Goal: Task Accomplishment & Management: Manage account settings

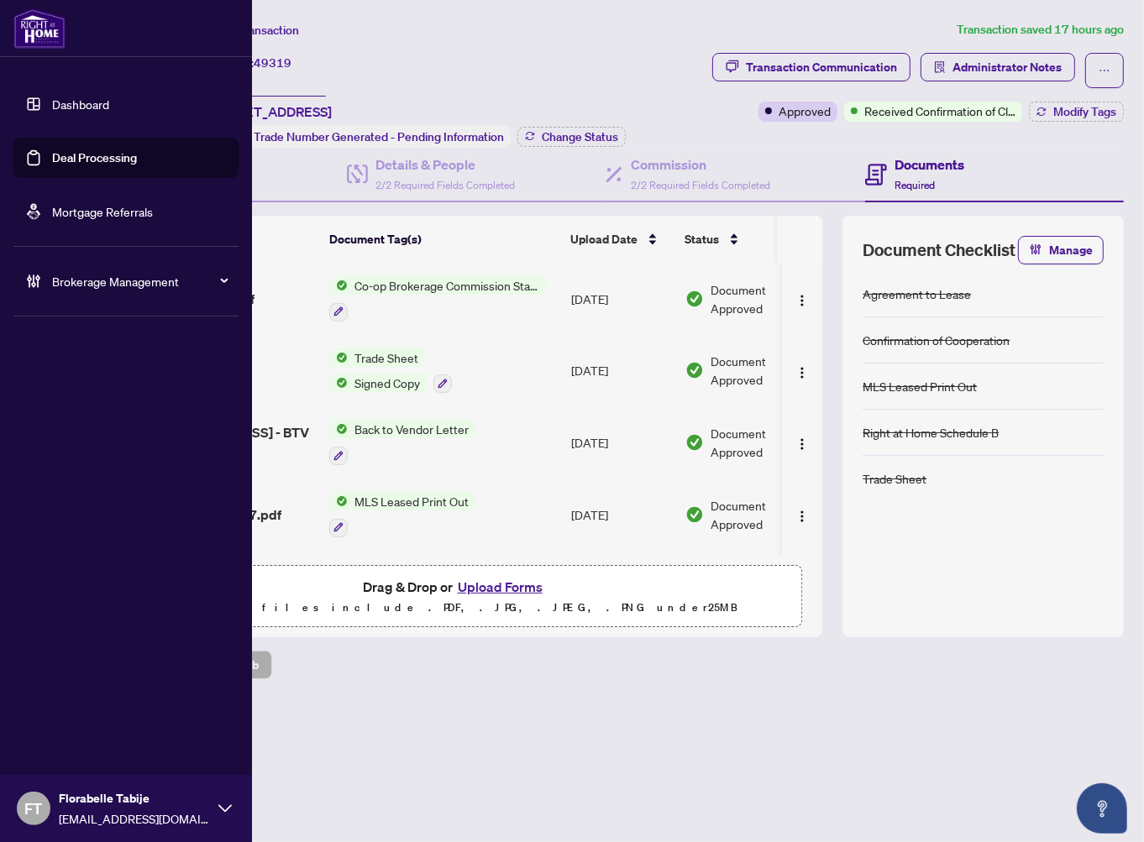
click at [52, 160] on link "Deal Processing" at bounding box center [94, 157] width 85 height 15
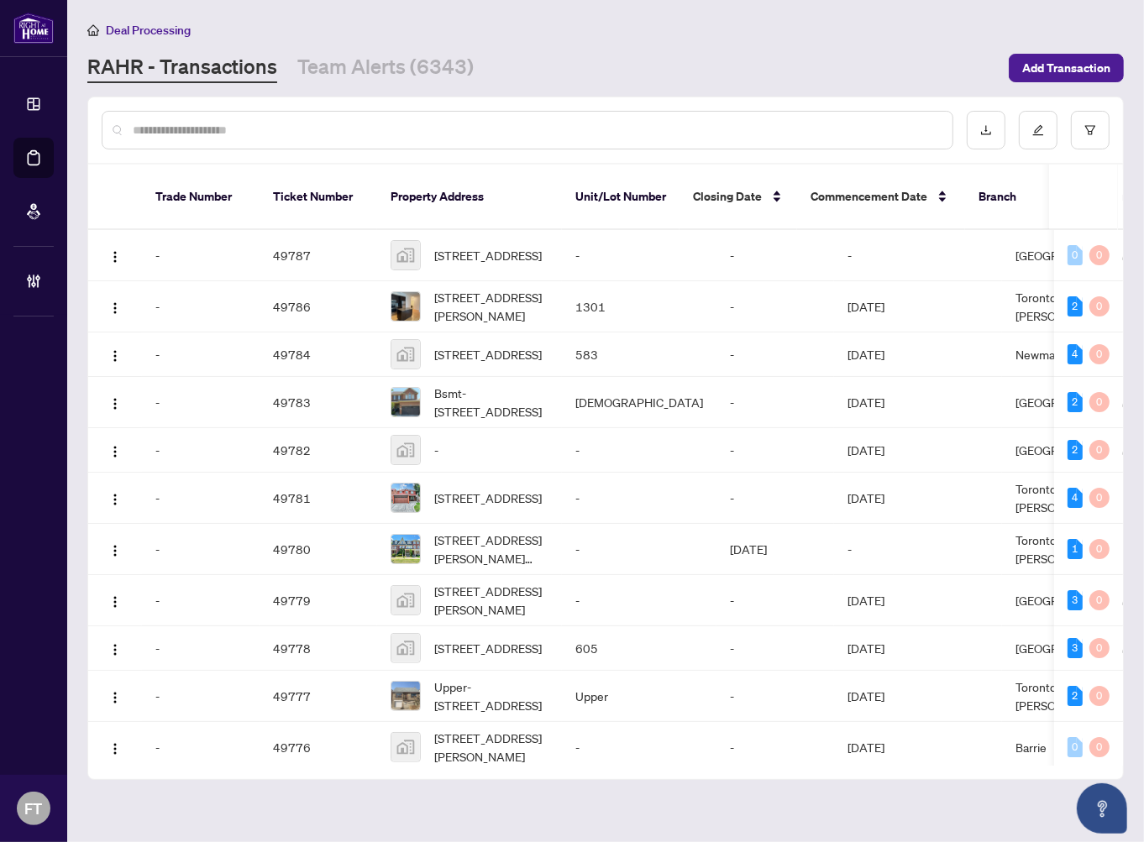
click at [984, 42] on div "Deal Processing RAHR - Transactions Team Alerts (6343) Add Transaction" at bounding box center [605, 51] width 1036 height 63
click at [1101, 129] on button "button" at bounding box center [1090, 130] width 39 height 39
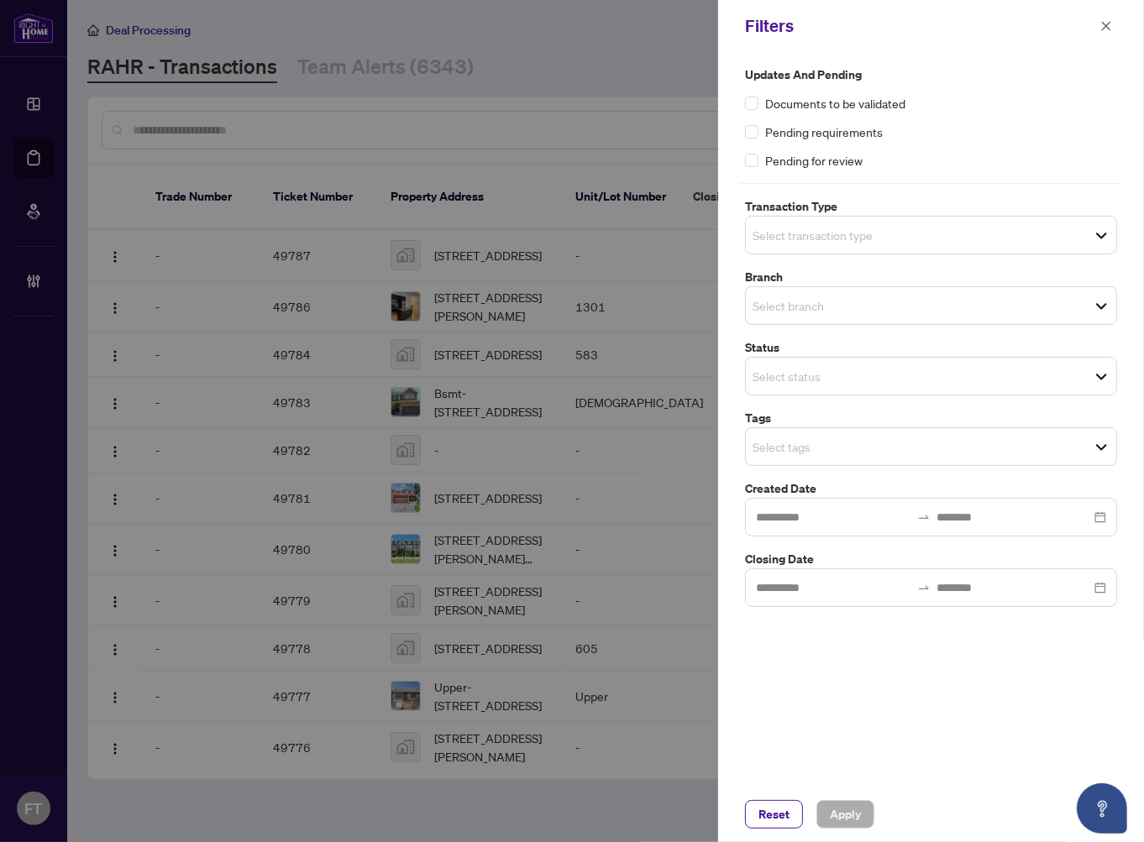
click at [799, 219] on div "Select transaction type" at bounding box center [931, 235] width 372 height 39
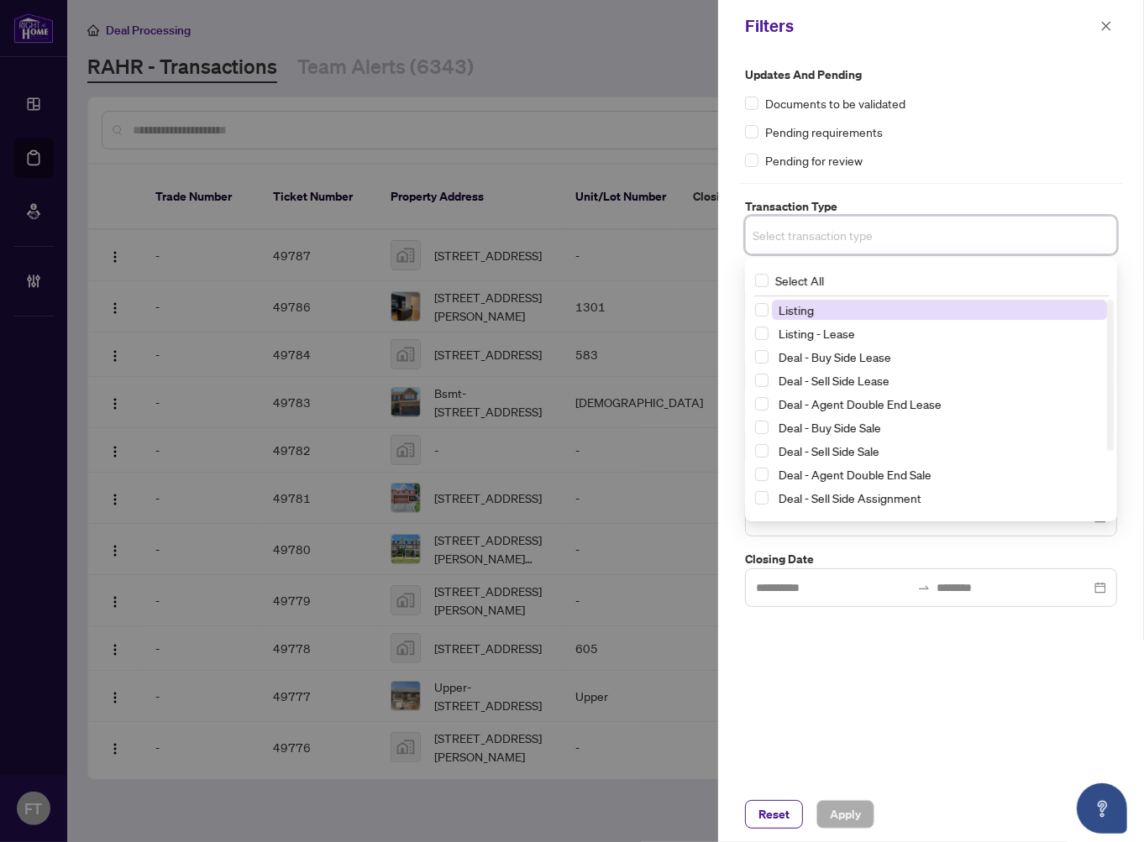
click at [799, 233] on input "search" at bounding box center [811, 235] width 118 height 20
click at [803, 284] on span "Select All" at bounding box center [799, 280] width 62 height 18
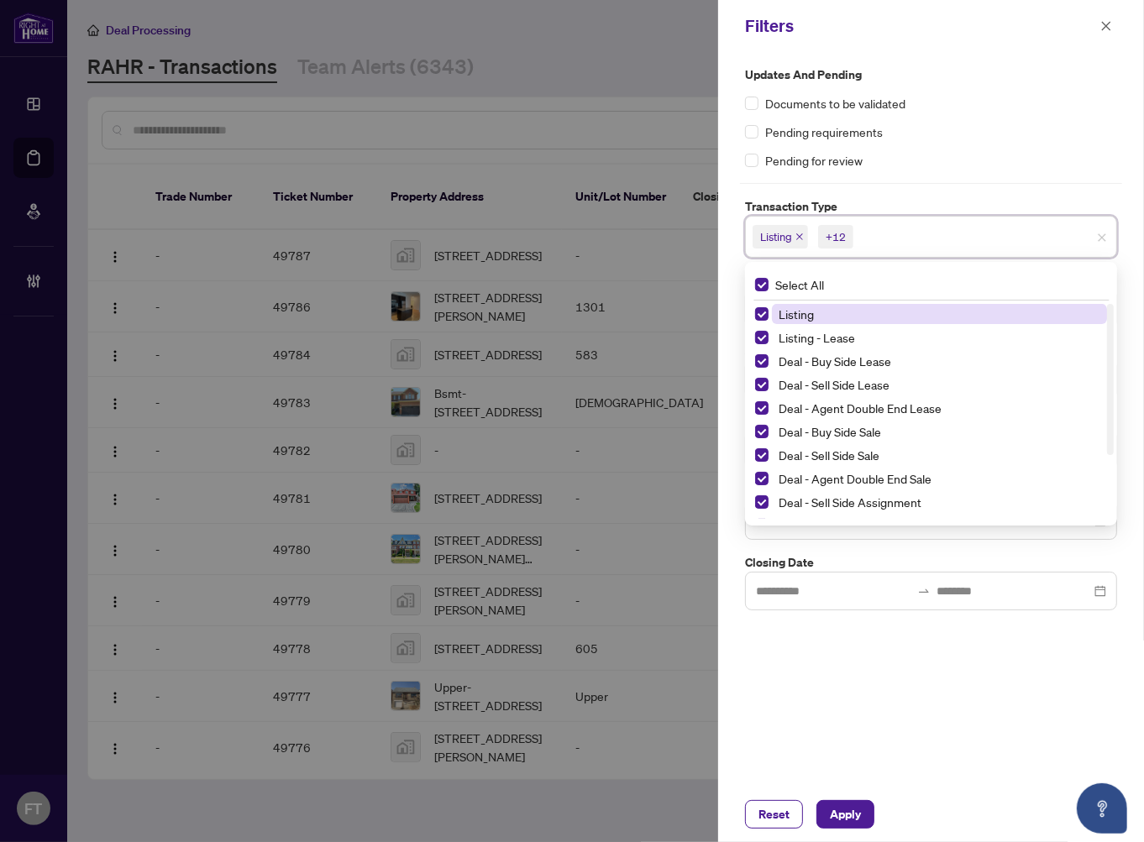
click at [792, 306] on span "Listing" at bounding box center [795, 313] width 35 height 15
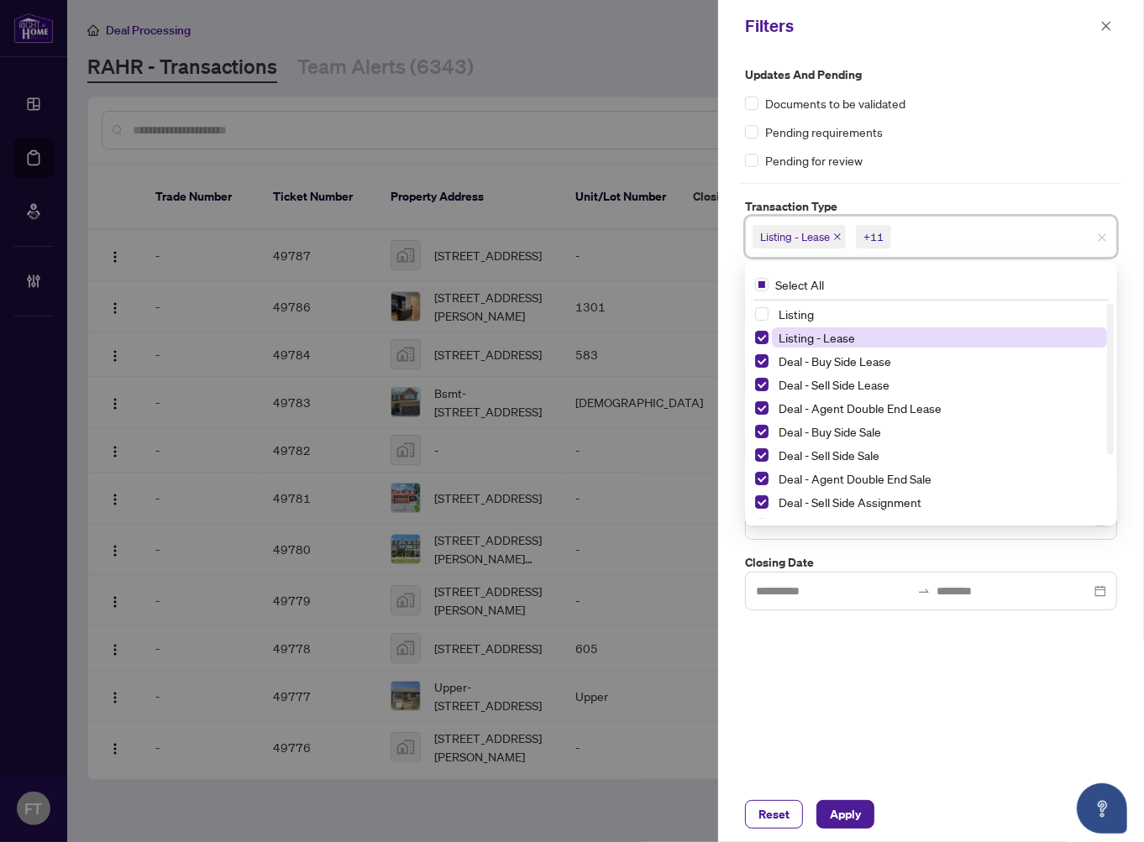
click at [793, 338] on span "Listing - Lease" at bounding box center [816, 337] width 76 height 15
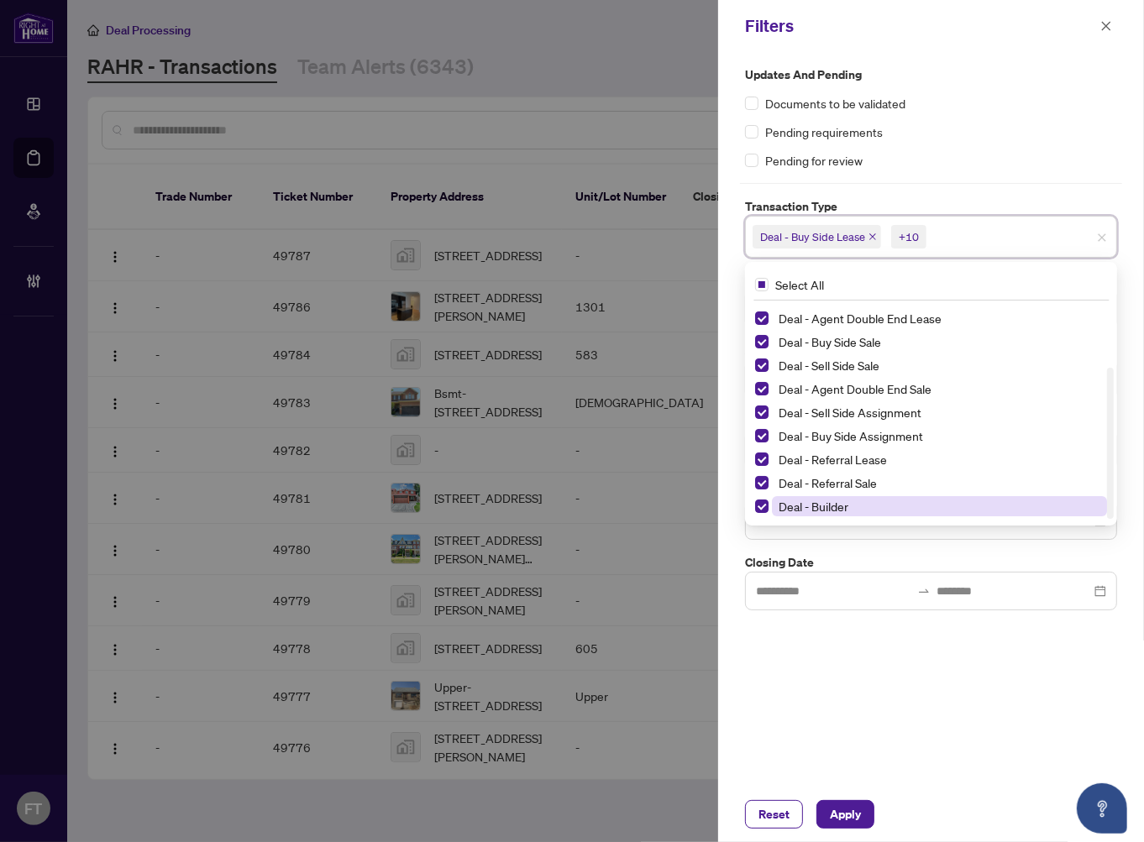
click at [818, 508] on span "Deal - Builder" at bounding box center [813, 506] width 70 height 15
click at [843, 469] on div "Deal - Referral Lease" at bounding box center [931, 459] width 352 height 20
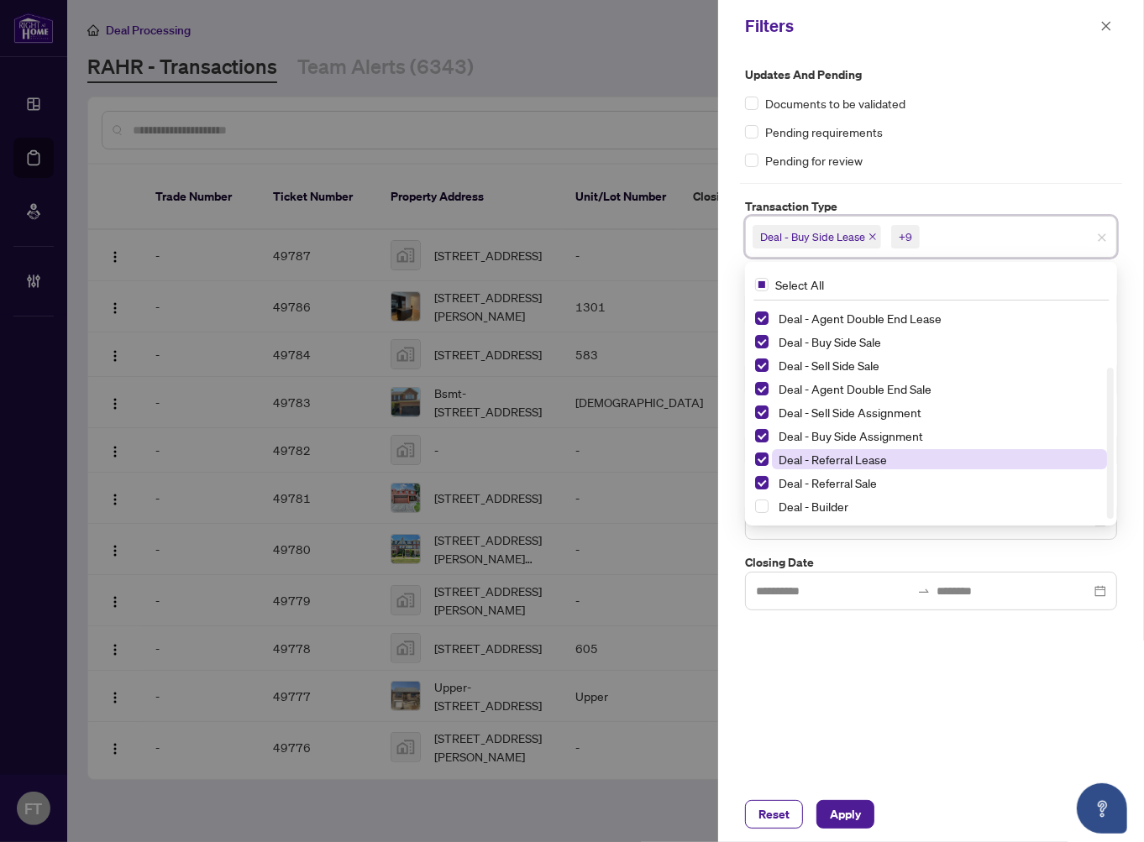
click at [844, 456] on span "Deal - Referral Lease" at bounding box center [832, 459] width 108 height 15
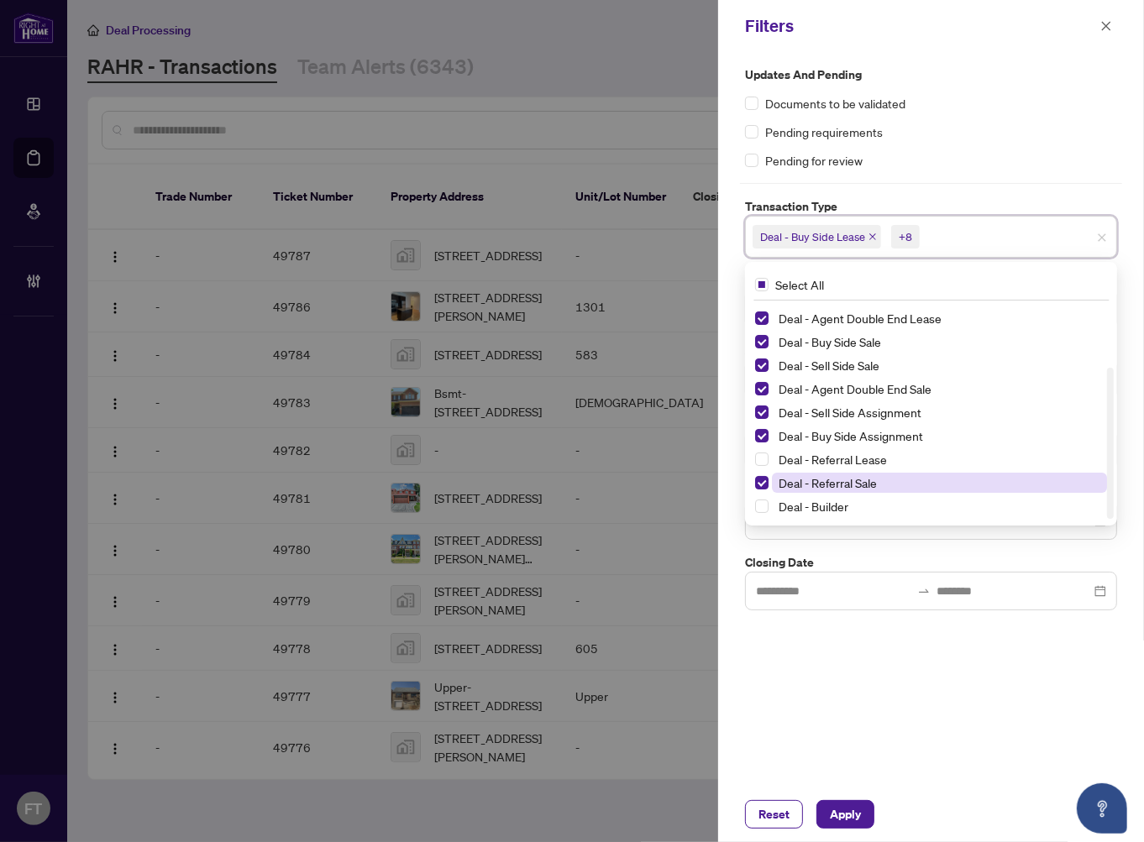
click at [842, 475] on span "Deal - Referral Sale" at bounding box center [827, 482] width 98 height 15
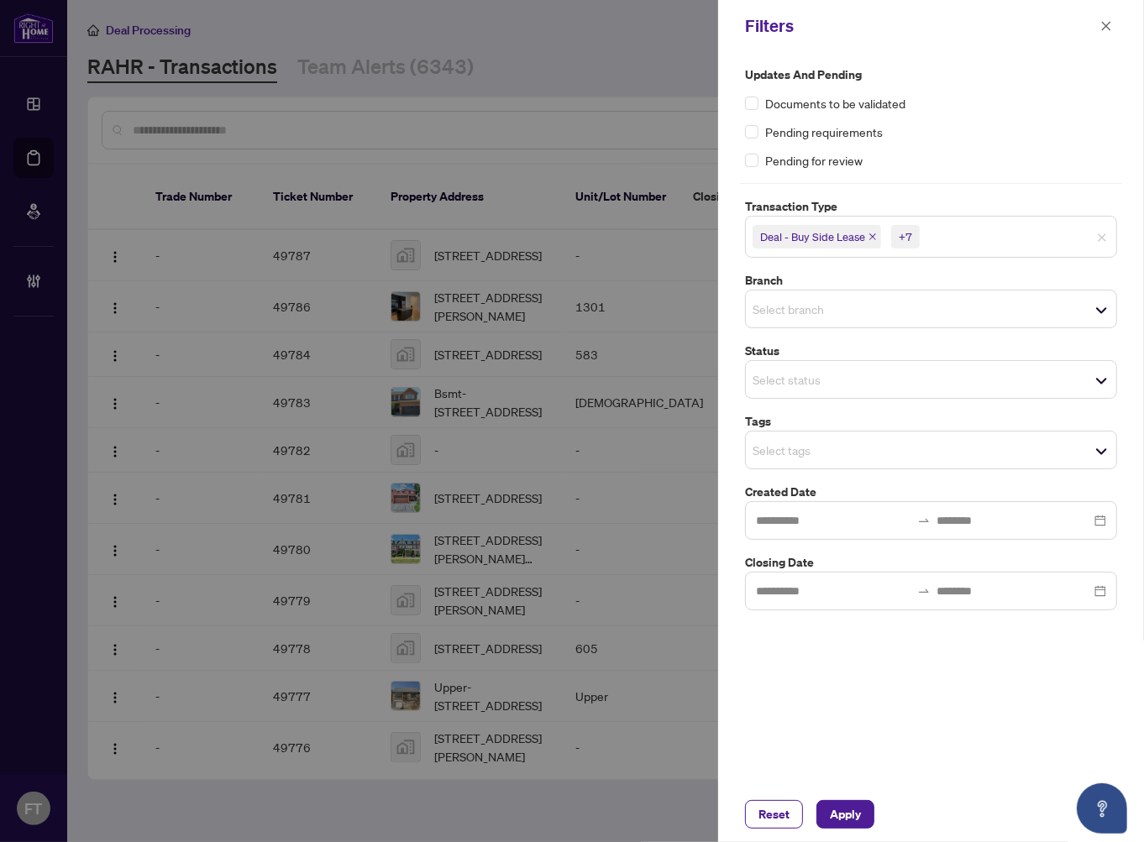
drag, startPoint x: 832, startPoint y: 672, endPoint x: 850, endPoint y: 559, distance: 113.9
click at [832, 669] on div "Updates and Pending Documents to be validated Pending requirements Pending for …" at bounding box center [931, 419] width 426 height 735
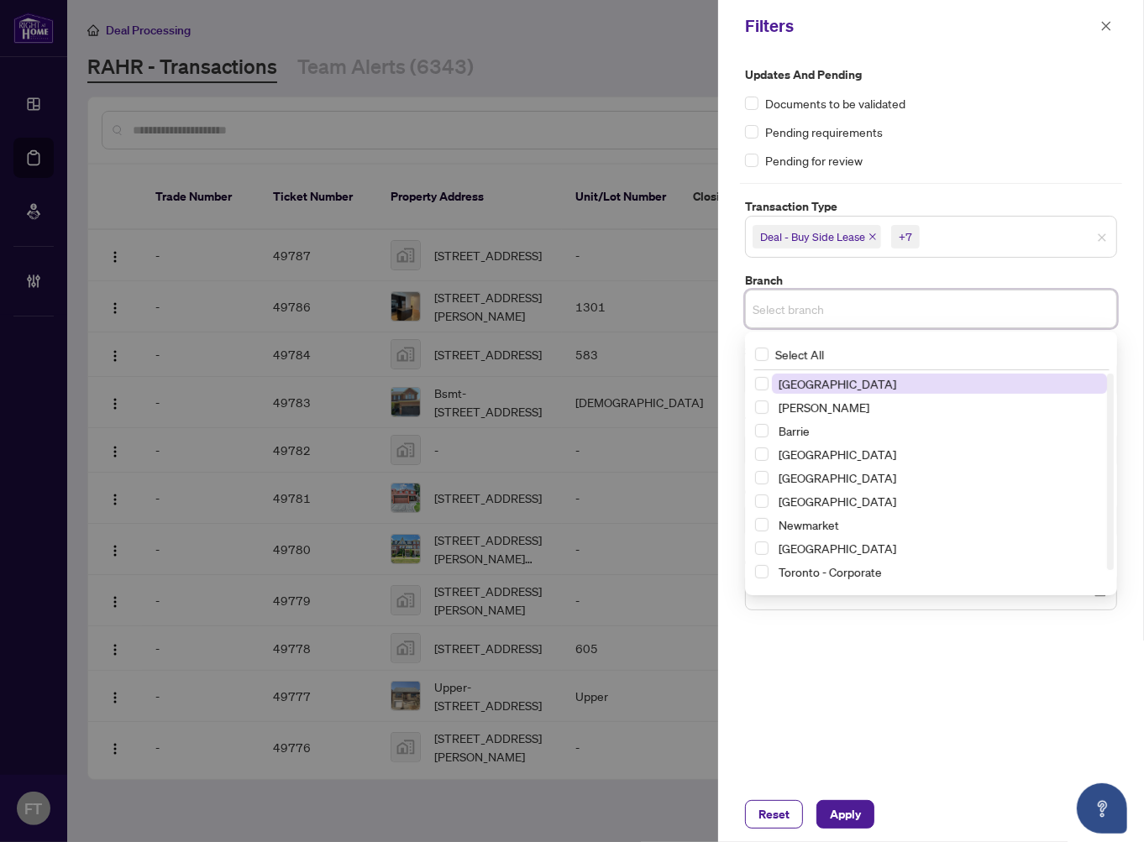
click at [806, 317] on input "search" at bounding box center [811, 309] width 118 height 20
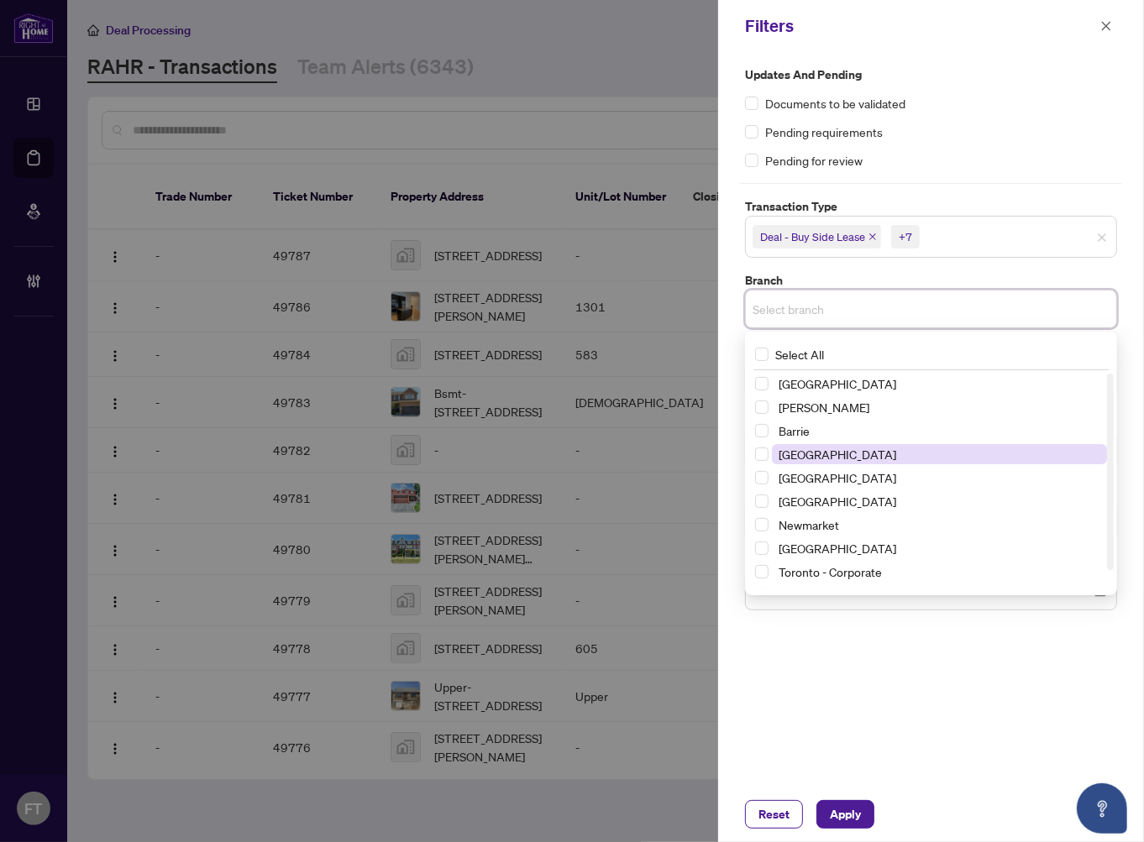
click at [831, 448] on span "[GEOGRAPHIC_DATA]" at bounding box center [837, 454] width 118 height 15
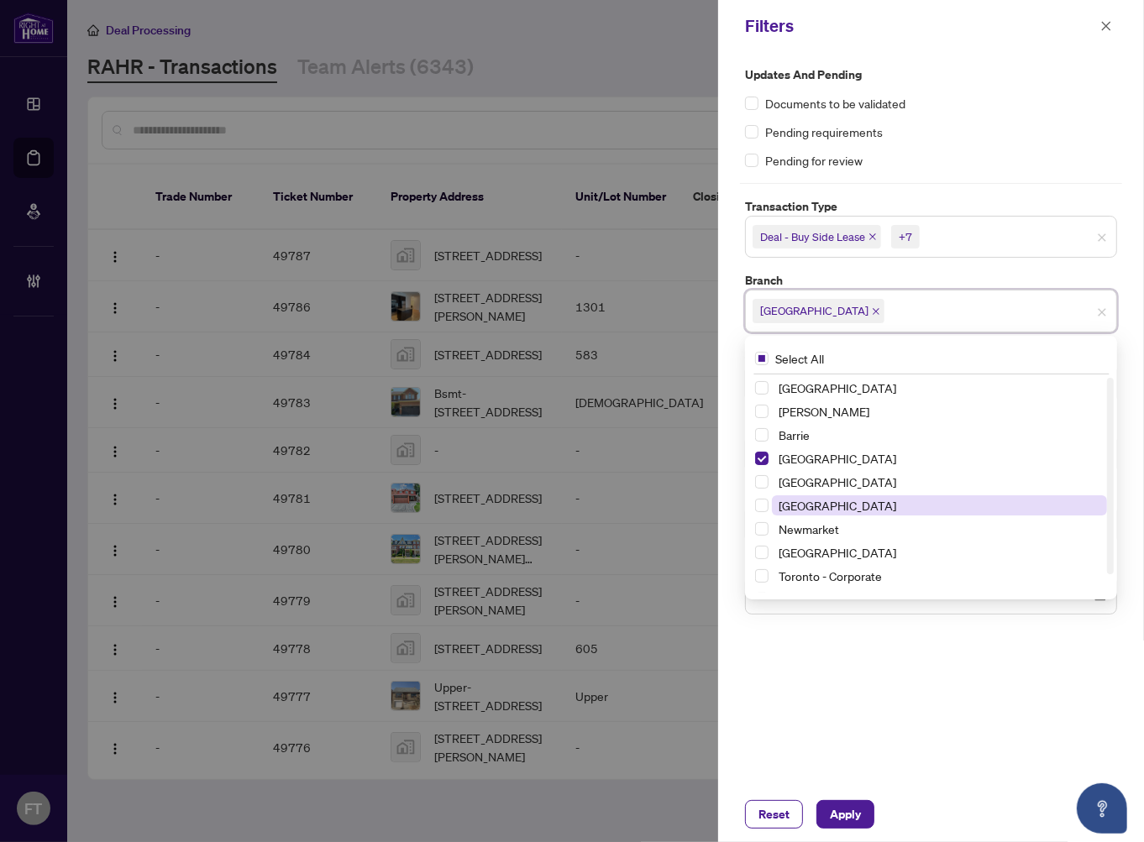
click at [806, 505] on span "[GEOGRAPHIC_DATA]" at bounding box center [837, 505] width 118 height 15
drag, startPoint x: 844, startPoint y: 723, endPoint x: 843, endPoint y: 626, distance: 97.4
click at [844, 720] on div "Updates and Pending Documents to be validated Pending requirements Pending for …" at bounding box center [931, 419] width 426 height 735
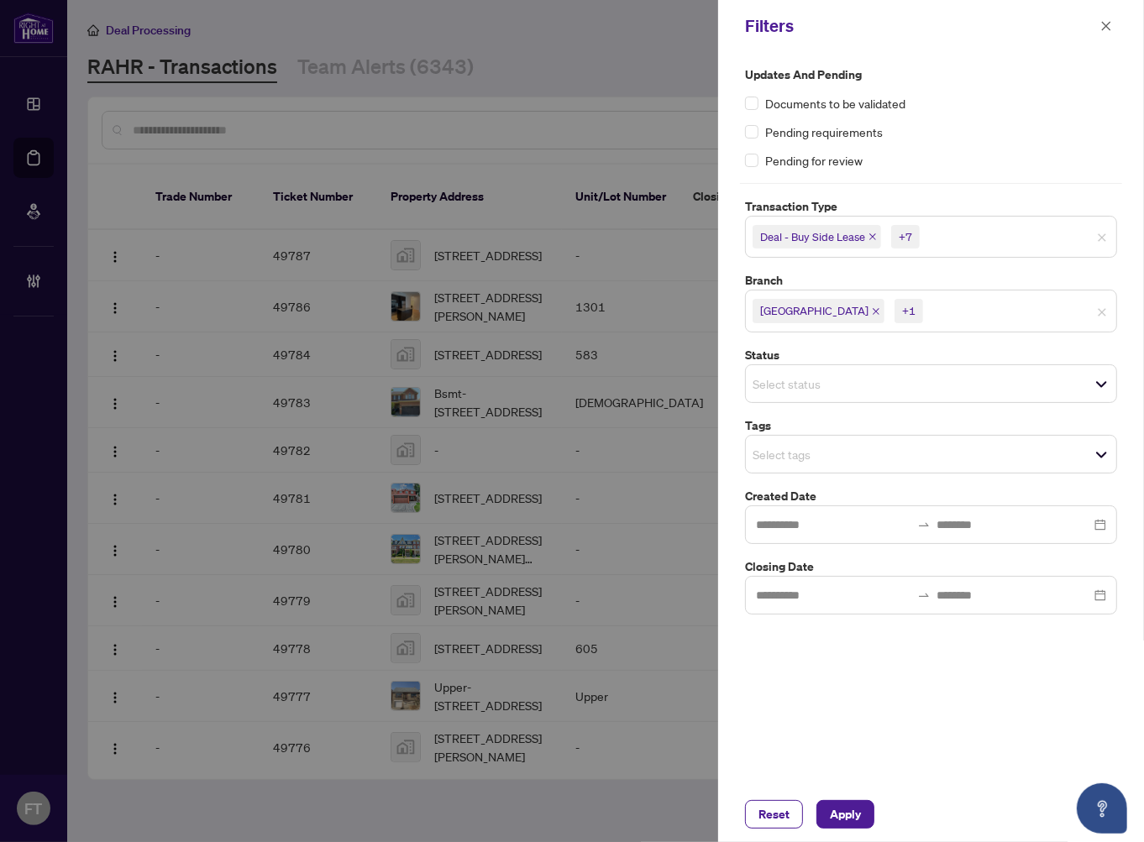
click at [813, 392] on input "search" at bounding box center [811, 384] width 118 height 20
drag, startPoint x: 903, startPoint y: 806, endPoint x: 904, endPoint y: 710, distance: 96.6
click at [903, 804] on div "Reset Apply" at bounding box center [931, 814] width 372 height 29
click at [790, 453] on input "search" at bounding box center [811, 454] width 118 height 20
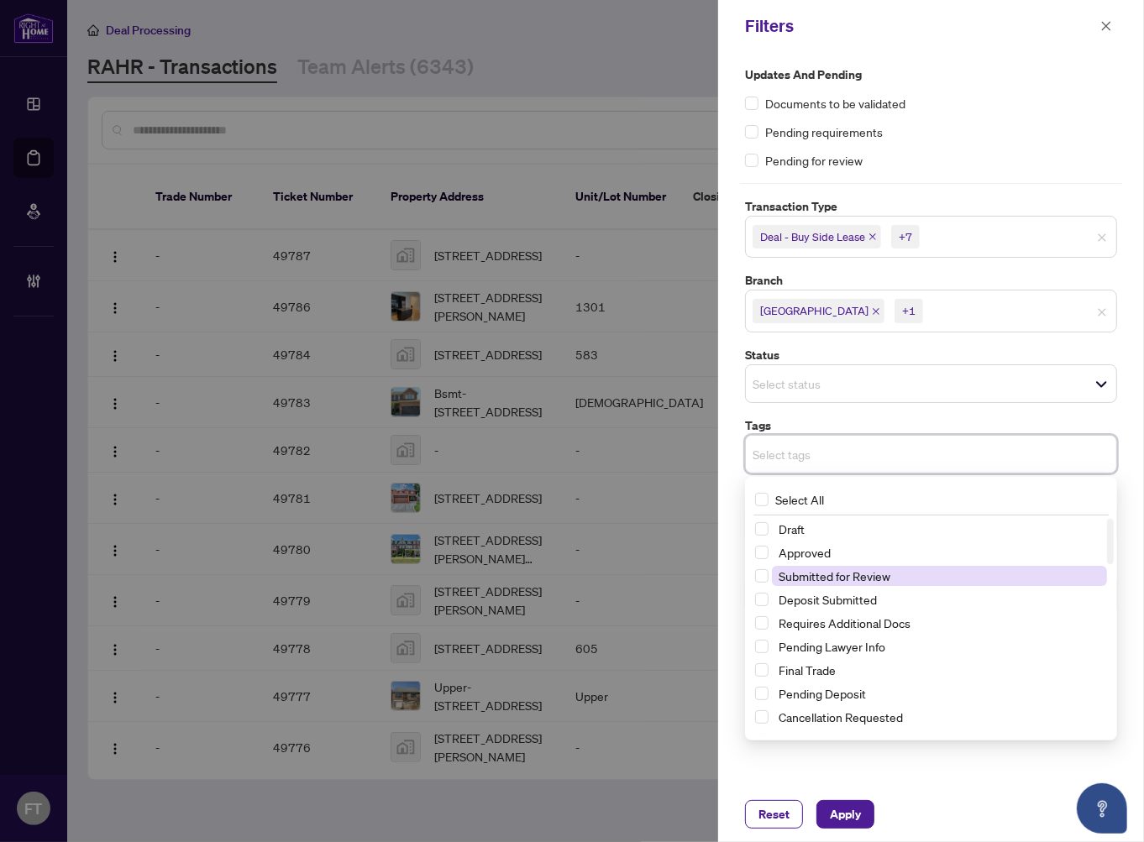
click at [807, 576] on span "Submitted for Review" at bounding box center [834, 575] width 112 height 15
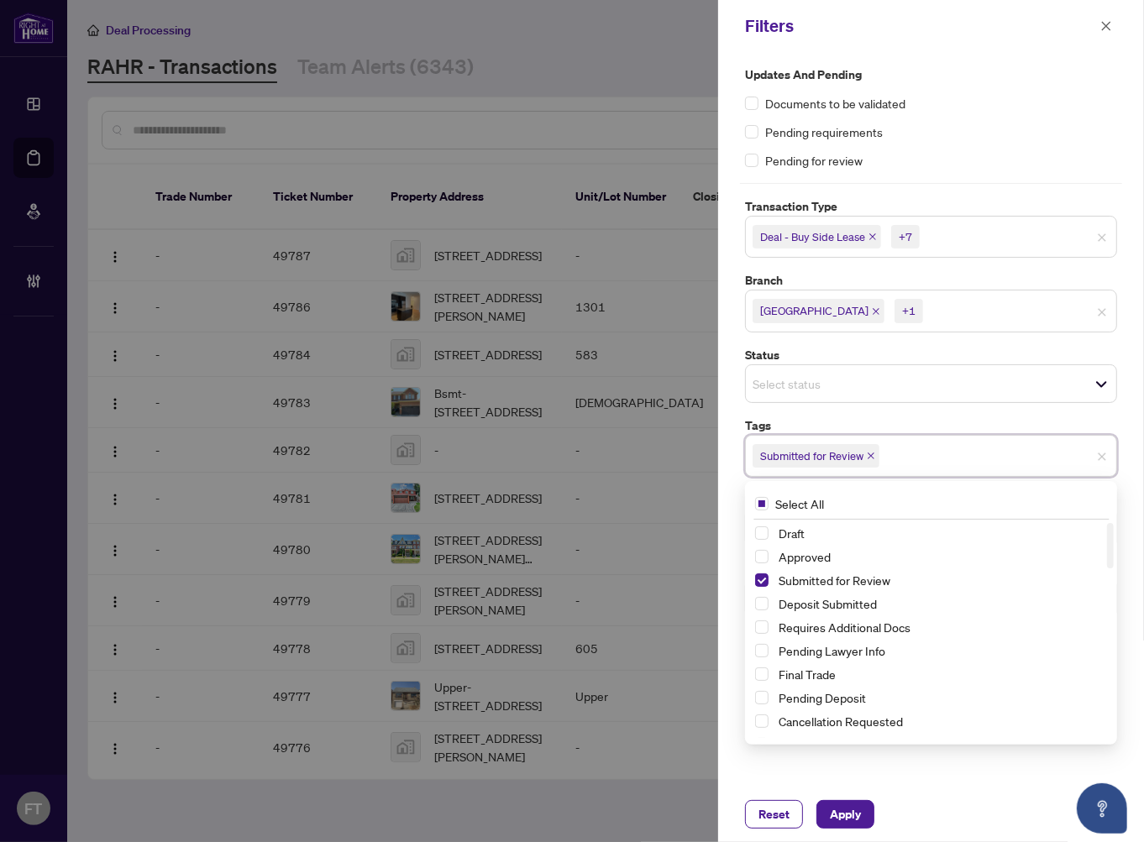
click at [942, 776] on div "Updates and Pending Documents to be validated Pending requirements Pending for …" at bounding box center [931, 419] width 426 height 735
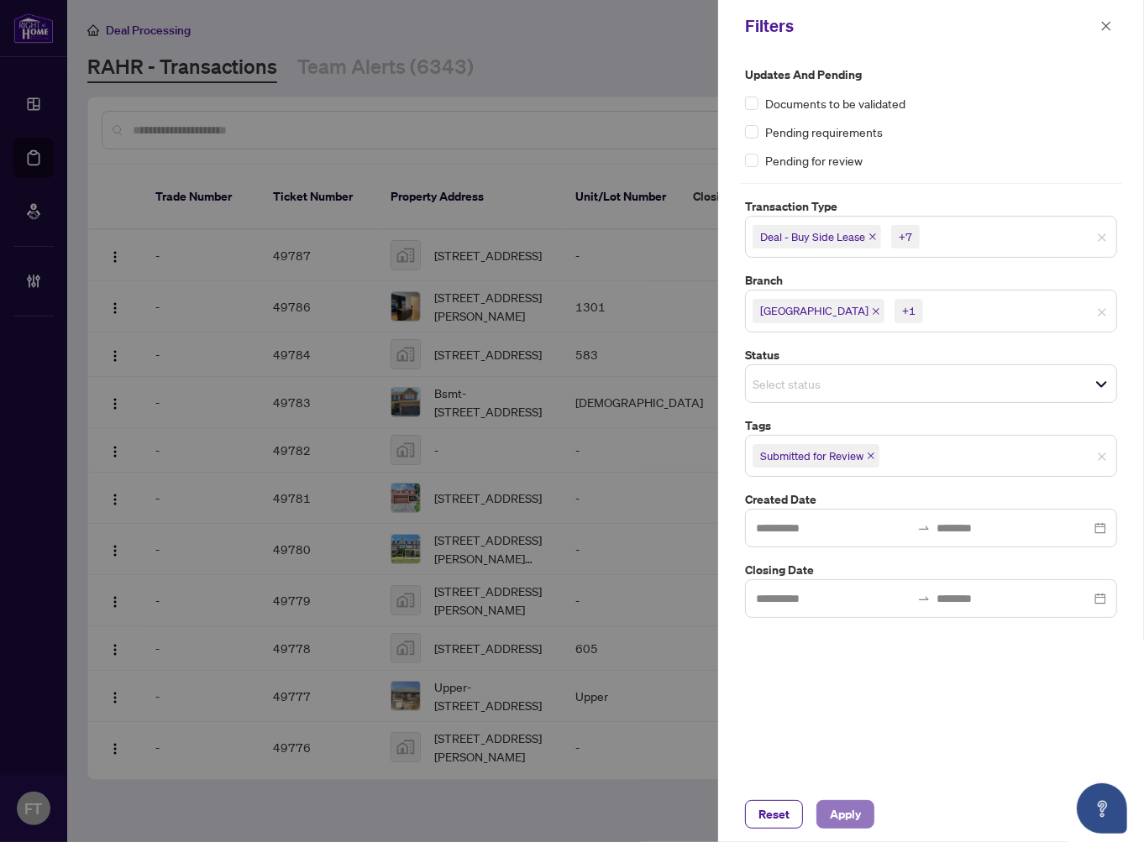
click at [851, 825] on span "Apply" at bounding box center [845, 814] width 31 height 27
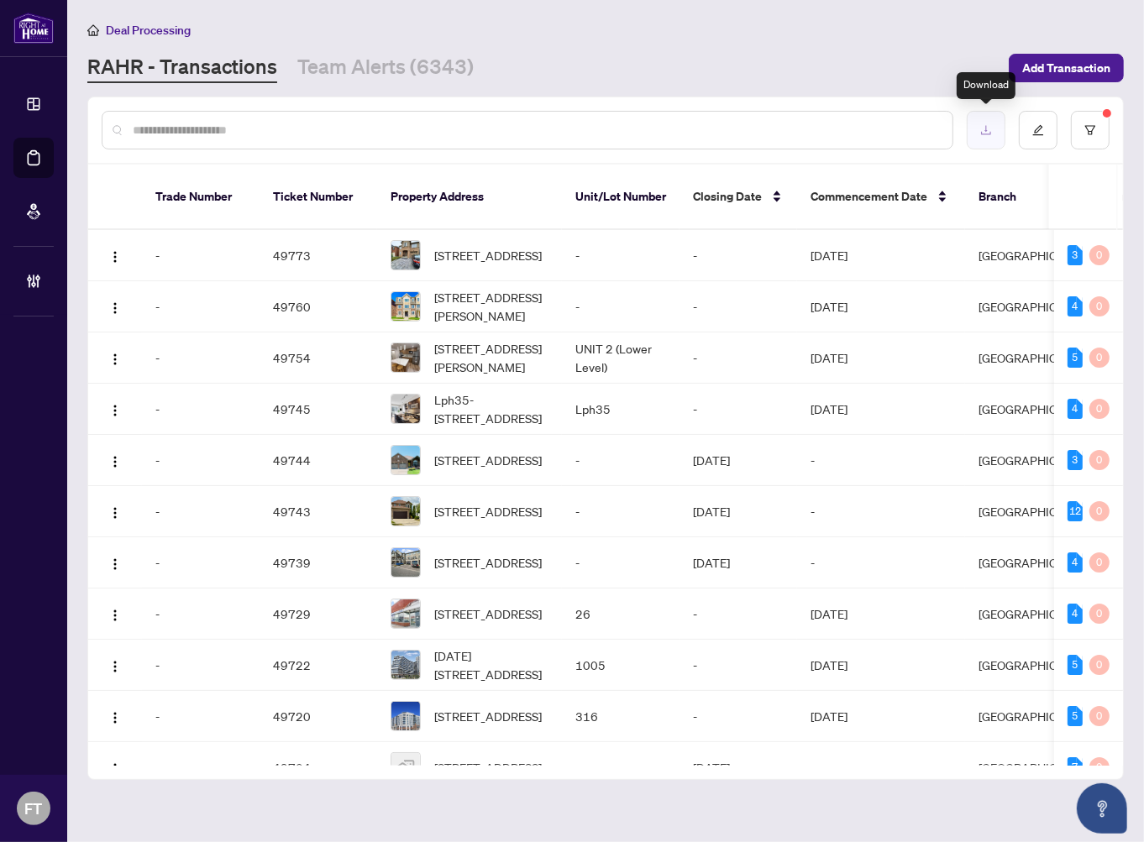
click at [993, 135] on button "button" at bounding box center [986, 130] width 39 height 39
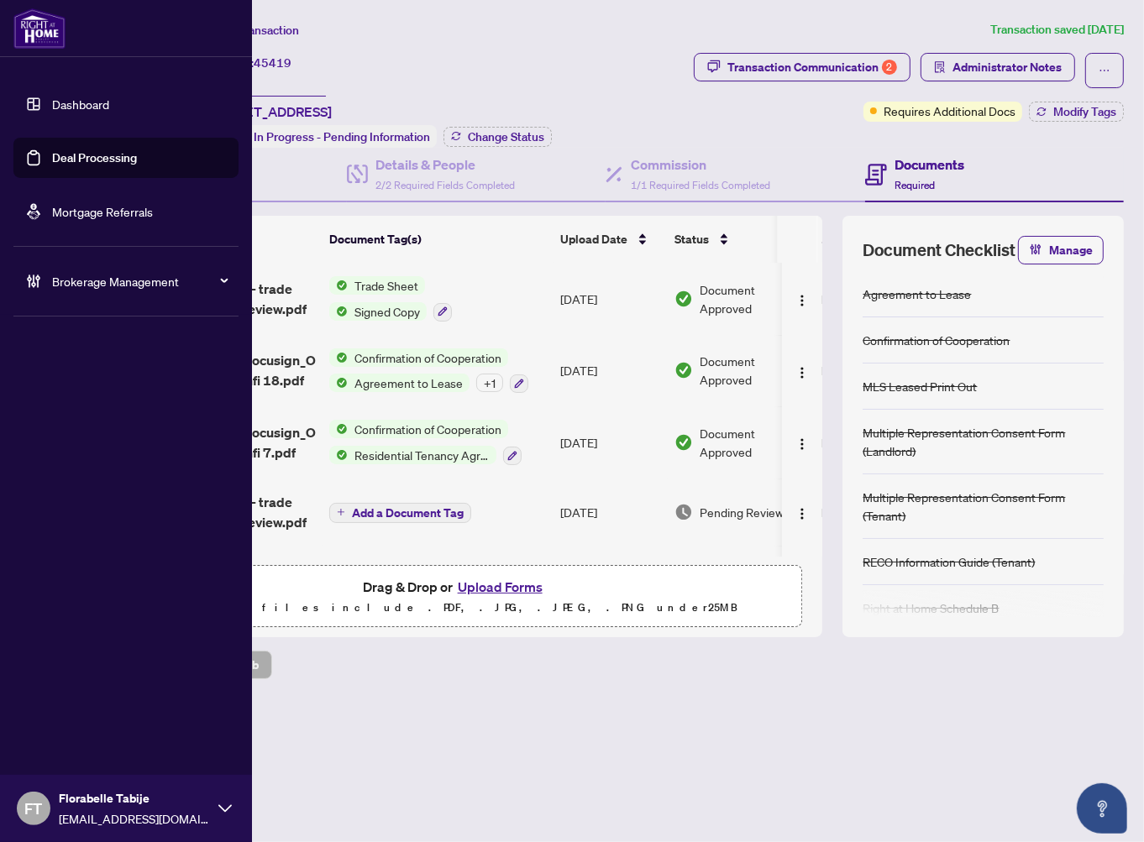
drag, startPoint x: 43, startPoint y: 155, endPoint x: 467, endPoint y: 103, distance: 427.2
click at [52, 155] on link "Deal Processing" at bounding box center [94, 157] width 85 height 15
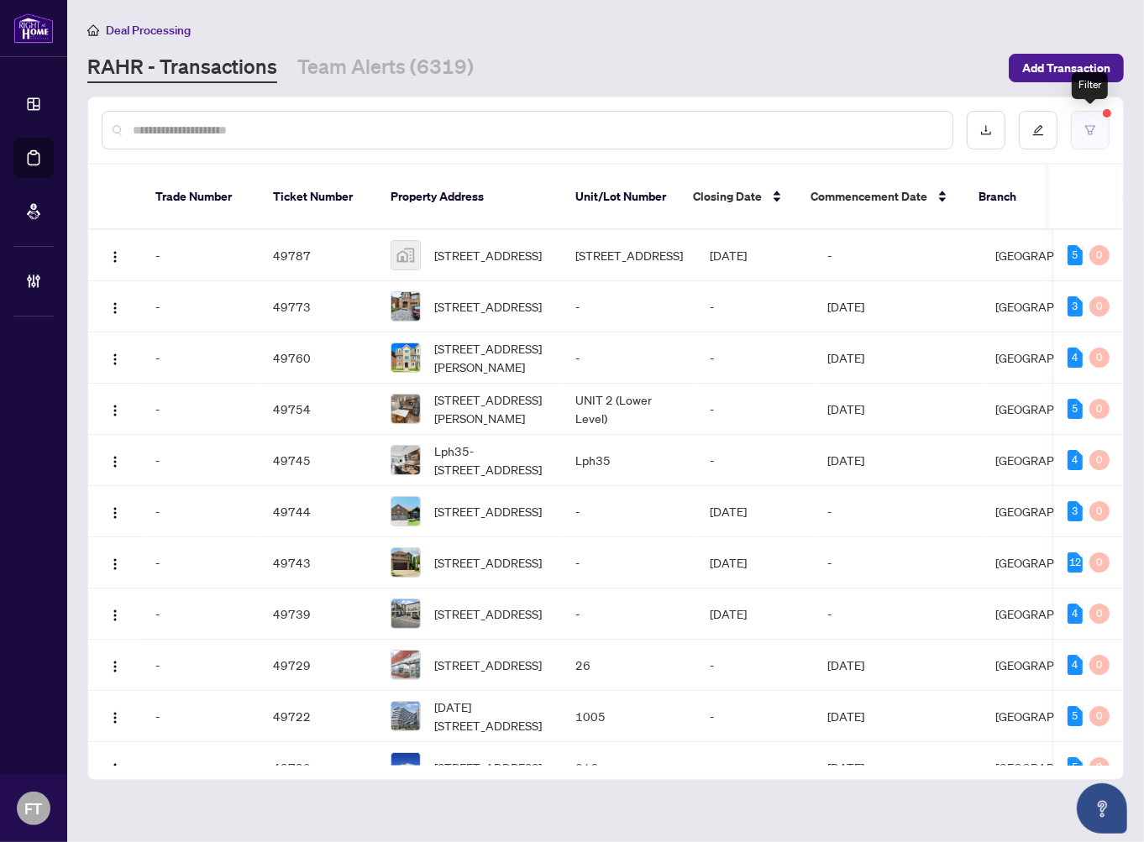
click at [1090, 128] on icon "filter" at bounding box center [1090, 130] width 12 height 12
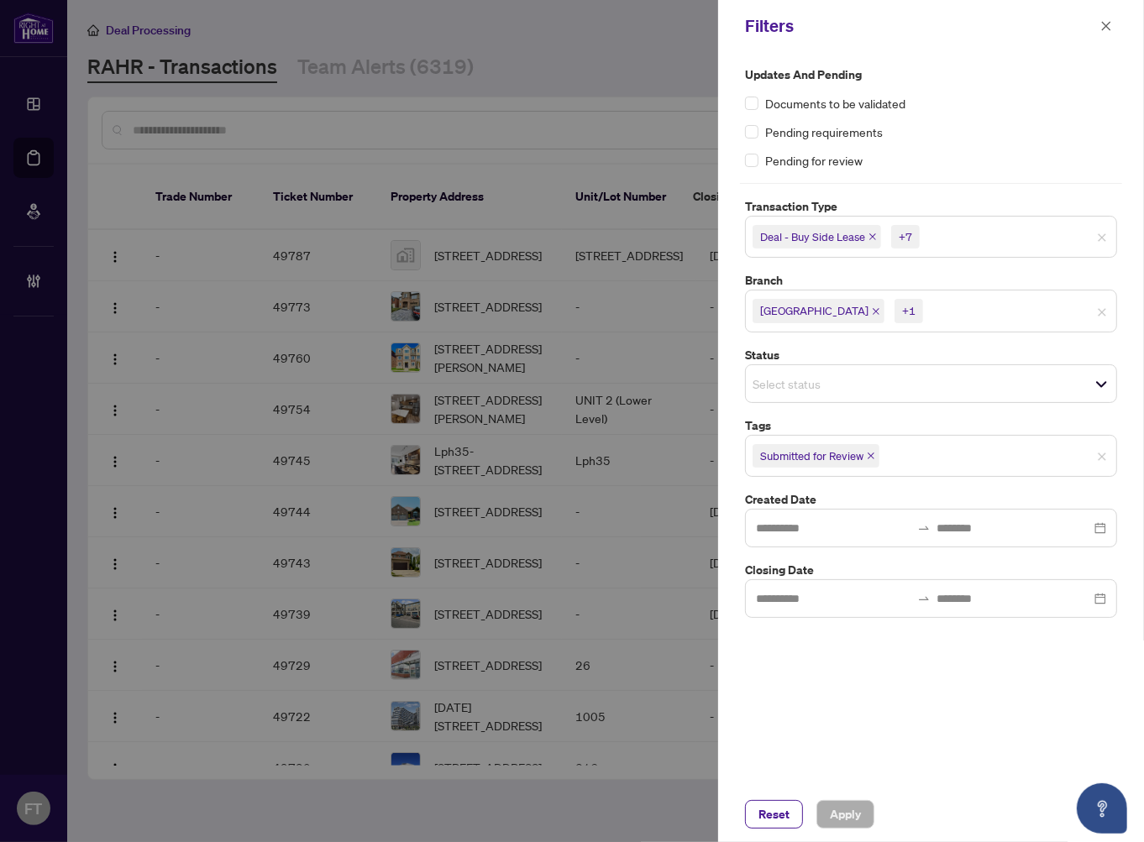
click at [1011, 244] on input "search" at bounding box center [982, 237] width 118 height 20
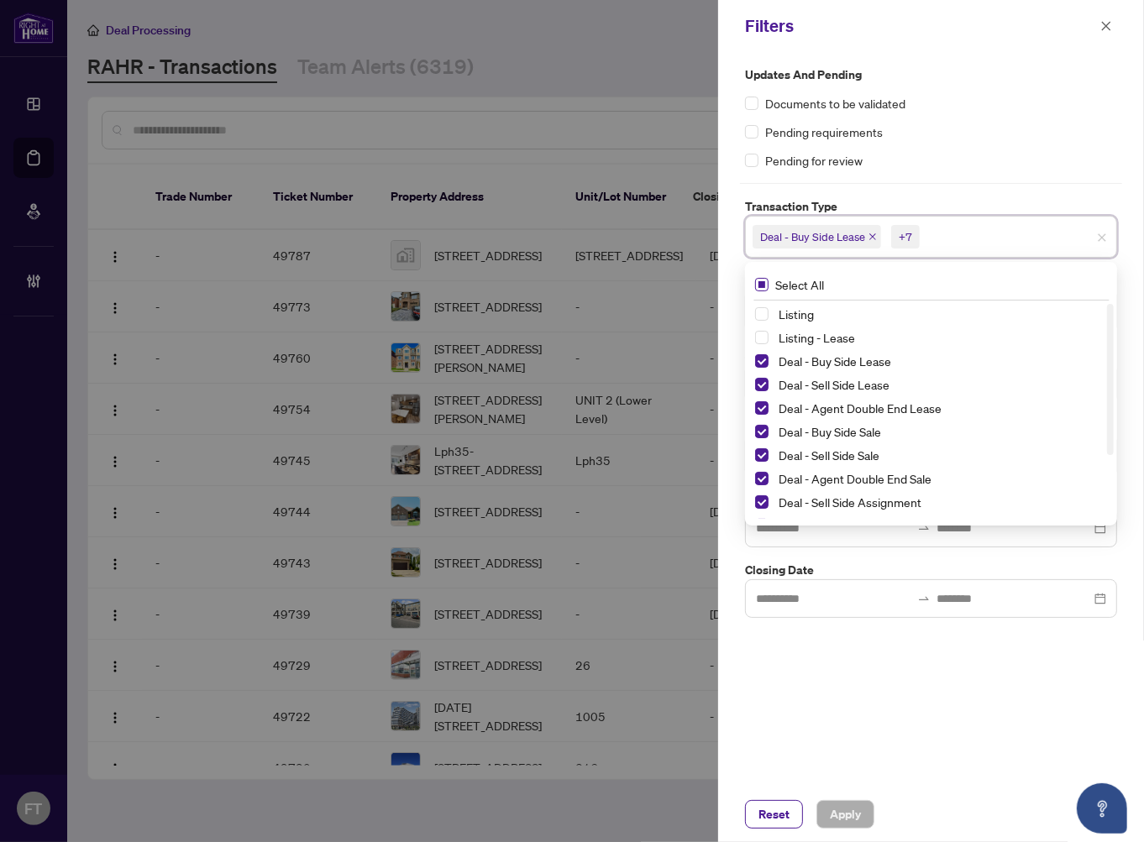
click at [788, 283] on span "Select All" at bounding box center [799, 284] width 62 height 18
click at [795, 280] on span "Select All" at bounding box center [799, 284] width 62 height 18
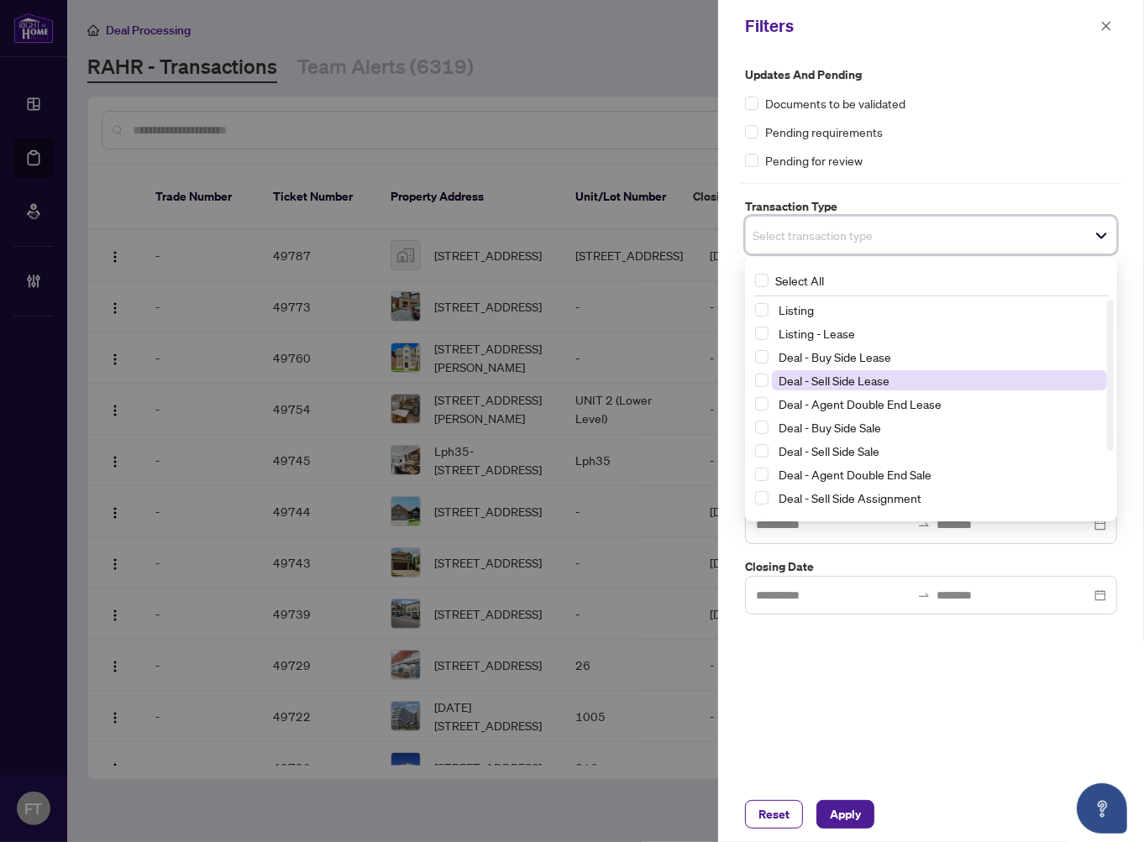
click at [843, 375] on span "Deal - Sell Side Lease" at bounding box center [833, 380] width 111 height 15
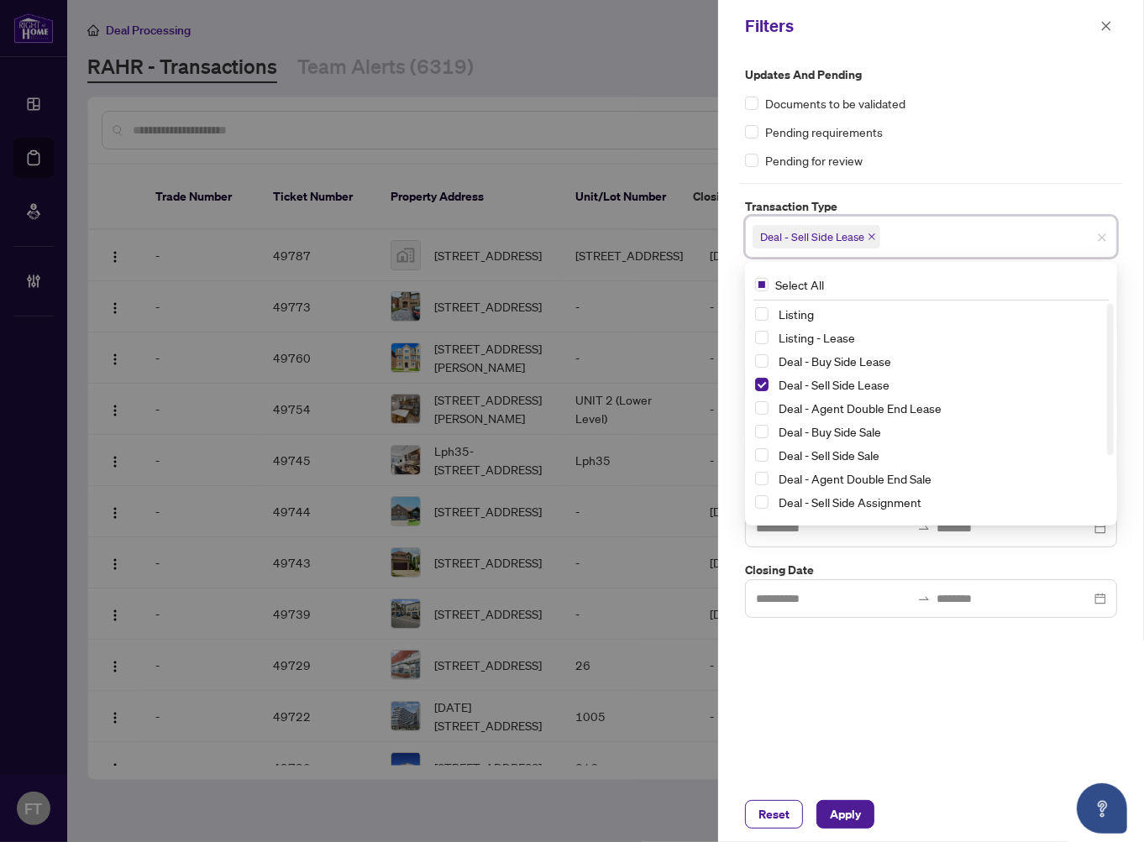
click at [928, 239] on input "search" at bounding box center [942, 237] width 118 height 20
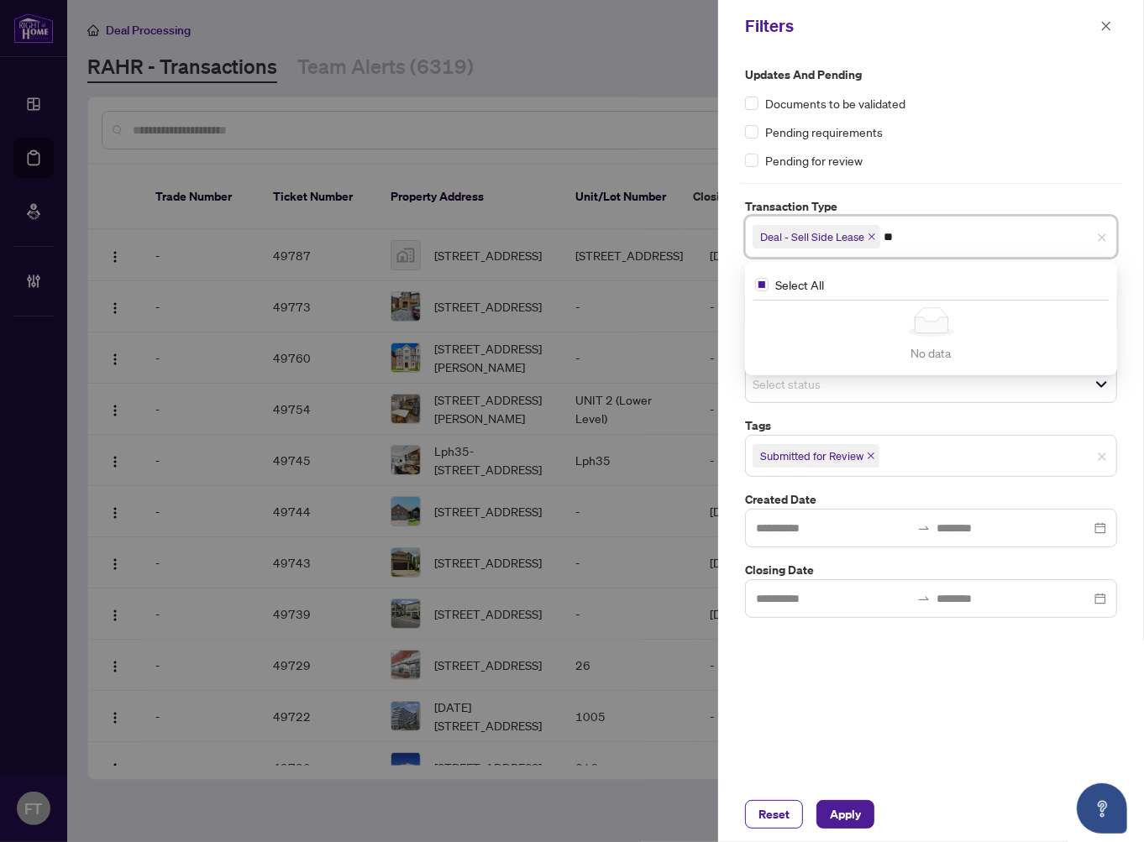
type input "*"
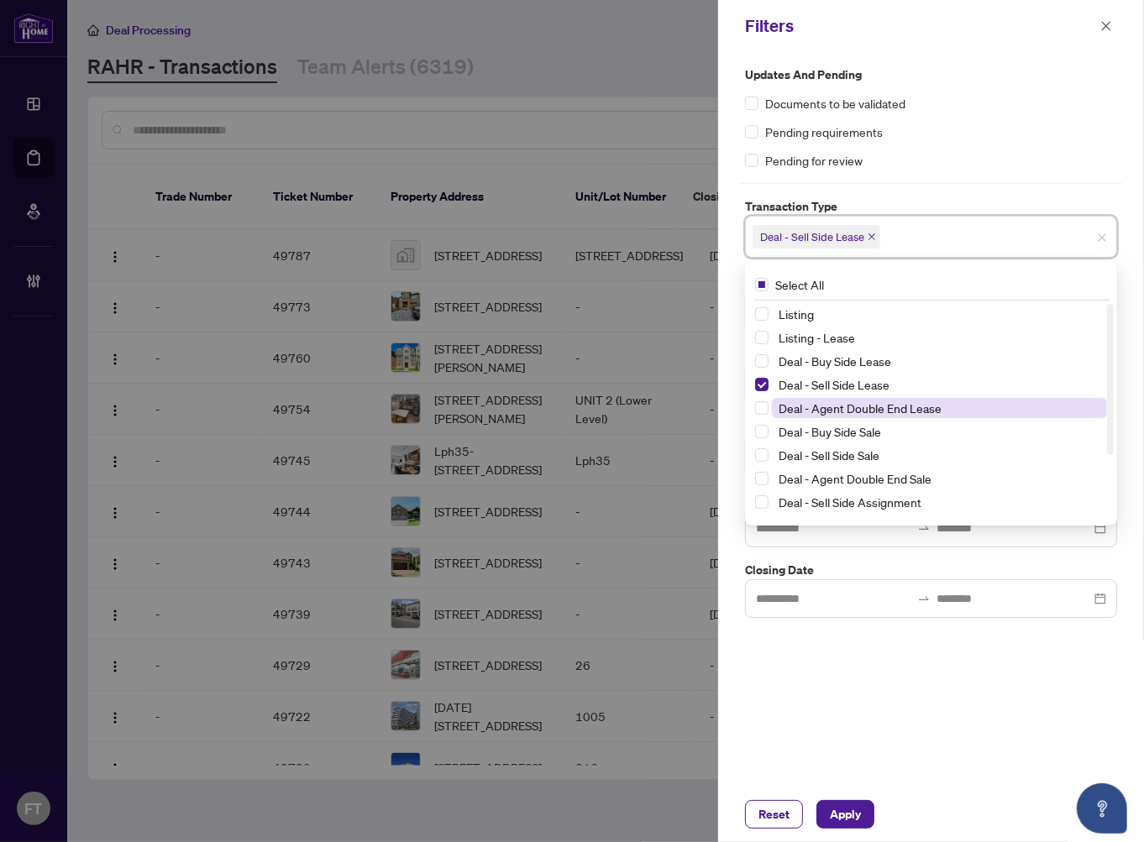
click at [888, 401] on span "Deal - Agent Double End Lease" at bounding box center [859, 408] width 163 height 15
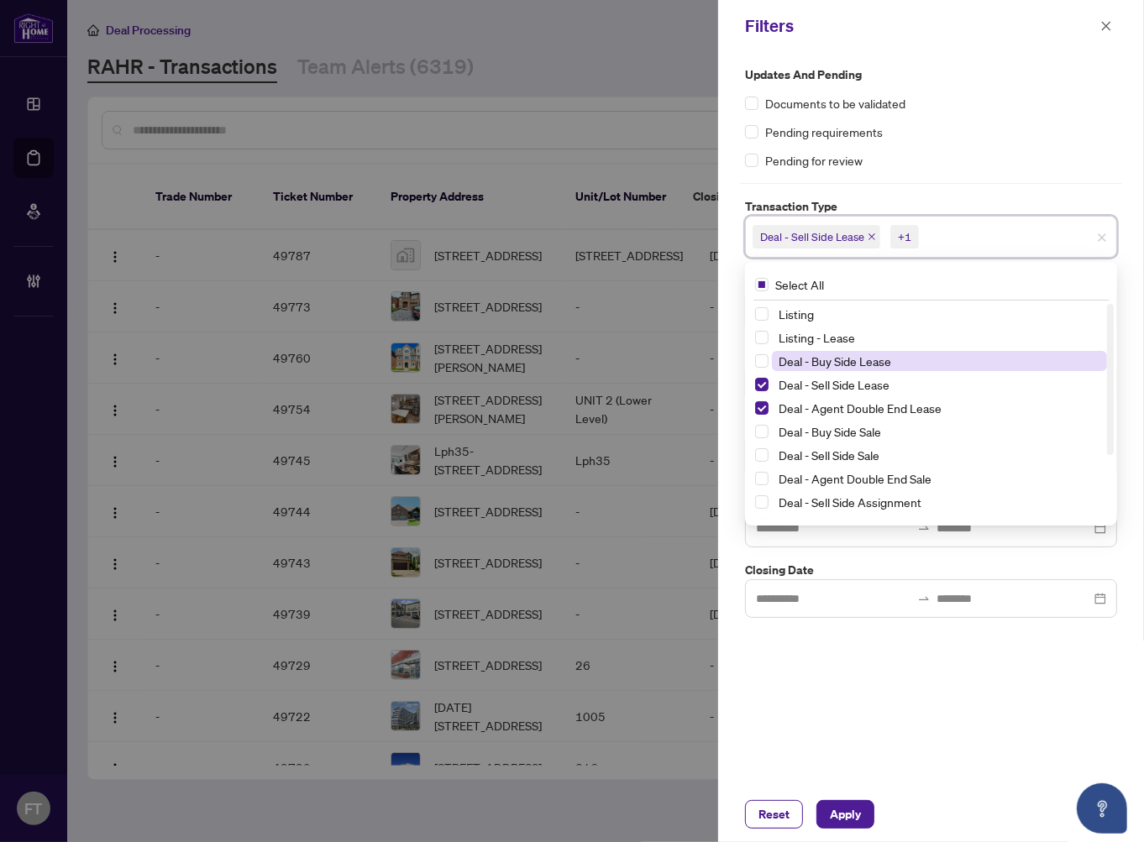
click at [878, 354] on span "Deal - Buy Side Lease" at bounding box center [834, 361] width 113 height 15
click at [875, 716] on div "Updates and Pending Documents to be validated Pending requirements Pending for …" at bounding box center [931, 419] width 426 height 735
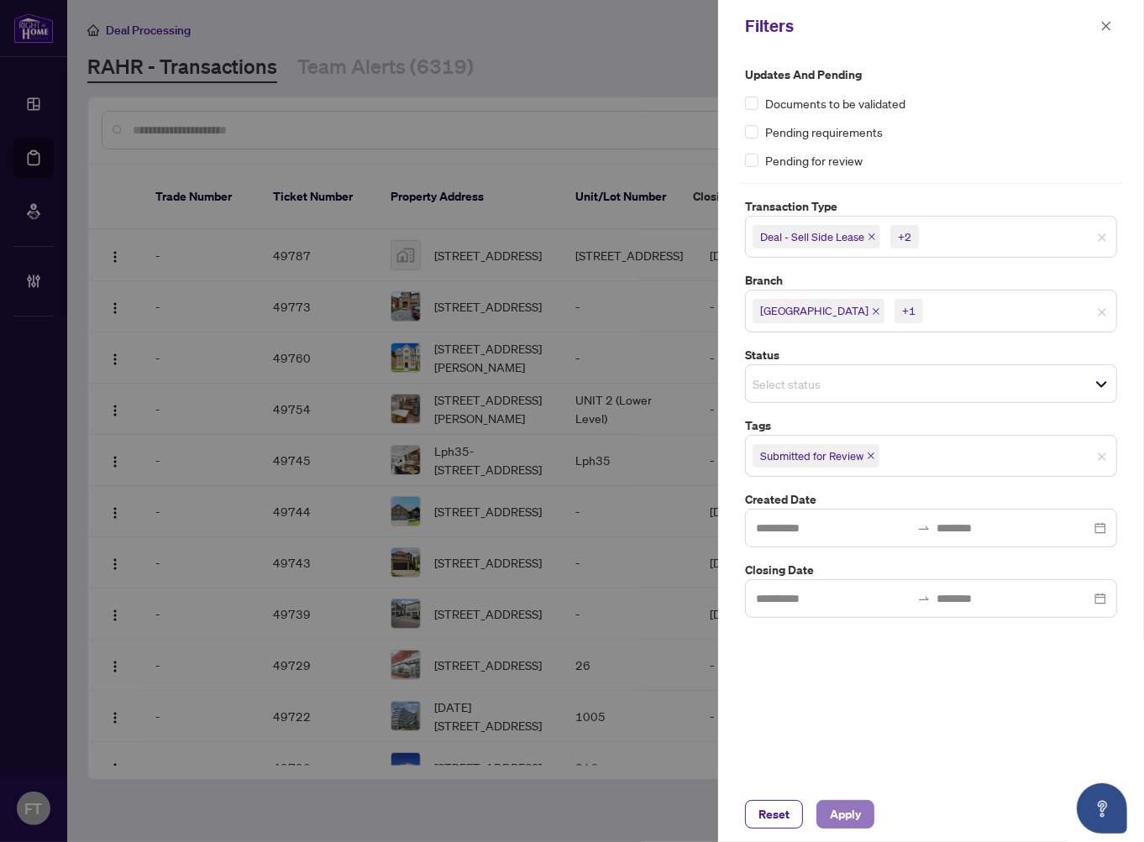
click at [852, 815] on span "Apply" at bounding box center [845, 814] width 31 height 27
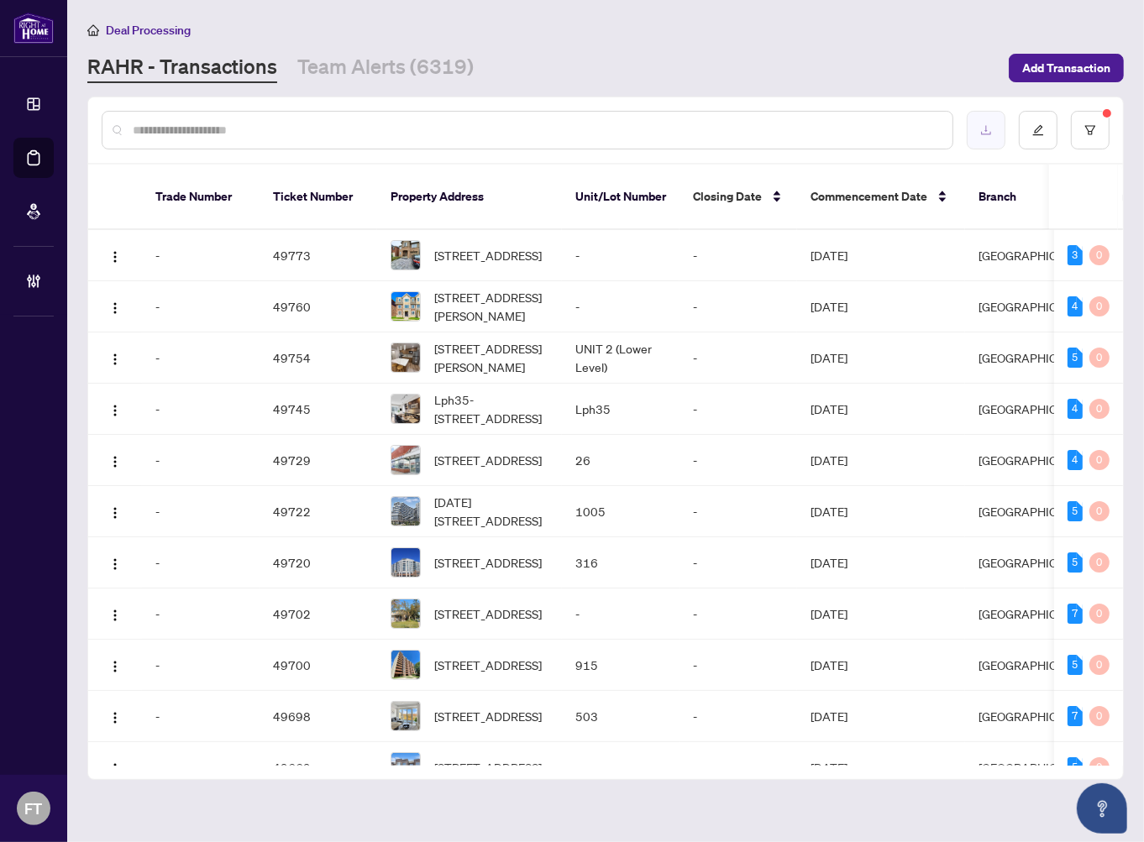
click at [981, 124] on icon "download" at bounding box center [986, 130] width 12 height 12
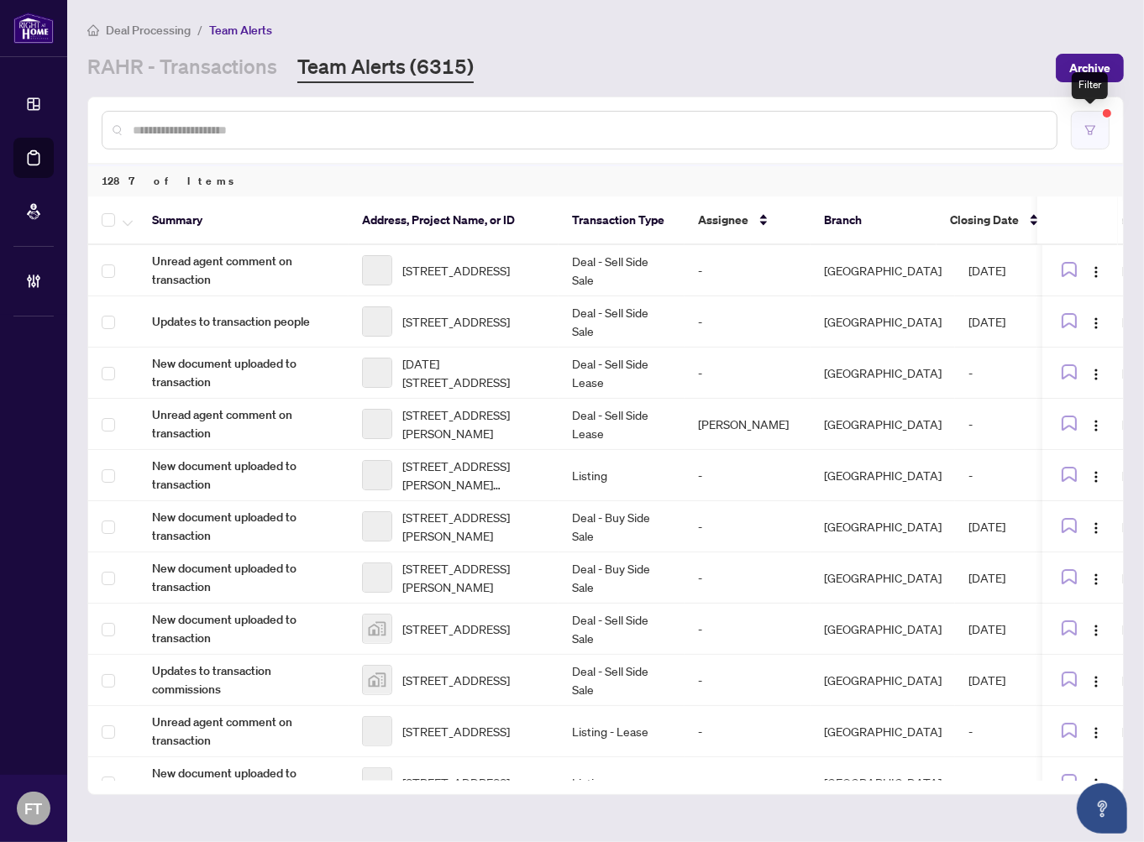
click at [1092, 130] on icon "filter" at bounding box center [1090, 130] width 12 height 12
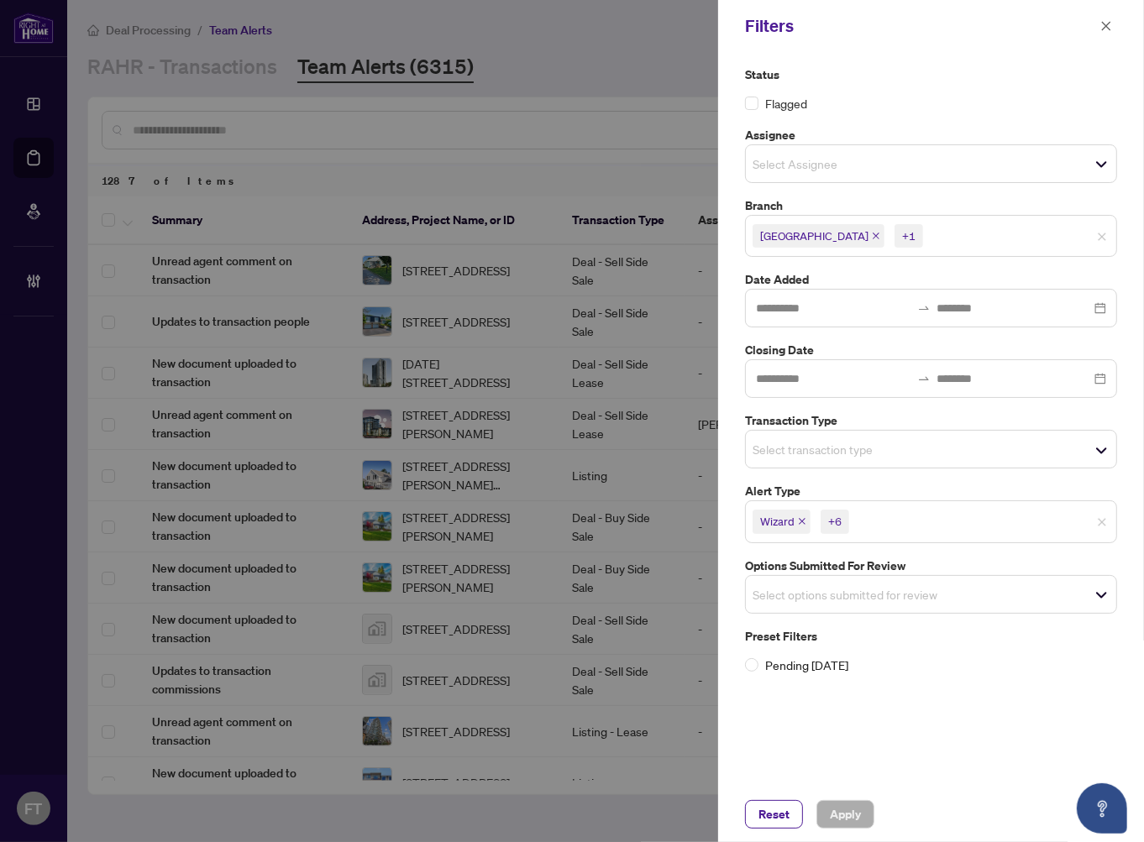
click at [823, 466] on div "Select transaction type" at bounding box center [931, 449] width 372 height 39
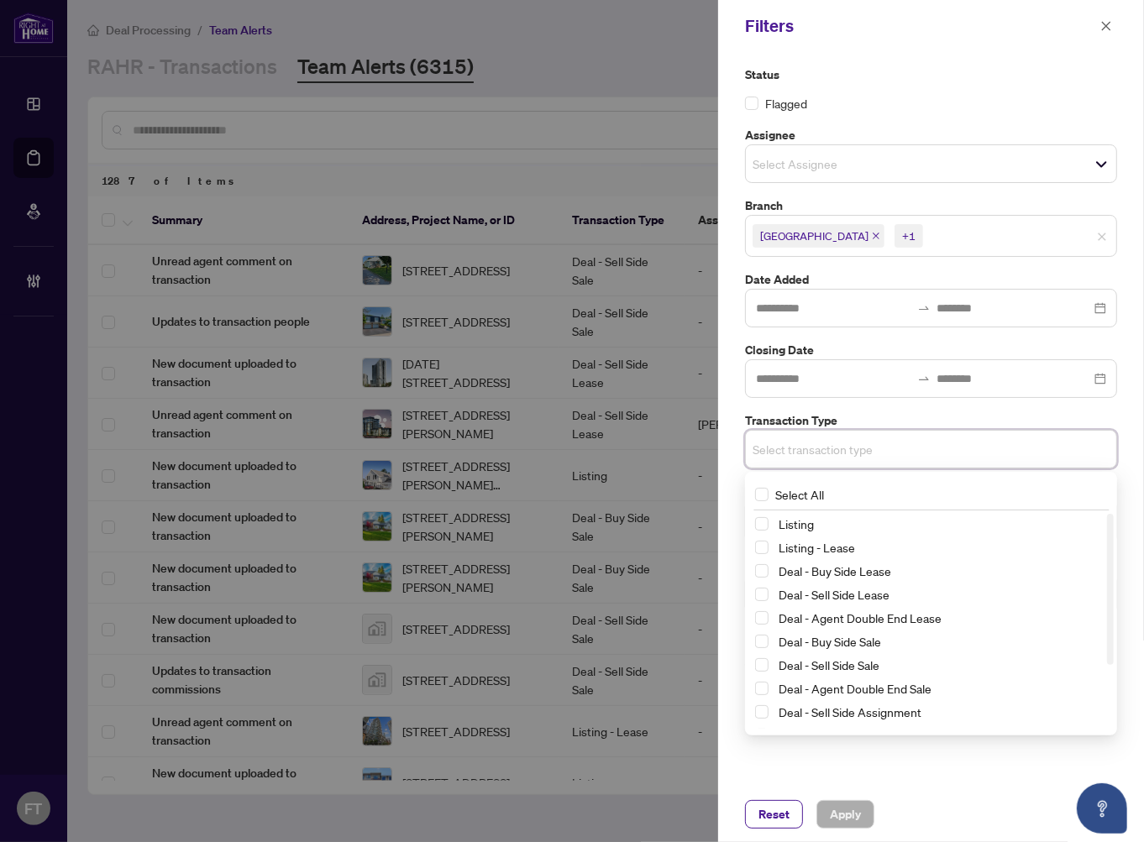
click at [800, 482] on div "Select All" at bounding box center [930, 495] width 365 height 32
click at [799, 493] on span "Select All" at bounding box center [799, 494] width 62 height 18
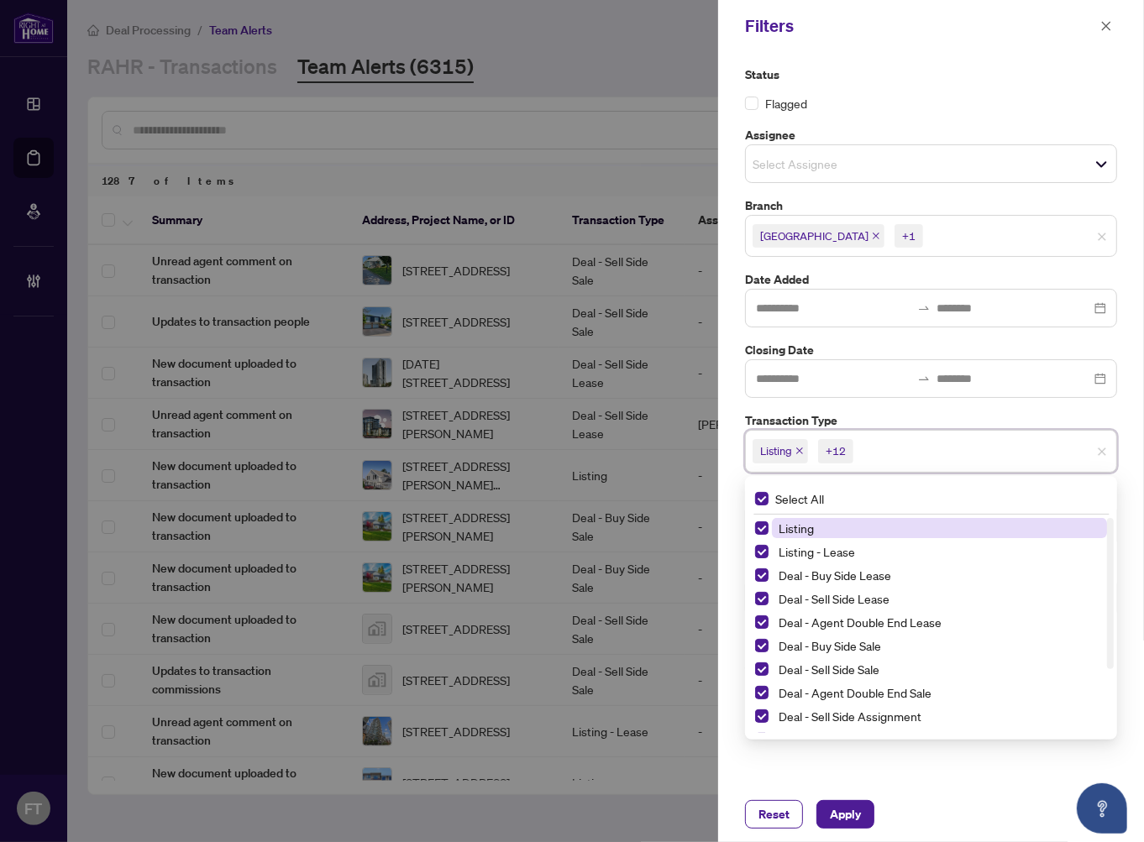
click at [810, 536] on span "Listing" at bounding box center [939, 528] width 335 height 20
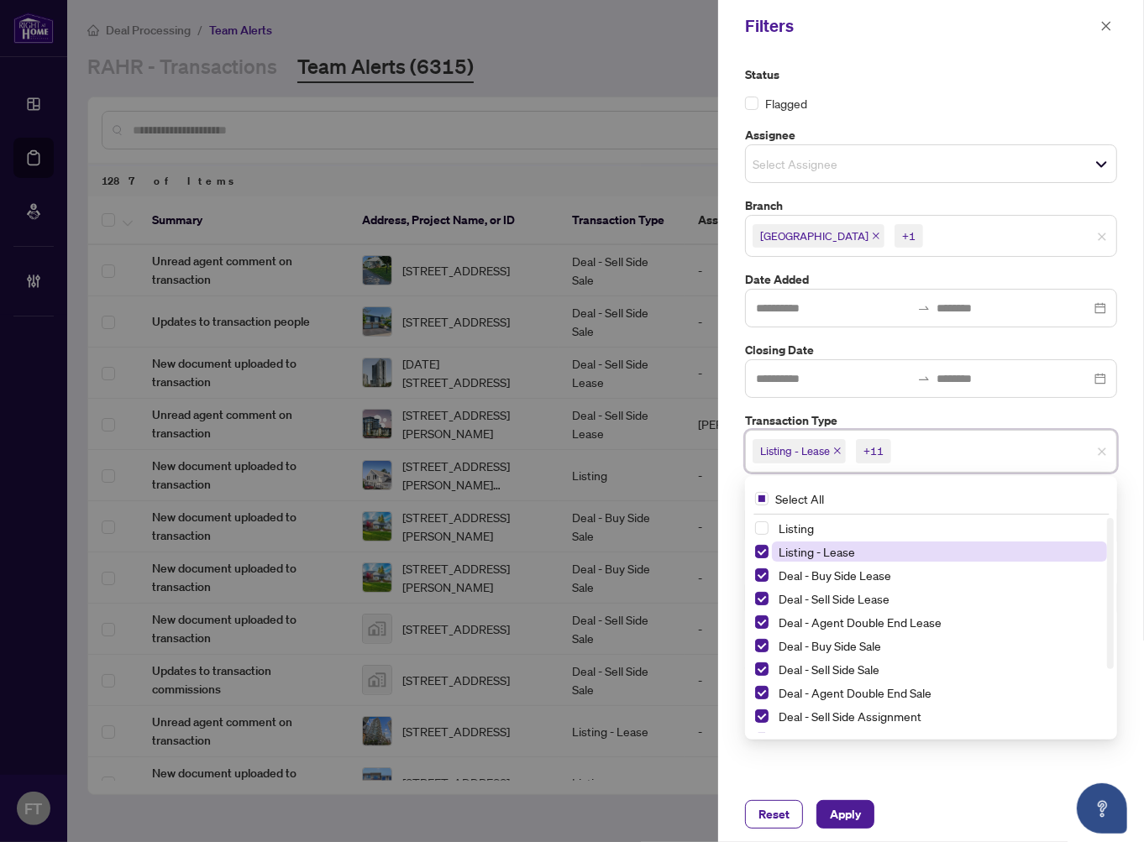
click at [813, 551] on span "Listing - Lease" at bounding box center [816, 551] width 76 height 15
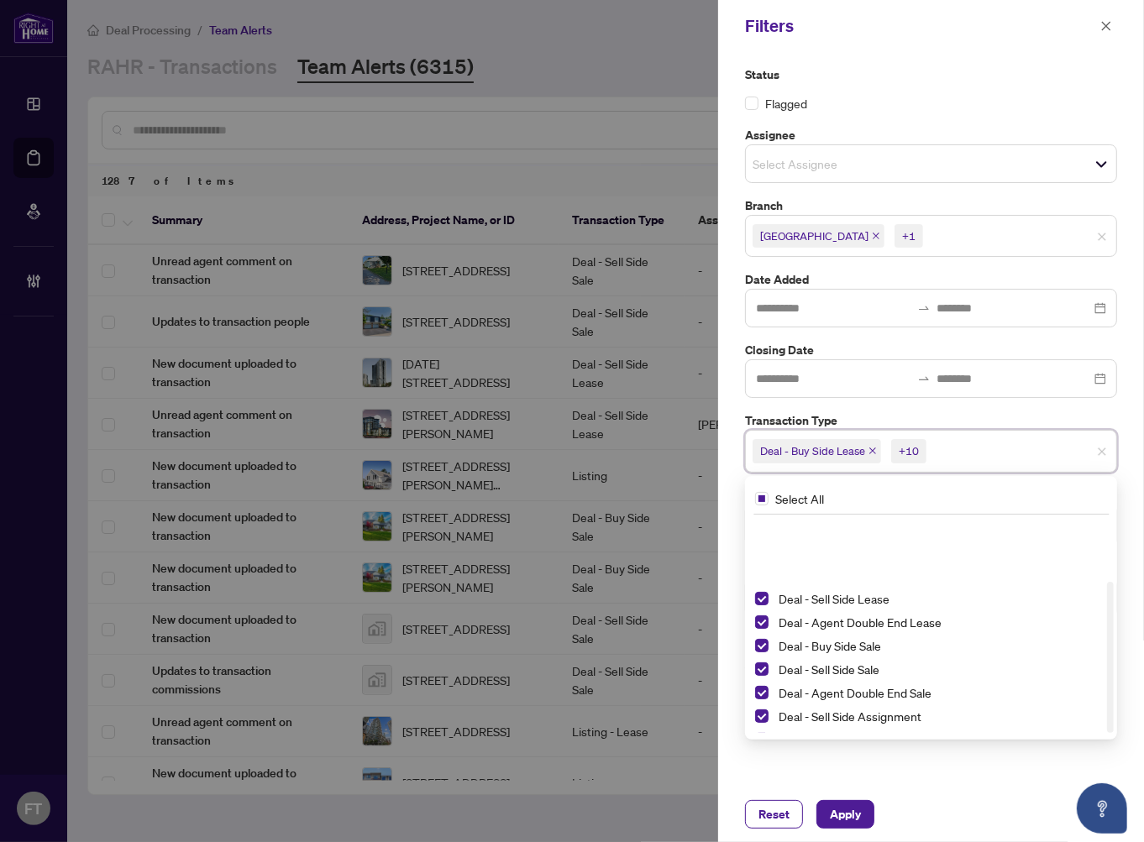
scroll to position [90, 0]
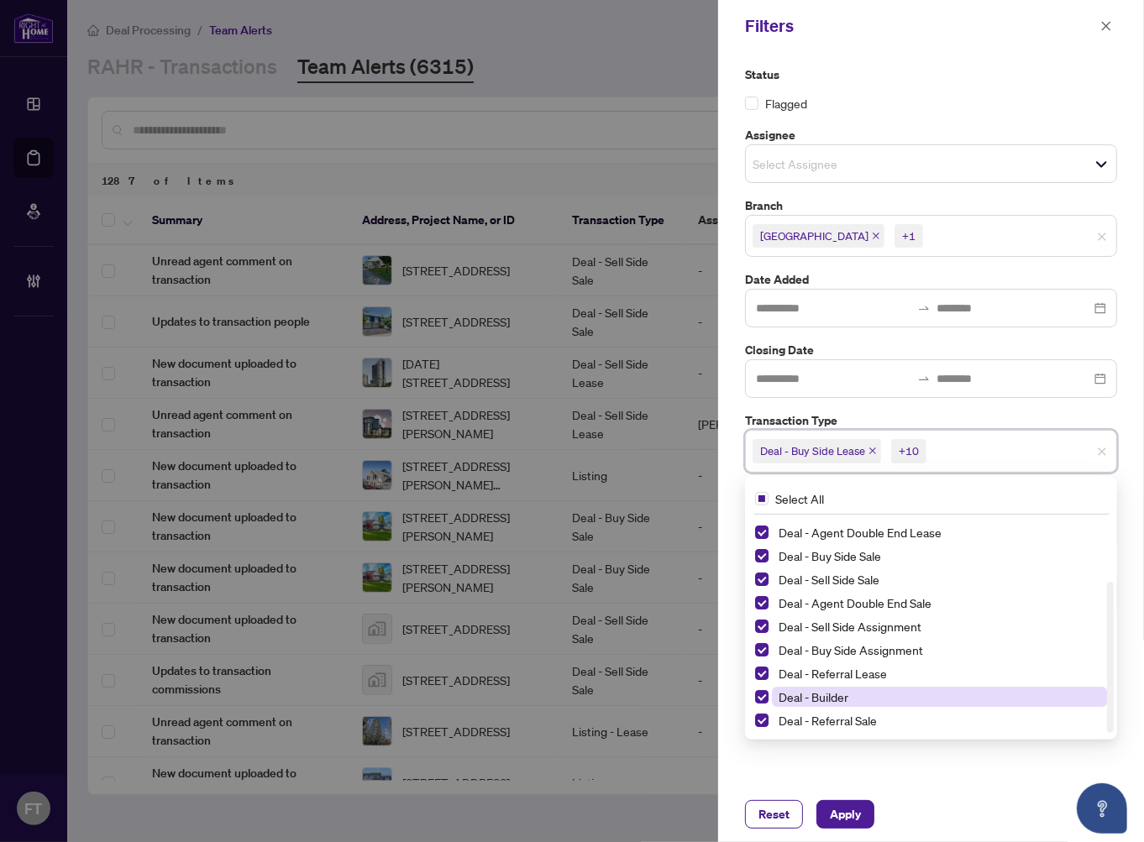
drag, startPoint x: 826, startPoint y: 712, endPoint x: 830, endPoint y: 702, distance: 10.6
click at [827, 713] on span "Deal - Referral Sale" at bounding box center [827, 720] width 98 height 15
click at [831, 701] on span "Deal - Builder" at bounding box center [813, 696] width 70 height 15
click at [832, 684] on div "Deal - Referral Lease" at bounding box center [931, 673] width 352 height 20
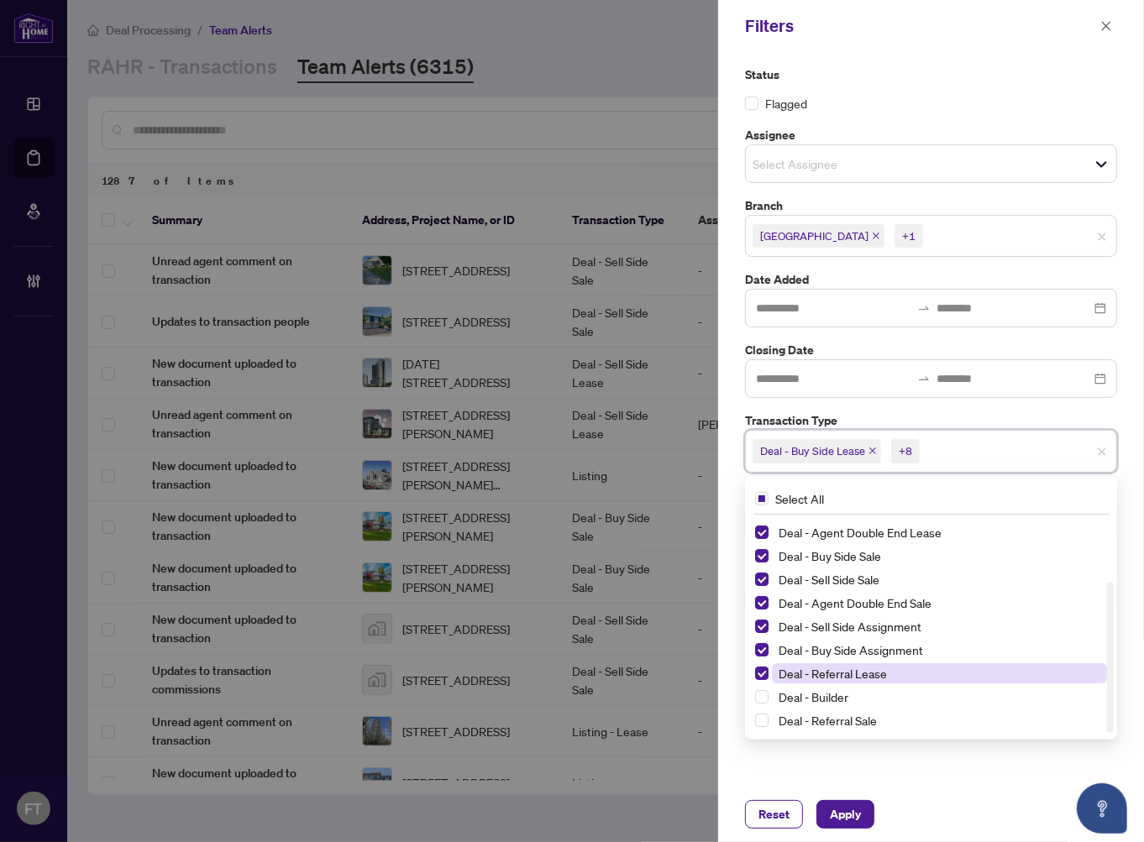
click at [830, 672] on span "Deal - Referral Lease" at bounding box center [832, 673] width 108 height 15
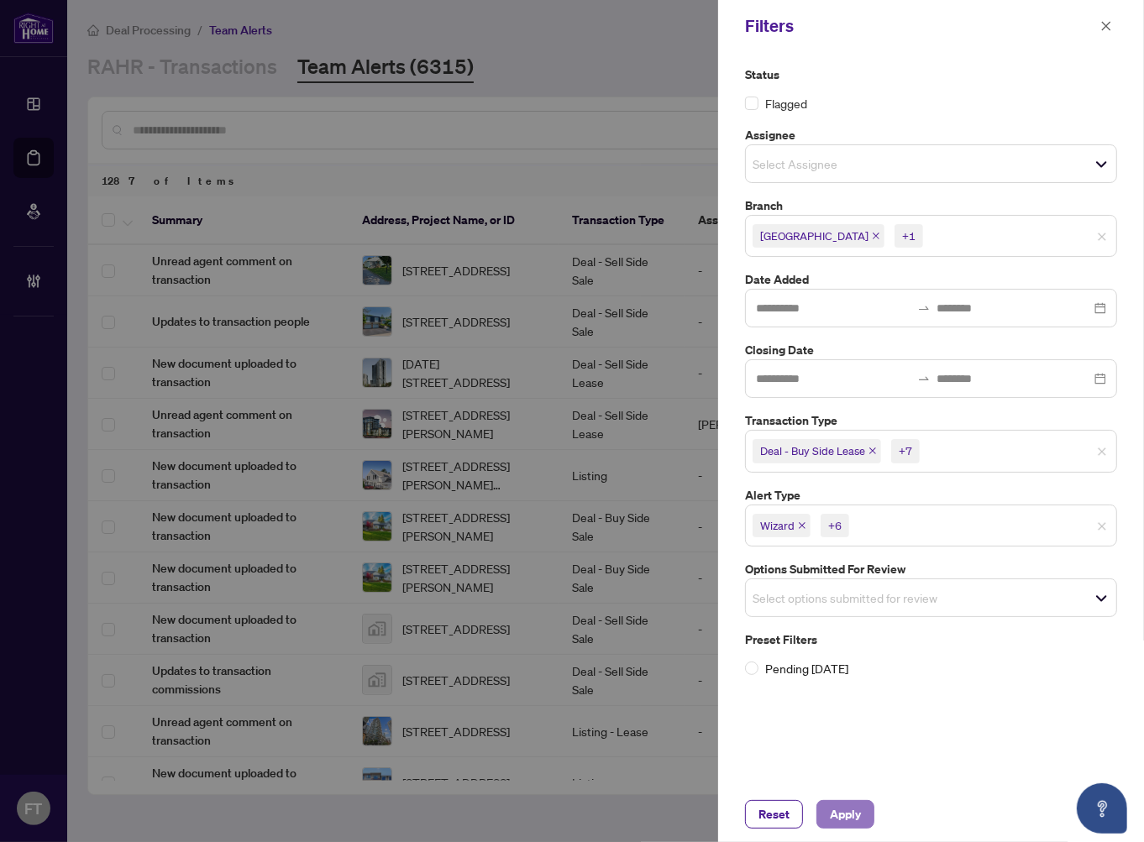
click at [855, 804] on span "Apply" at bounding box center [845, 814] width 31 height 27
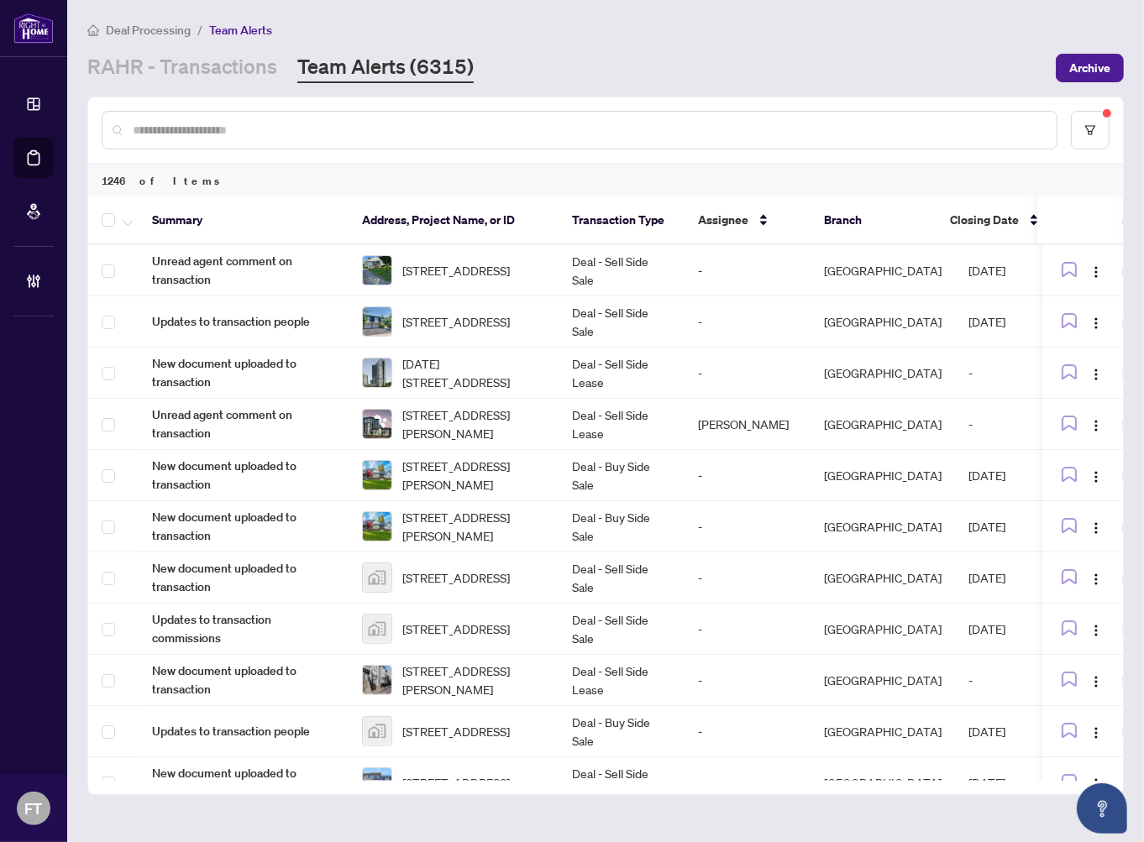
click at [1087, 107] on div at bounding box center [605, 129] width 1035 height 65
click at [1087, 115] on button "button" at bounding box center [1090, 130] width 39 height 39
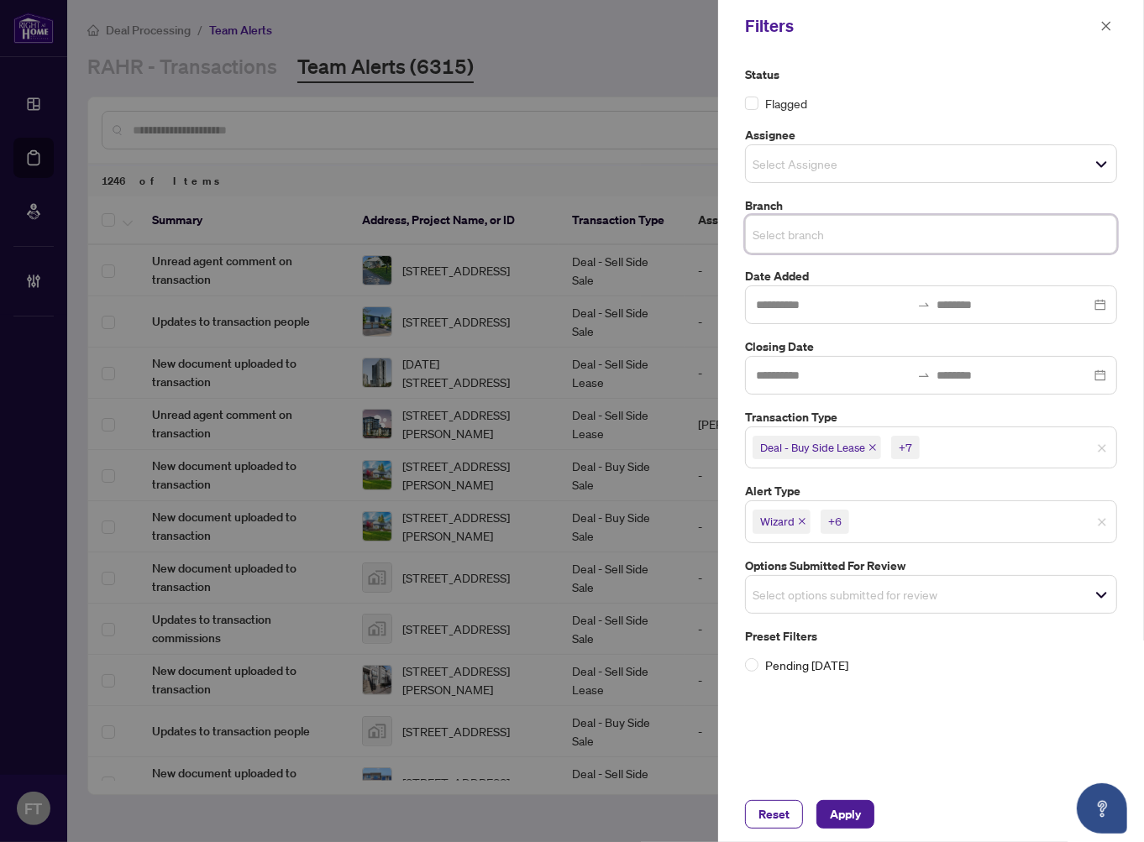
click at [1004, 238] on span "Select branch" at bounding box center [931, 235] width 370 height 24
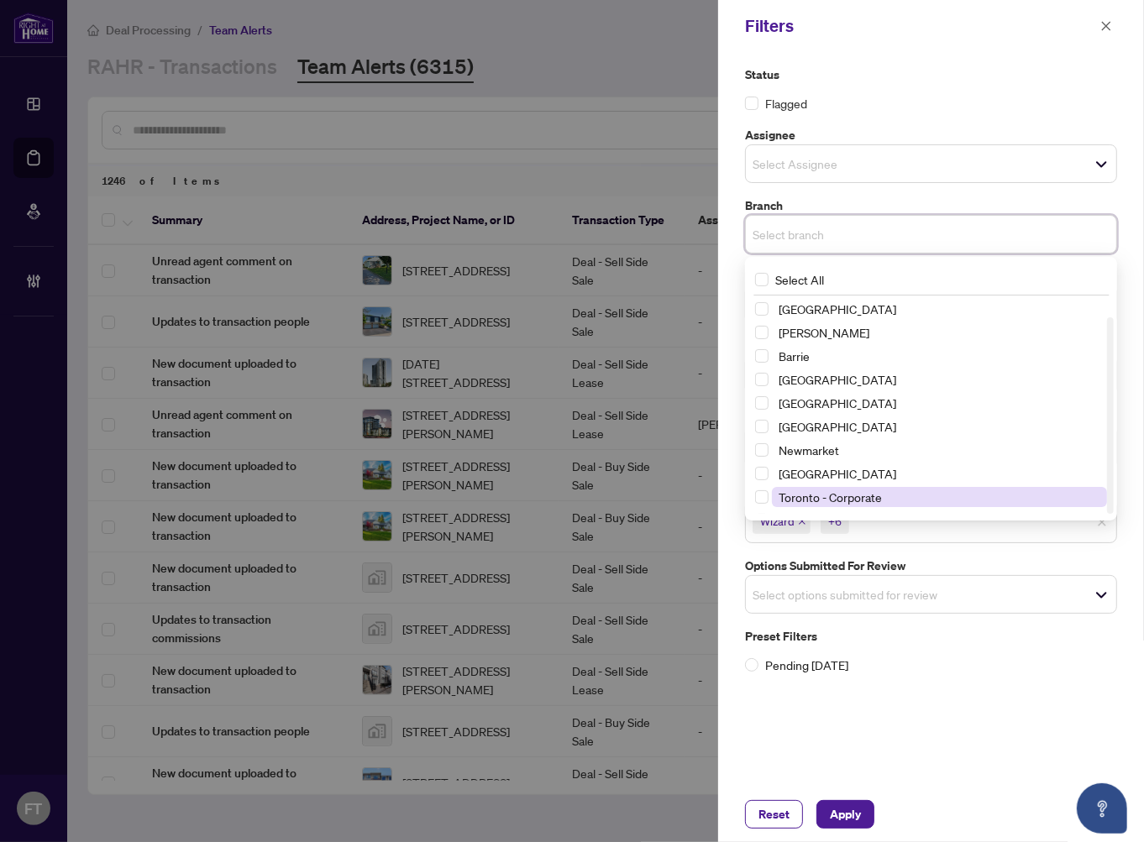
scroll to position [20, 0]
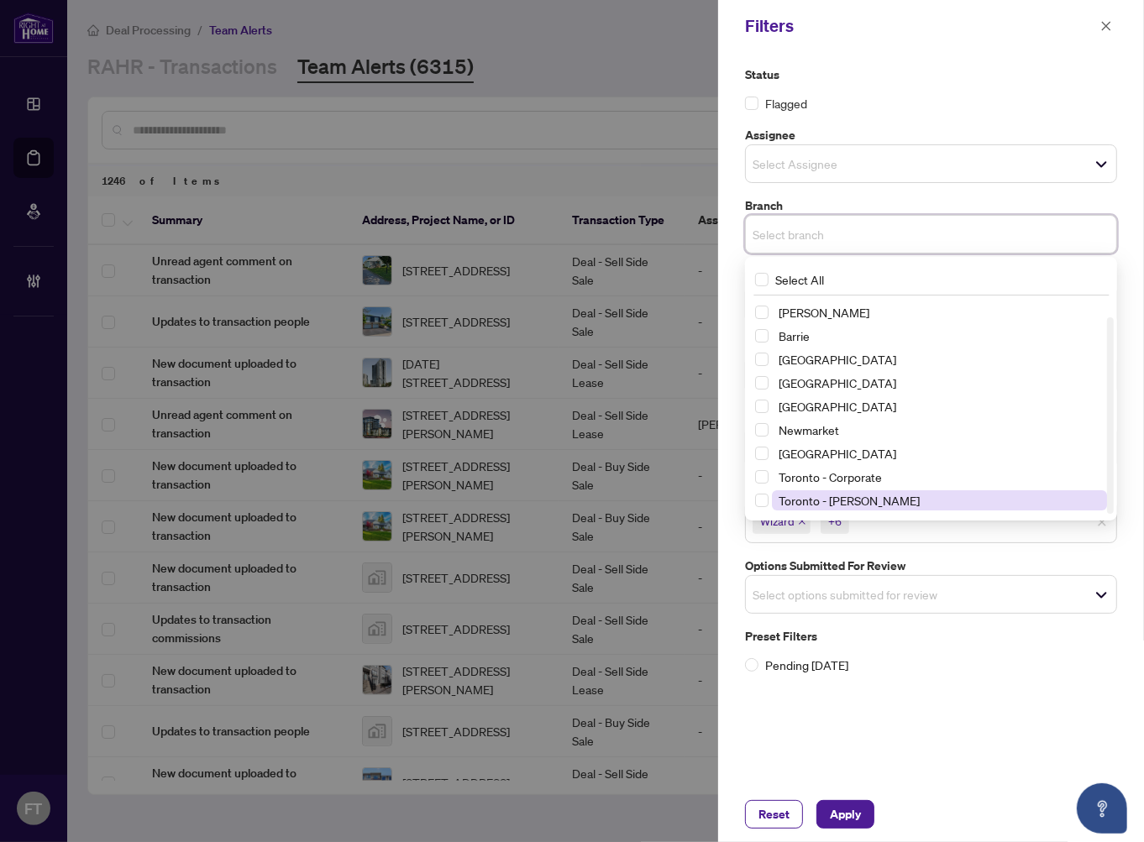
click at [841, 504] on span "Toronto - Don Mills" at bounding box center [848, 500] width 141 height 15
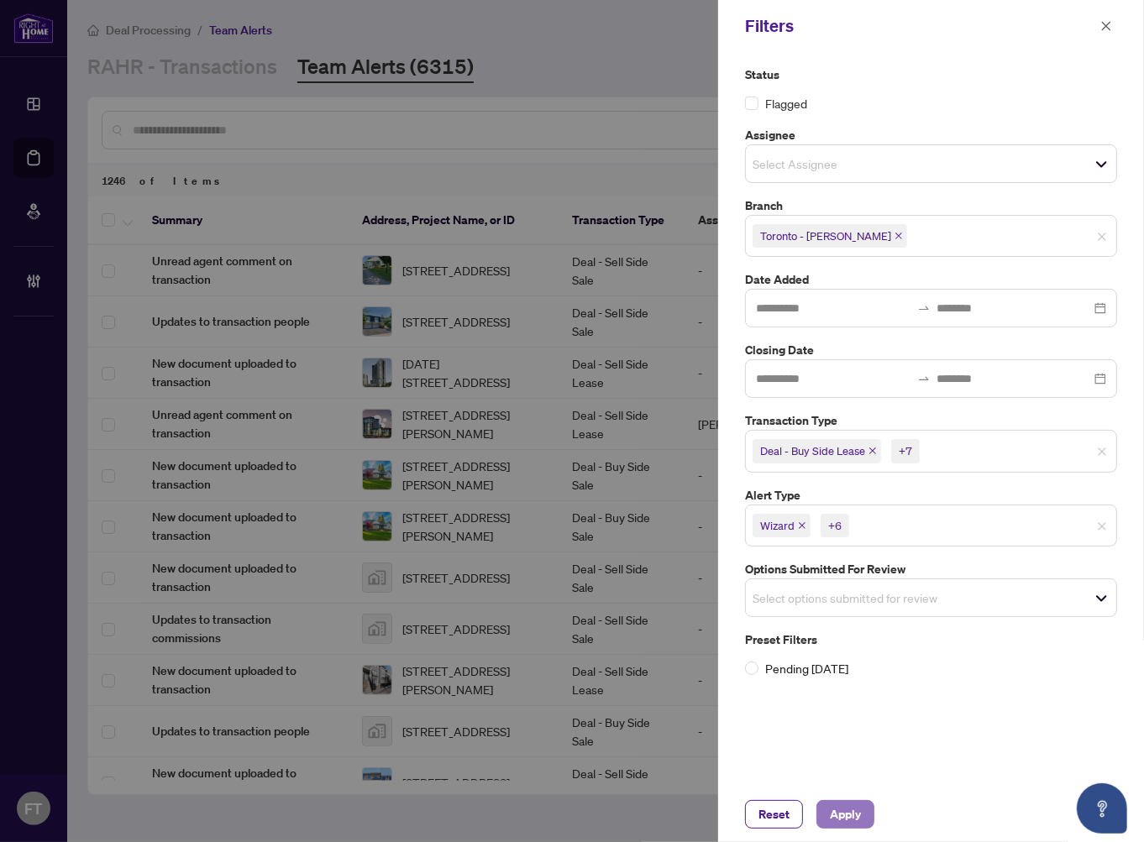
click at [850, 806] on span "Apply" at bounding box center [845, 814] width 31 height 27
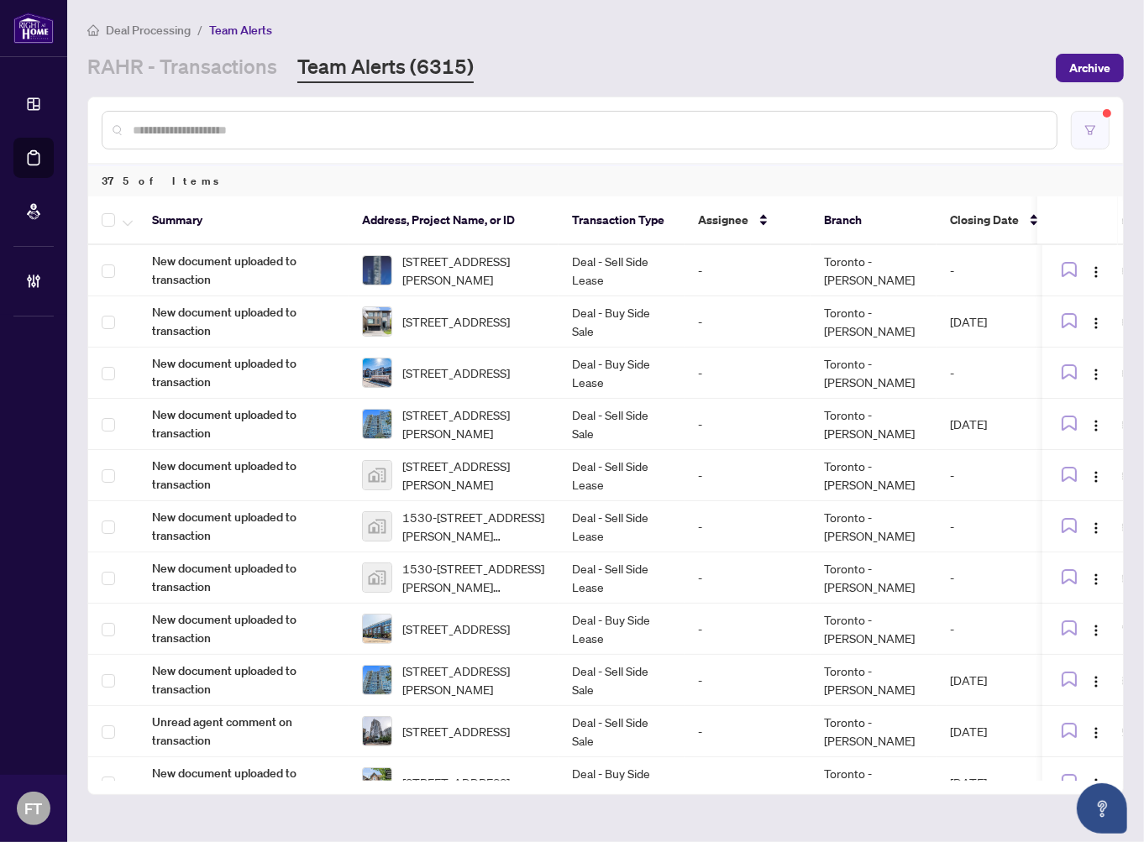
click at [1103, 130] on button "button" at bounding box center [1090, 130] width 39 height 39
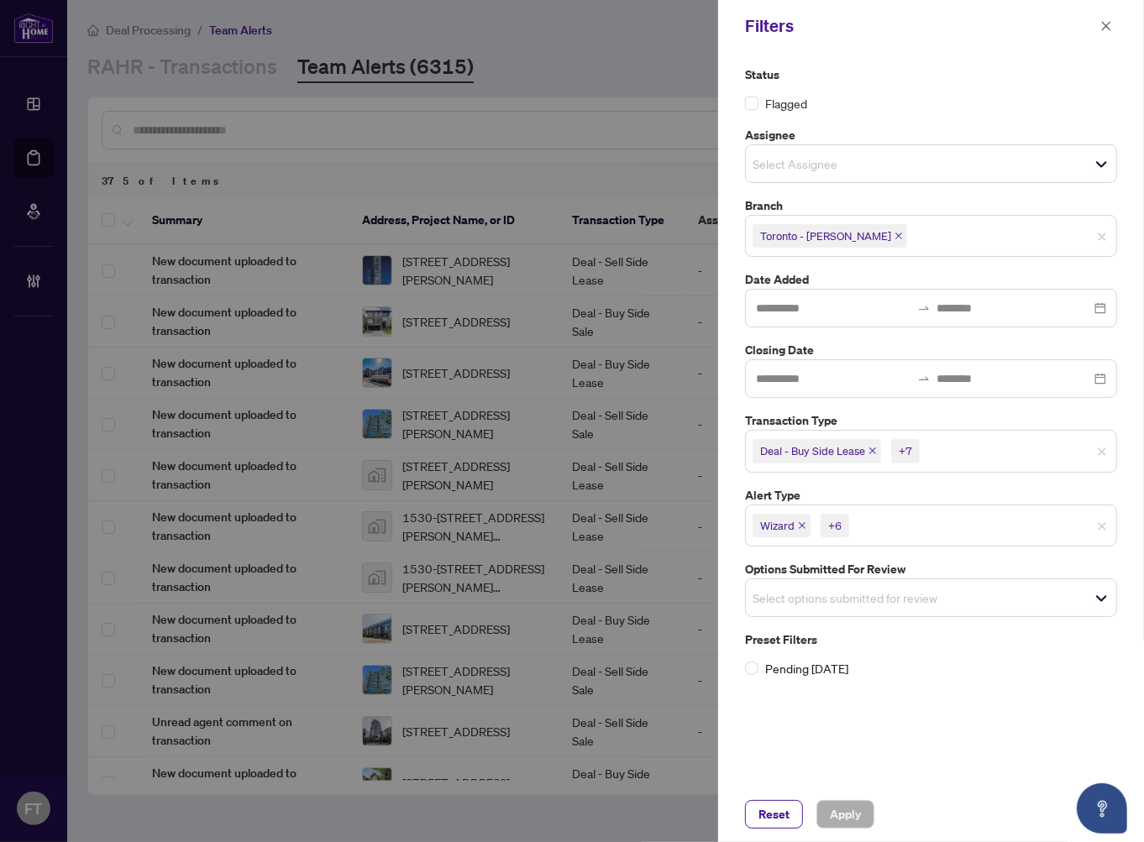
click at [867, 228] on div "Toronto - Don Mills" at bounding box center [828, 236] width 165 height 27
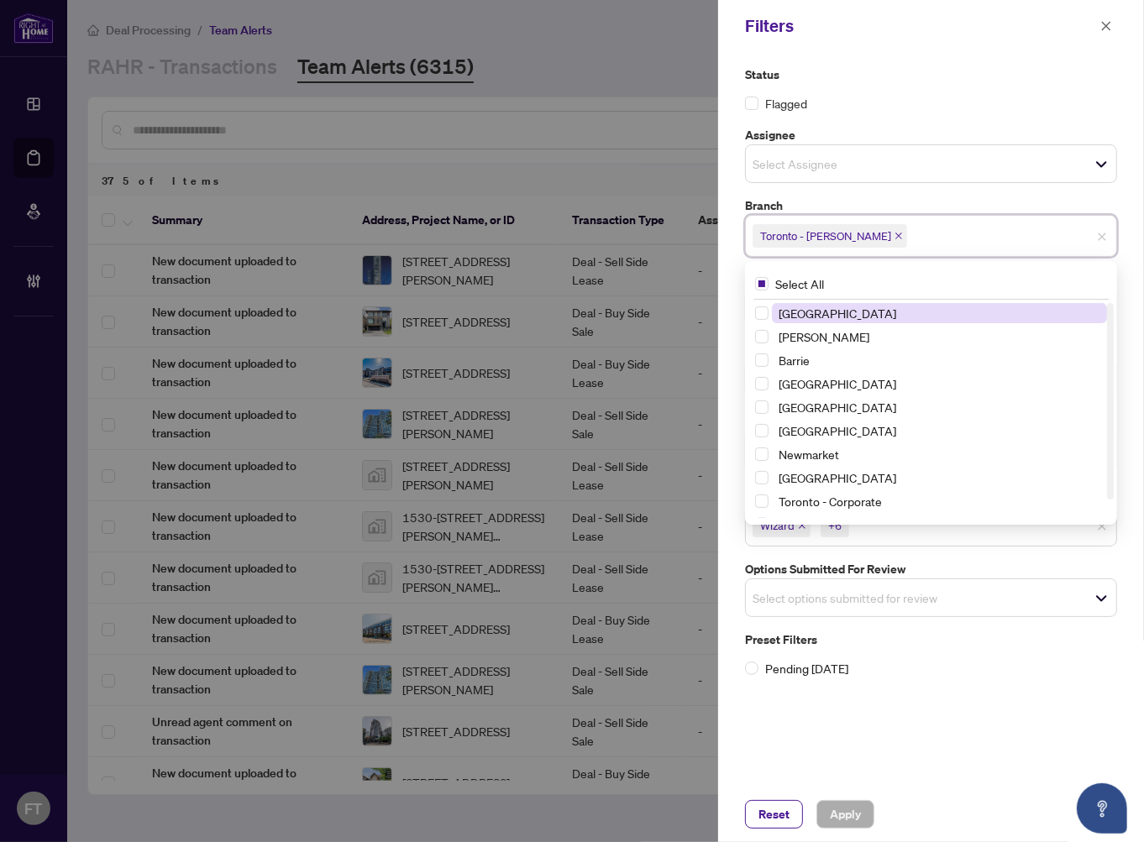
click at [862, 230] on span "Toronto - [PERSON_NAME]" at bounding box center [829, 236] width 155 height 24
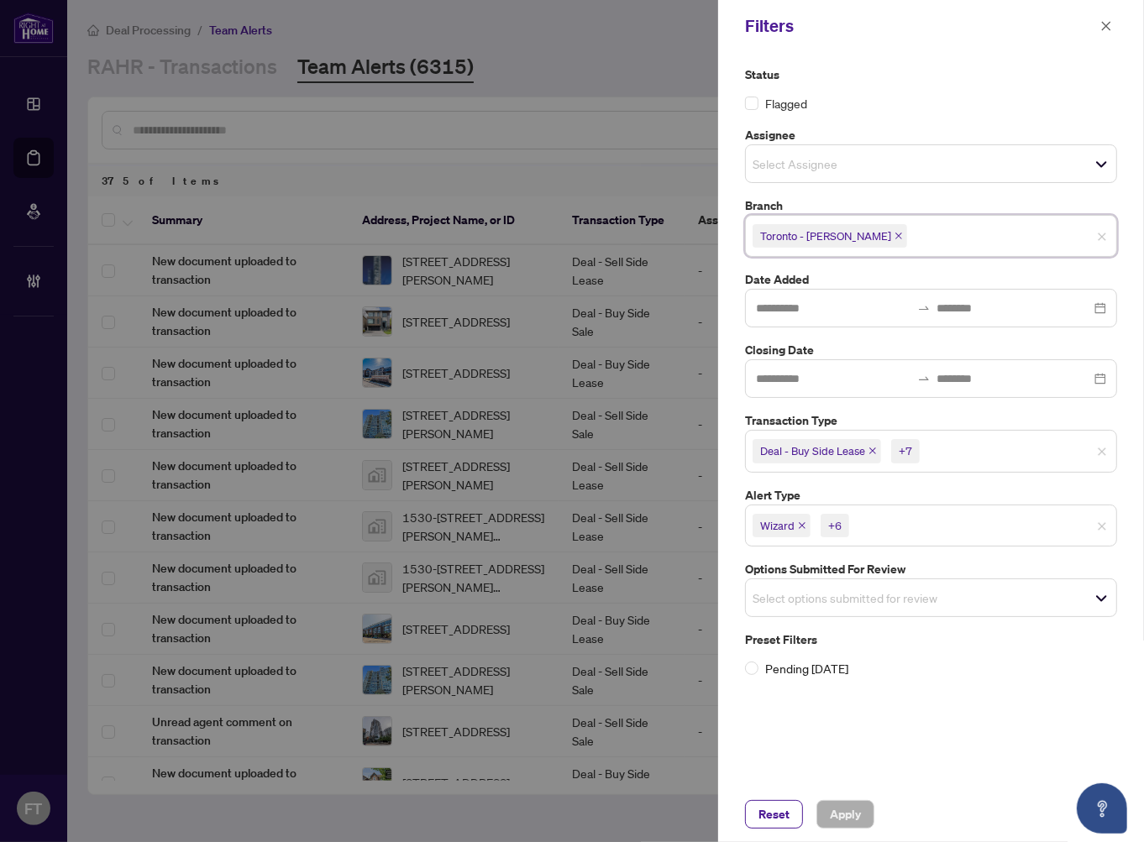
click at [895, 237] on icon "close" at bounding box center [898, 236] width 7 height 7
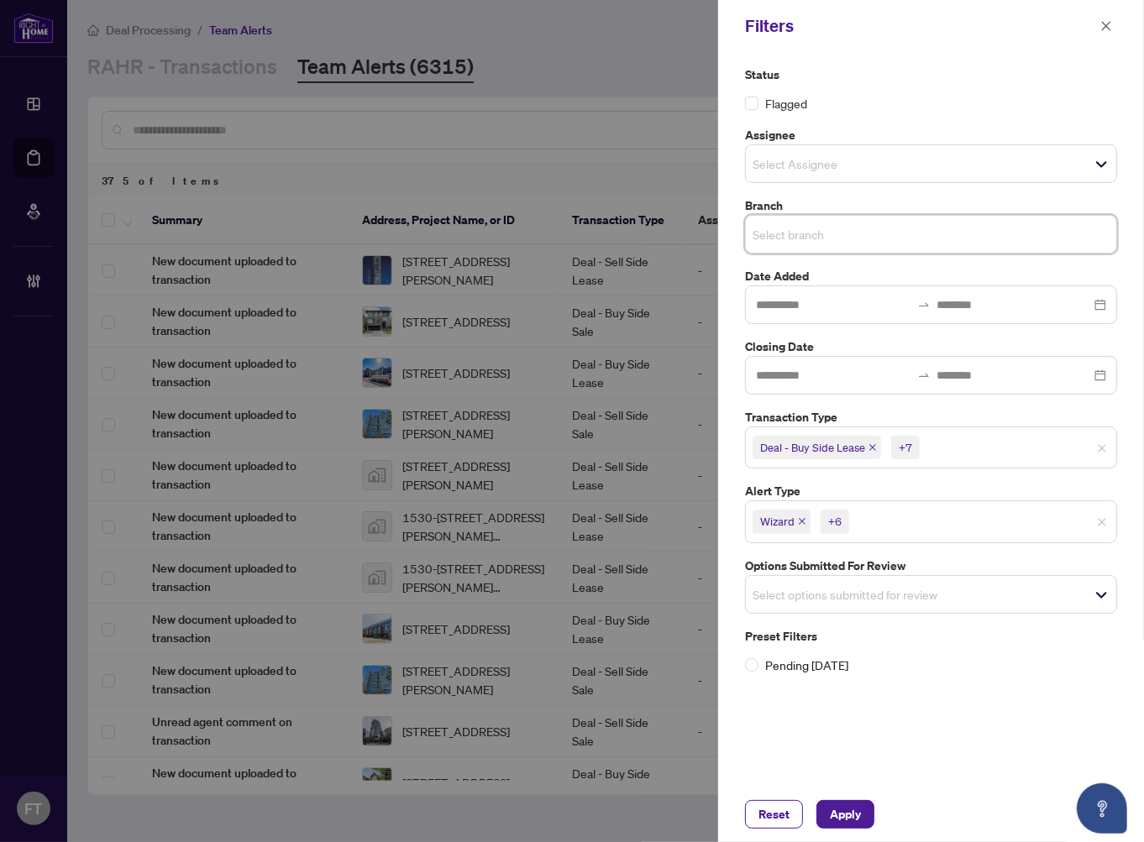
click at [892, 228] on span "Select branch" at bounding box center [931, 235] width 370 height 24
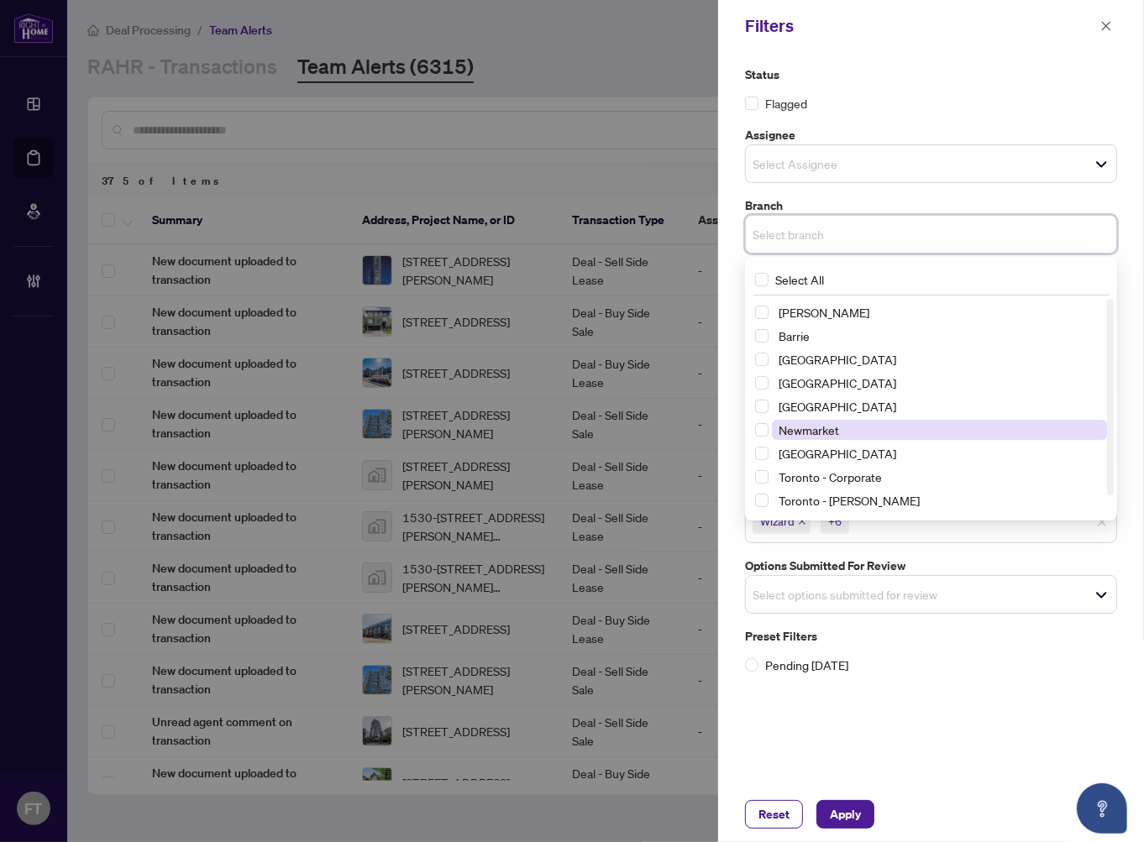
scroll to position [0, 0]
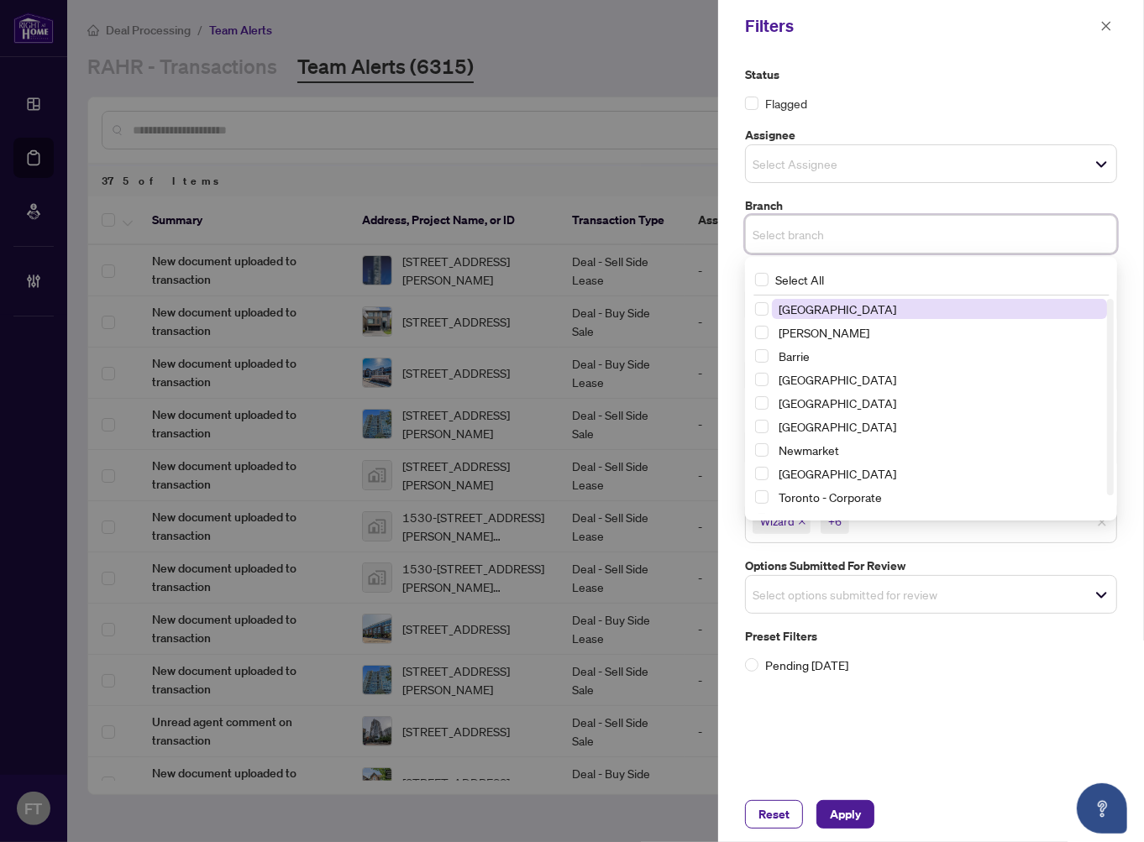
drag, startPoint x: 835, startPoint y: 305, endPoint x: 824, endPoint y: 320, distance: 18.6
click at [834, 305] on span "[GEOGRAPHIC_DATA]" at bounding box center [837, 308] width 118 height 15
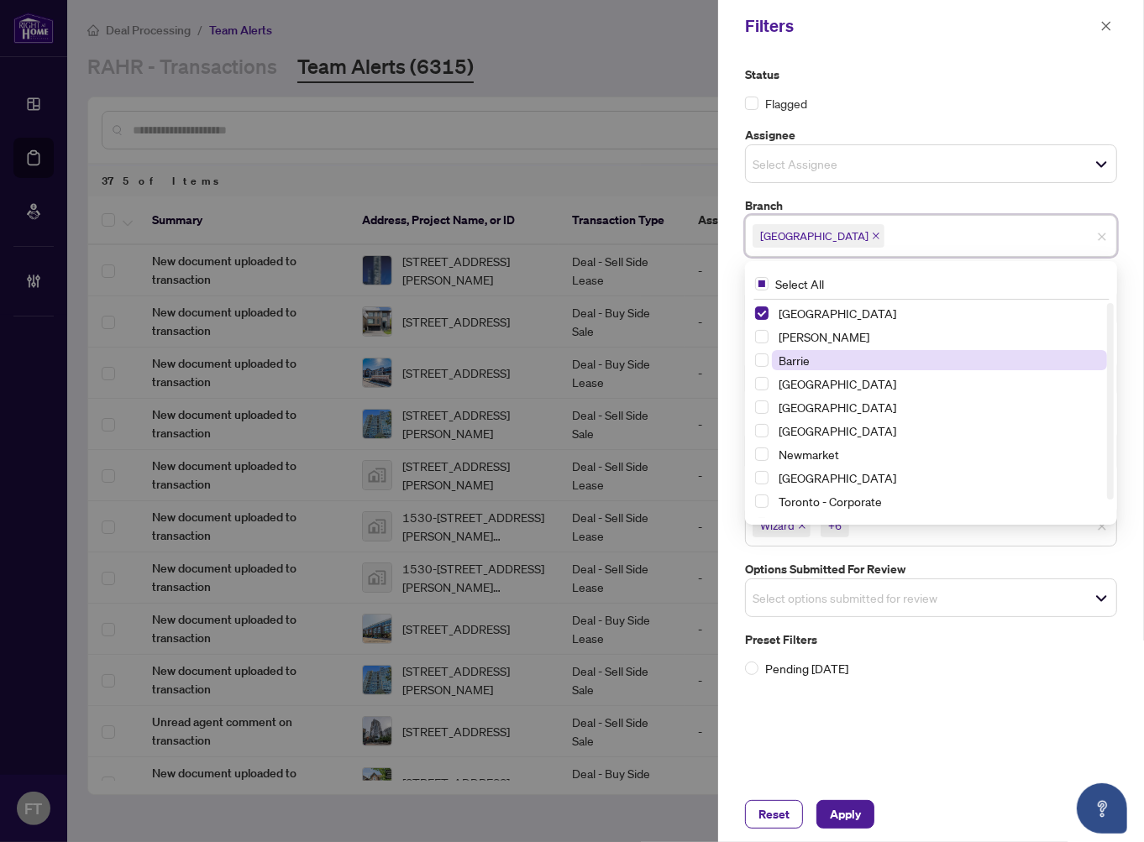
drag, startPoint x: 812, startPoint y: 334, endPoint x: 809, endPoint y: 358, distance: 23.8
click at [812, 337] on span "[PERSON_NAME]" at bounding box center [823, 336] width 91 height 15
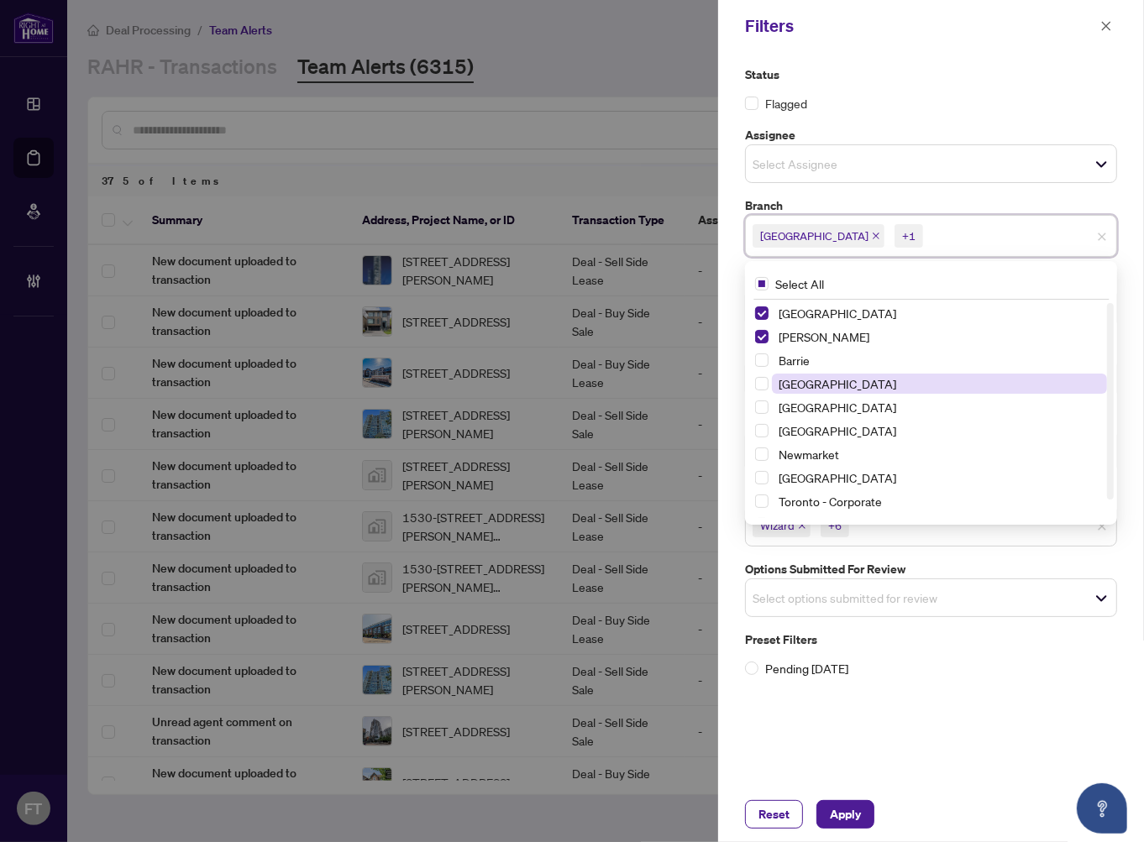
drag, startPoint x: 809, startPoint y: 358, endPoint x: 807, endPoint y: 385, distance: 26.9
click at [809, 359] on span "Barrie" at bounding box center [793, 360] width 31 height 15
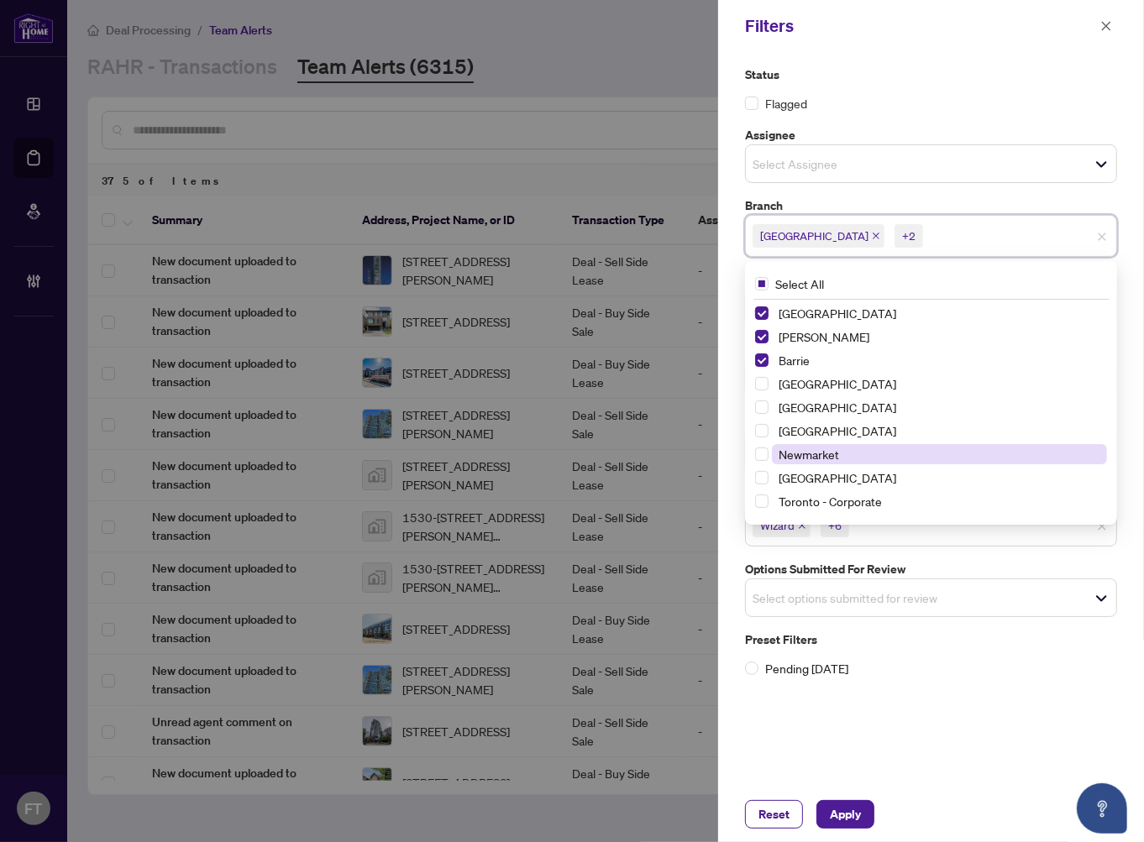
click at [815, 462] on span "Newmarket" at bounding box center [939, 454] width 335 height 20
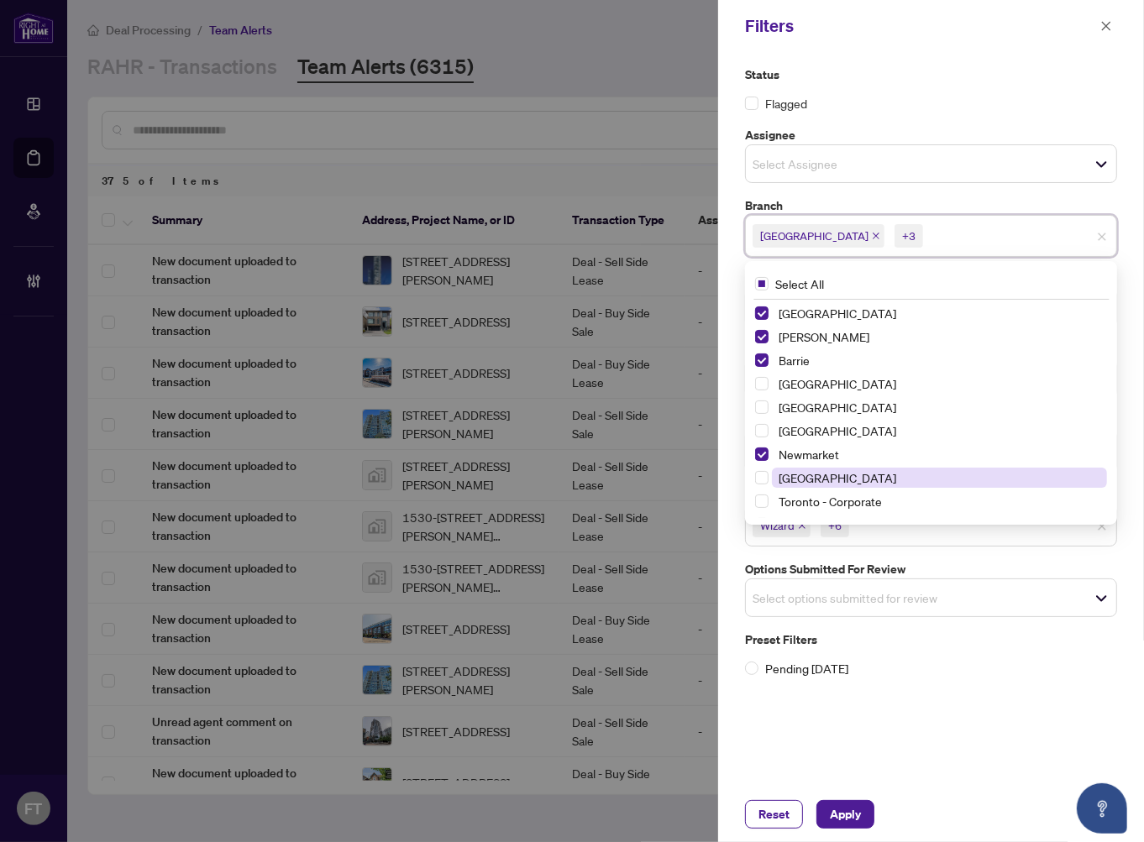
click at [807, 482] on span "[GEOGRAPHIC_DATA]" at bounding box center [837, 477] width 118 height 15
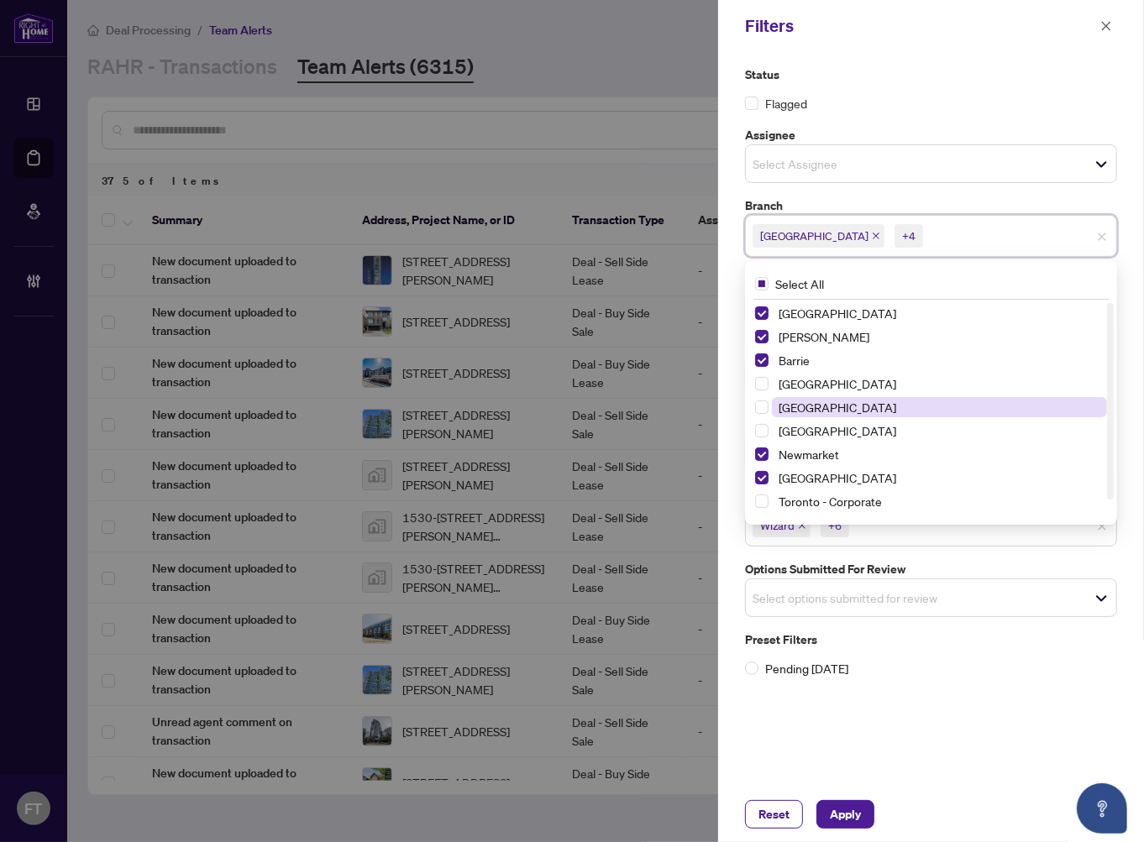
click at [804, 403] on span "[GEOGRAPHIC_DATA]" at bounding box center [837, 407] width 118 height 15
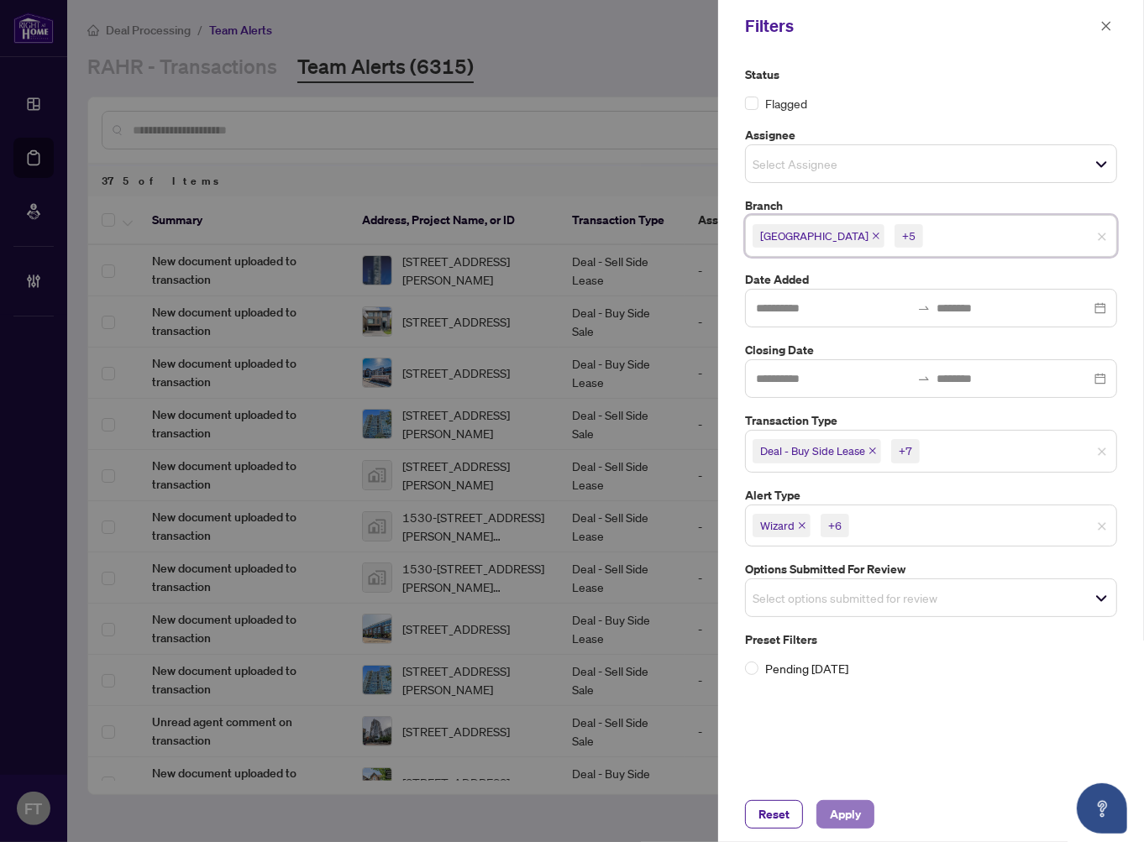
click at [850, 813] on span "Apply" at bounding box center [845, 814] width 31 height 27
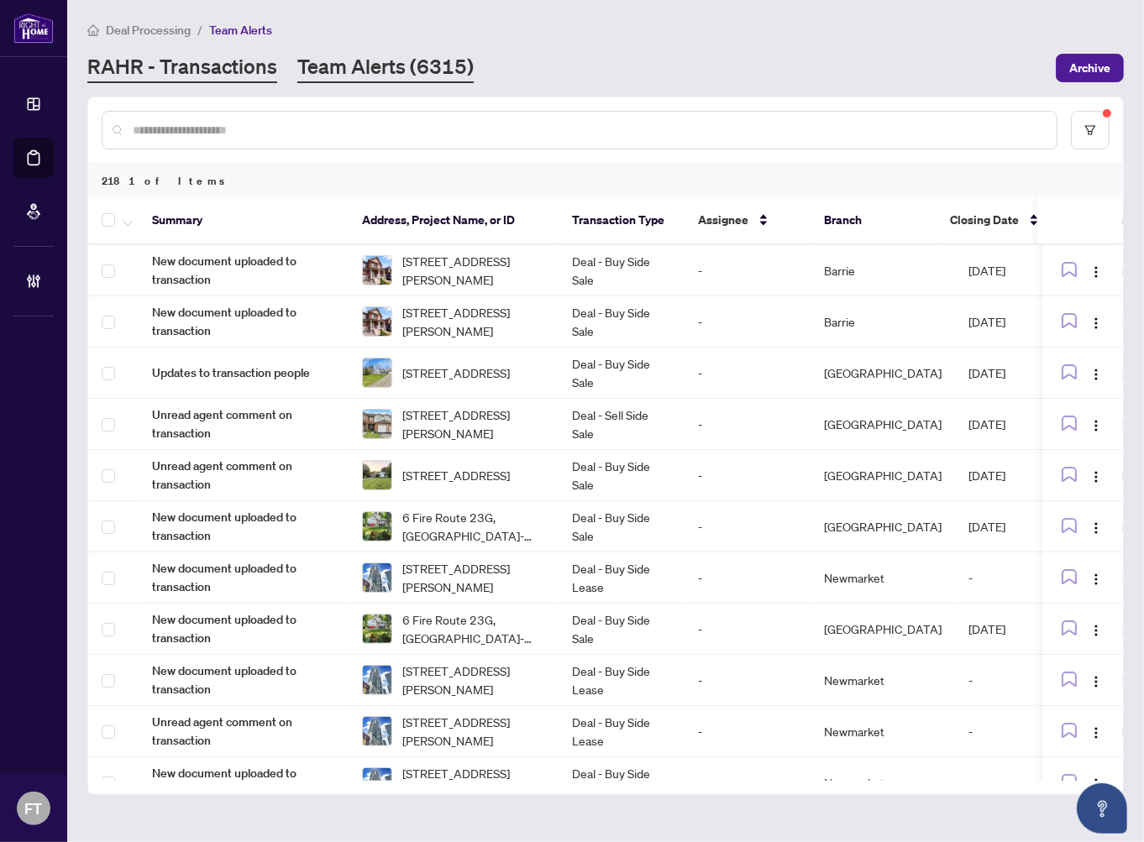
click at [191, 65] on link "RAHR - Transactions" at bounding box center [182, 68] width 190 height 30
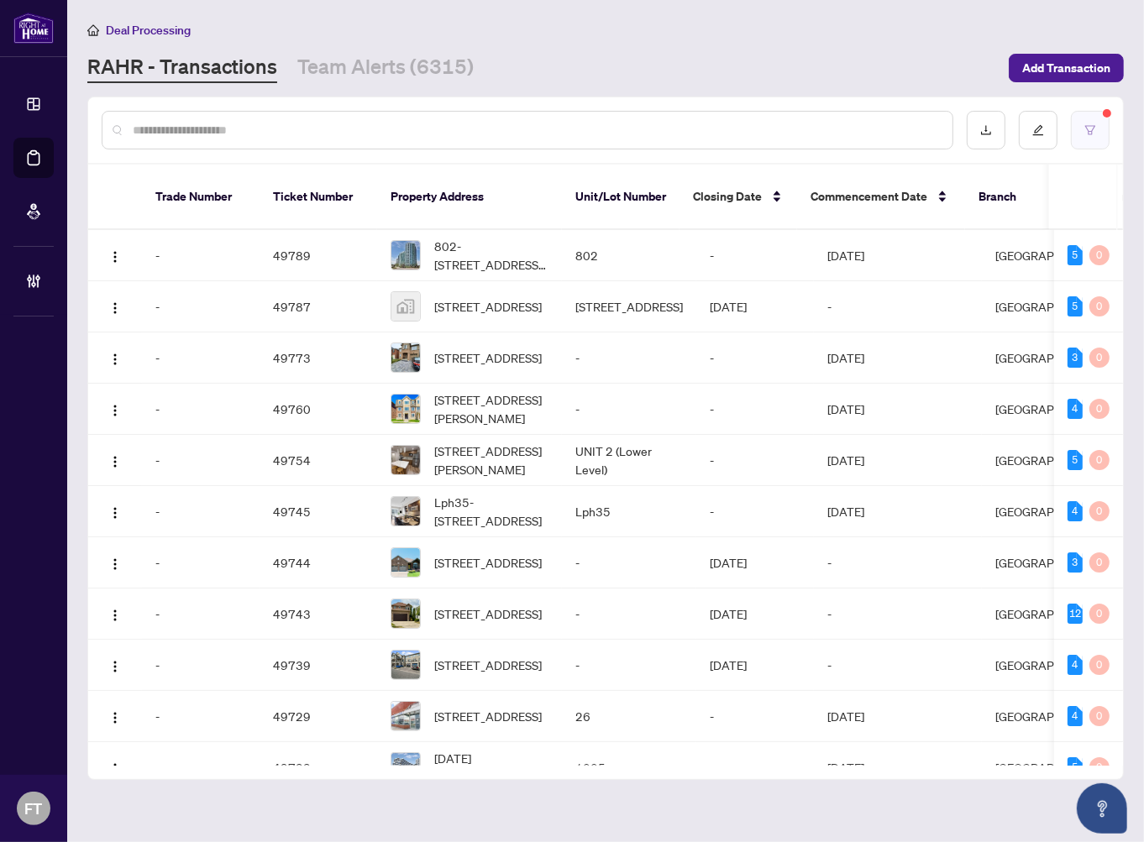
click at [1098, 132] on button "button" at bounding box center [1090, 130] width 39 height 39
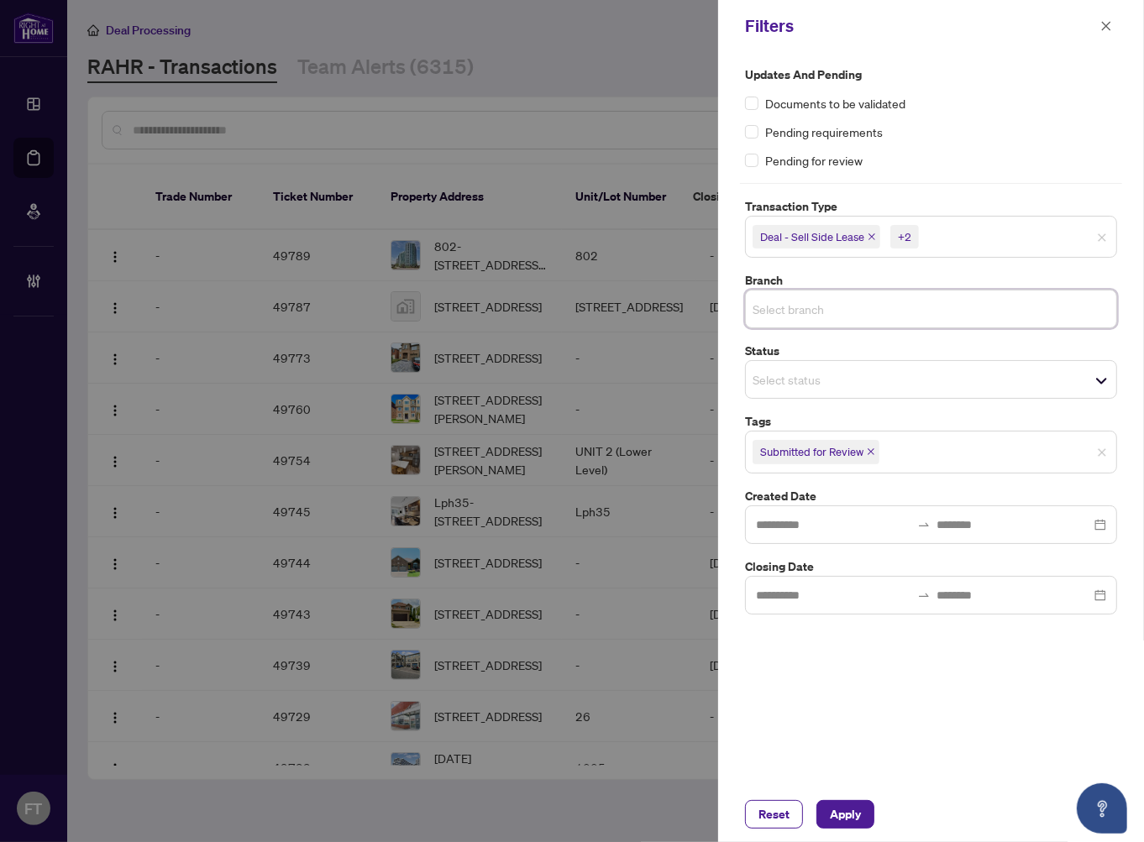
click at [1023, 307] on span "Select branch" at bounding box center [931, 309] width 370 height 24
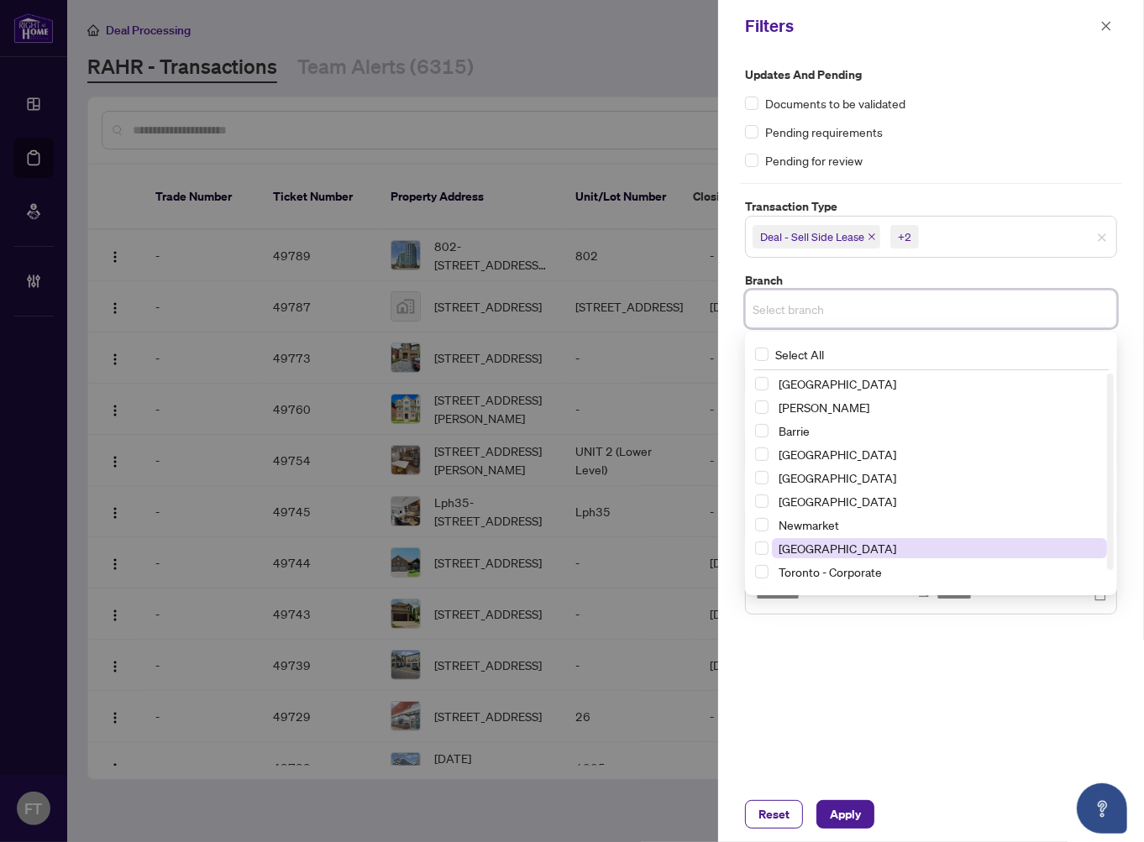
scroll to position [20, 0]
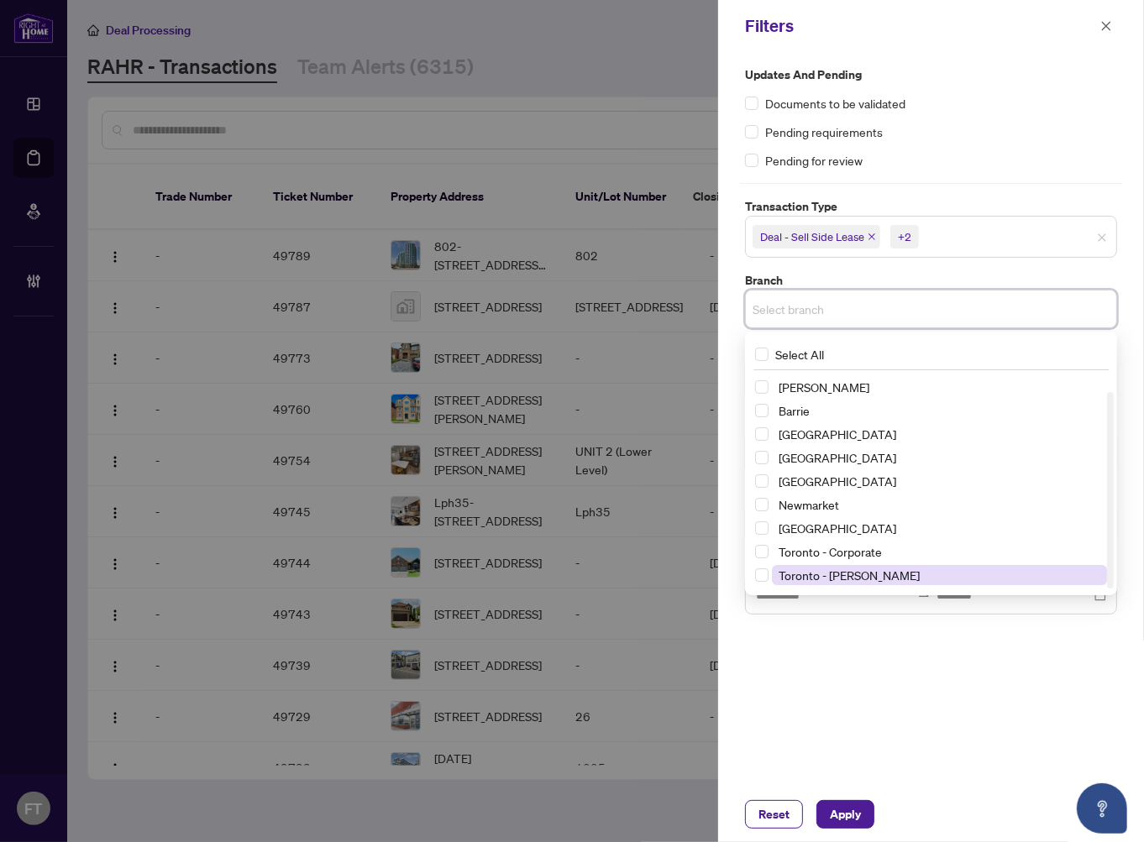
click at [825, 578] on span "Toronto - [PERSON_NAME]" at bounding box center [848, 575] width 141 height 15
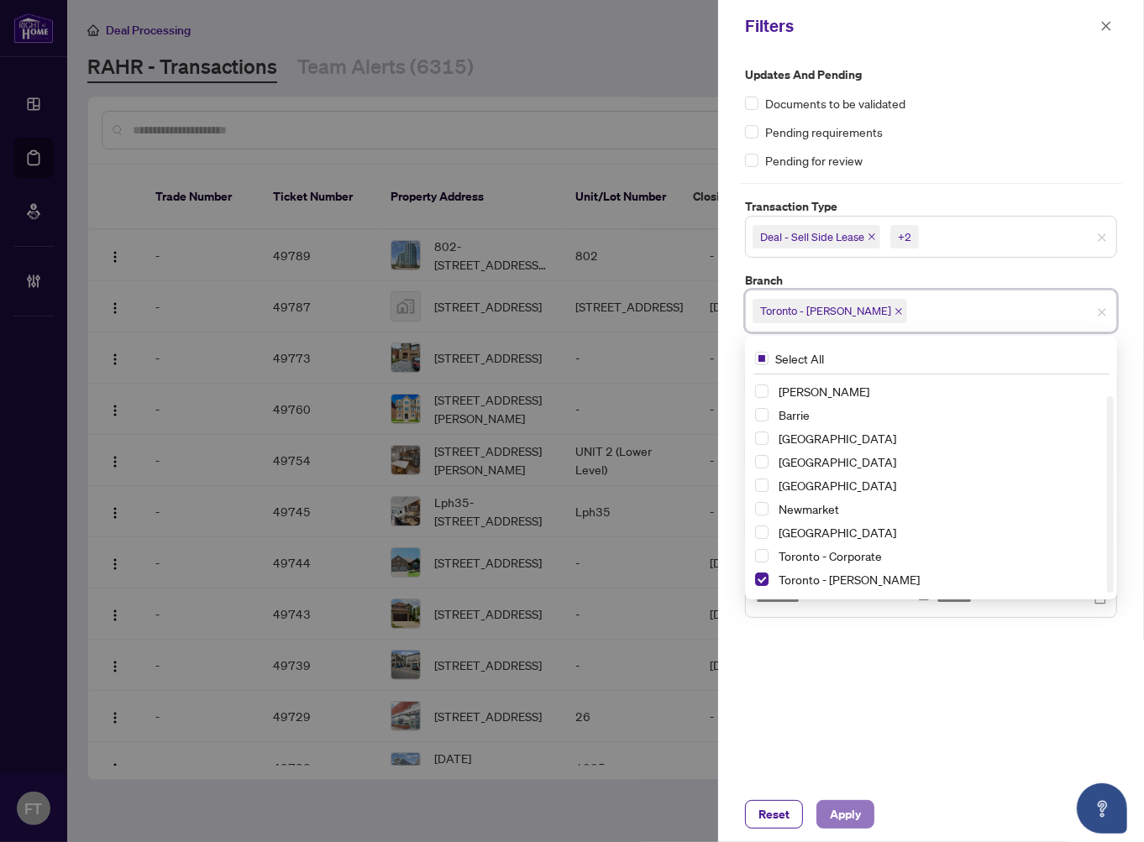
click at [844, 825] on span "Apply" at bounding box center [845, 814] width 31 height 27
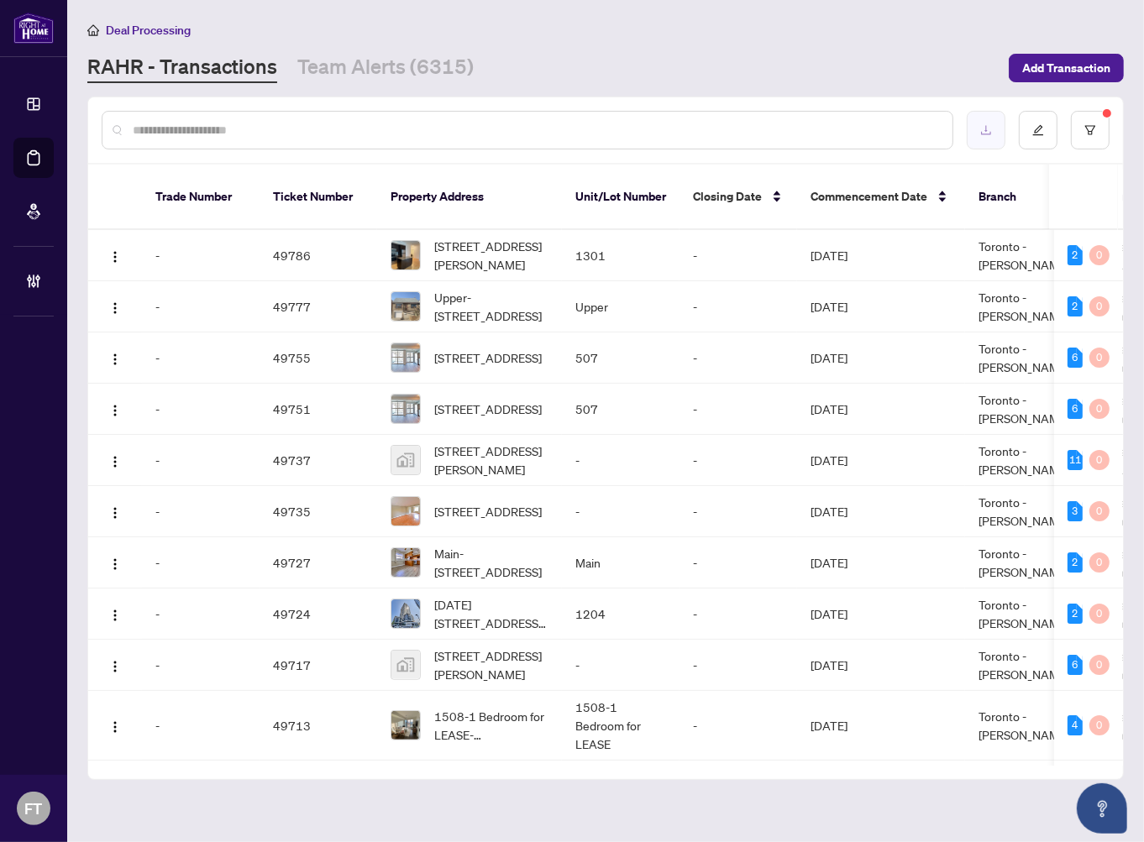
click at [993, 128] on button "button" at bounding box center [986, 130] width 39 height 39
drag, startPoint x: 441, startPoint y: 30, endPoint x: 552, endPoint y: 19, distance: 111.4
click at [441, 30] on div "Deal Processing" at bounding box center [605, 29] width 1036 height 19
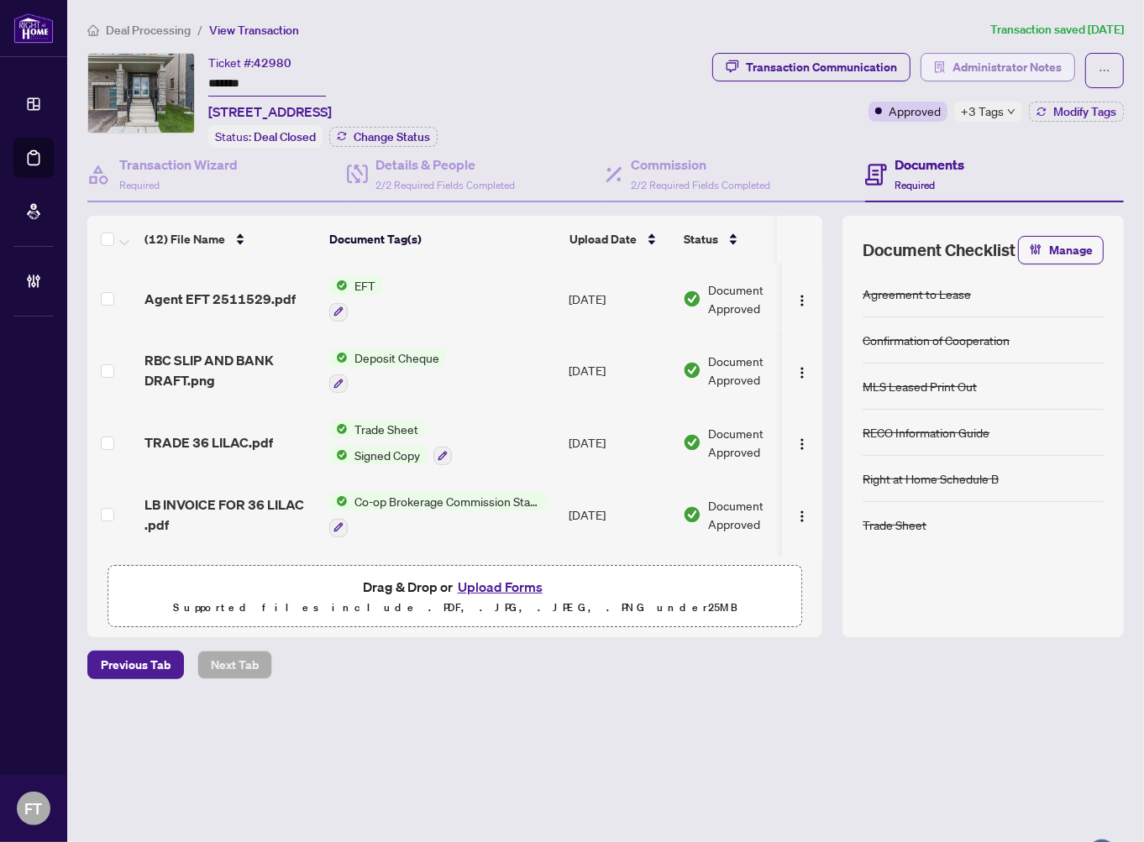
click at [1051, 65] on span "Administrator Notes" at bounding box center [1006, 67] width 109 height 27
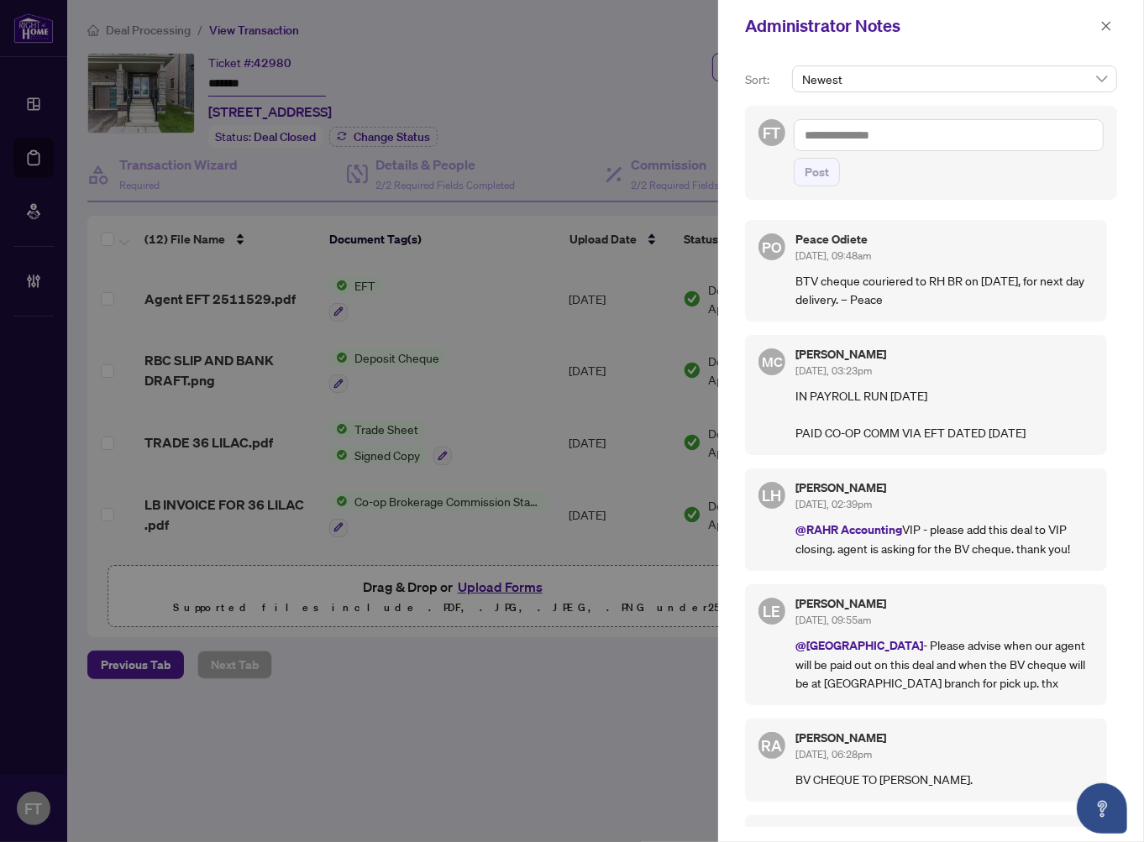
click at [499, 775] on div at bounding box center [572, 421] width 1144 height 842
click at [1112, 23] on button "button" at bounding box center [1106, 26] width 22 height 20
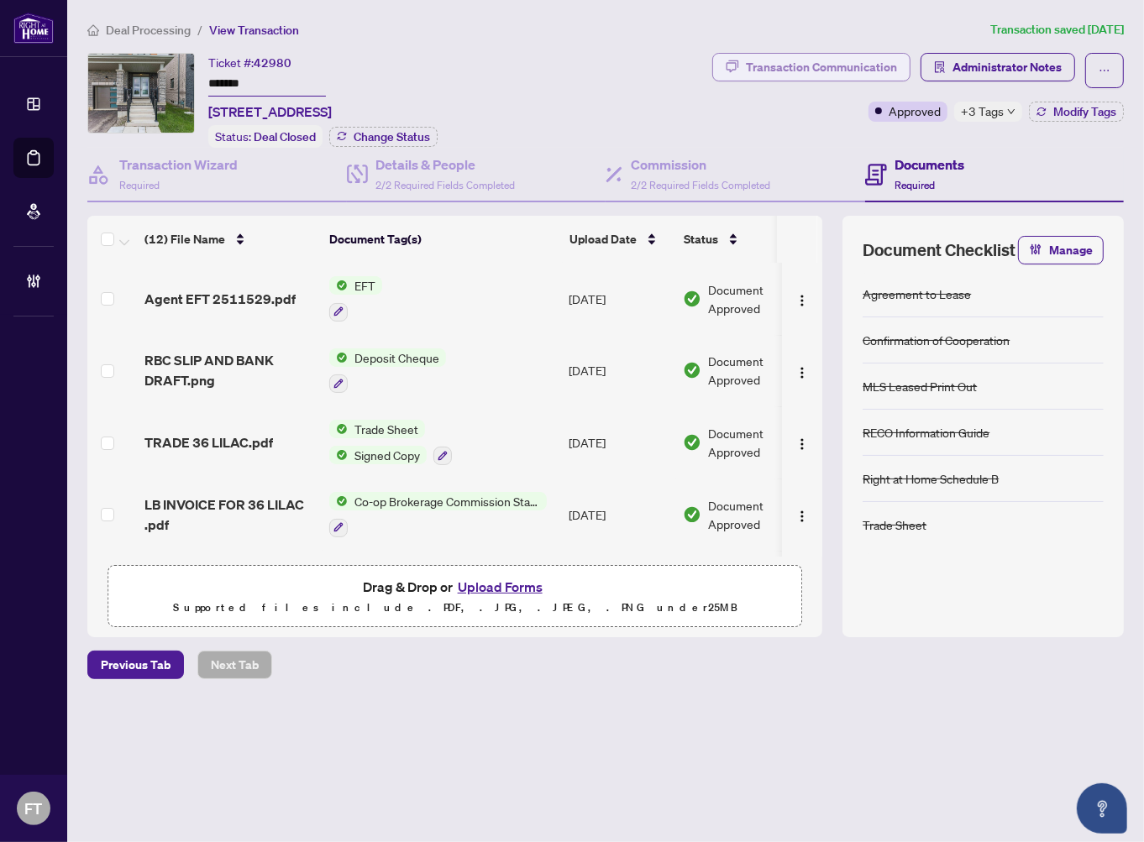
click at [829, 76] on div "Transaction Communication" at bounding box center [821, 67] width 151 height 27
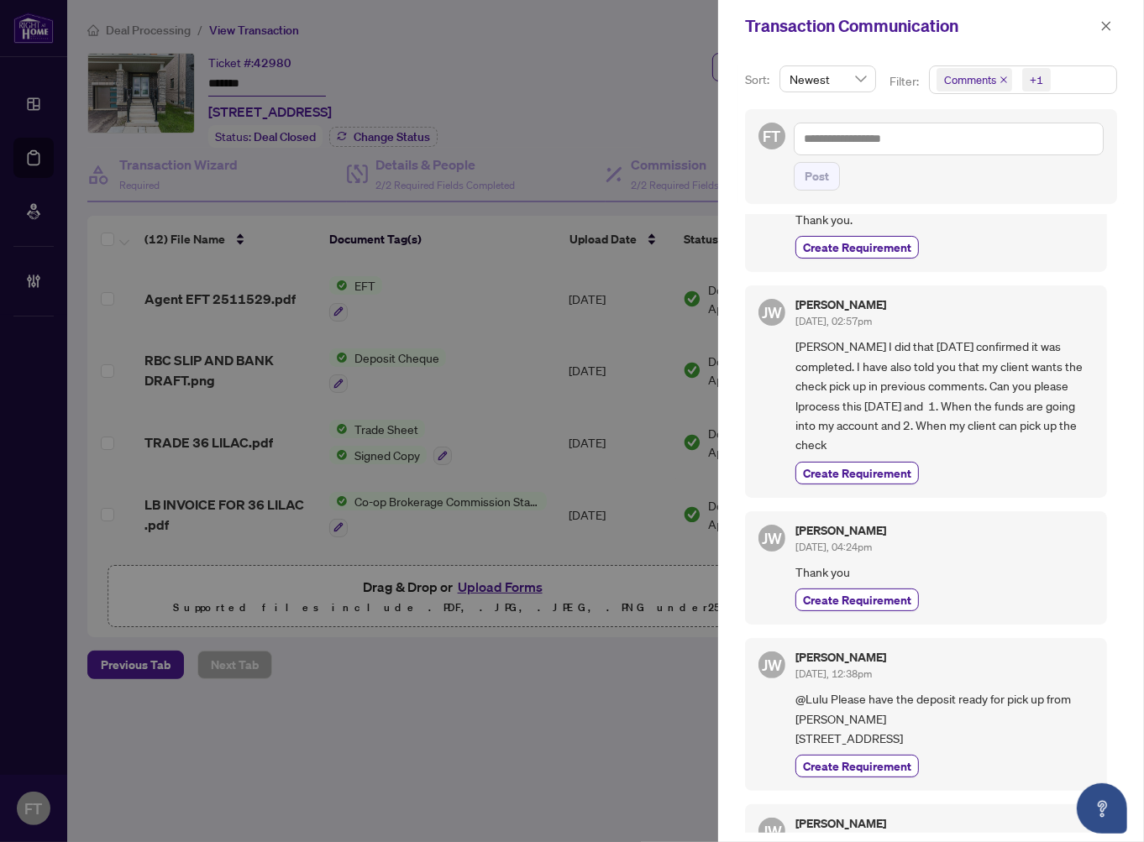
scroll to position [466, 0]
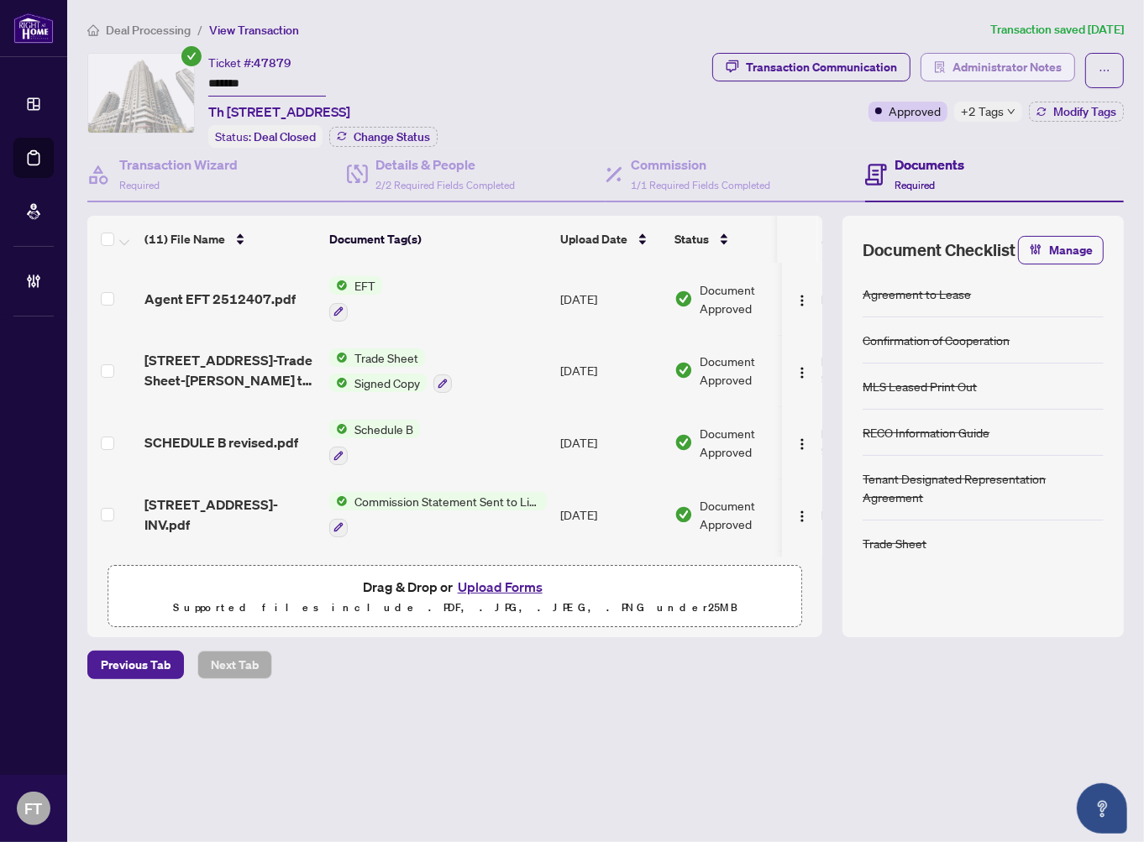
click at [967, 59] on span "Administrator Notes" at bounding box center [1006, 67] width 109 height 27
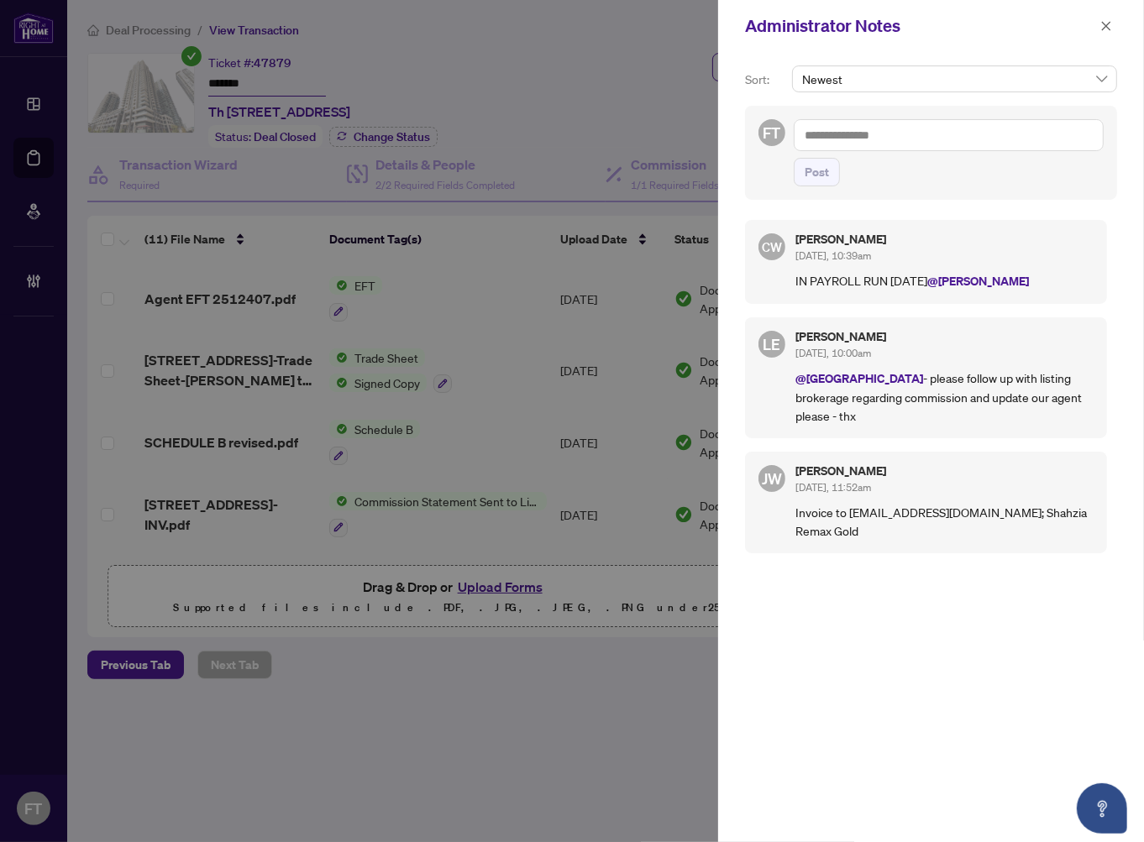
click at [422, 11] on div at bounding box center [572, 421] width 1144 height 842
click at [386, 56] on div at bounding box center [572, 421] width 1144 height 842
click at [1105, 28] on icon "close" at bounding box center [1106, 26] width 12 height 12
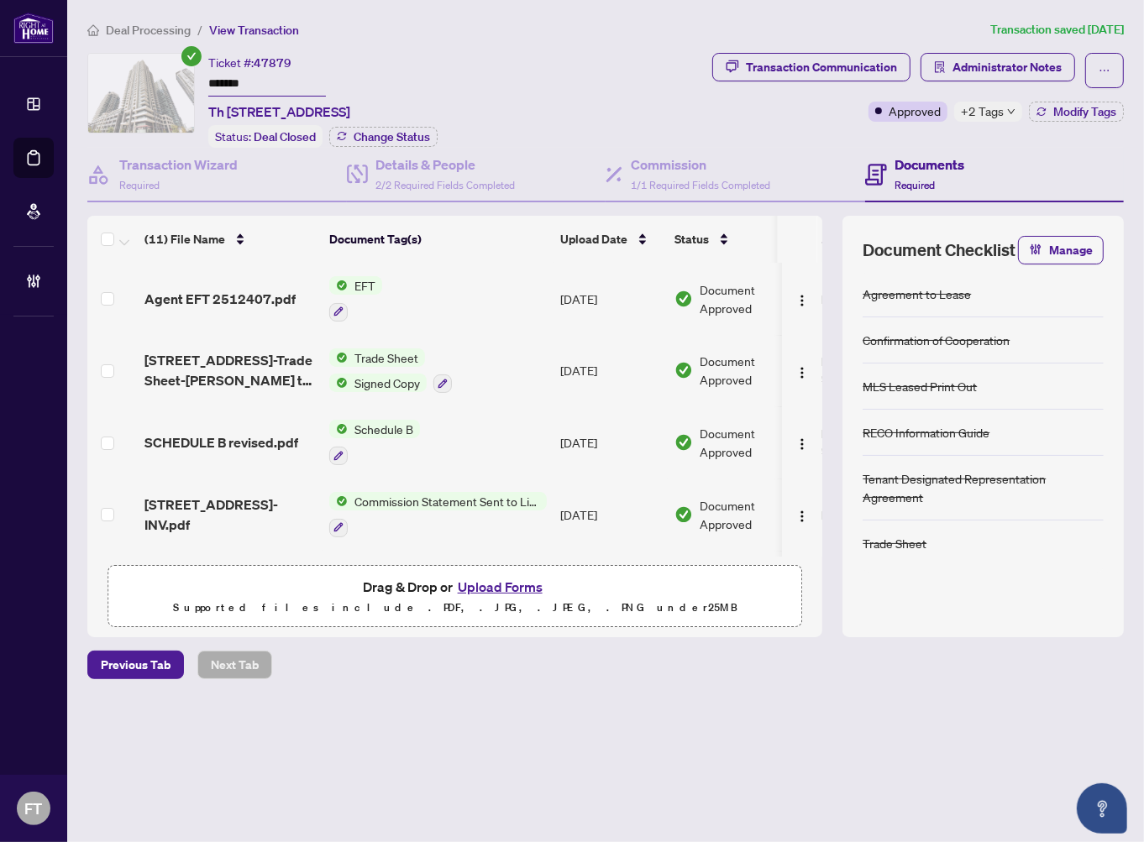
drag, startPoint x: 157, startPoint y: 29, endPoint x: 228, endPoint y: 126, distance: 120.3
click at [157, 29] on span "Deal Processing" at bounding box center [148, 30] width 85 height 15
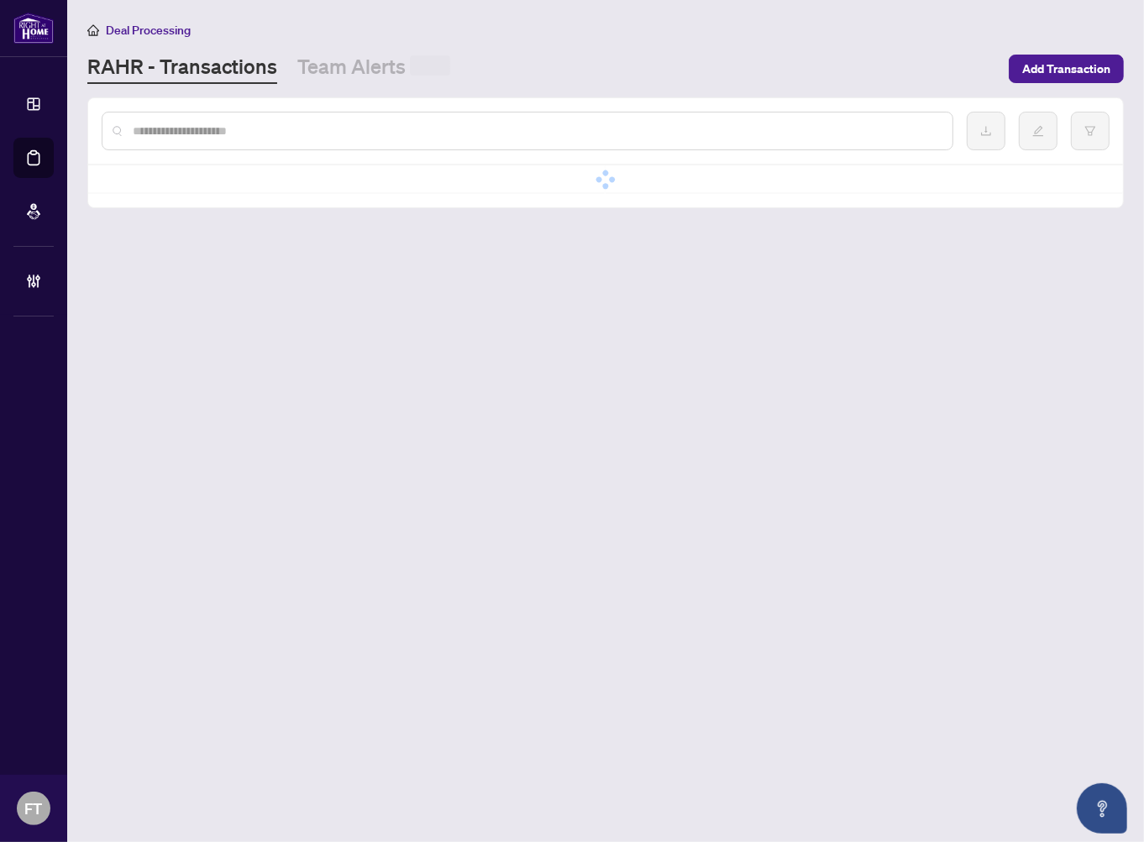
click at [224, 119] on div at bounding box center [527, 131] width 851 height 39
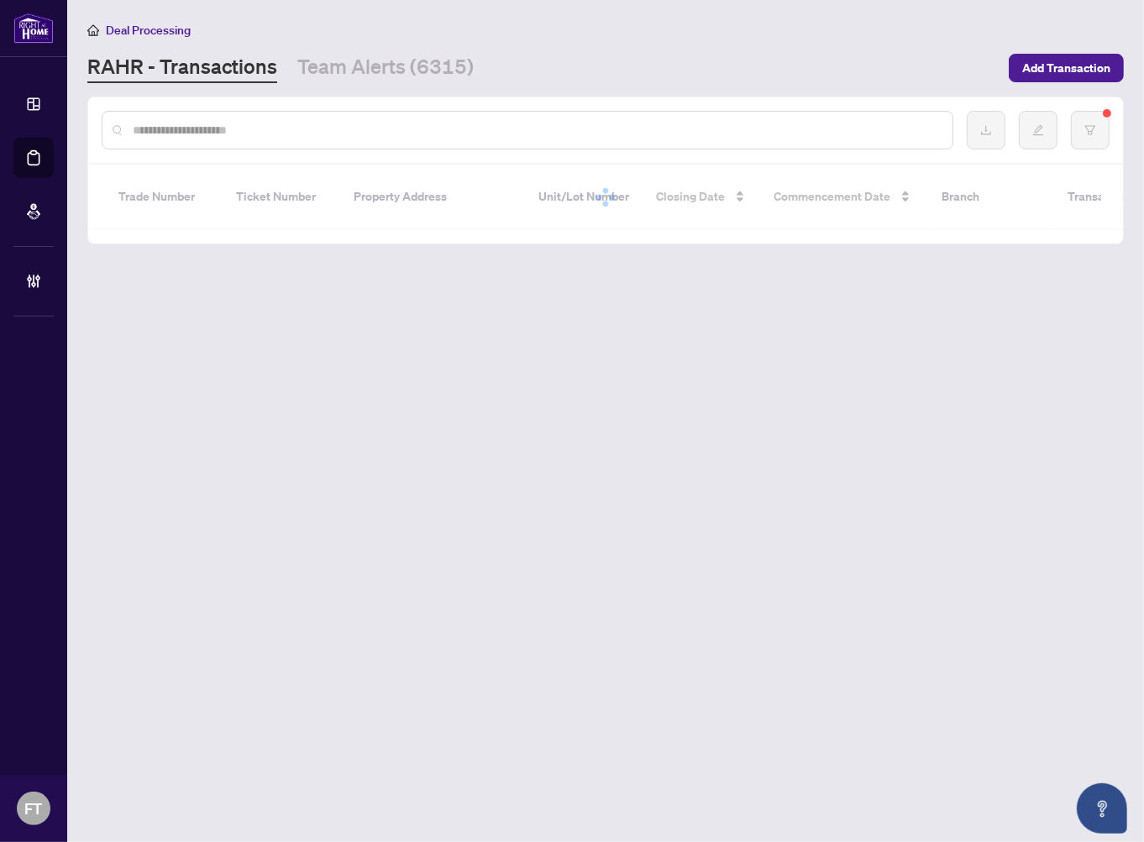
click at [211, 137] on input "text" at bounding box center [536, 130] width 806 height 18
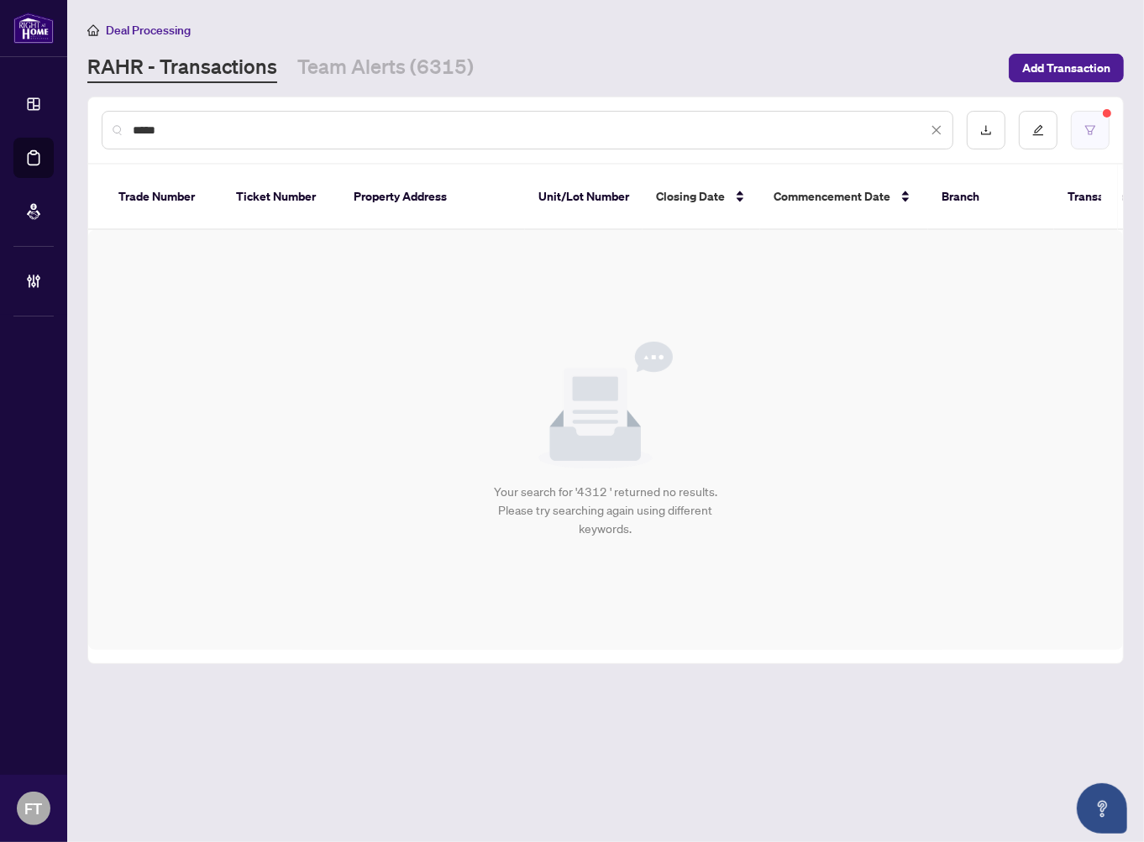
click at [1092, 119] on button "button" at bounding box center [1090, 130] width 39 height 39
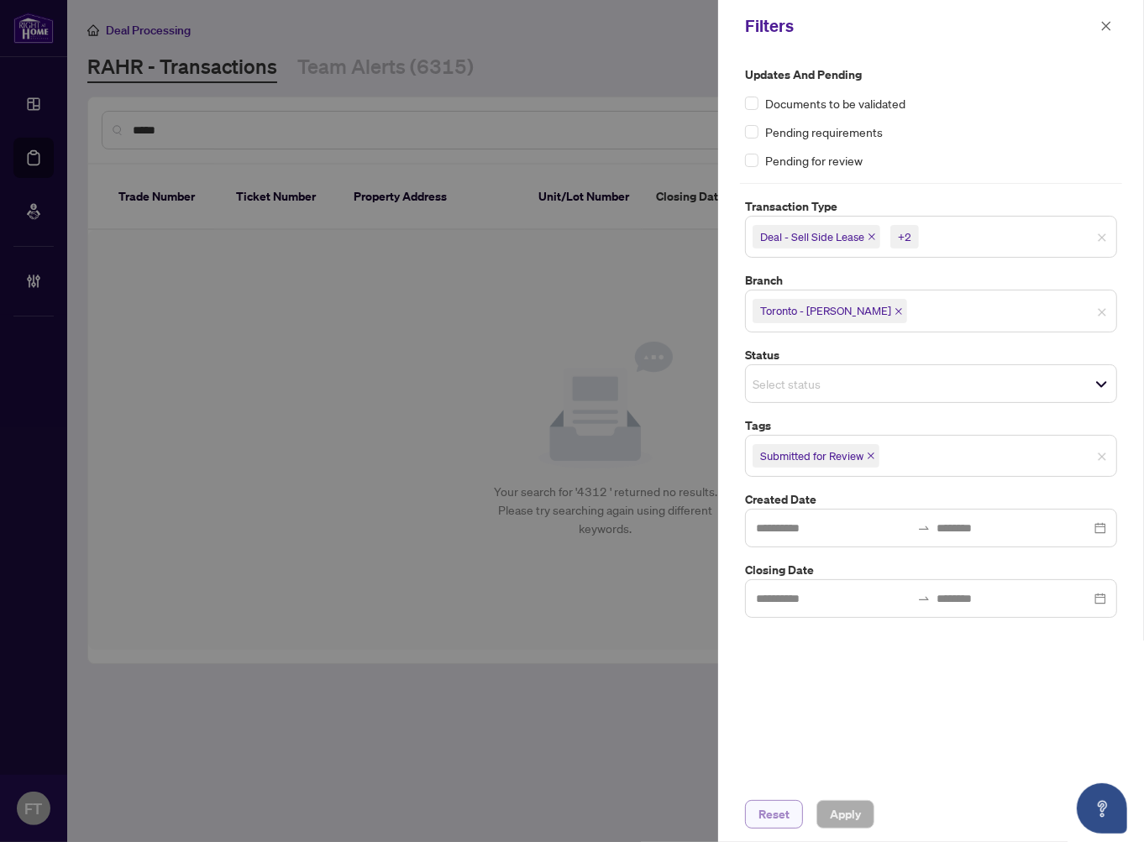
click at [776, 824] on span "Reset" at bounding box center [773, 814] width 31 height 27
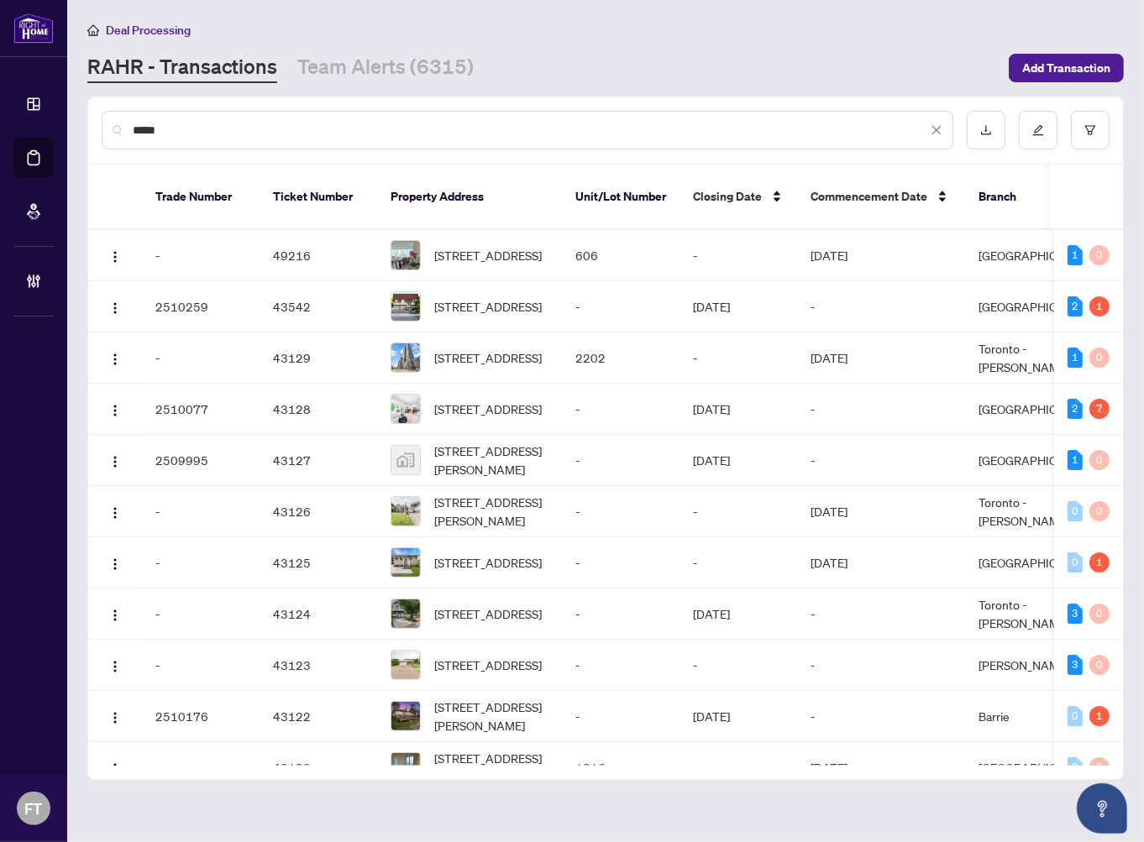
click at [354, 137] on input "****" at bounding box center [530, 130] width 794 height 18
type input "**********"
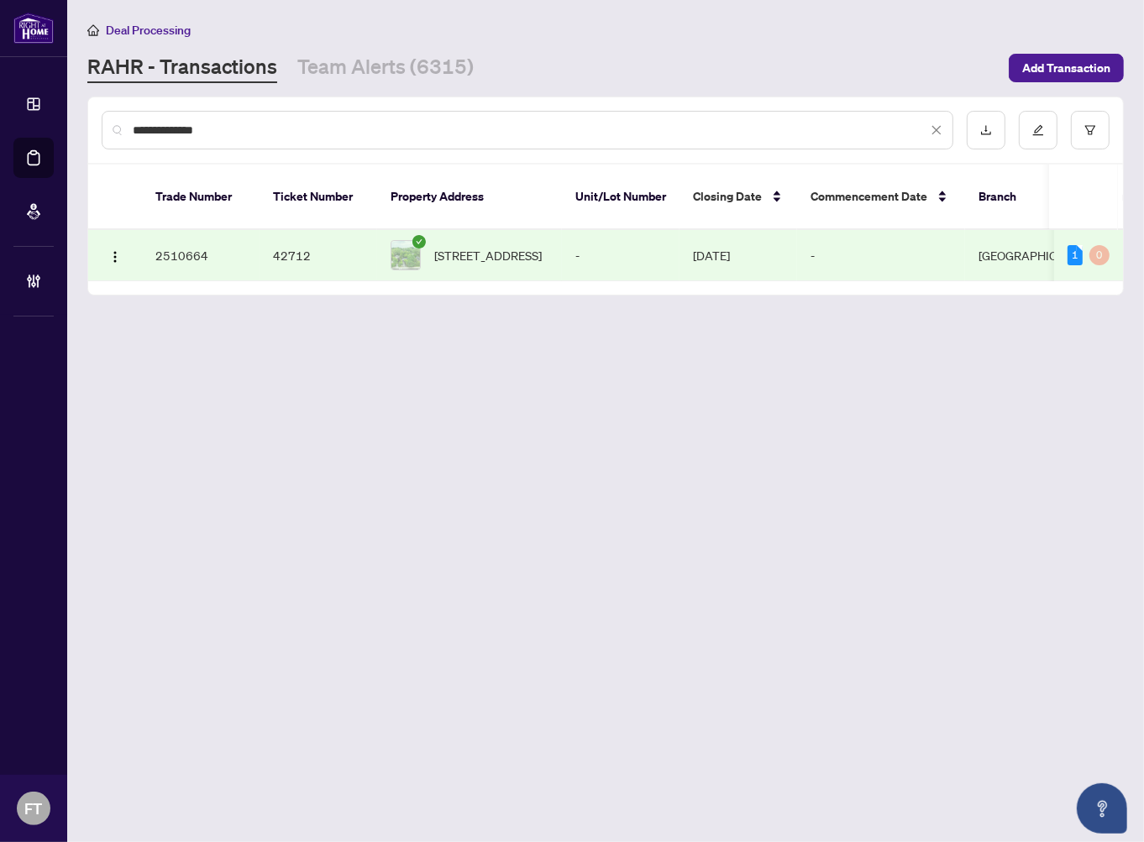
click at [933, 240] on td "-" at bounding box center [881, 255] width 168 height 51
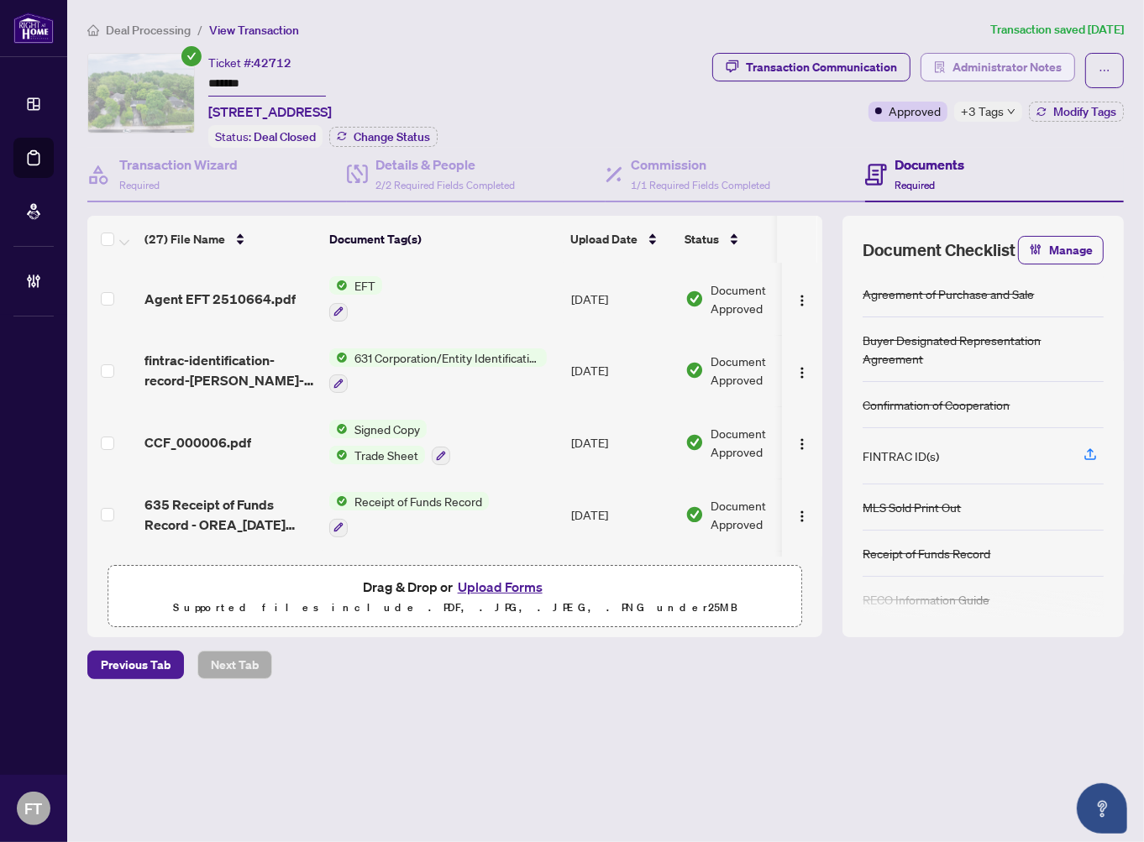
click at [967, 72] on span "Administrator Notes" at bounding box center [1006, 67] width 109 height 27
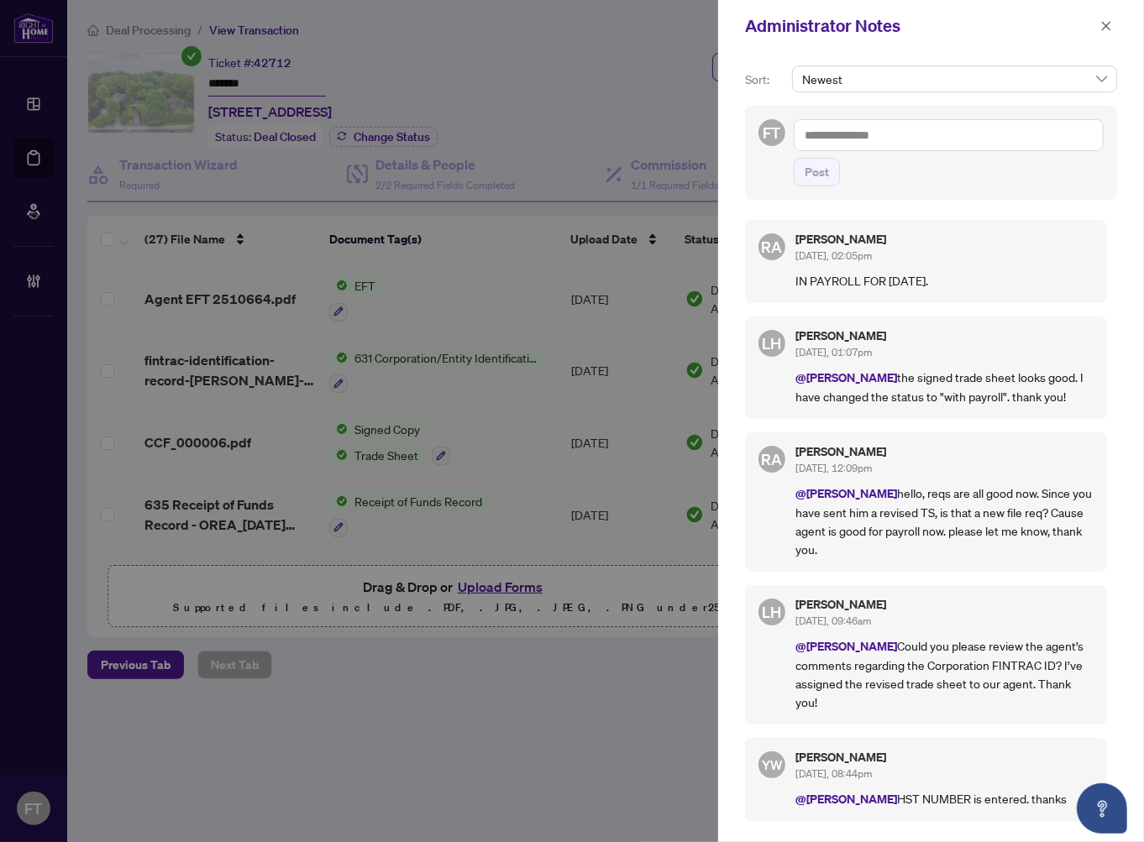
click at [403, 206] on div at bounding box center [572, 421] width 1144 height 842
click at [367, 568] on div at bounding box center [572, 421] width 1144 height 842
click at [1117, 20] on span at bounding box center [1106, 26] width 22 height 20
click at [1109, 24] on icon "close" at bounding box center [1106, 26] width 12 height 12
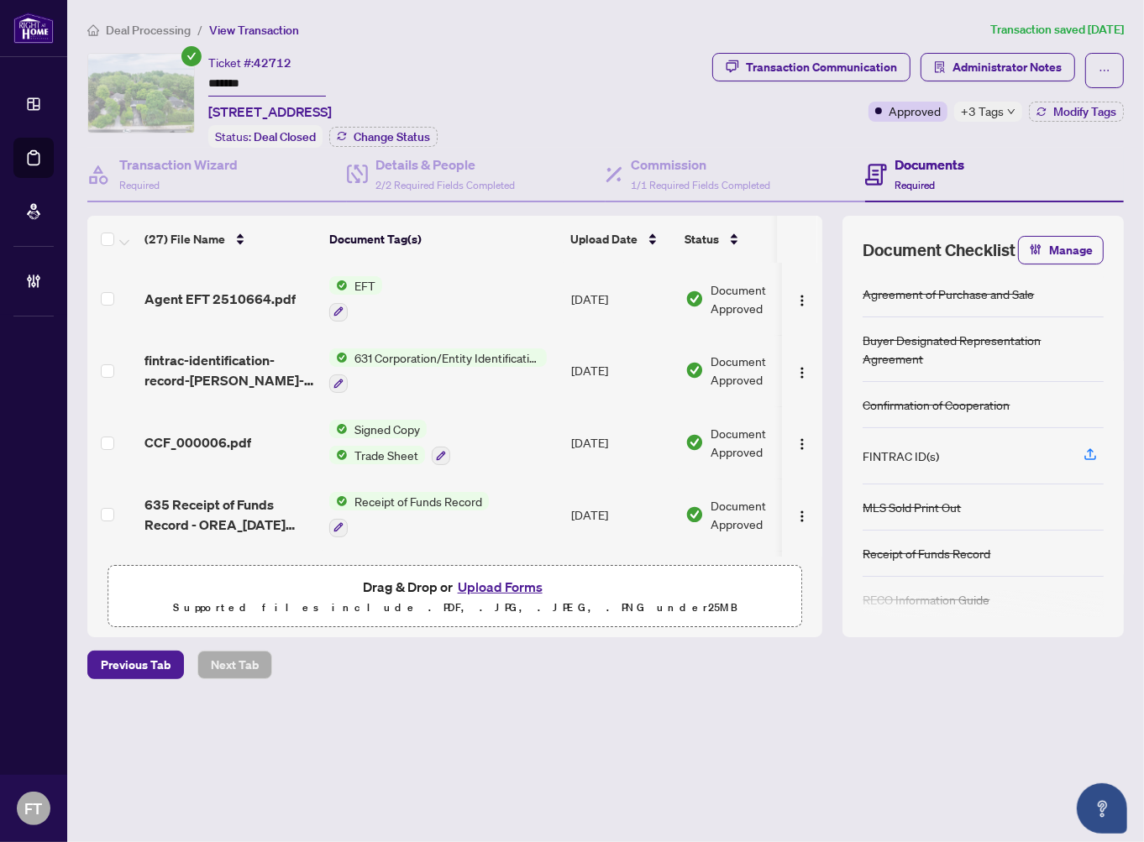
click at [149, 30] on span "Deal Processing" at bounding box center [148, 30] width 85 height 15
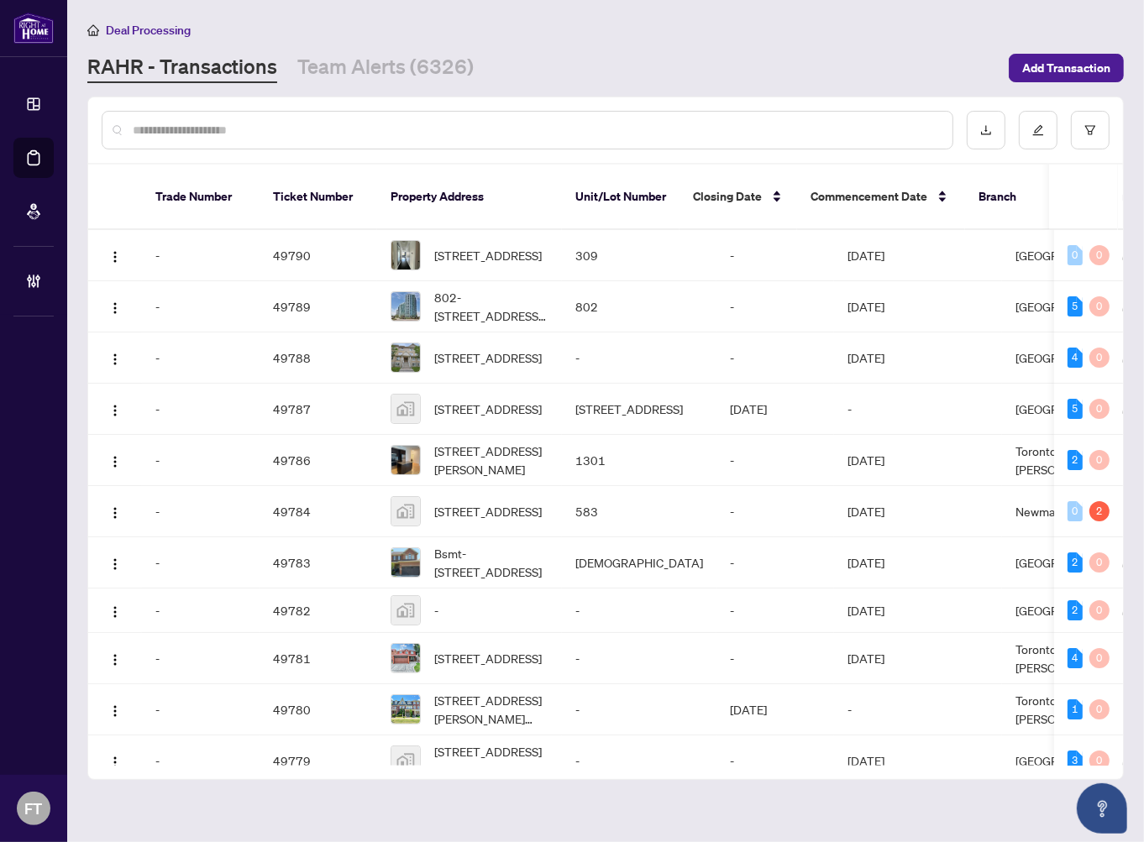
click at [399, 128] on input "text" at bounding box center [536, 130] width 806 height 18
type input "*******"
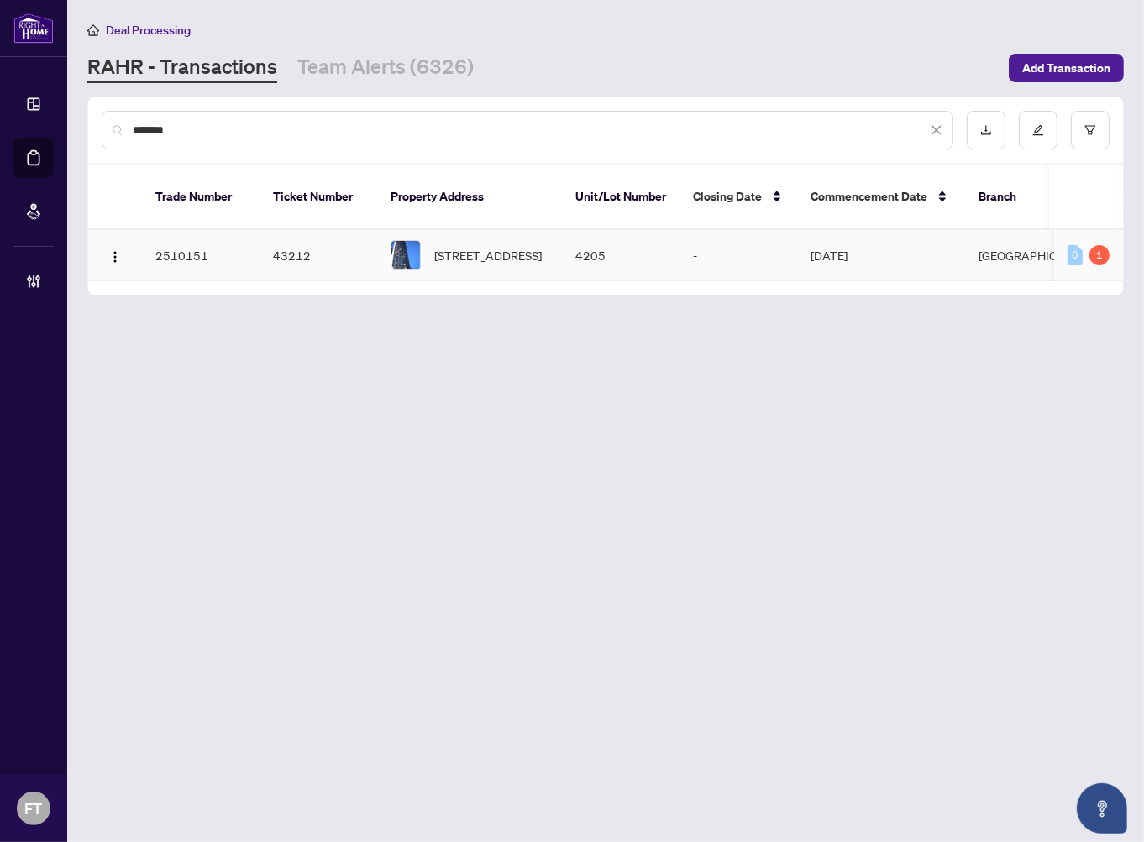
click at [907, 230] on td "Aug/14/2025" at bounding box center [881, 255] width 168 height 51
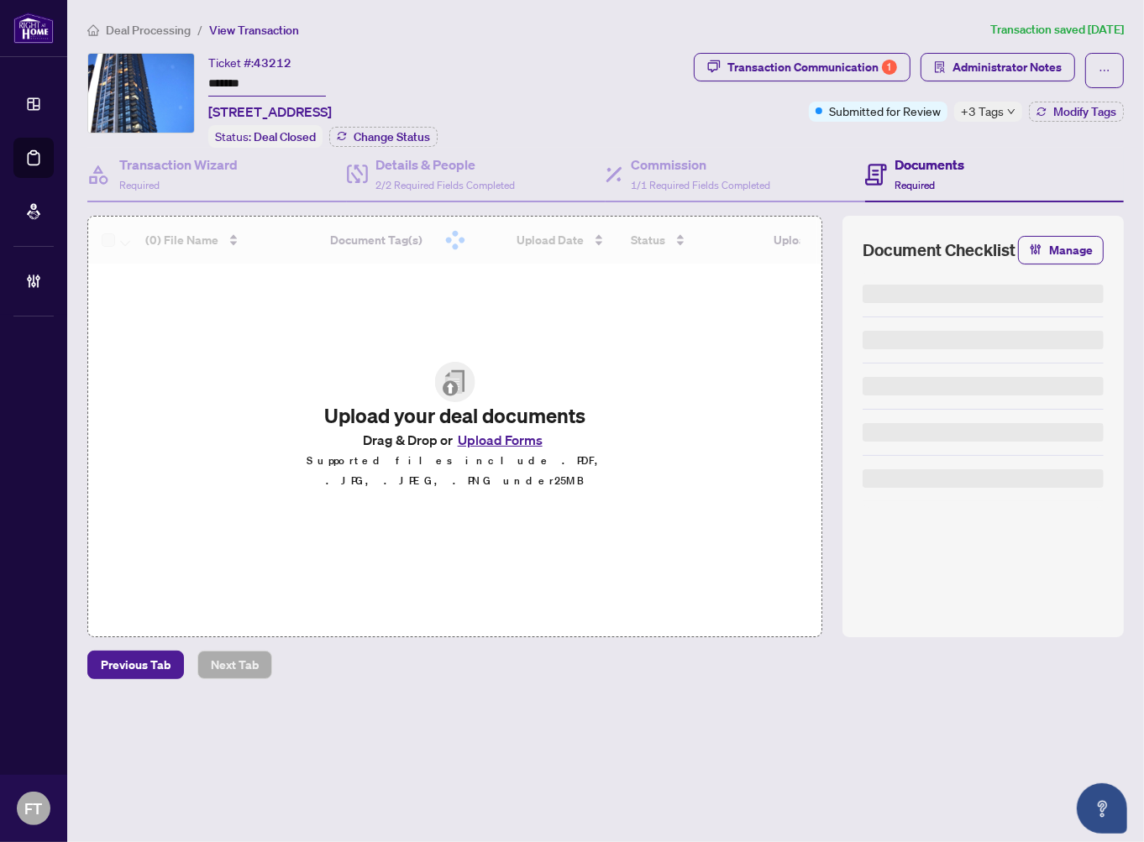
click at [1040, 71] on span "Administrator Notes" at bounding box center [1006, 67] width 109 height 27
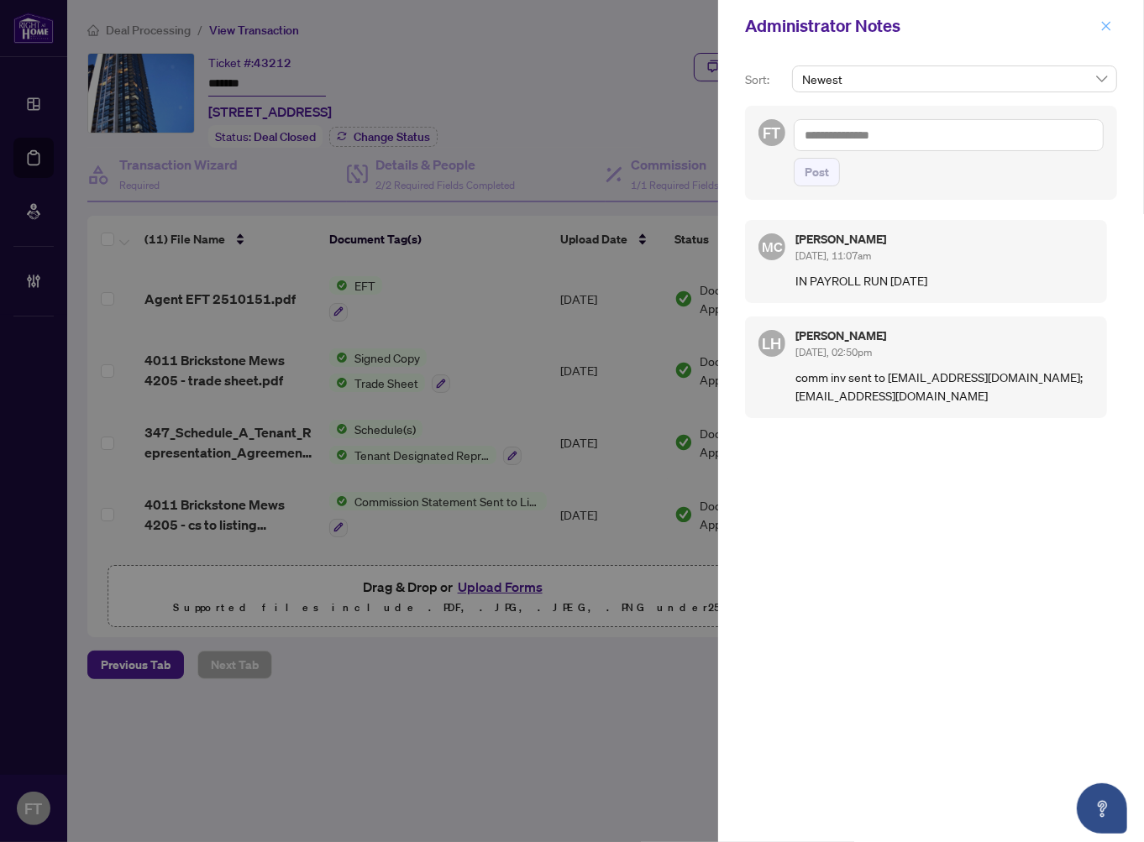
click at [1098, 29] on button "button" at bounding box center [1106, 26] width 22 height 20
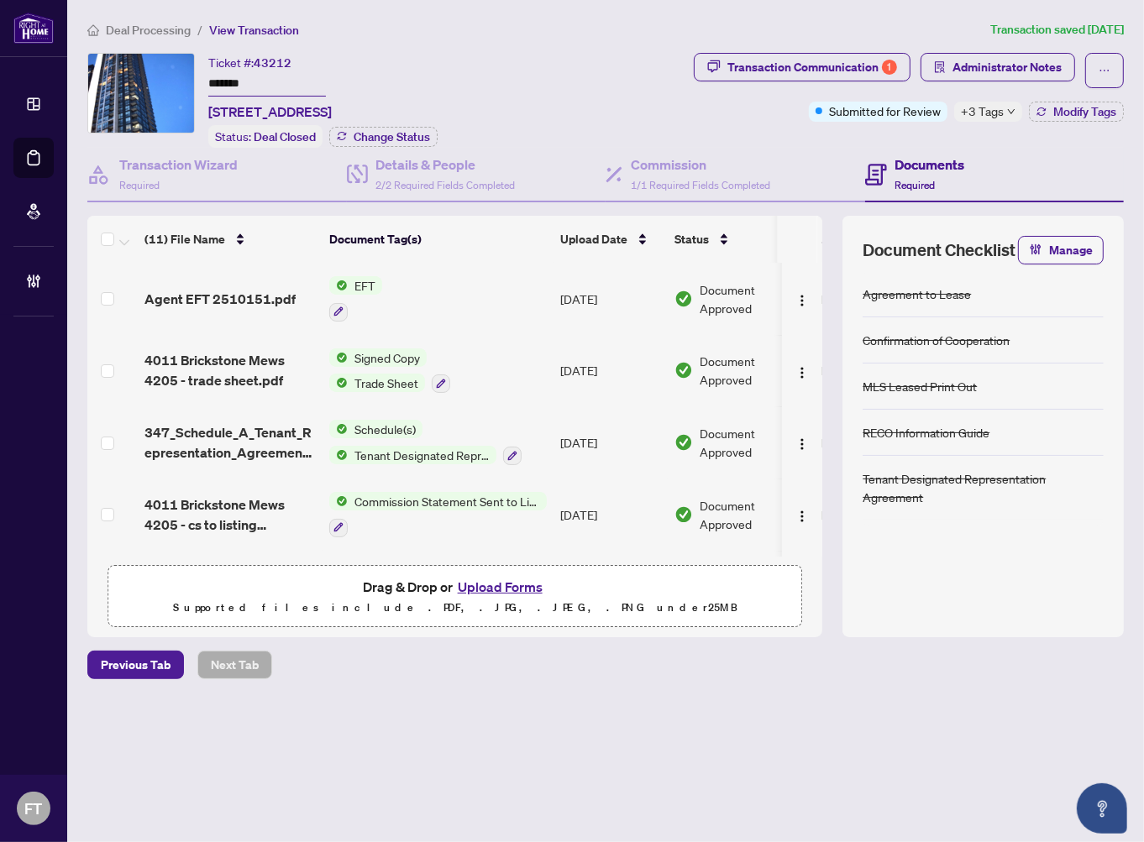
drag, startPoint x: 180, startPoint y: 32, endPoint x: 1126, endPoint y: 233, distance: 967.6
click at [180, 30] on span "Deal Processing" at bounding box center [148, 30] width 85 height 15
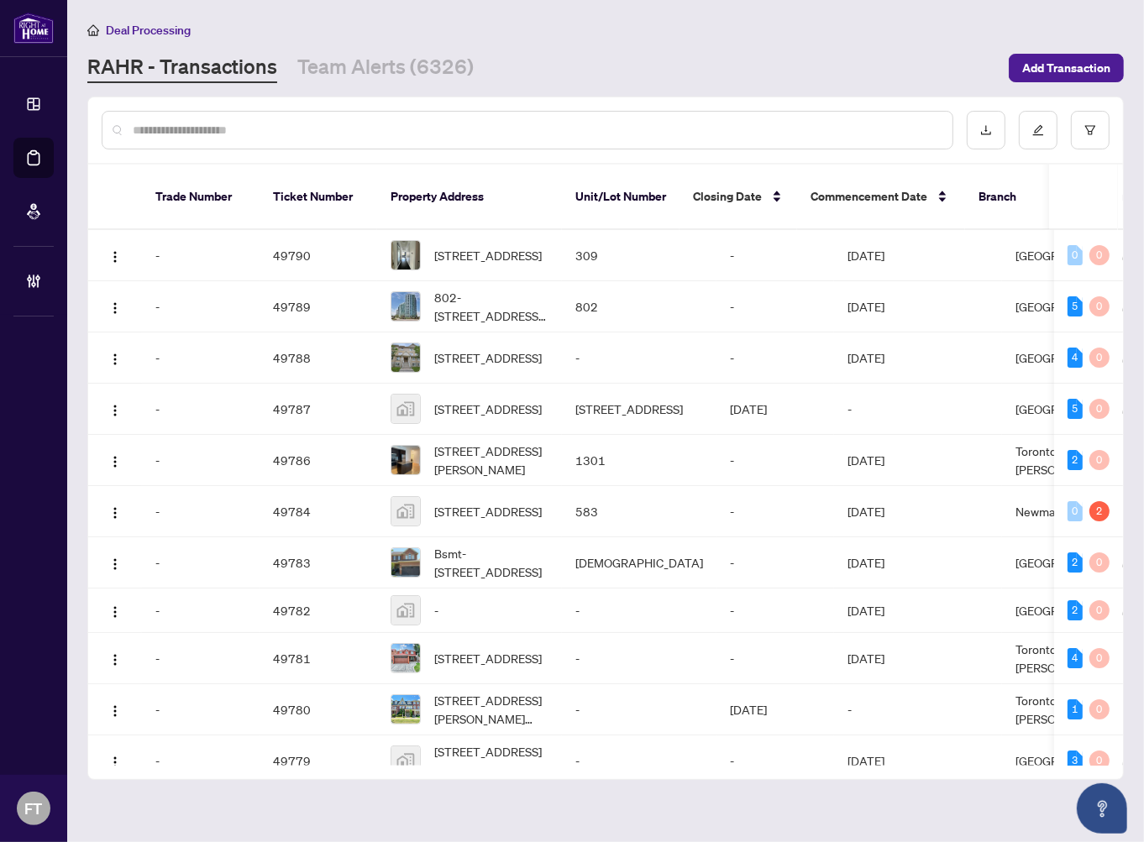
click at [338, 116] on div at bounding box center [527, 130] width 851 height 39
drag, startPoint x: 337, startPoint y: 116, endPoint x: 329, endPoint y: 128, distance: 14.0
click at [330, 126] on div at bounding box center [527, 130] width 851 height 39
click at [325, 128] on input "text" at bounding box center [536, 130] width 806 height 18
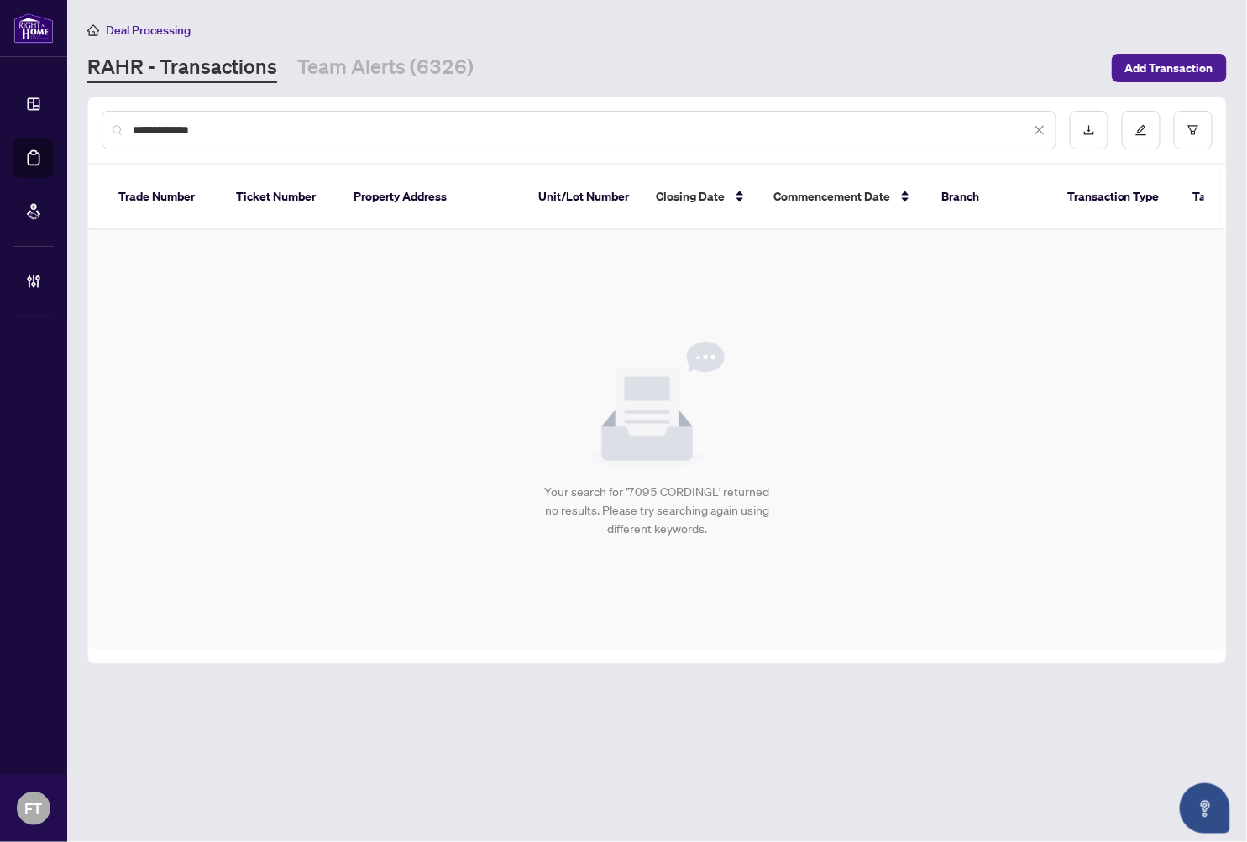
click at [155, 124] on input "**********" at bounding box center [582, 130] width 898 height 18
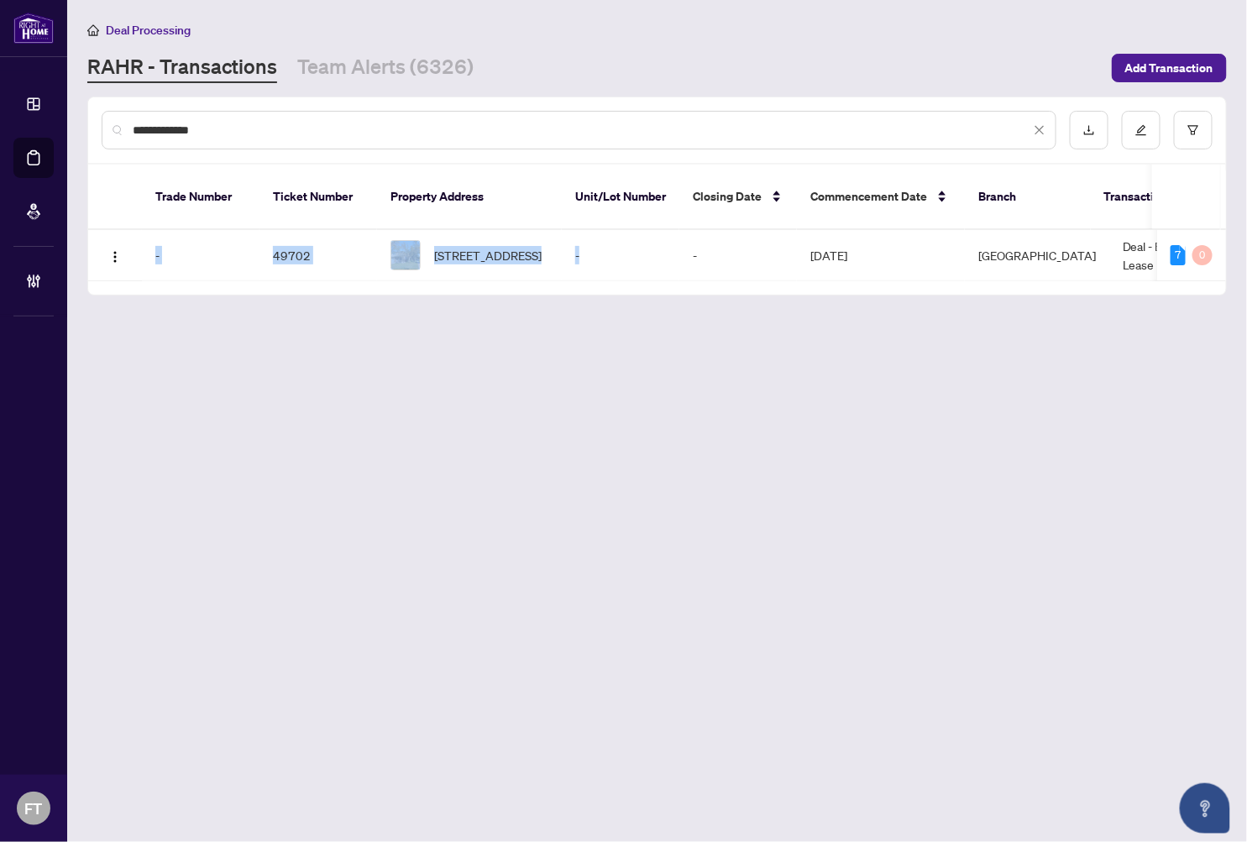
drag, startPoint x: 664, startPoint y: 259, endPoint x: 712, endPoint y: 367, distance: 118.4
click at [712, 367] on main "**********" at bounding box center [657, 421] width 1180 height 842
drag, startPoint x: 719, startPoint y: 362, endPoint x: 673, endPoint y: 306, distance: 72.3
click at [719, 359] on main "**********" at bounding box center [657, 421] width 1180 height 842
click at [652, 265] on div "Trade Number Ticket Number Property Address Unit/Lot Number Closing Date Commen…" at bounding box center [657, 230] width 1138 height 130
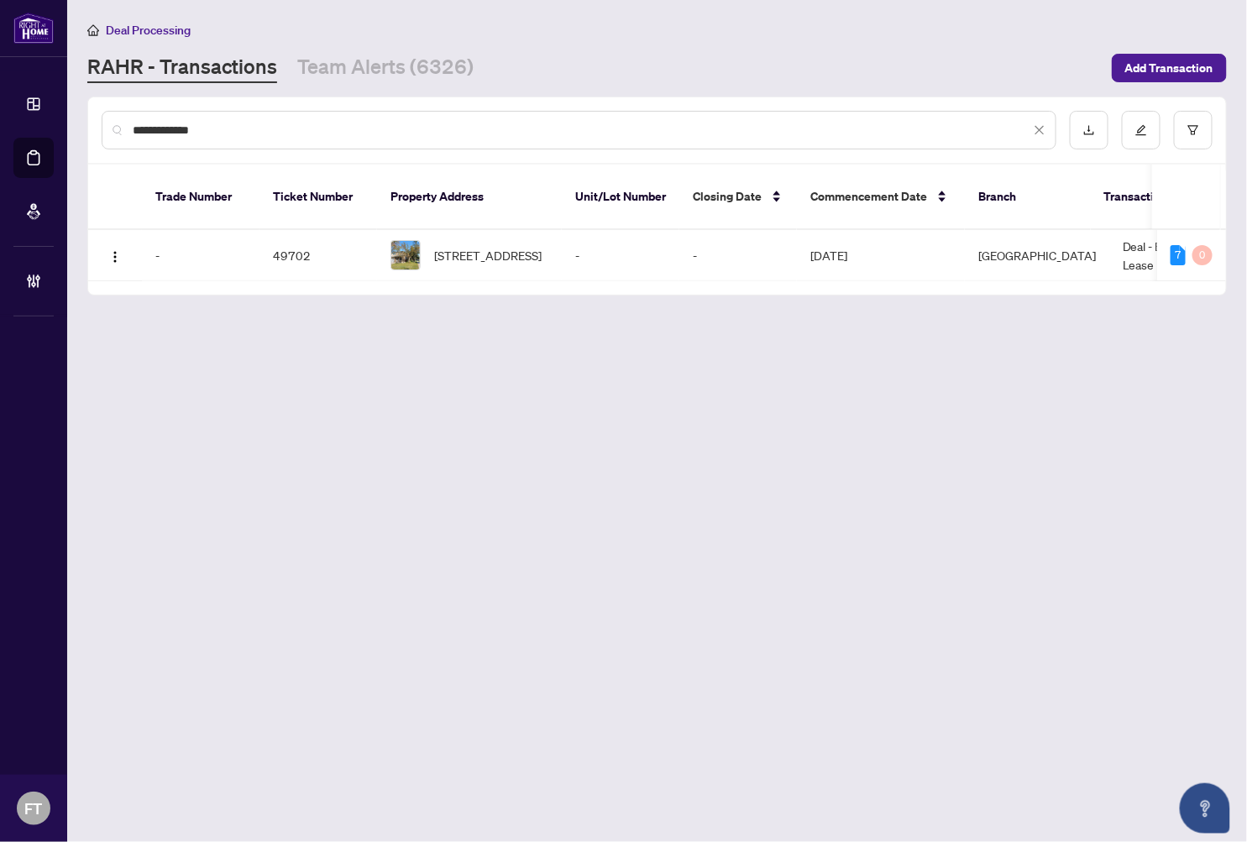
drag, startPoint x: 238, startPoint y: 120, endPoint x: 93, endPoint y: 120, distance: 144.4
click at [93, 120] on div "**********" at bounding box center [657, 129] width 1138 height 65
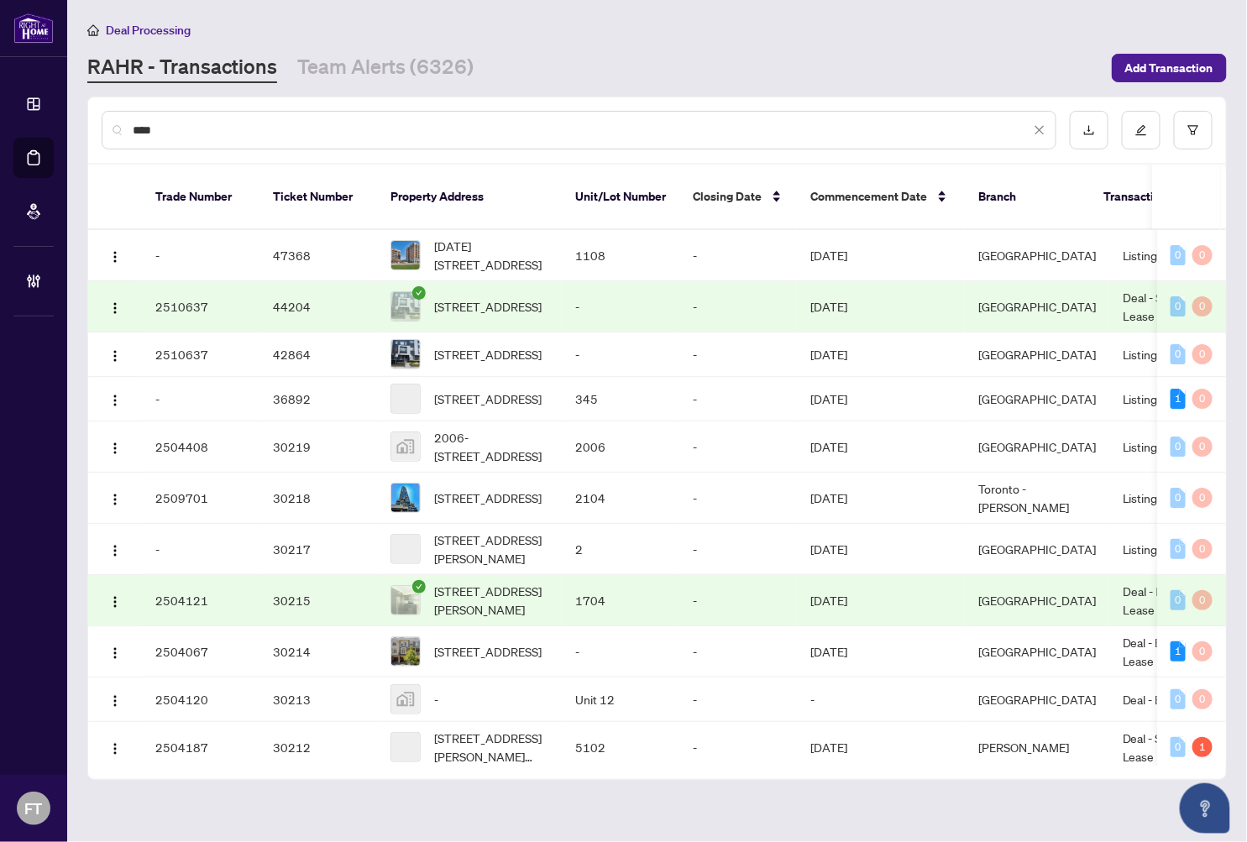
click at [564, 123] on input "****" at bounding box center [582, 130] width 898 height 18
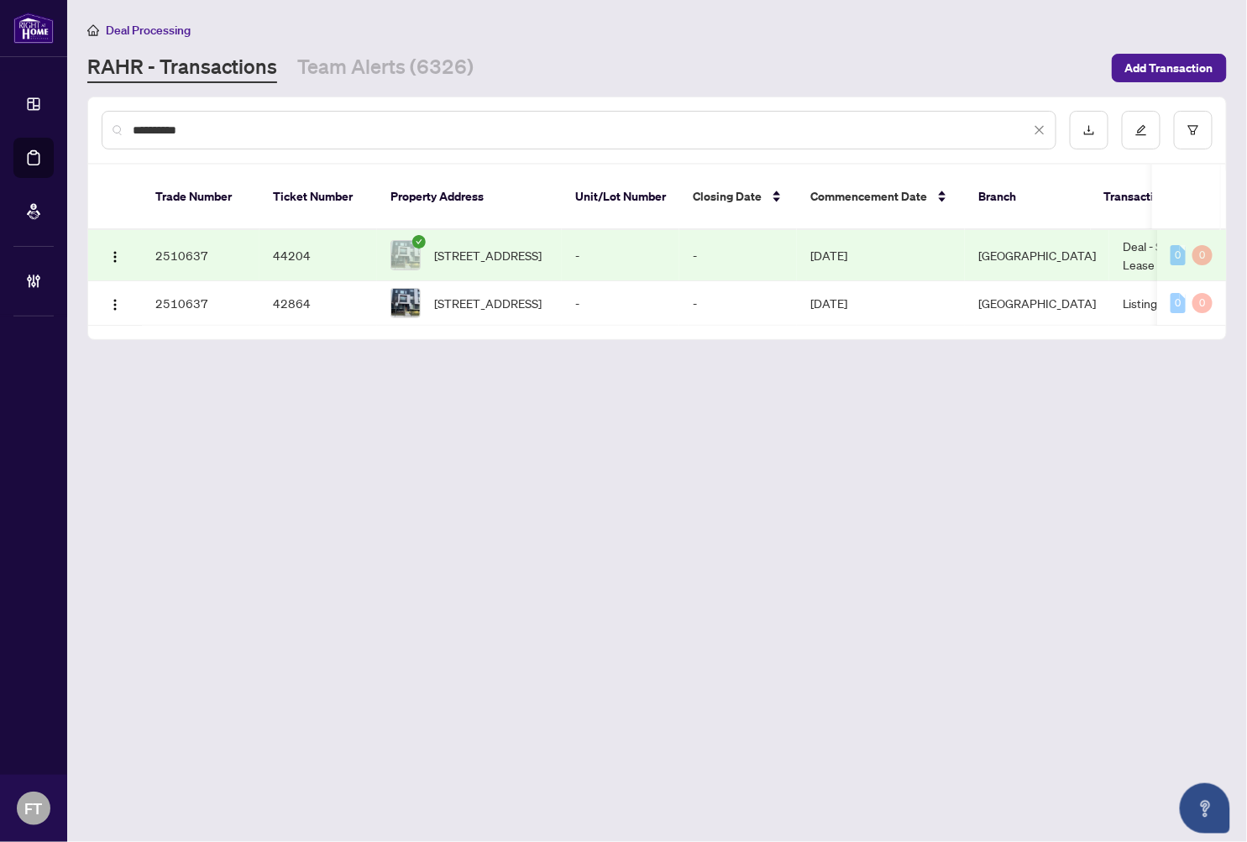
type input "**********"
click at [1021, 240] on td "Burlington" at bounding box center [1037, 255] width 144 height 51
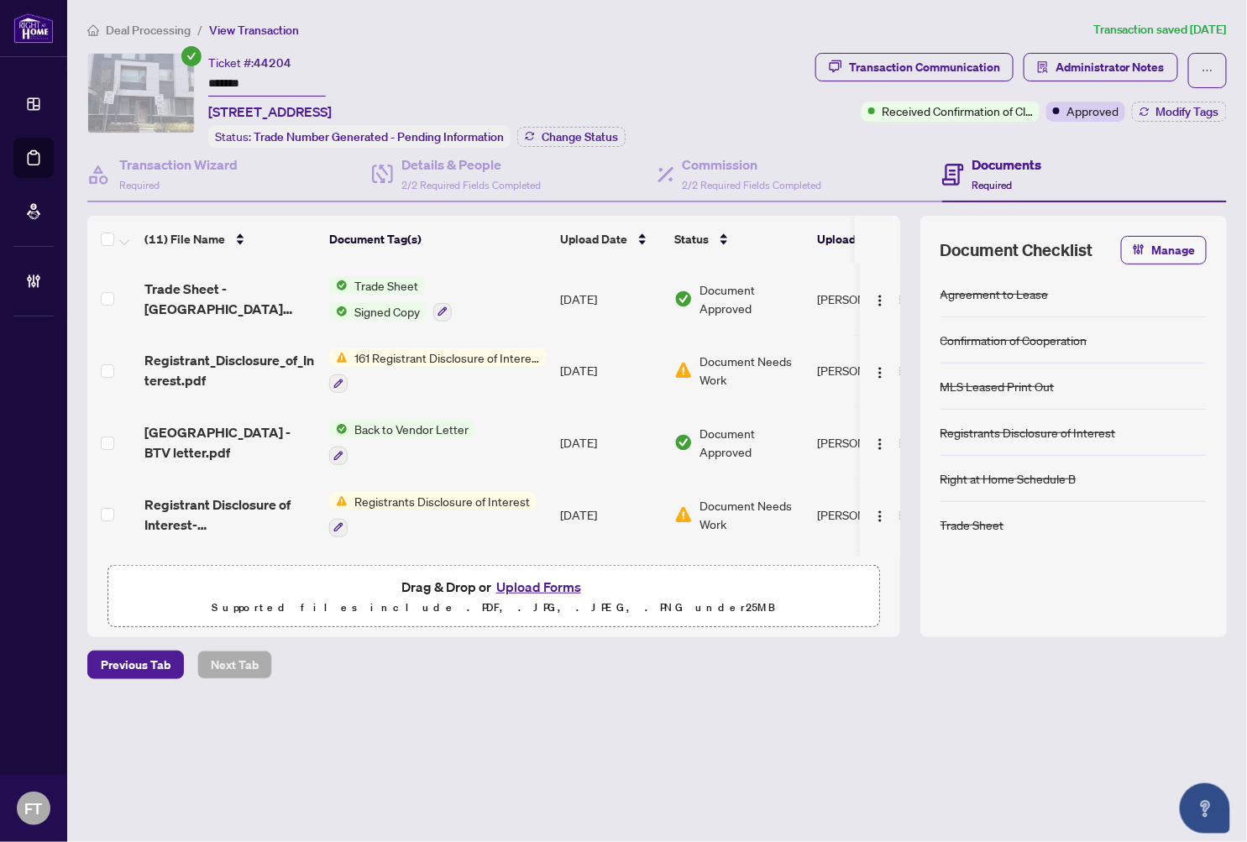
click at [433, 25] on ol "Deal Processing / View Transaction" at bounding box center [586, 29] width 999 height 19
click at [1101, 65] on span "Administrator Notes" at bounding box center [1110, 67] width 109 height 27
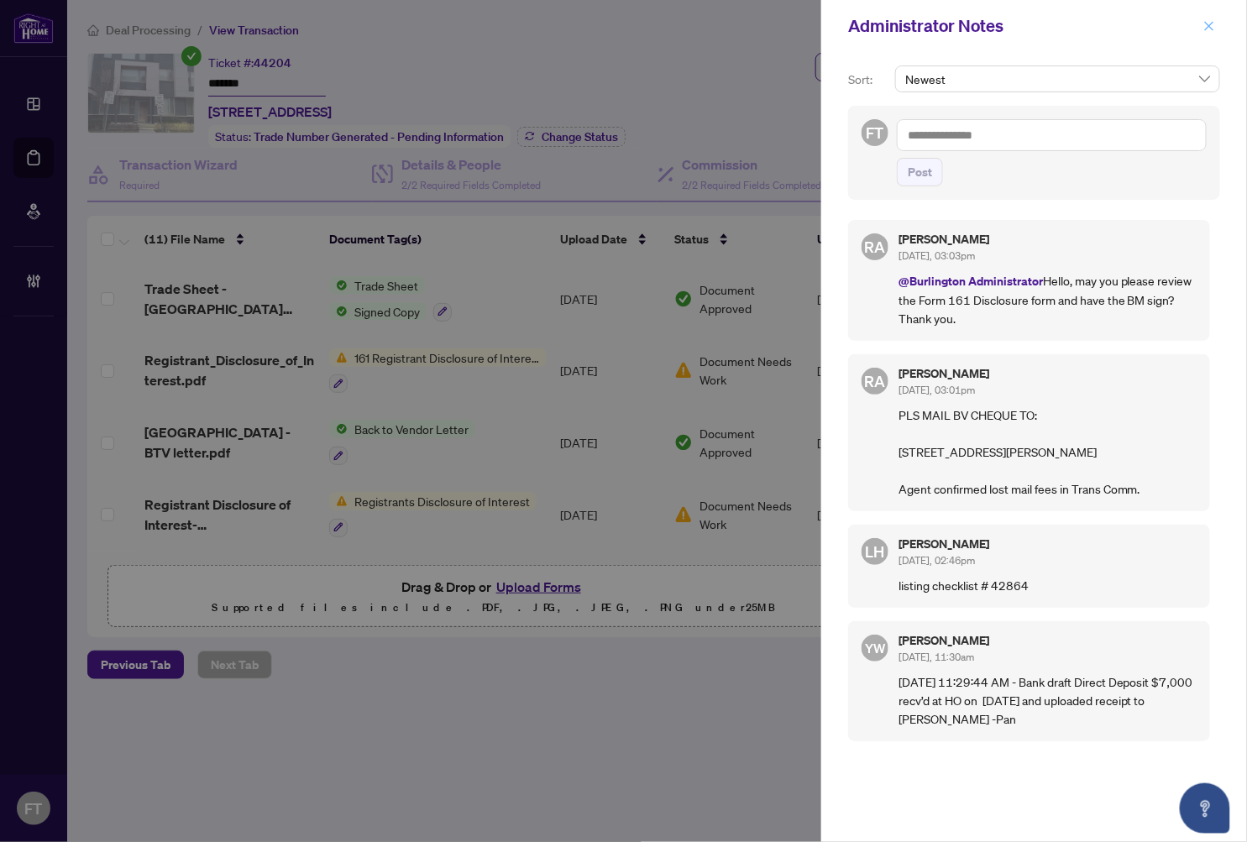
click at [1143, 23] on icon "close" at bounding box center [1209, 26] width 12 height 12
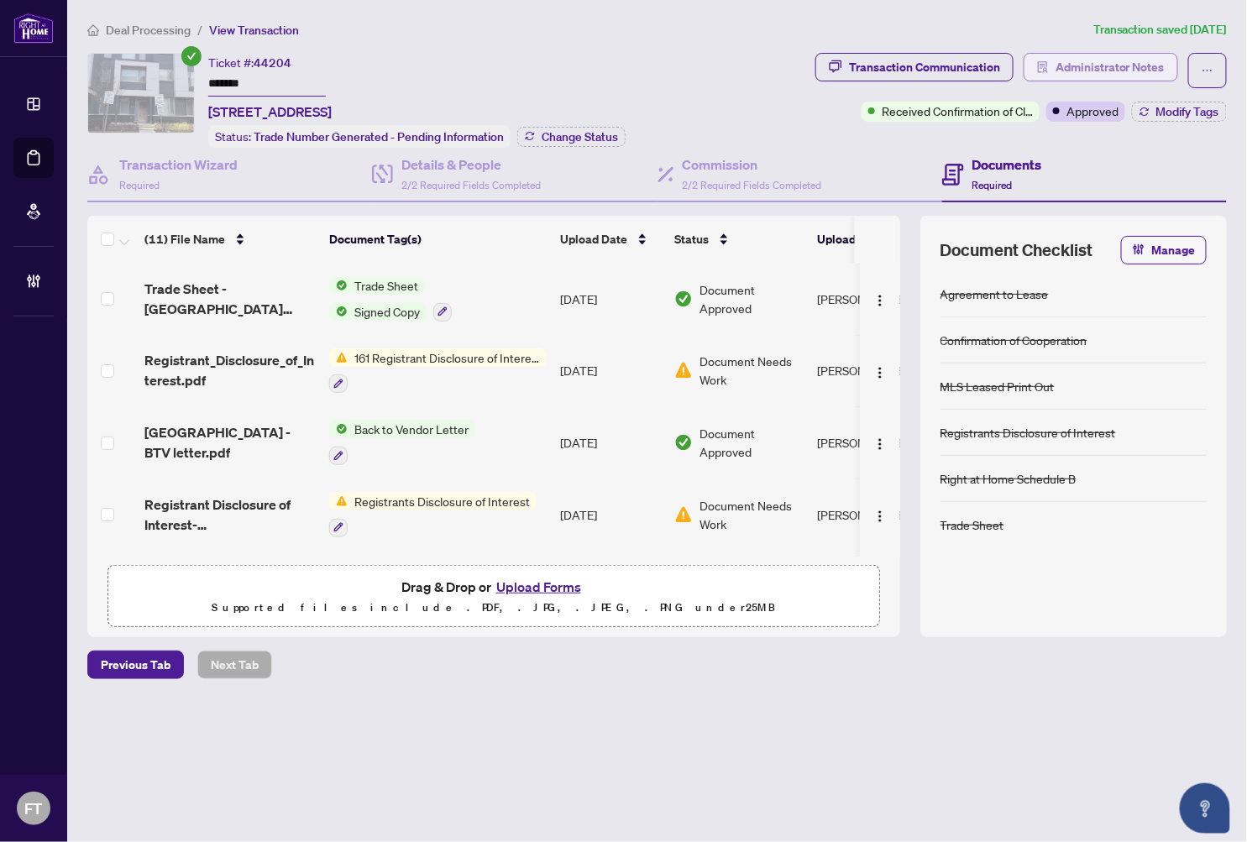
click at [1086, 74] on span "Administrator Notes" at bounding box center [1110, 67] width 109 height 27
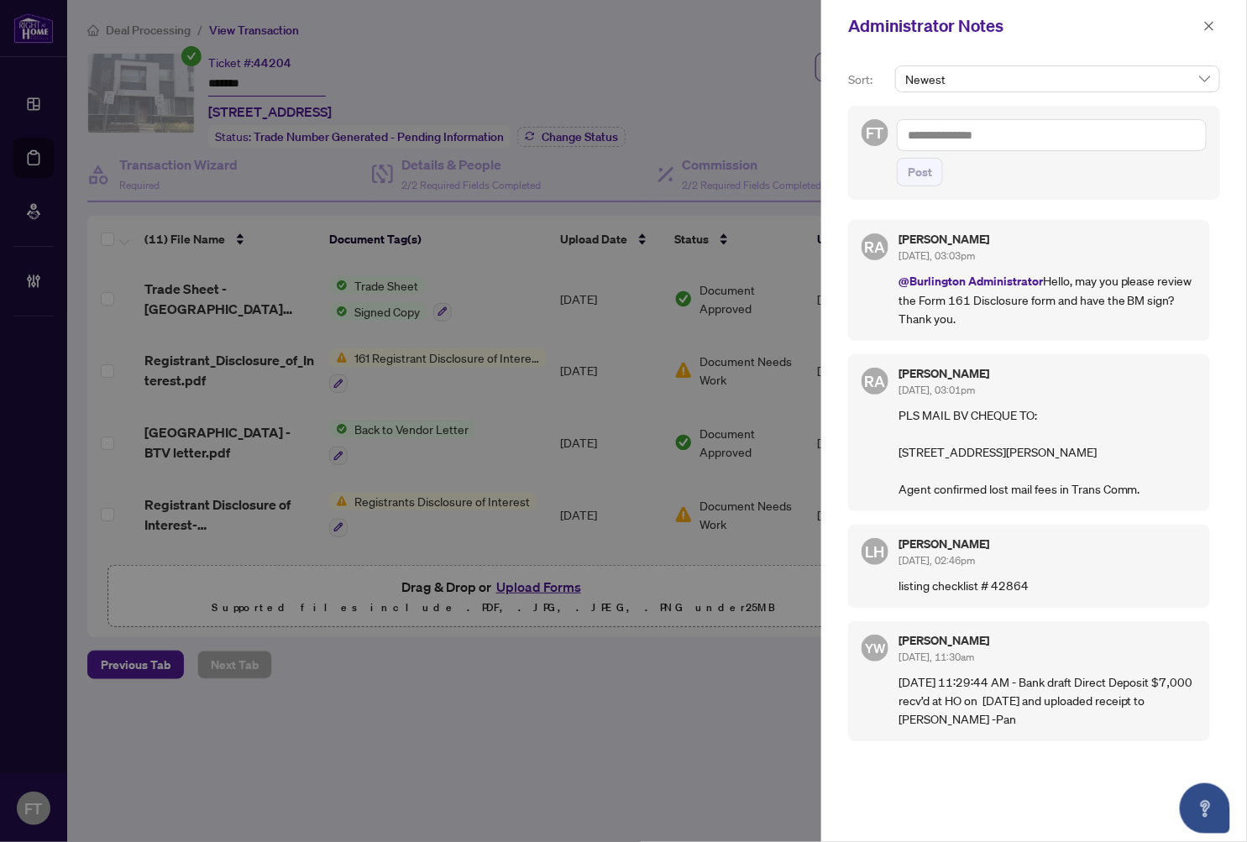
click at [1089, 118] on div "FT Post" at bounding box center [1034, 153] width 372 height 94
click at [1058, 140] on textarea at bounding box center [1052, 135] width 310 height 32
click at [1143, 24] on icon "close" at bounding box center [1209, 26] width 12 height 12
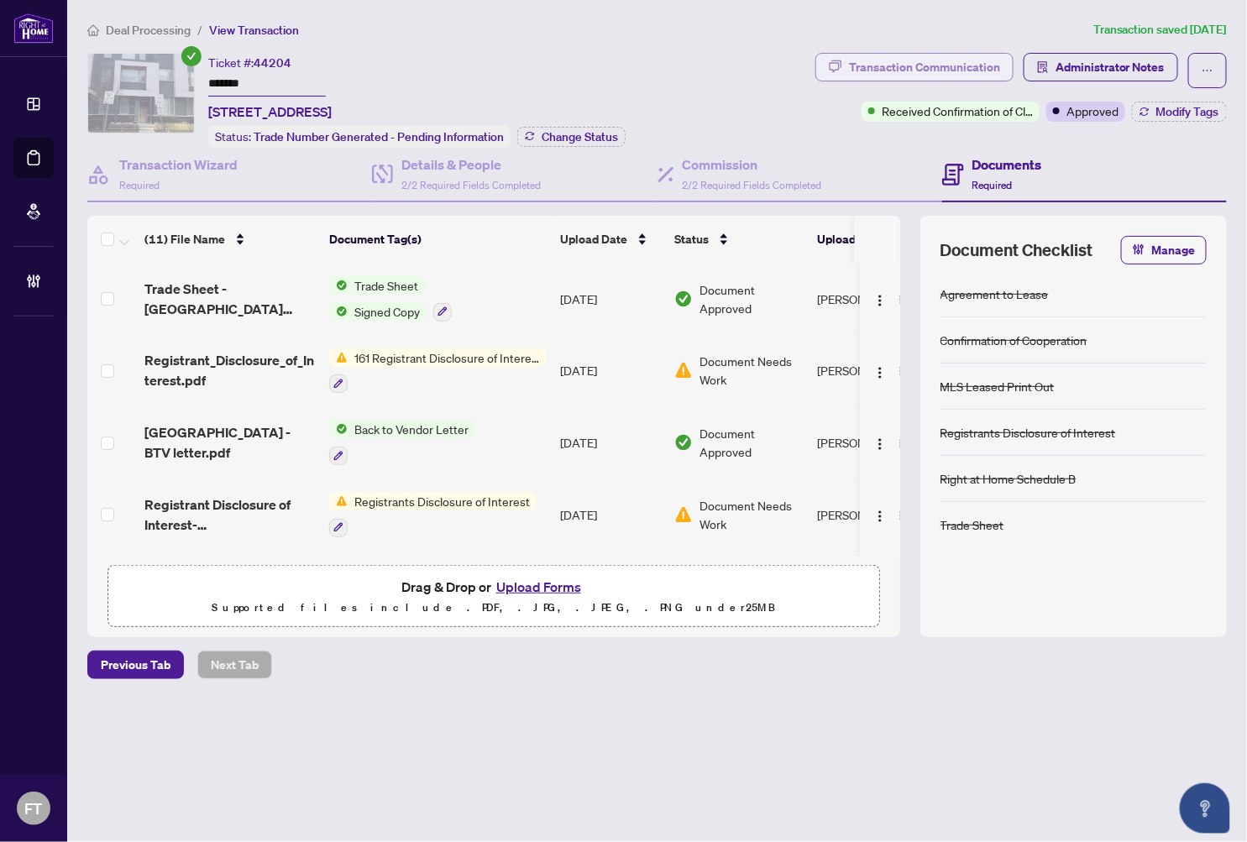
click at [935, 61] on div "Transaction Communication" at bounding box center [924, 67] width 151 height 27
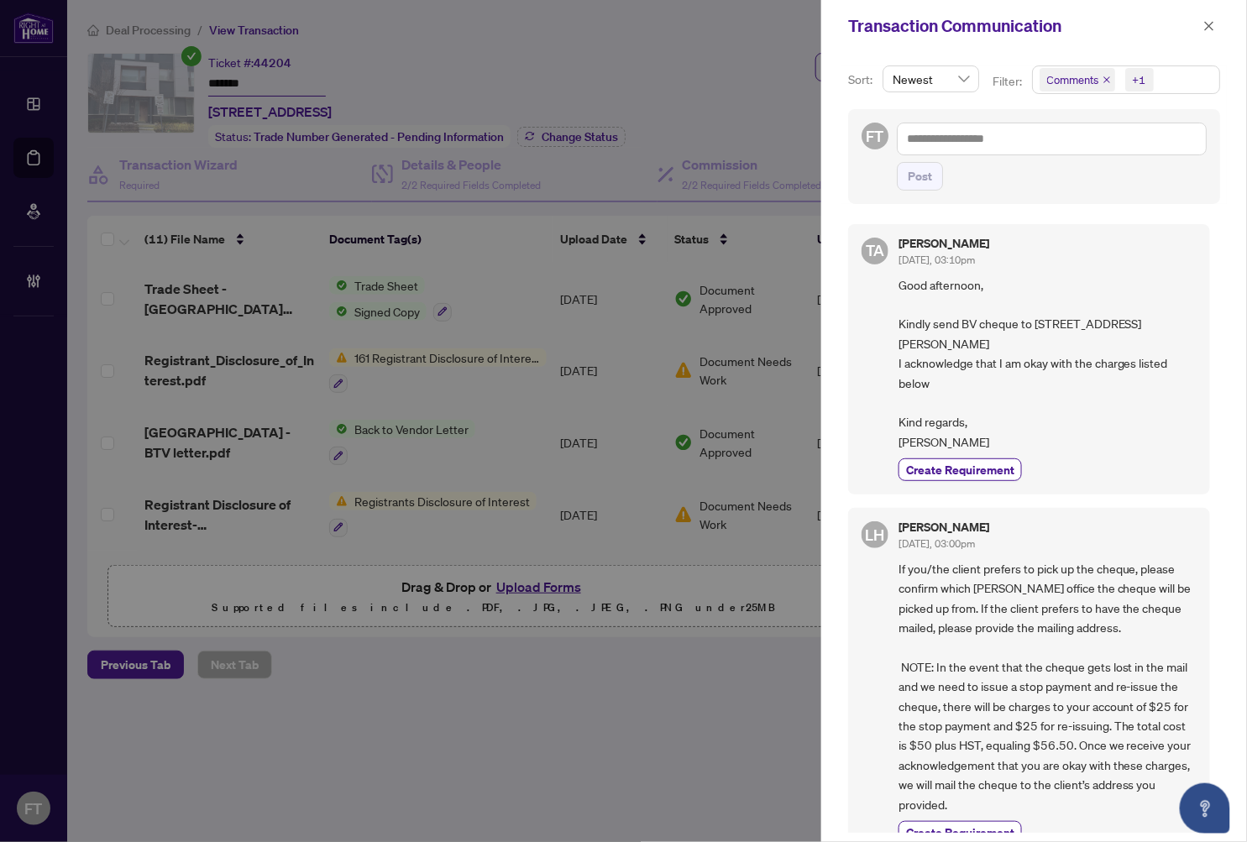
click at [1143, 32] on div "Transaction Communication" at bounding box center [1023, 25] width 350 height 25
click at [1143, 23] on icon "close" at bounding box center [1209, 25] width 9 height 9
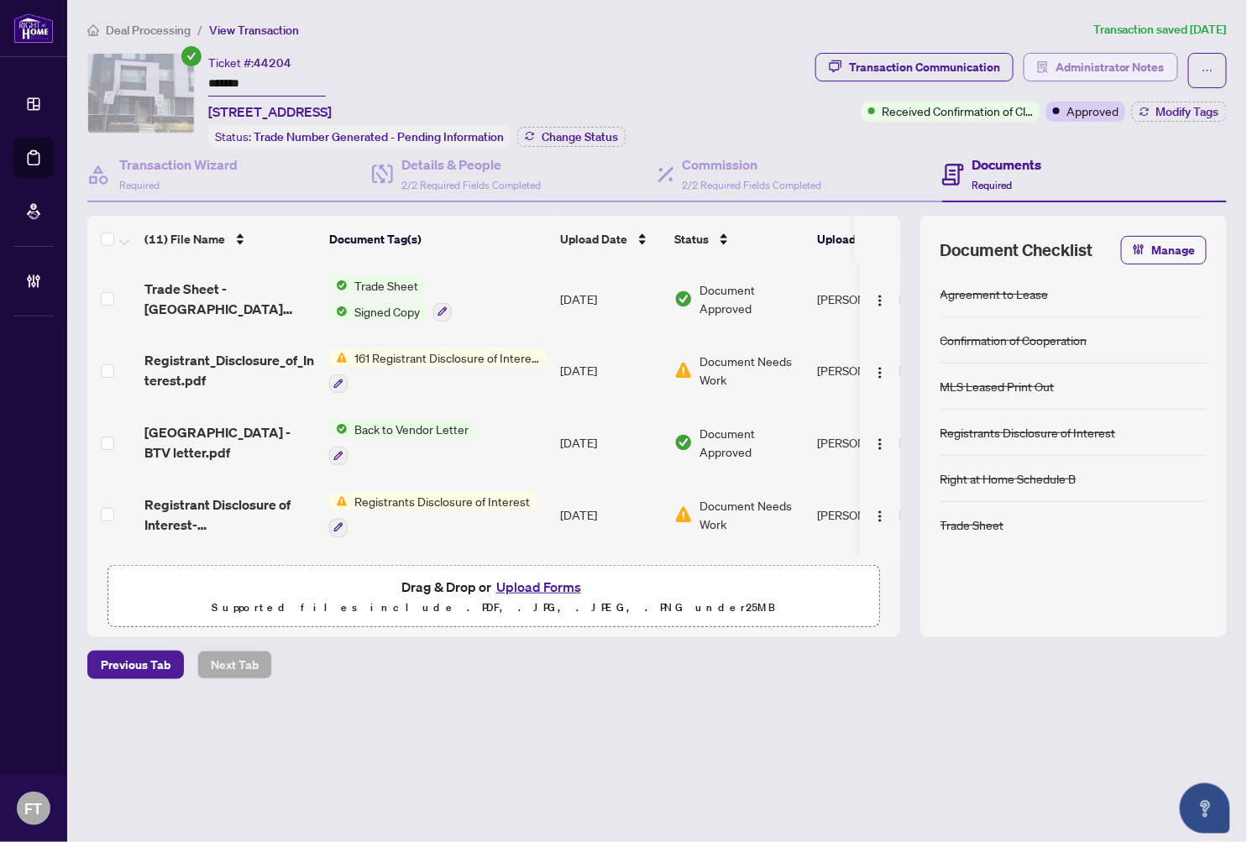
click at [1087, 59] on span "Administrator Notes" at bounding box center [1110, 67] width 109 height 27
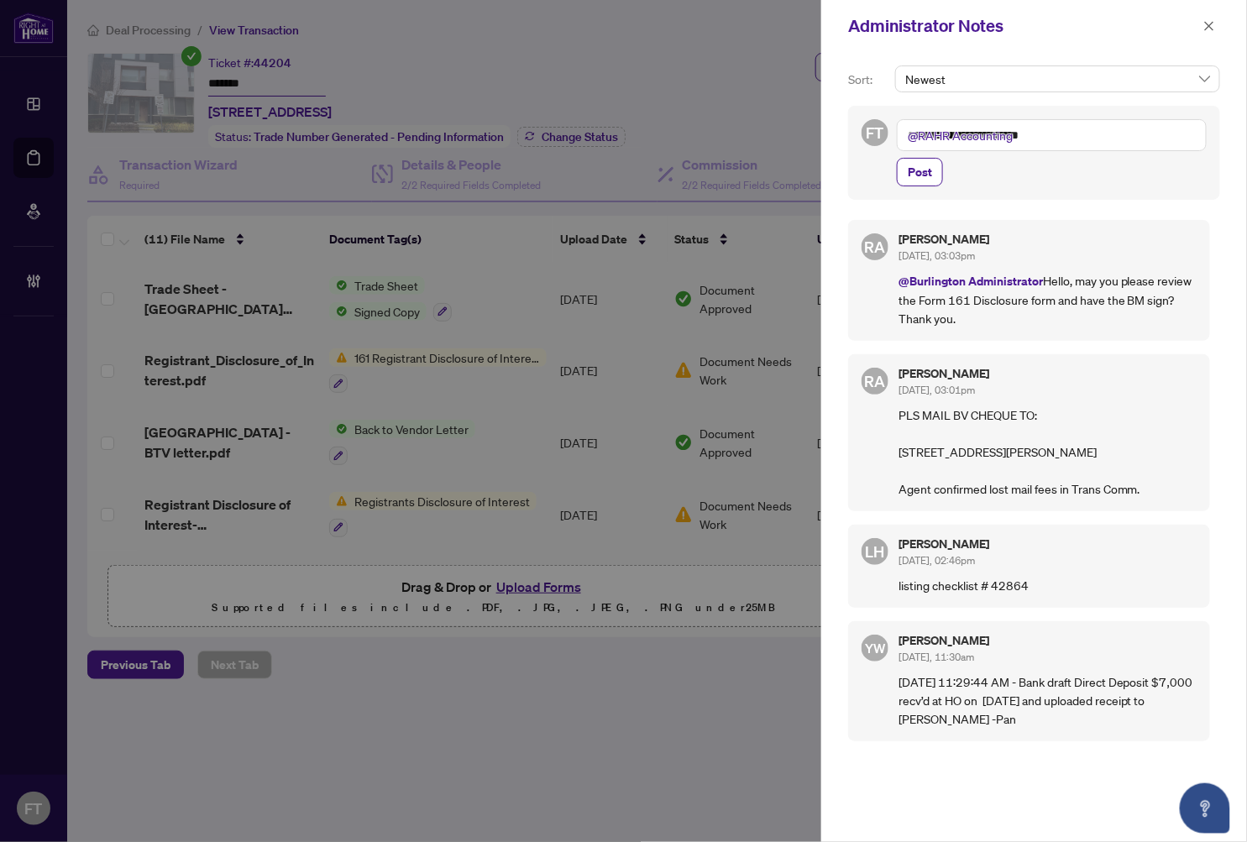
click at [1090, 123] on textarea "**********" at bounding box center [1052, 135] width 310 height 32
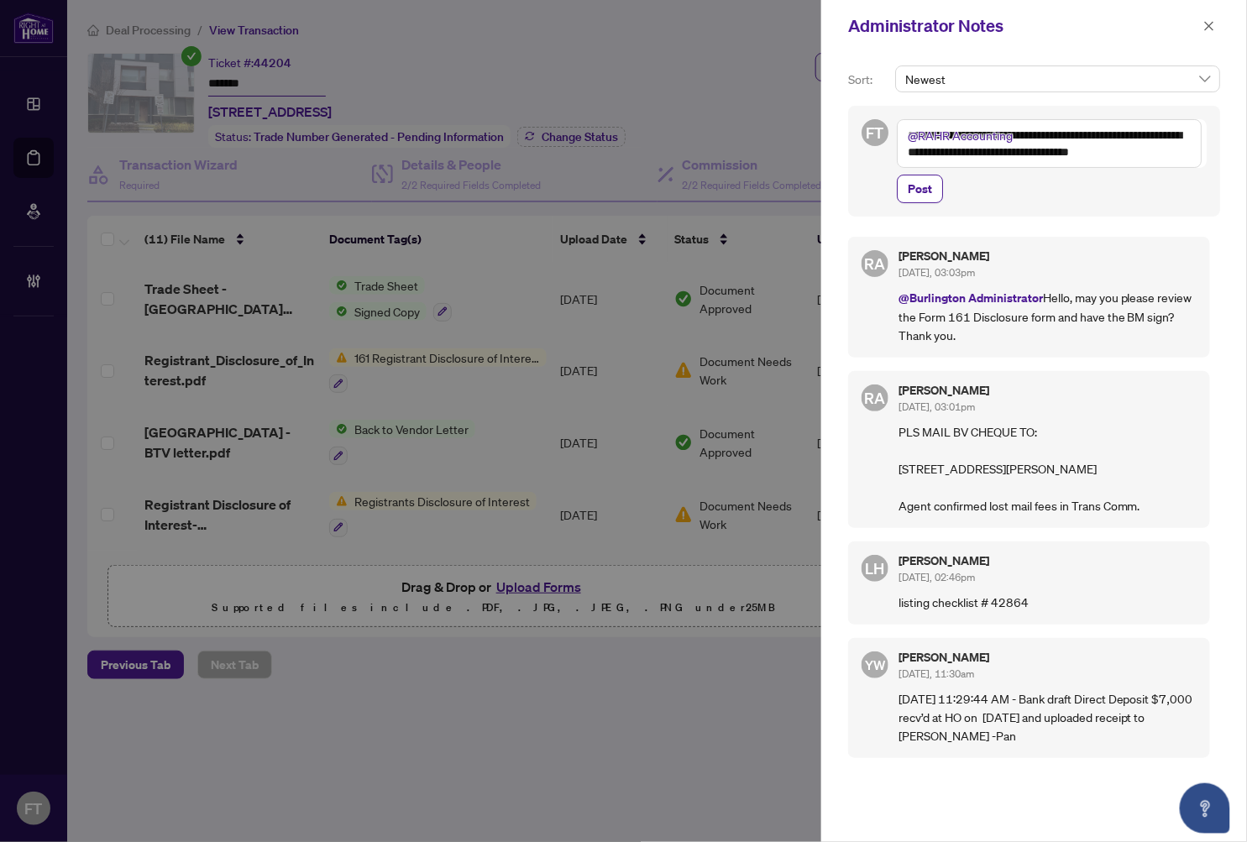
type textarea "**********"
click at [1143, 34] on div "Administrator Notes" at bounding box center [1023, 25] width 350 height 25
click at [1143, 26] on button "button" at bounding box center [1209, 26] width 22 height 20
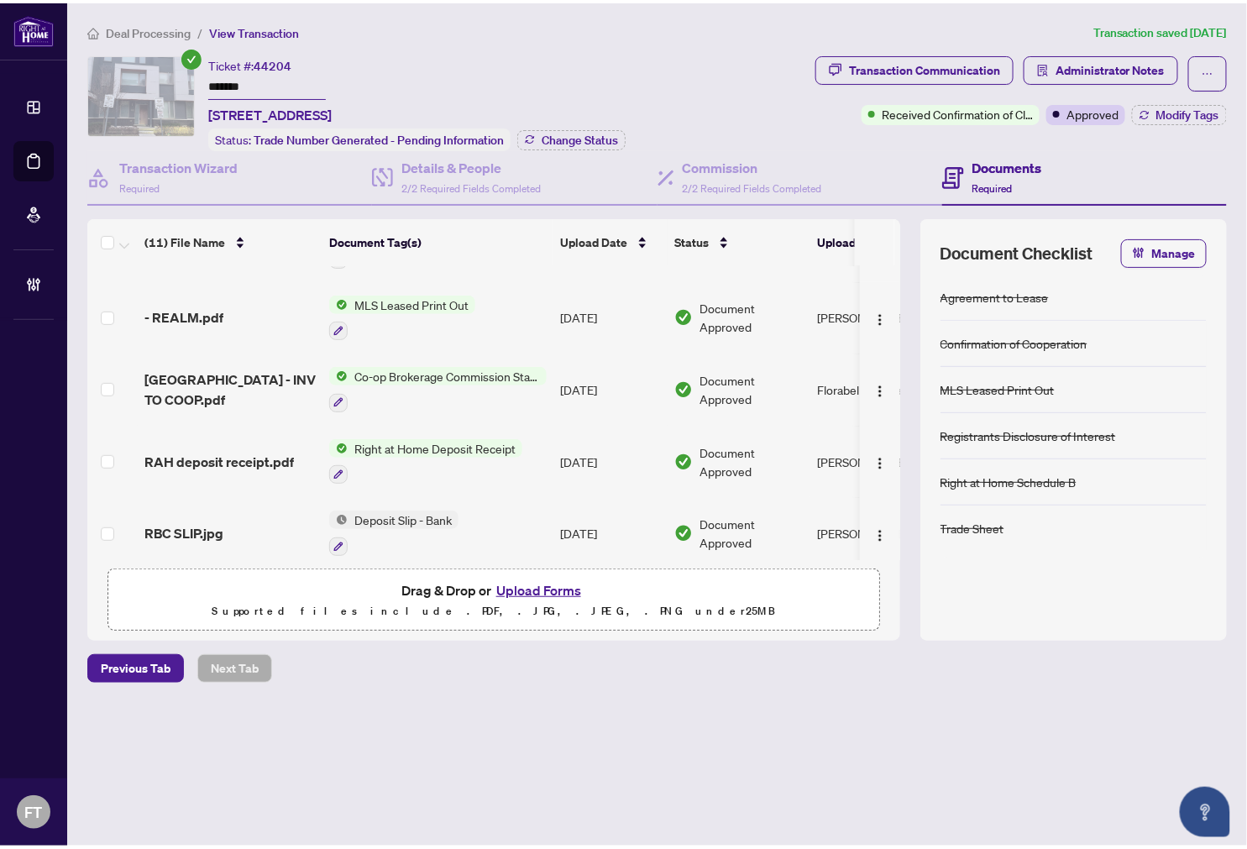
scroll to position [373, 0]
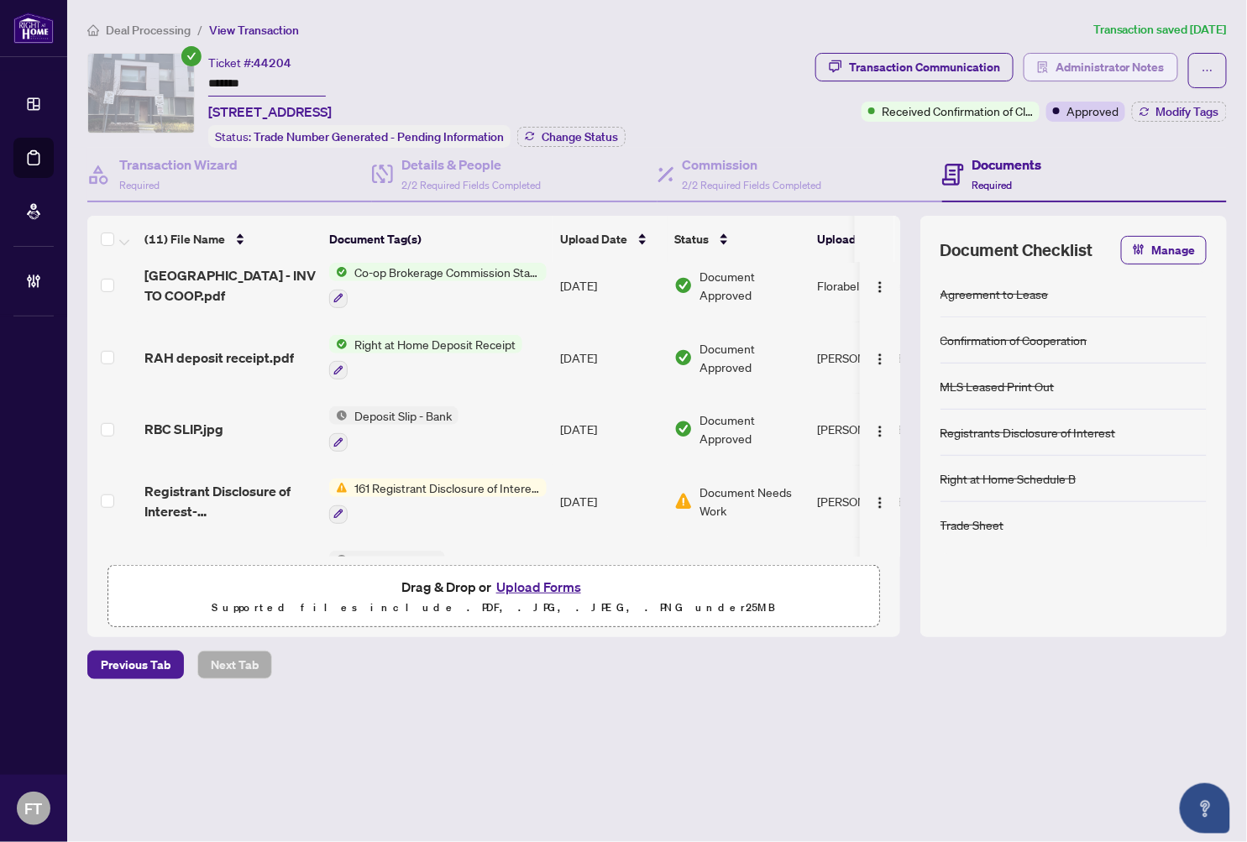
click at [1090, 72] on span "Administrator Notes" at bounding box center [1110, 67] width 109 height 27
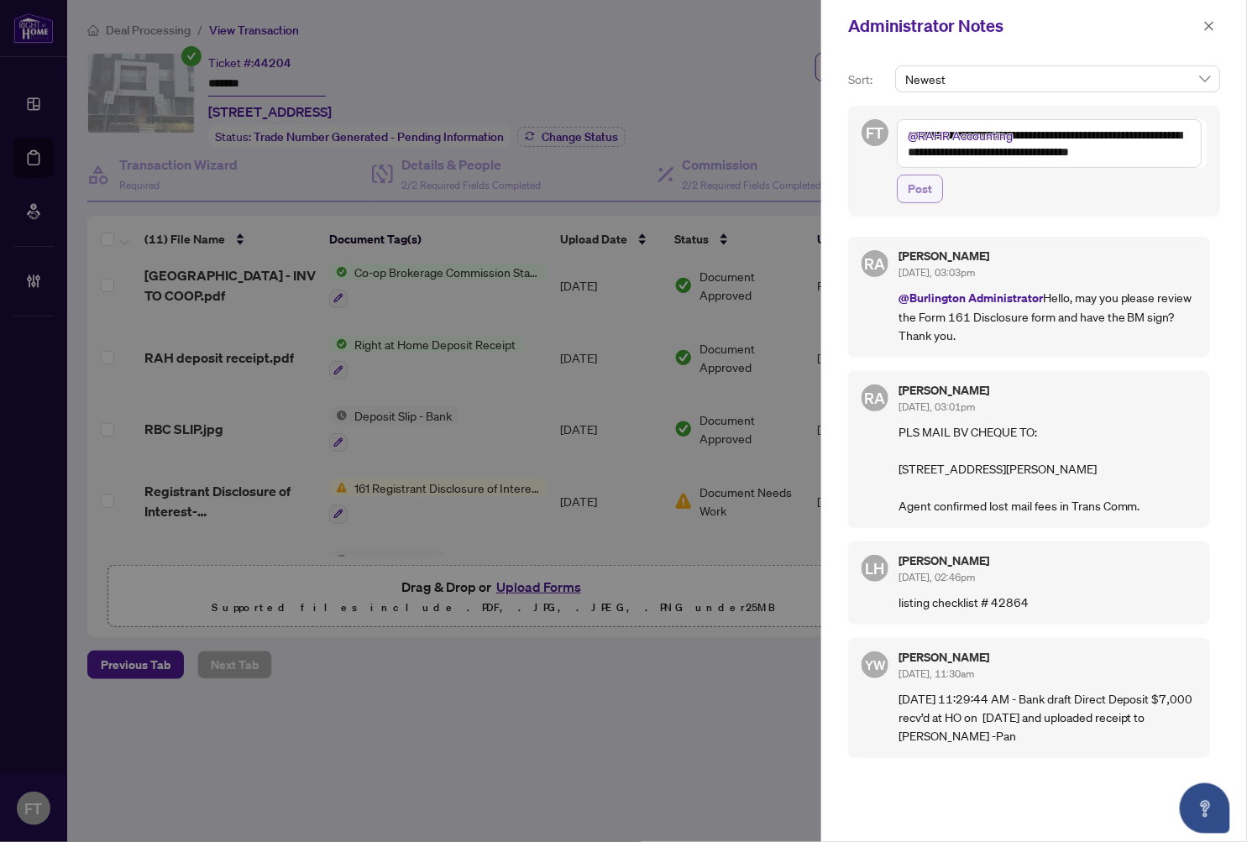
click at [910, 191] on span "Post" at bounding box center [920, 189] width 24 height 27
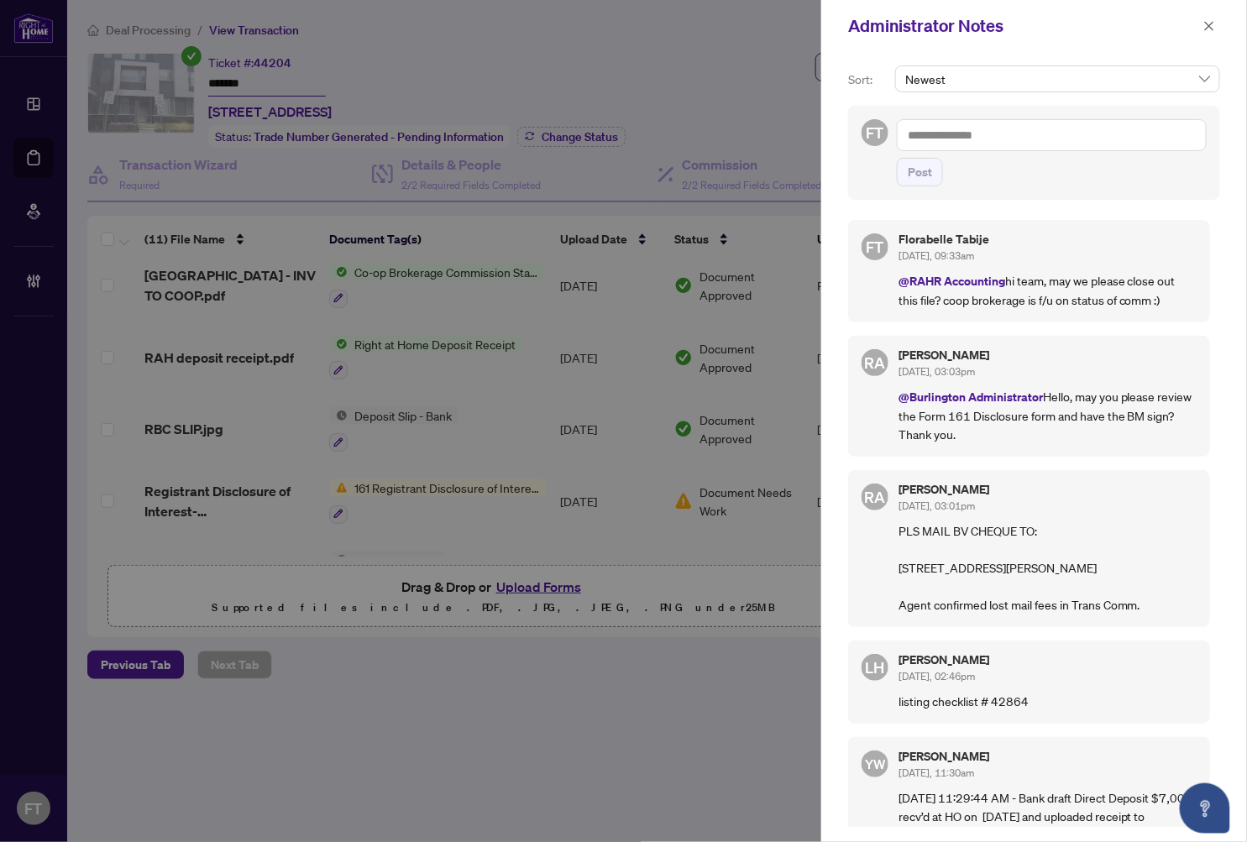
drag, startPoint x: 175, startPoint y: 50, endPoint x: 935, endPoint y: 91, distance: 761.9
click at [179, 49] on div at bounding box center [623, 421] width 1247 height 842
click at [1143, 25] on icon "close" at bounding box center [1209, 26] width 12 height 12
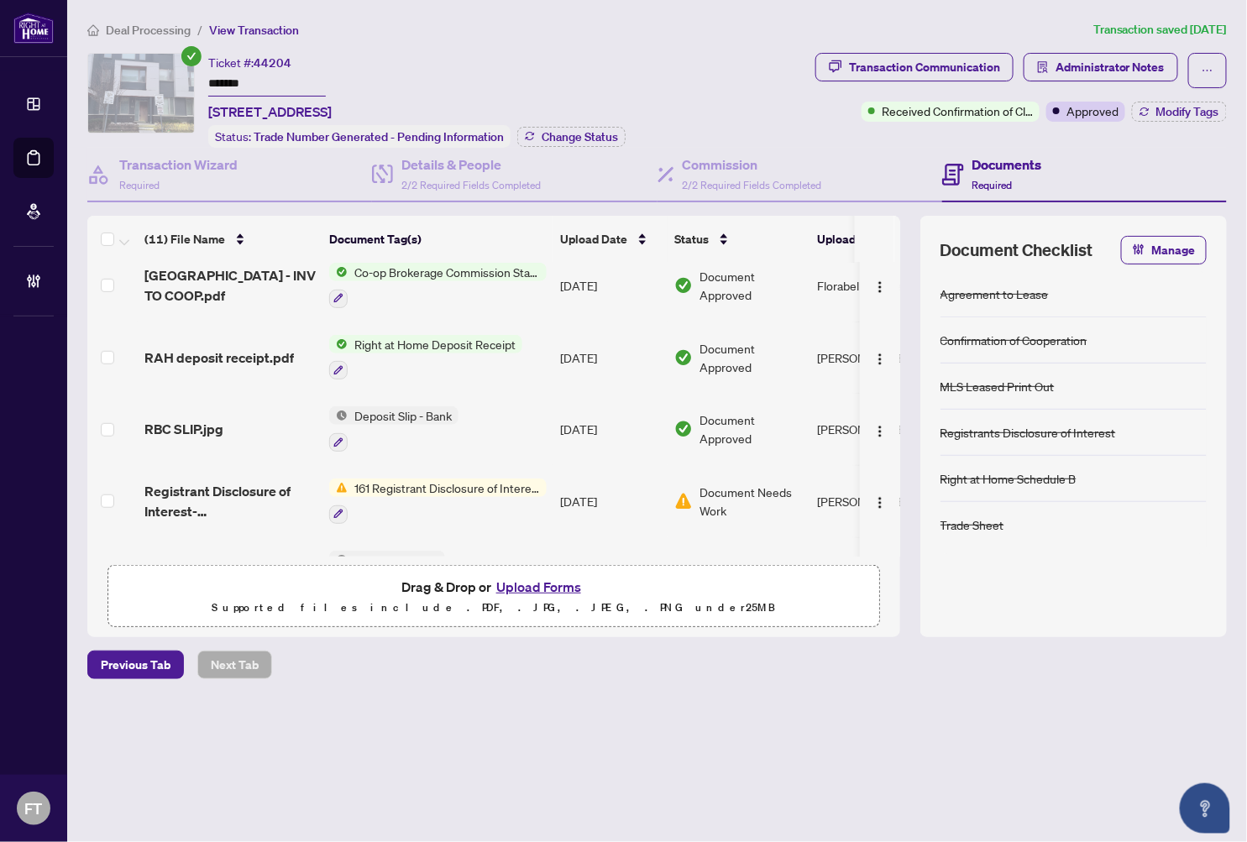
drag, startPoint x: 156, startPoint y: 25, endPoint x: 183, endPoint y: 92, distance: 72.4
click at [156, 25] on span "Deal Processing" at bounding box center [148, 30] width 85 height 15
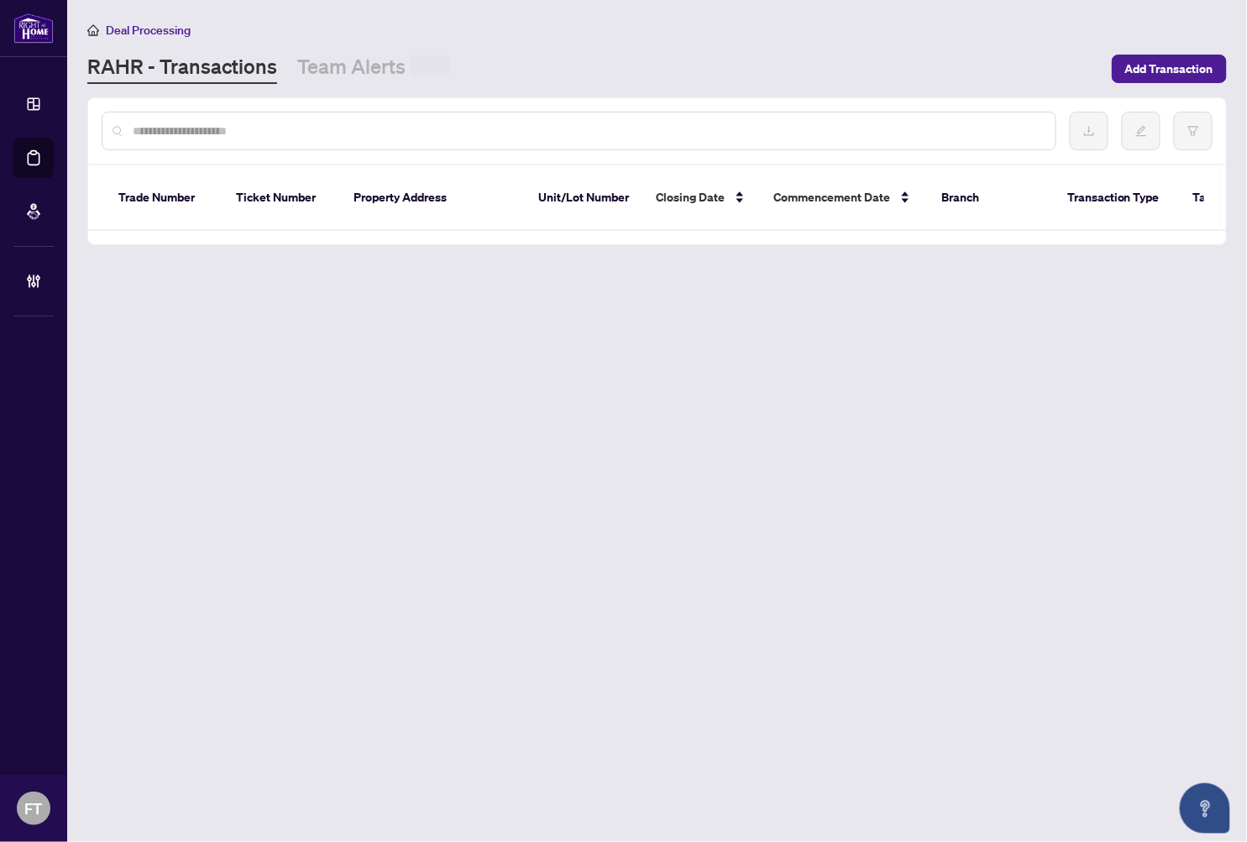
click at [191, 123] on input "text" at bounding box center [587, 131] width 909 height 18
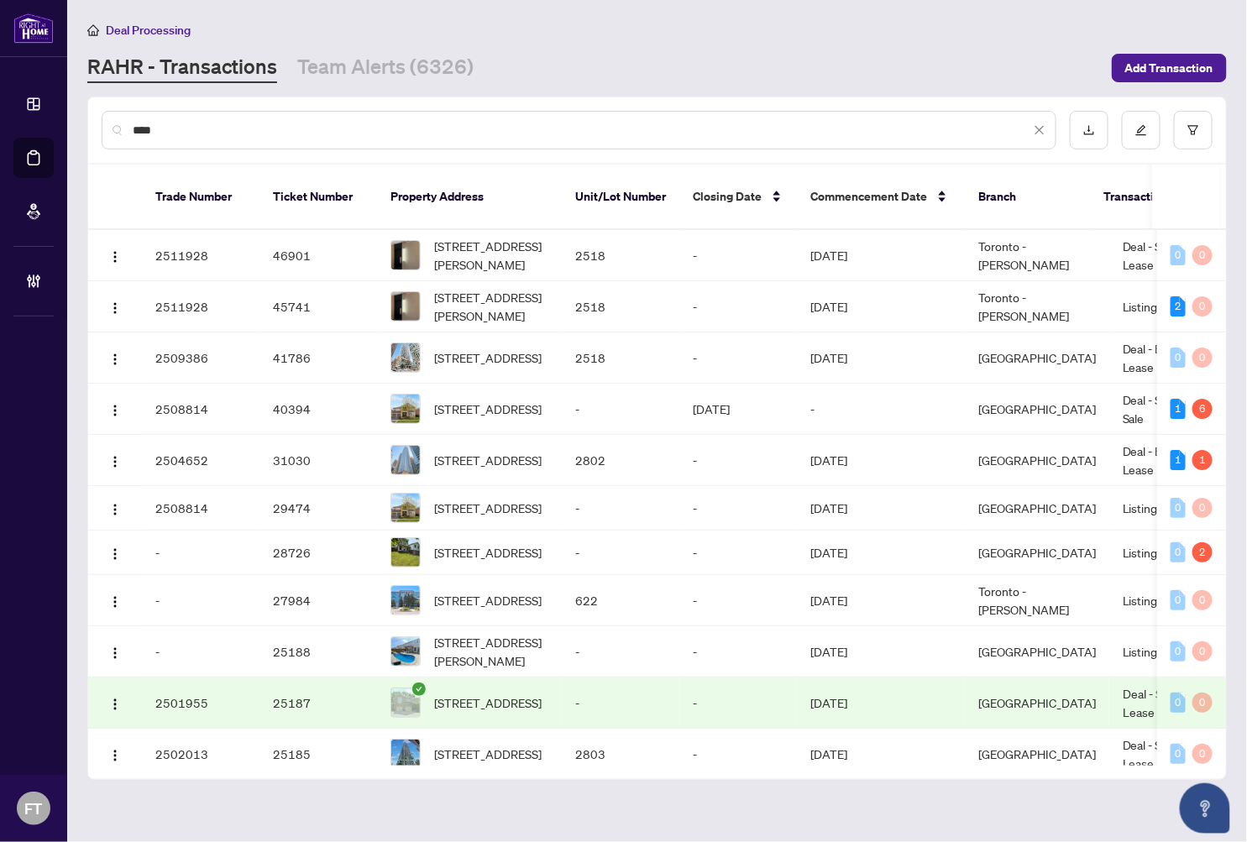
click at [427, 139] on div "****" at bounding box center [579, 130] width 955 height 39
click at [428, 129] on input "****" at bounding box center [582, 130] width 898 height 18
type input "**********"
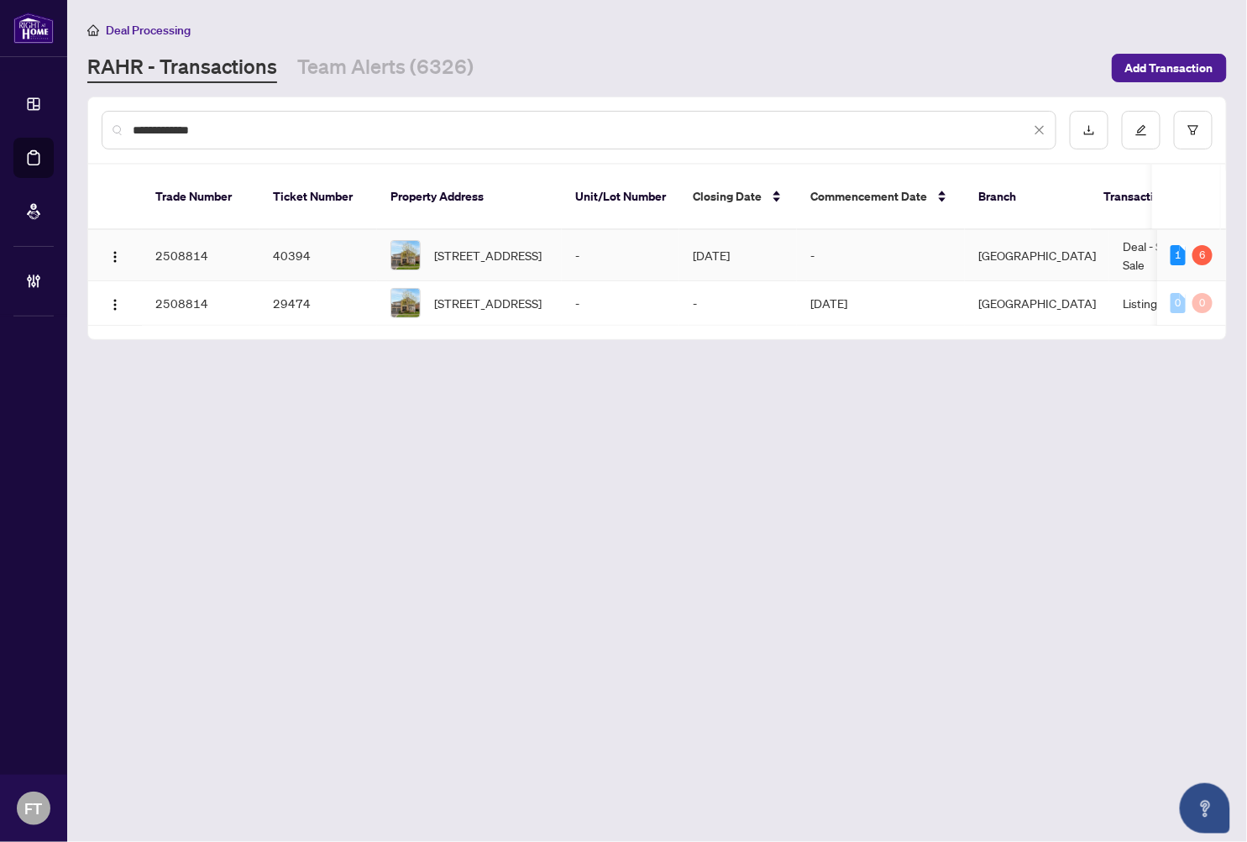
click at [567, 230] on td "-" at bounding box center [621, 255] width 118 height 51
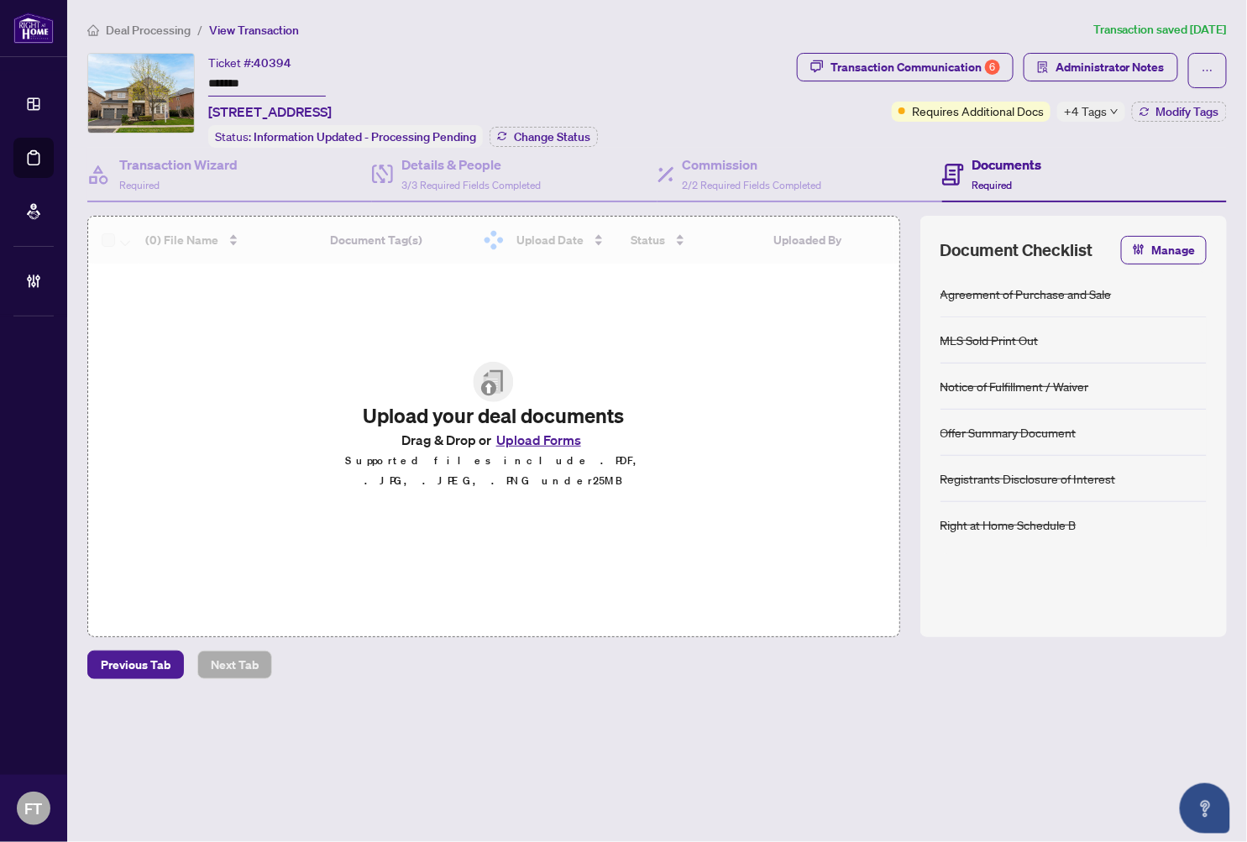
click at [1084, 111] on span "+4 Tags" at bounding box center [1085, 111] width 43 height 19
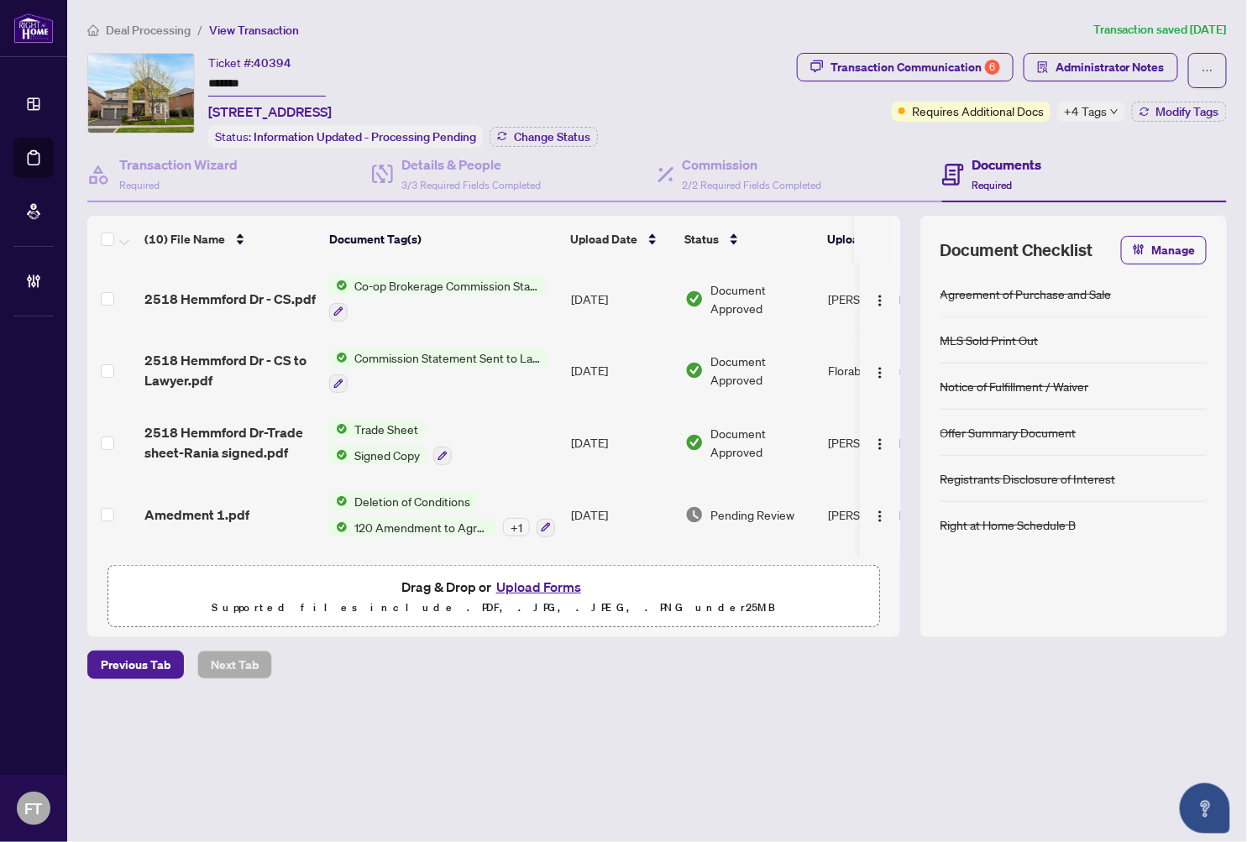
click at [1067, 82] on span "Administrator Notes" at bounding box center [1101, 70] width 155 height 35
click at [1073, 64] on span "Administrator Notes" at bounding box center [1110, 67] width 109 height 27
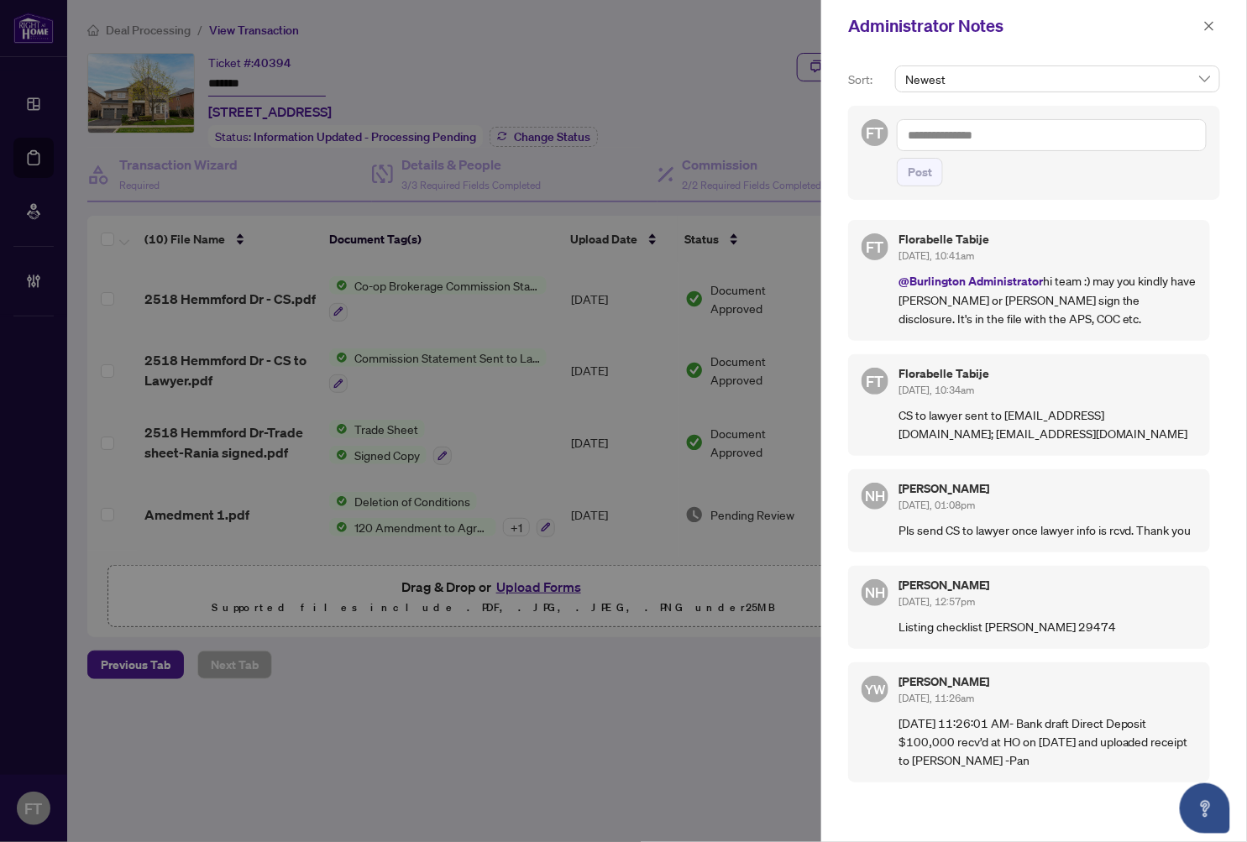
click at [457, 30] on div at bounding box center [623, 421] width 1247 height 842
drag, startPoint x: 1038, startPoint y: 430, endPoint x: 1005, endPoint y: 413, distance: 36.8
click at [1005, 413] on p "CS to lawyer sent to gdiab@diabdecosimo.ca; sbilton@diabdecosimo.ca" at bounding box center [1047, 424] width 298 height 37
copy p "gdiab@diabdecosimo.ca; sbilton@diabdecosimo.ca"
drag, startPoint x: 1199, startPoint y: 27, endPoint x: 1227, endPoint y: 43, distance: 32.0
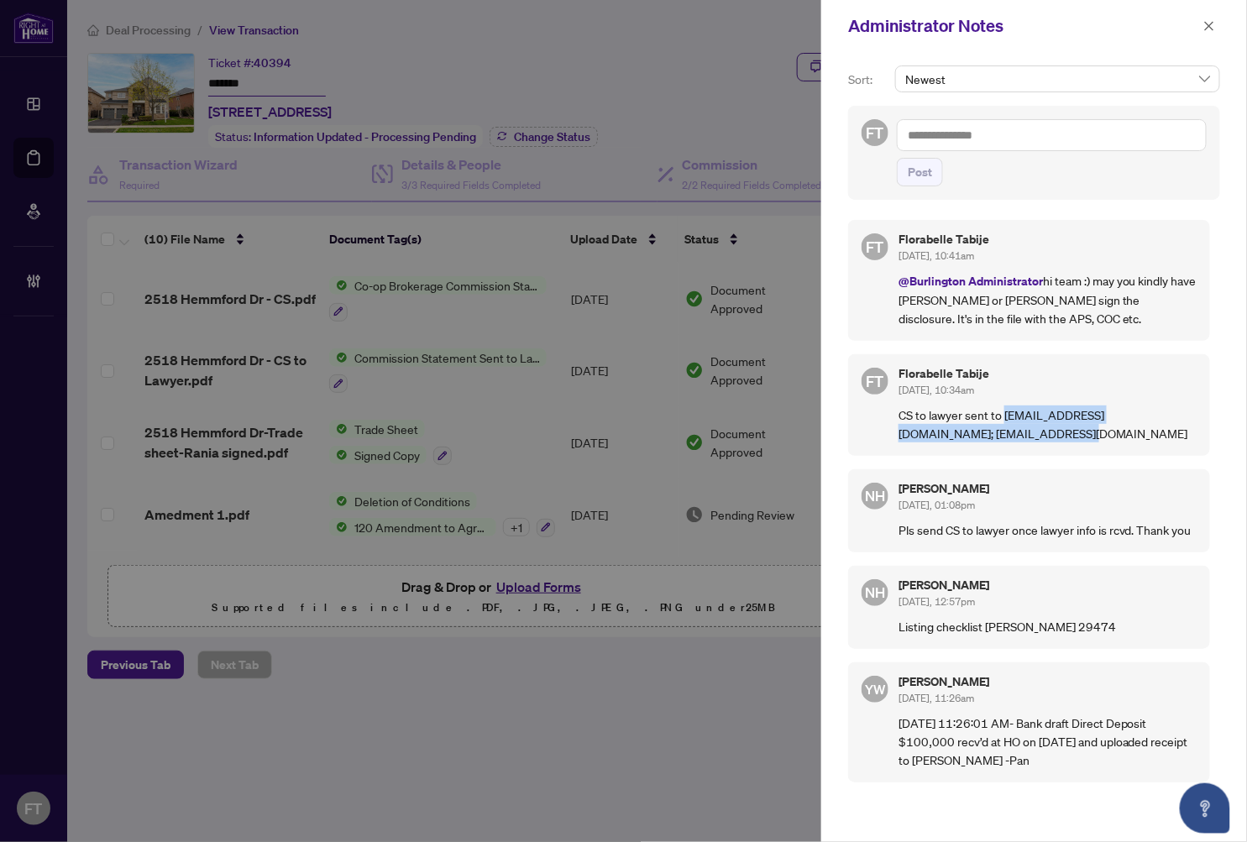
click at [1143, 26] on button "button" at bounding box center [1209, 26] width 22 height 20
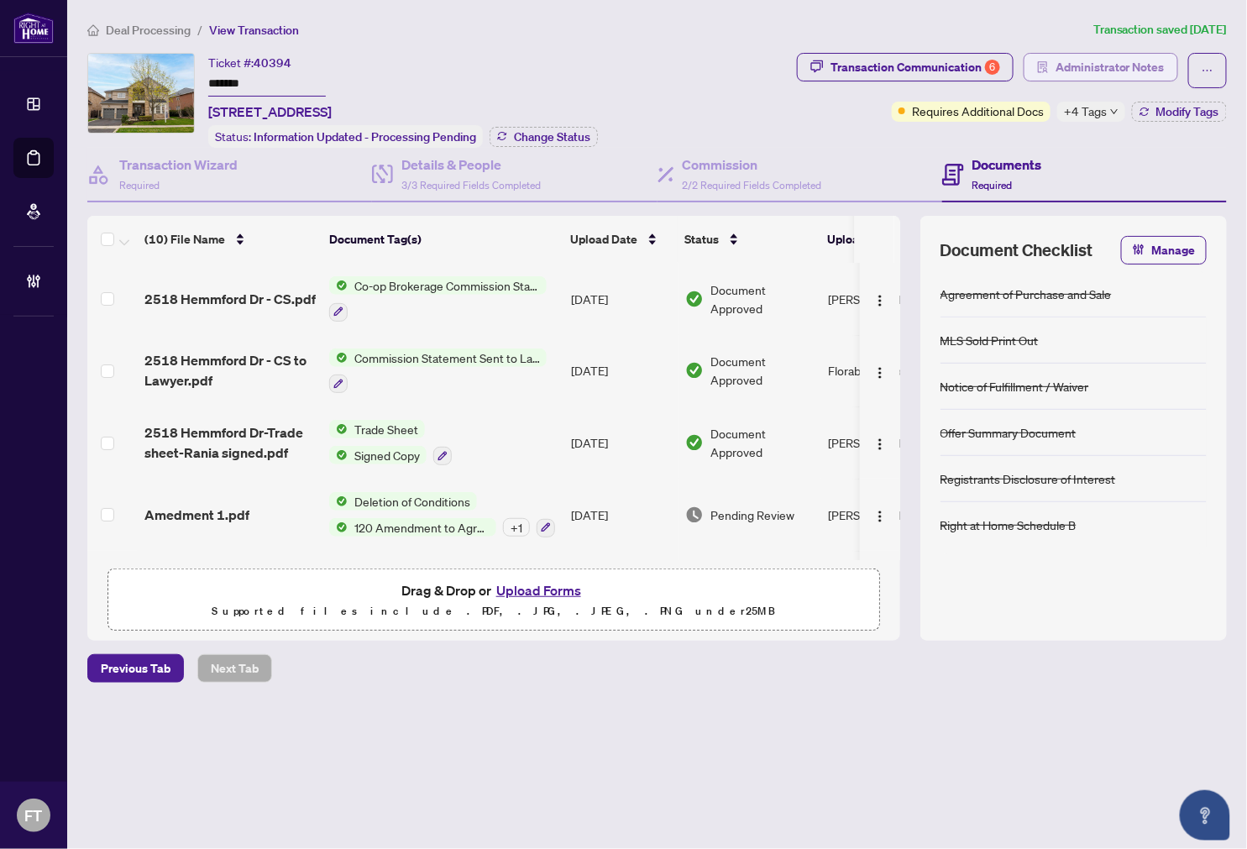
click at [1130, 77] on span "Administrator Notes" at bounding box center [1110, 67] width 109 height 27
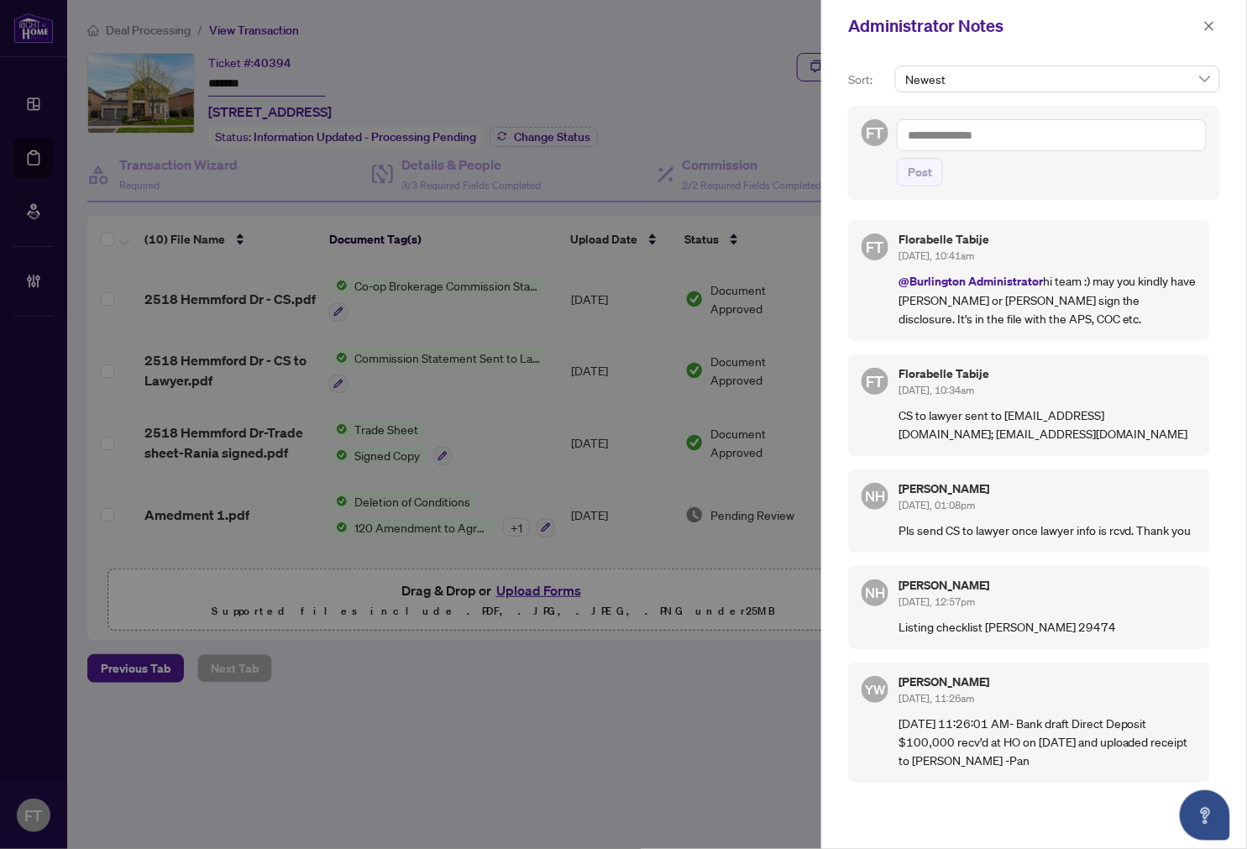
drag, startPoint x: 1021, startPoint y: 139, endPoint x: 1011, endPoint y: 126, distance: 16.8
click at [1020, 139] on textarea at bounding box center [1052, 135] width 310 height 32
paste textarea "**********"
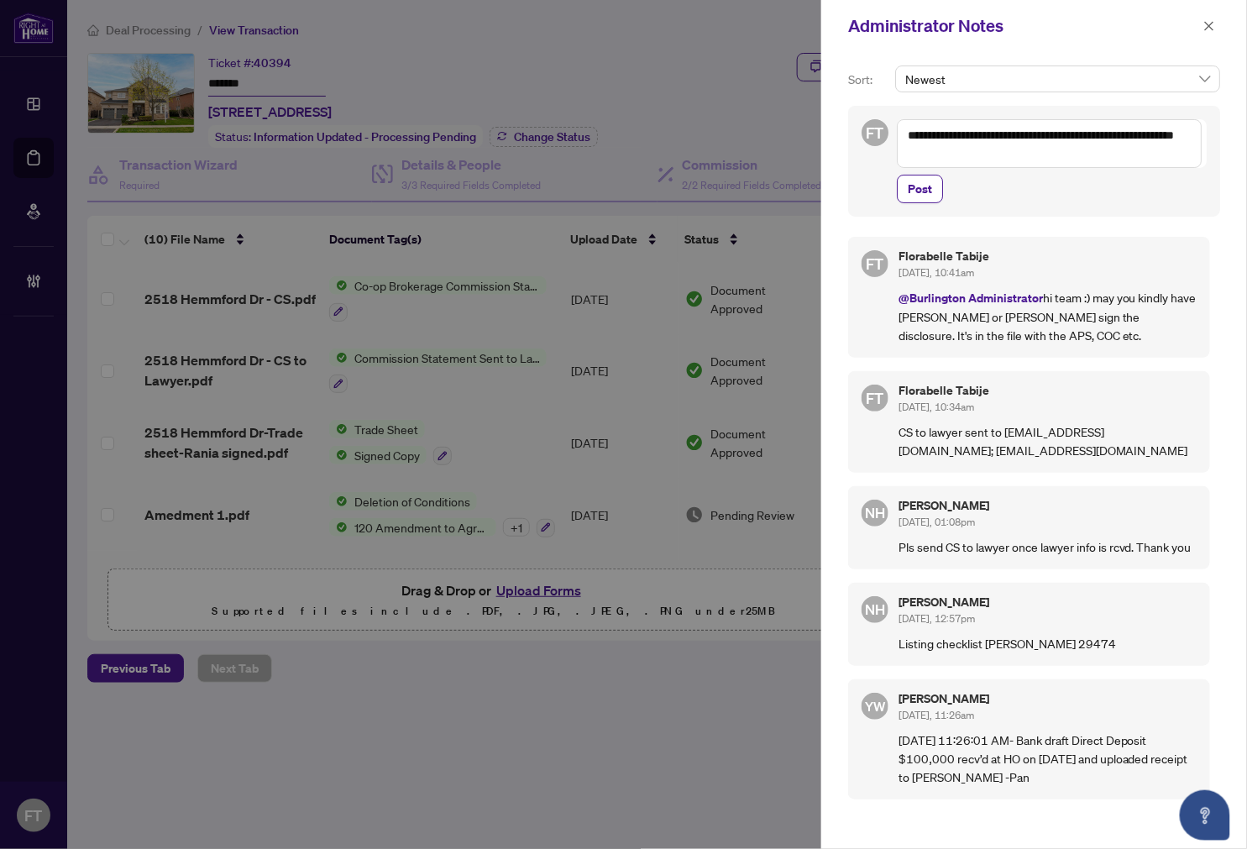
drag, startPoint x: 953, startPoint y: 120, endPoint x: 947, endPoint y: 127, distance: 8.9
click at [950, 123] on textarea "**********" at bounding box center [1049, 143] width 305 height 49
click at [947, 128] on textarea "**********" at bounding box center [1049, 143] width 305 height 49
type textarea "**********"
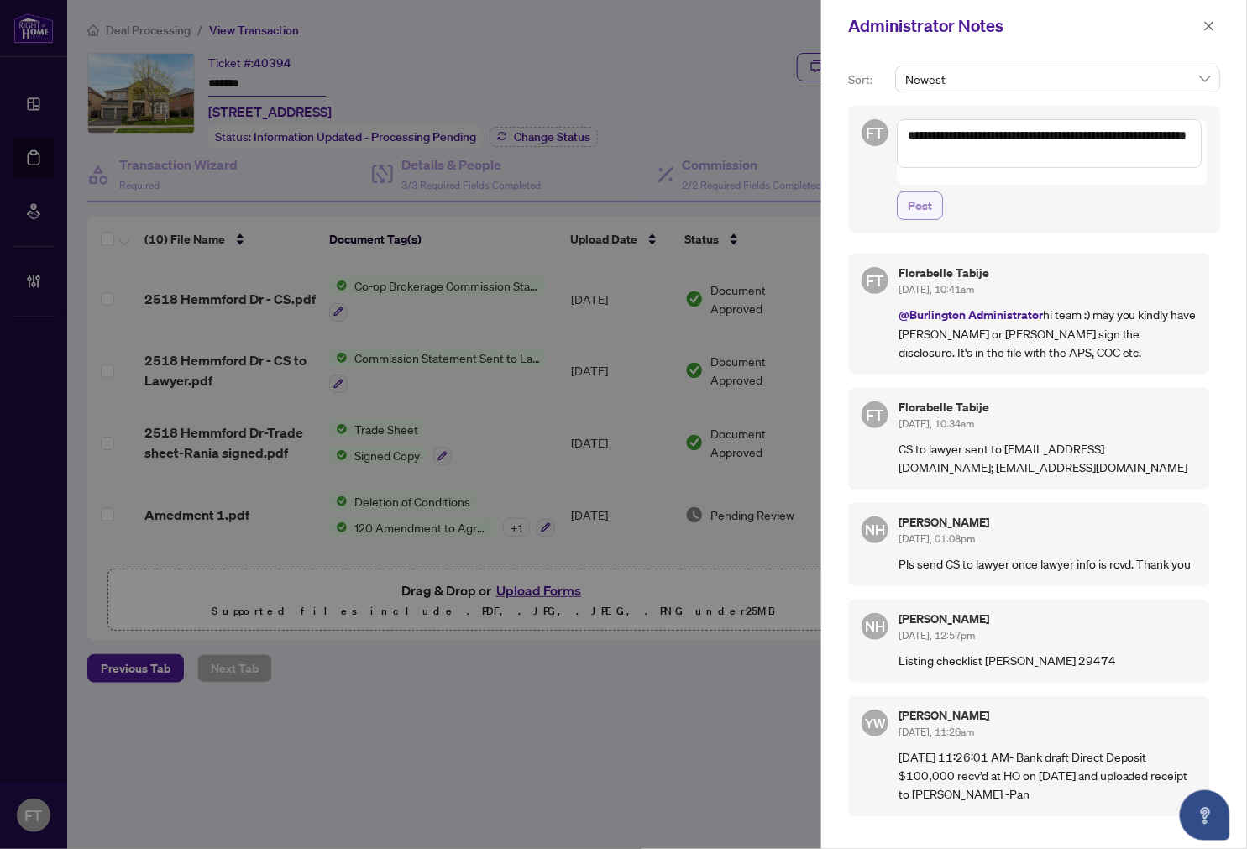
click at [932, 192] on span "Post" at bounding box center [920, 205] width 24 height 27
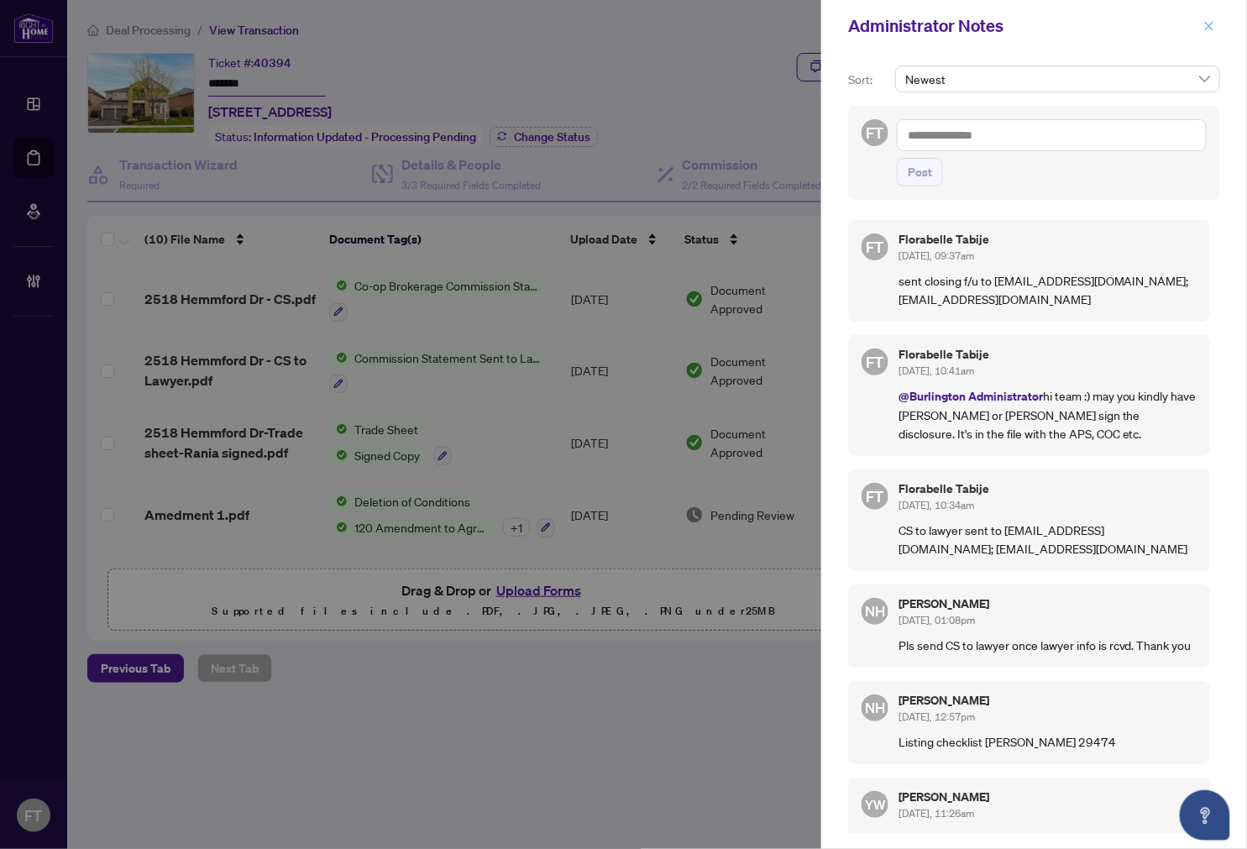
click at [1143, 27] on icon "close" at bounding box center [1209, 26] width 12 height 12
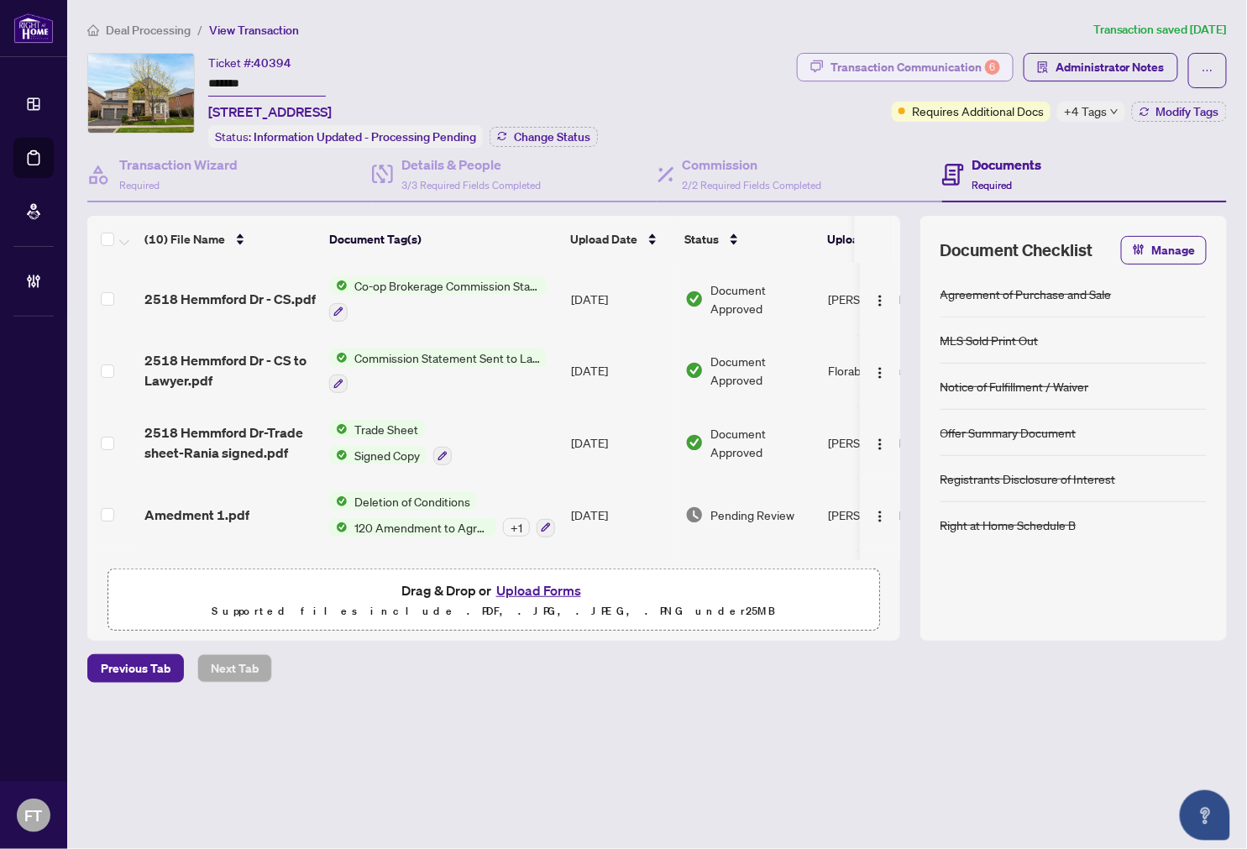
click at [902, 71] on div "Transaction Communication 6" at bounding box center [915, 67] width 170 height 27
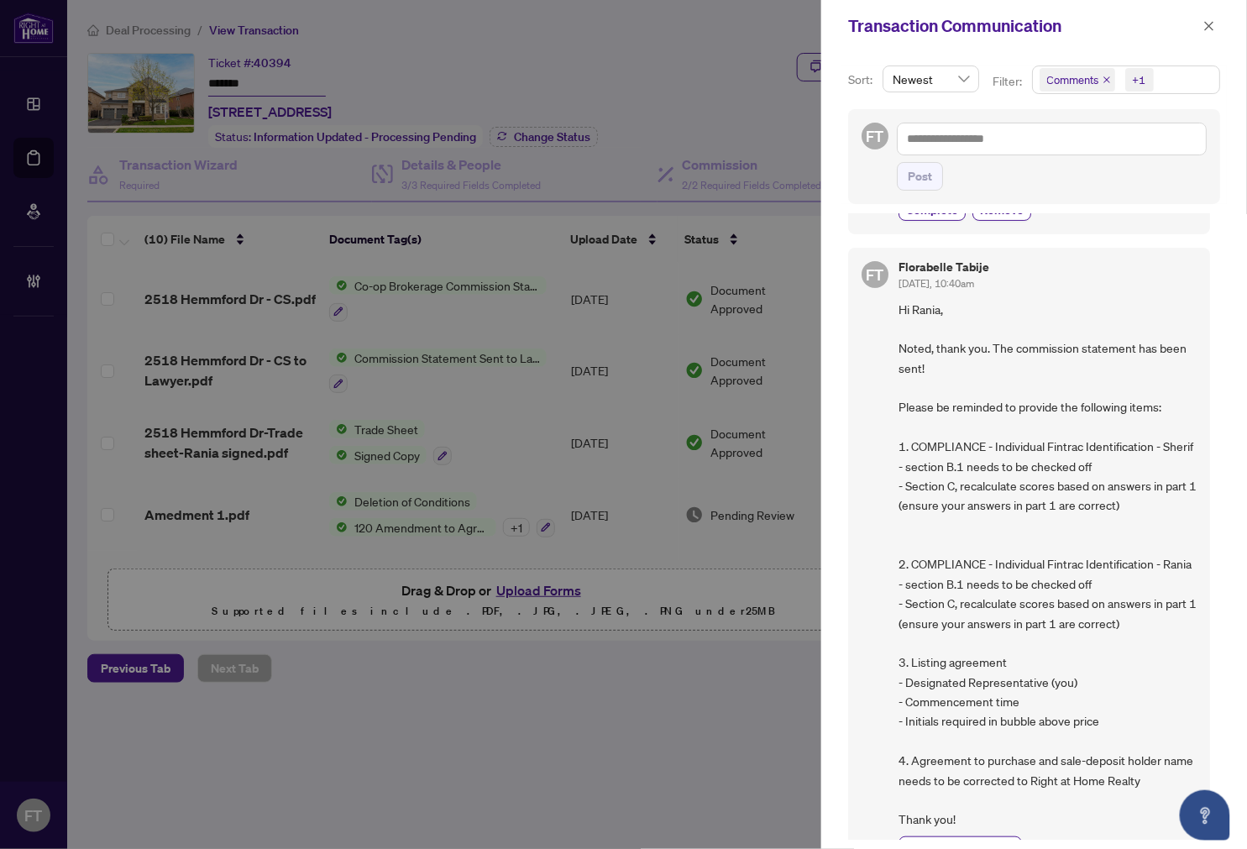
scroll to position [373, 0]
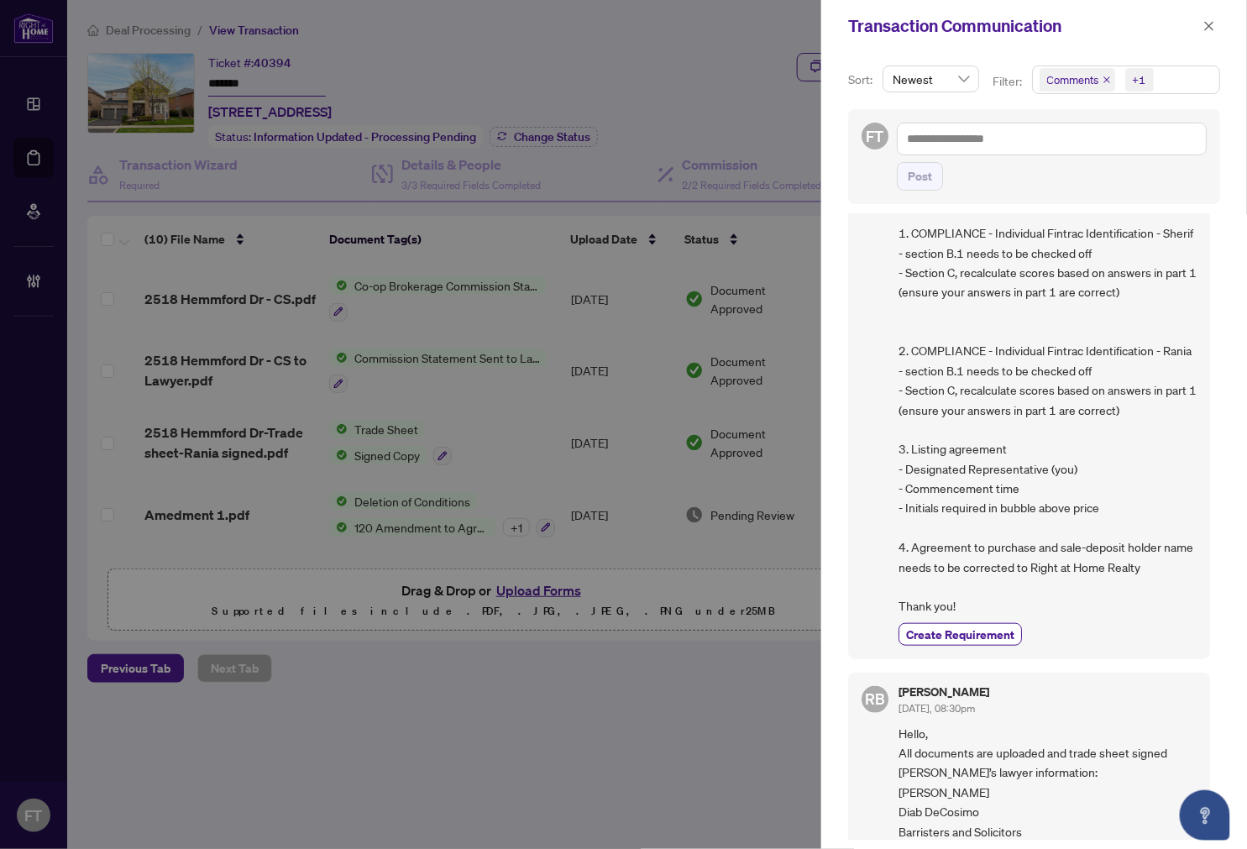
click at [1134, 552] on span "Hi Rania, Noted, thank you. The commission statement has been sent! Please be r…" at bounding box center [1047, 351] width 298 height 530
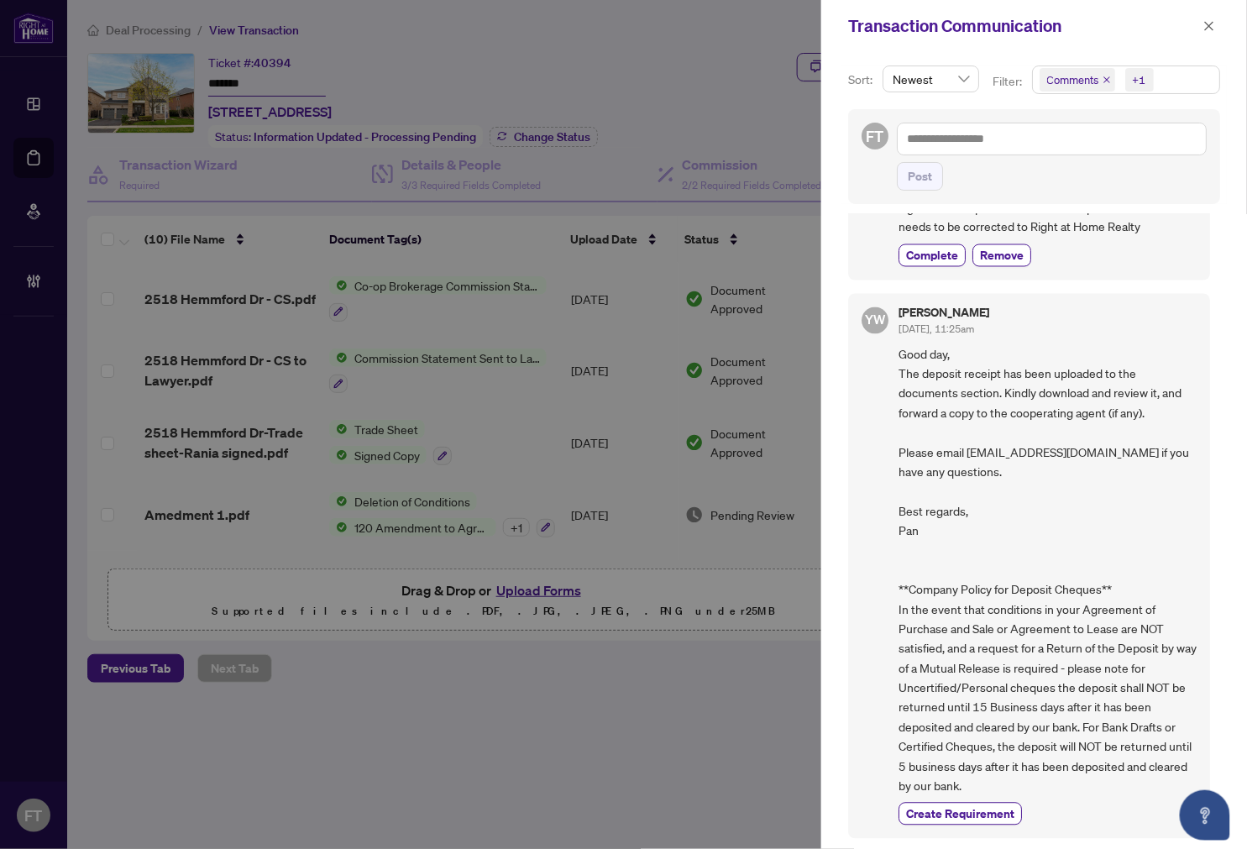
scroll to position [4, 0]
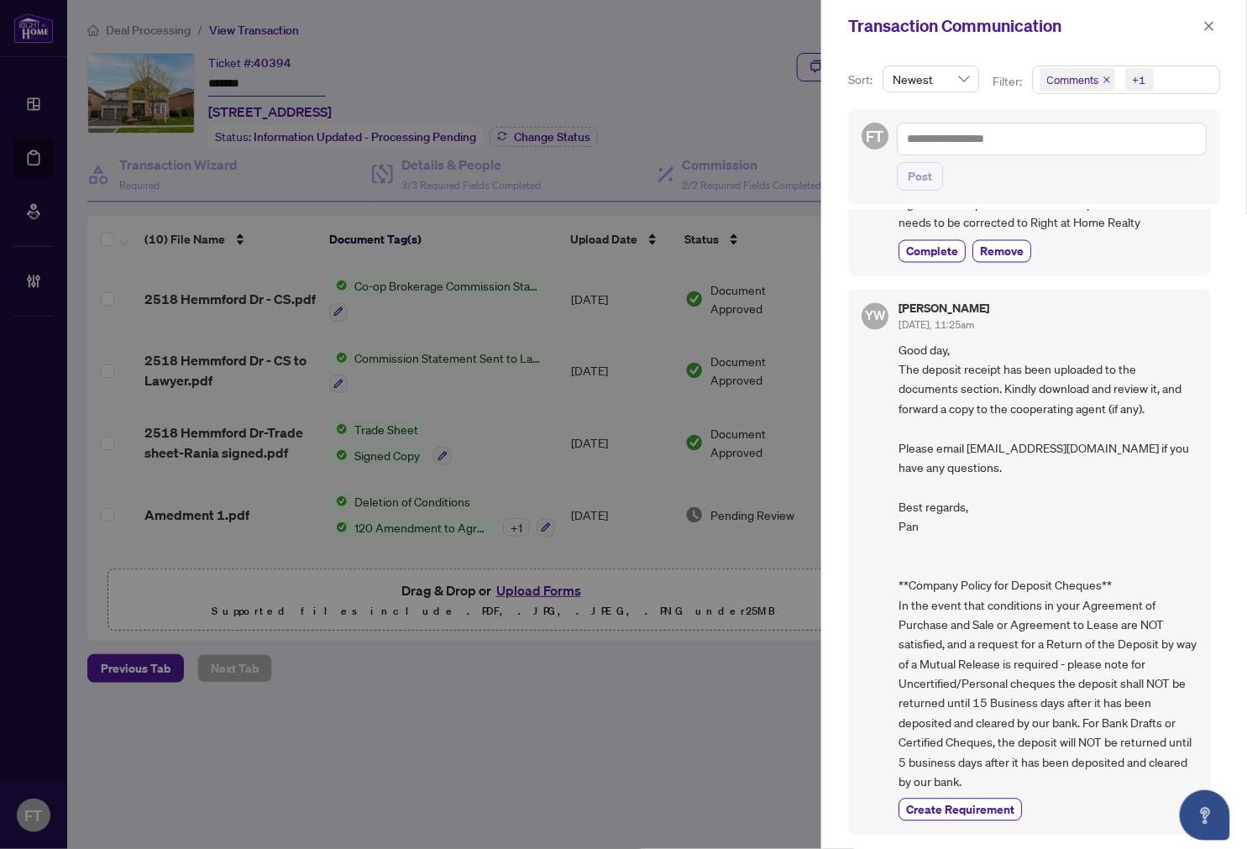
drag, startPoint x: 425, startPoint y: 3, endPoint x: 1019, endPoint y: 141, distance: 609.4
click at [426, 6] on div at bounding box center [623, 424] width 1247 height 849
click at [1143, 29] on icon "close" at bounding box center [1209, 25] width 9 height 9
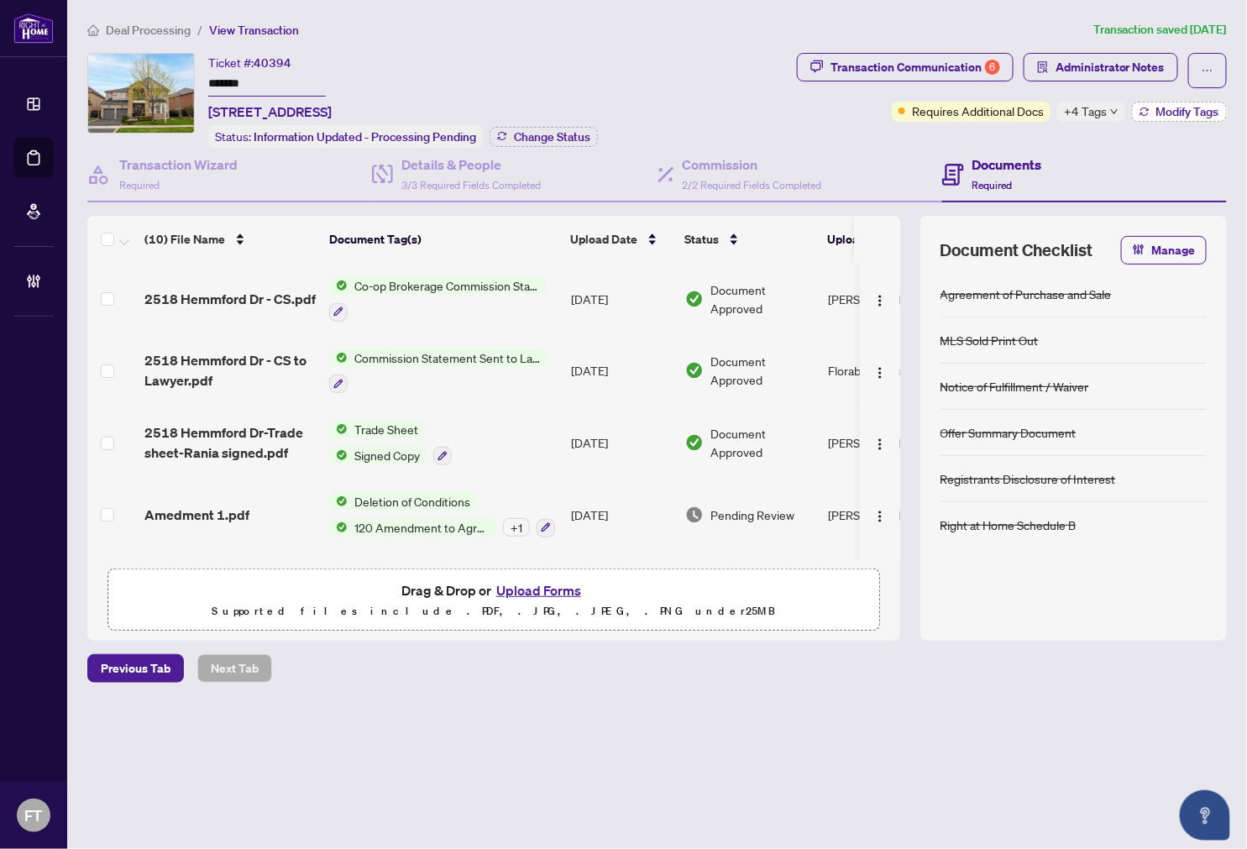
click at [1143, 112] on icon "button" at bounding box center [1144, 112] width 10 height 10
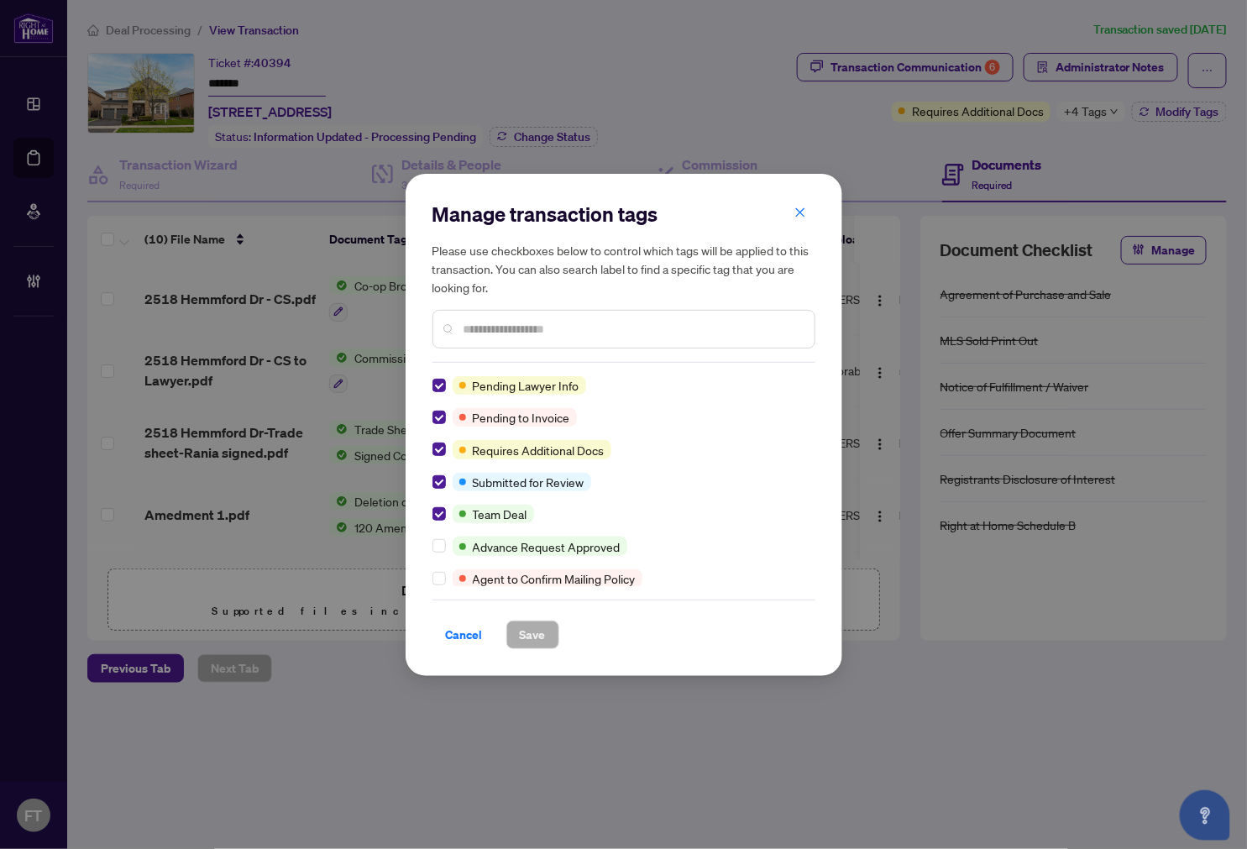
click at [430, 389] on div "Manage transaction tags Please use checkboxes below to control which tags will …" at bounding box center [624, 425] width 437 height 502
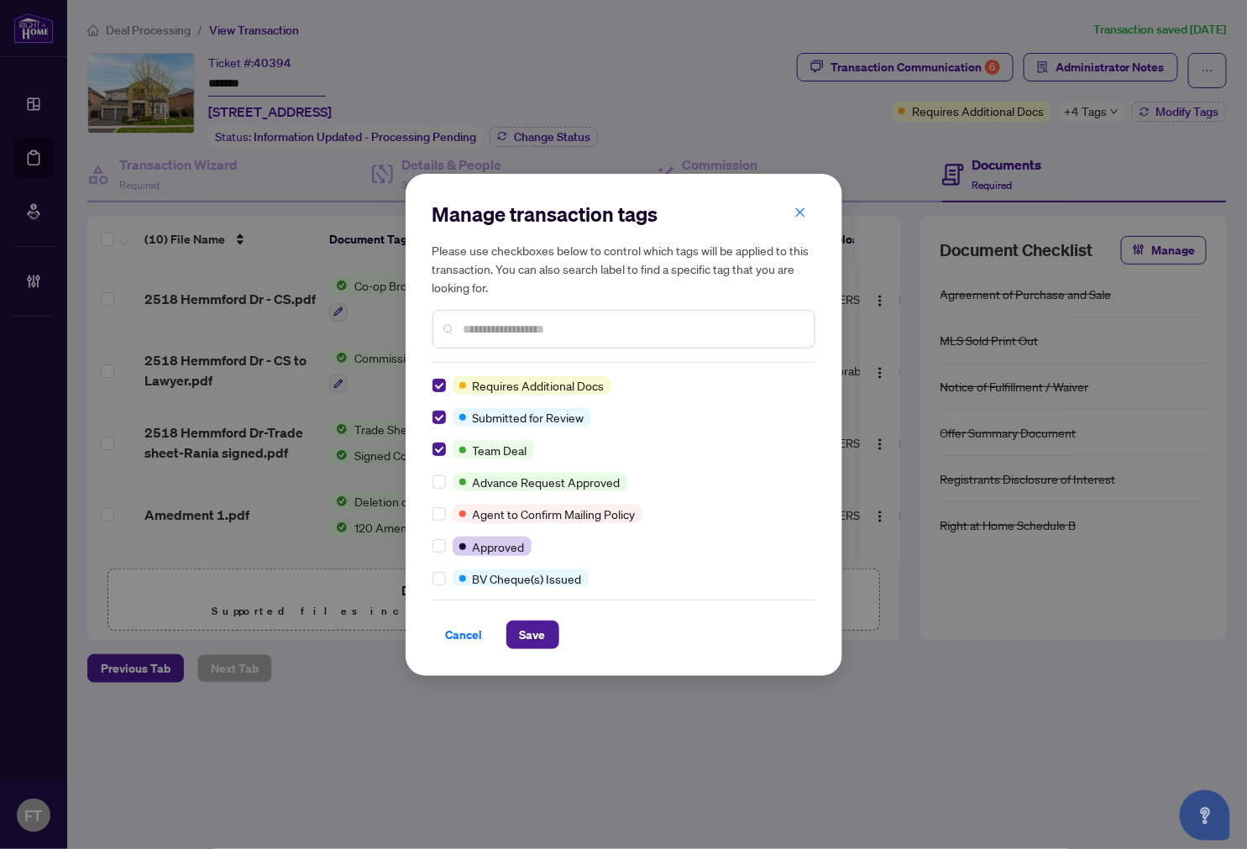
scroll to position [0, 0]
click at [563, 306] on div "Please use checkboxes below to control which tags will be applied to this trans…" at bounding box center [623, 294] width 383 height 107
click at [534, 330] on input "text" at bounding box center [633, 329] width 338 height 18
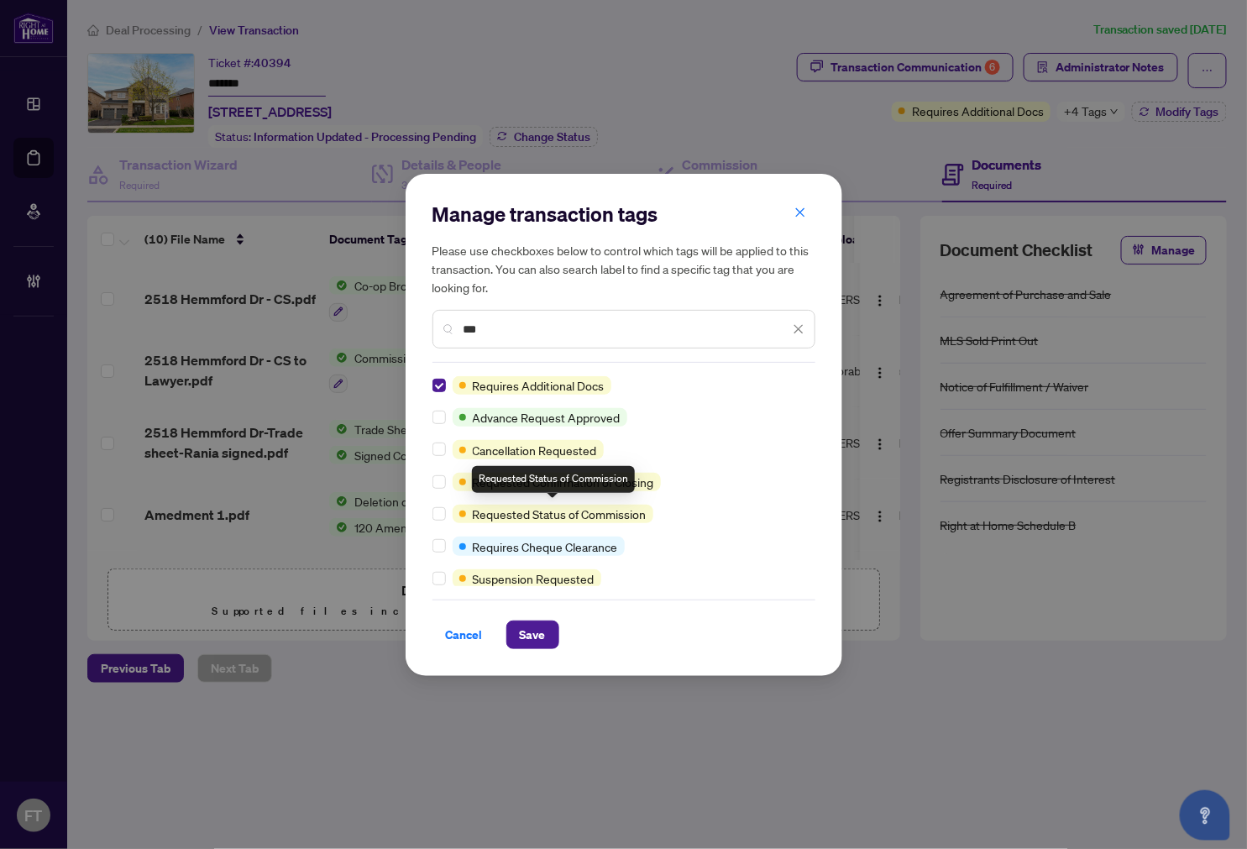
type input "***"
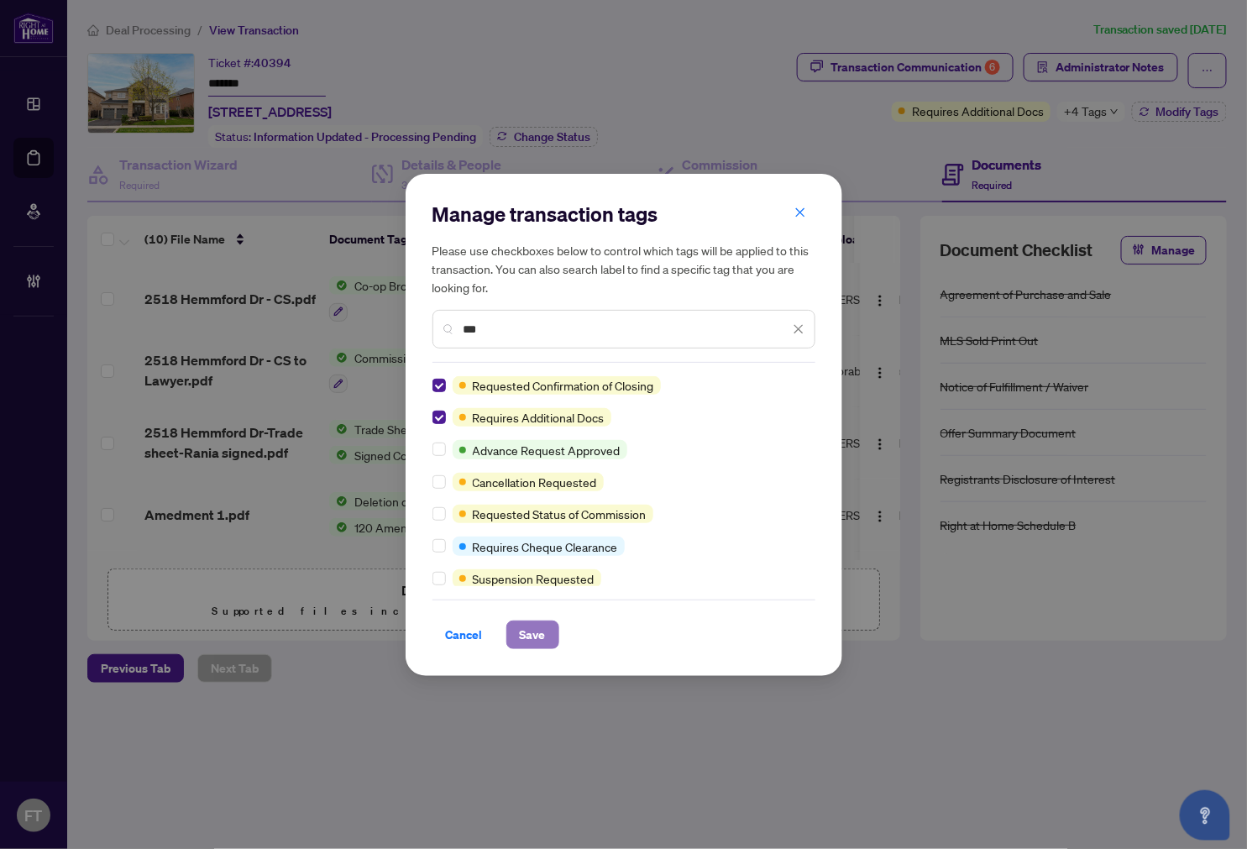
click at [533, 623] on span "Save" at bounding box center [533, 634] width 26 height 27
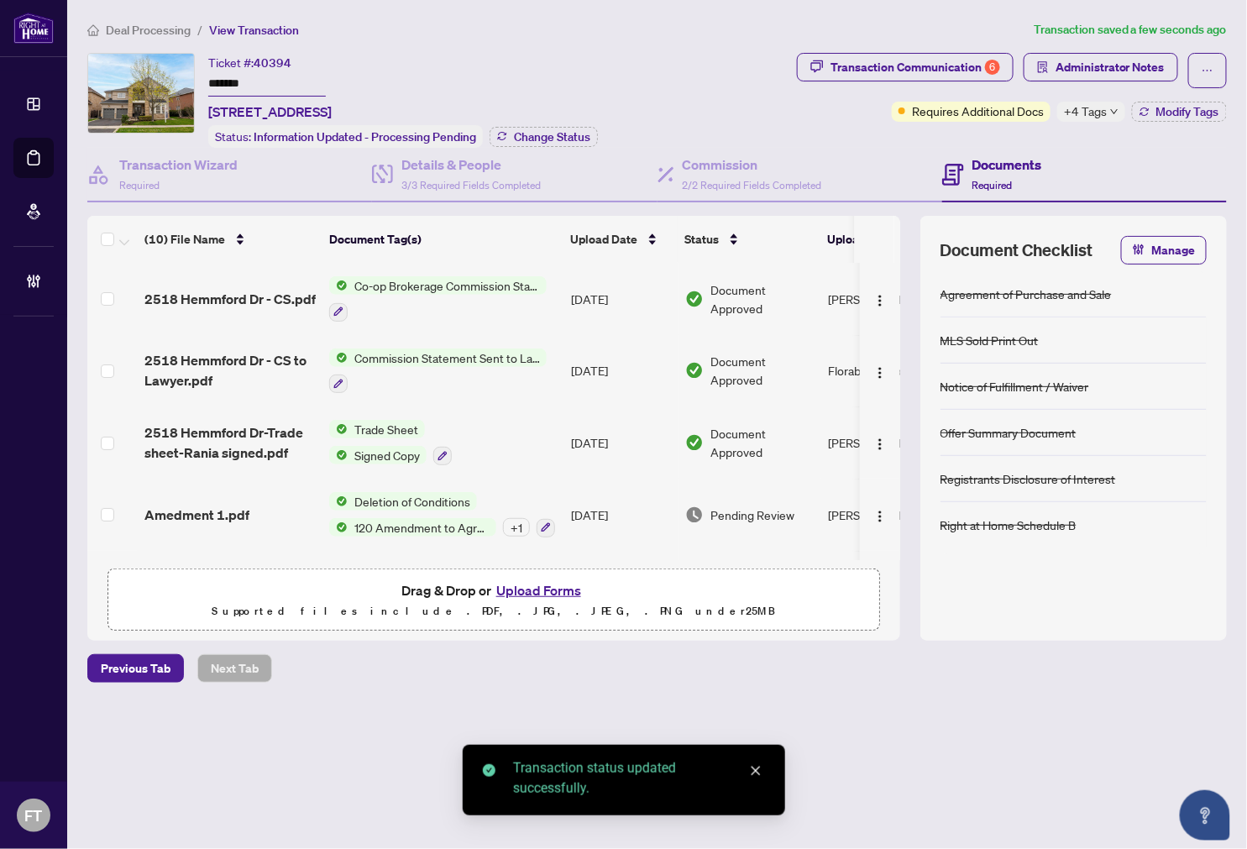
drag, startPoint x: 1119, startPoint y: 97, endPoint x: 1123, endPoint y: 113, distance: 15.7
click at [1123, 113] on div "Transaction Communication 6 Administrator Notes Requires Additional Docs +4 Tag…" at bounding box center [1012, 87] width 430 height 69
click at [1143, 111] on button "Modify Tags" at bounding box center [1179, 112] width 95 height 20
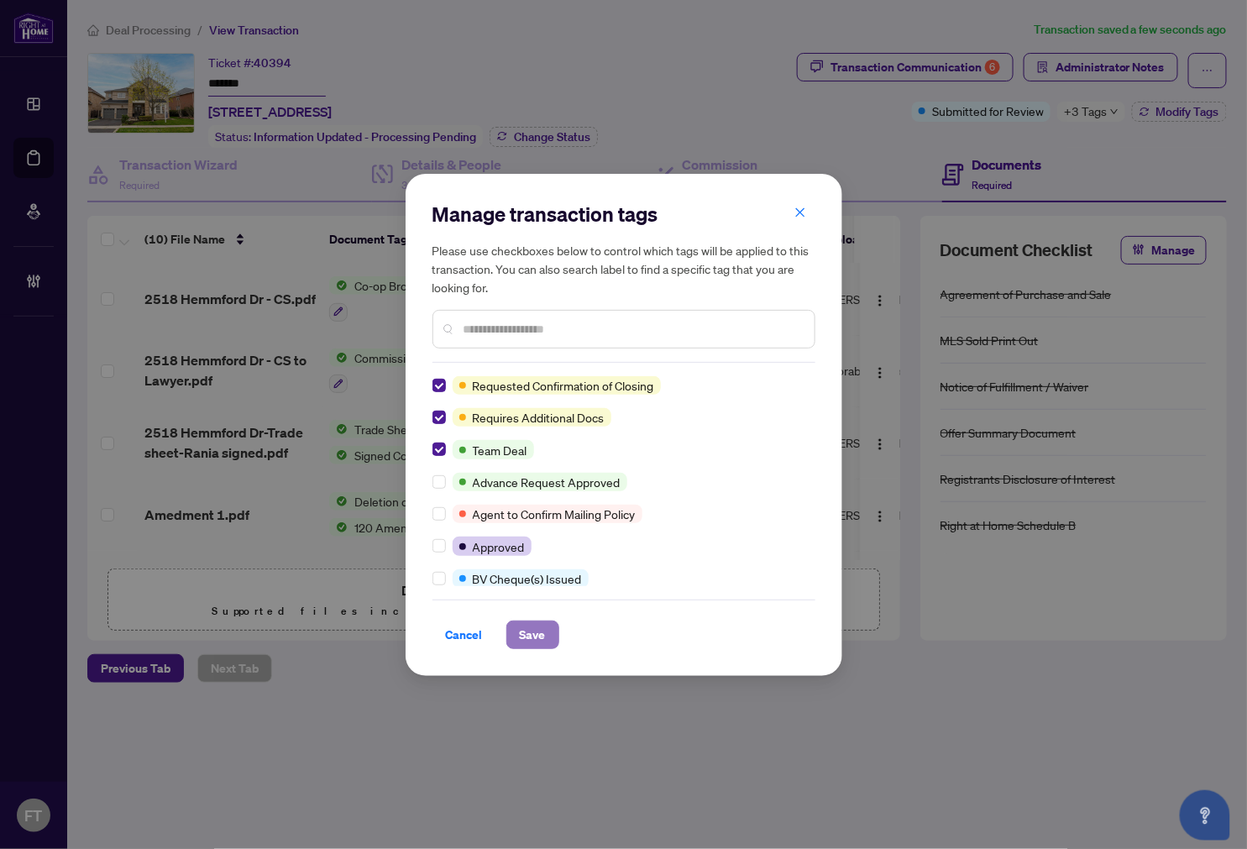
click at [530, 642] on span "Save" at bounding box center [533, 634] width 26 height 27
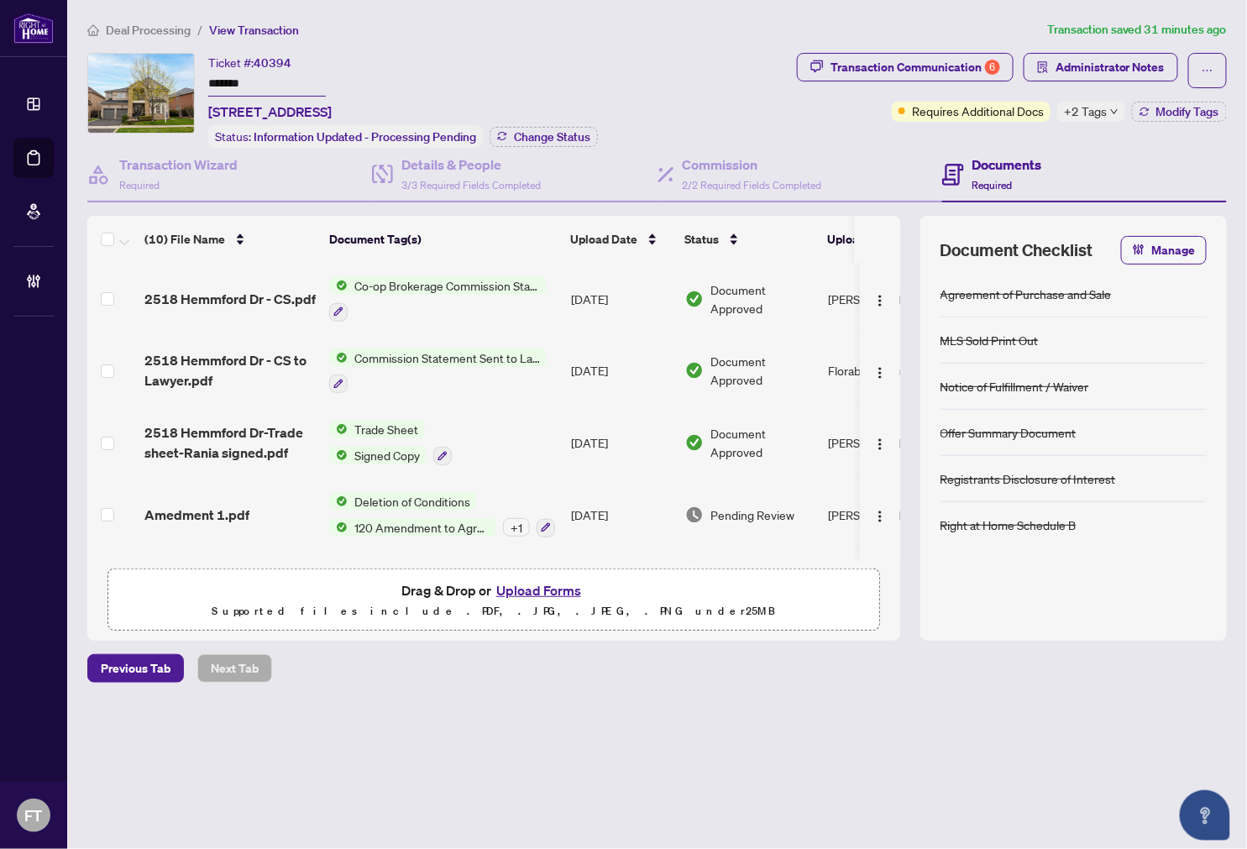
drag, startPoint x: 145, startPoint y: 12, endPoint x: 143, endPoint y: 37, distance: 25.3
click at [145, 12] on main "Deal Processing / View Transaction Transaction saved 31 minutes ago Ticket #: 4…" at bounding box center [657, 424] width 1180 height 849
click at [127, 29] on span "Deal Processing" at bounding box center [148, 30] width 85 height 15
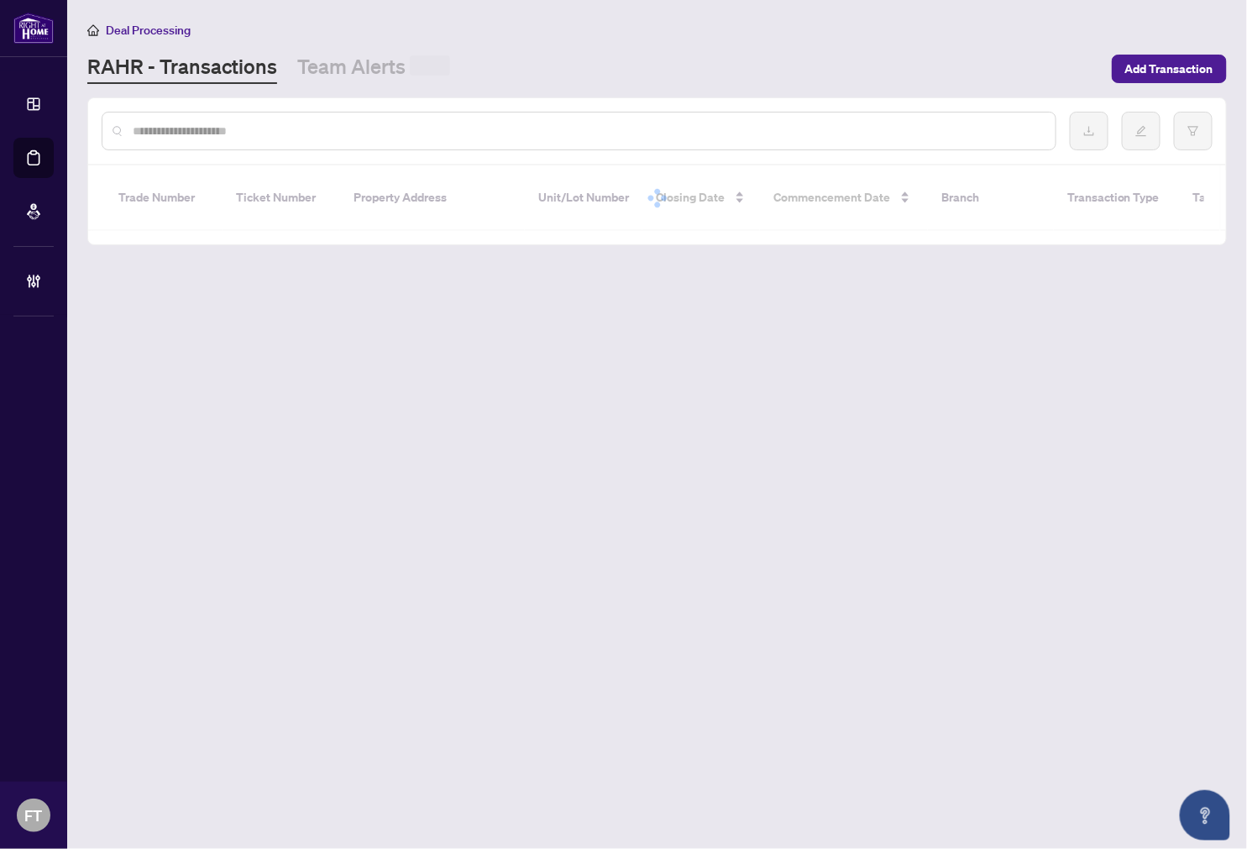
click at [252, 132] on input "text" at bounding box center [587, 131] width 909 height 18
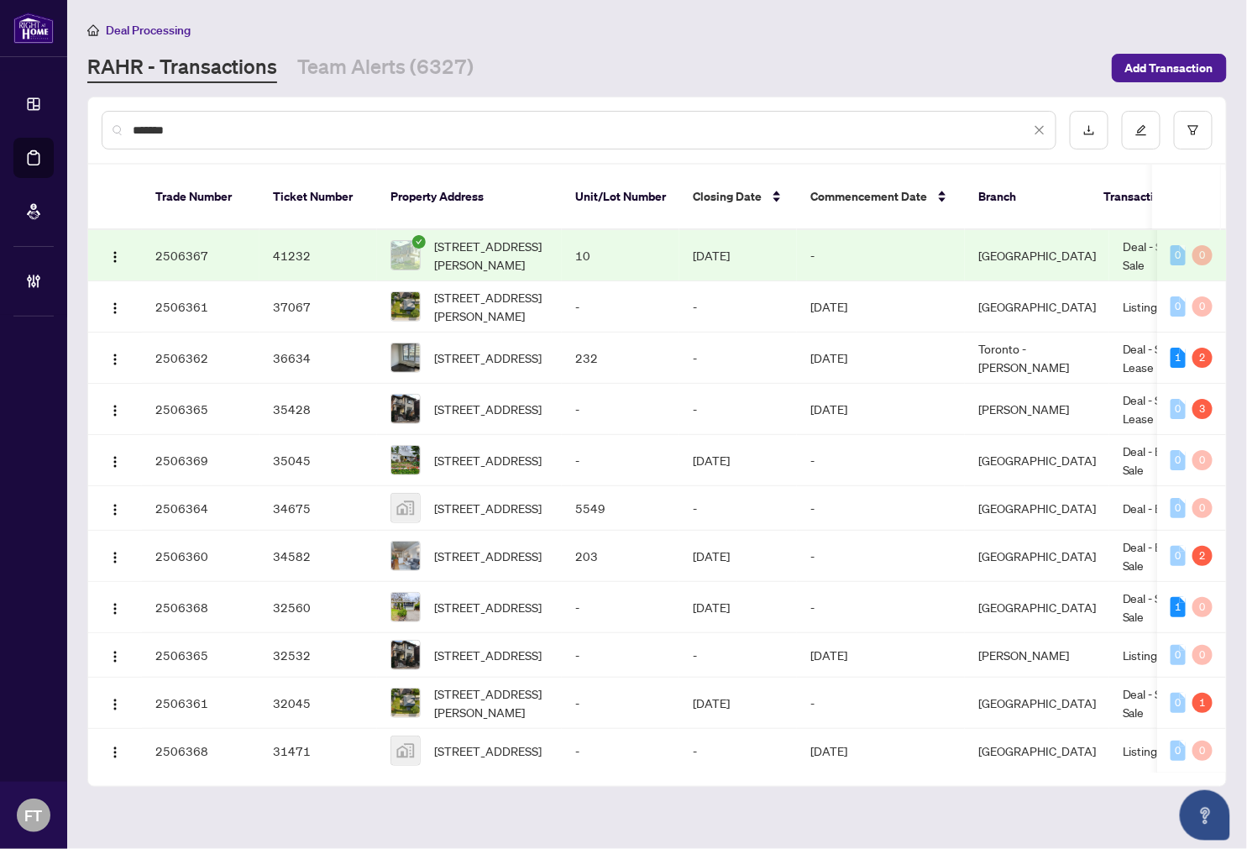
type input "*******"
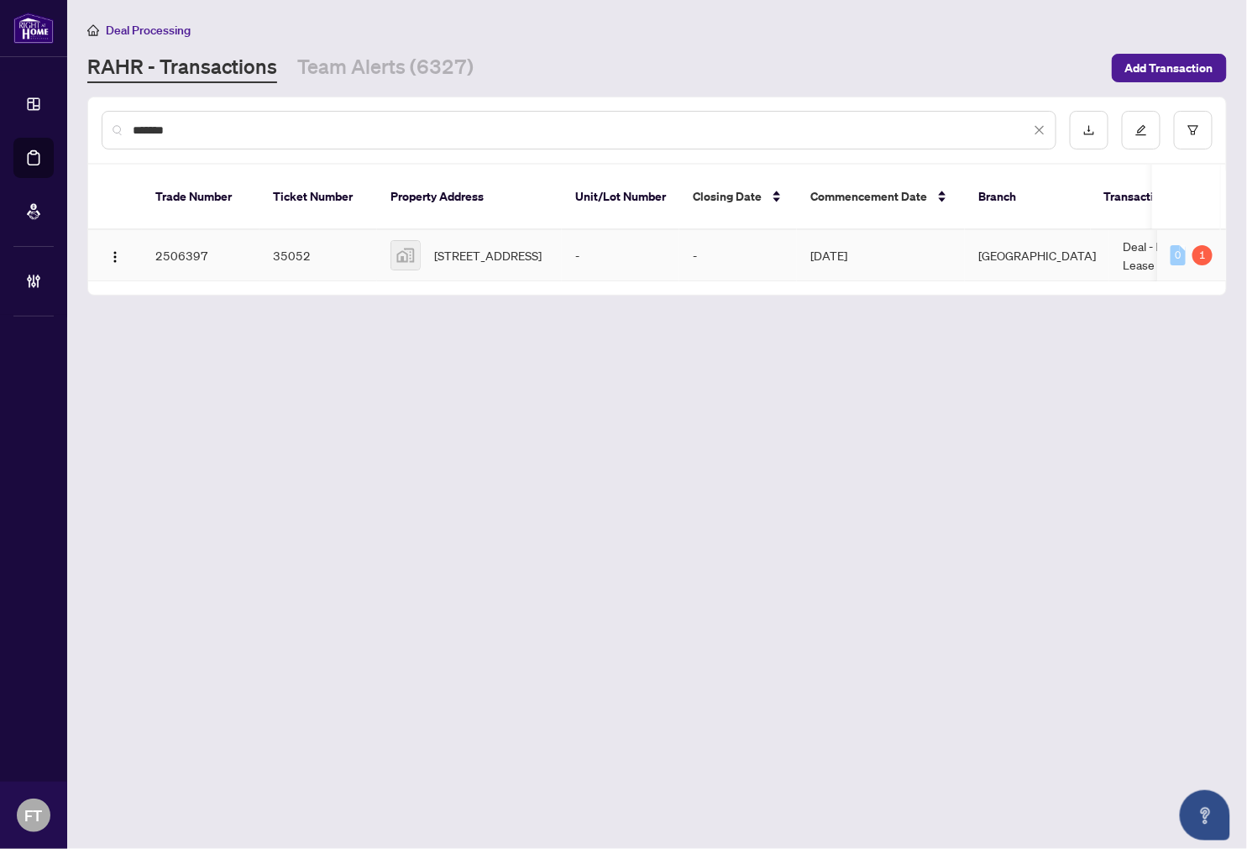
click at [779, 247] on td "-" at bounding box center [738, 255] width 118 height 51
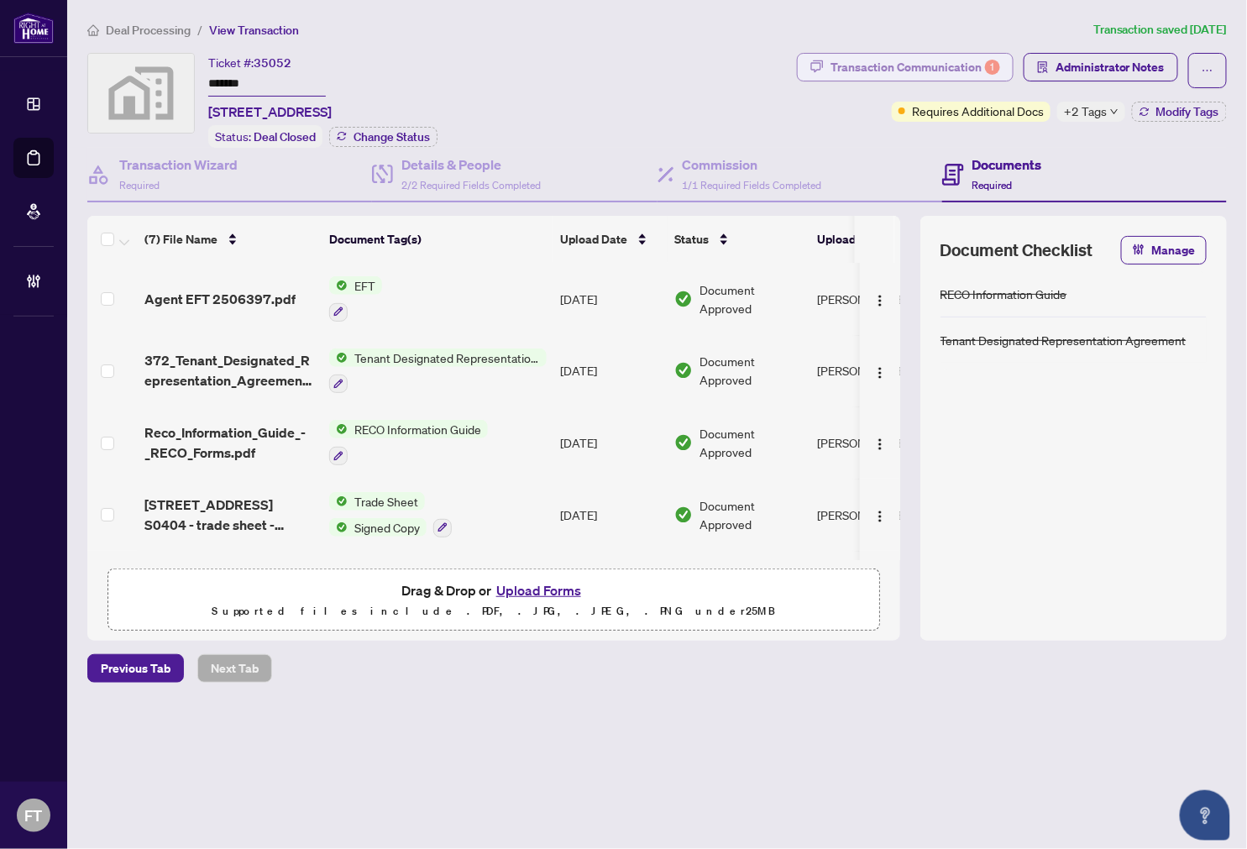
click at [843, 60] on div "Transaction Communication 1" at bounding box center [915, 67] width 170 height 27
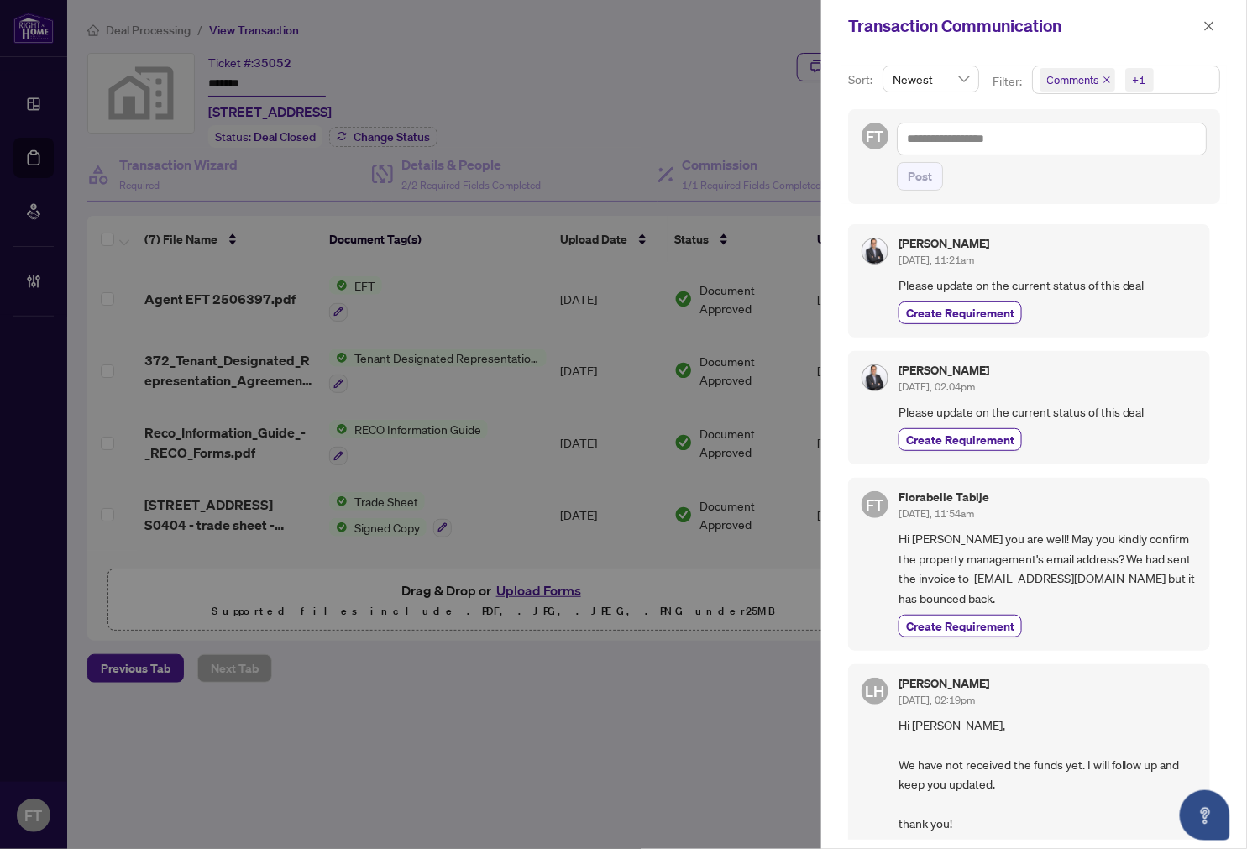
click at [1143, 22] on div "Transaction Communication" at bounding box center [1023, 25] width 350 height 25
click at [1143, 23] on icon "close" at bounding box center [1209, 25] width 9 height 9
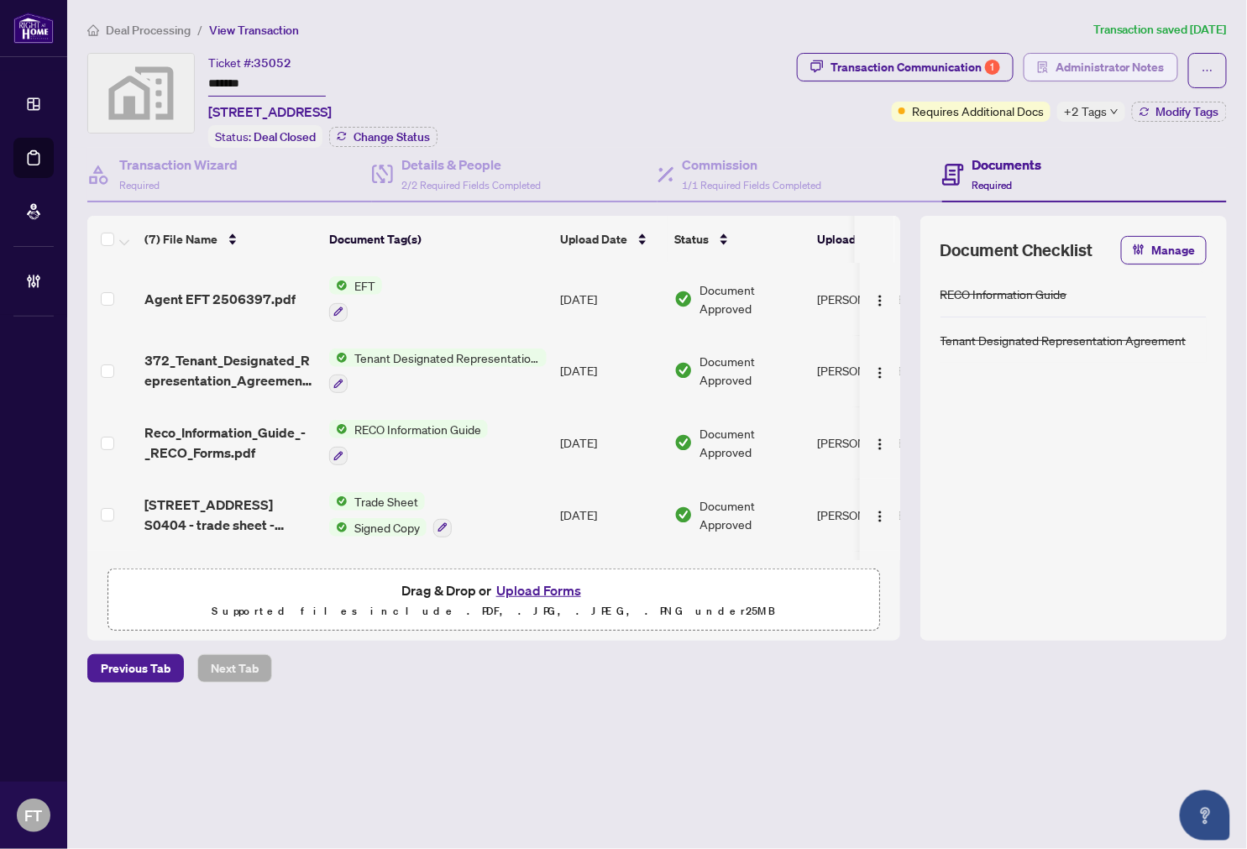
click at [1125, 55] on span "Administrator Notes" at bounding box center [1110, 67] width 109 height 27
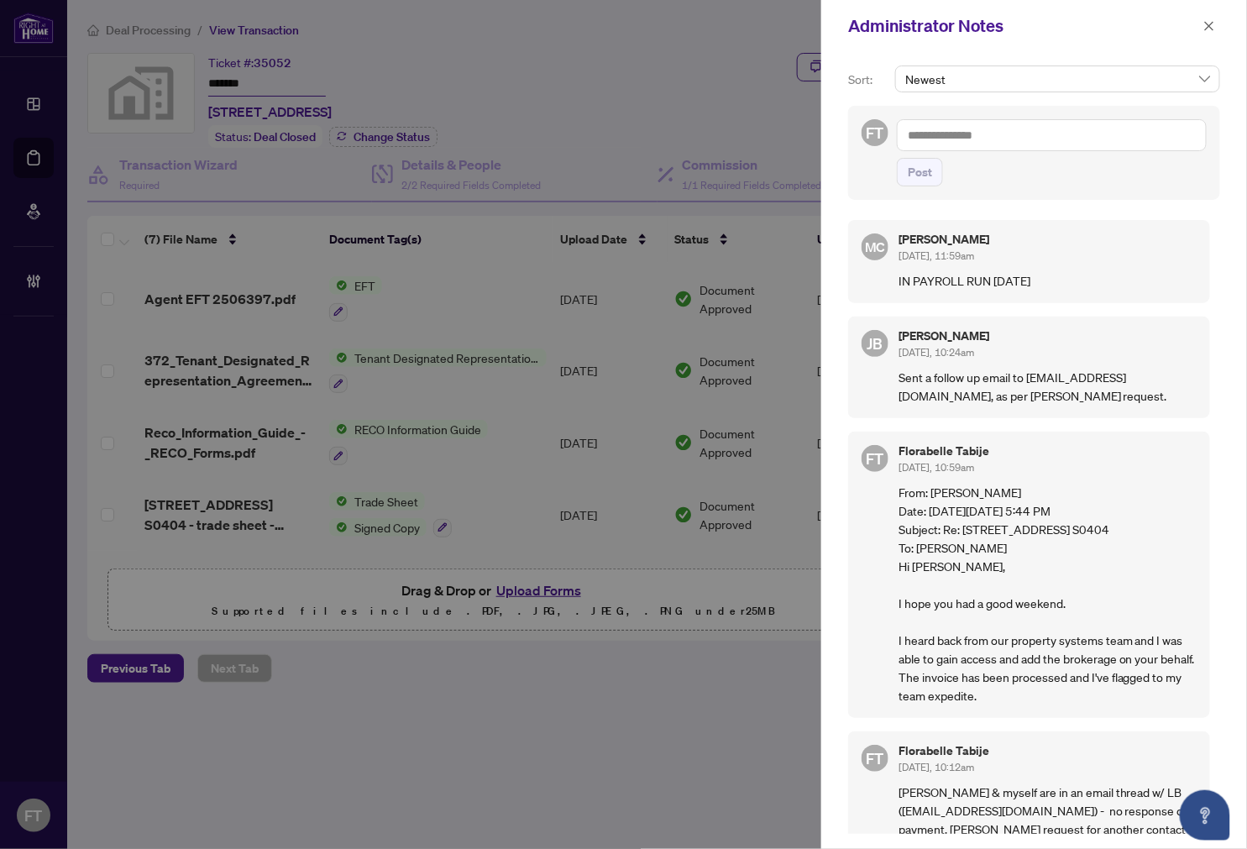
click at [473, 97] on div at bounding box center [623, 424] width 1247 height 849
click at [1143, 32] on span "button" at bounding box center [1209, 26] width 12 height 27
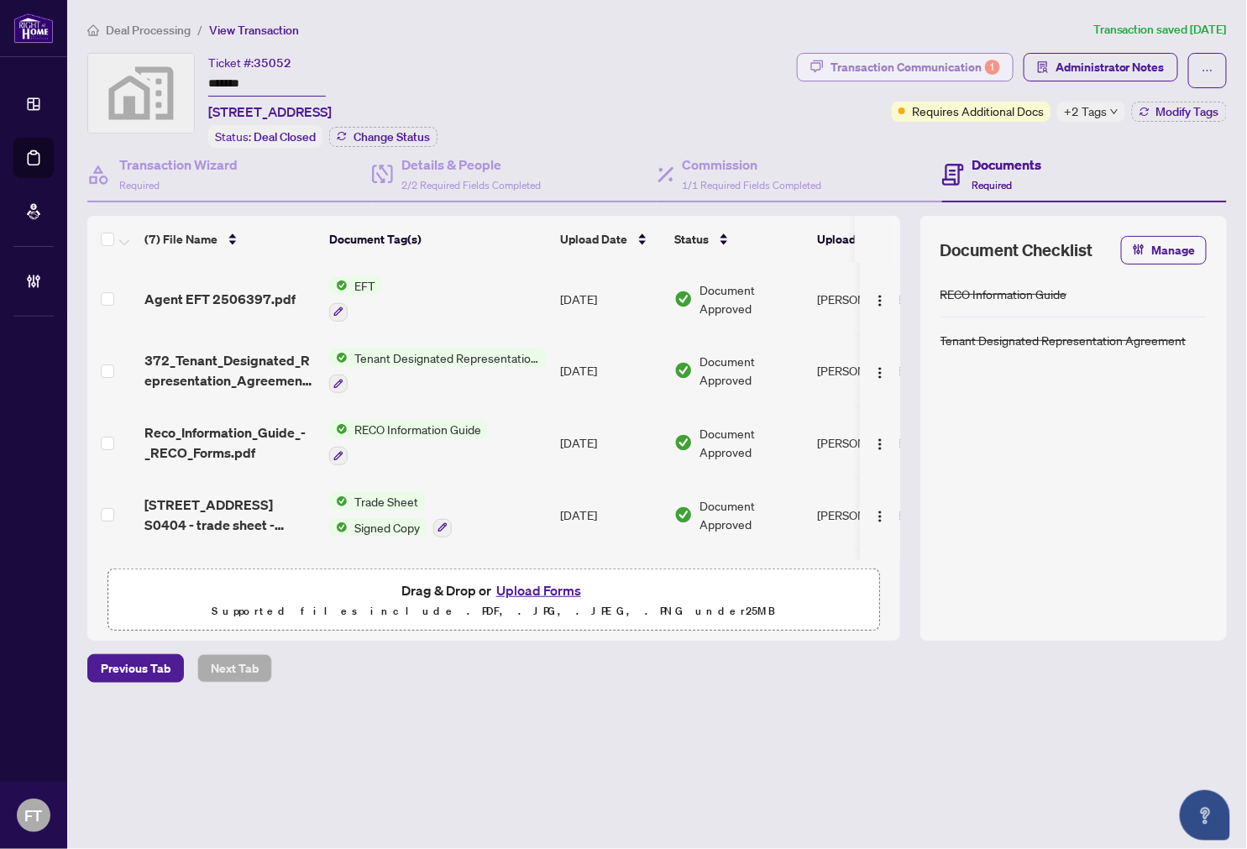
click at [915, 60] on div "Transaction Communication 1" at bounding box center [915, 67] width 170 height 27
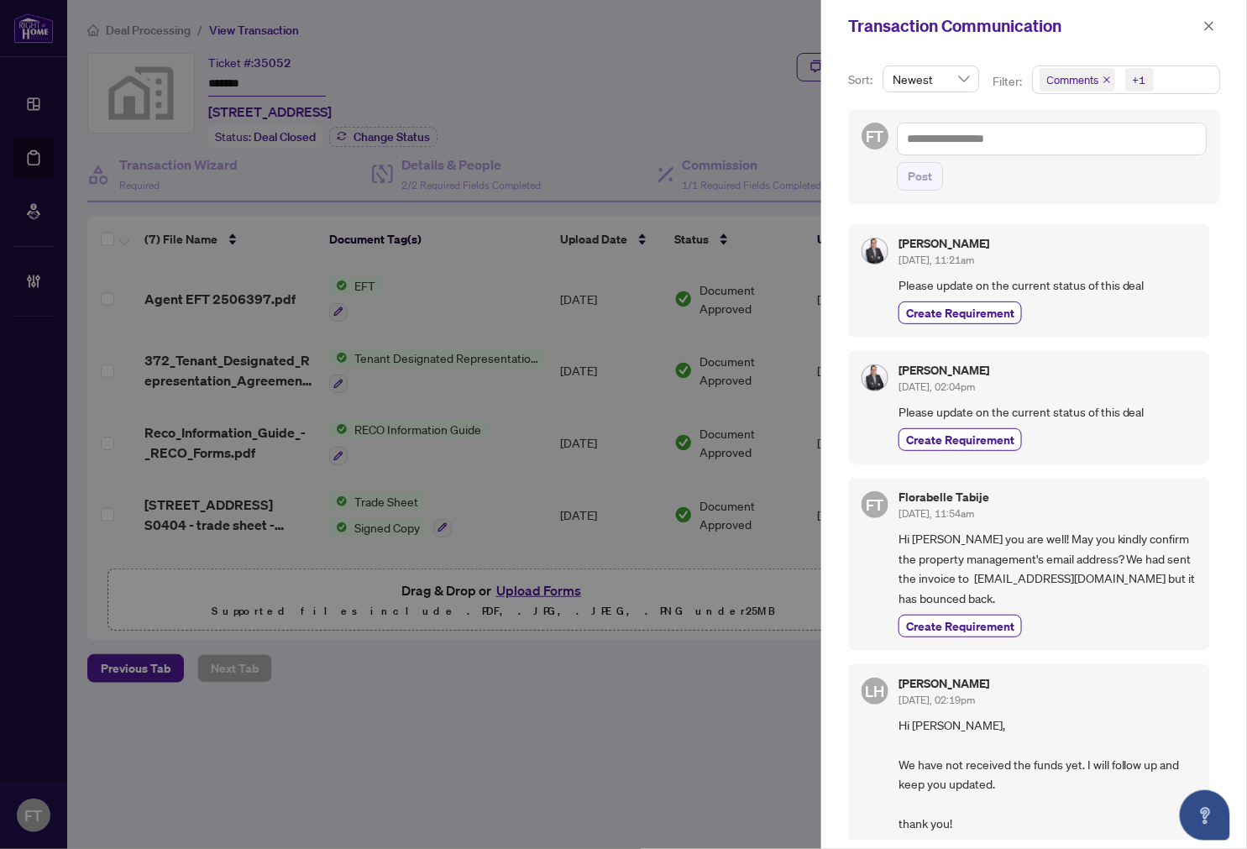
click at [1135, 84] on div "+1" at bounding box center [1139, 79] width 13 height 17
click at [1113, 155] on span "Comments" at bounding box center [1095, 150] width 58 height 15
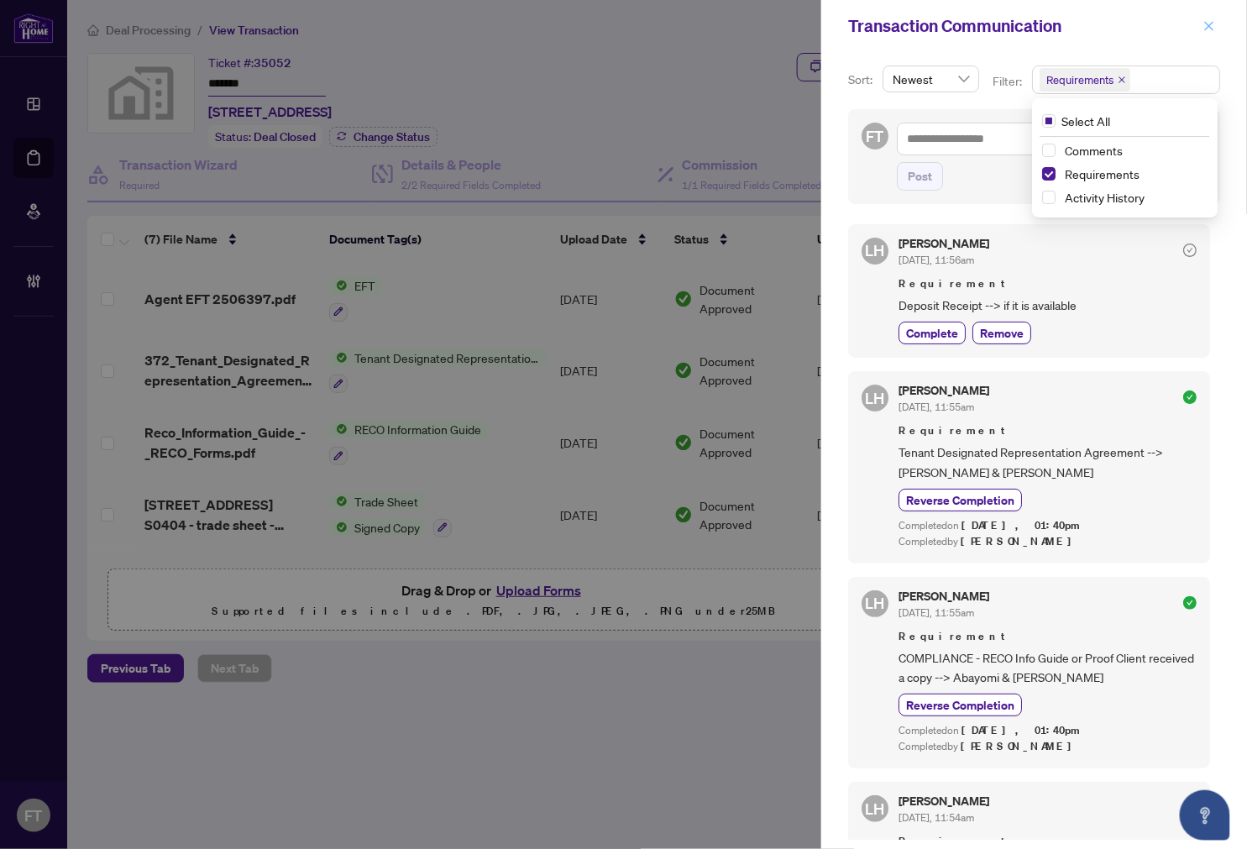
click at [1143, 21] on icon "close" at bounding box center [1209, 26] width 12 height 12
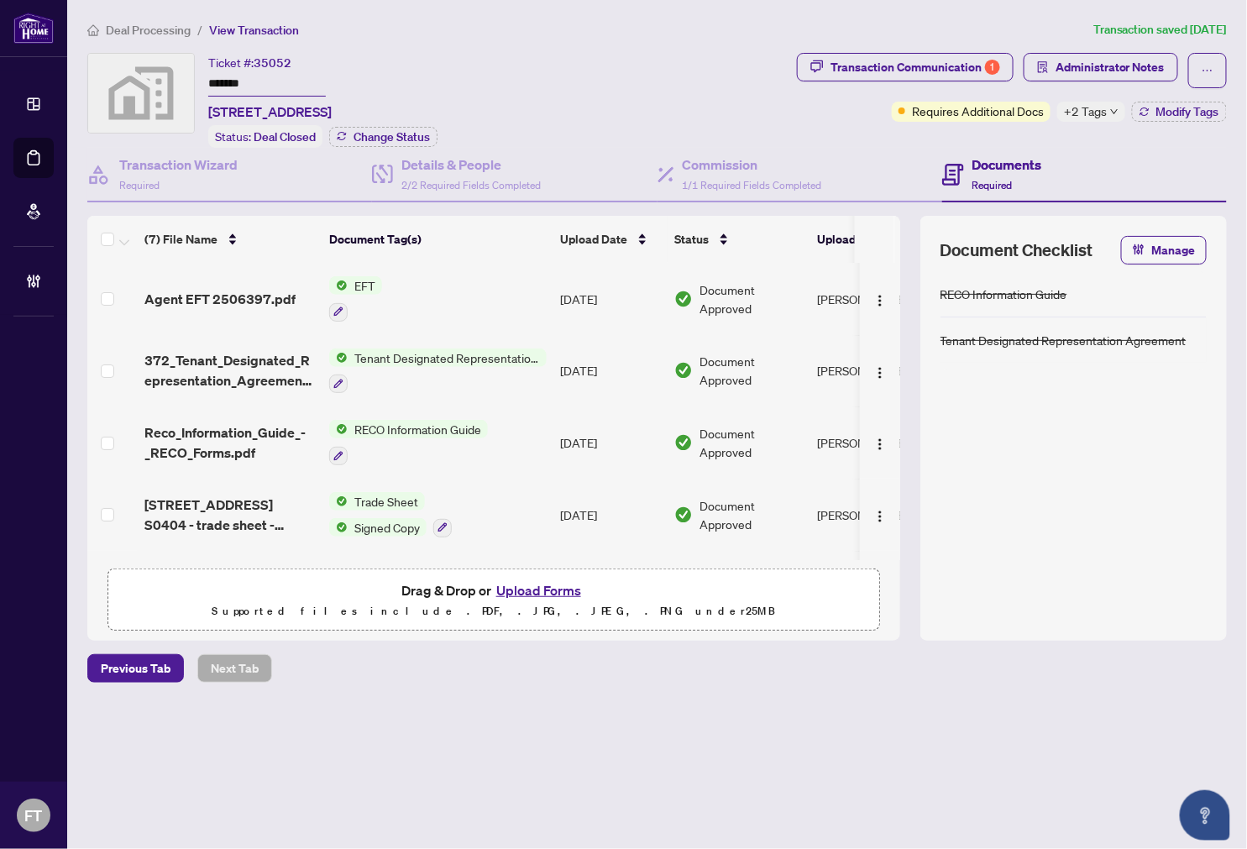
click at [1098, 81] on span "Administrator Notes" at bounding box center [1101, 70] width 155 height 35
click at [1092, 67] on span "Administrator Notes" at bounding box center [1110, 67] width 109 height 27
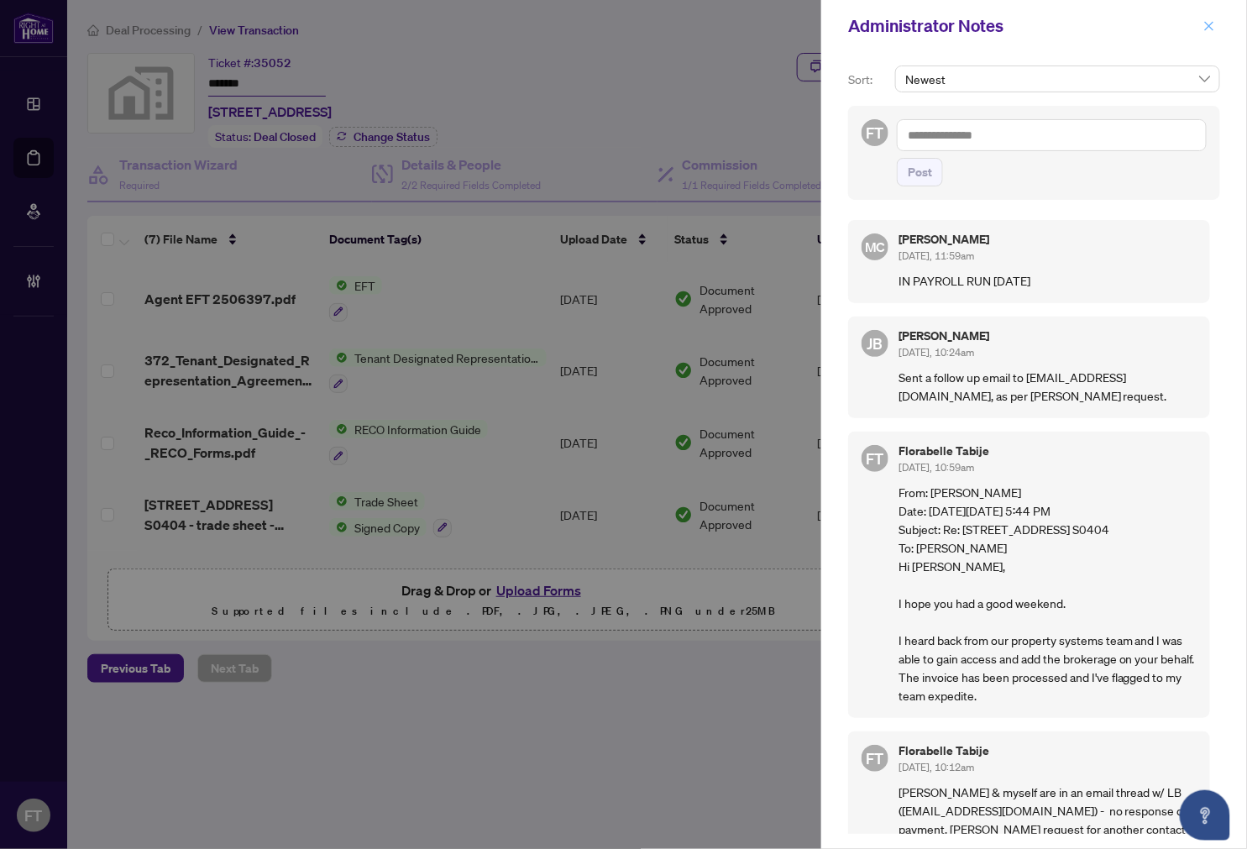
click at [1143, 29] on icon "close" at bounding box center [1209, 26] width 12 height 12
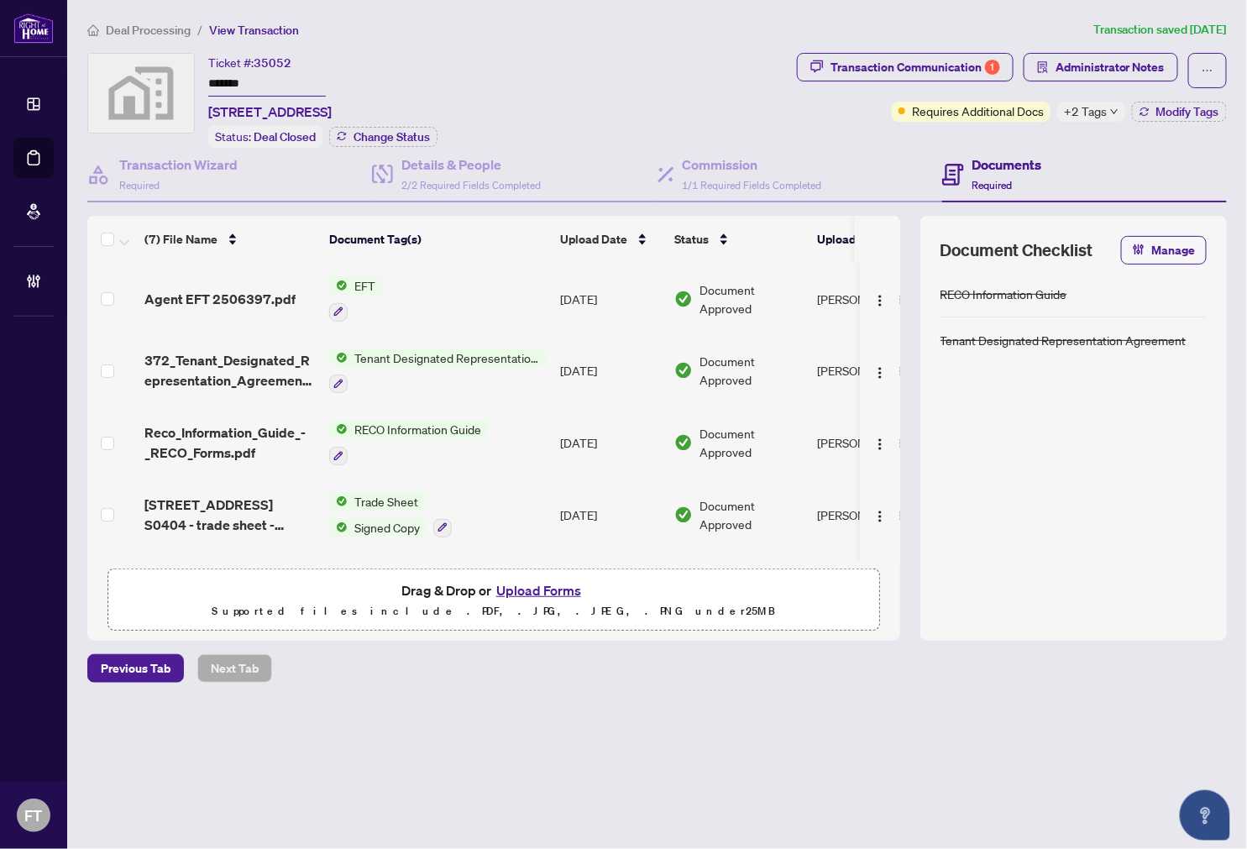
click at [188, 311] on td "Agent EFT 2506397.pdf" at bounding box center [230, 299] width 185 height 72
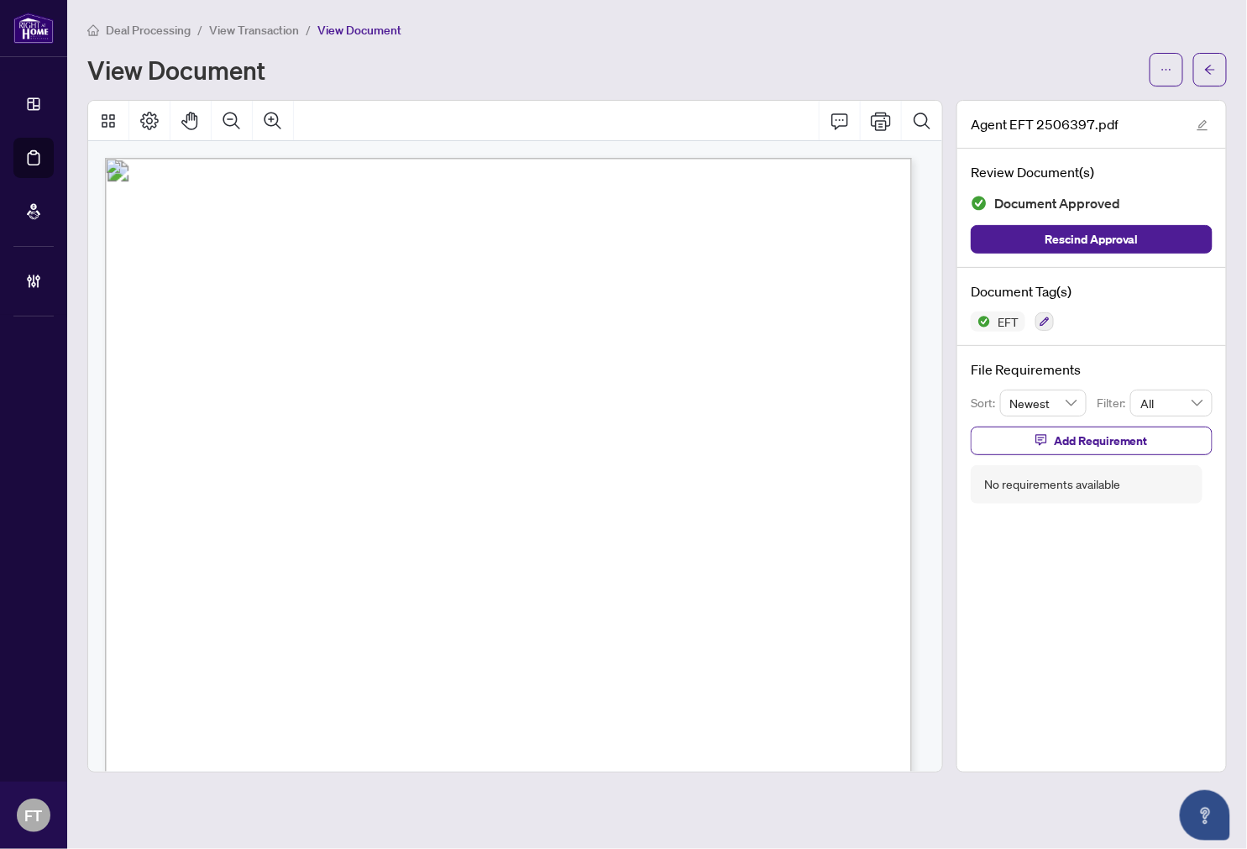
drag, startPoint x: 224, startPoint y: 282, endPoint x: 1235, endPoint y: 145, distance: 1020.2
click at [1143, 76] on button "button" at bounding box center [1167, 70] width 34 height 34
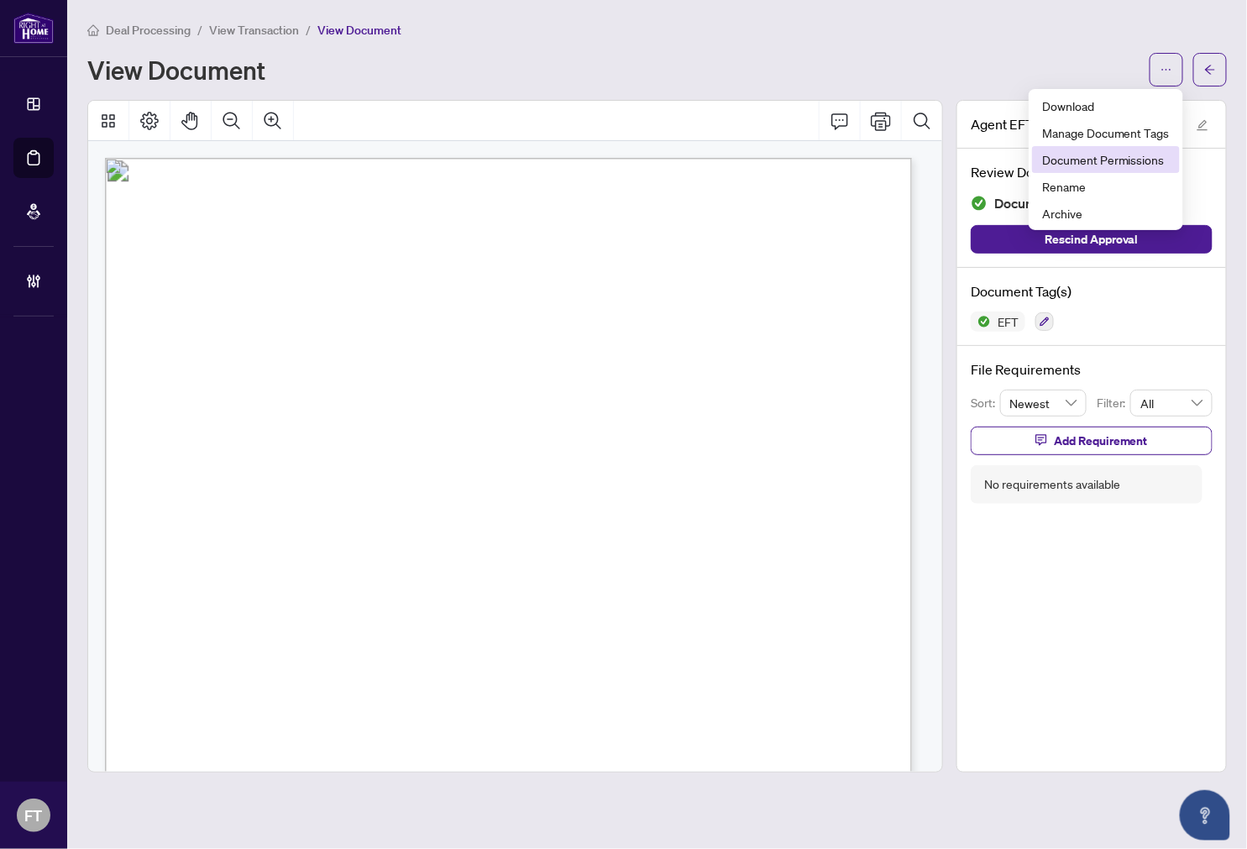
click at [1107, 155] on span "Document Permissions" at bounding box center [1106, 159] width 128 height 18
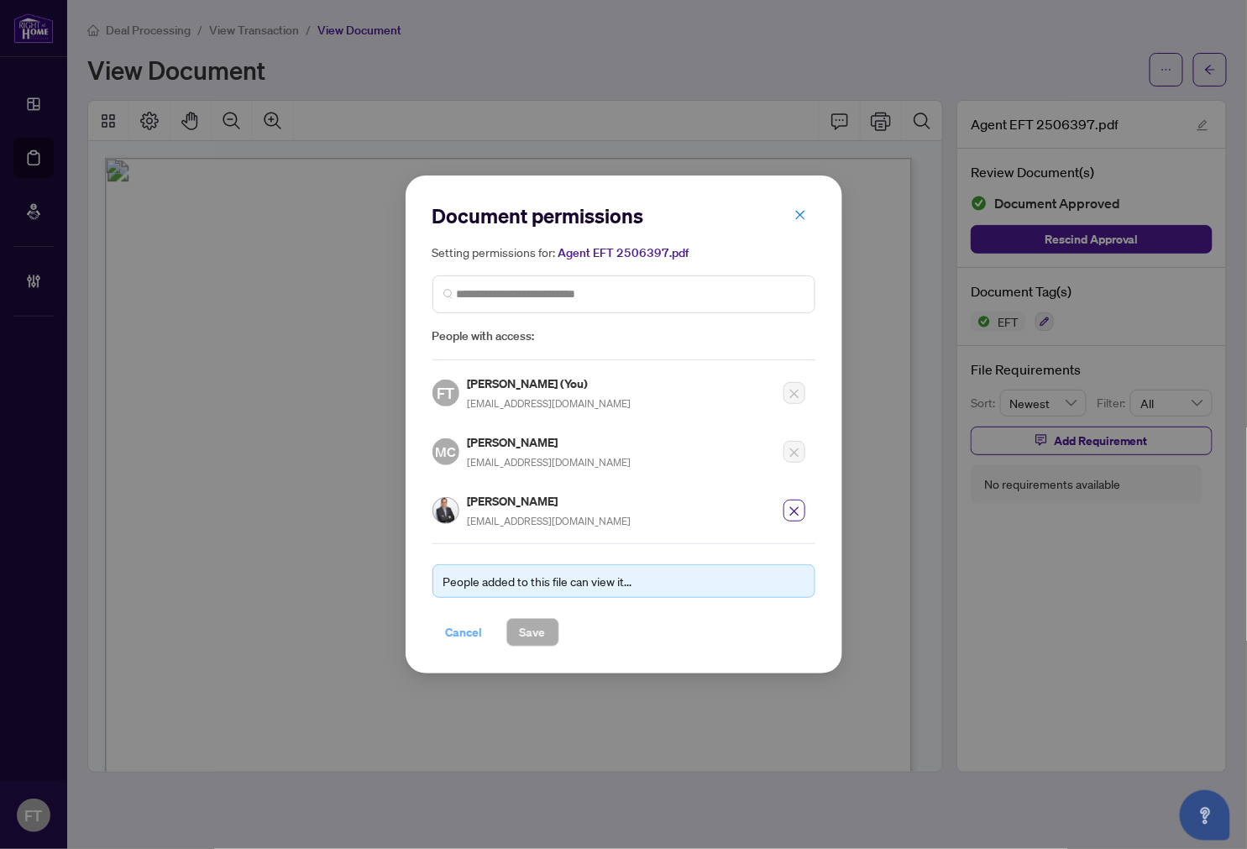
click at [454, 627] on span "Cancel" at bounding box center [464, 632] width 37 height 27
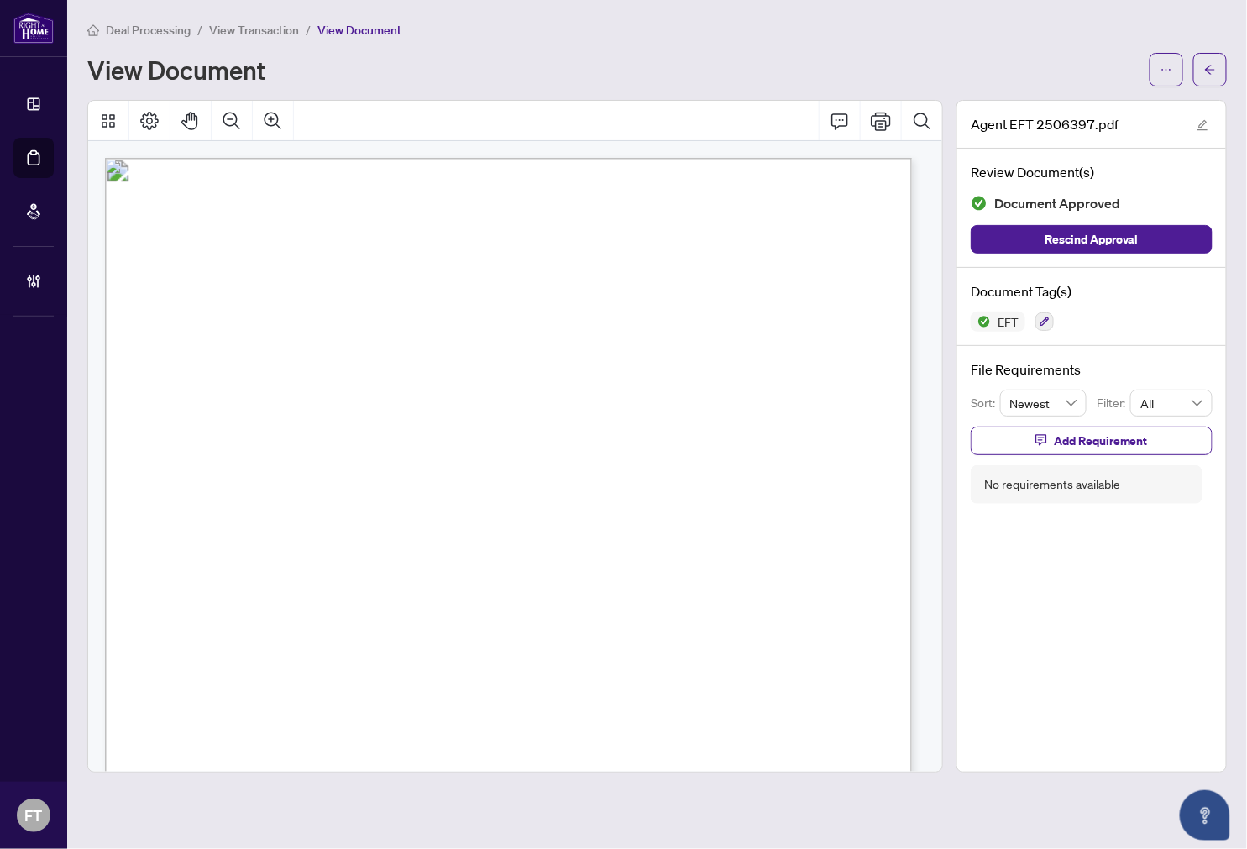
drag, startPoint x: 396, startPoint y: 30, endPoint x: 162, endPoint y: 34, distance: 233.5
click at [396, 30] on span "View Document" at bounding box center [359, 30] width 84 height 15
click at [155, 29] on span "Deal Processing" at bounding box center [148, 30] width 85 height 15
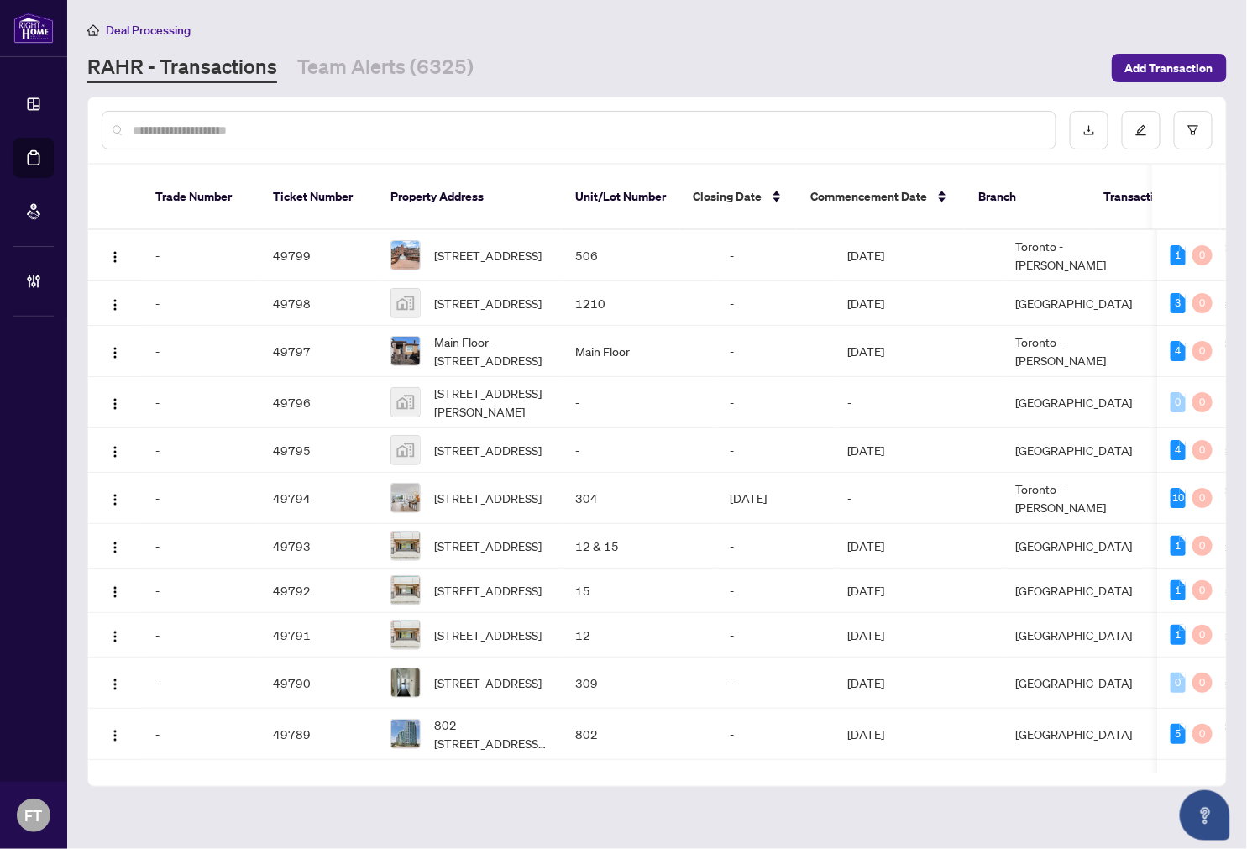
click at [241, 139] on div at bounding box center [579, 130] width 955 height 39
click at [242, 135] on input "text" at bounding box center [587, 130] width 909 height 18
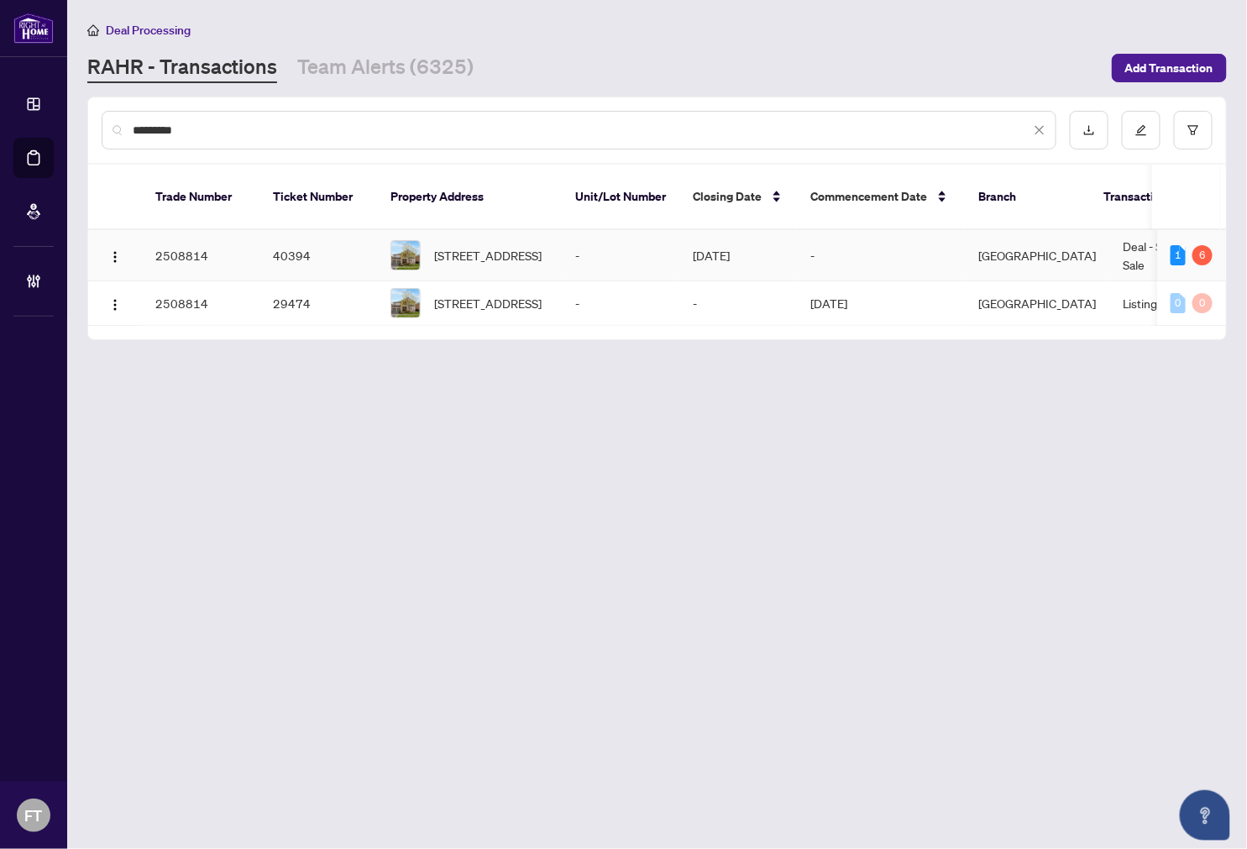
type input "*********"
click at [1070, 230] on td "Burlington" at bounding box center [1037, 255] width 144 height 51
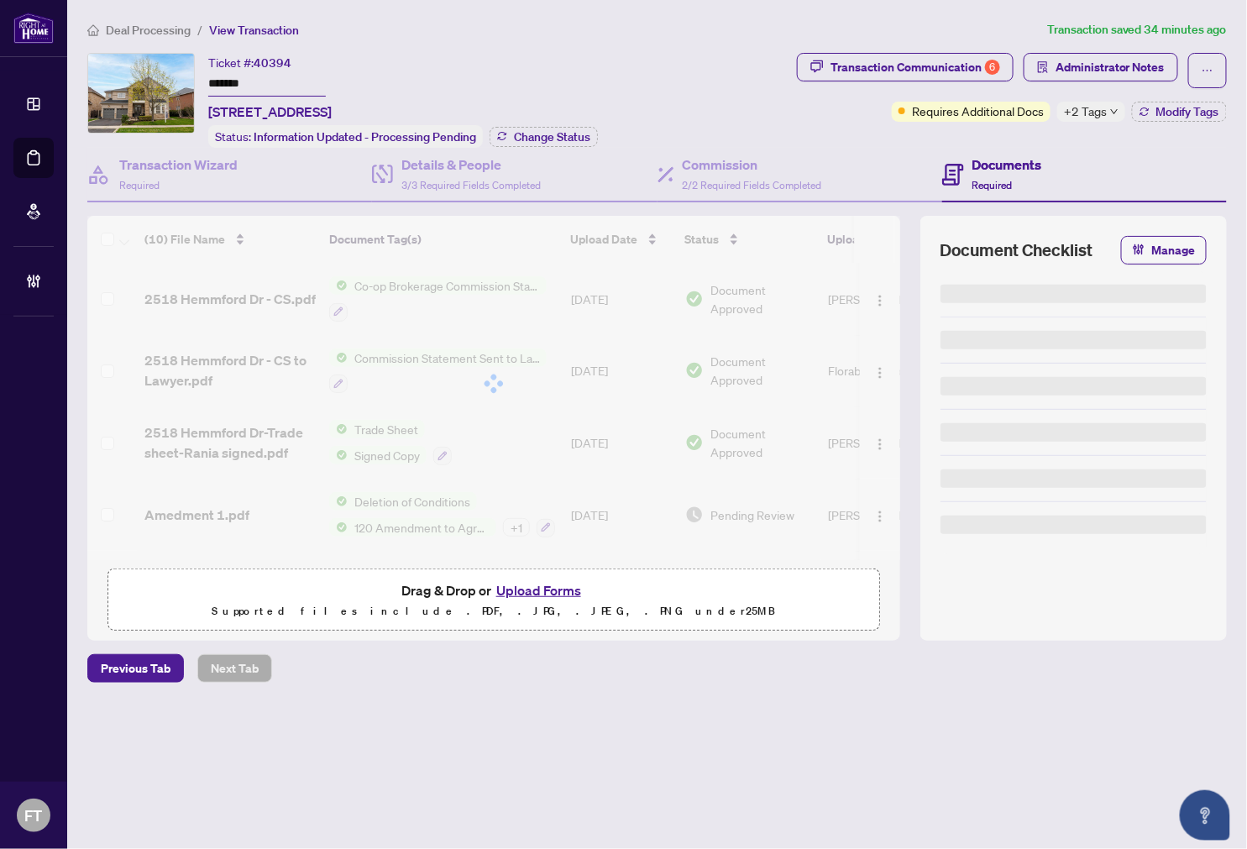
click at [460, 39] on div "Deal Processing / View Transaction Transaction saved 34 minutes ago Ticket #: 4…" at bounding box center [657, 380] width 1153 height 721
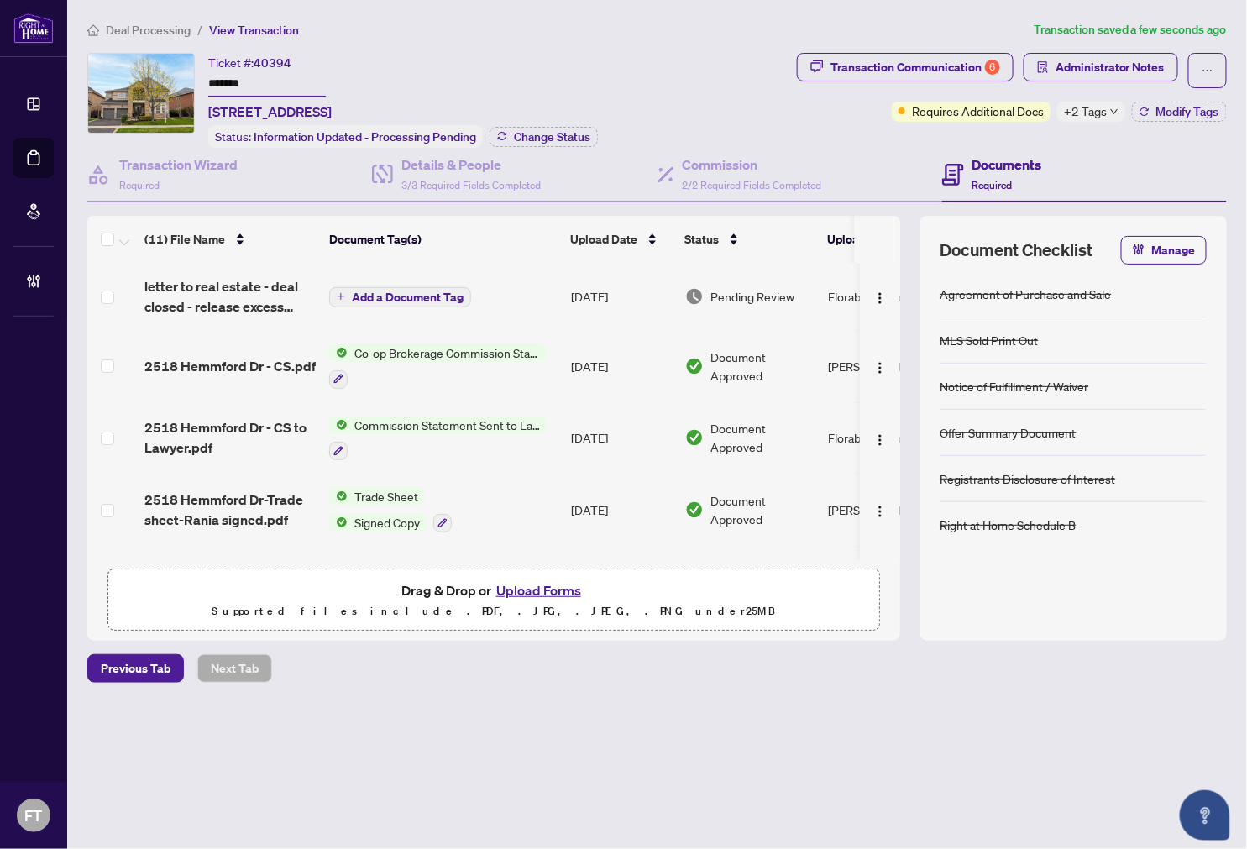
click at [578, 39] on div "Deal Processing / View Transaction Transaction saved a few seconds ago Ticket #…" at bounding box center [657, 380] width 1153 height 721
click at [1077, 65] on span "Administrator Notes" at bounding box center [1110, 67] width 109 height 27
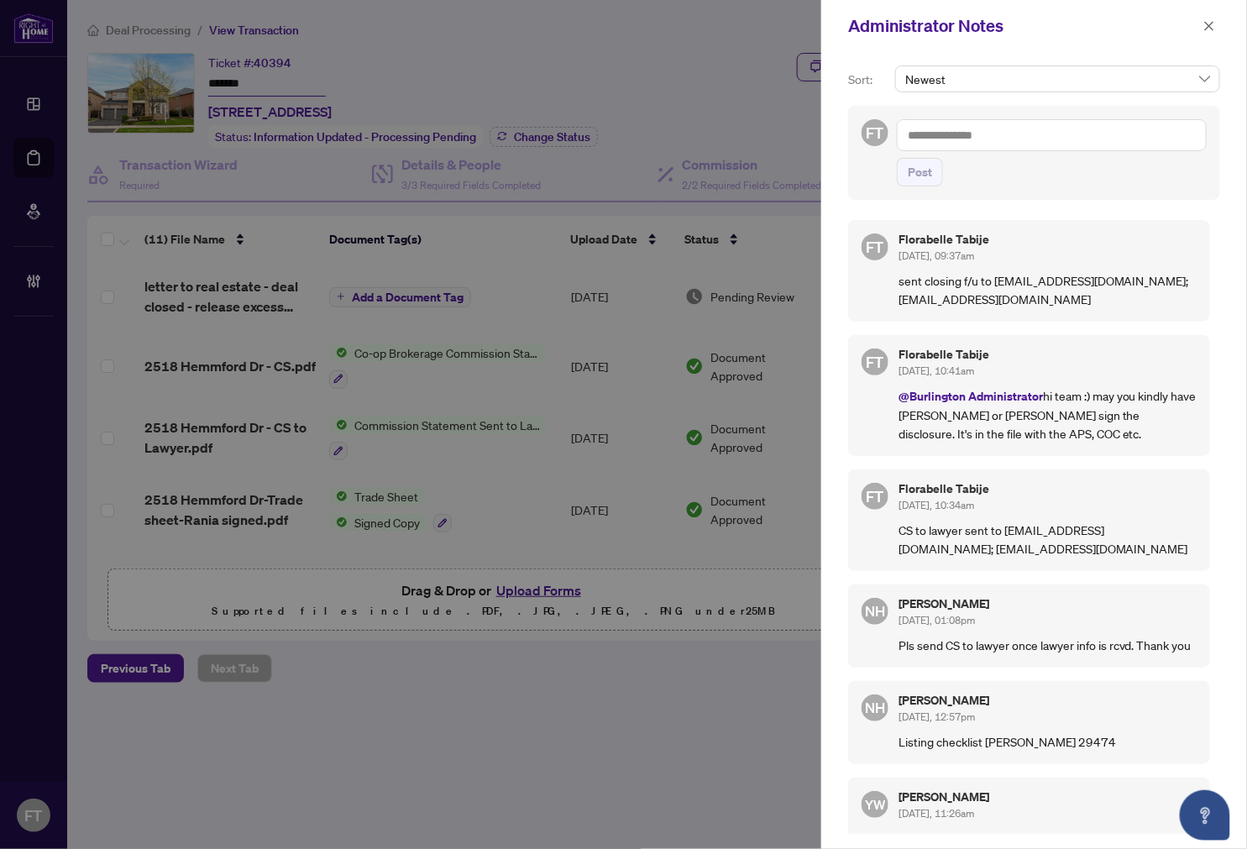
click at [988, 138] on textarea at bounding box center [1052, 135] width 310 height 32
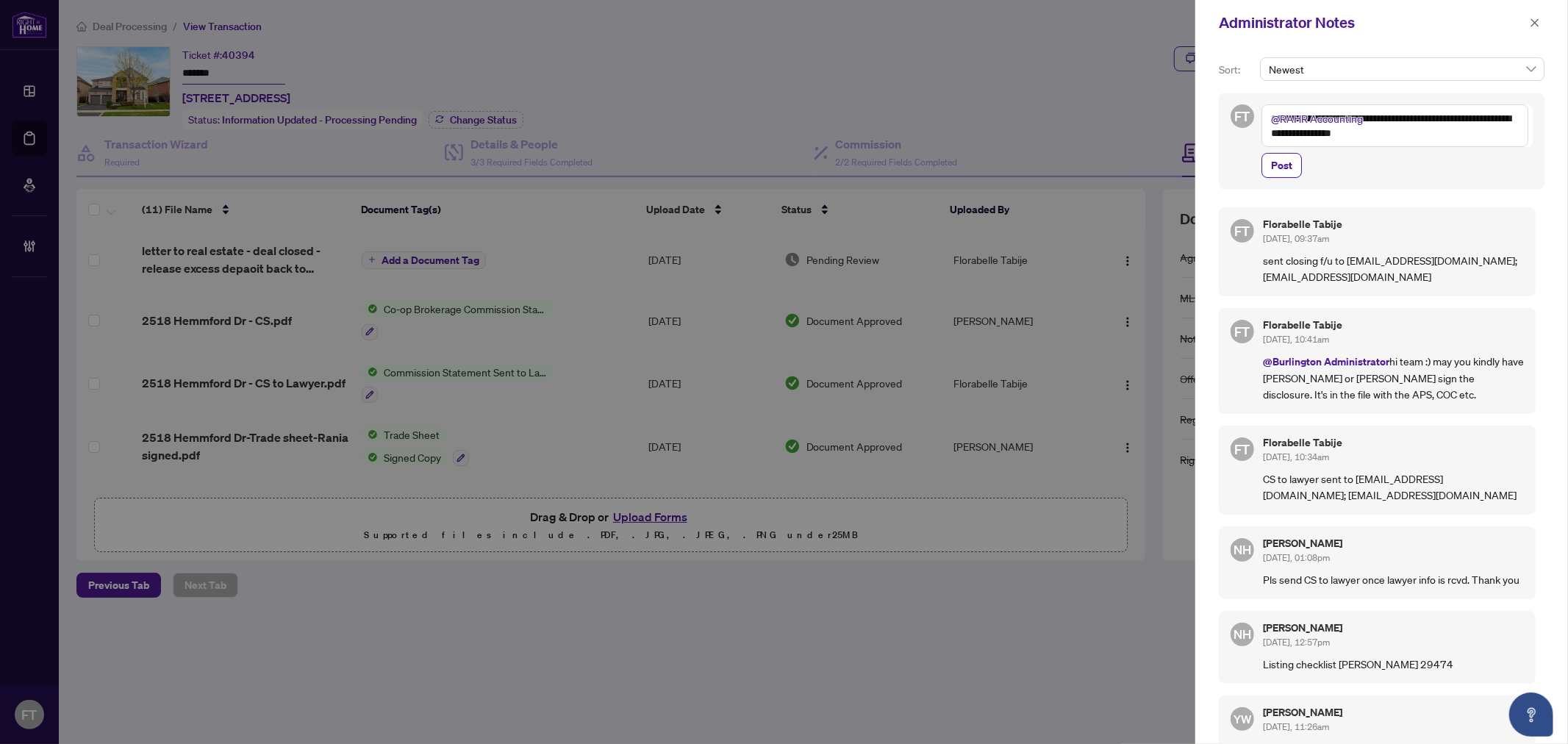
click at [1001, 128] on textarea "**********" at bounding box center [1395, 125] width 267 height 43
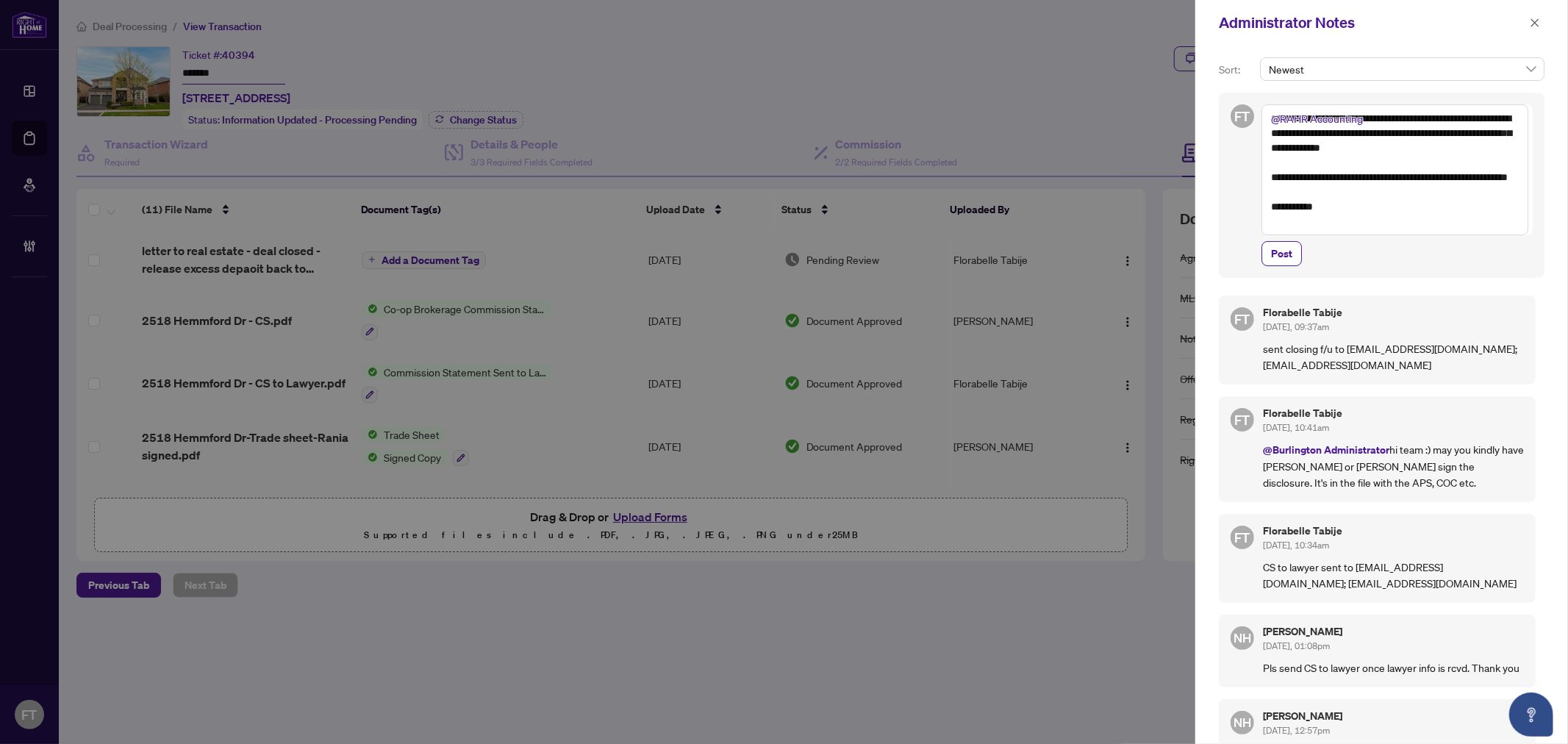
drag, startPoint x: 1295, startPoint y: 252, endPoint x: 1456, endPoint y: 149, distance: 191.1
click at [1001, 109] on div "**********" at bounding box center [1397, 185] width 271 height 162
click at [1001, 156] on textarea "**********" at bounding box center [1395, 169] width 267 height 130
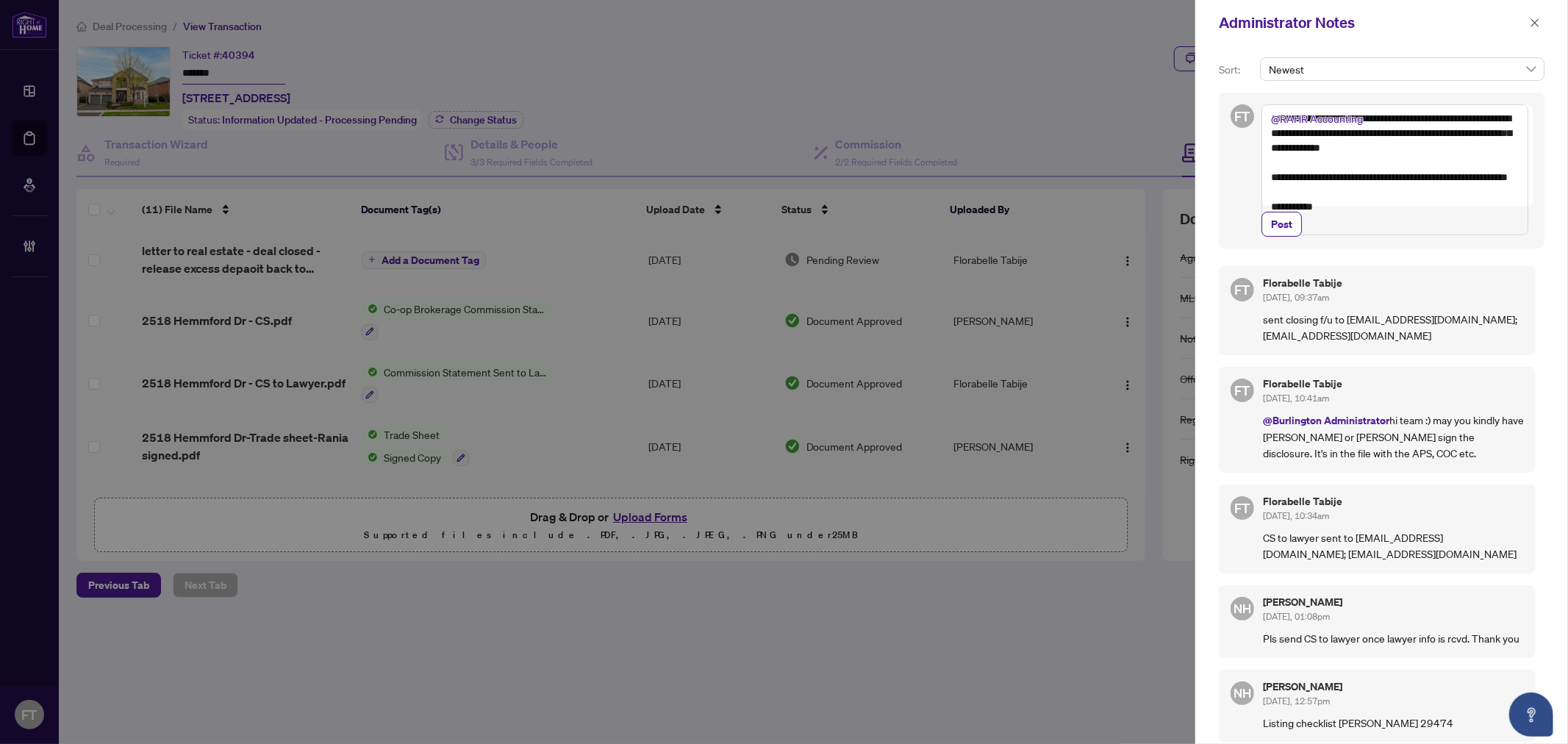
click at [1001, 149] on textarea "**********" at bounding box center [1395, 169] width 267 height 130
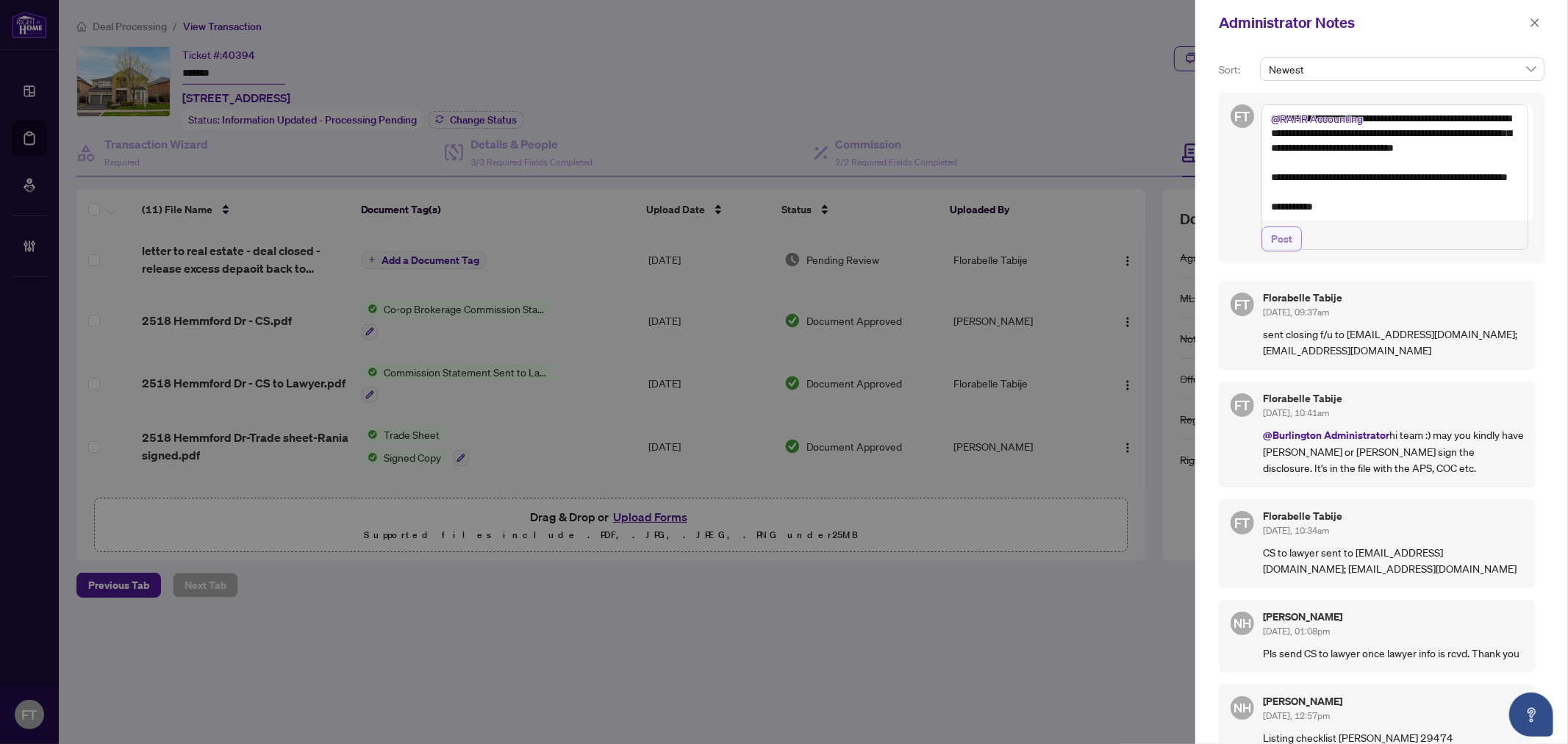
type textarea "**********"
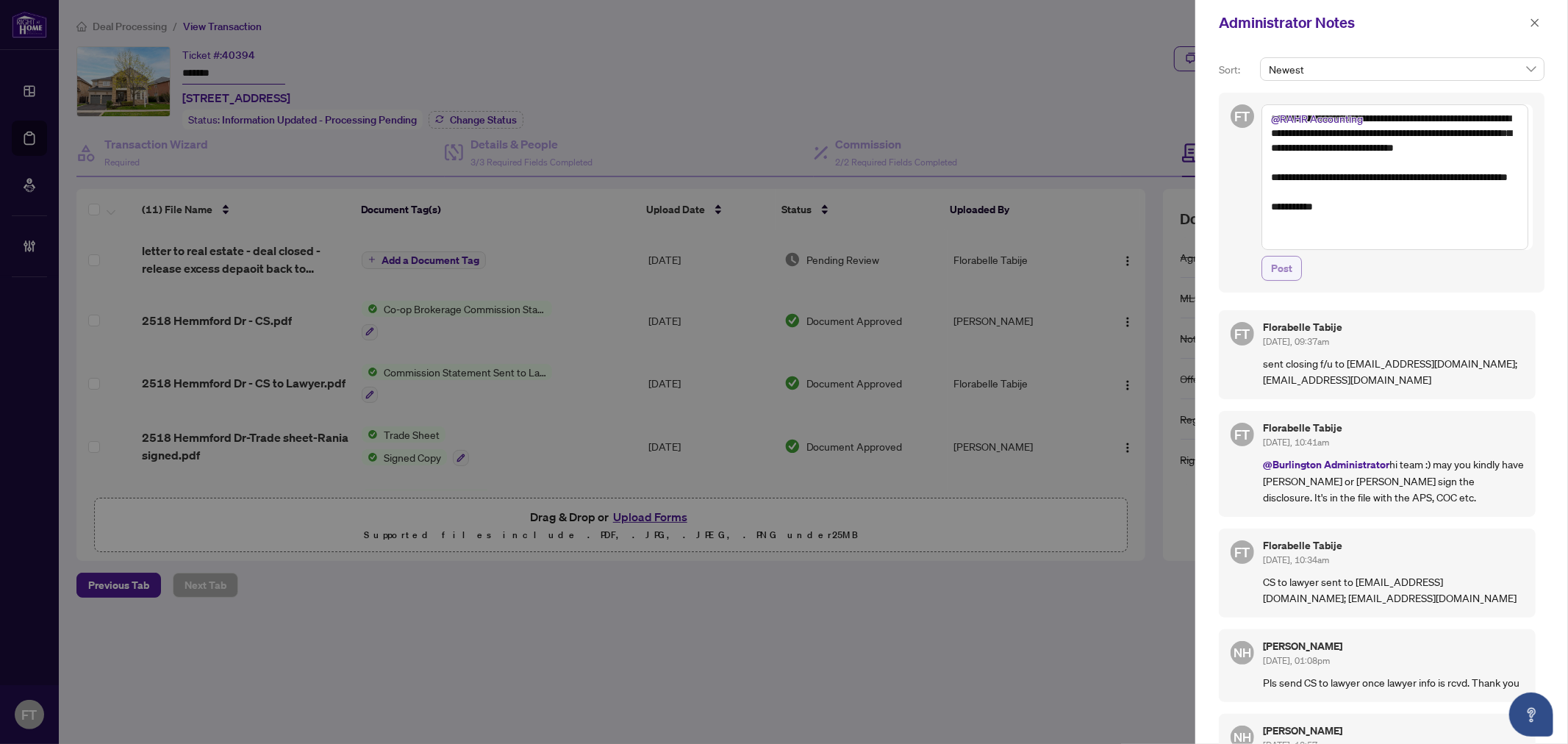
click at [1001, 277] on button "Post" at bounding box center [1282, 268] width 40 height 25
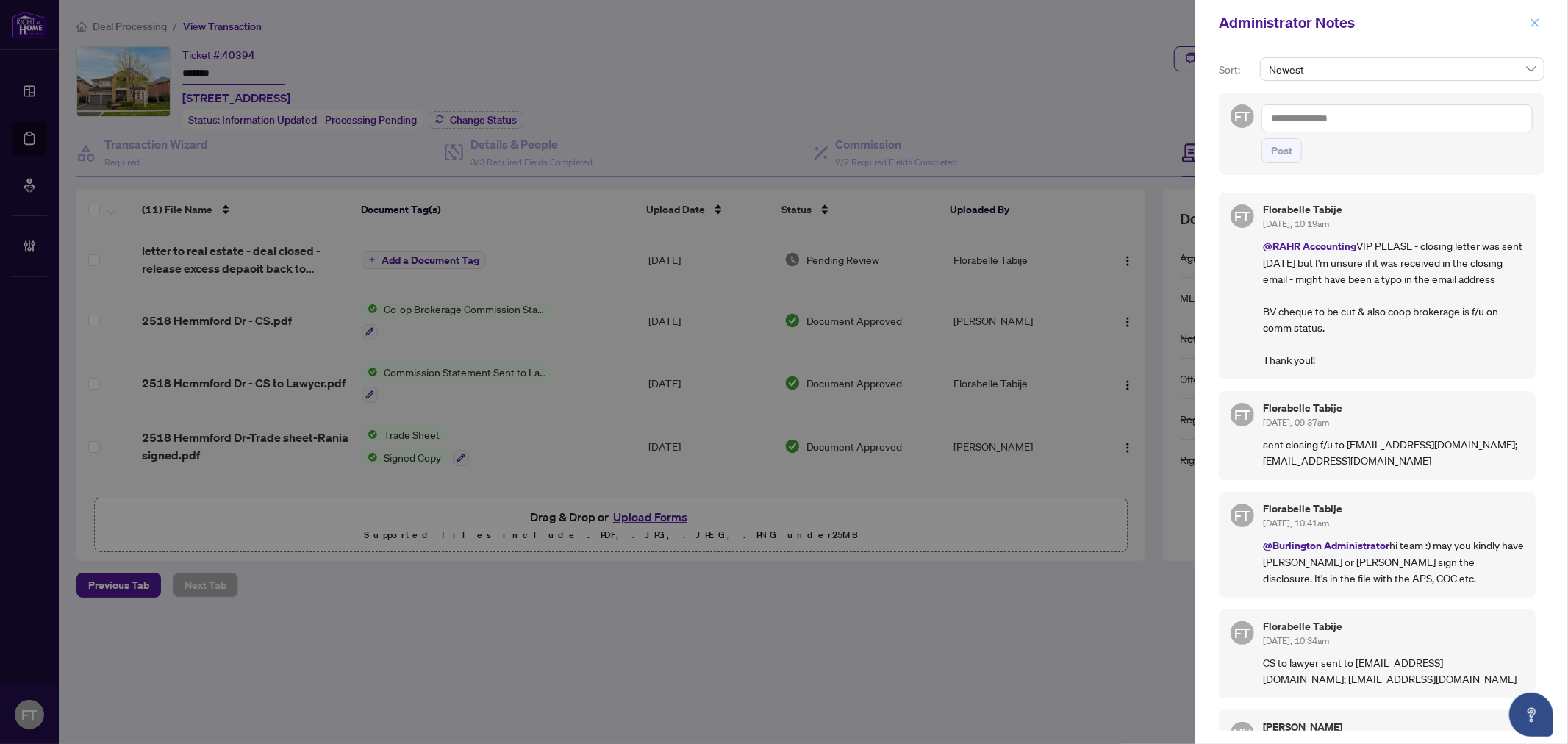
drag, startPoint x: 1538, startPoint y: 21, endPoint x: 1530, endPoint y: 20, distance: 8.1
click at [1001, 21] on icon "close" at bounding box center [1535, 23] width 11 height 11
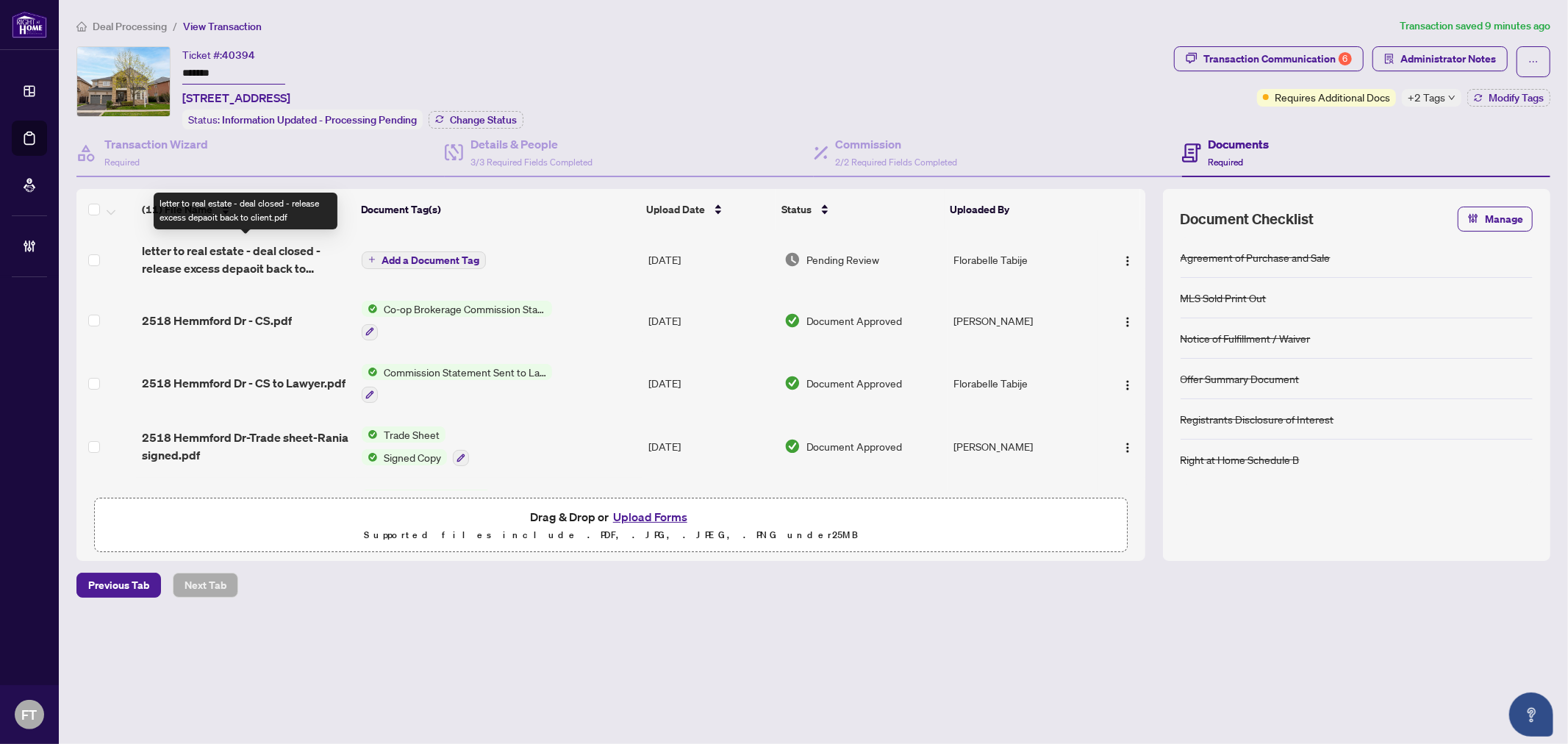
click at [260, 249] on span "letter to real estate - deal closed - release excess depaoit back to client.pdf" at bounding box center [245, 259] width 207 height 35
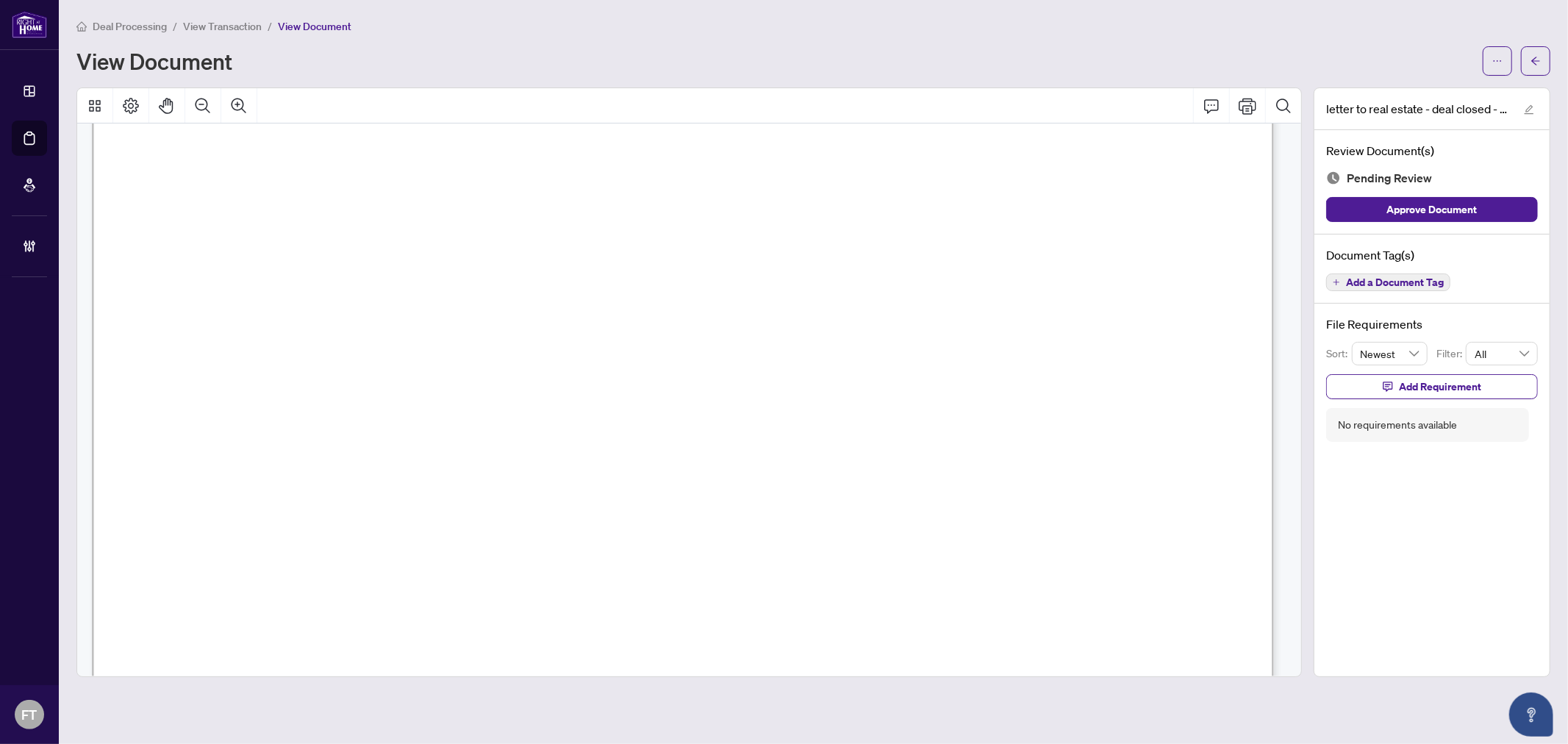
scroll to position [326, 0]
click at [1001, 277] on span "Add a Document Tag" at bounding box center [1396, 283] width 98 height 11
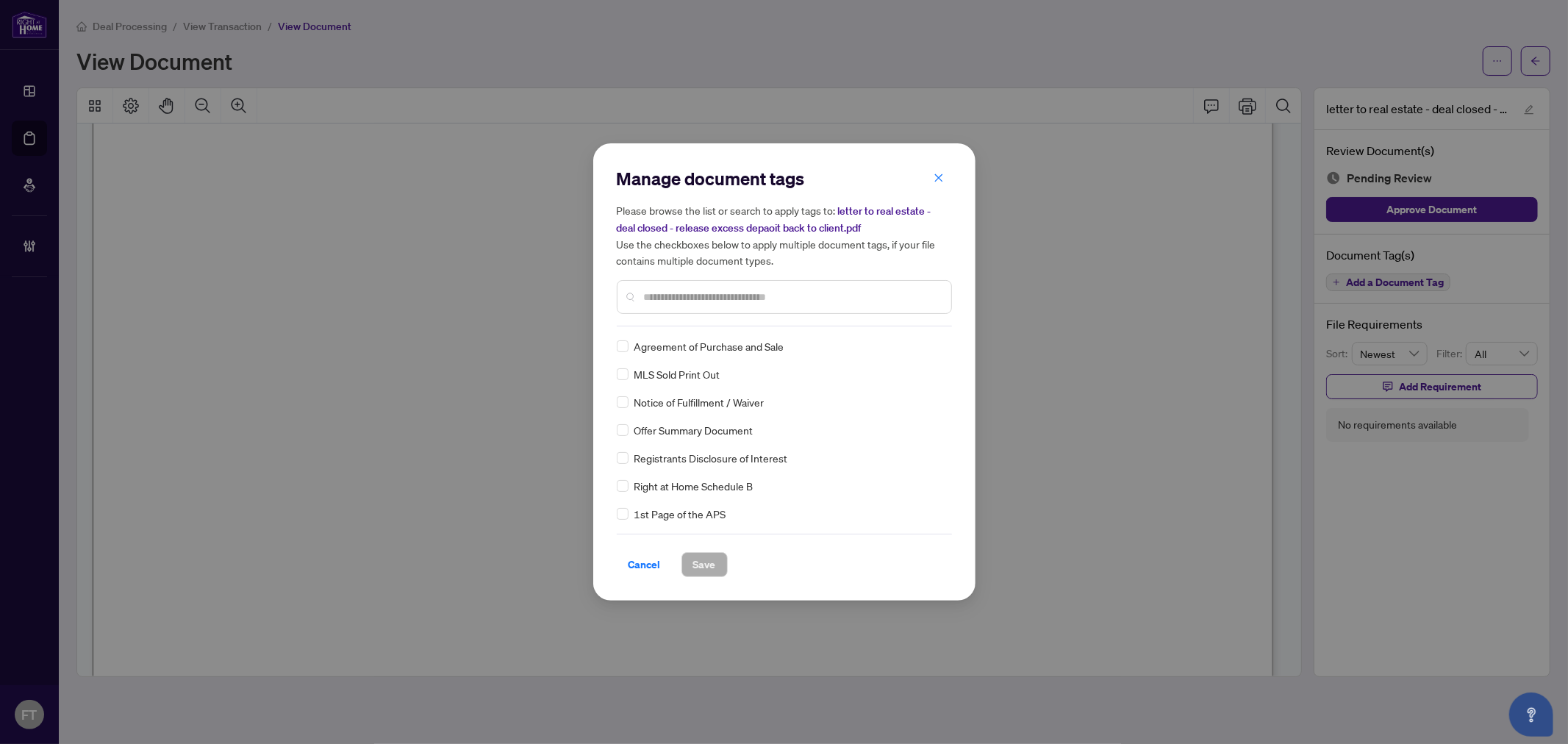
click at [777, 302] on input "text" at bounding box center [792, 297] width 296 height 16
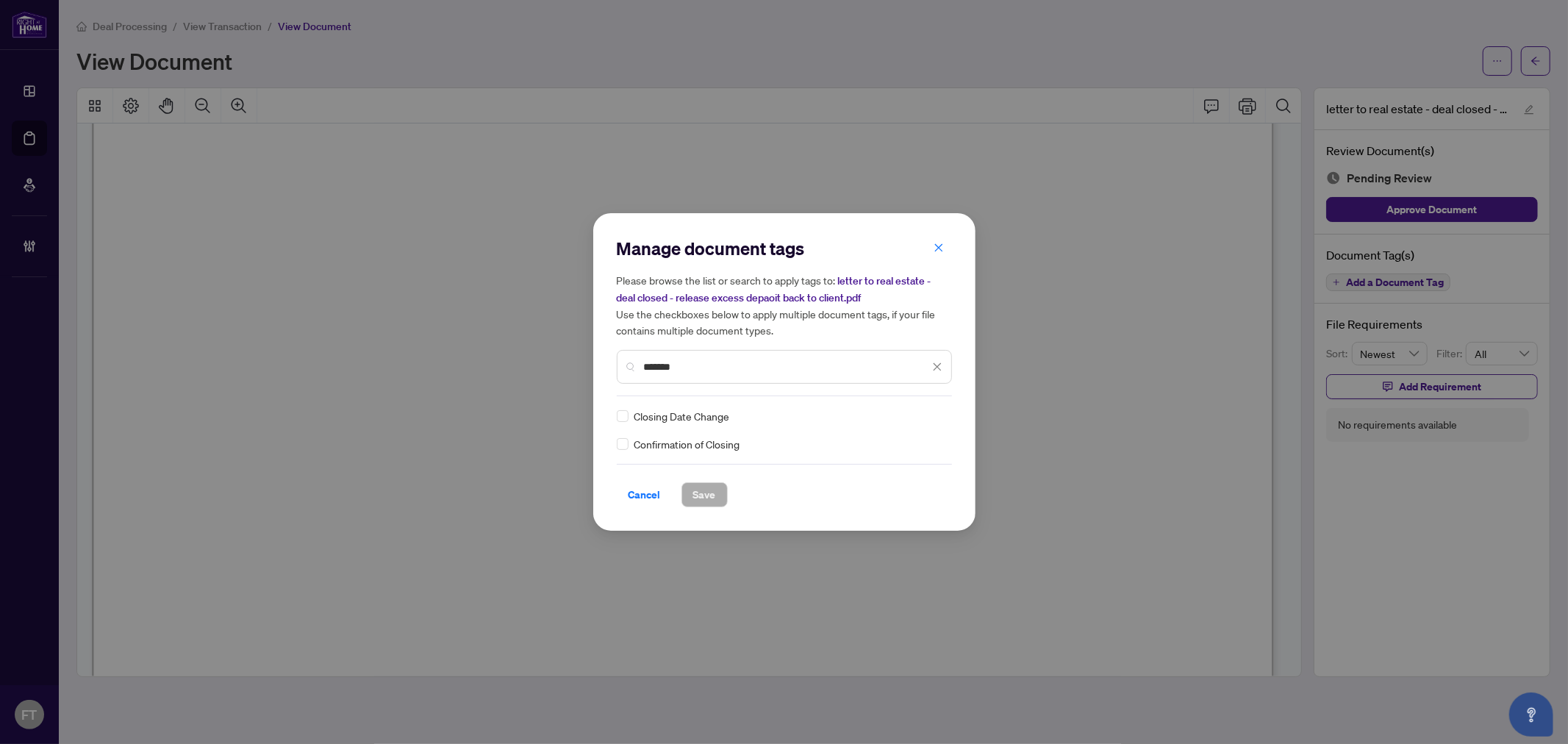
type input "*******"
click at [932, 417] on div at bounding box center [929, 416] width 28 height 15
drag, startPoint x: 886, startPoint y: 489, endPoint x: 834, endPoint y: 500, distance: 53.2
click at [887, 491] on div "Approved" at bounding box center [883, 487] width 94 height 16
click at [707, 497] on span "Save" at bounding box center [705, 495] width 23 height 24
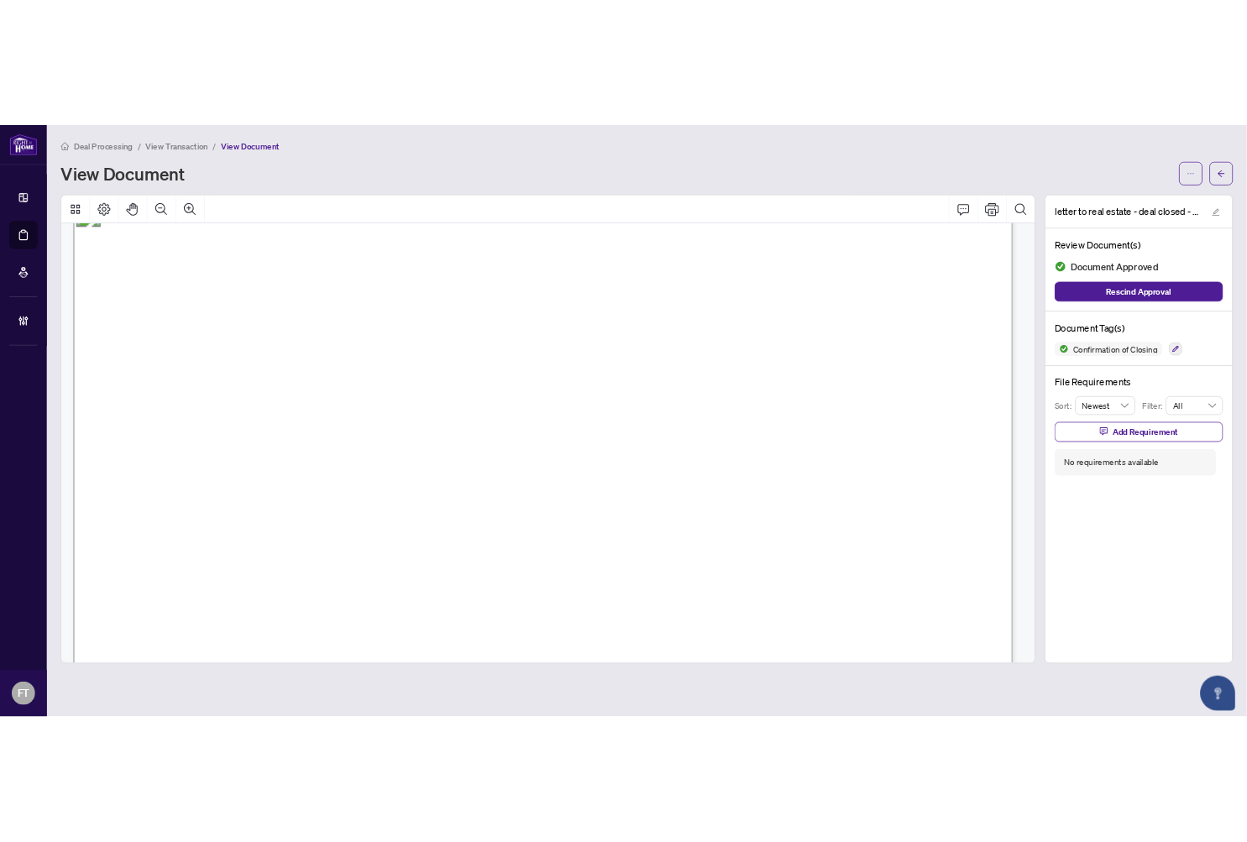
scroll to position [0, 0]
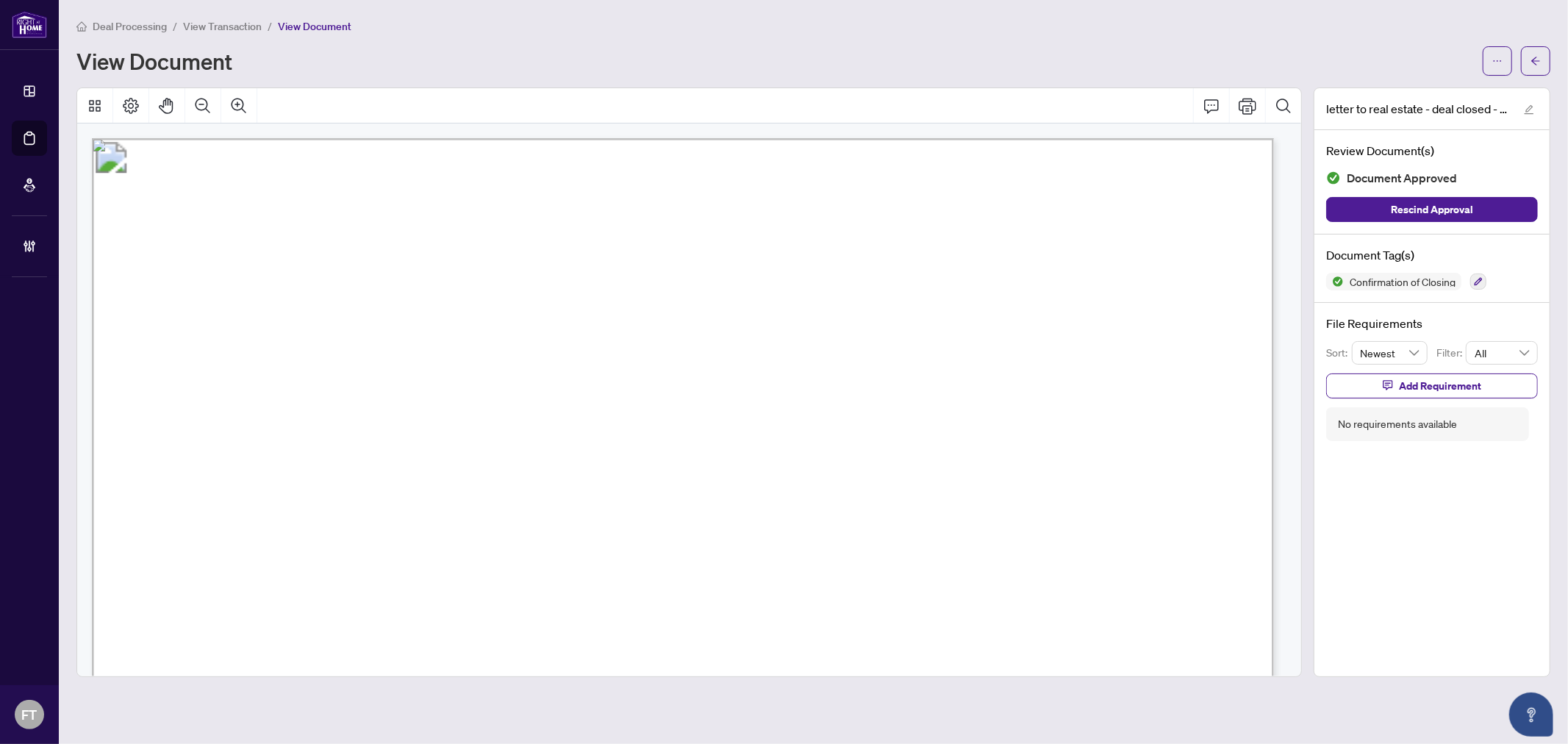
click at [243, 16] on main "Deal Processing / View Transaction / View Document View Document letter to real…" at bounding box center [813, 372] width 1509 height 744
click at [203, 26] on span "View Transaction" at bounding box center [222, 26] width 79 height 13
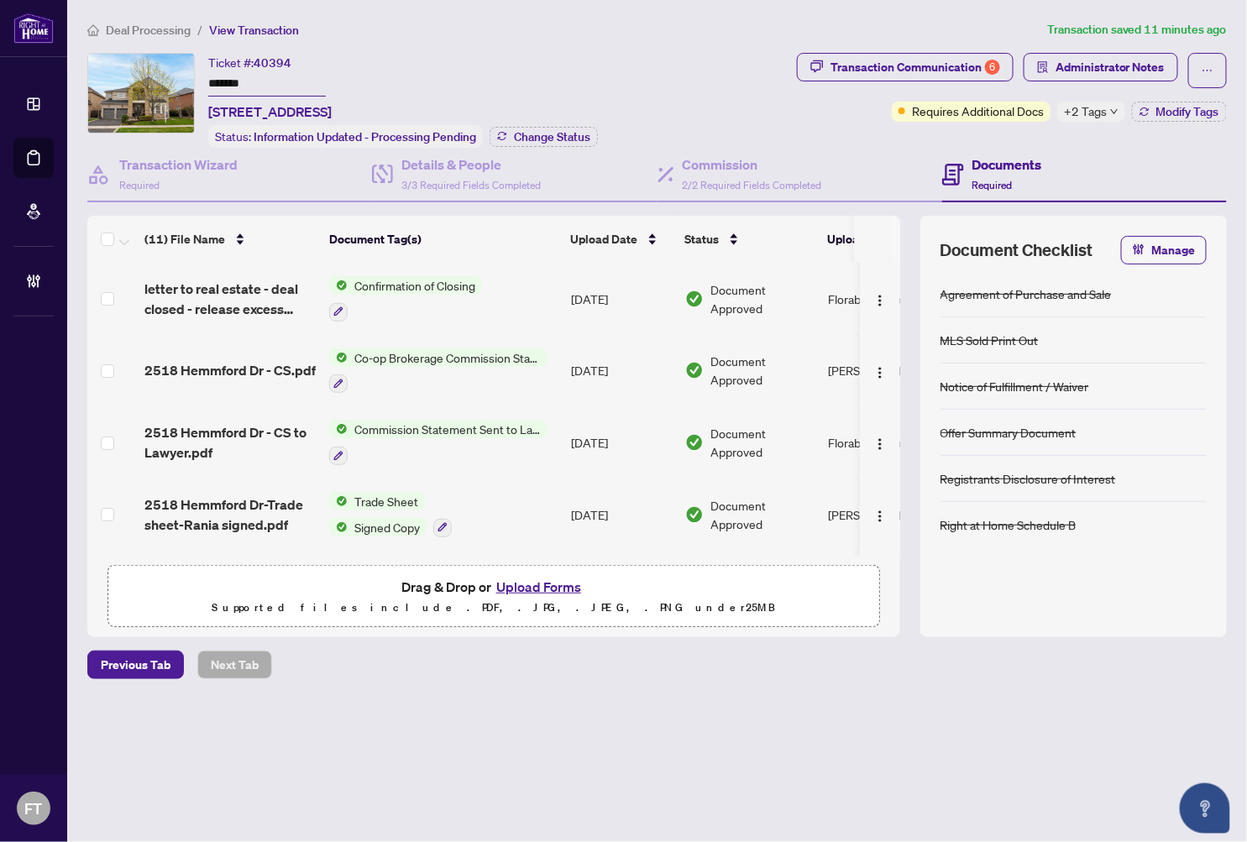
drag, startPoint x: 513, startPoint y: 26, endPoint x: 759, endPoint y: 17, distance: 246.2
click at [513, 26] on ol "Deal Processing / View Transaction" at bounding box center [563, 29] width 953 height 19
click at [1093, 70] on span "Administrator Notes" at bounding box center [1110, 67] width 109 height 27
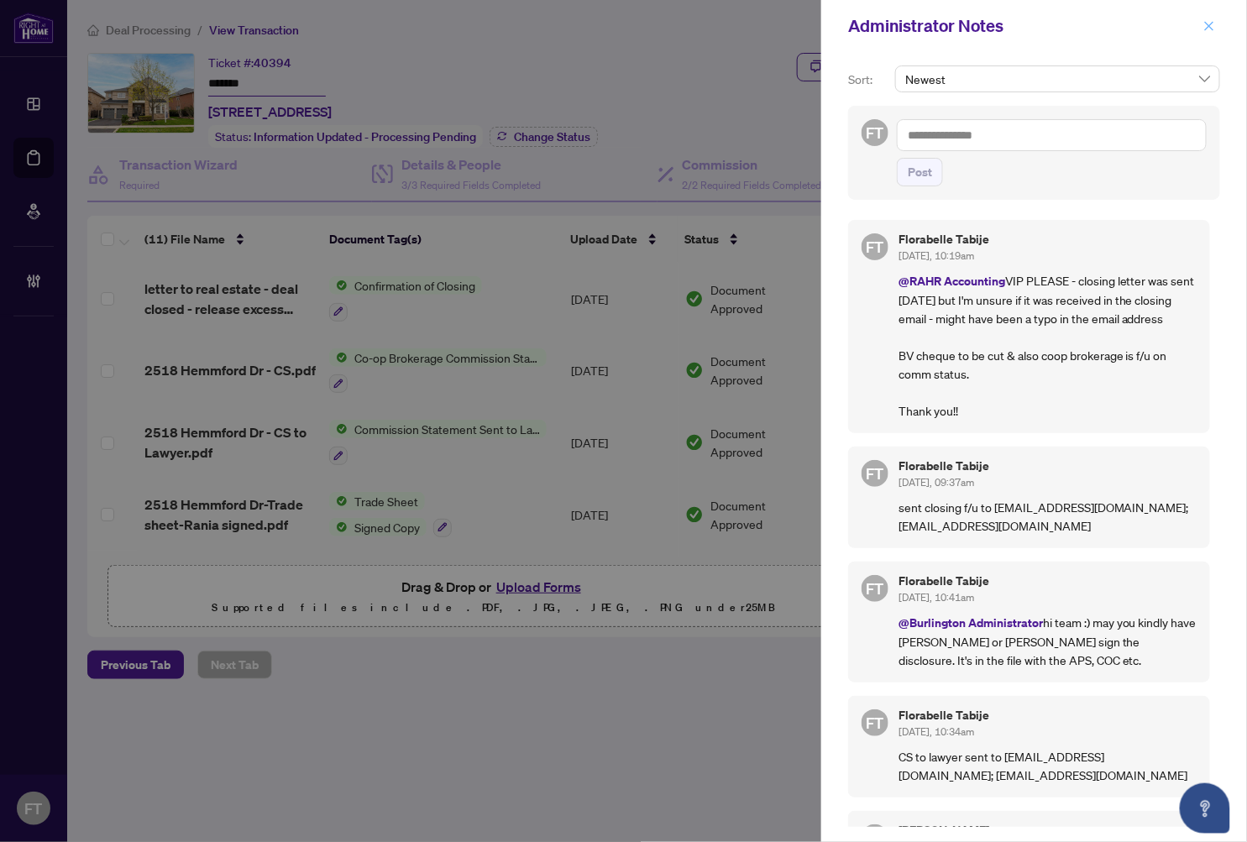
click at [1143, 18] on span "button" at bounding box center [1209, 26] width 12 height 27
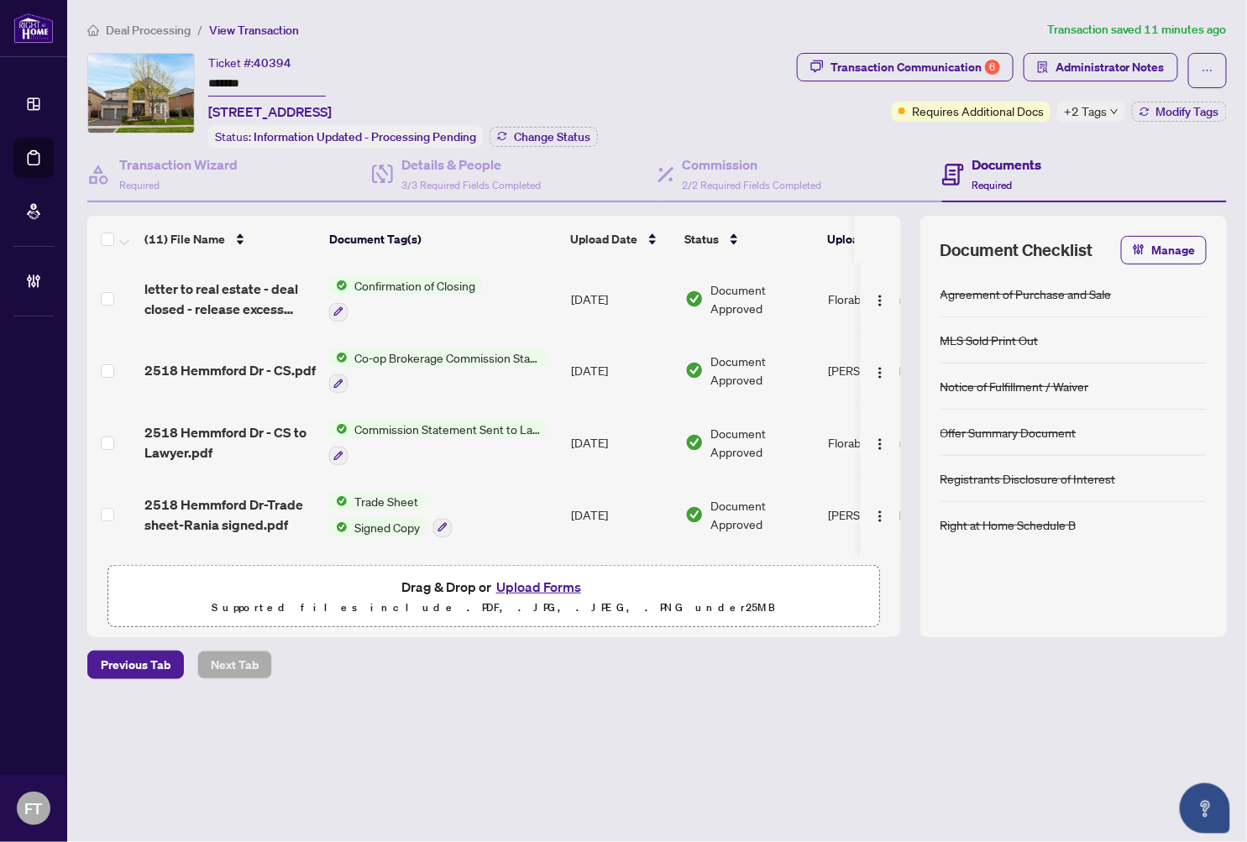
click at [130, 30] on span "Deal Processing" at bounding box center [148, 30] width 85 height 15
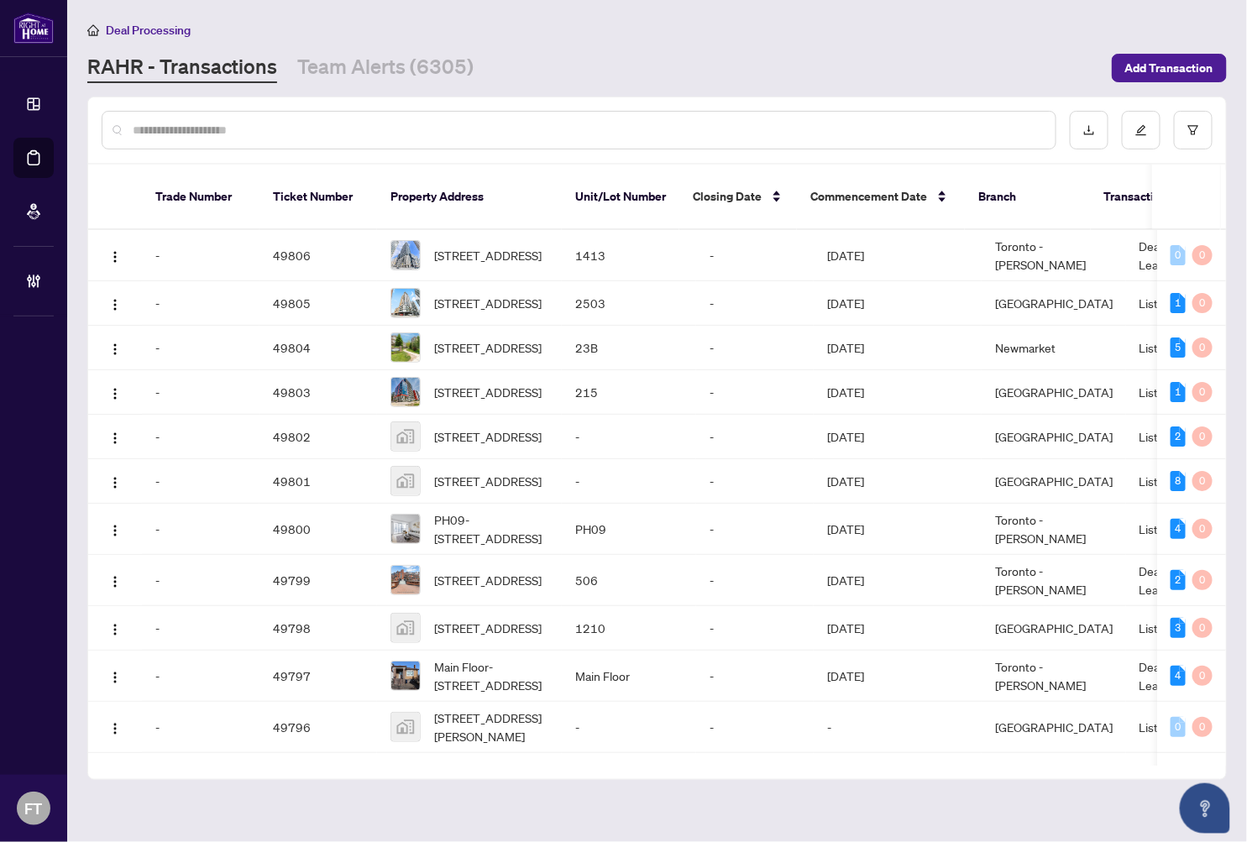
click at [312, 130] on input "text" at bounding box center [587, 130] width 909 height 18
click at [396, 133] on input "text" at bounding box center [587, 130] width 909 height 18
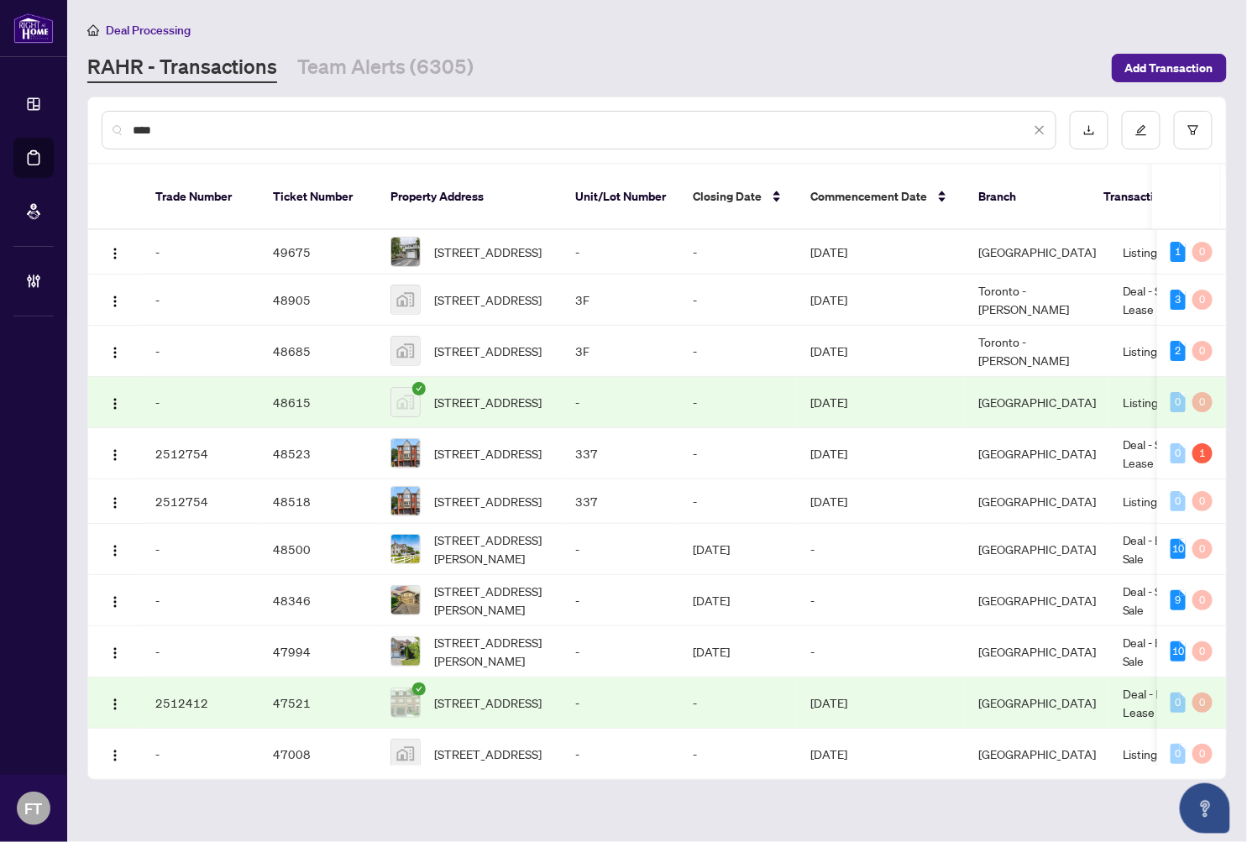
click at [511, 131] on input "****" at bounding box center [582, 130] width 898 height 18
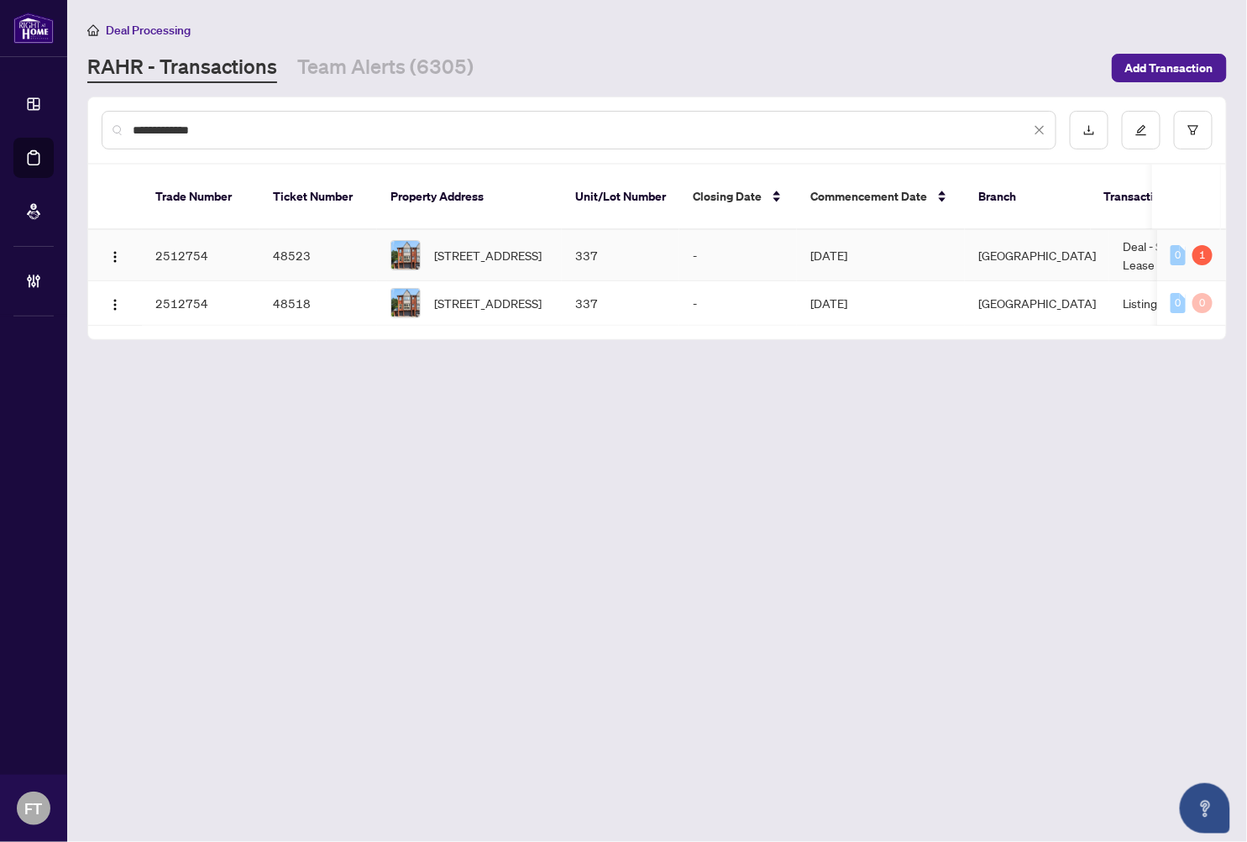
type input "**********"
click at [1109, 230] on td "Deal - Sell Side Lease" at bounding box center [1172, 255] width 126 height 51
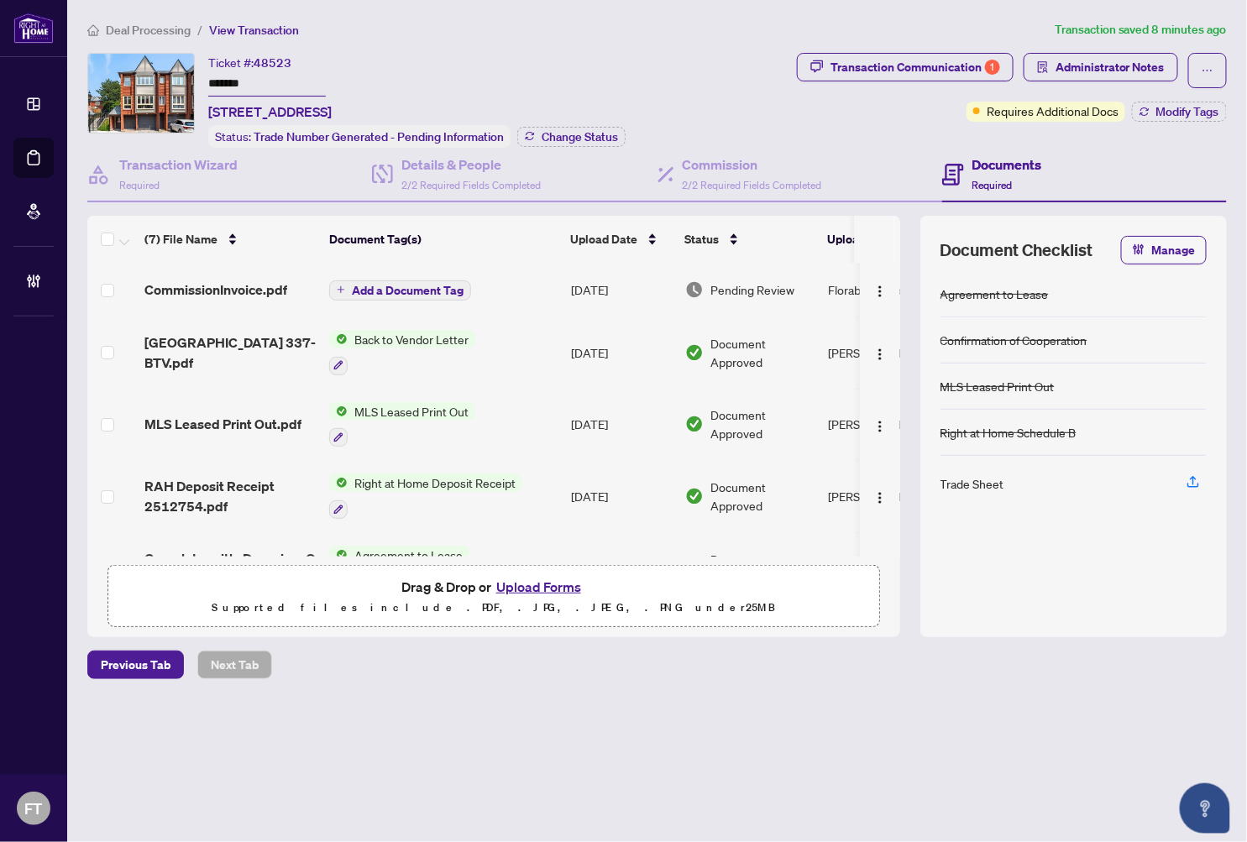
click at [246, 280] on span "CommissionInvoice.pdf" at bounding box center [215, 290] width 143 height 20
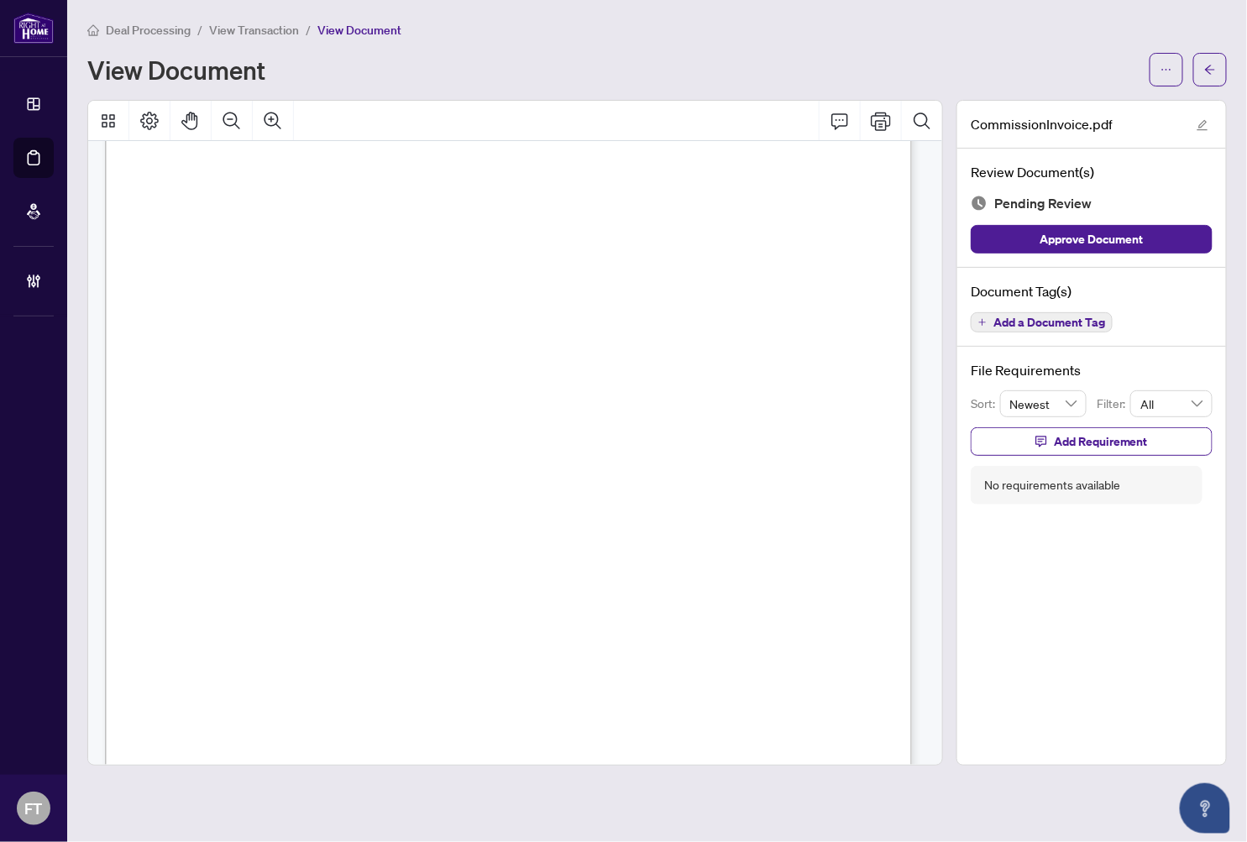
scroll to position [93, 0]
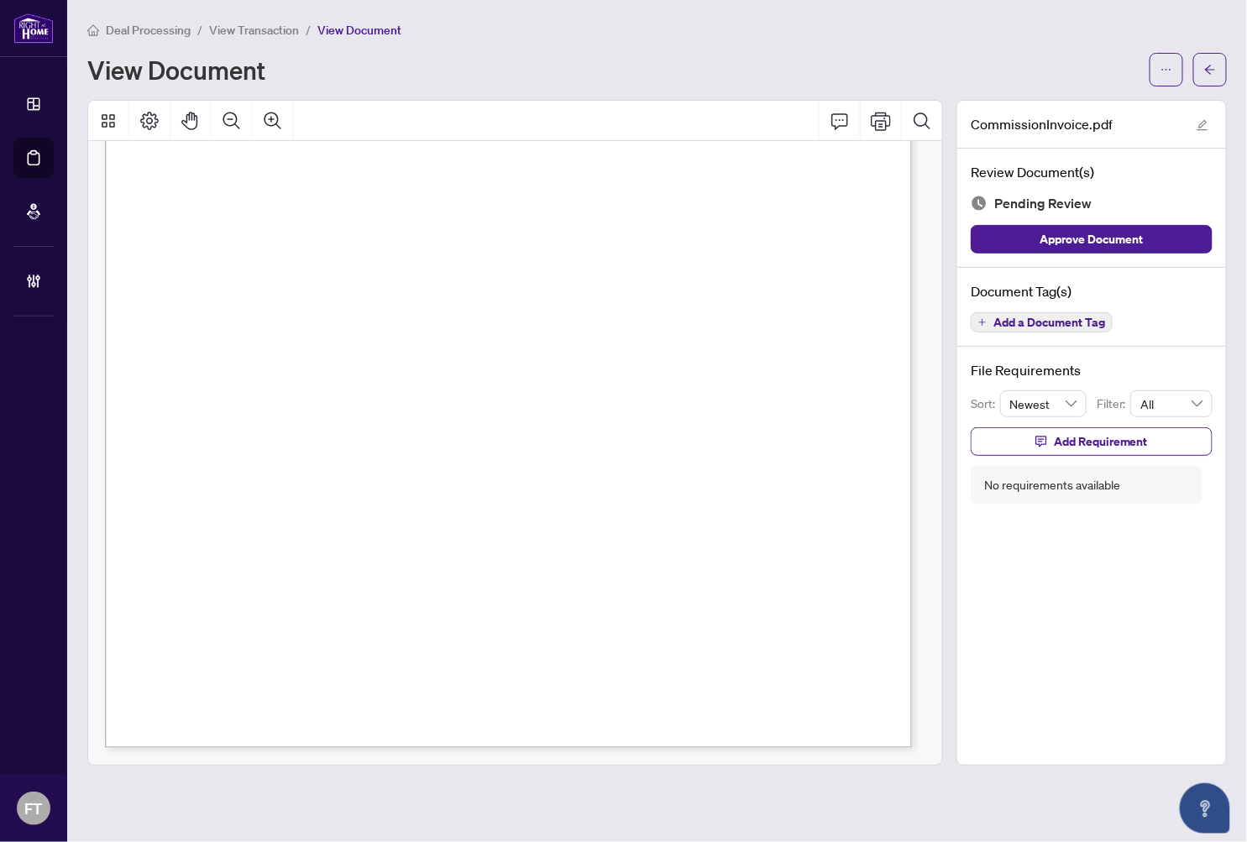
click at [1010, 322] on span "Add a Document Tag" at bounding box center [1049, 323] width 112 height 12
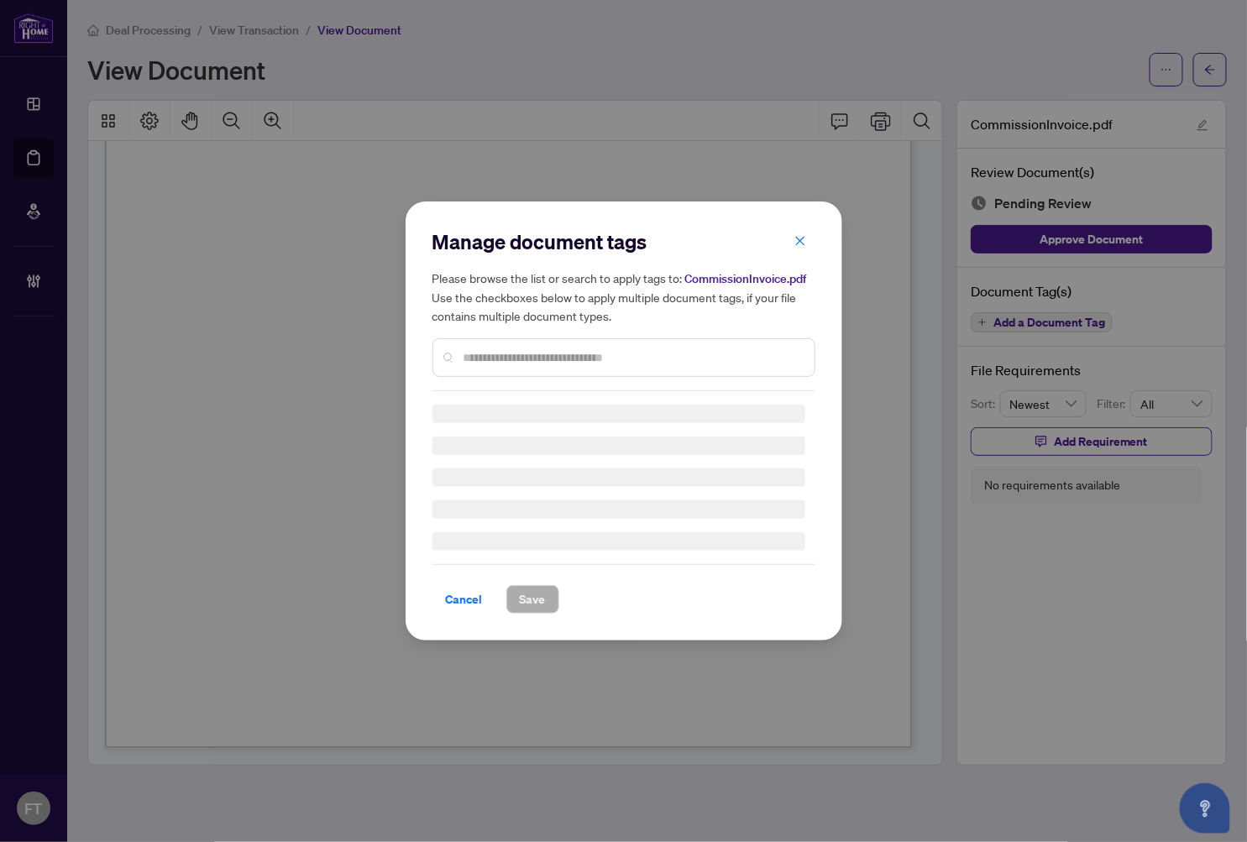
click at [559, 353] on input "text" at bounding box center [633, 357] width 338 height 18
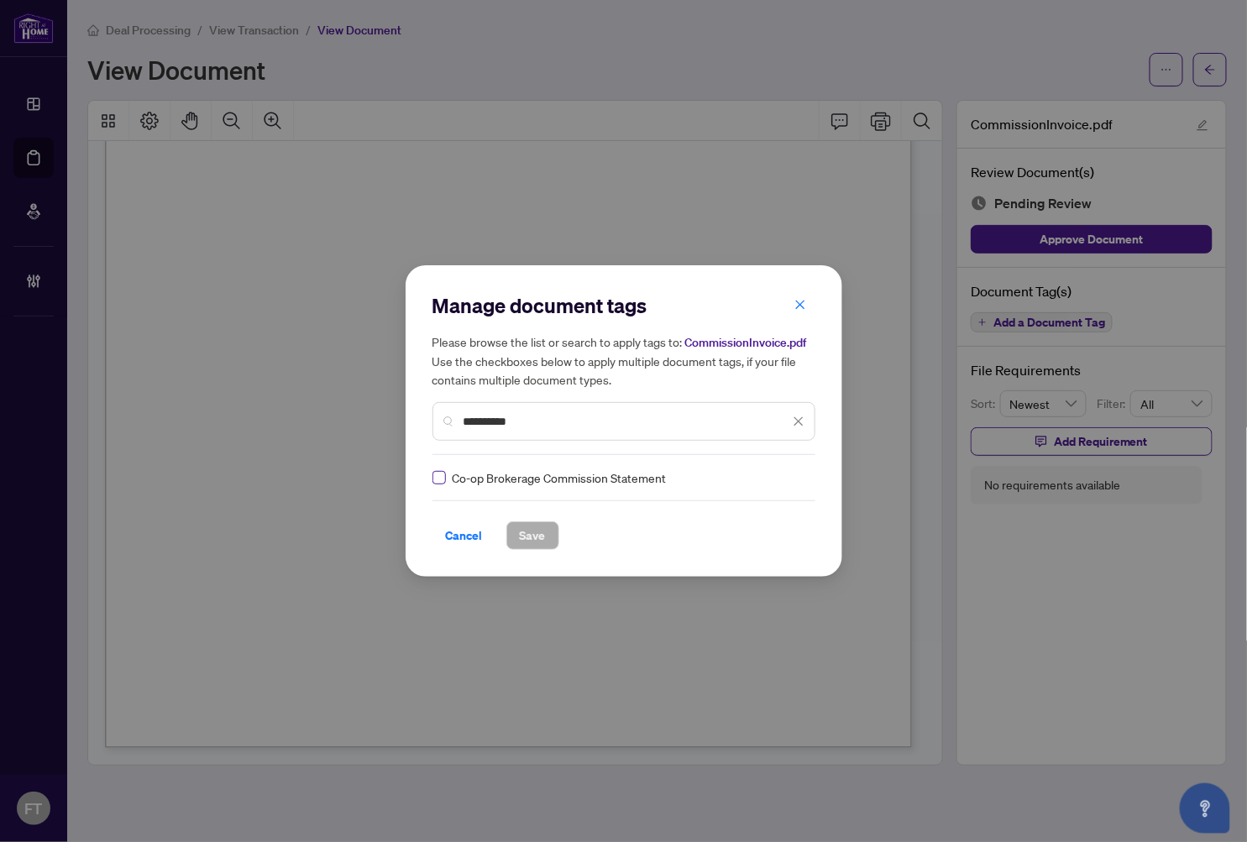
type input "**********"
click at [435, 485] on label at bounding box center [438, 478] width 13 height 18
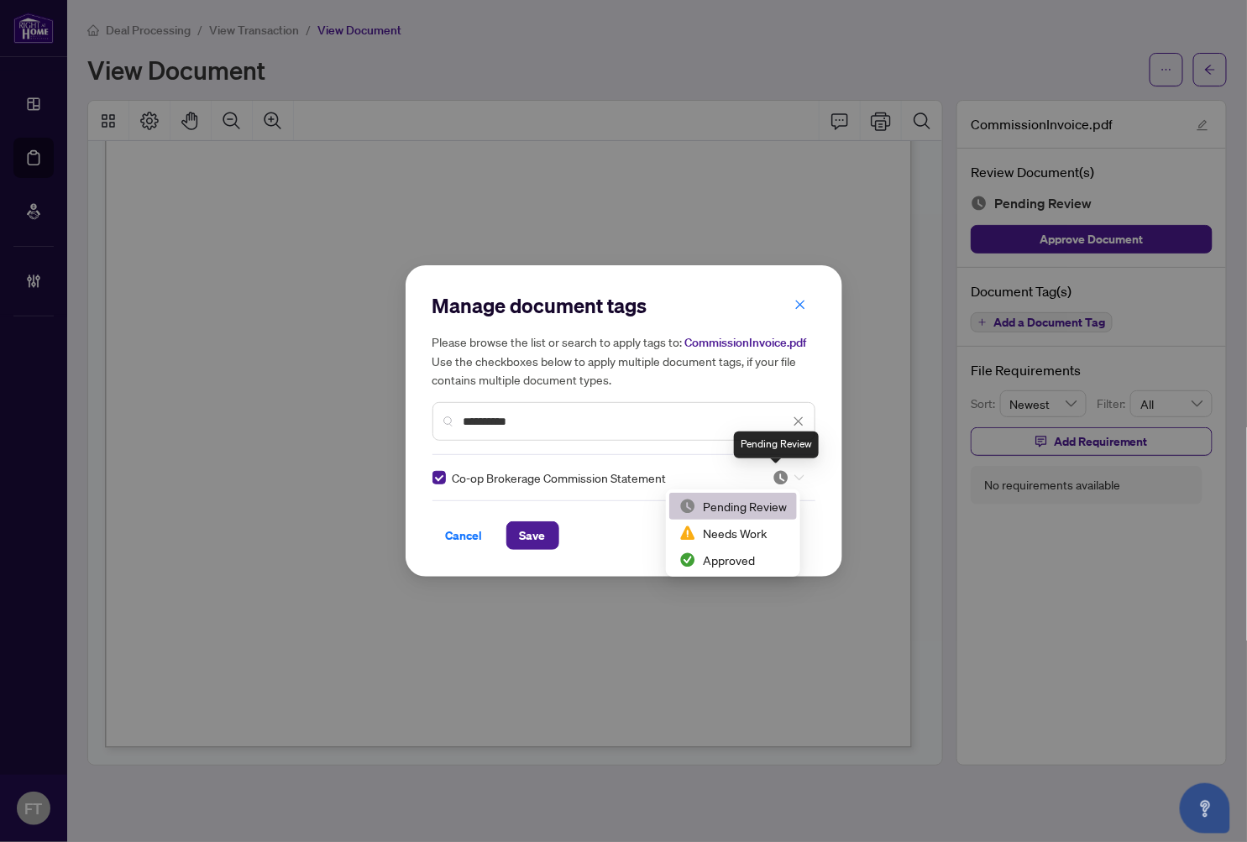
click at [773, 474] on img at bounding box center [781, 477] width 17 height 17
click at [710, 547] on div "Approved" at bounding box center [733, 560] width 128 height 27
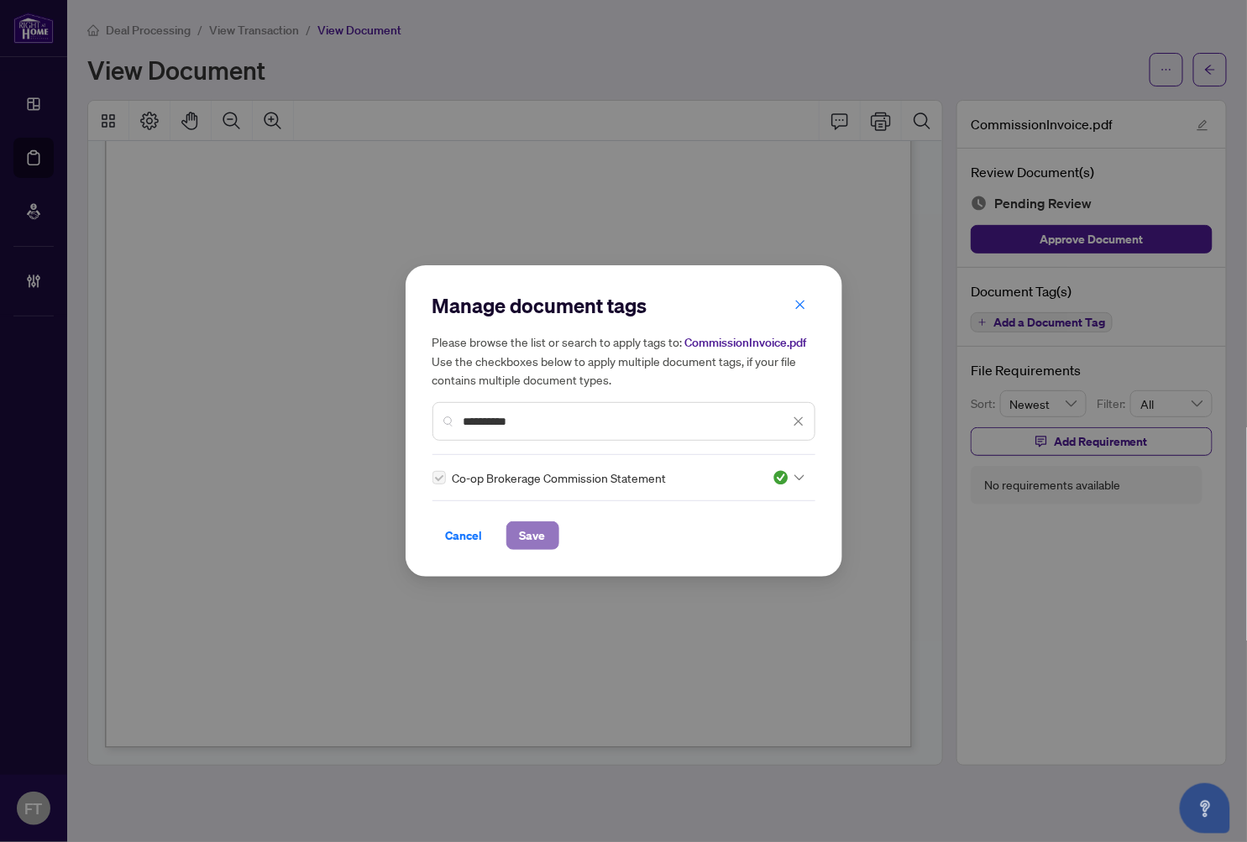
click at [537, 539] on span "Save" at bounding box center [533, 535] width 26 height 27
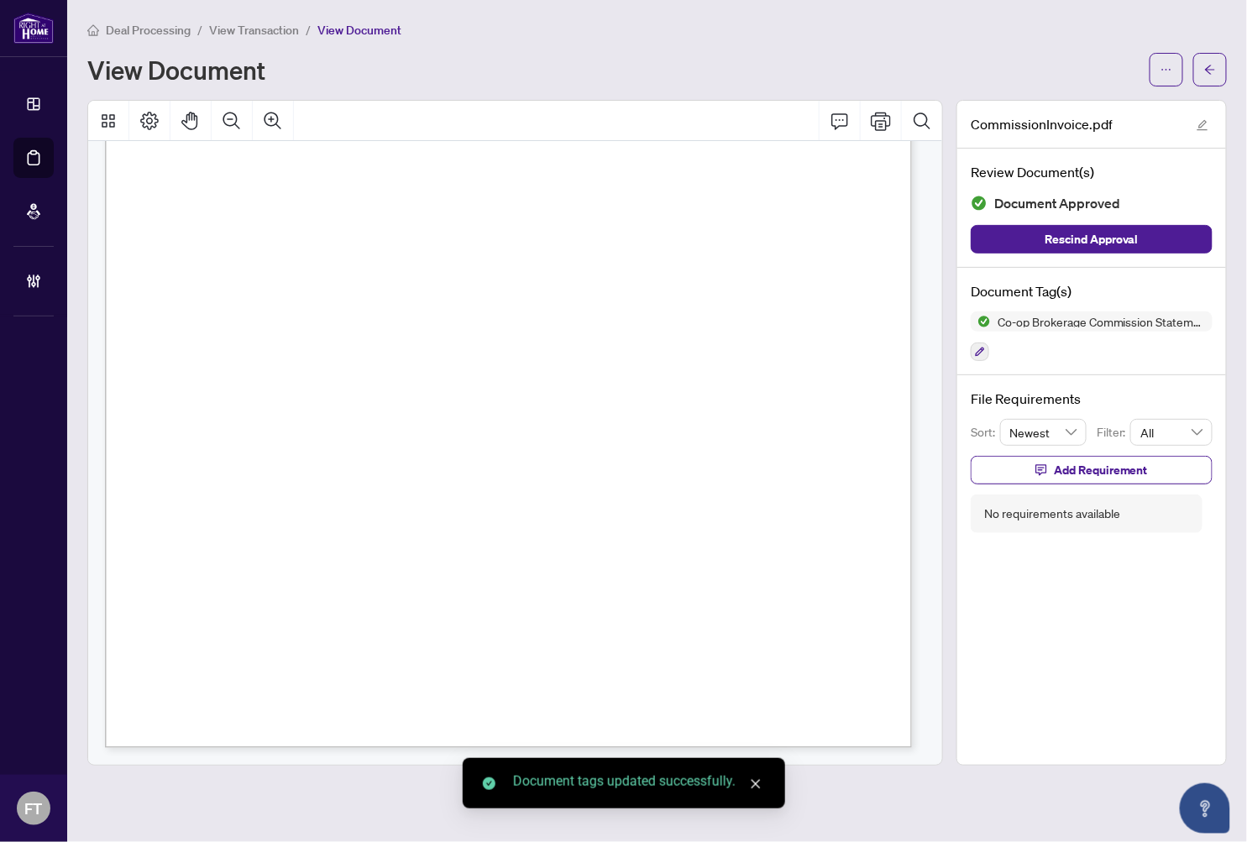
click at [527, 437] on div "08/19/2025 REMINDER Right at Home Realty Inc, Brokerage 895 Don Mill Road,#401 …" at bounding box center [739, 524] width 1268 height 1641
click at [260, 468] on span "E. & O.E." at bounding box center [221, 476] width 80 height 17
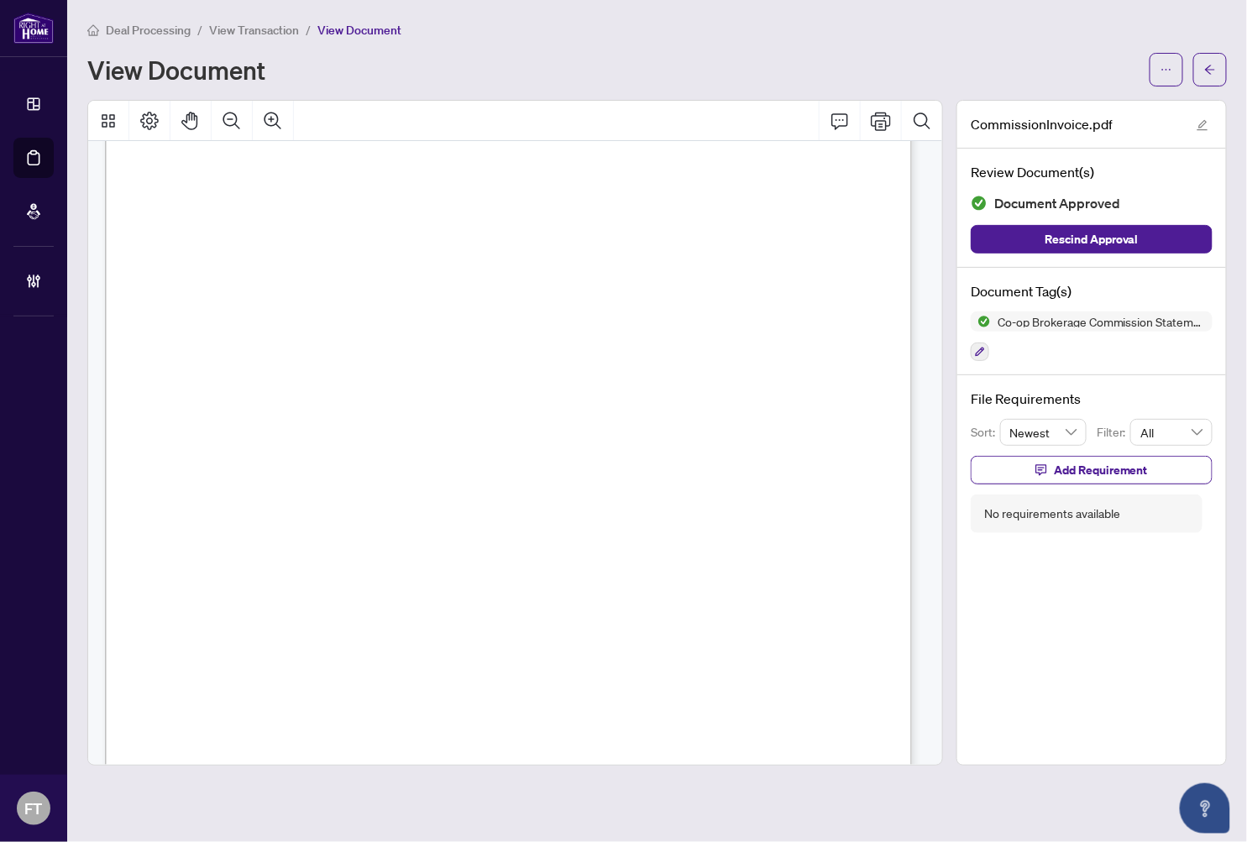
scroll to position [95, 0]
click at [281, 29] on span "View Transaction" at bounding box center [254, 30] width 90 height 15
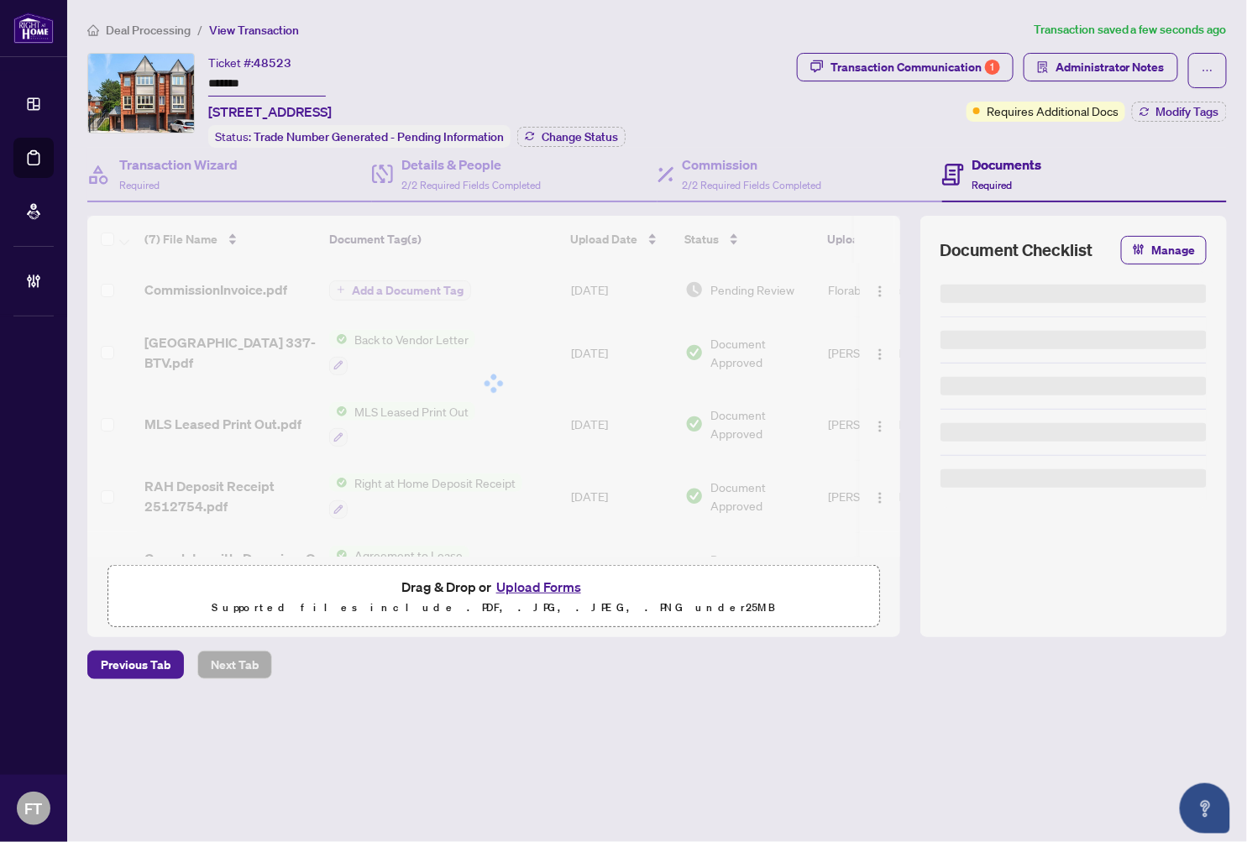
type input "*******"
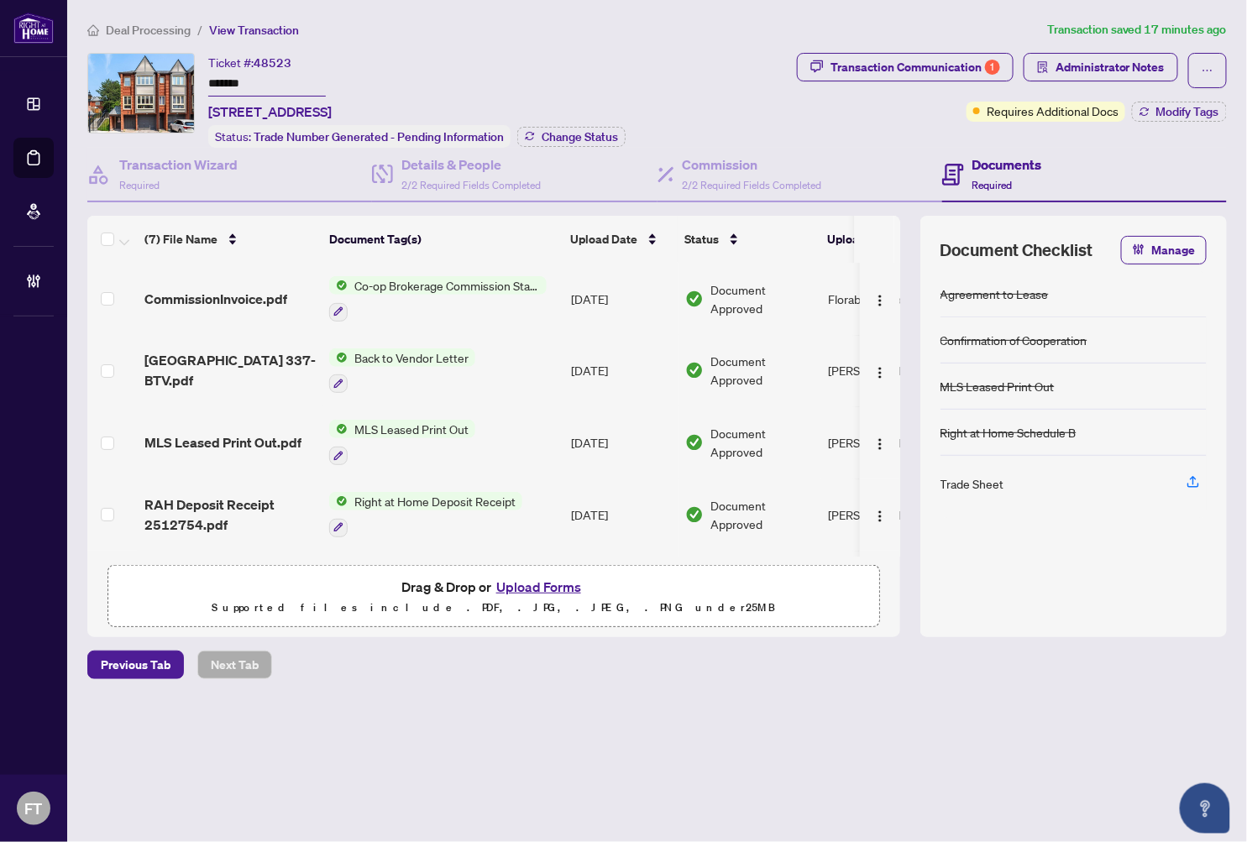
click at [146, 25] on span "Deal Processing" at bounding box center [148, 30] width 85 height 15
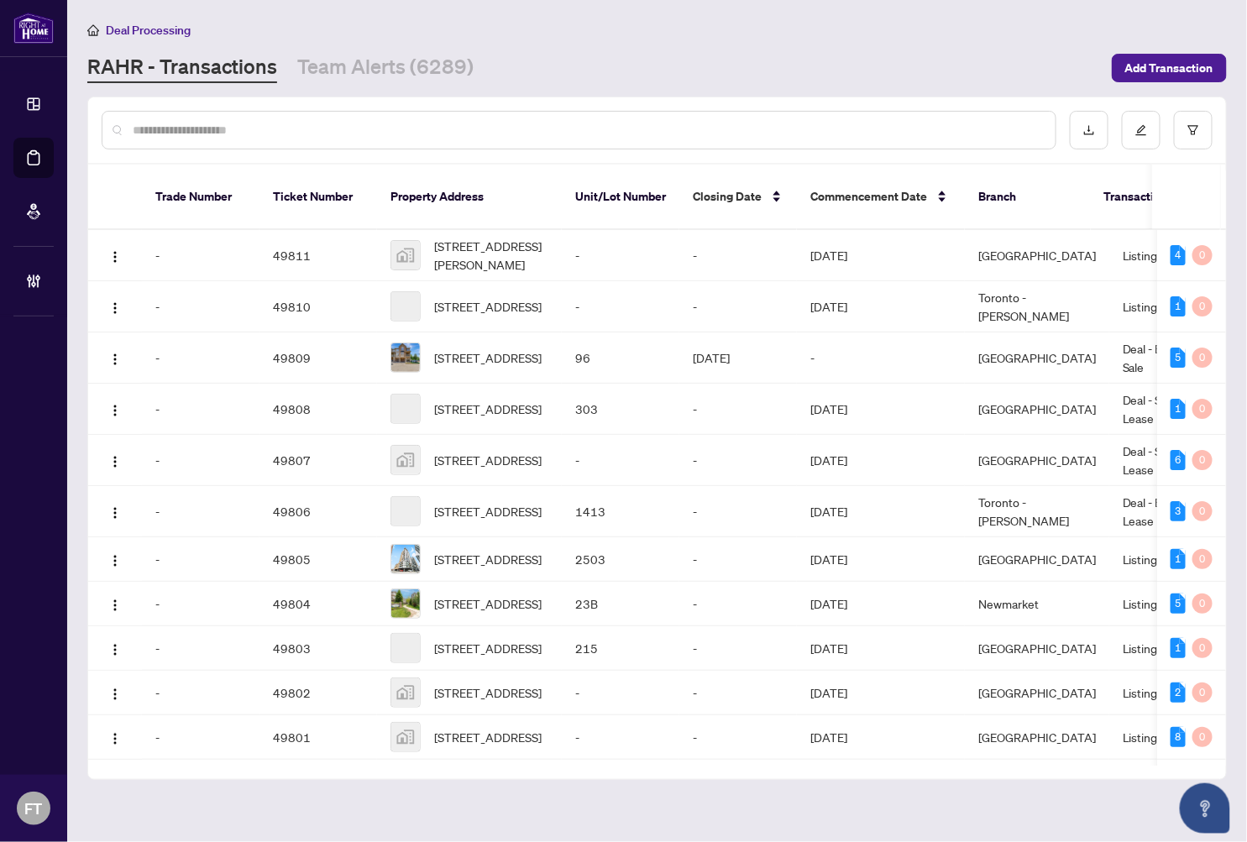
click at [253, 128] on input "text" at bounding box center [587, 130] width 909 height 18
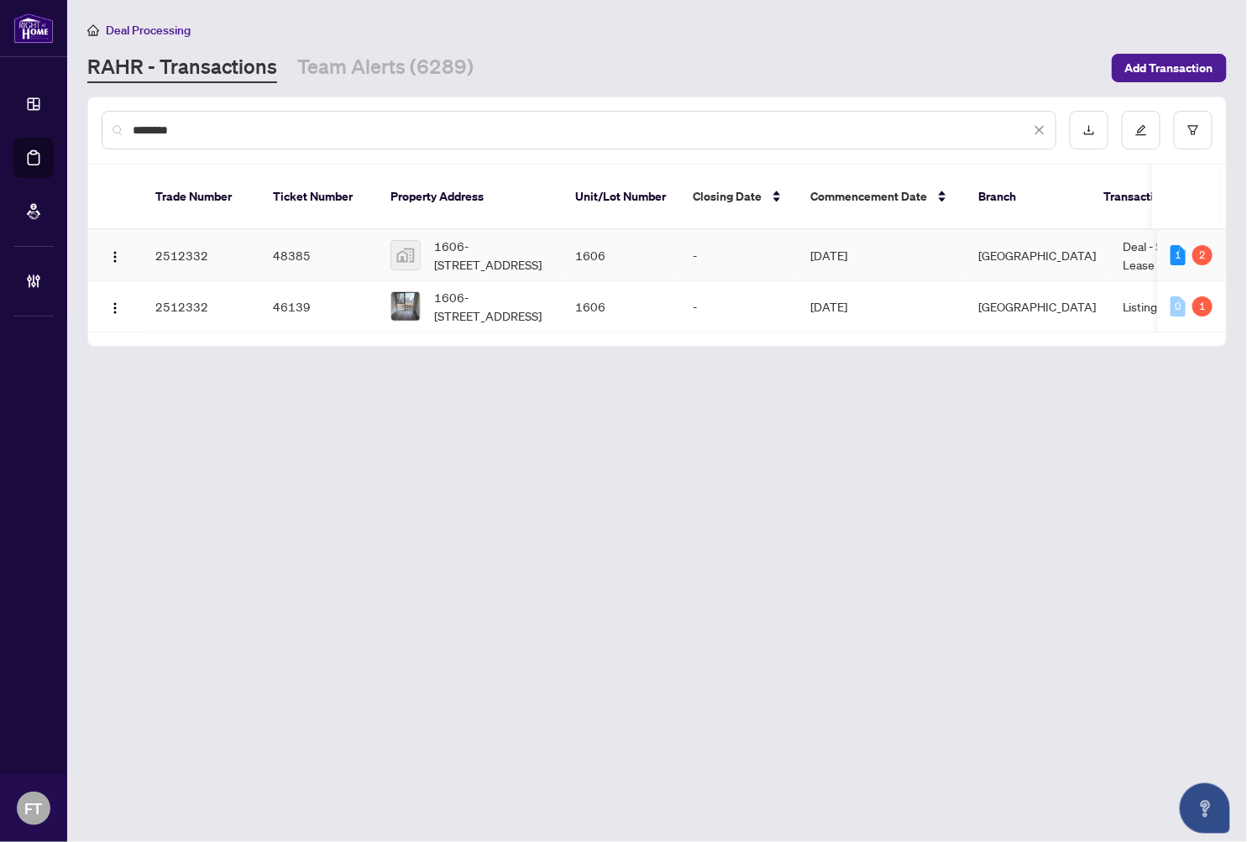
type input "********"
click at [731, 230] on td "-" at bounding box center [738, 255] width 118 height 51
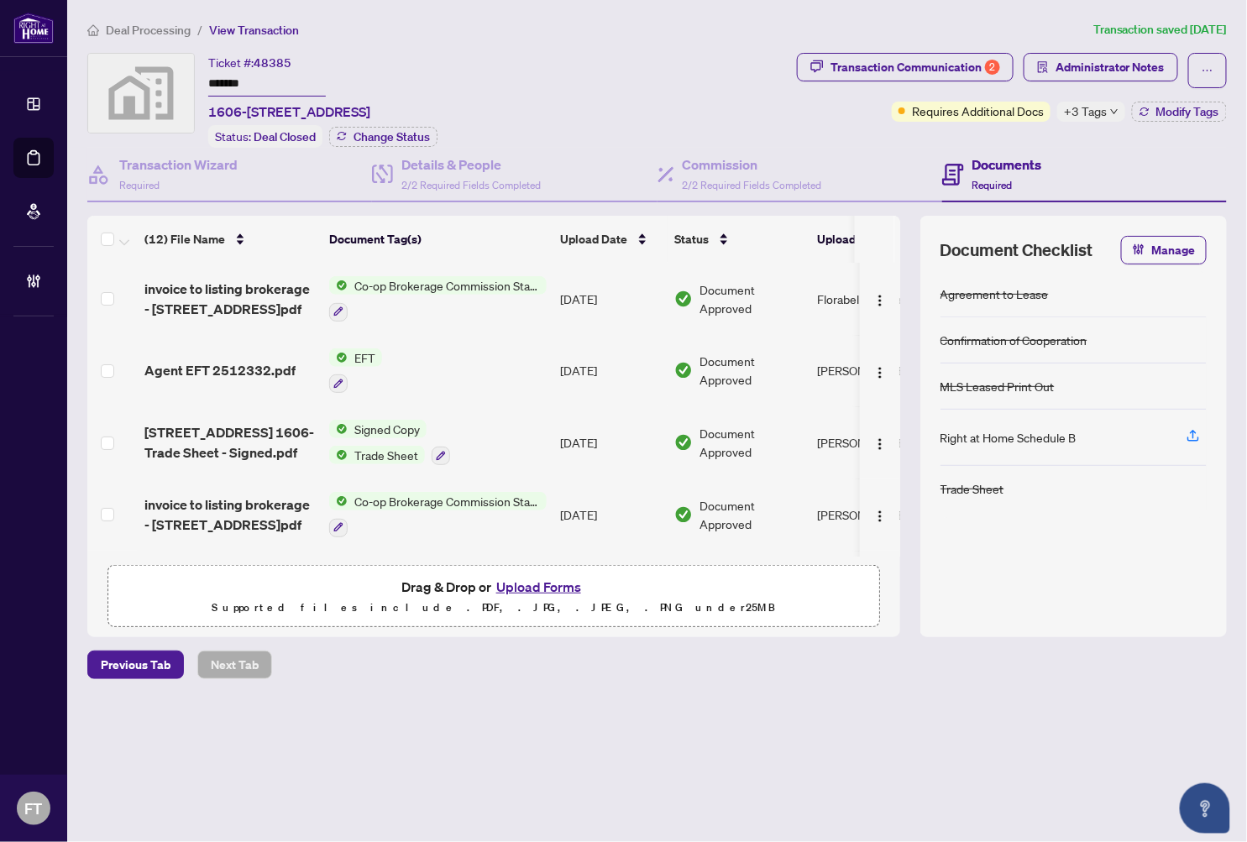
click at [1101, 107] on div "+3 Tags" at bounding box center [1091, 112] width 68 height 20
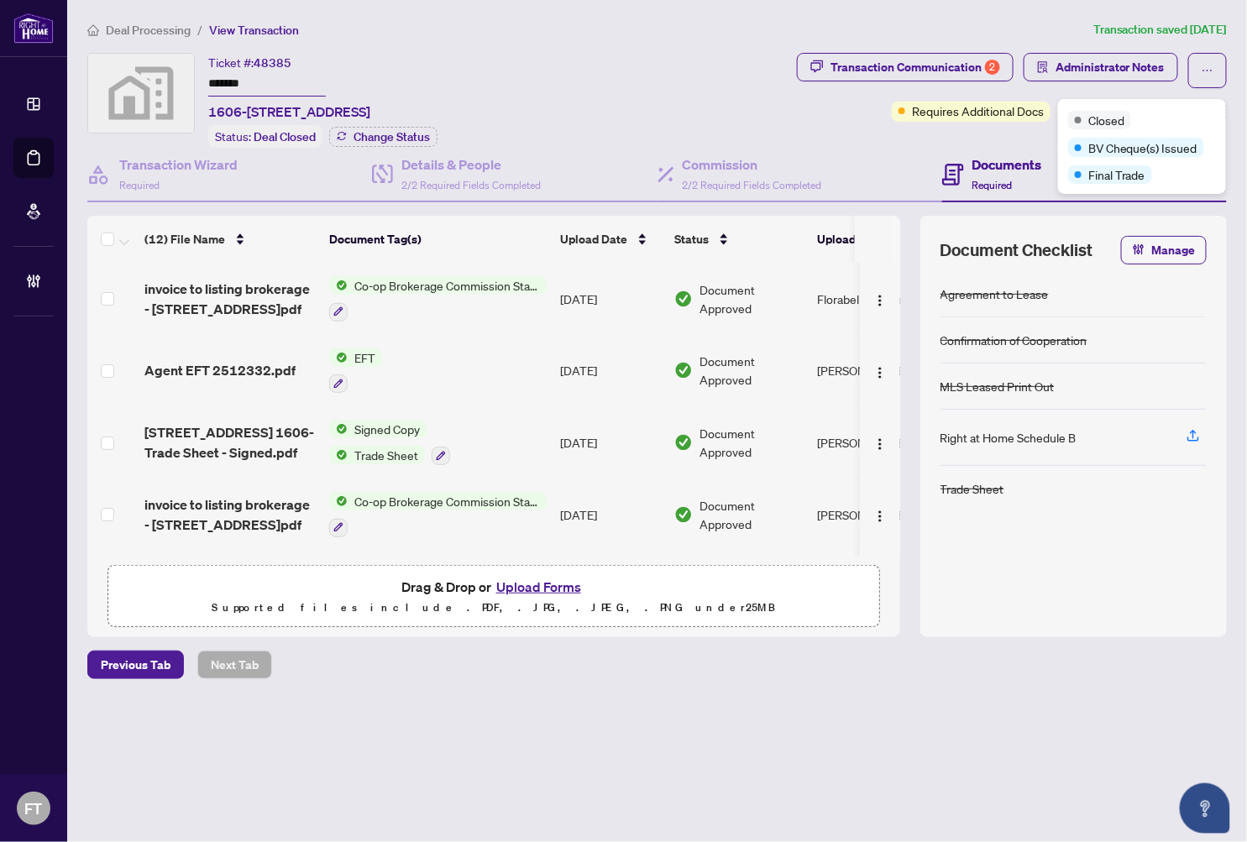
click at [719, 38] on ol "Deal Processing / View Transaction" at bounding box center [586, 29] width 999 height 19
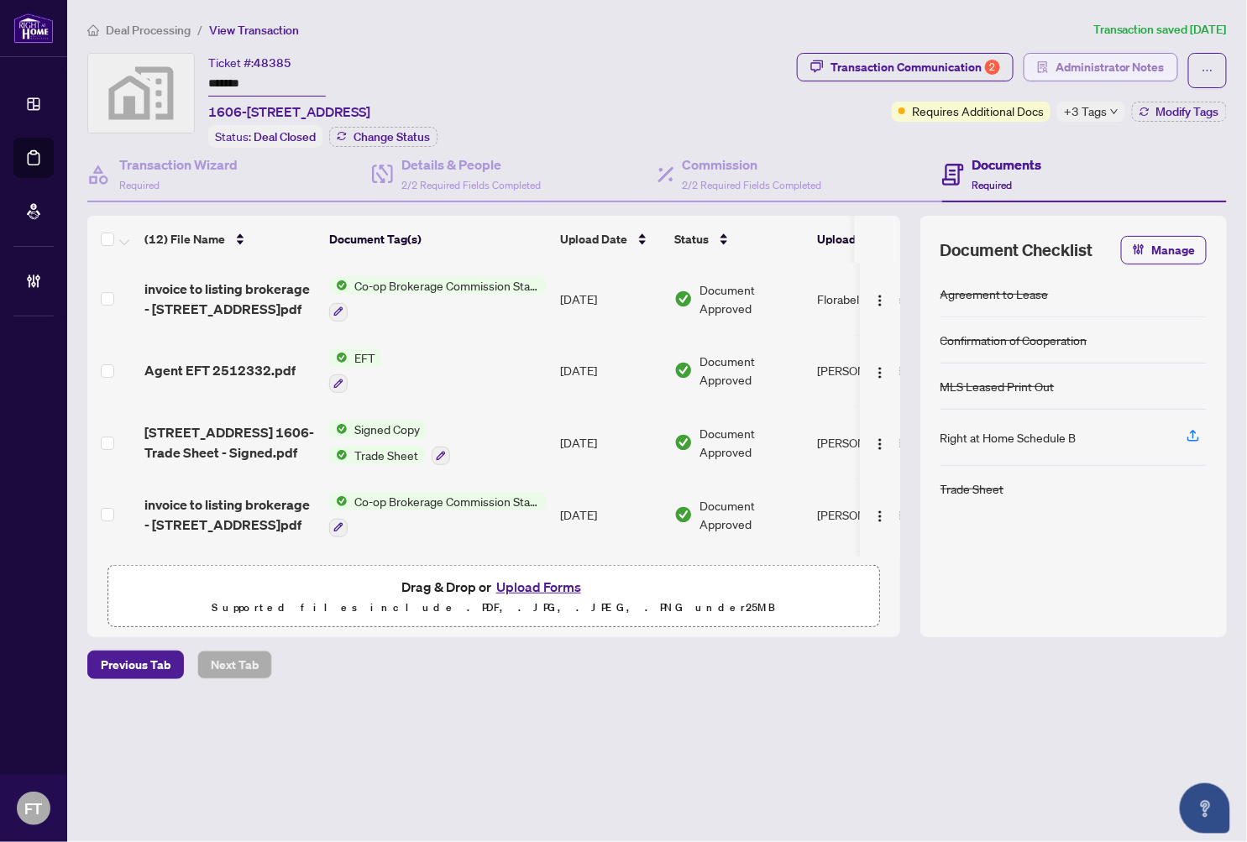
click at [1088, 67] on span "Administrator Notes" at bounding box center [1110, 67] width 109 height 27
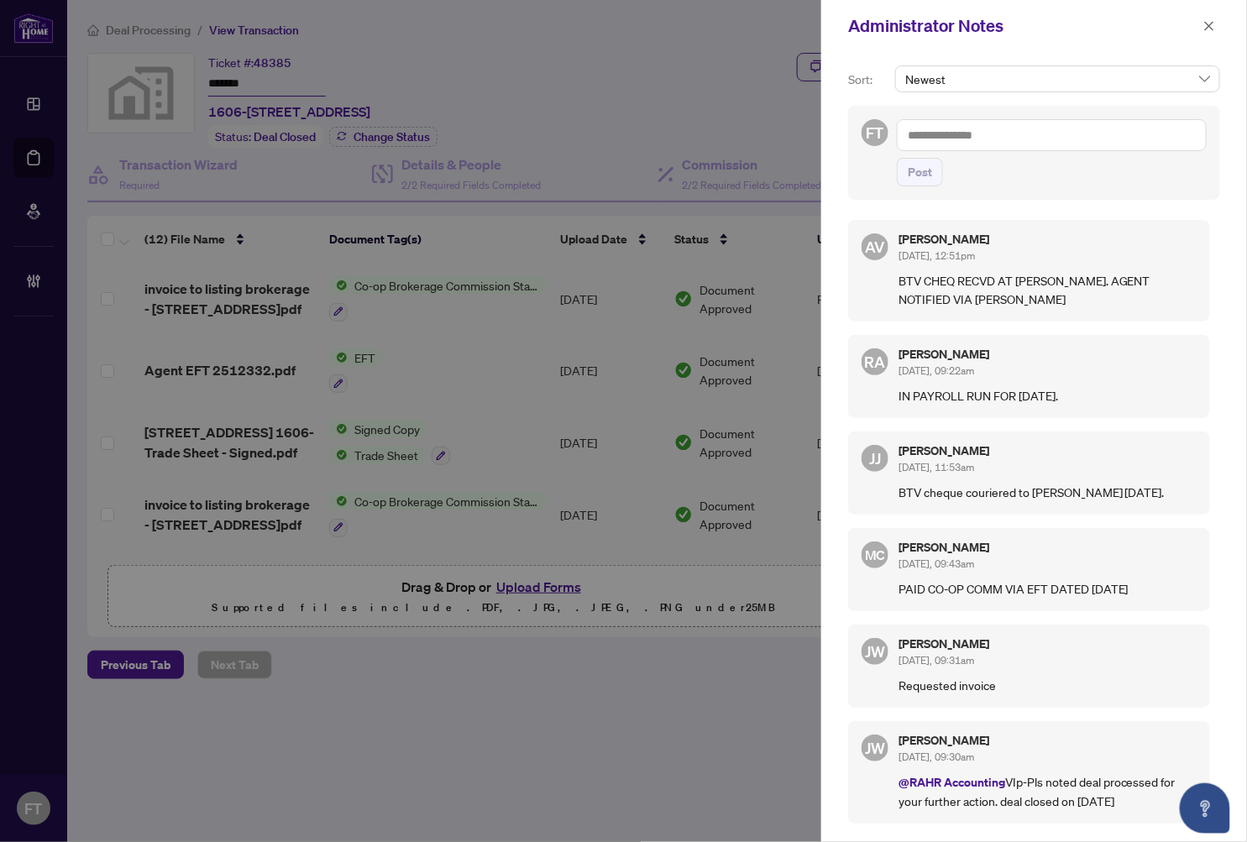
drag, startPoint x: 561, startPoint y: 23, endPoint x: 1020, endPoint y: 11, distance: 459.5
click at [588, 22] on div at bounding box center [623, 421] width 1247 height 842
click at [1143, 23] on icon "close" at bounding box center [1209, 26] width 12 height 12
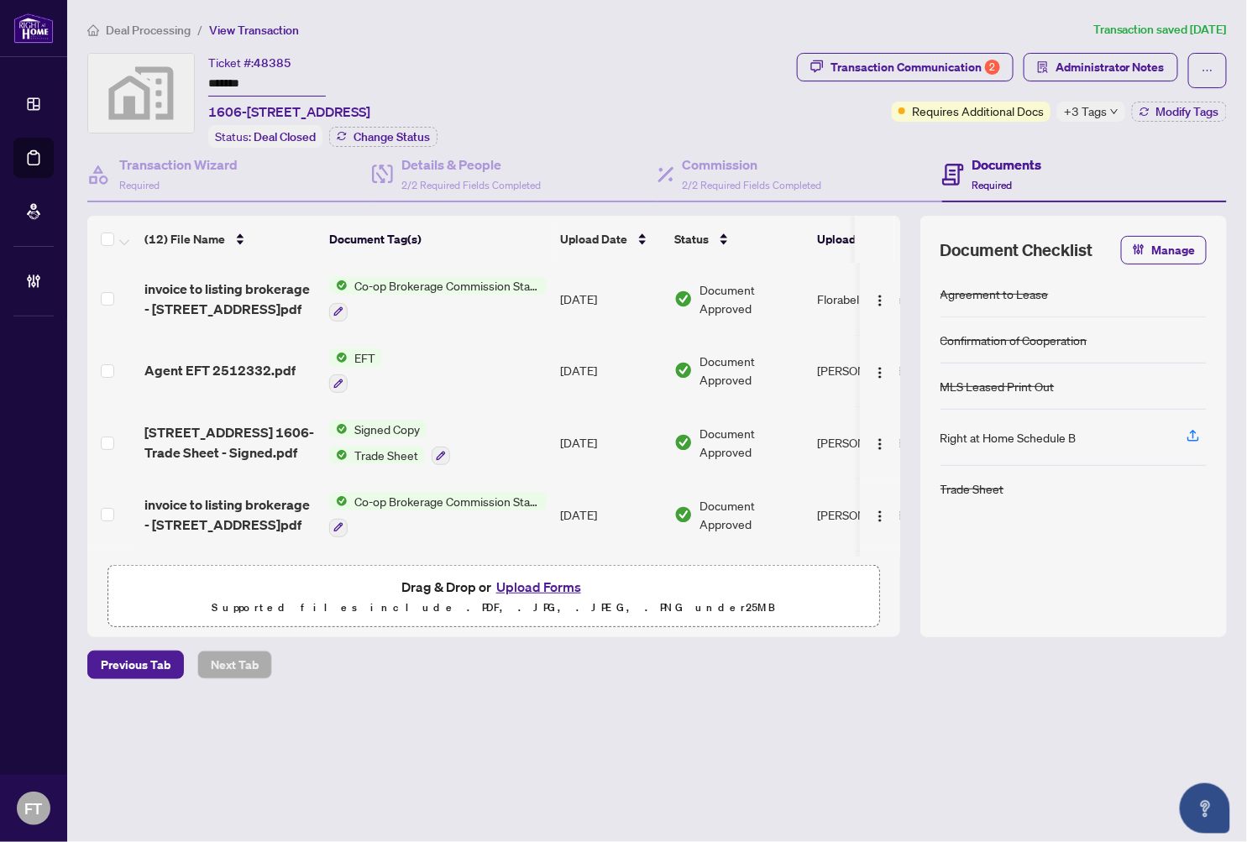
drag, startPoint x: 307, startPoint y: 725, endPoint x: 382, endPoint y: 521, distance: 217.3
click at [307, 725] on div "Deal Processing / View Transaction Transaction saved 7 days ago Ticket #: 48385…" at bounding box center [657, 379] width 1153 height 718
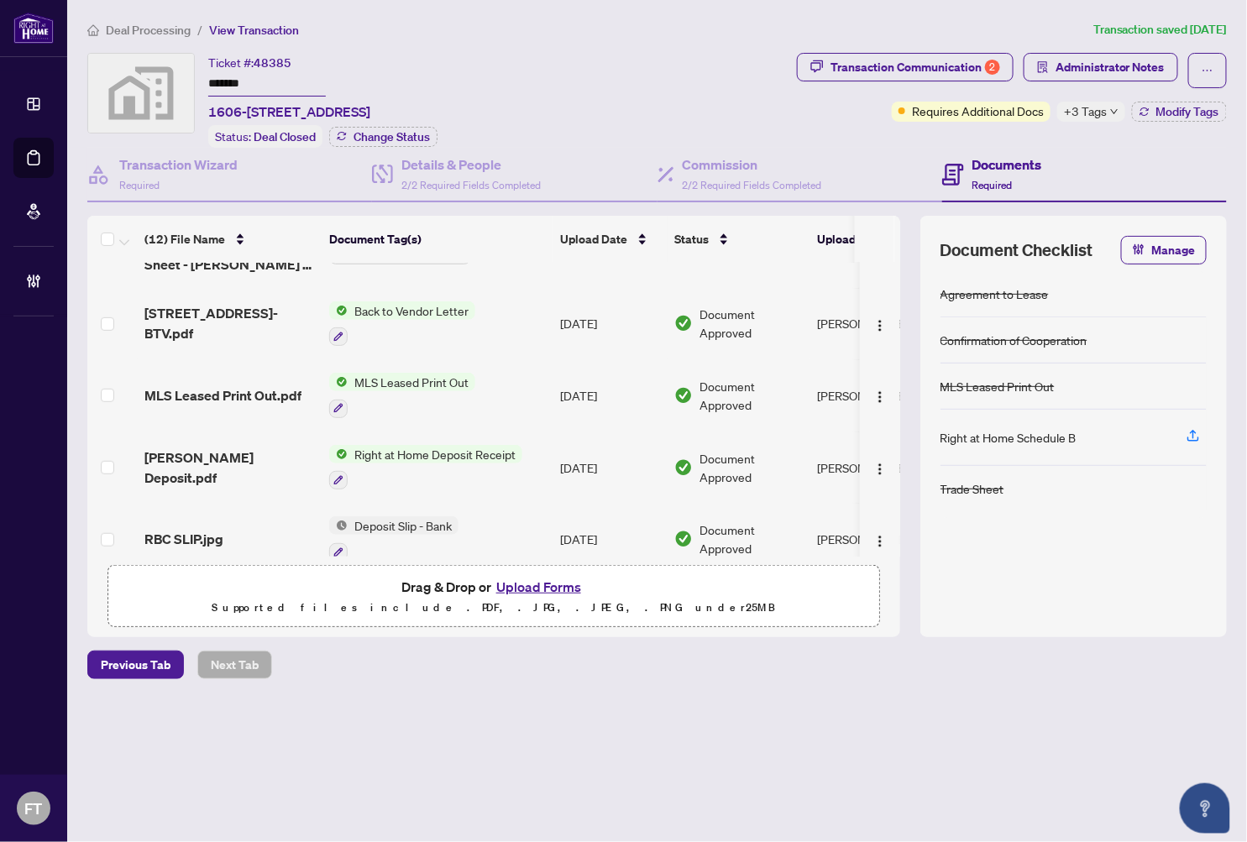
scroll to position [373, 0]
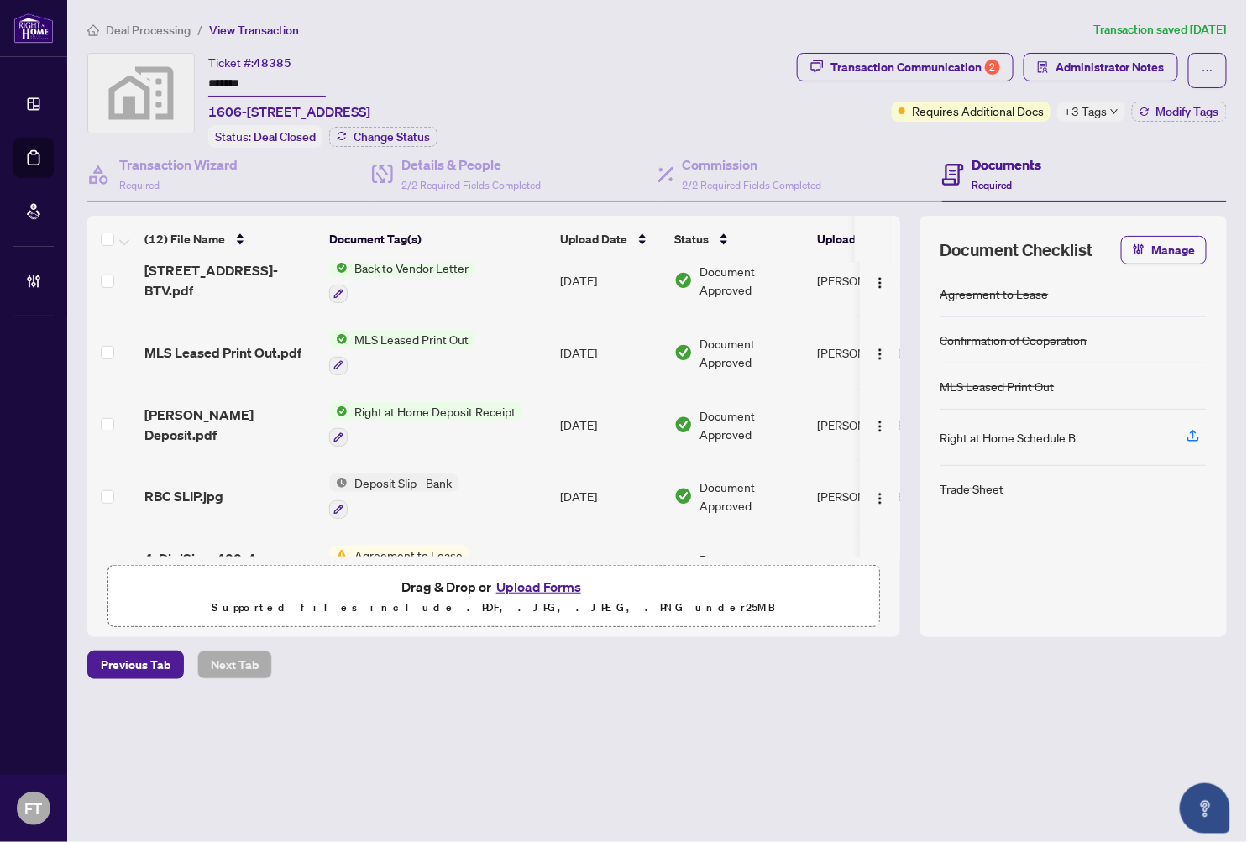
click at [196, 411] on span "Rahr Deposit.pdf" at bounding box center [229, 425] width 171 height 40
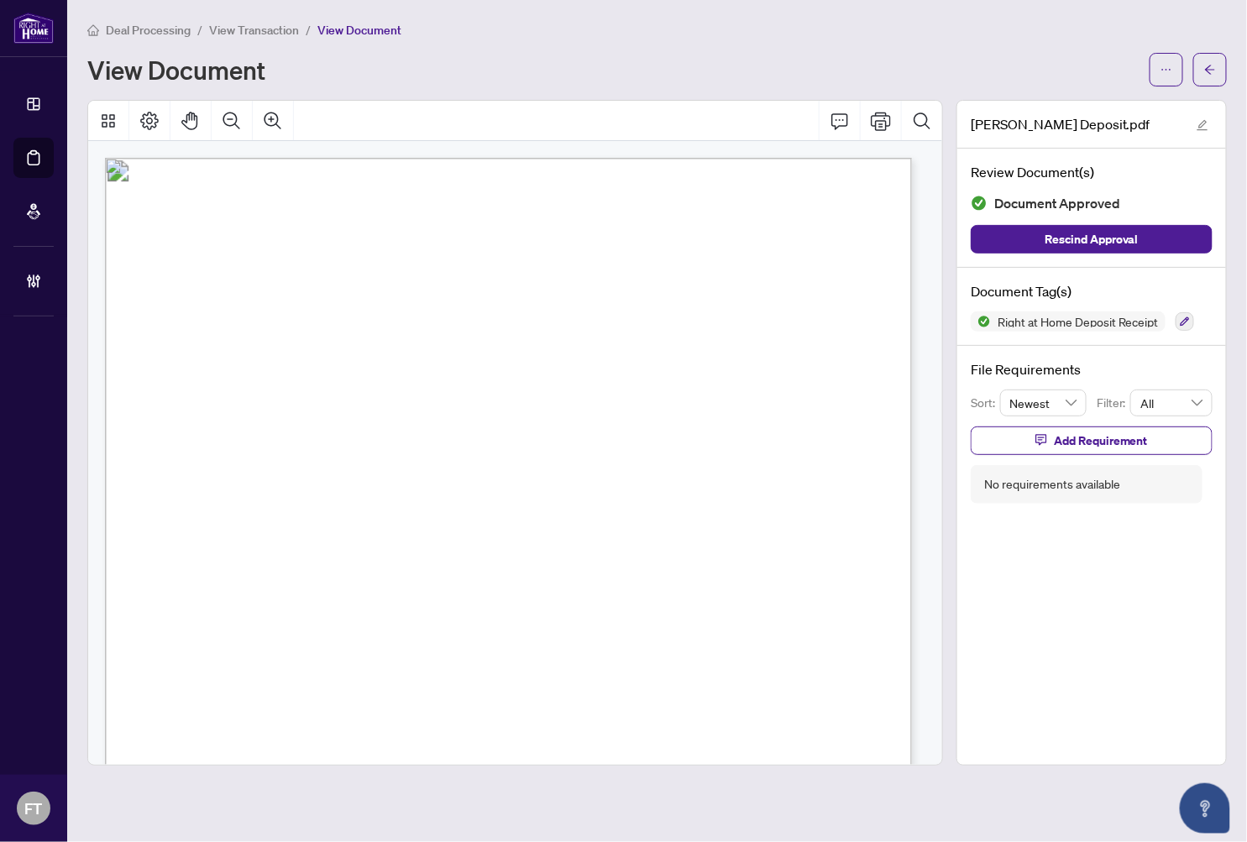
drag, startPoint x: 173, startPoint y: 421, endPoint x: 609, endPoint y: 228, distance: 476.7
click at [1143, 71] on button "button" at bounding box center [1167, 70] width 34 height 34
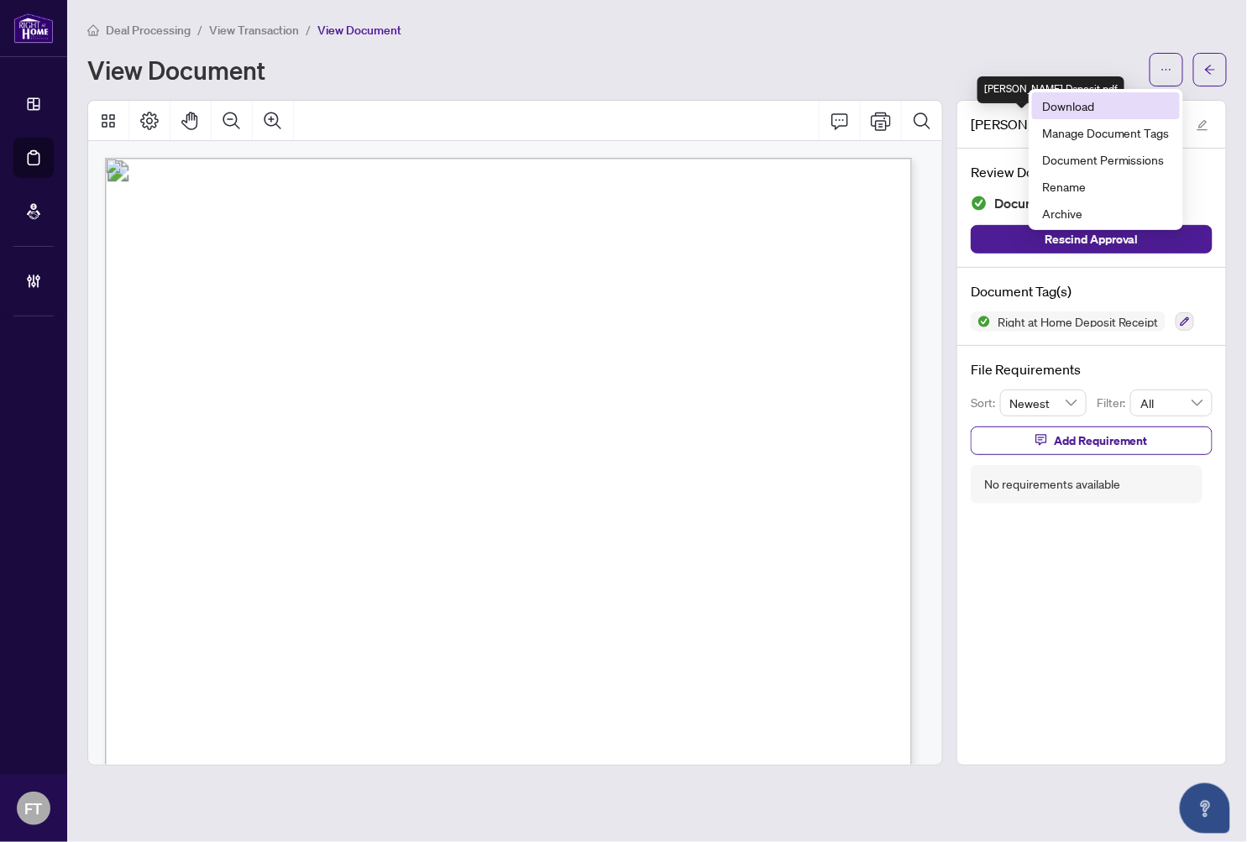
click at [1071, 106] on span "Download" at bounding box center [1106, 106] width 128 height 18
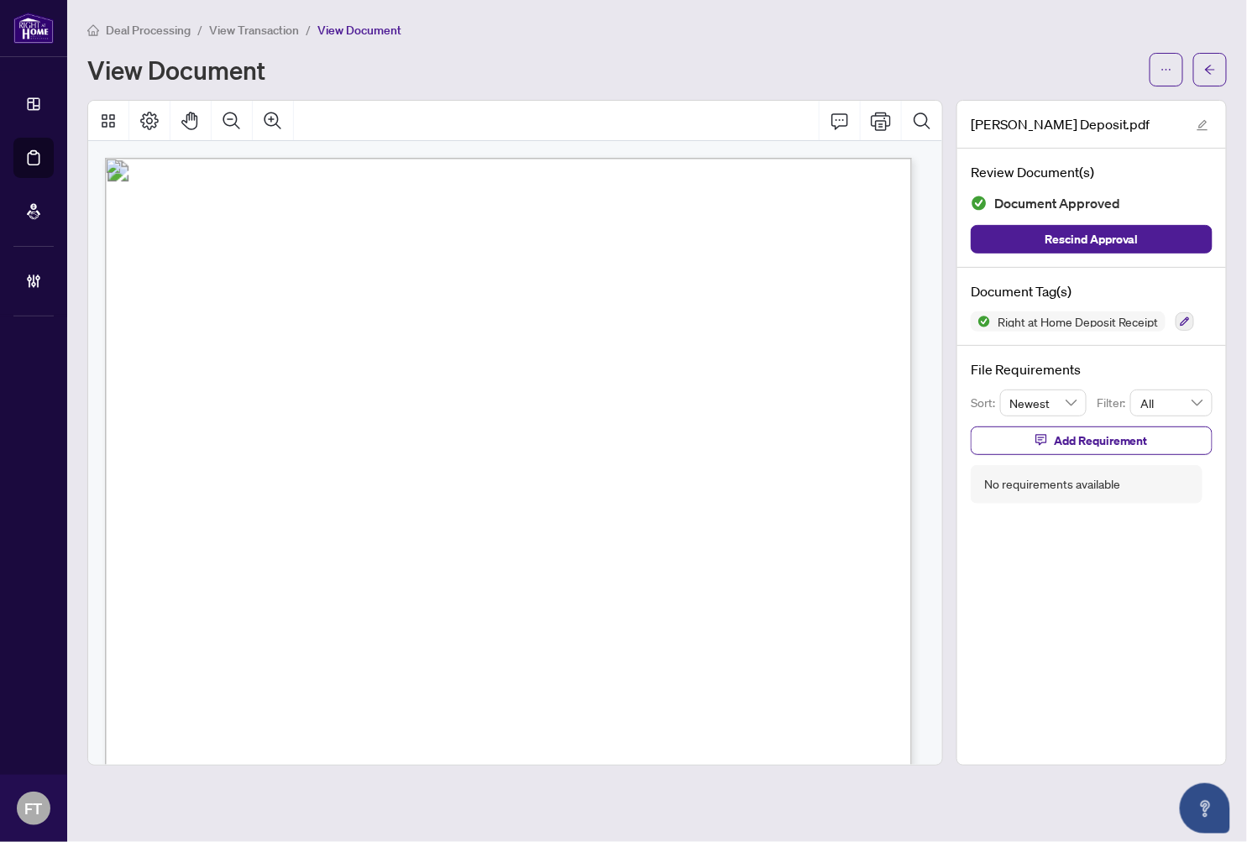
scroll to position [373, 0]
click at [642, 474] on div "Page 1" at bounding box center [739, 605] width 1268 height 1641
drag, startPoint x: 645, startPoint y: 474, endPoint x: 529, endPoint y: 497, distance: 118.1
click at [529, 497] on div "Page 1" at bounding box center [739, 605] width 1268 height 1641
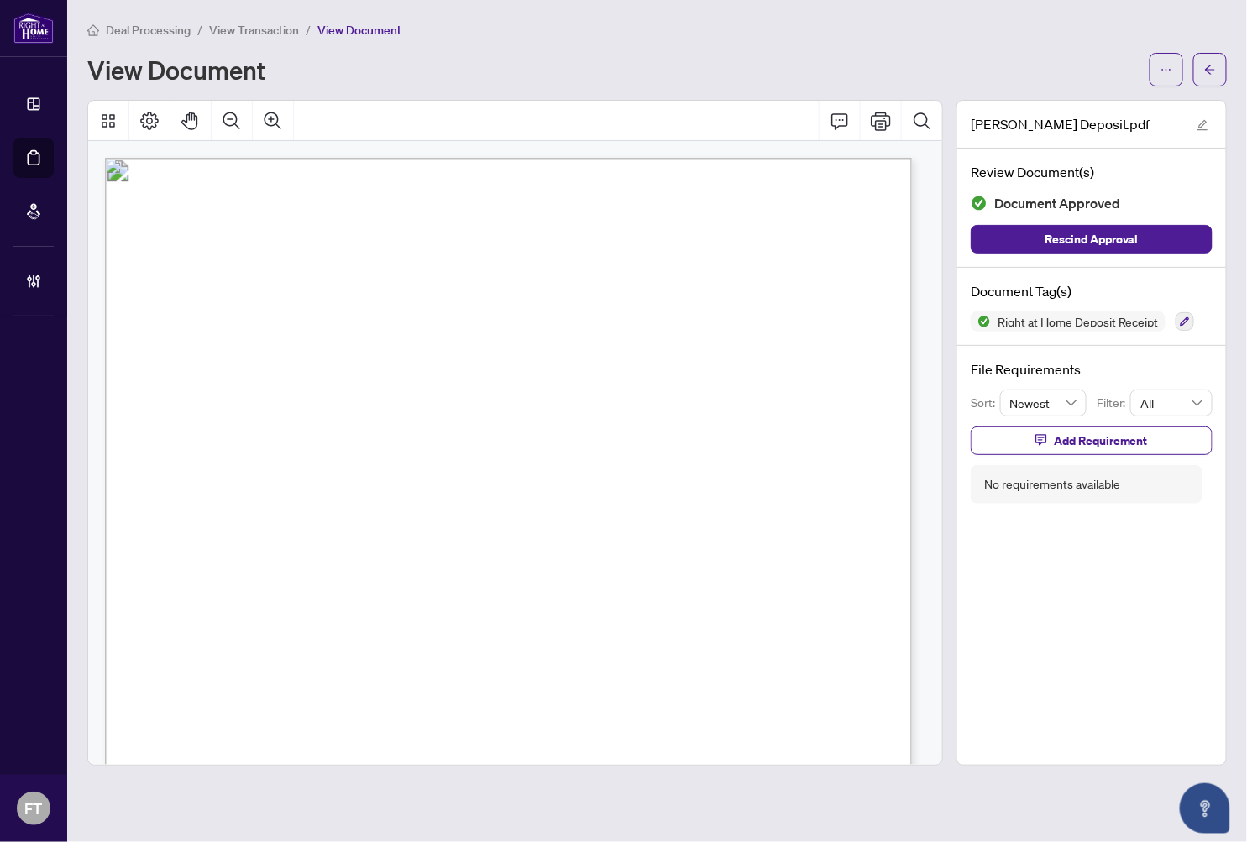
drag, startPoint x: 296, startPoint y: 431, endPoint x: 605, endPoint y: 247, distance: 359.6
click at [148, 29] on span "Deal Processing" at bounding box center [148, 30] width 85 height 15
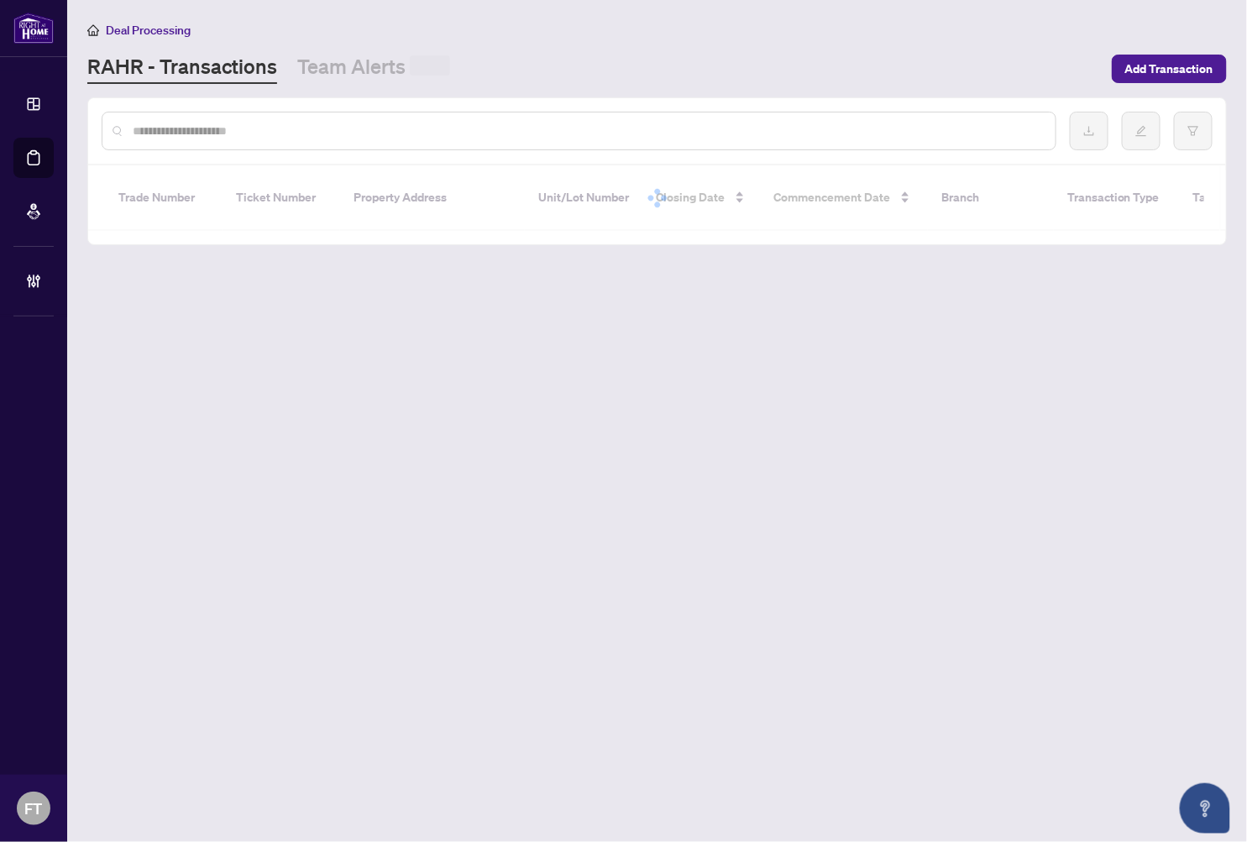
click at [292, 138] on input "text" at bounding box center [587, 131] width 909 height 18
type input "**********"
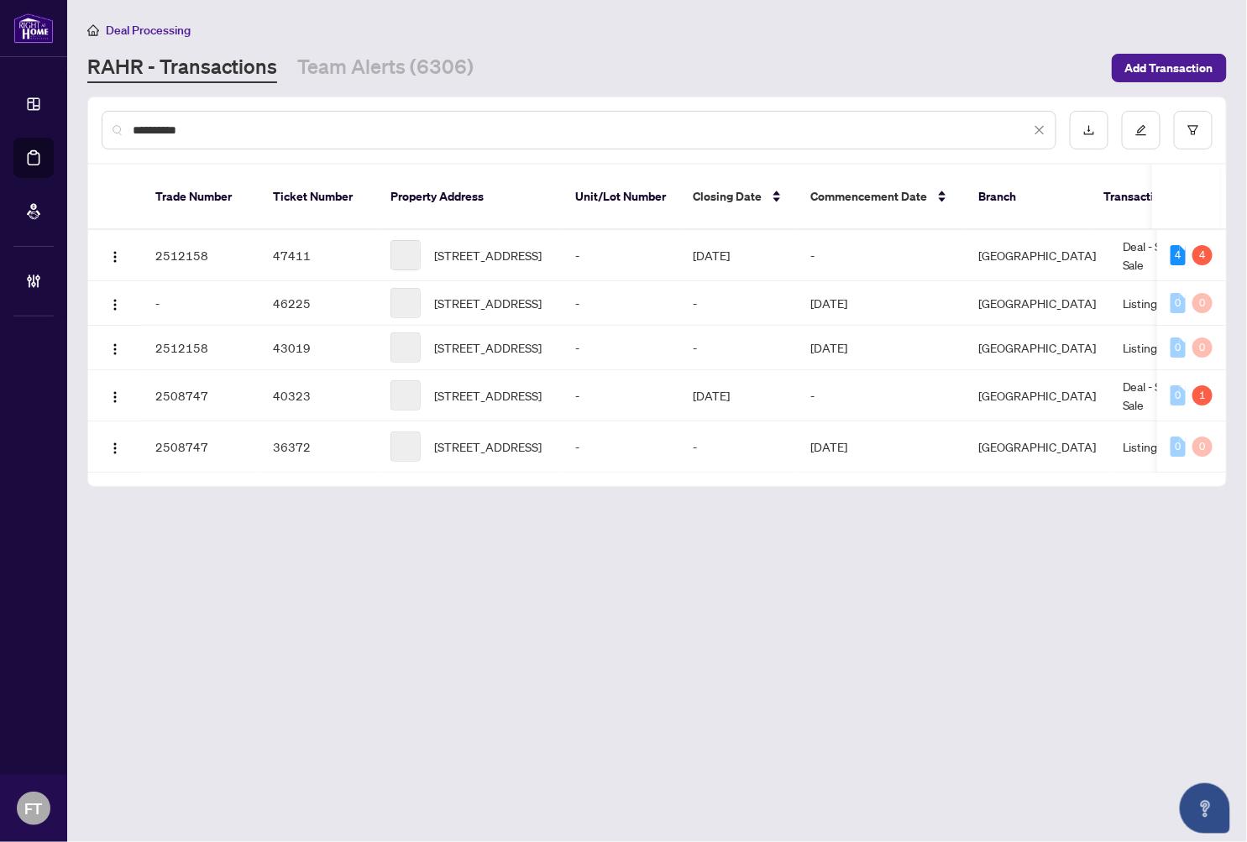
drag, startPoint x: 431, startPoint y: 660, endPoint x: 625, endPoint y: 488, distance: 259.3
click at [433, 658] on main "**********" at bounding box center [657, 421] width 1180 height 842
click at [1143, 230] on td "Deal - Sell Side Sale" at bounding box center [1172, 255] width 126 height 51
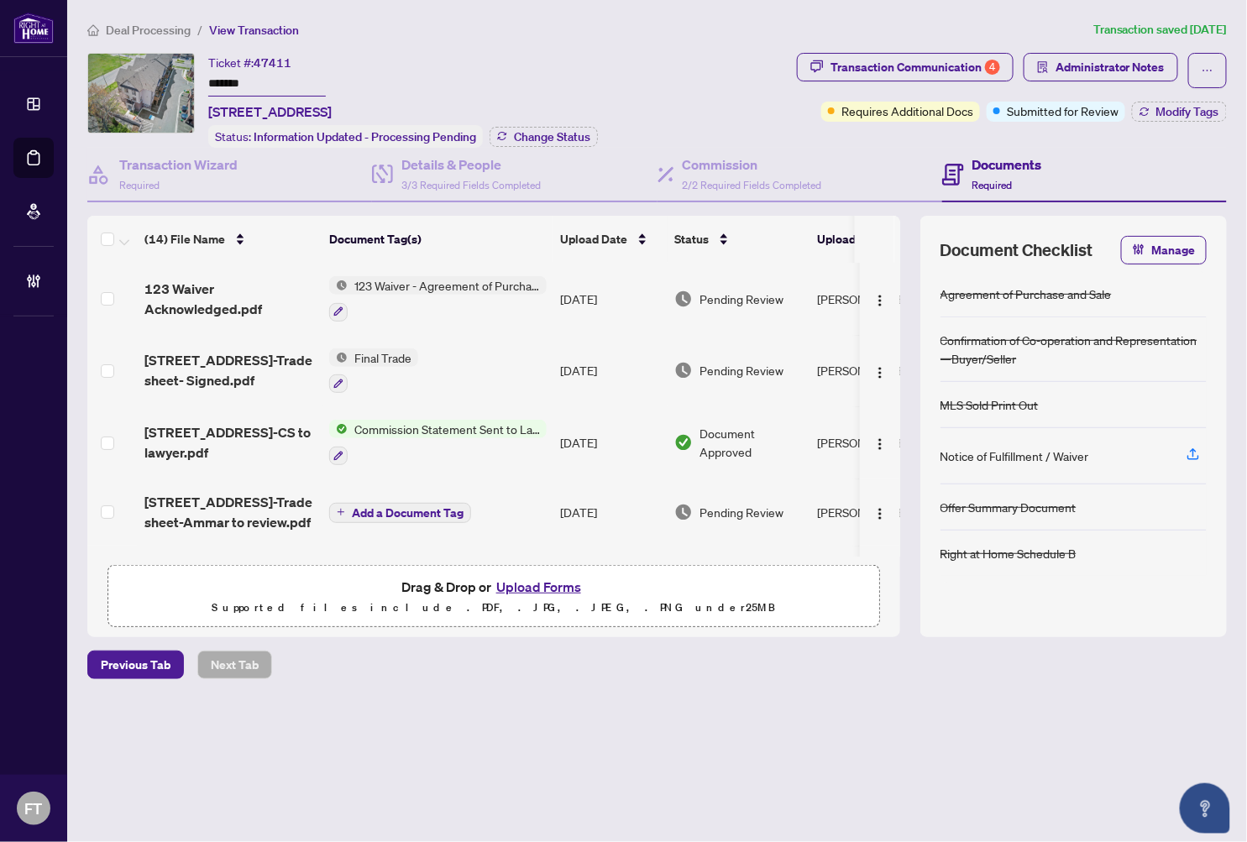
click at [406, 25] on ol "Deal Processing / View Transaction" at bounding box center [586, 29] width 999 height 19
click at [393, 163] on div "Details & People 3/3 Required Fields Completed" at bounding box center [456, 174] width 169 height 39
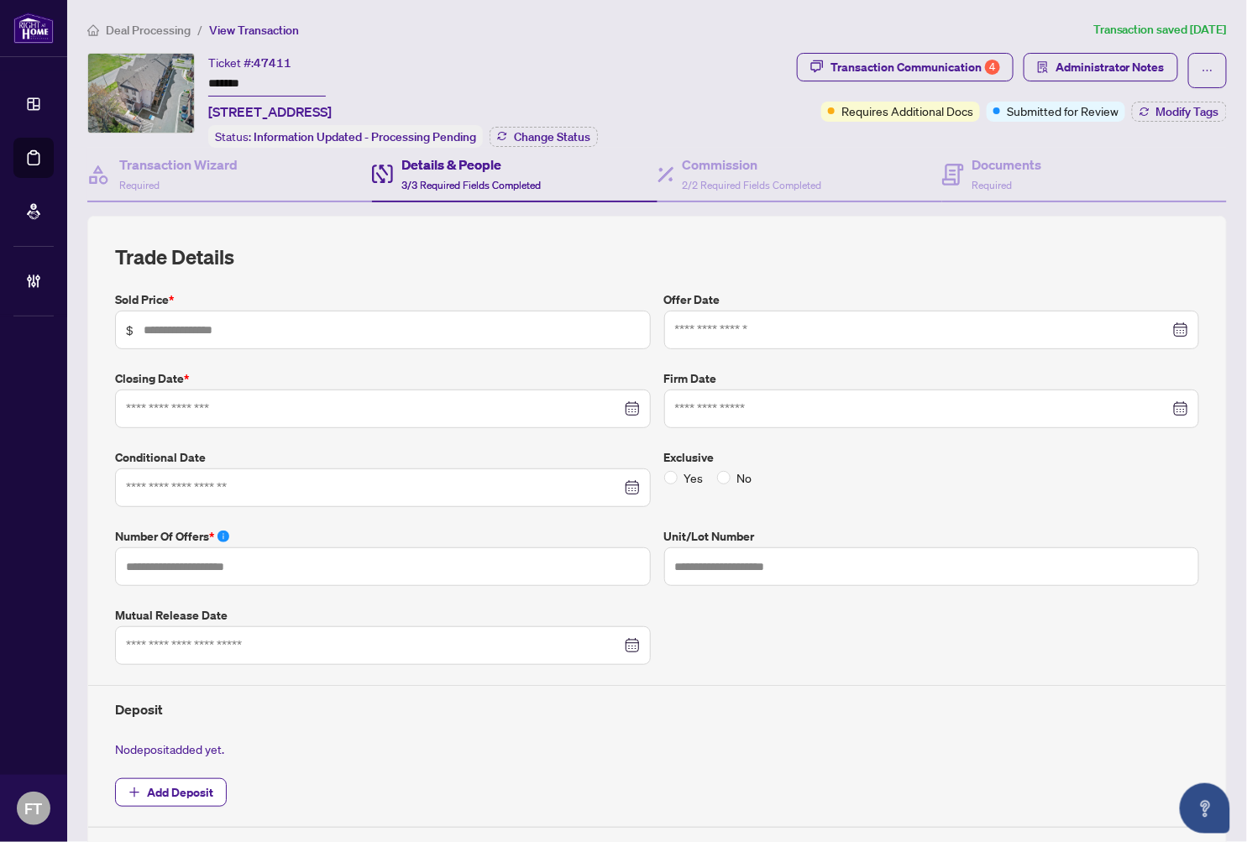
type input "*******"
type input "*"
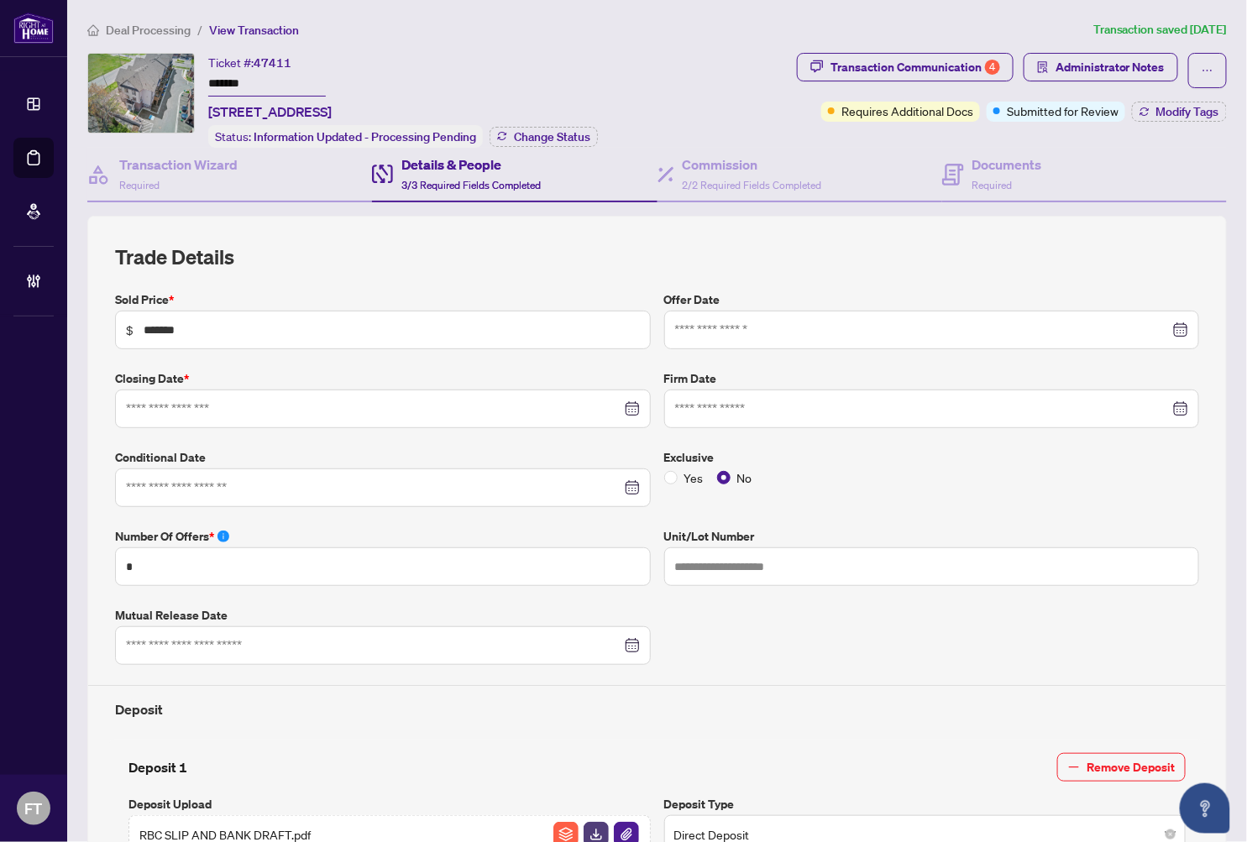
type input "**********"
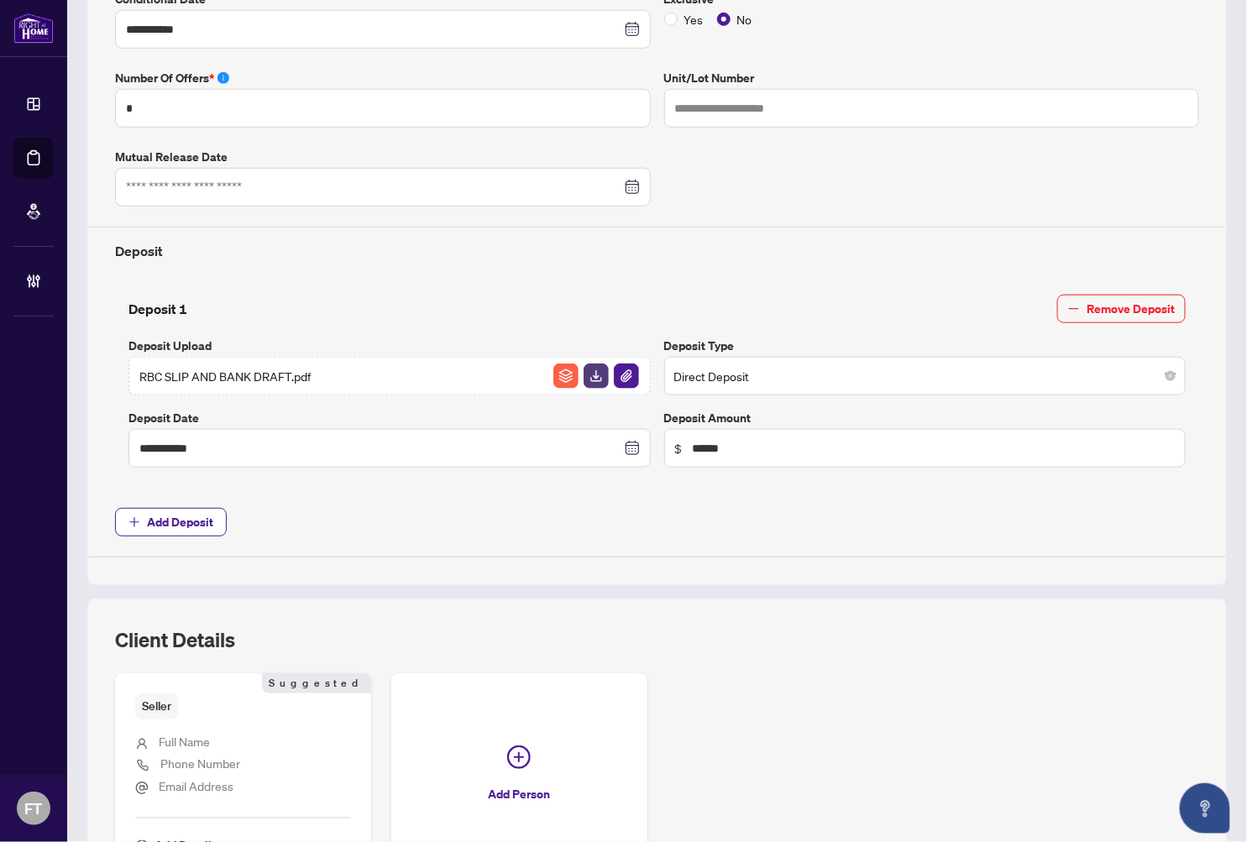
scroll to position [645, 0]
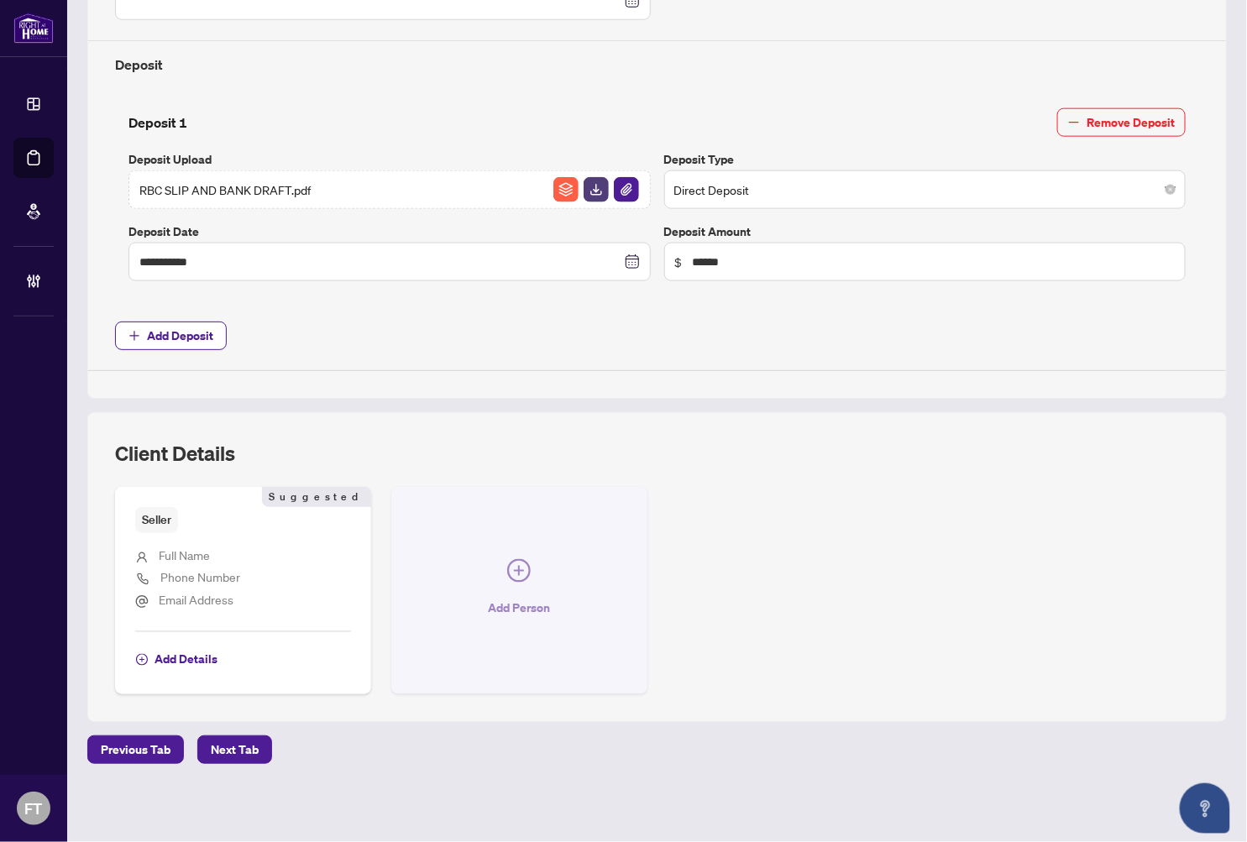
drag, startPoint x: 417, startPoint y: 754, endPoint x: 519, endPoint y: 534, distance: 242.7
click at [417, 754] on div "Previous Tab Next Tab" at bounding box center [656, 750] width 1139 height 29
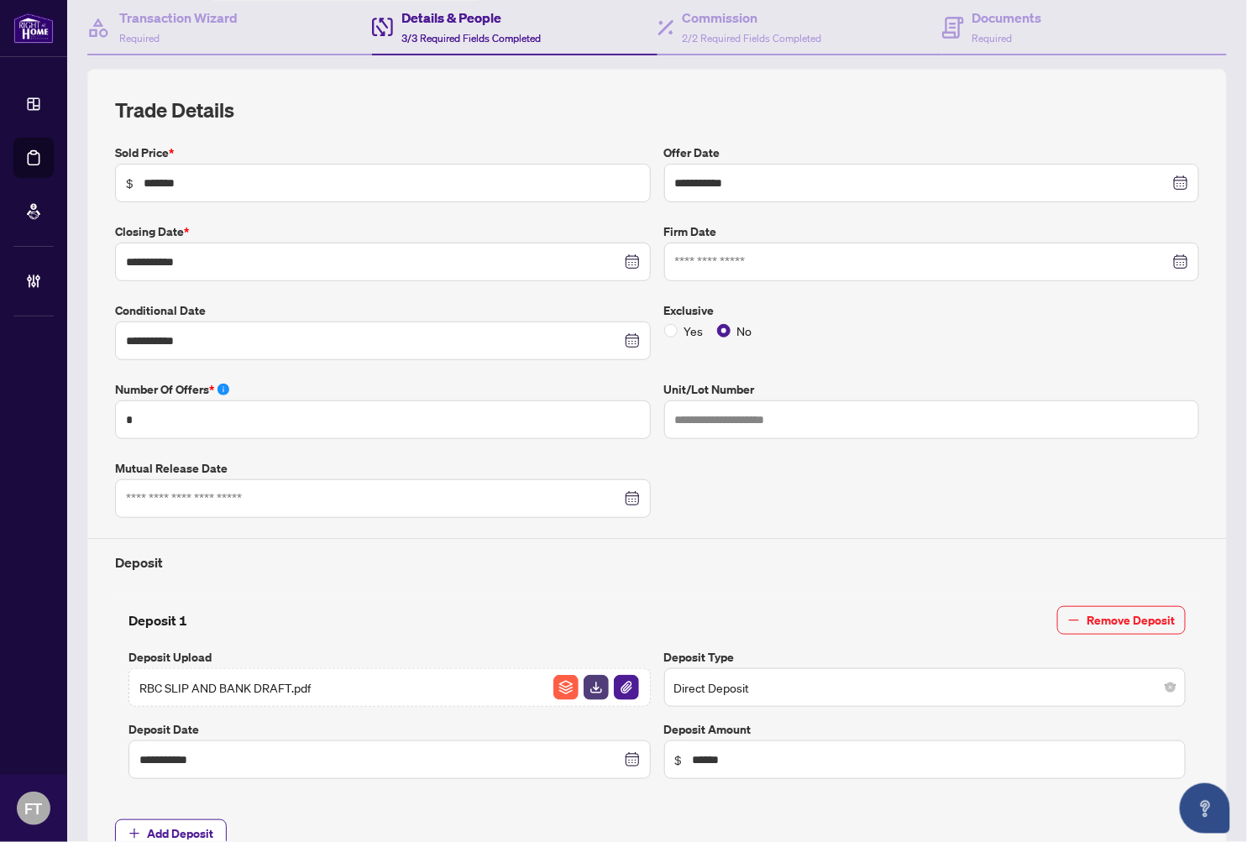
scroll to position [86, 0]
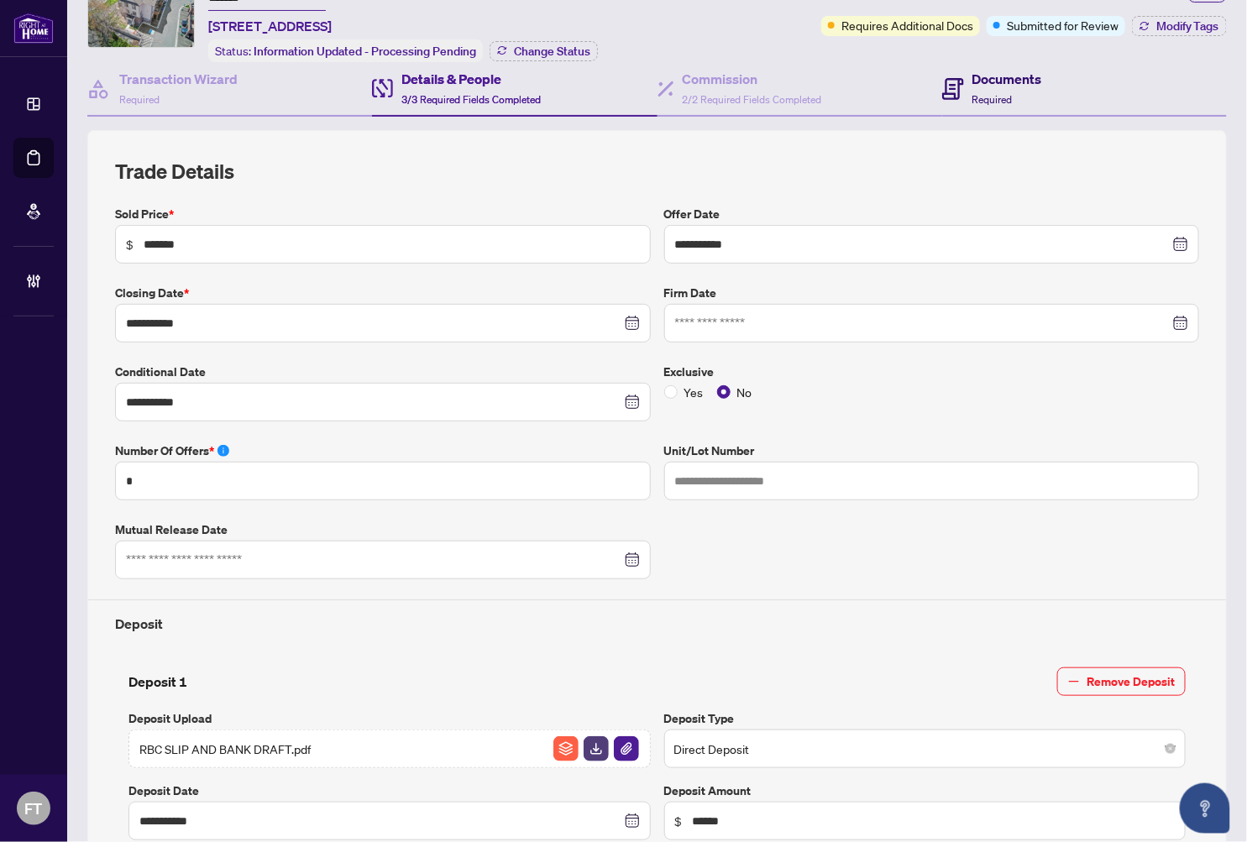
click at [959, 81] on div "Documents Required" at bounding box center [992, 88] width 100 height 39
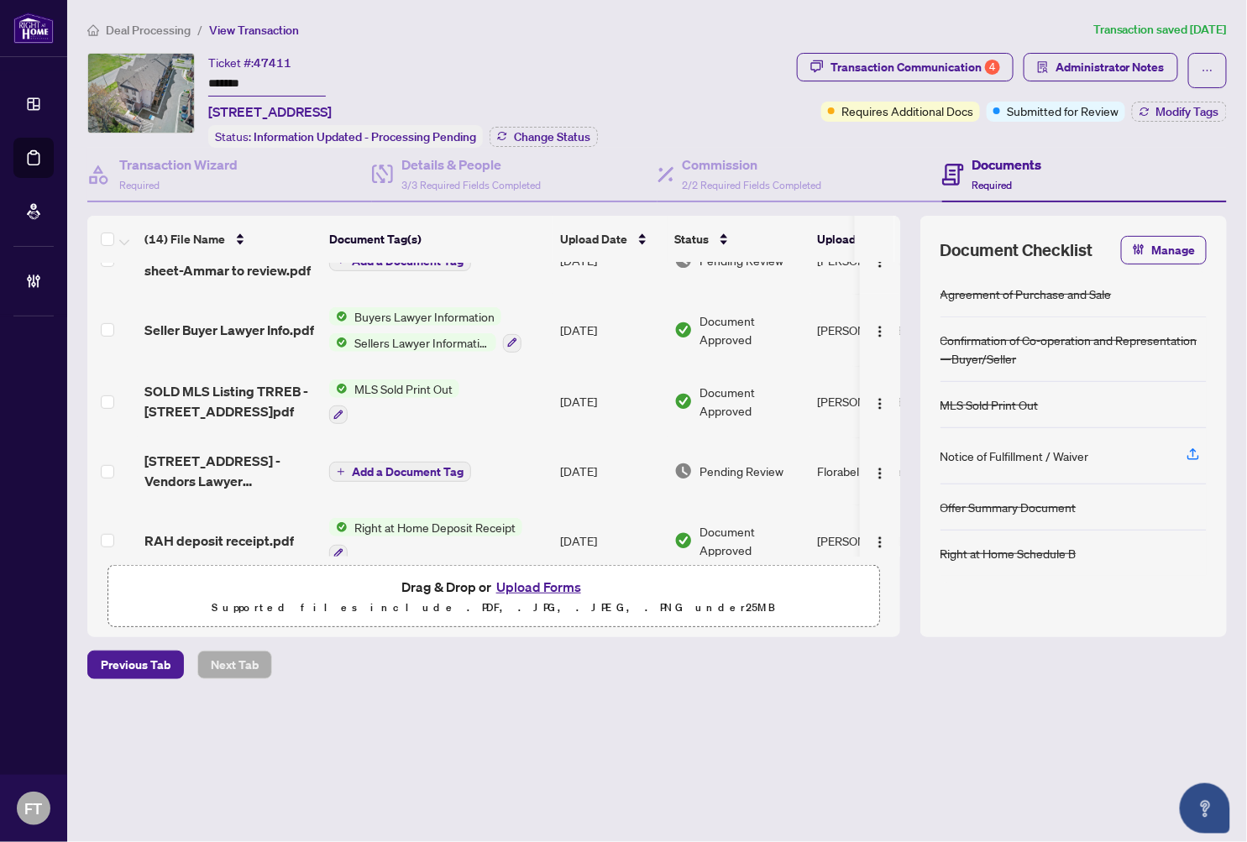
scroll to position [280, 0]
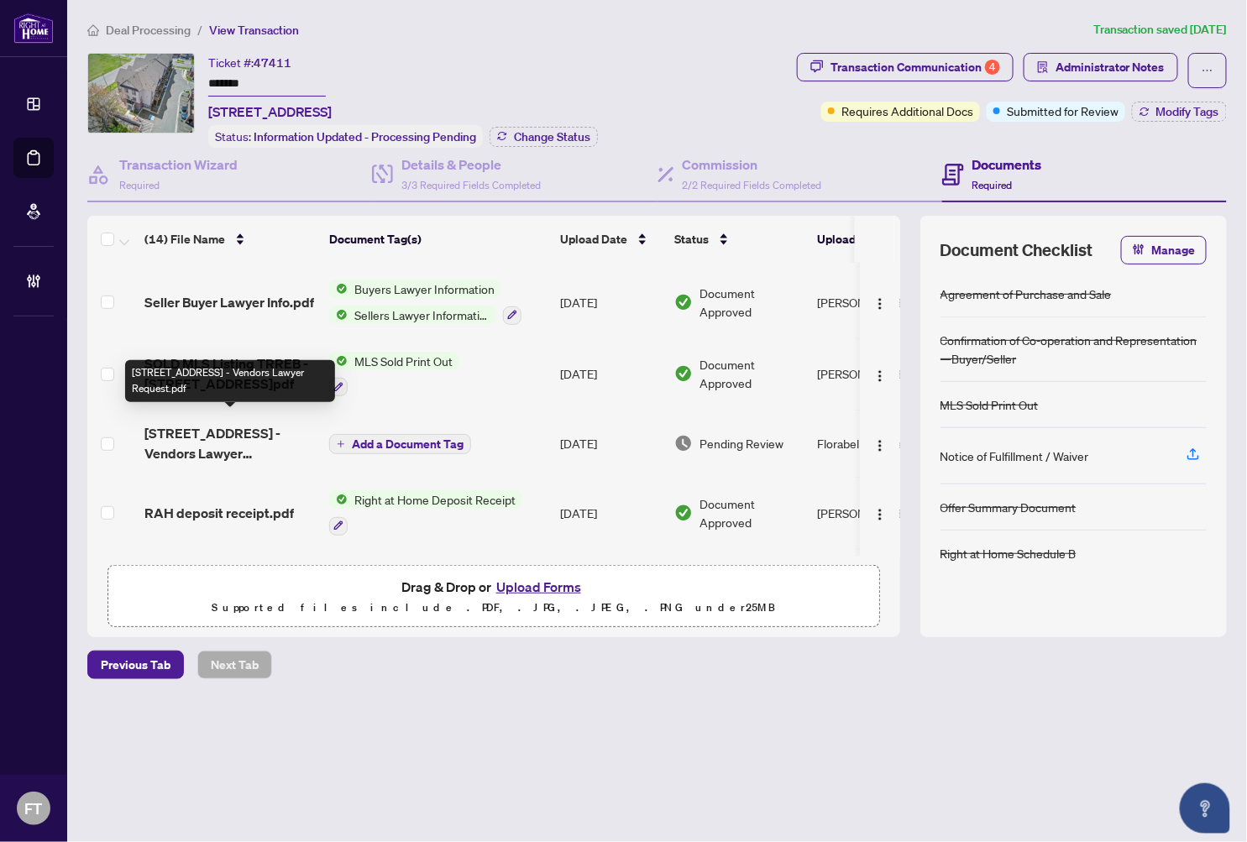
click at [238, 424] on span "1534 Bloor Street - Vendors Lawyer Request.pdf" at bounding box center [229, 443] width 171 height 40
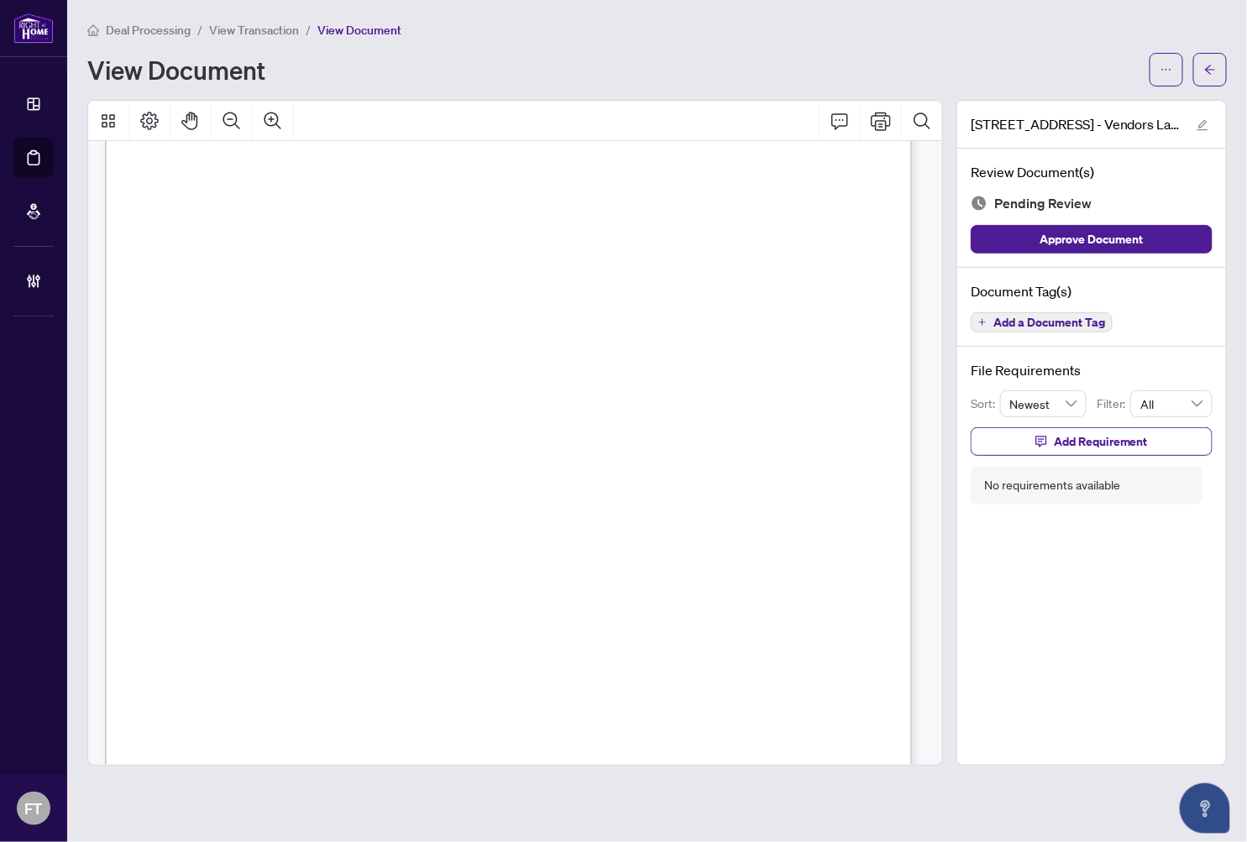
scroll to position [186, 0]
drag, startPoint x: 296, startPoint y: 401, endPoint x: 315, endPoint y: 401, distance: 19.3
click at [298, 401] on div "ROYAL LEPAGE TERREQUITY REALTY, BROKERAGE Independently Owned & Operated 1 Spar…" at bounding box center [739, 791] width 1268 height 1641
click at [1024, 331] on div "Document Tag(s) Add a Document Tag" at bounding box center [1091, 308] width 269 height 80
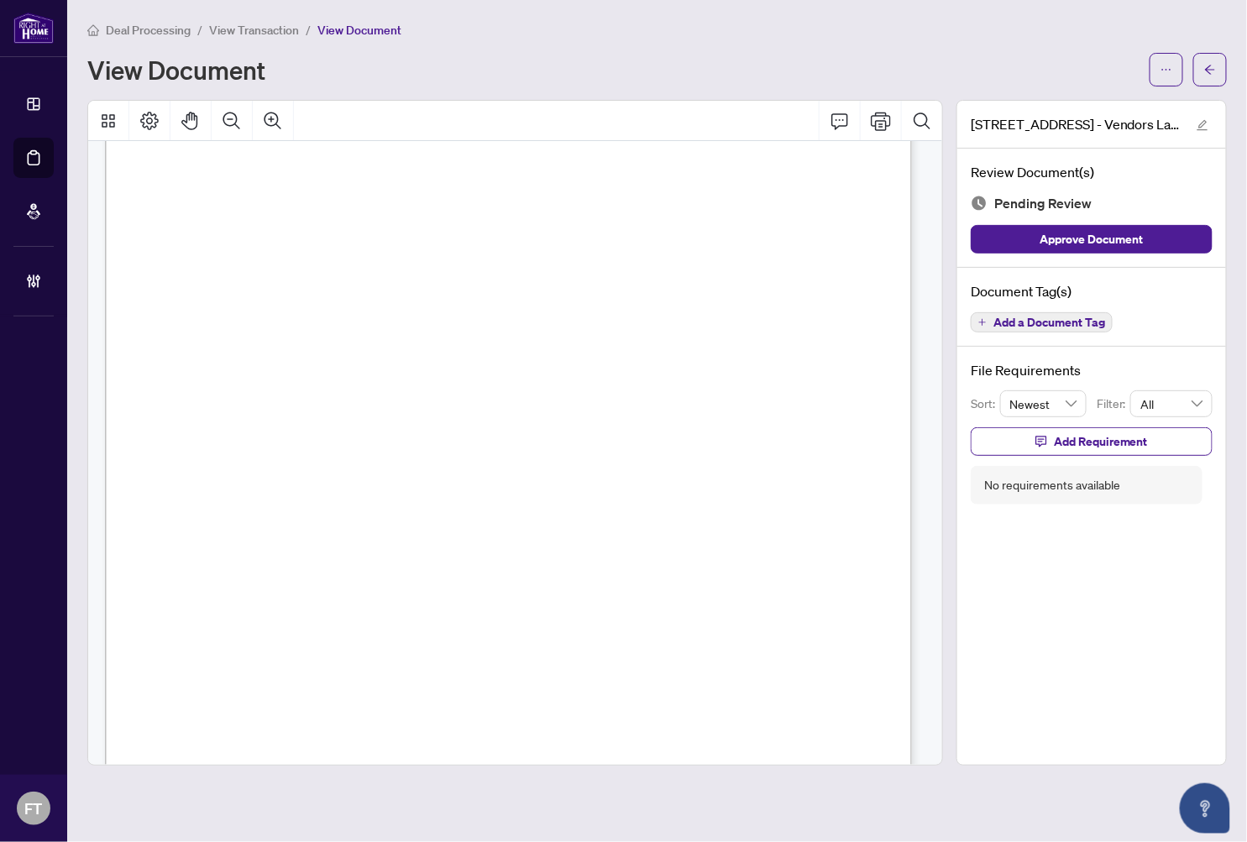
click at [996, 322] on span "Add a Document Tag" at bounding box center [1049, 323] width 112 height 12
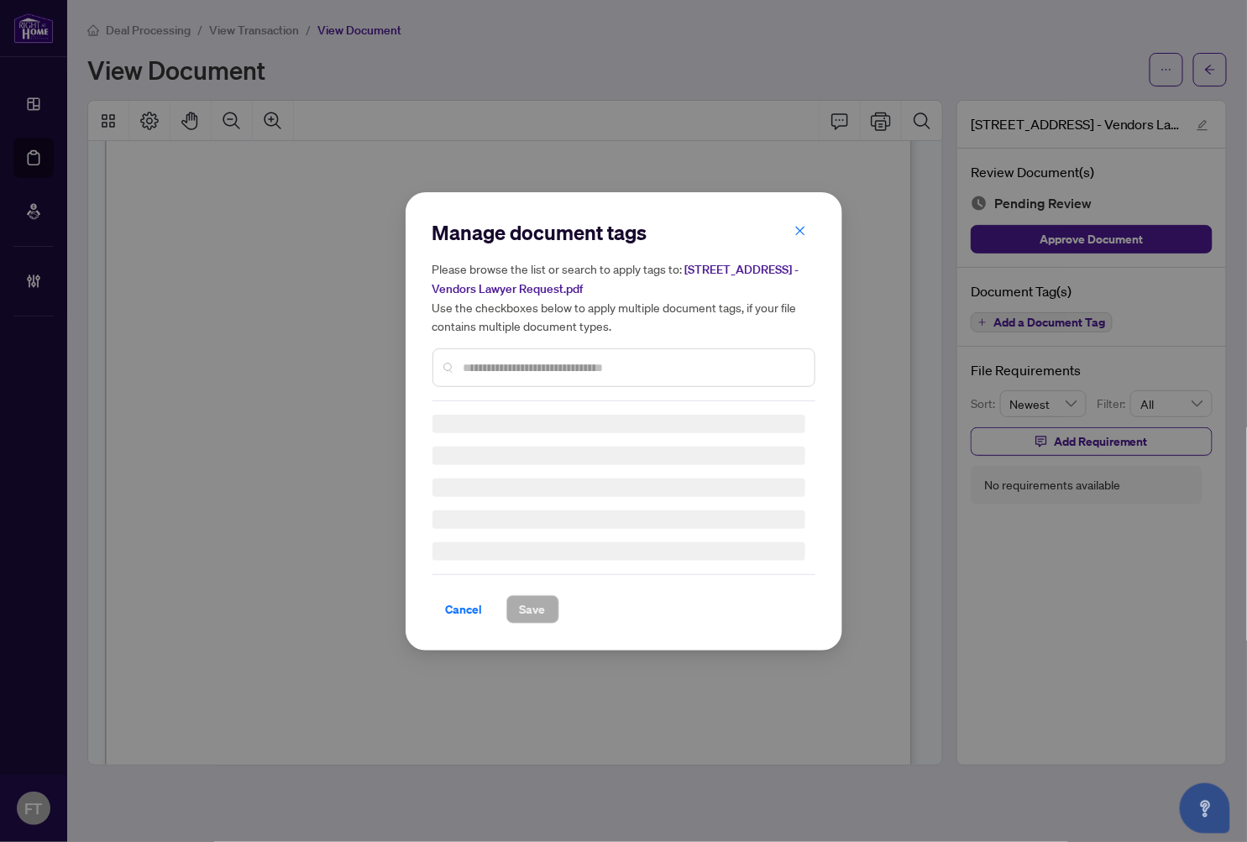
click at [565, 355] on div "Manage document tags Please browse the list or search to apply tags to: 1534 Bl…" at bounding box center [623, 310] width 383 height 182
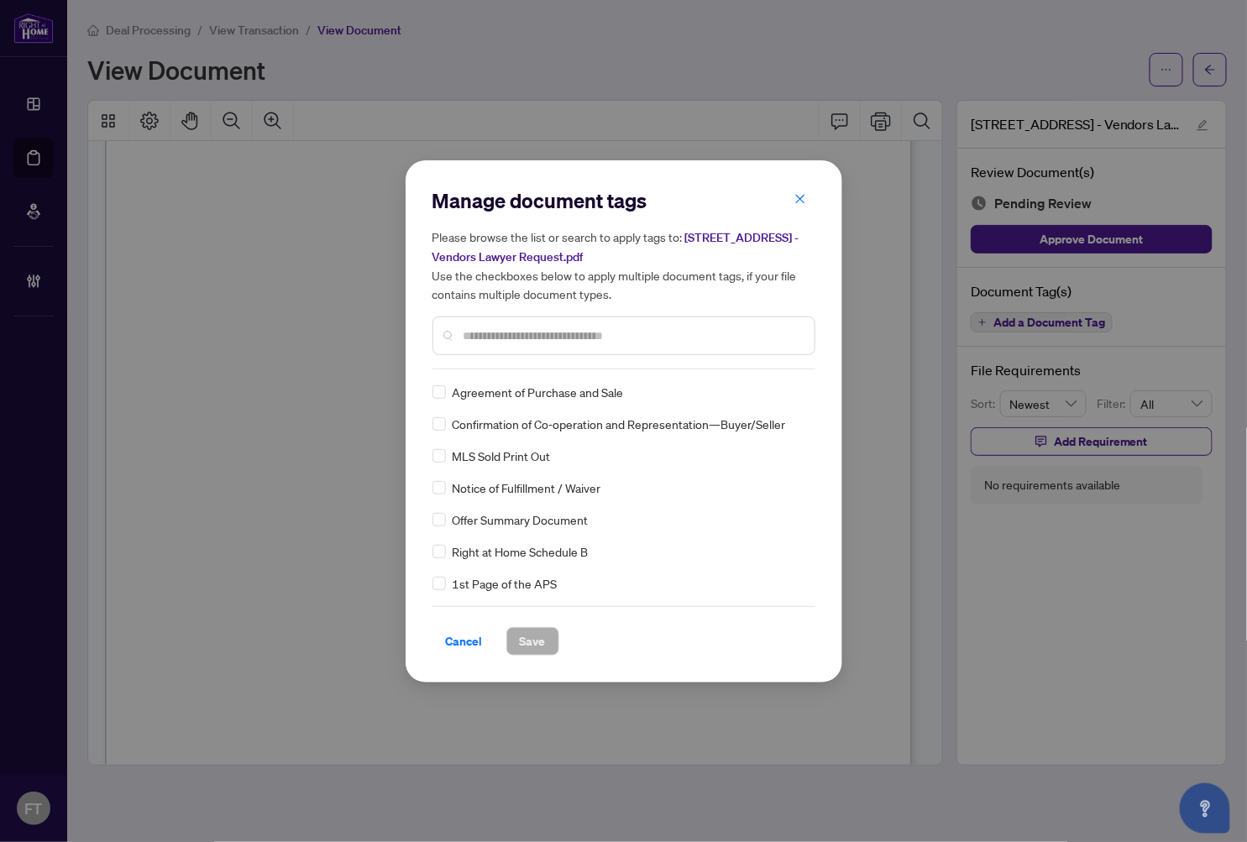
click at [511, 338] on input "text" at bounding box center [633, 336] width 338 height 18
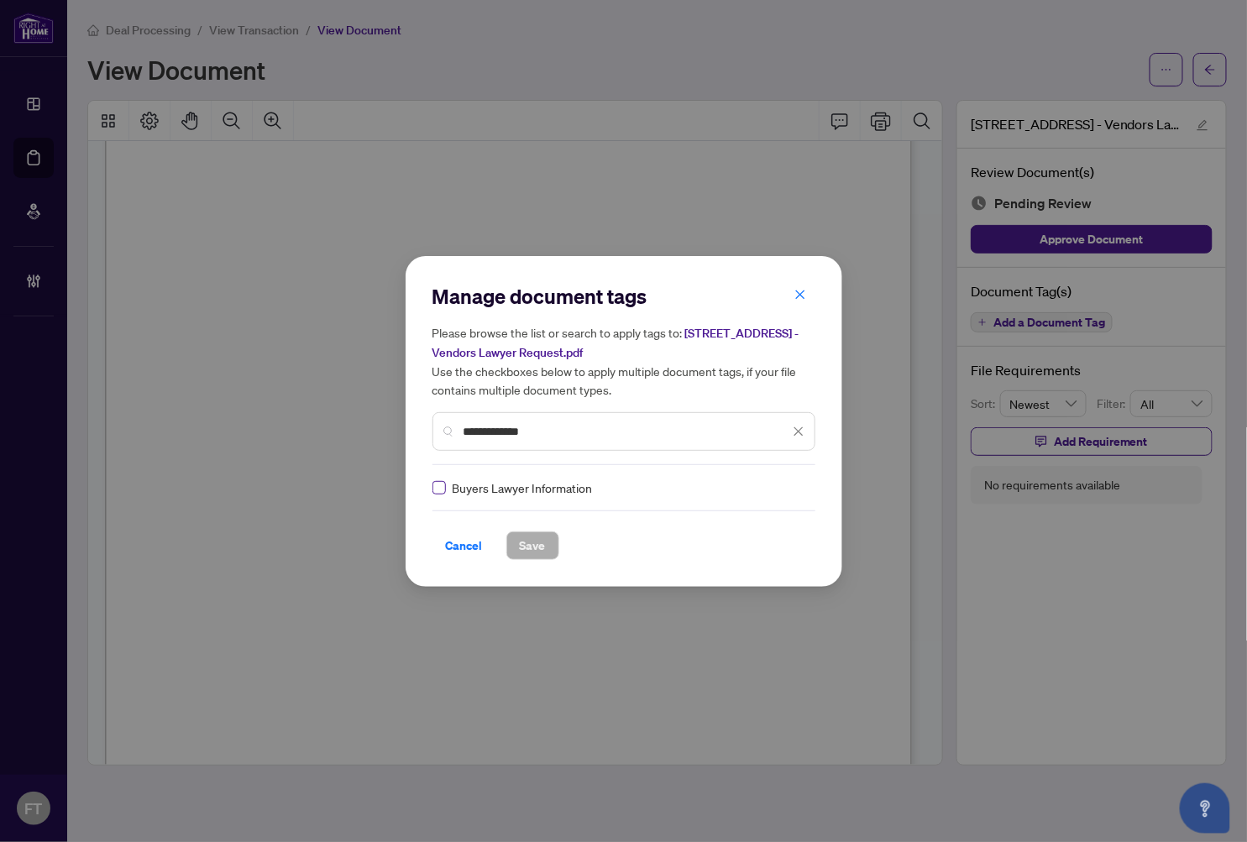
type input "**********"
click at [794, 490] on div at bounding box center [789, 487] width 32 height 17
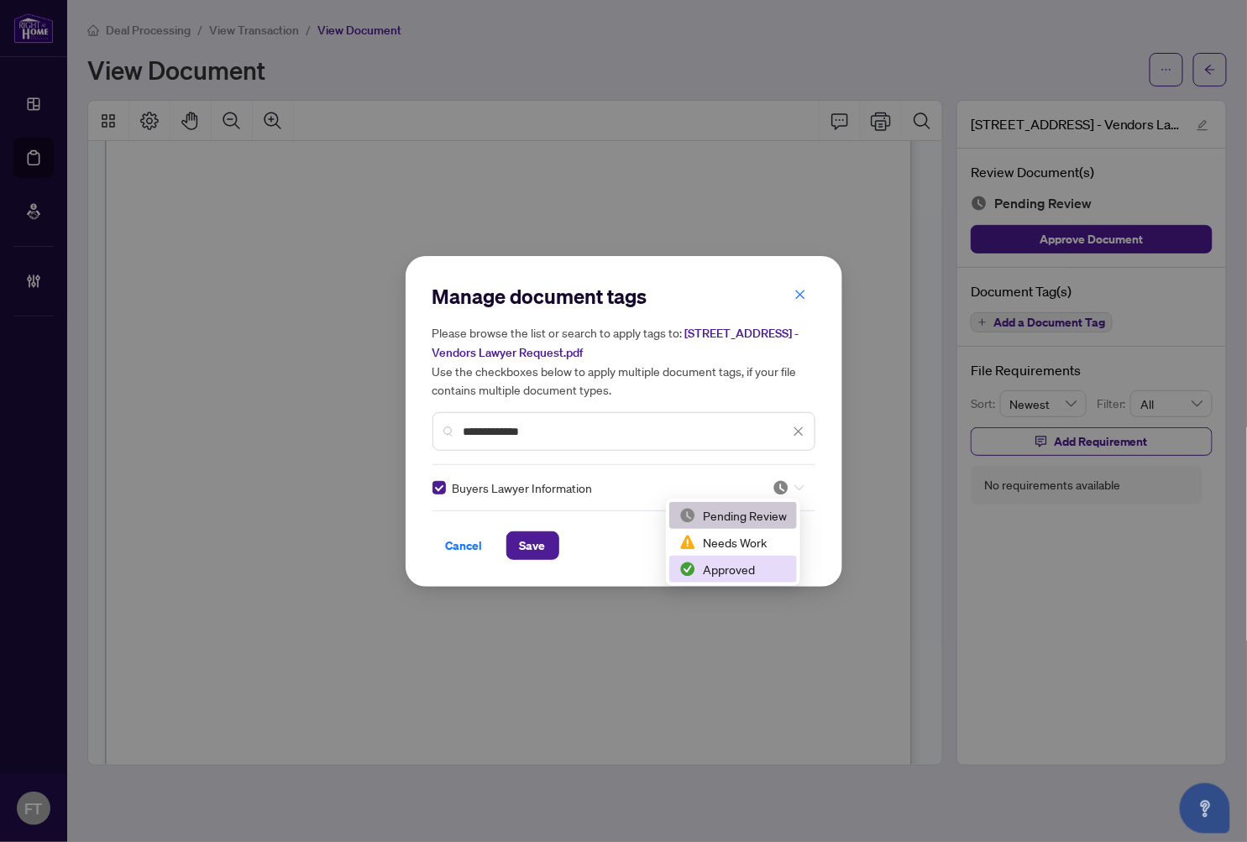
click at [723, 561] on div "Approved" at bounding box center [732, 569] width 107 height 18
drag, startPoint x: 542, startPoint y: 548, endPoint x: 558, endPoint y: 558, distance: 18.9
click at [548, 554] on button "Save" at bounding box center [532, 546] width 53 height 29
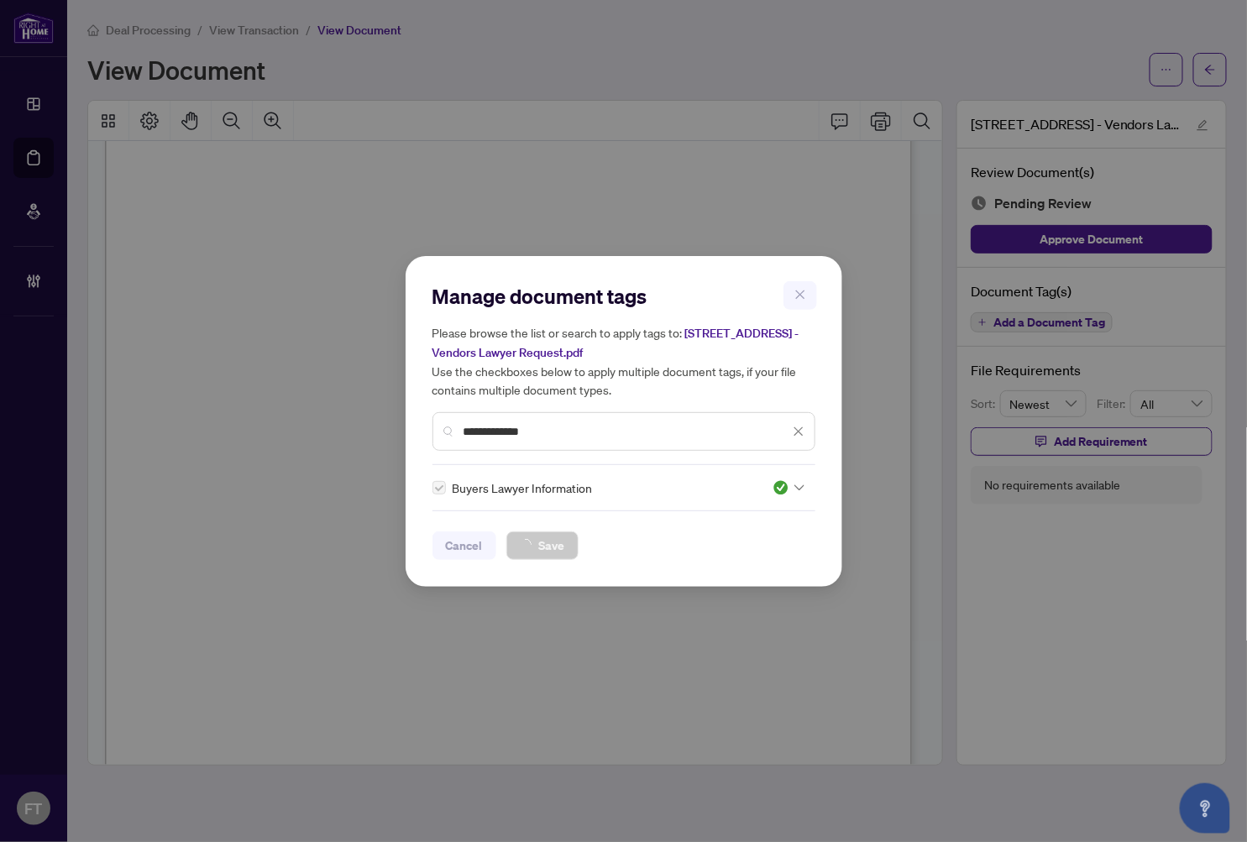
click at [800, 731] on div "**********" at bounding box center [623, 421] width 1247 height 842
drag, startPoint x: 800, startPoint y: 731, endPoint x: 593, endPoint y: 666, distance: 217.3
click at [593, 667] on div "**********" at bounding box center [623, 421] width 1247 height 842
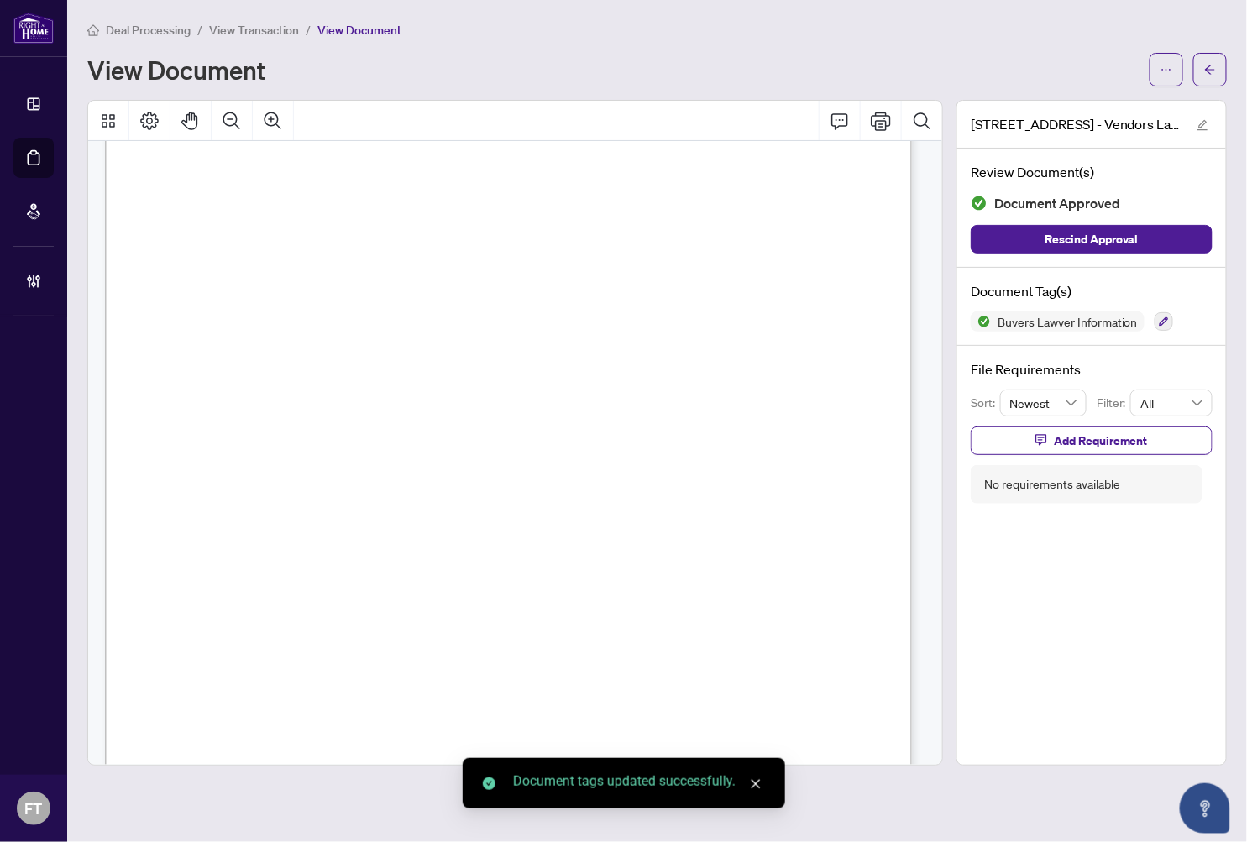
click at [244, 30] on span "View Transaction" at bounding box center [254, 30] width 90 height 15
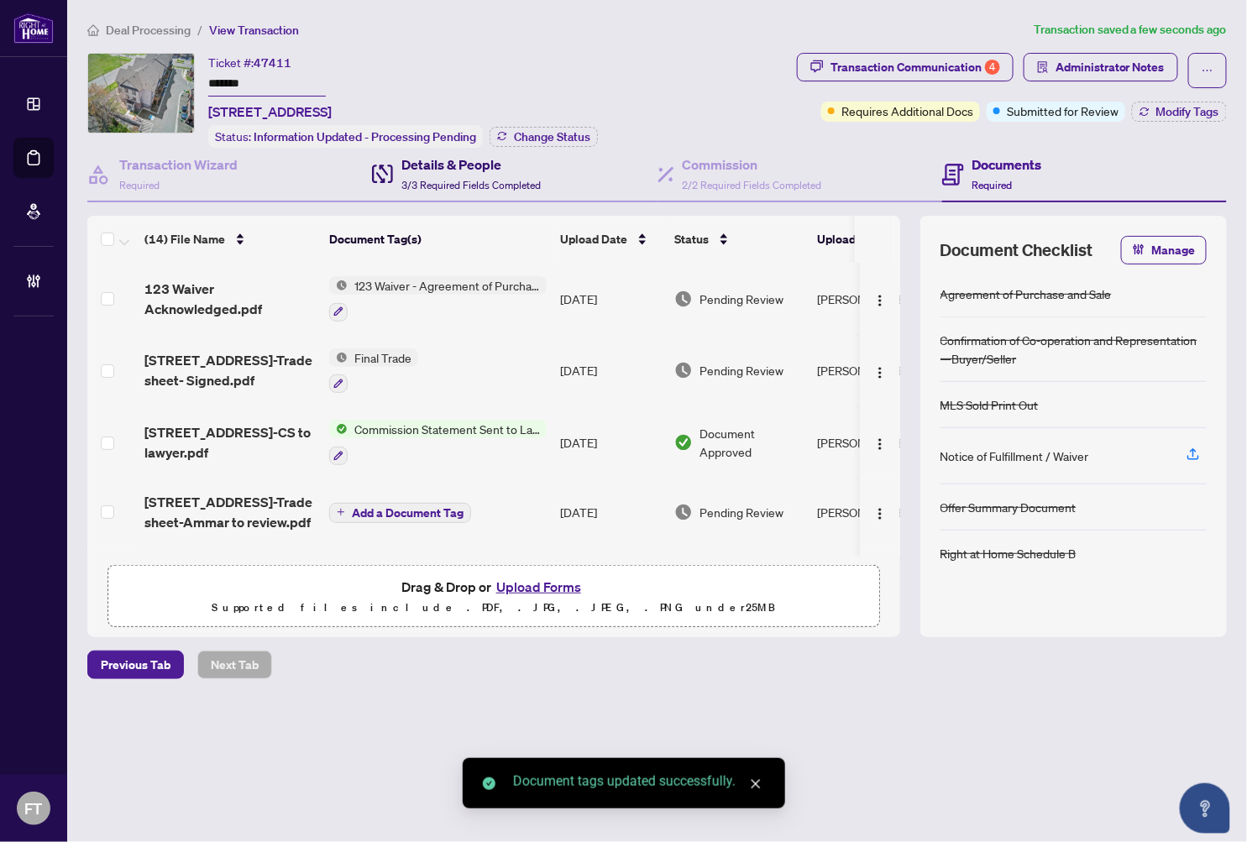
drag, startPoint x: 485, startPoint y: 181, endPoint x: 490, endPoint y: 199, distance: 19.1
click at [487, 181] on span "3/3 Required Fields Completed" at bounding box center [470, 185] width 139 height 13
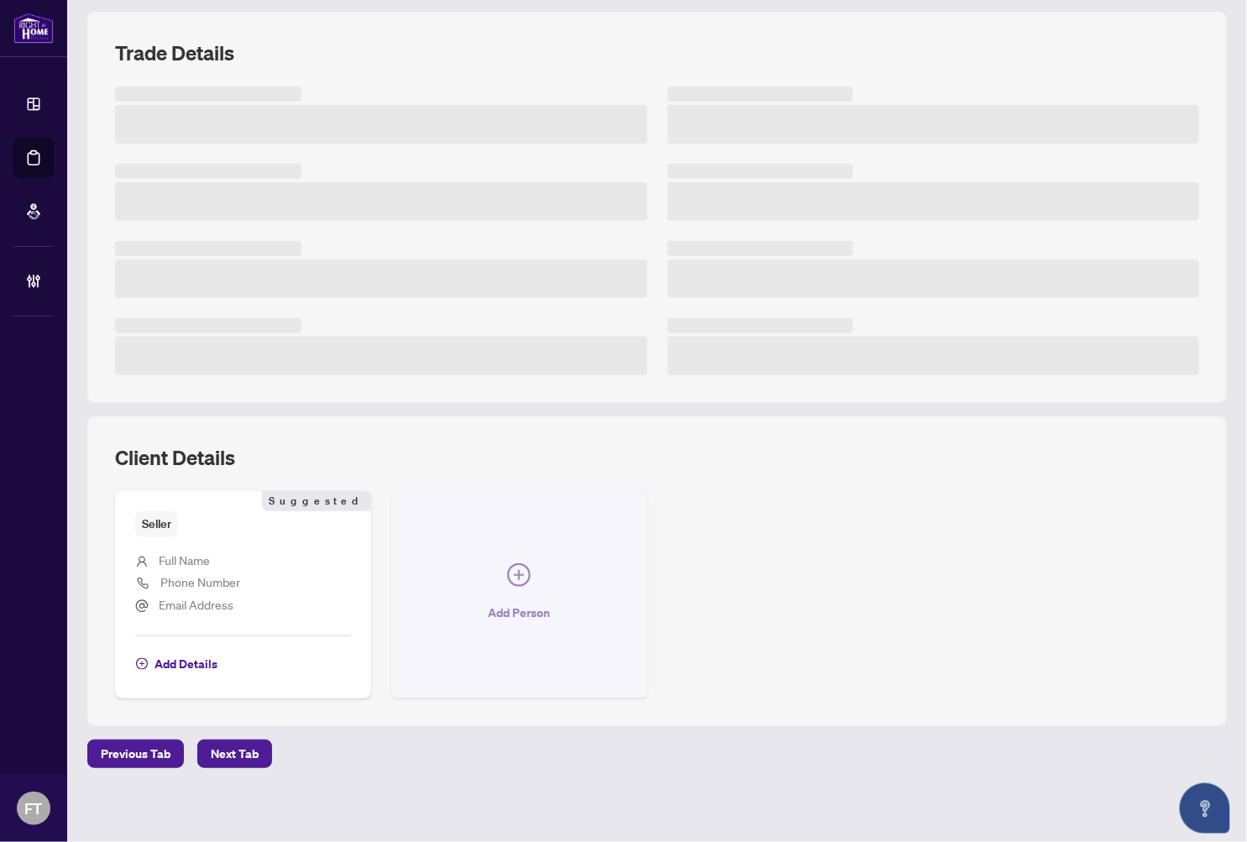
scroll to position [207, 0]
click at [500, 583] on button "Add Person" at bounding box center [519, 592] width 256 height 207
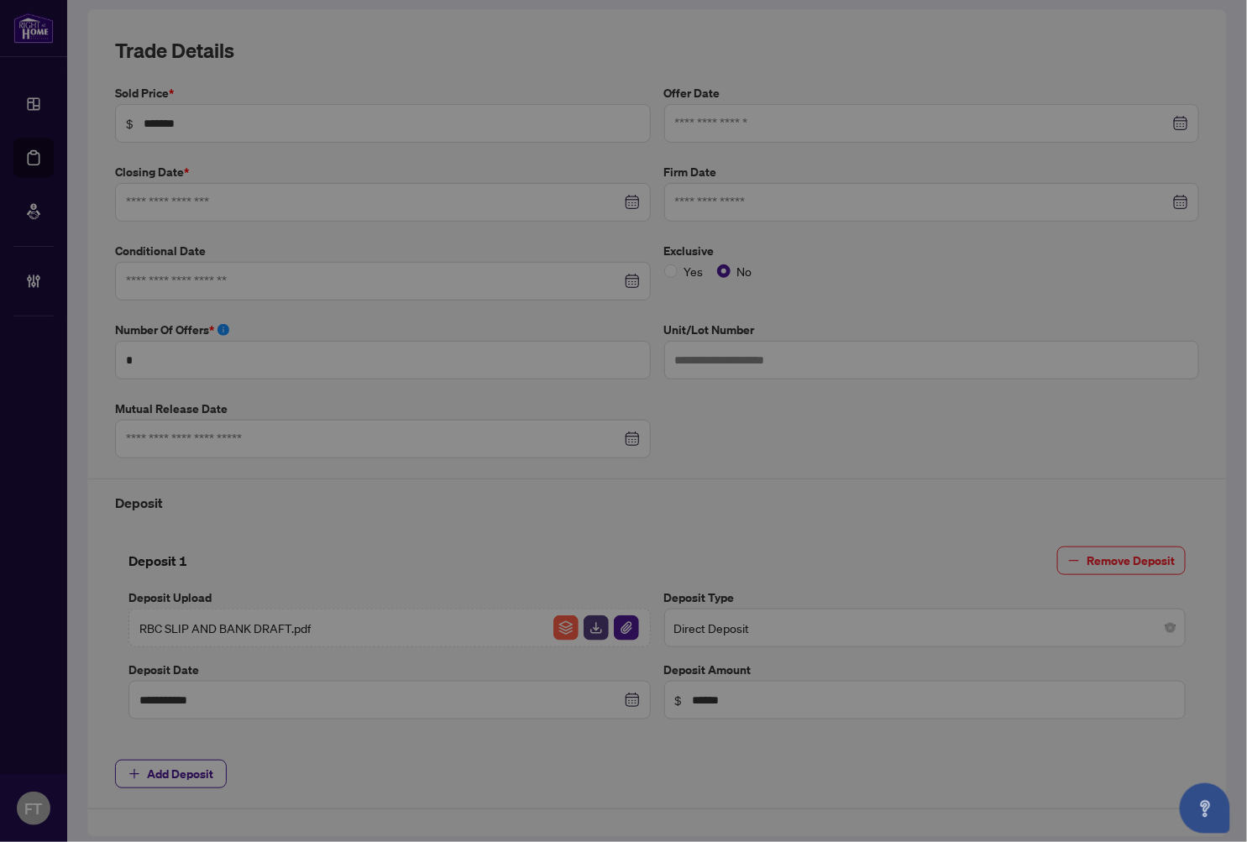
type input "**********"
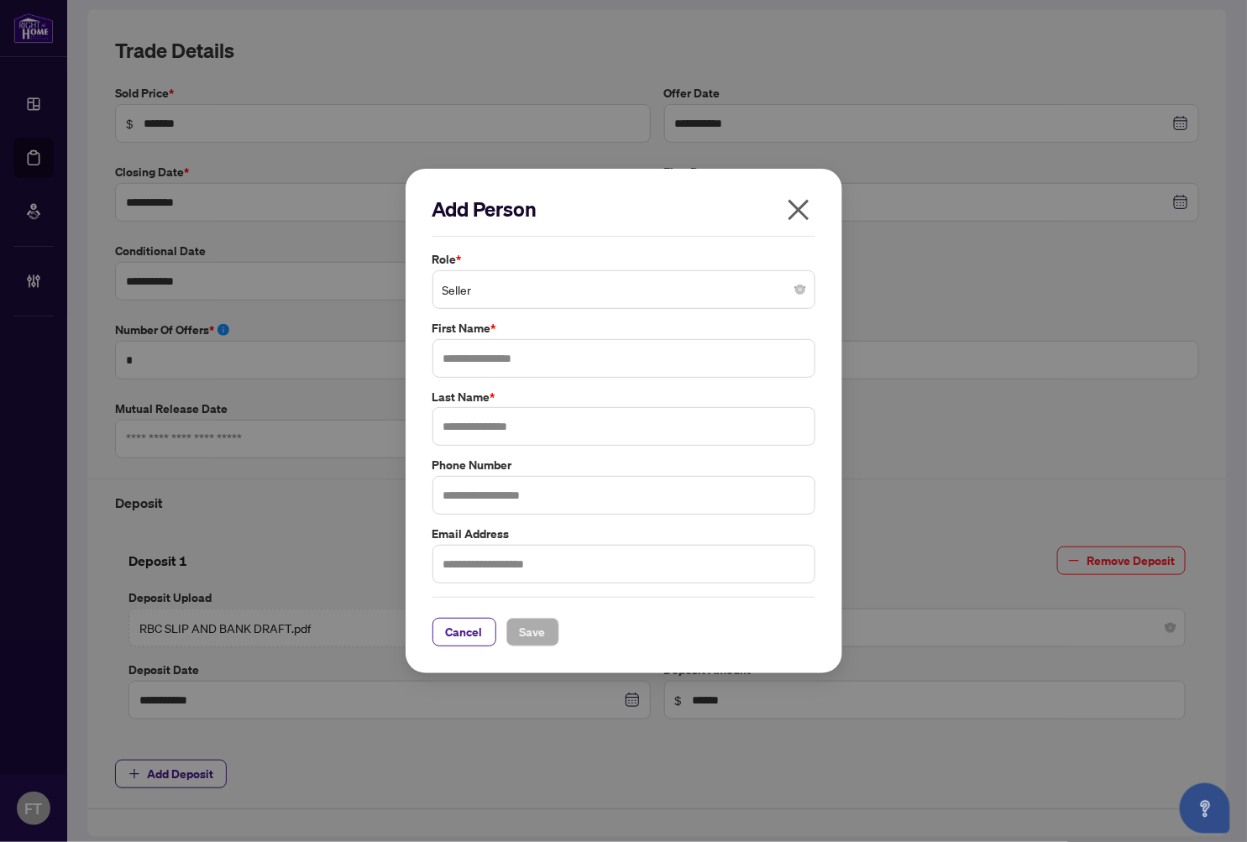
click at [490, 296] on span "Seller" at bounding box center [624, 290] width 363 height 32
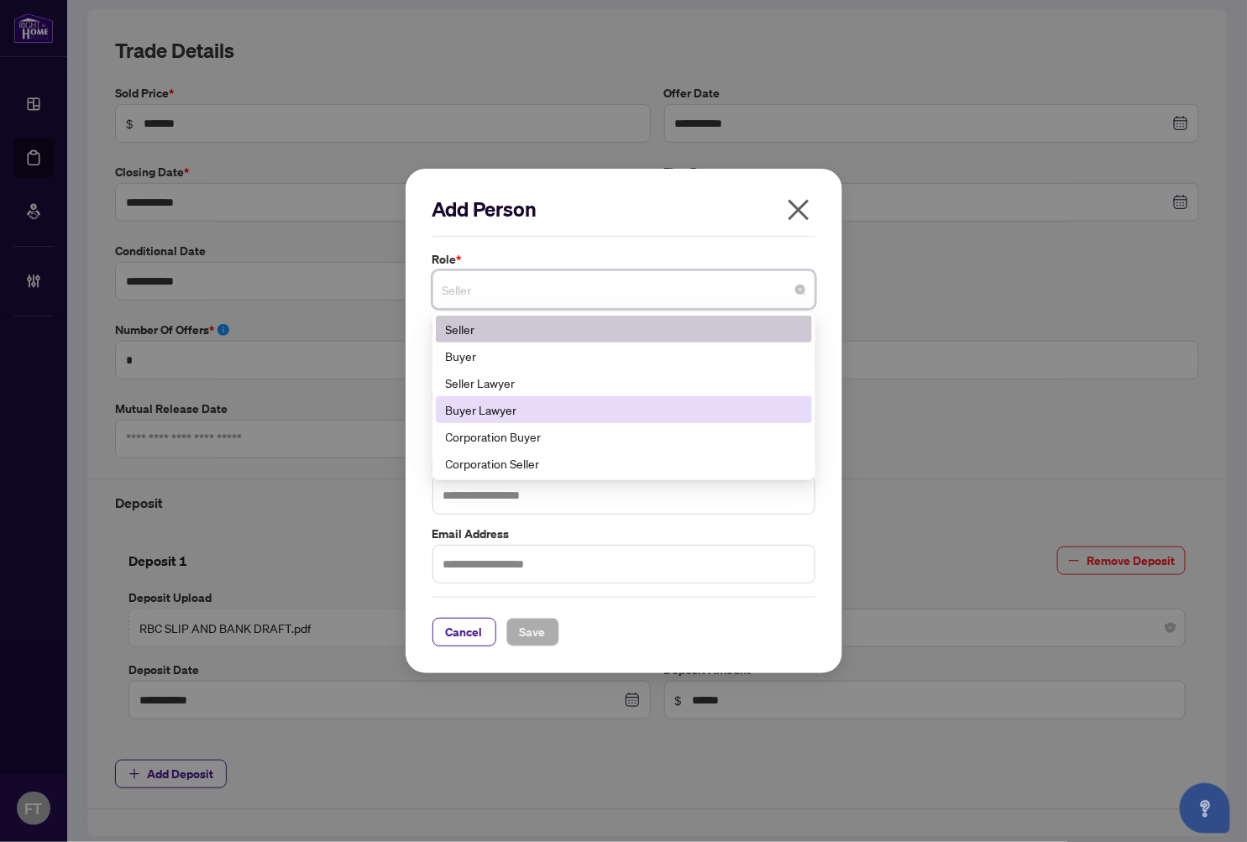
click at [484, 408] on div "Buyer Lawyer" at bounding box center [624, 410] width 356 height 18
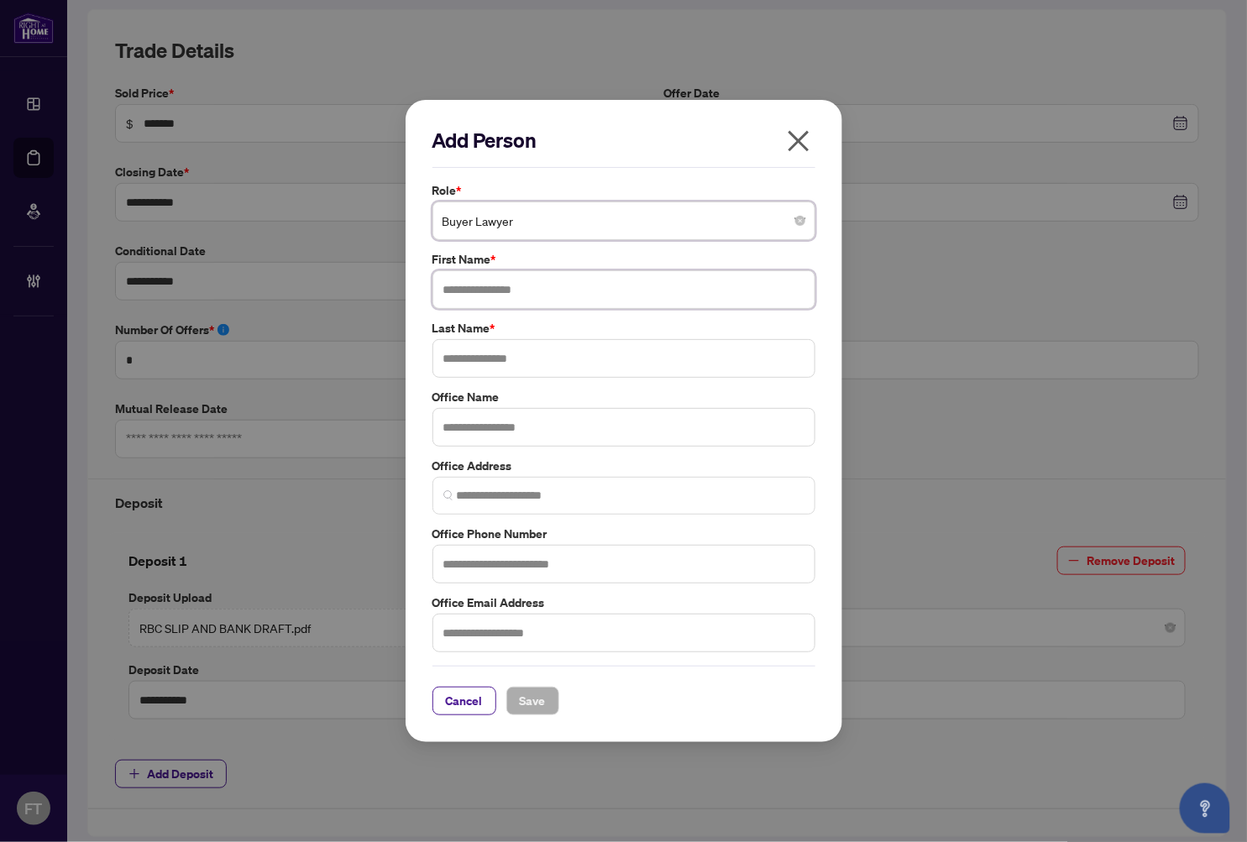
click at [485, 296] on input "text" at bounding box center [623, 289] width 383 height 39
type input "********"
type input "*"
type input "*******"
drag, startPoint x: 493, startPoint y: 428, endPoint x: 496, endPoint y: 413, distance: 15.5
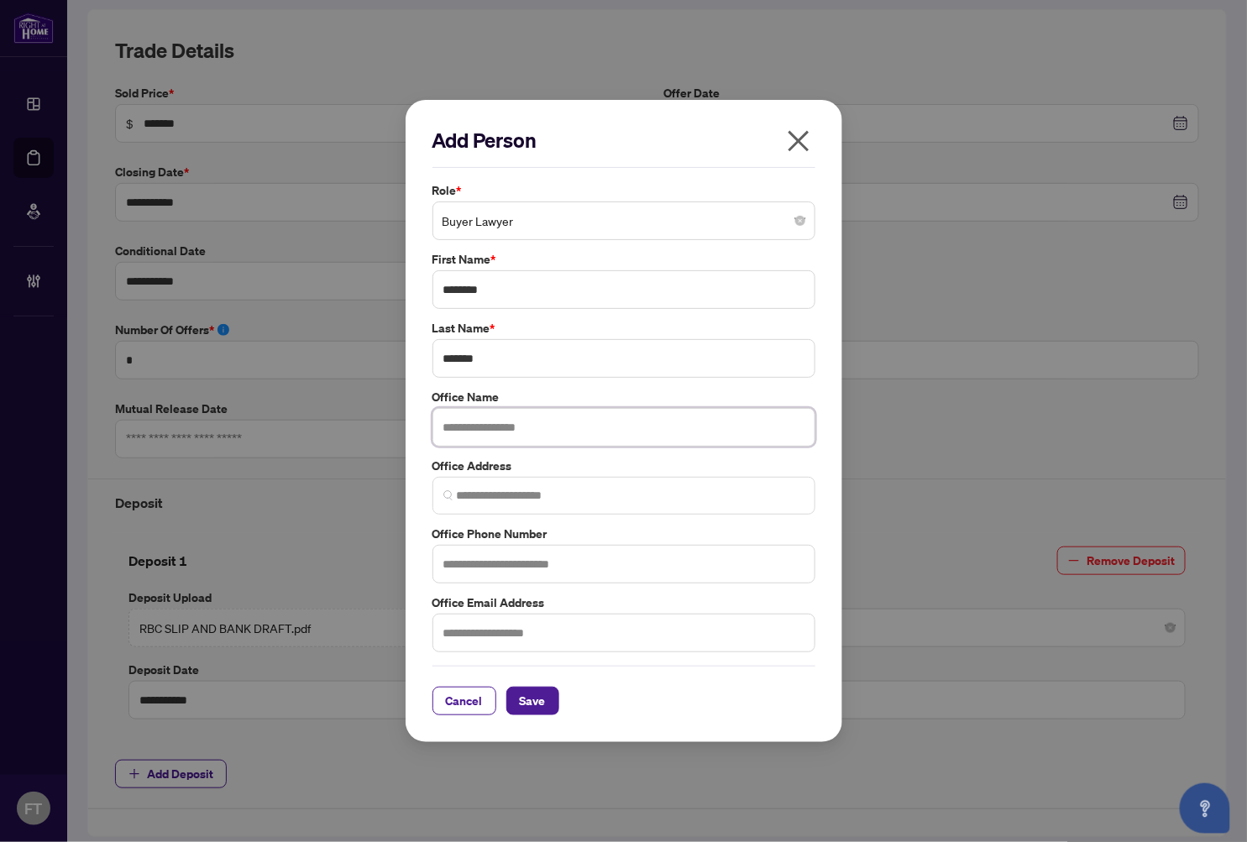
click at [495, 417] on input "text" at bounding box center [623, 427] width 383 height 39
type input "**********"
drag, startPoint x: 479, startPoint y: 539, endPoint x: 469, endPoint y: 551, distance: 16.0
click at [477, 539] on label "Office Phone Number" at bounding box center [623, 534] width 383 height 18
click at [469, 551] on input "text" at bounding box center [623, 564] width 383 height 39
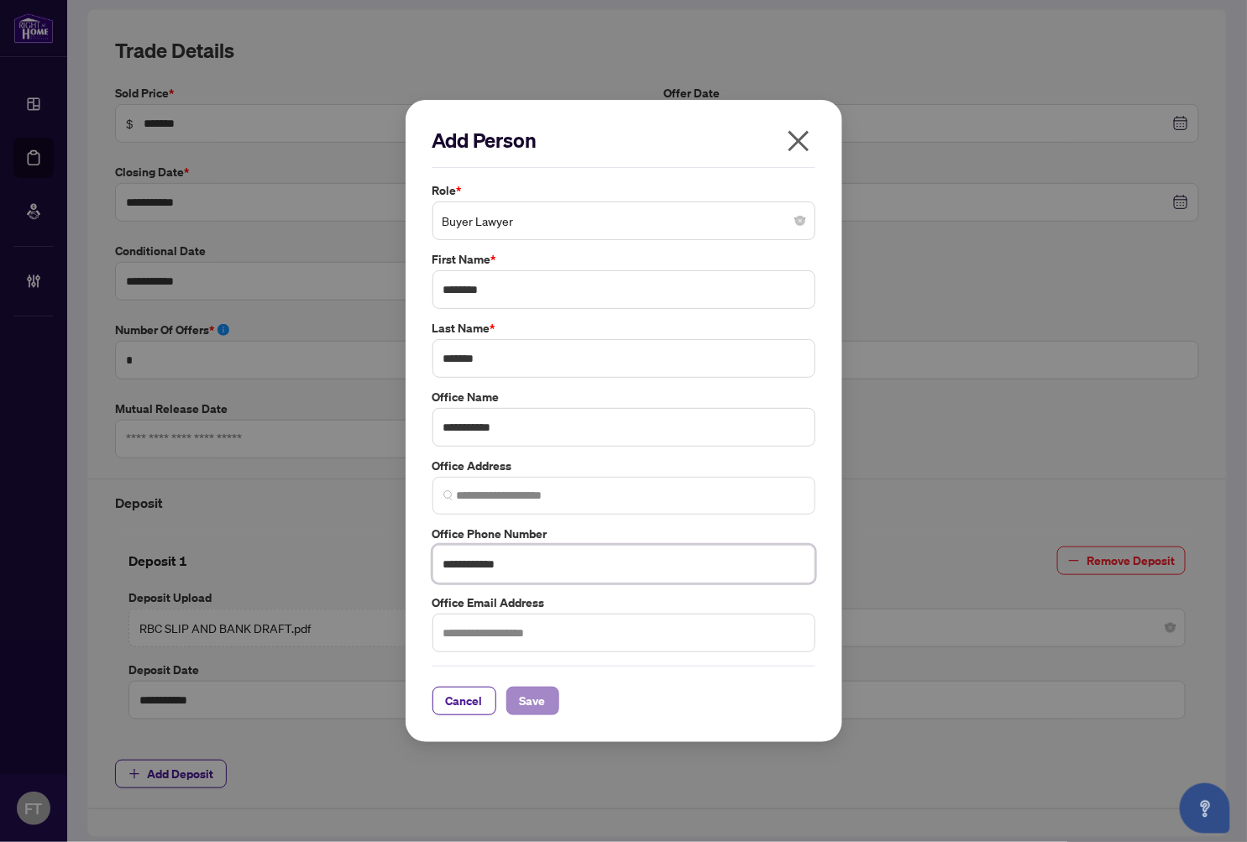
type input "**********"
click at [544, 702] on span "Save" at bounding box center [533, 701] width 26 height 27
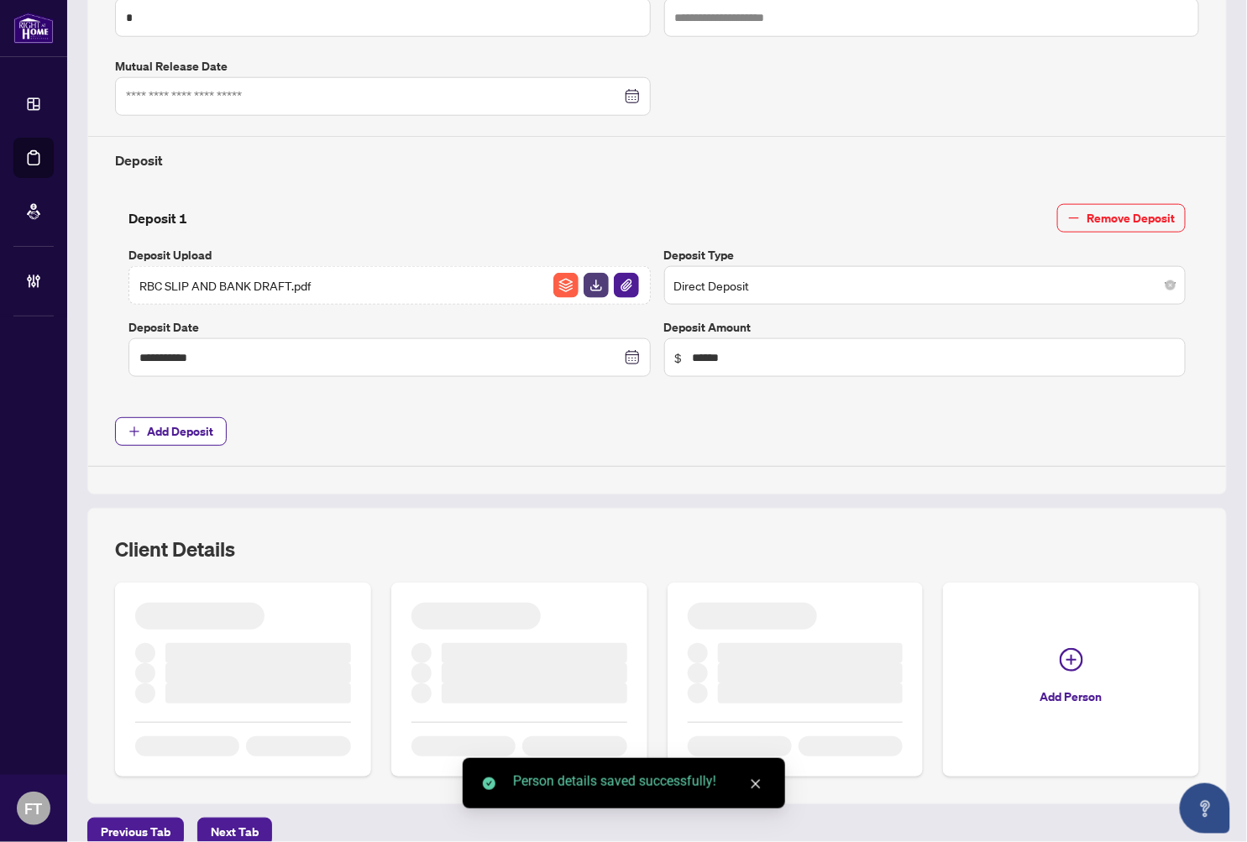
scroll to position [580, 0]
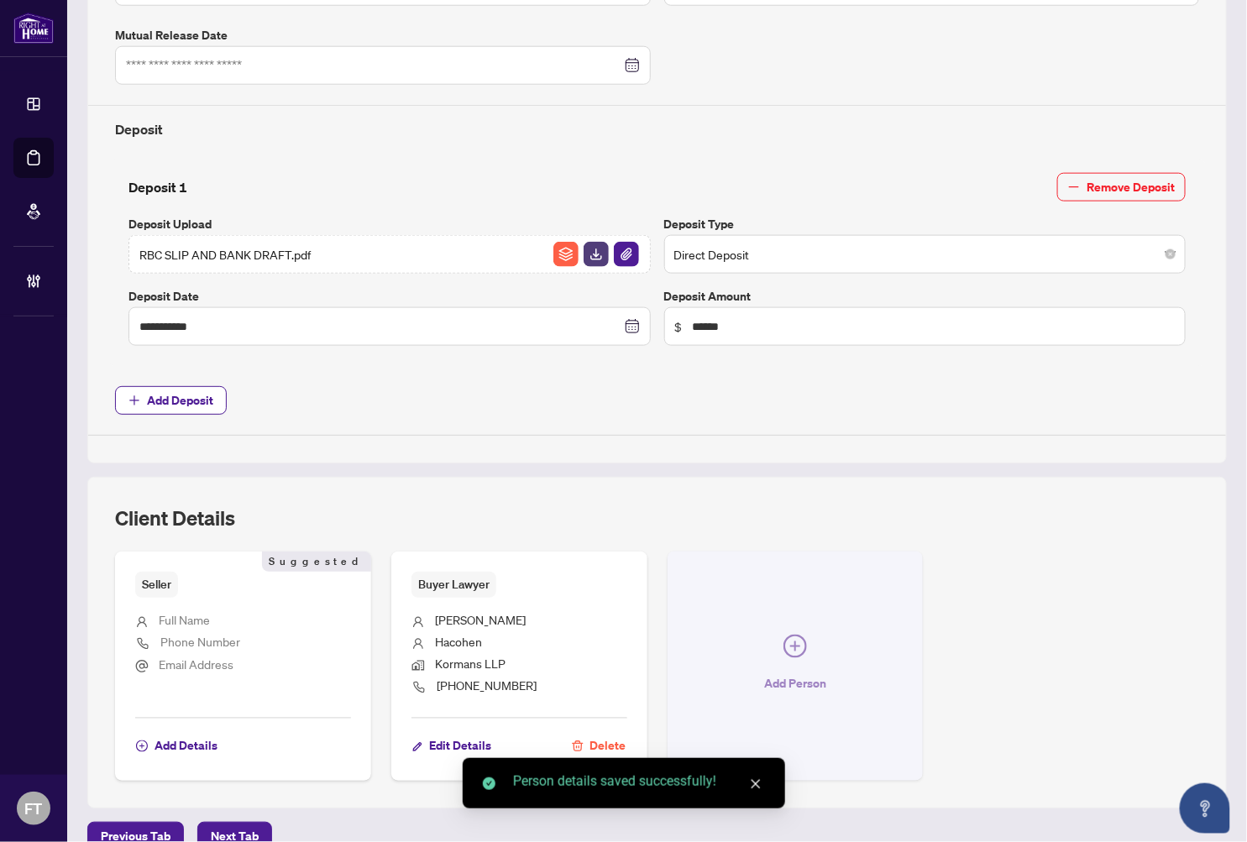
click at [828, 637] on button "Add Person" at bounding box center [796, 666] width 256 height 229
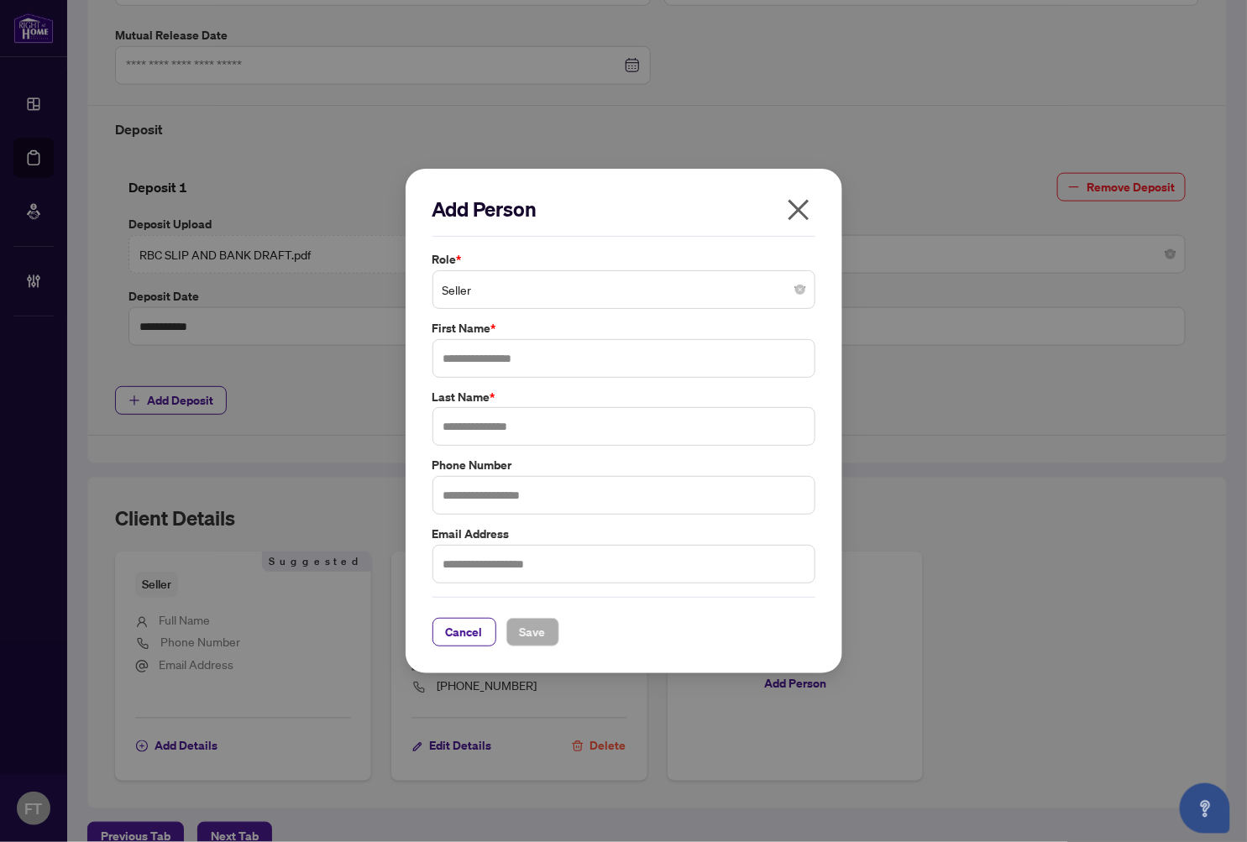
drag, startPoint x: 447, startPoint y: 291, endPoint x: 447, endPoint y: 309, distance: 17.6
click at [448, 297] on span "Seller" at bounding box center [624, 290] width 363 height 32
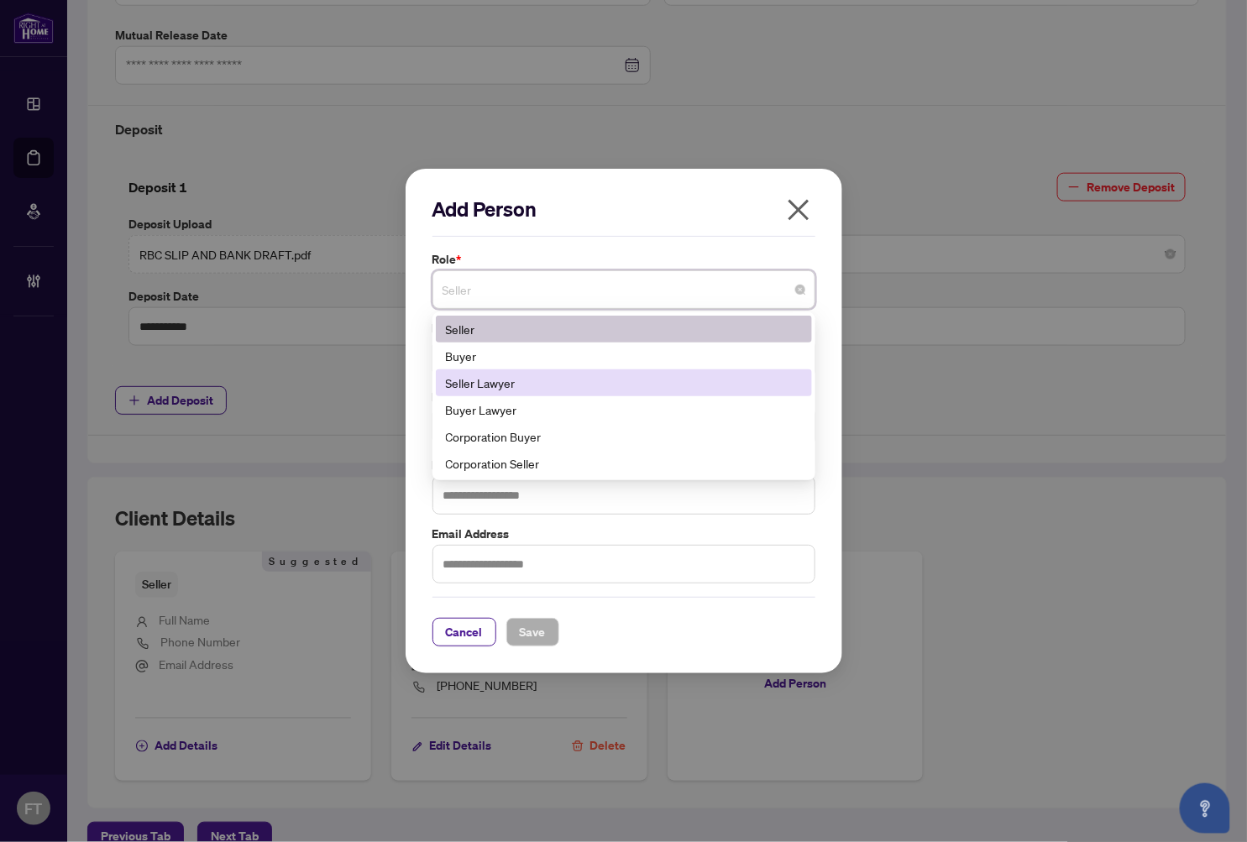
click at [476, 379] on div "Seller Lawyer" at bounding box center [624, 383] width 356 height 18
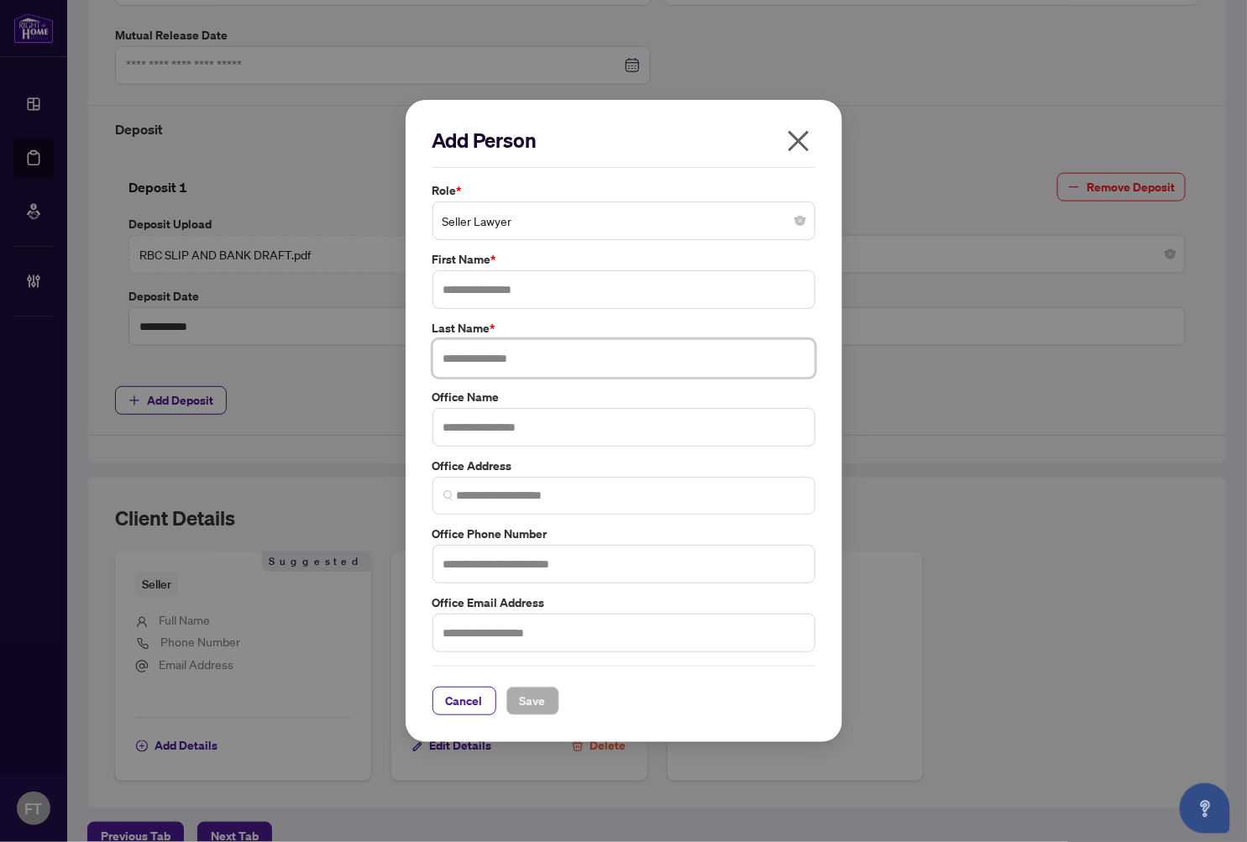
click at [493, 356] on input "text" at bounding box center [623, 358] width 383 height 39
click at [485, 286] on input "text" at bounding box center [623, 289] width 383 height 39
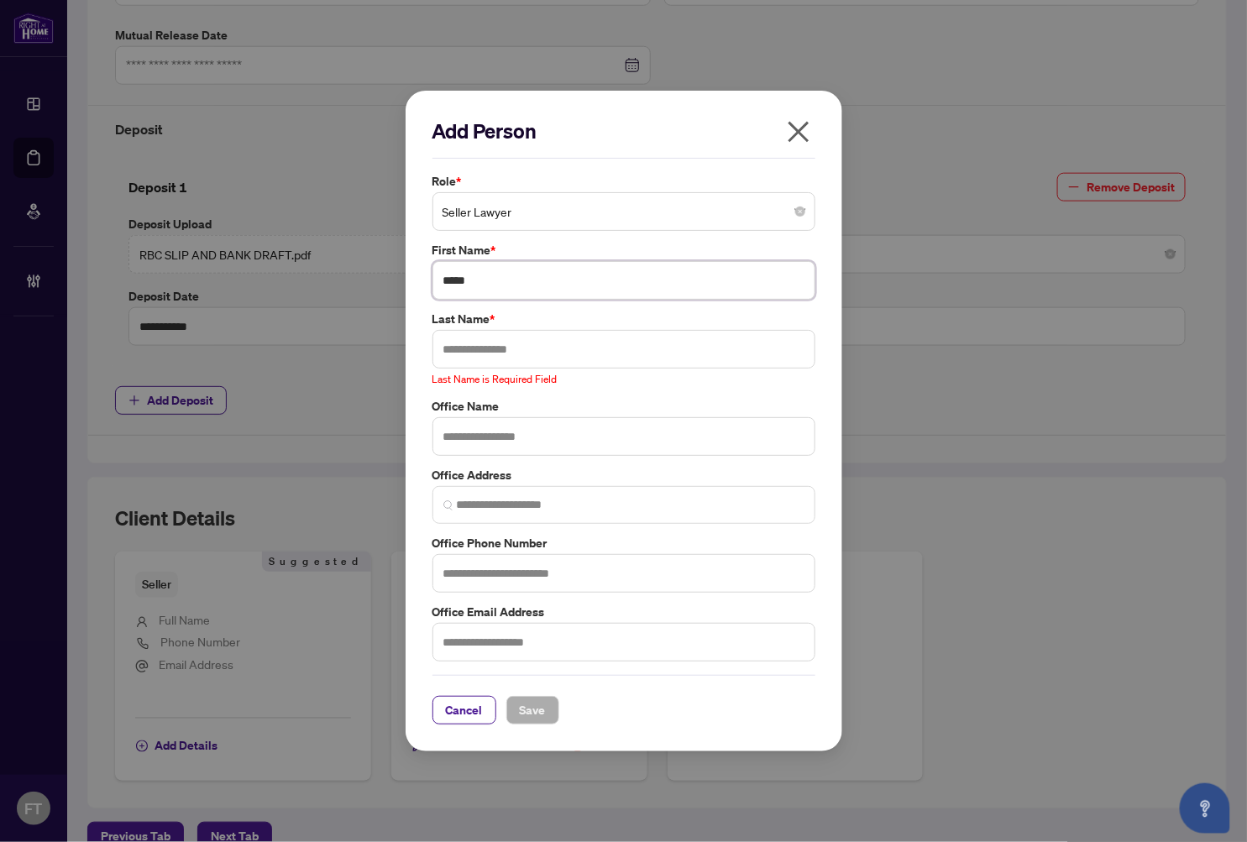
type input "*****"
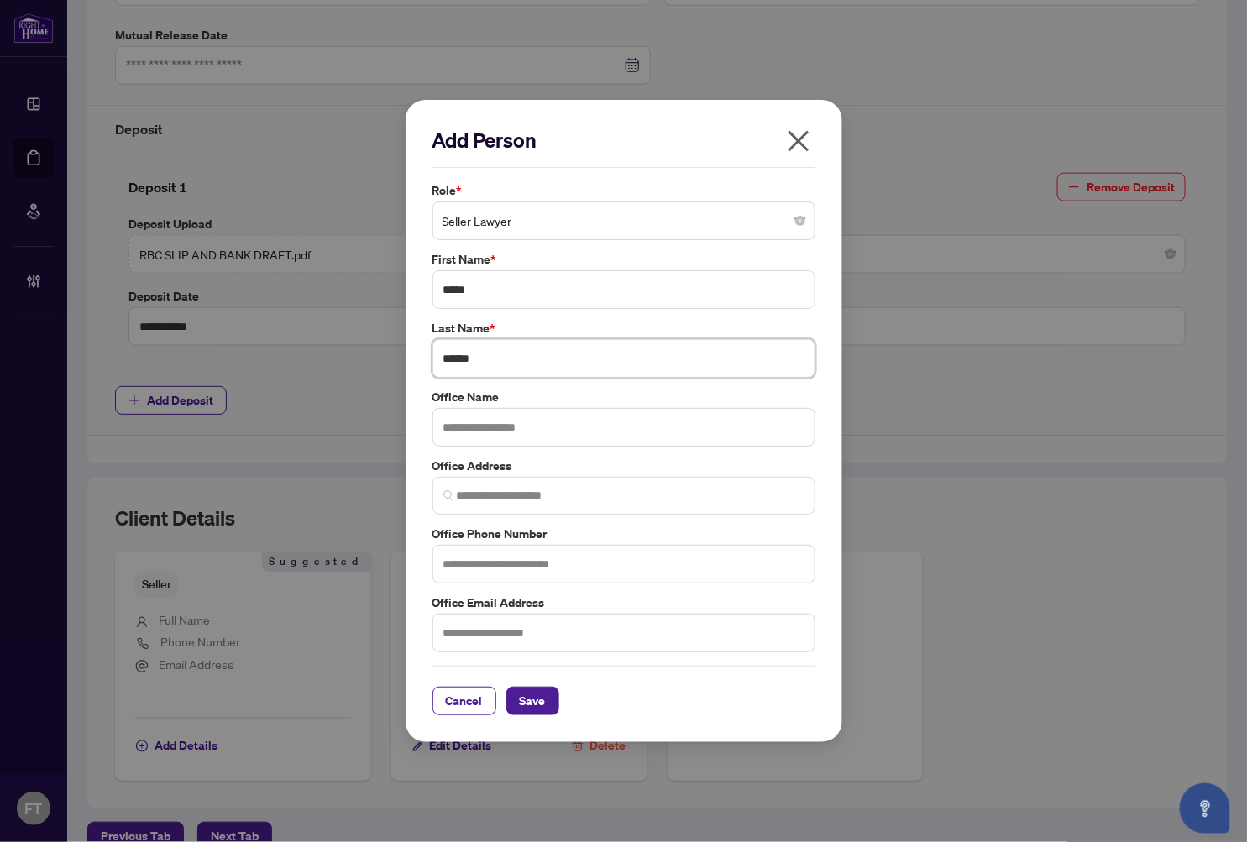
type input "******"
type input "**********"
click at [506, 566] on input "text" at bounding box center [623, 564] width 383 height 39
type input "**********"
click at [512, 699] on button "Save" at bounding box center [532, 701] width 53 height 29
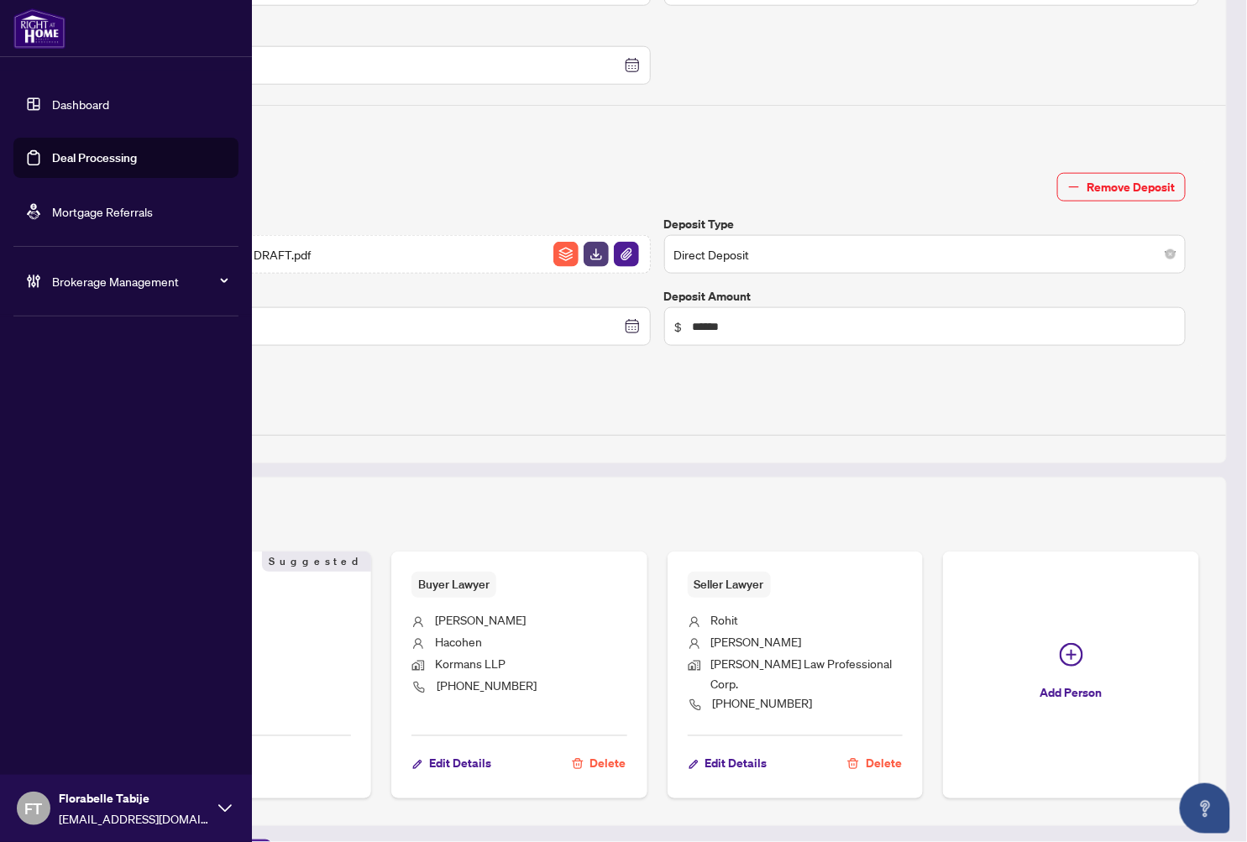
drag, startPoint x: 21, startPoint y: 170, endPoint x: 111, endPoint y: 151, distance: 91.7
click at [52, 165] on link "Deal Processing" at bounding box center [94, 157] width 85 height 15
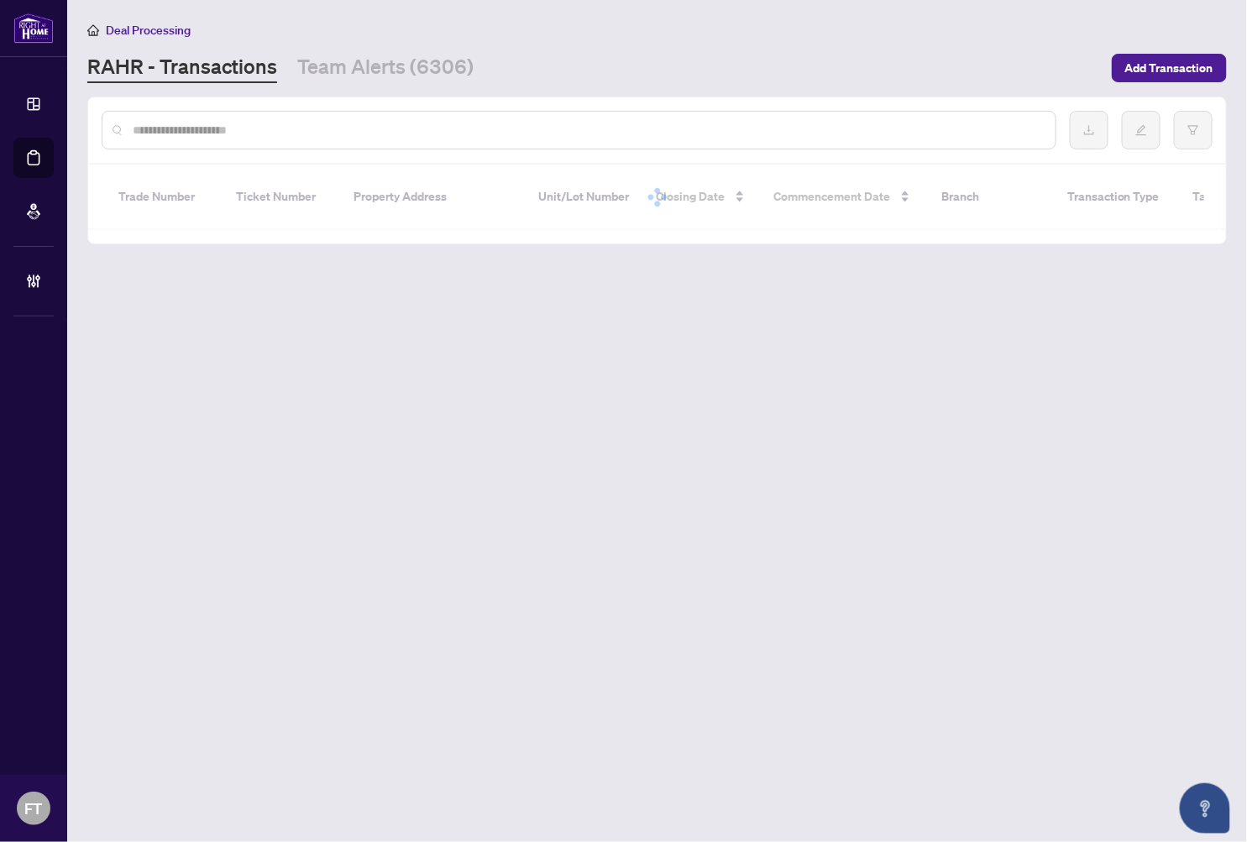
click at [480, 132] on input "text" at bounding box center [587, 130] width 909 height 18
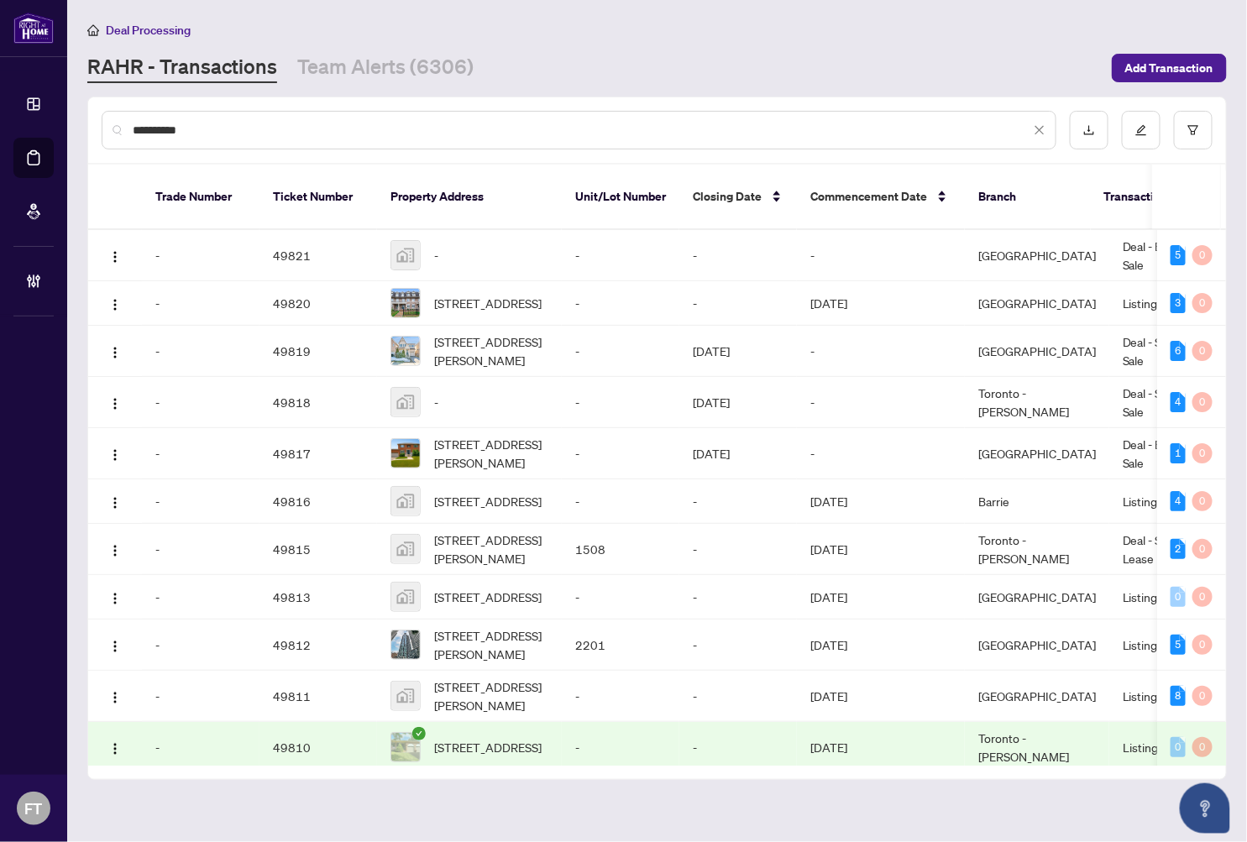
type input "**********"
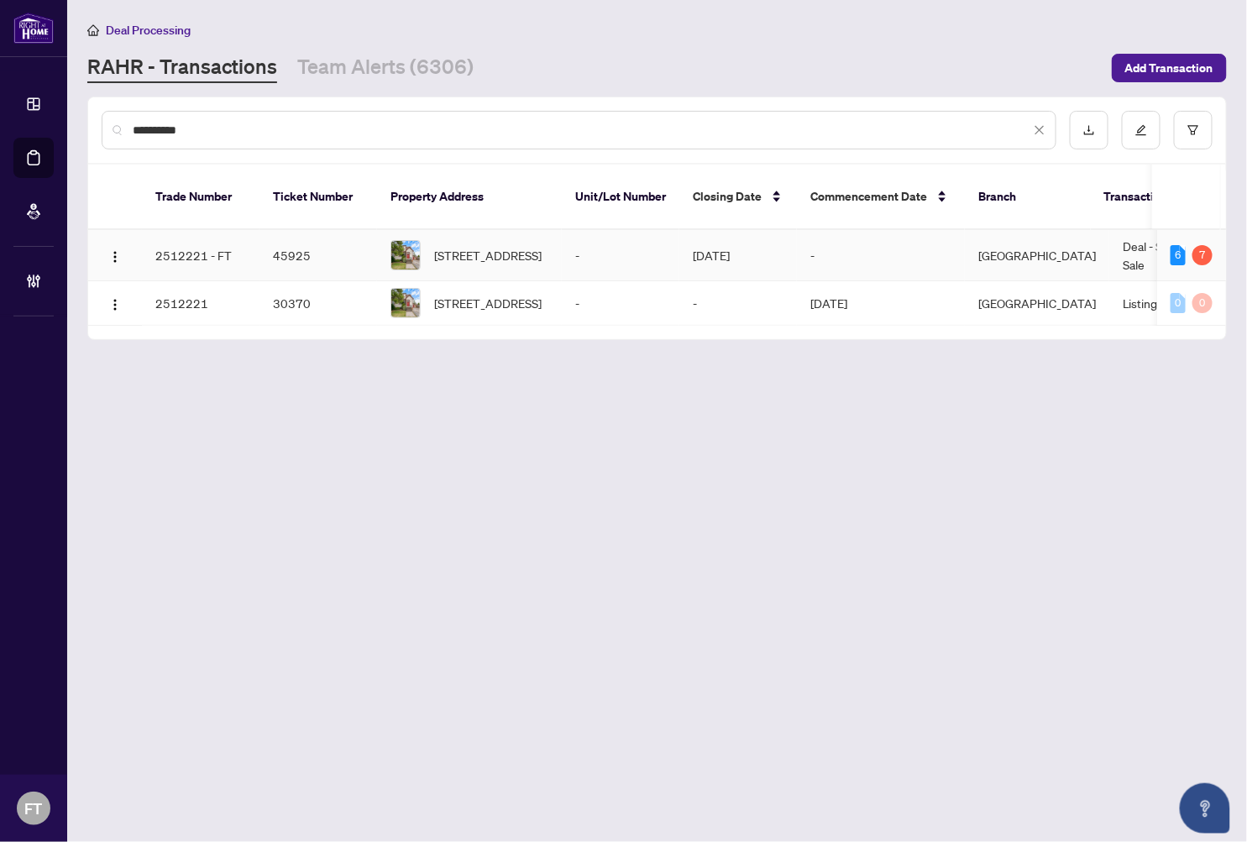
click at [1052, 239] on td "Burlington" at bounding box center [1037, 255] width 144 height 51
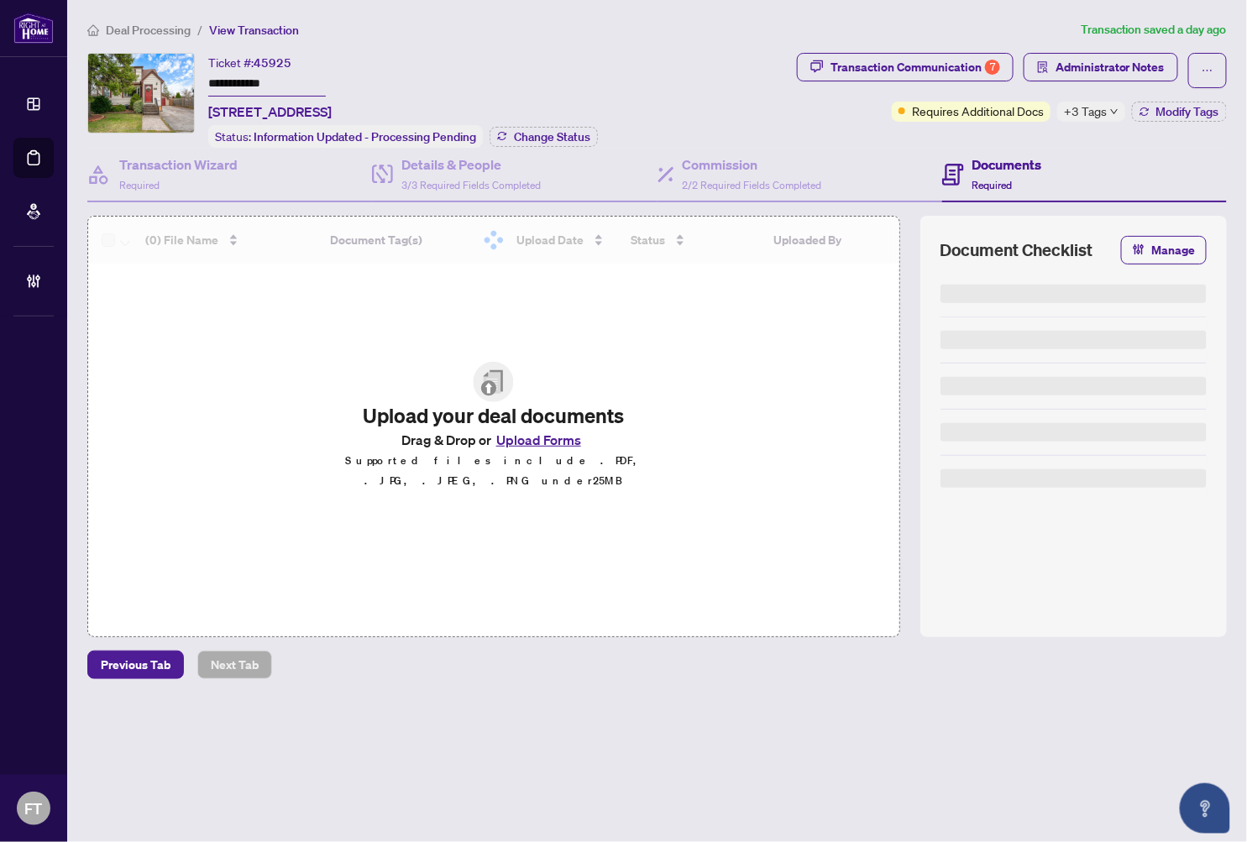
click at [1075, 112] on span "+3 Tags" at bounding box center [1085, 111] width 43 height 19
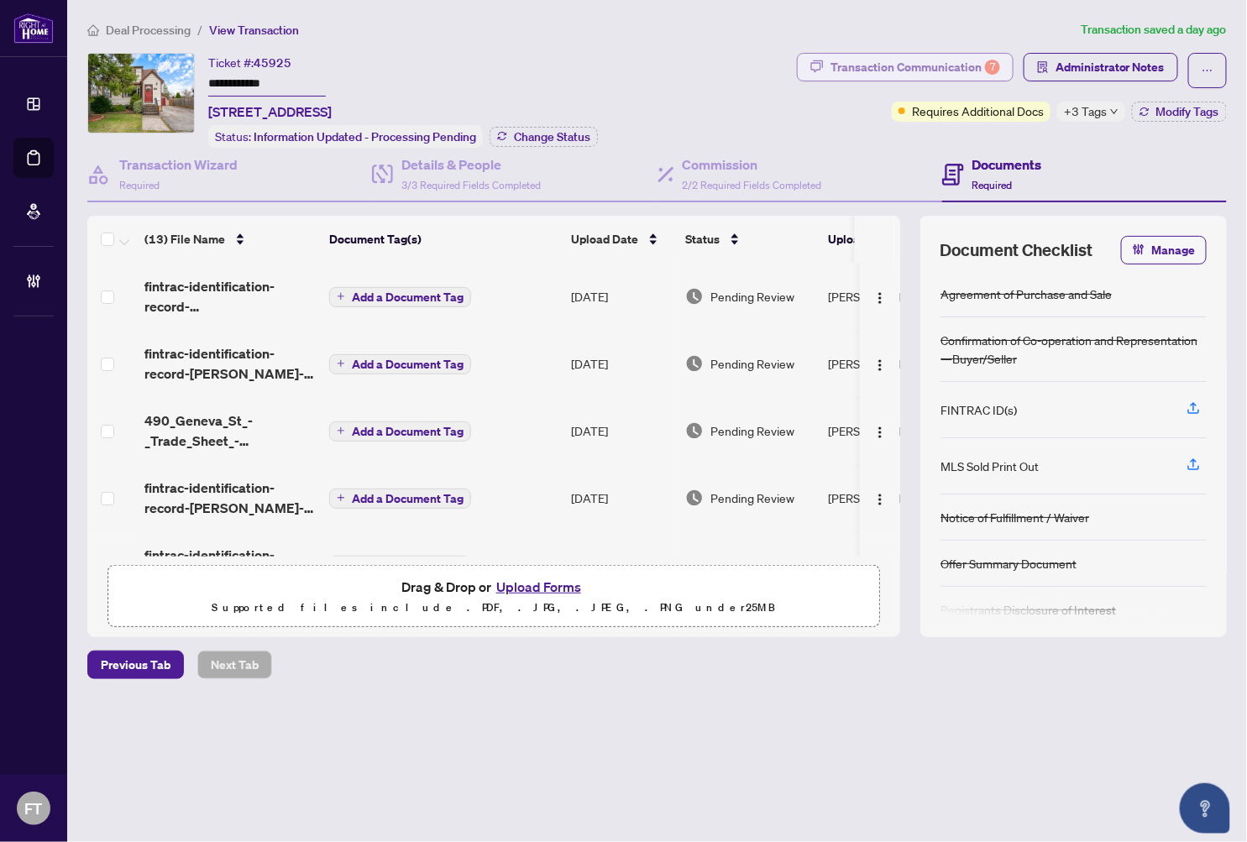
click at [946, 57] on div "Transaction Communication 7" at bounding box center [915, 67] width 170 height 27
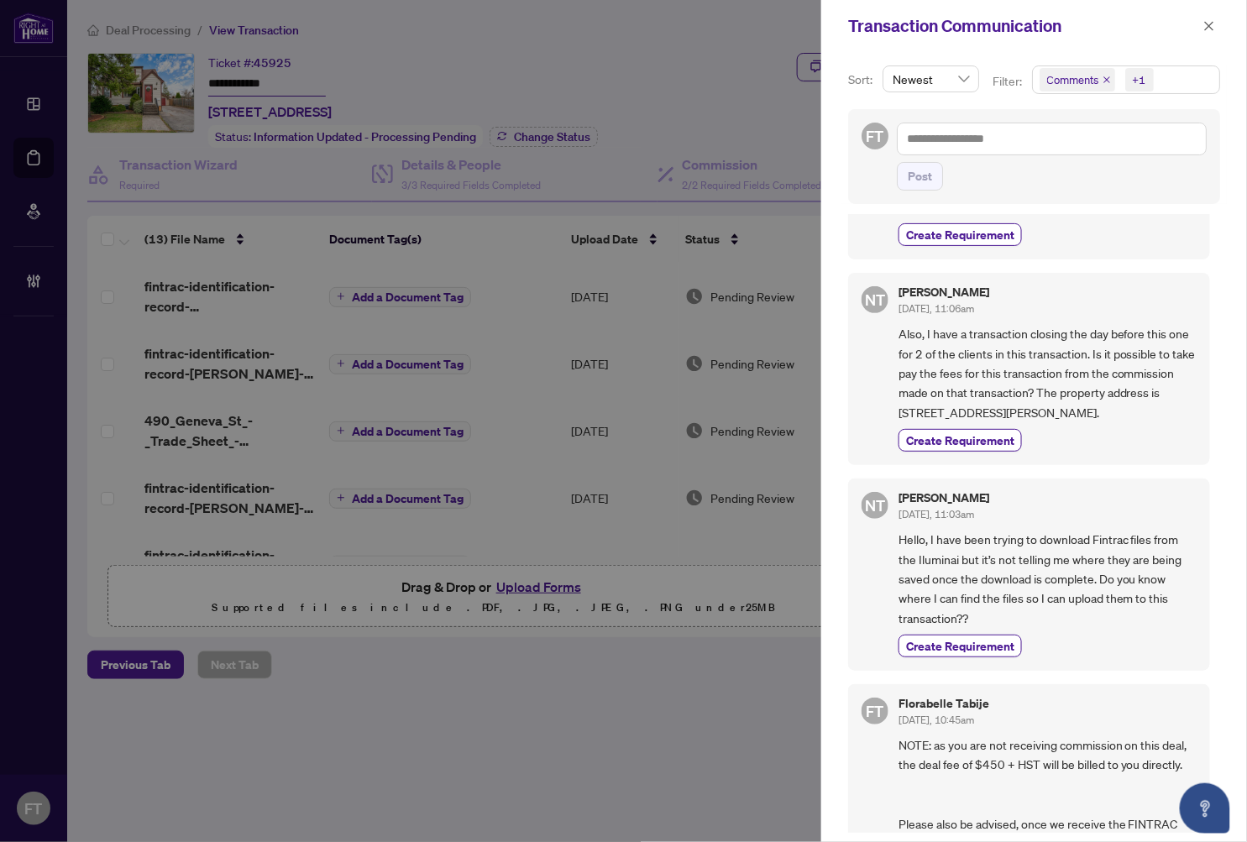
scroll to position [559, 0]
click at [1143, 36] on span "button" at bounding box center [1209, 26] width 12 height 27
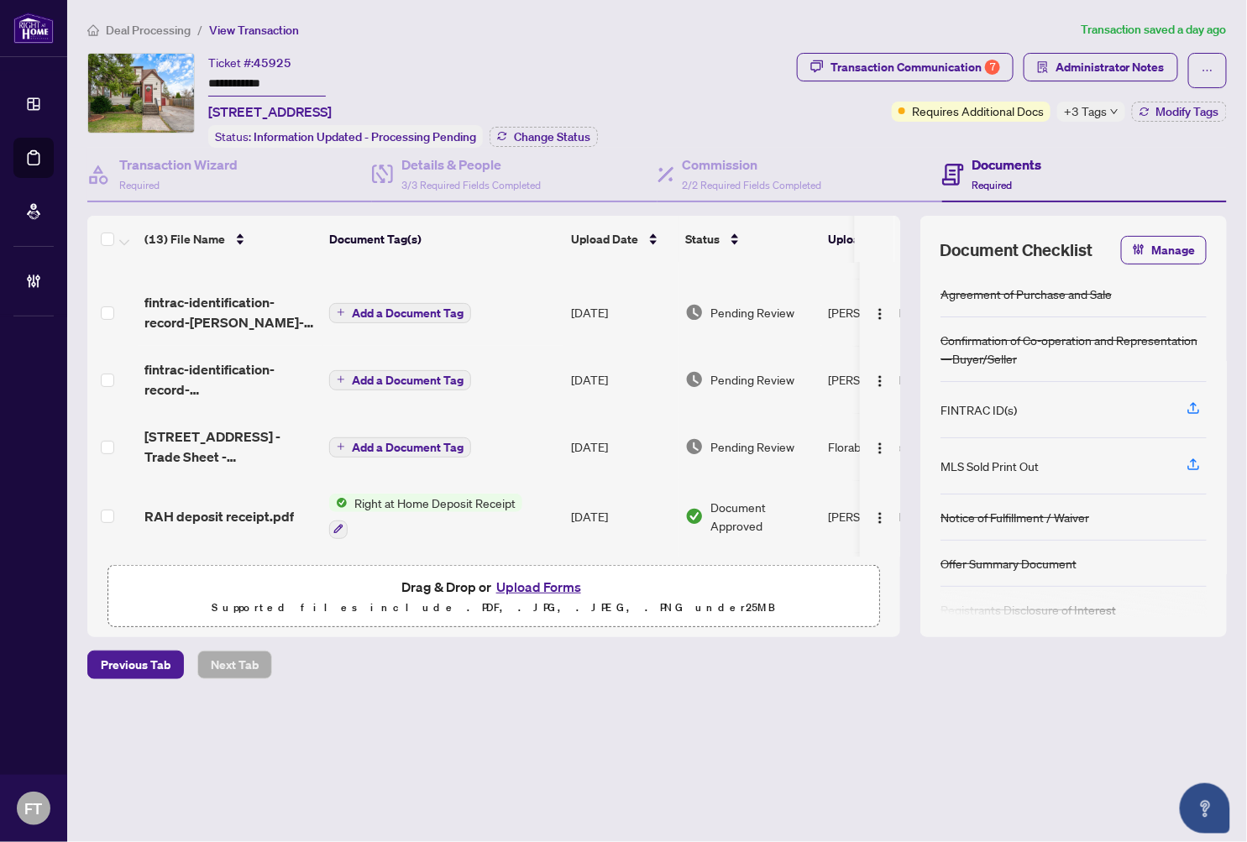
scroll to position [186, 0]
click at [458, 172] on div "Details & People 3/3 Required Fields Completed" at bounding box center [470, 174] width 139 height 39
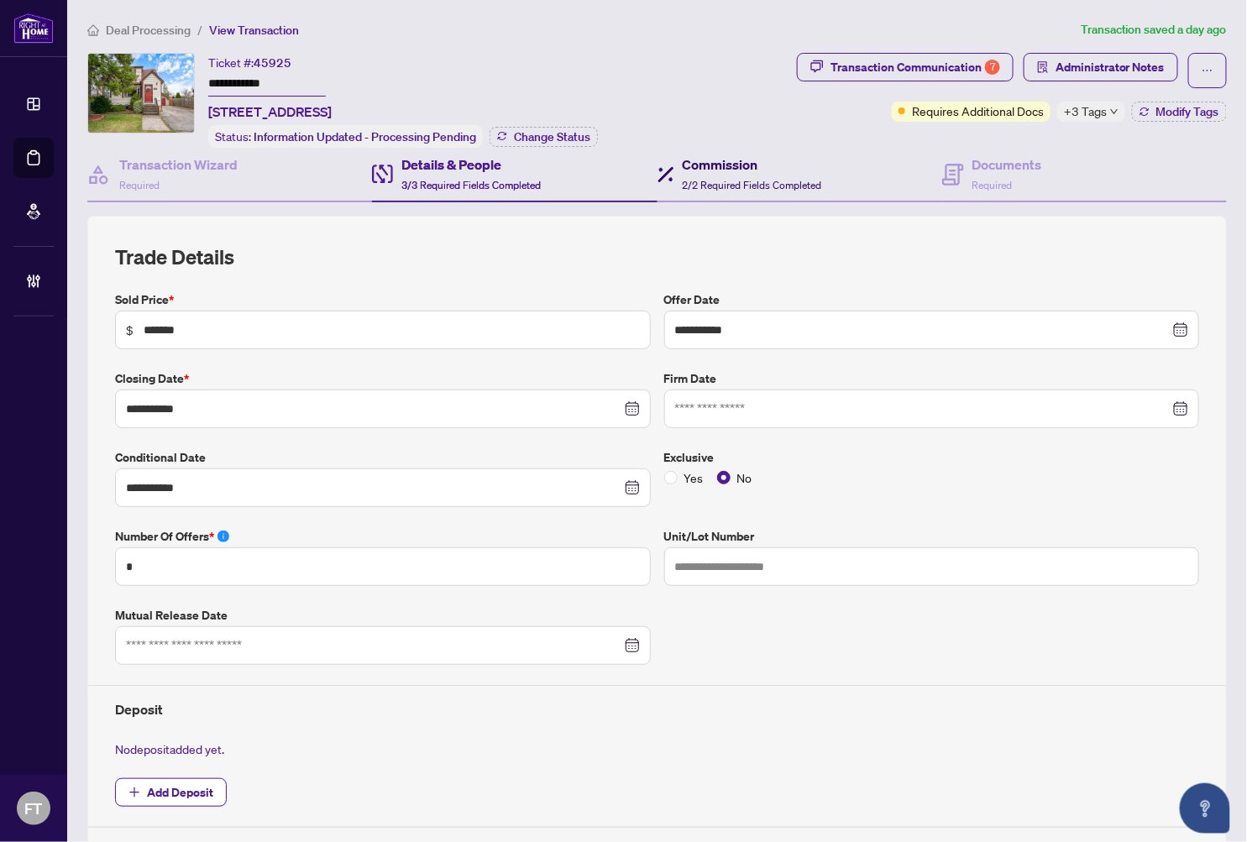
click at [716, 170] on h4 "Commission" at bounding box center [752, 165] width 139 height 20
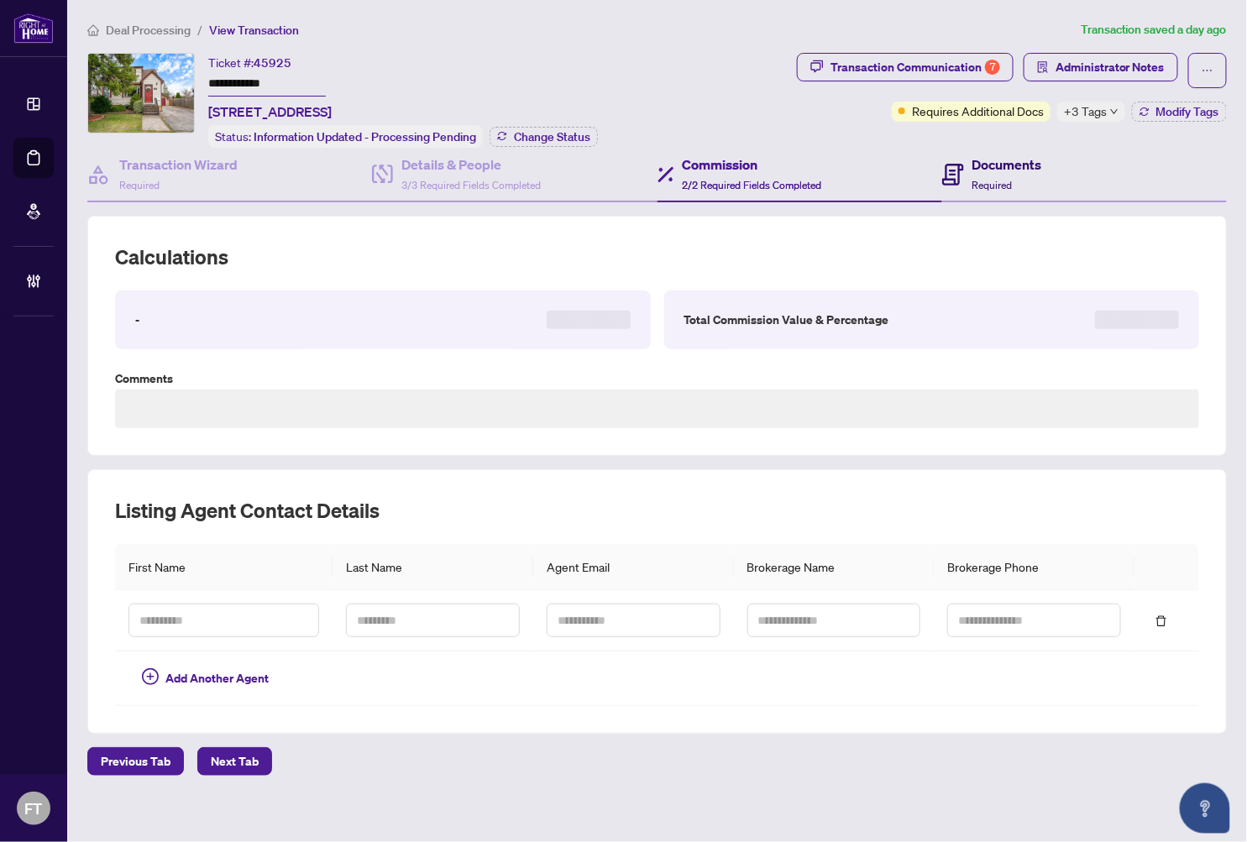
drag, startPoint x: 1014, startPoint y: 175, endPoint x: 1008, endPoint y: 183, distance: 10.3
click at [1014, 176] on div "Documents Required" at bounding box center [1007, 174] width 70 height 39
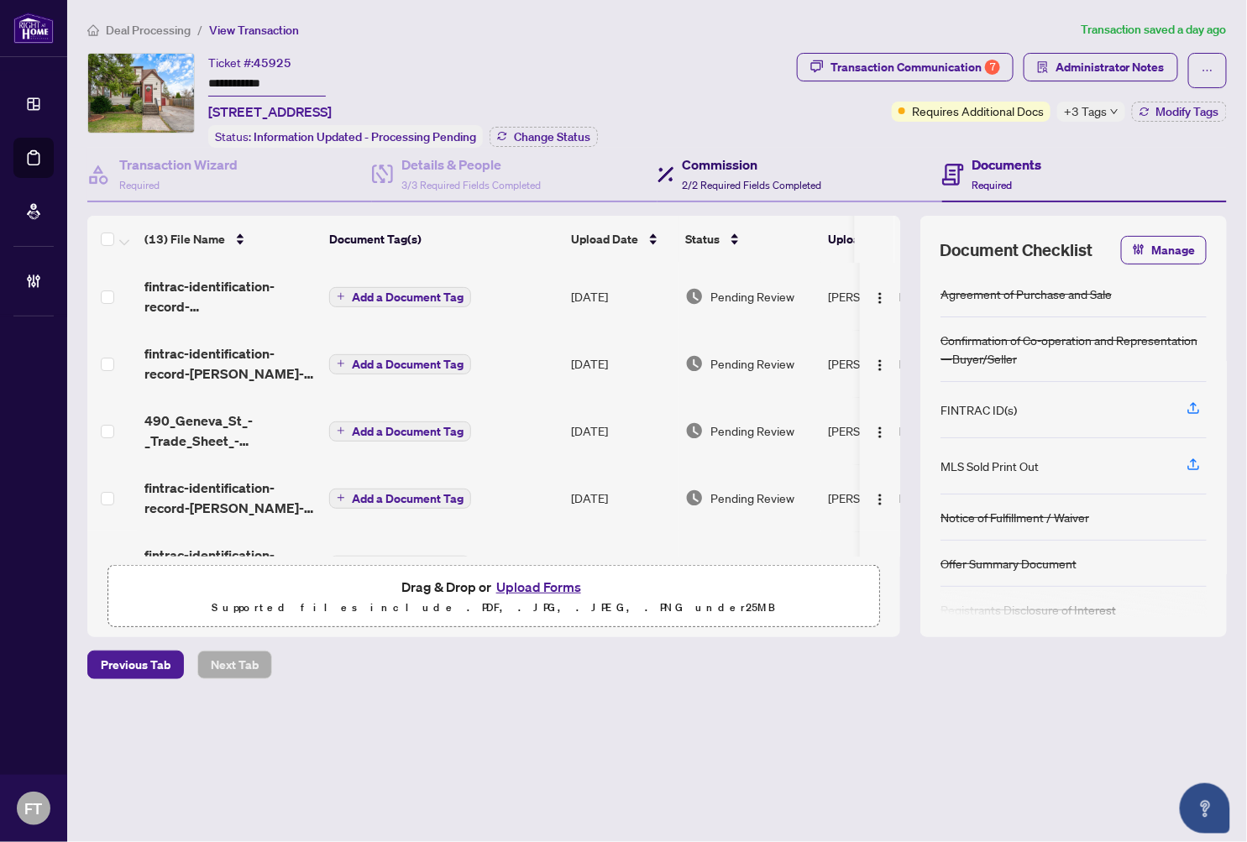
click at [694, 169] on h4 "Commission" at bounding box center [752, 165] width 139 height 20
click at [451, 179] on span "3/3 Required Fields Completed" at bounding box center [470, 185] width 139 height 13
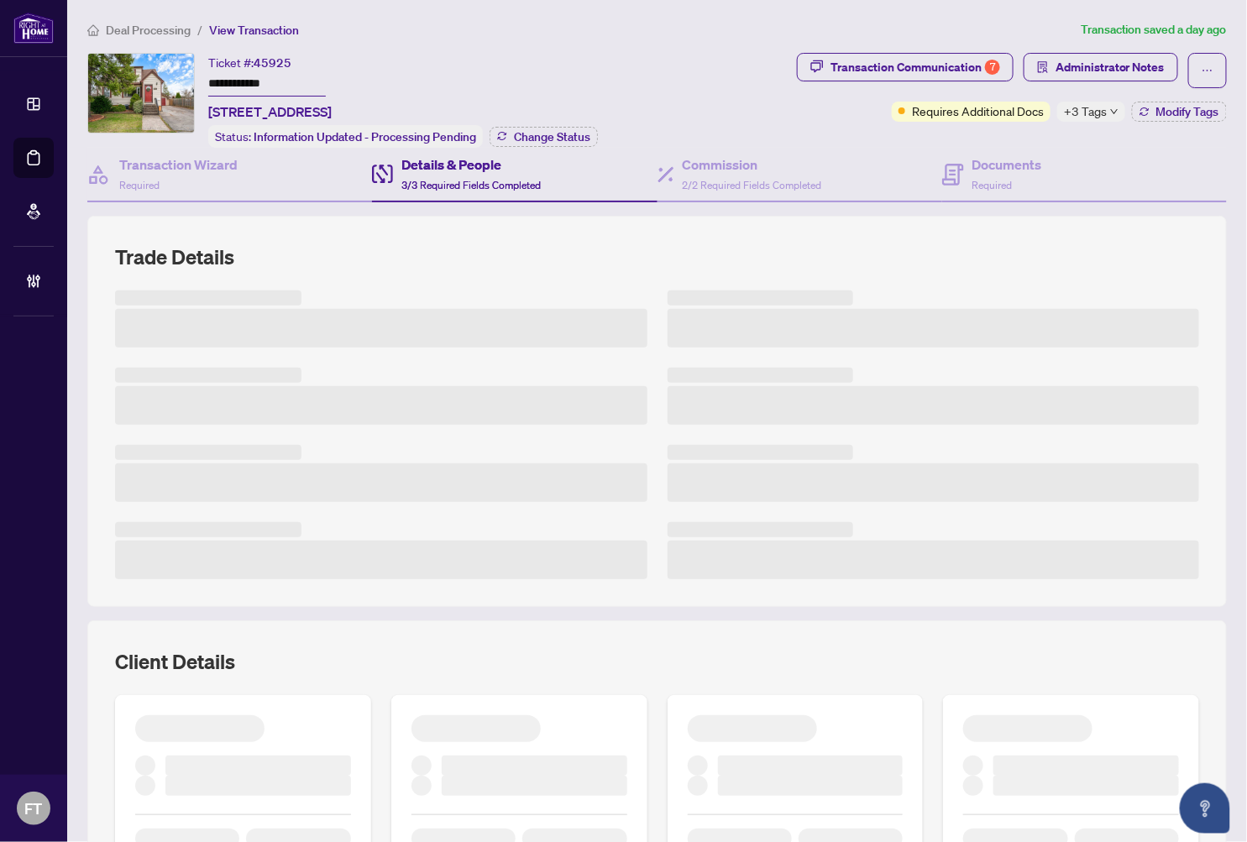
type textarea "**********"
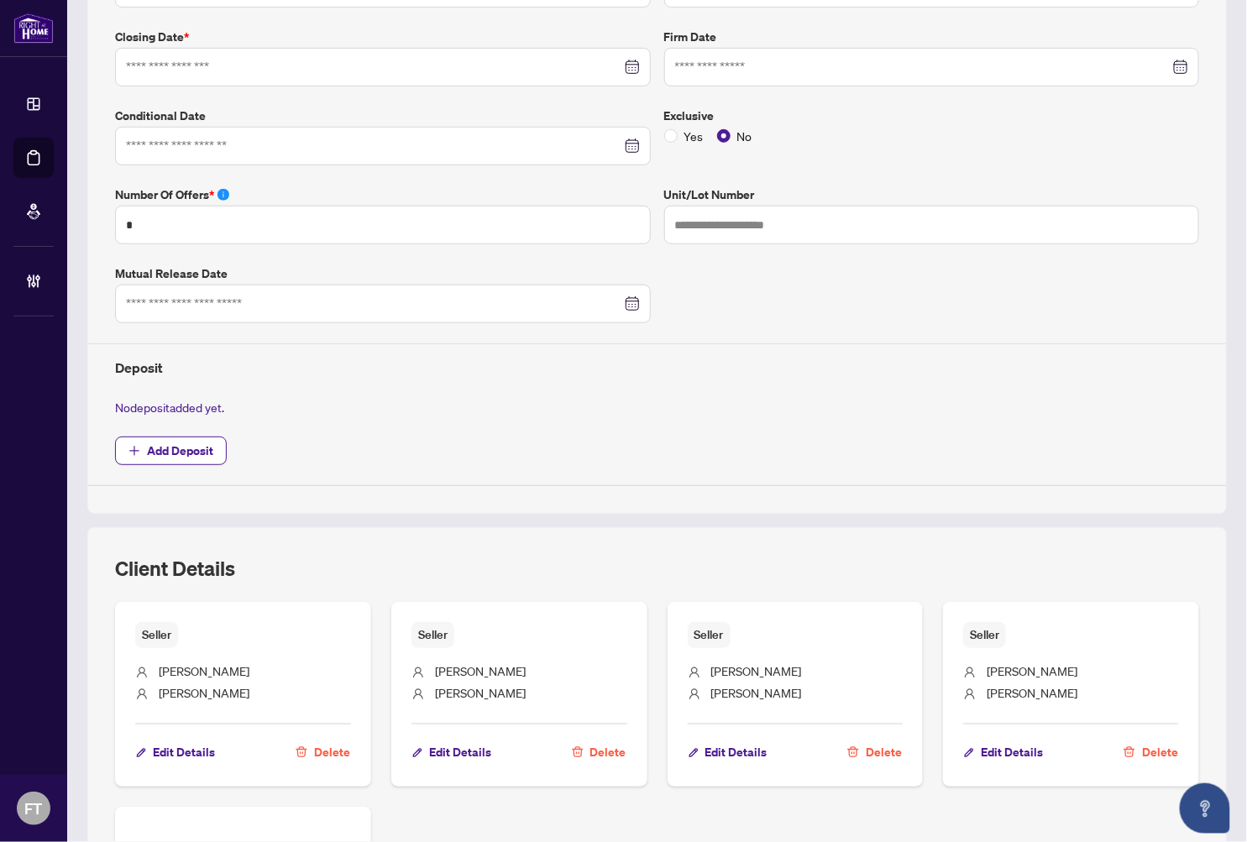
type input "**********"
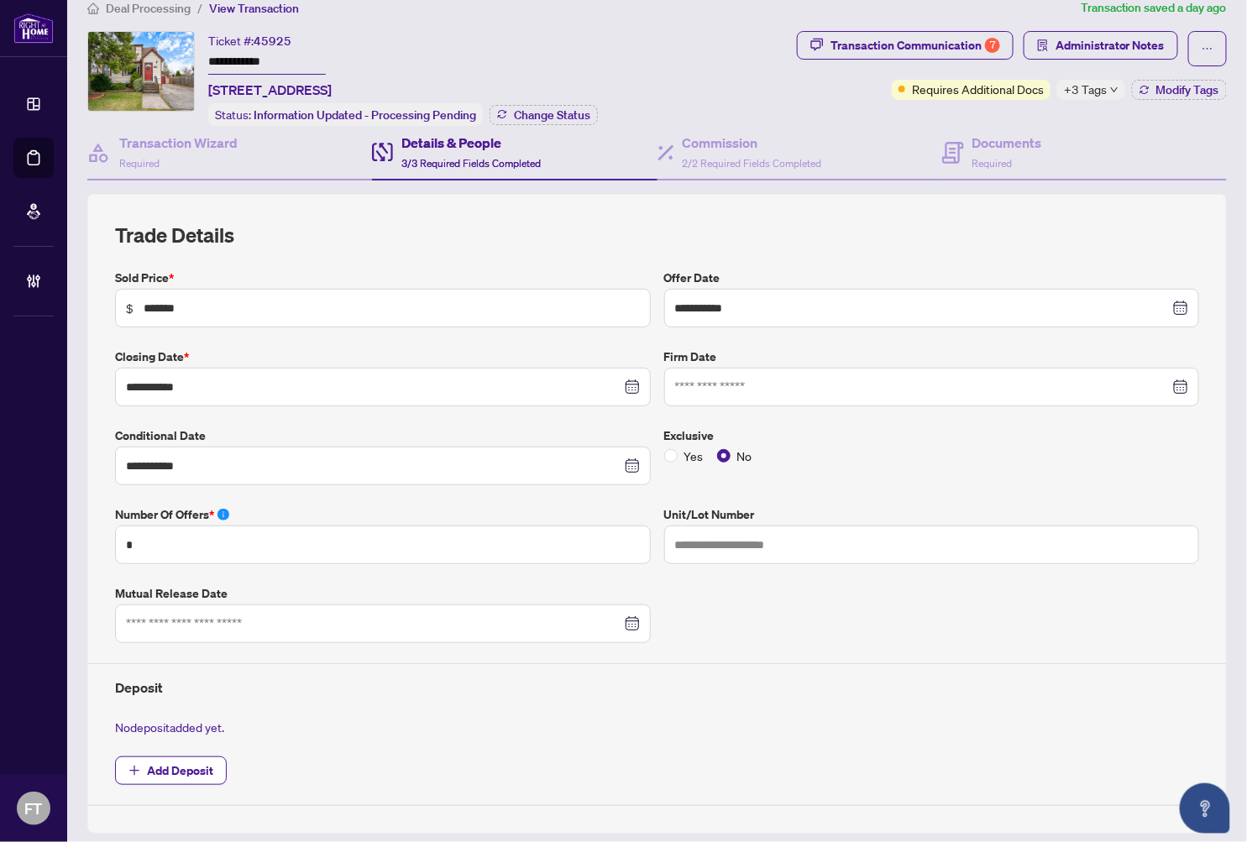
scroll to position [0, 0]
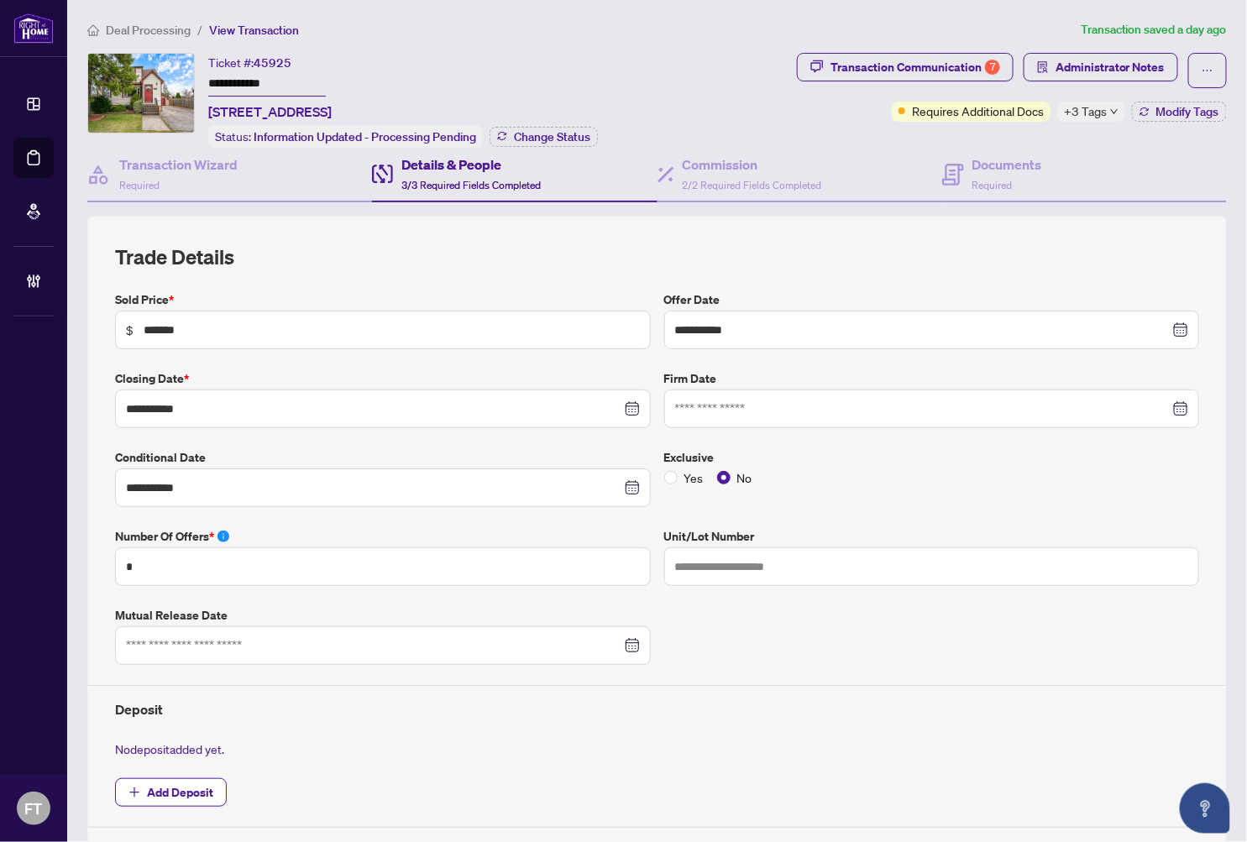
drag, startPoint x: 471, startPoint y: 38, endPoint x: 769, endPoint y: 98, distance: 304.2
click at [473, 38] on ol "Deal Processing / View Transaction" at bounding box center [580, 29] width 987 height 19
click at [758, 173] on div "Commission 2/2 Required Fields Completed" at bounding box center [752, 174] width 139 height 39
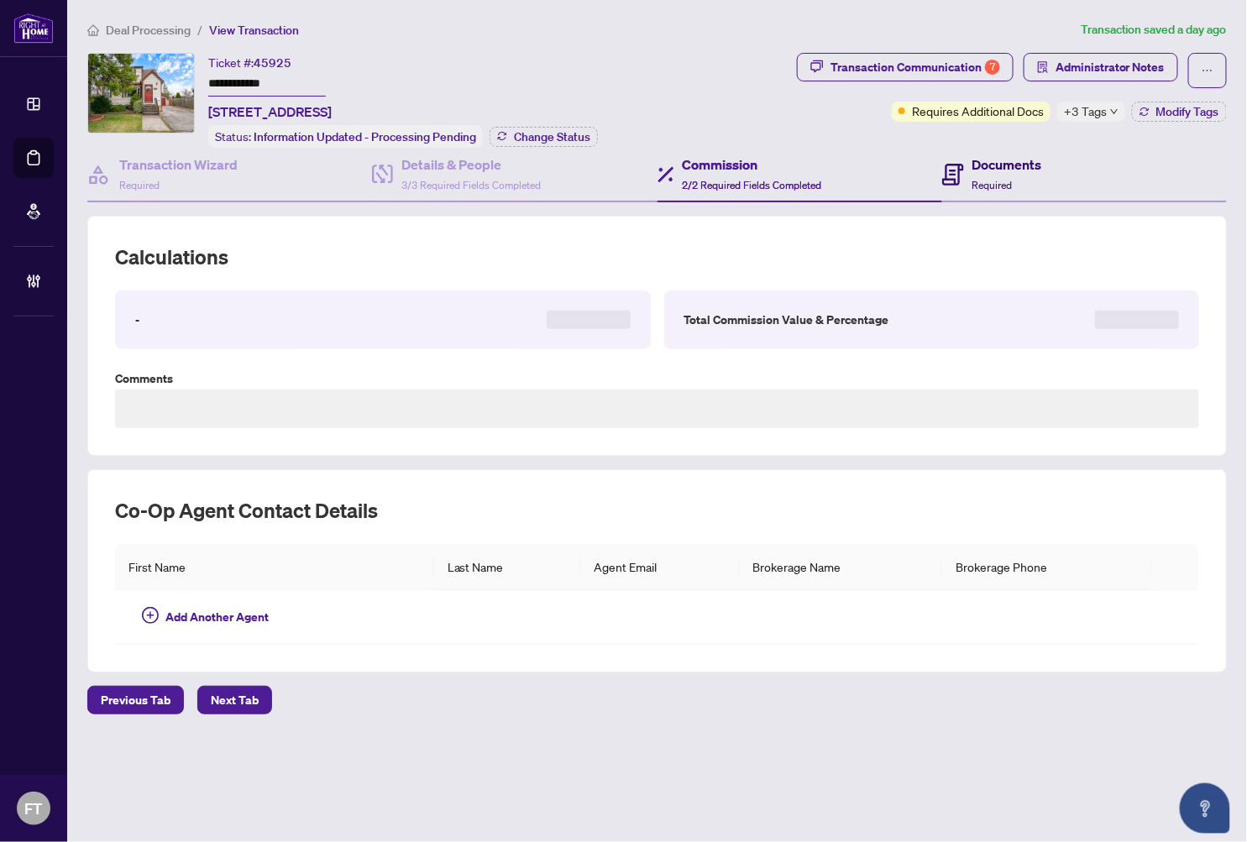
click at [1016, 173] on div "Documents Required" at bounding box center [1007, 174] width 70 height 39
click at [1143, 71] on icon "ellipsis" at bounding box center [1208, 71] width 12 height 12
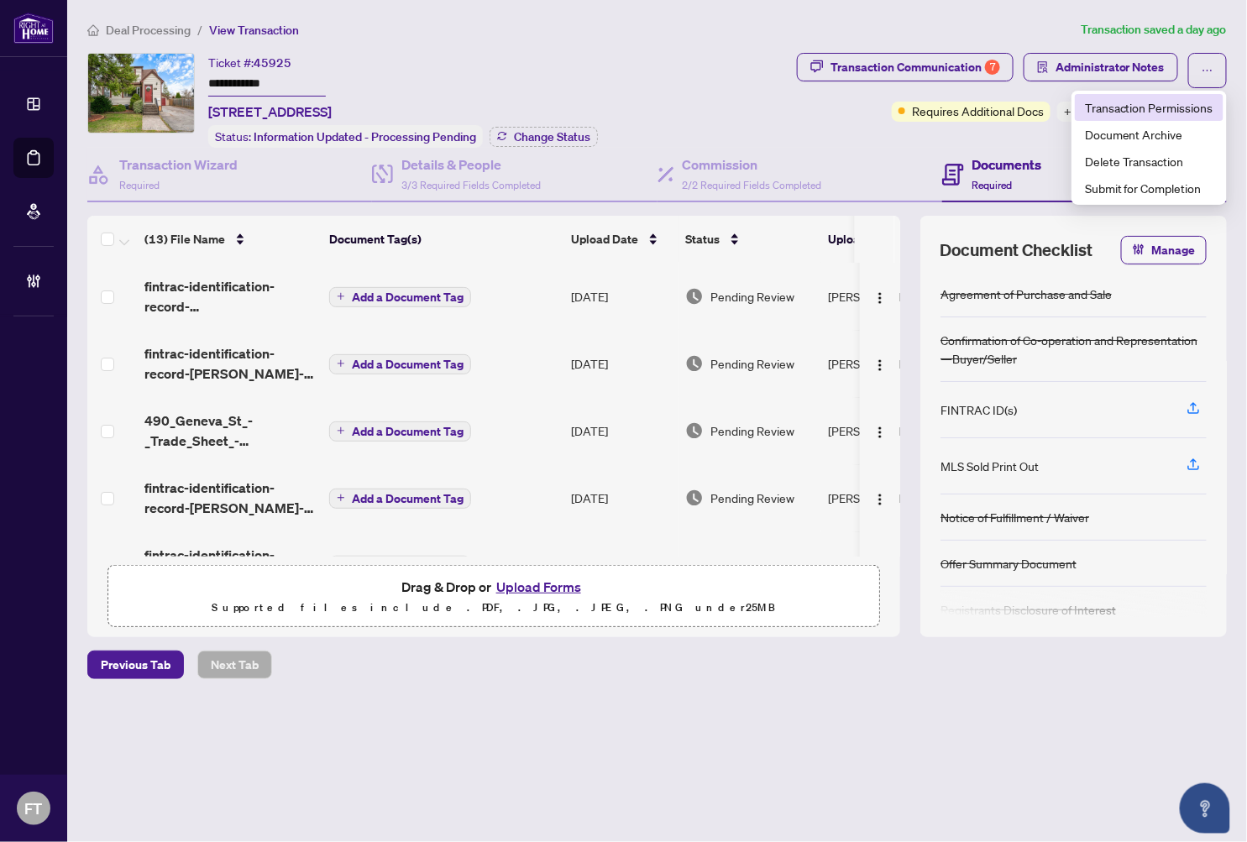
click at [1117, 103] on span "Transaction Permissions" at bounding box center [1149, 107] width 128 height 18
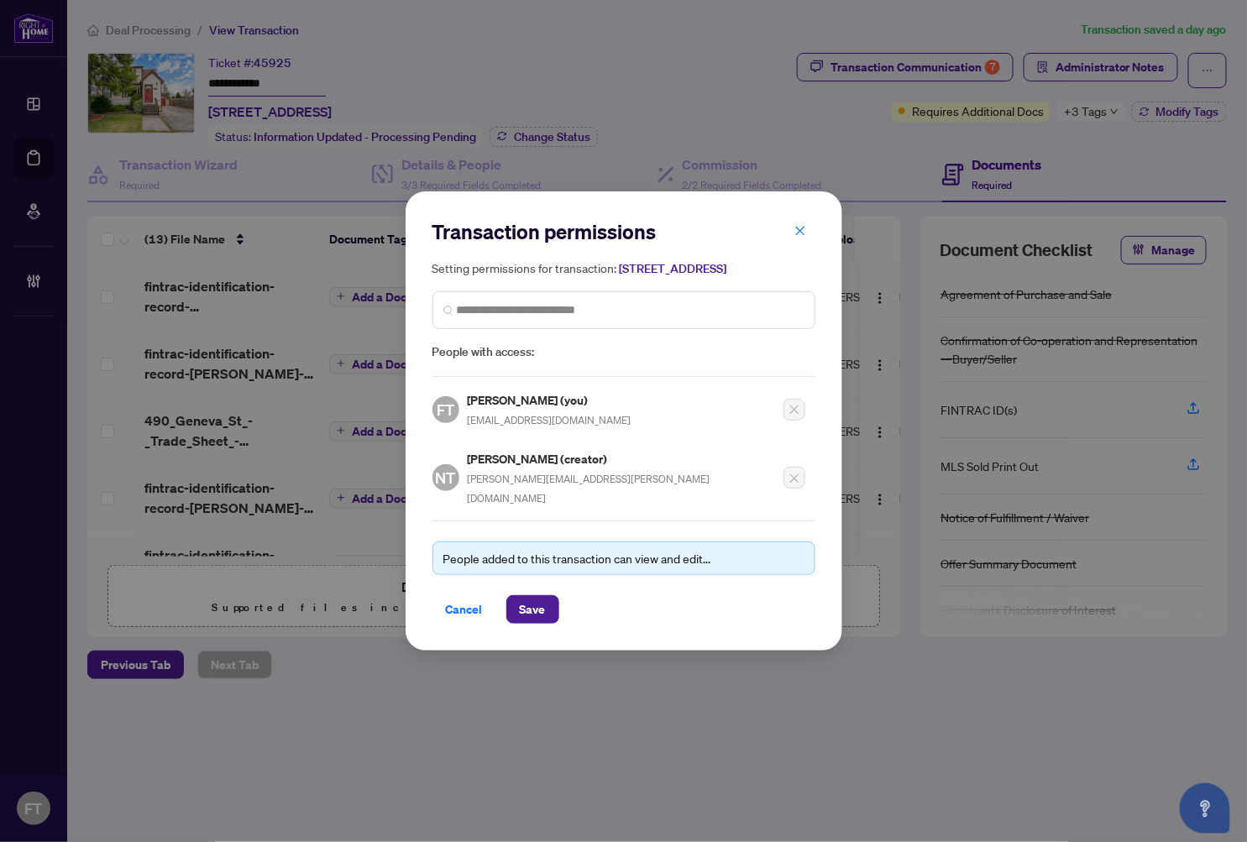
click at [502, 469] on h5 "Nicky Thomas (creator)" at bounding box center [621, 458] width 306 height 19
click at [497, 493] on span "nicky.thomas@live.ca" at bounding box center [589, 489] width 243 height 32
copy div "nicky.thomas@live.ca"
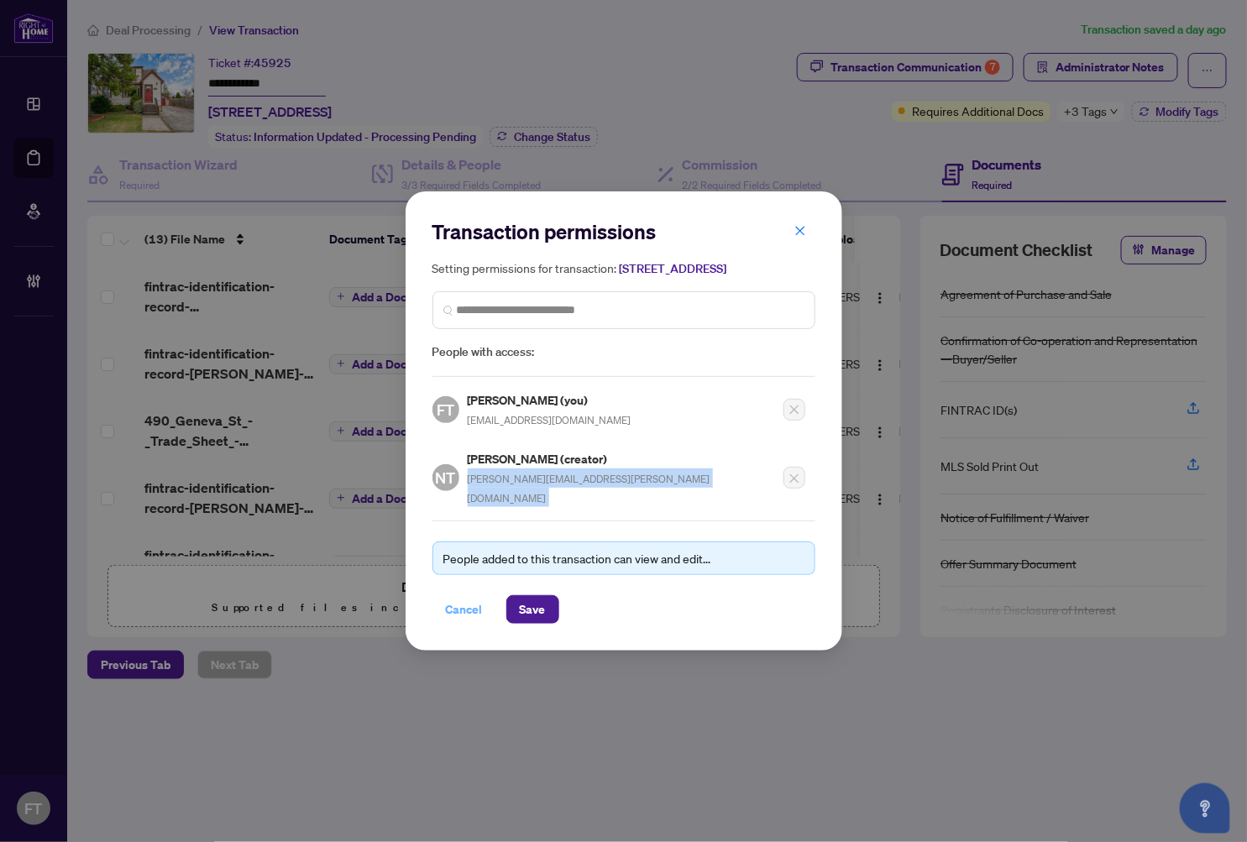
click at [465, 600] on span "Cancel" at bounding box center [464, 609] width 37 height 27
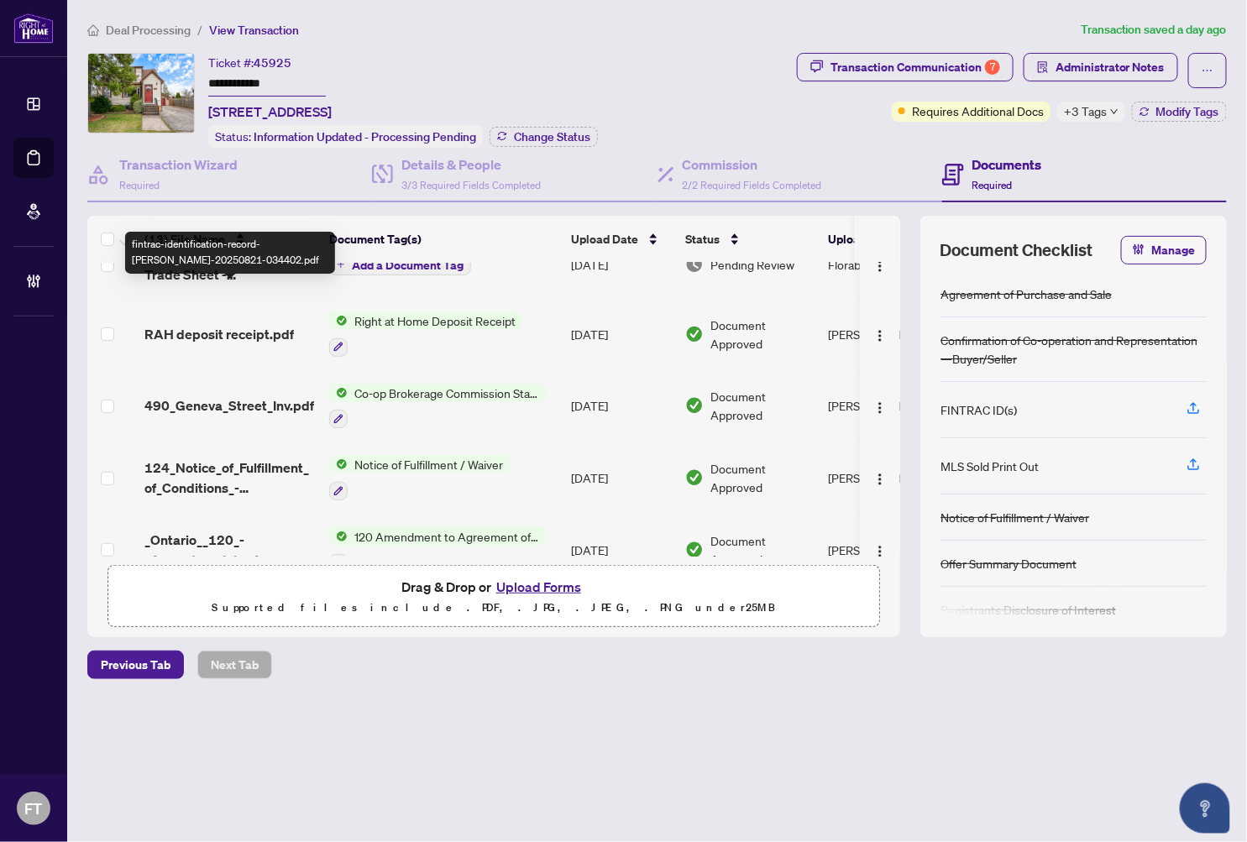
scroll to position [373, 0]
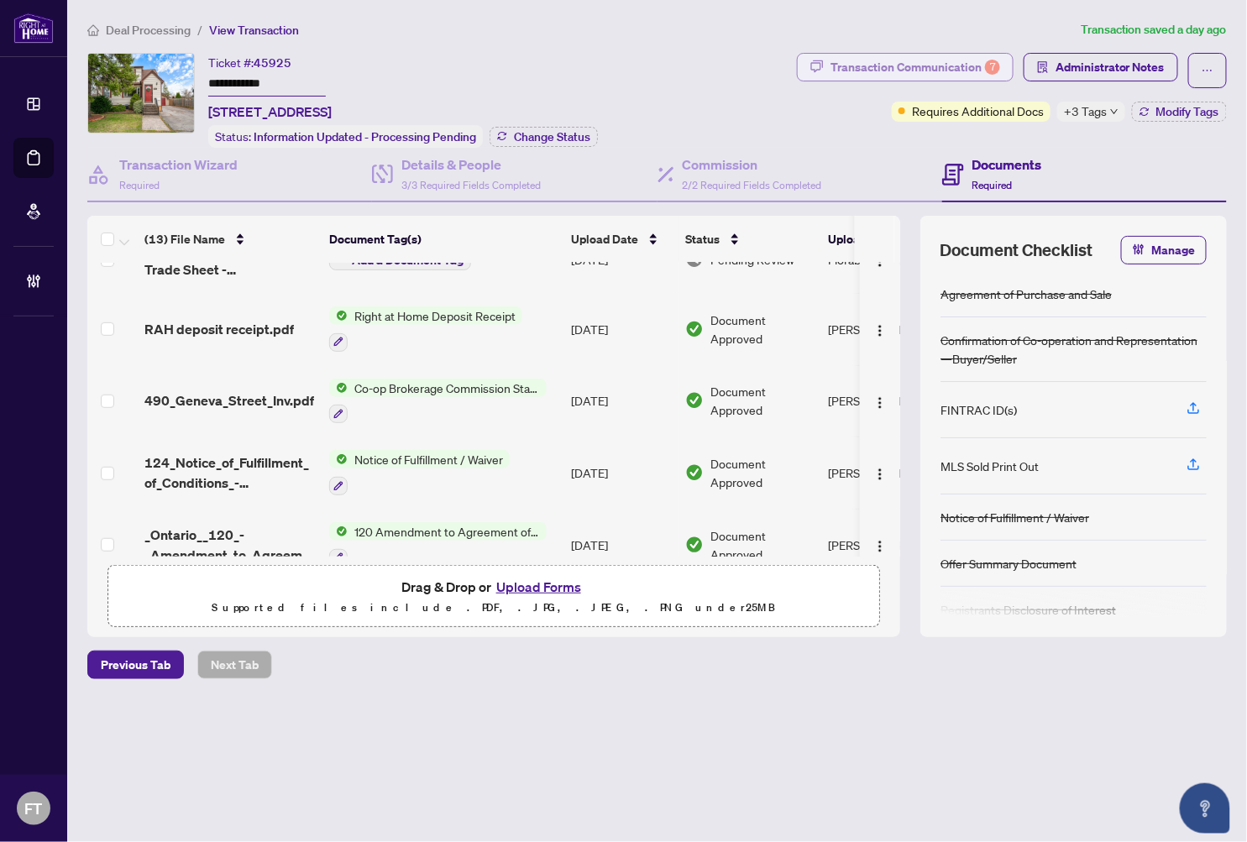
click at [1012, 64] on button "Transaction Communication 7" at bounding box center [905, 67] width 217 height 29
type textarea "**********"
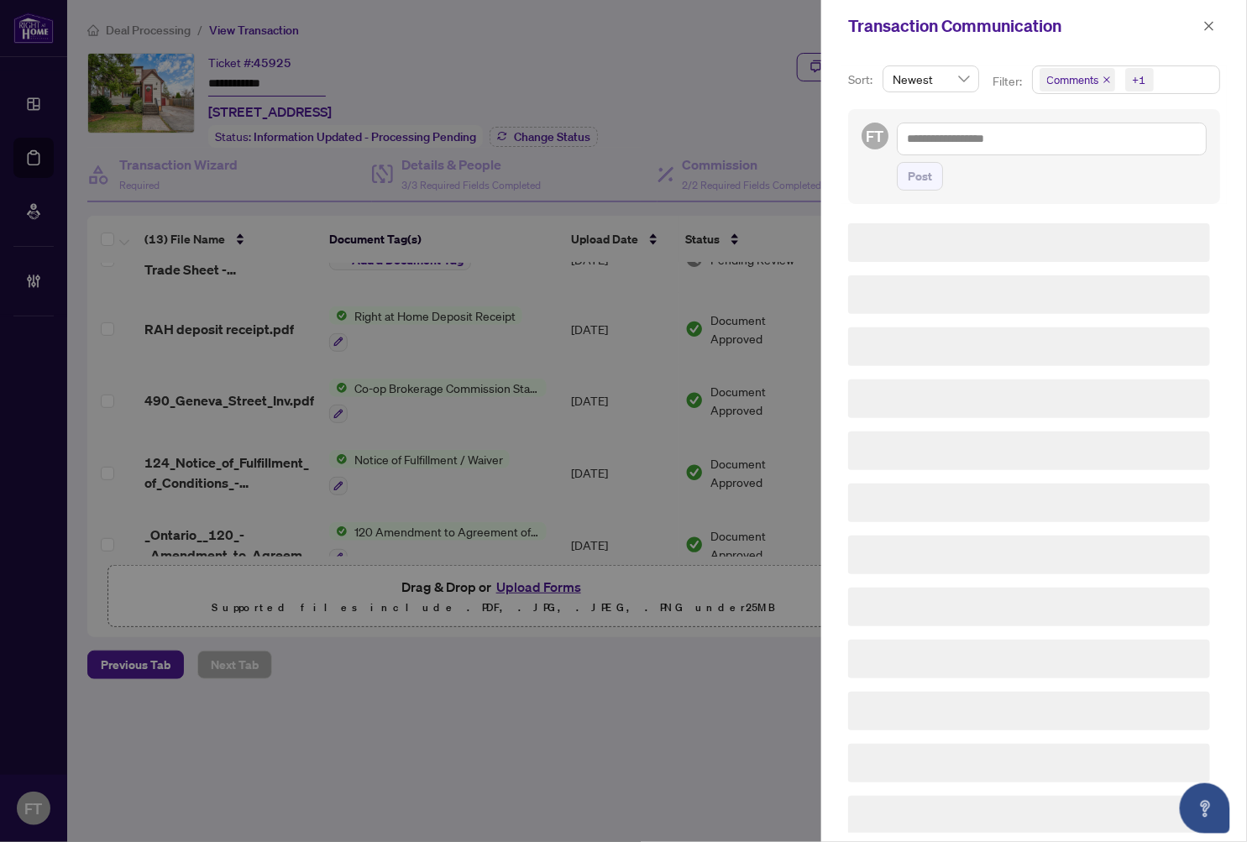
scroll to position [0, 0]
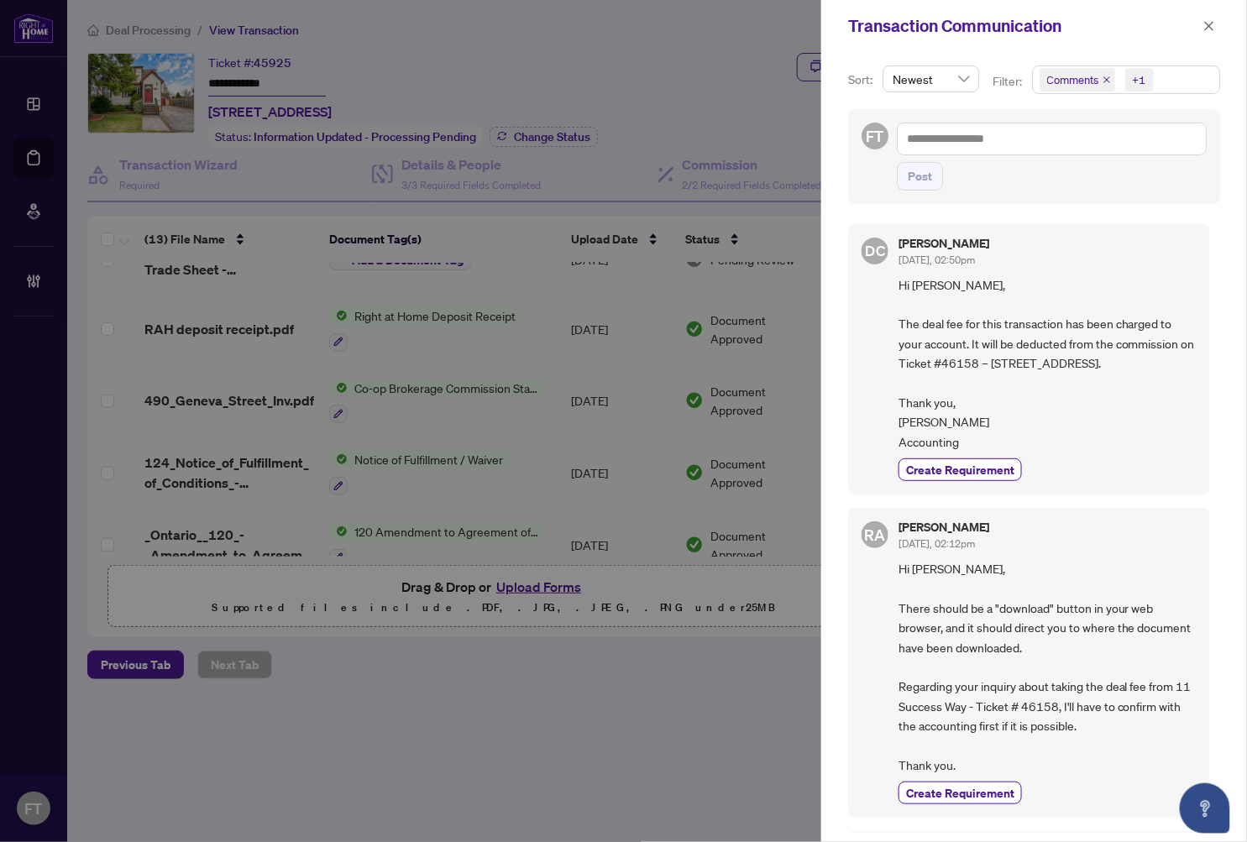
click at [1143, 22] on div "Transaction Communication" at bounding box center [1023, 25] width 350 height 25
click at [1143, 38] on div "Transaction Communication" at bounding box center [1034, 26] width 426 height 52
click at [1143, 5] on div "Transaction Communication" at bounding box center [1034, 26] width 426 height 52
click at [1143, 20] on icon "close" at bounding box center [1209, 26] width 12 height 12
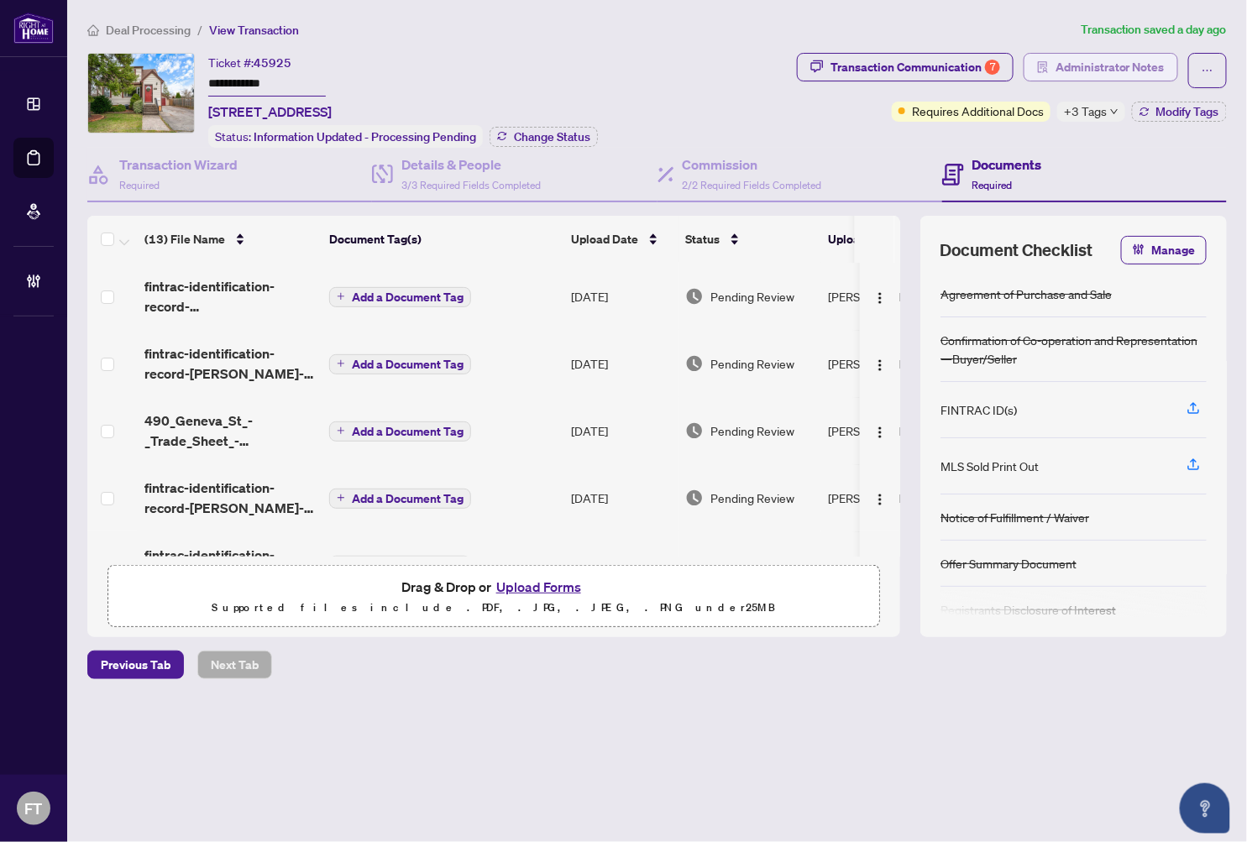
click at [1127, 65] on span "Administrator Notes" at bounding box center [1110, 67] width 109 height 27
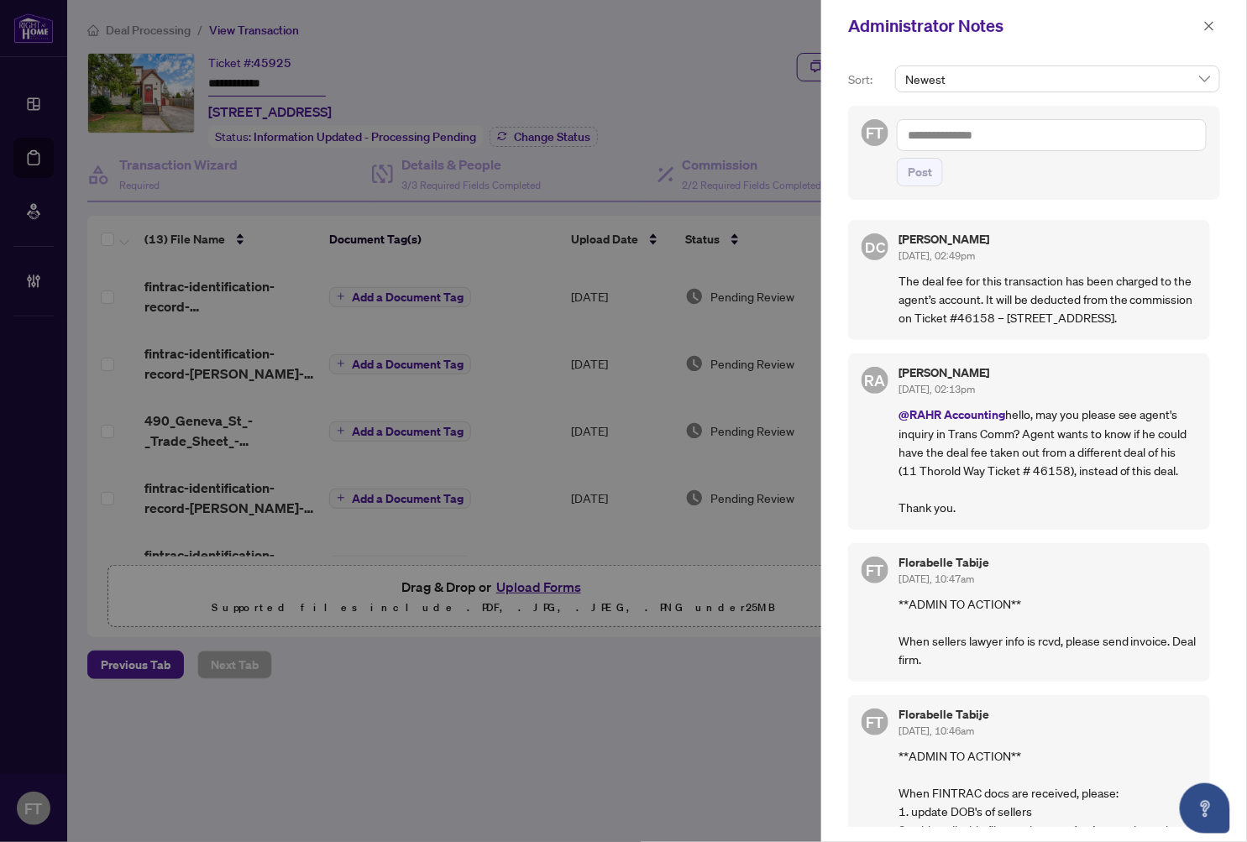
scroll to position [186, 0]
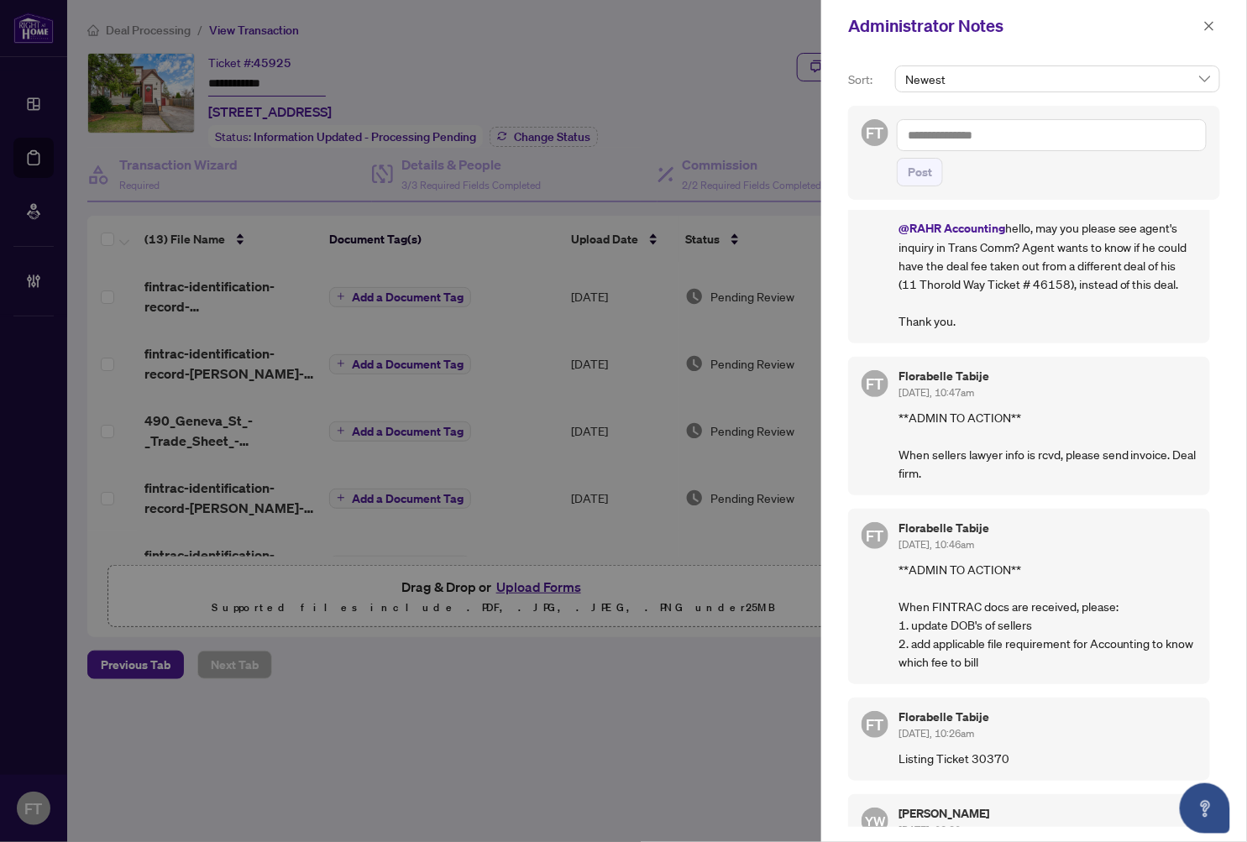
drag, startPoint x: 414, startPoint y: 39, endPoint x: 811, endPoint y: 61, distance: 397.8
click at [432, 42] on div at bounding box center [623, 421] width 1247 height 842
click at [1143, 22] on div "Administrator Notes" at bounding box center [1034, 26] width 426 height 52
click at [1143, 25] on icon "close" at bounding box center [1209, 26] width 12 height 12
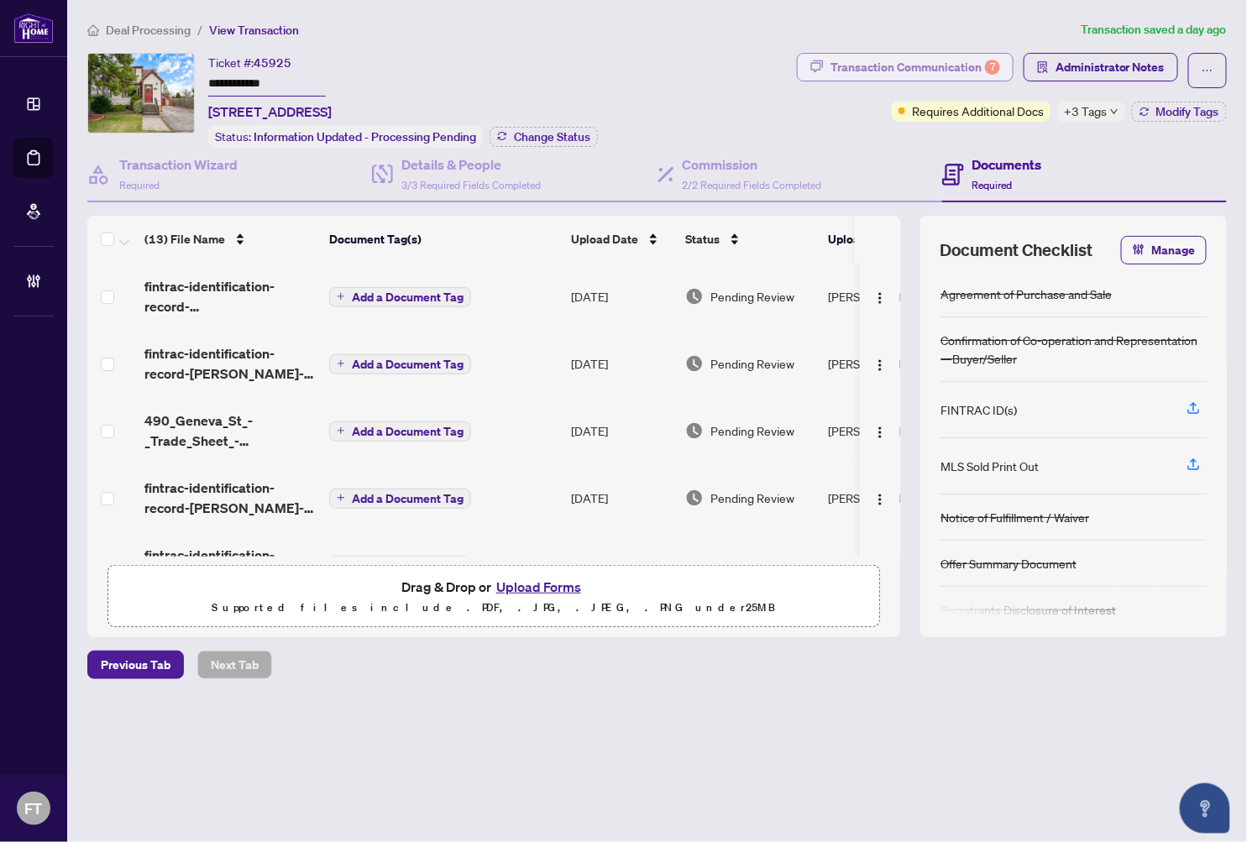
click at [873, 65] on div "Transaction Communication 7" at bounding box center [915, 67] width 170 height 27
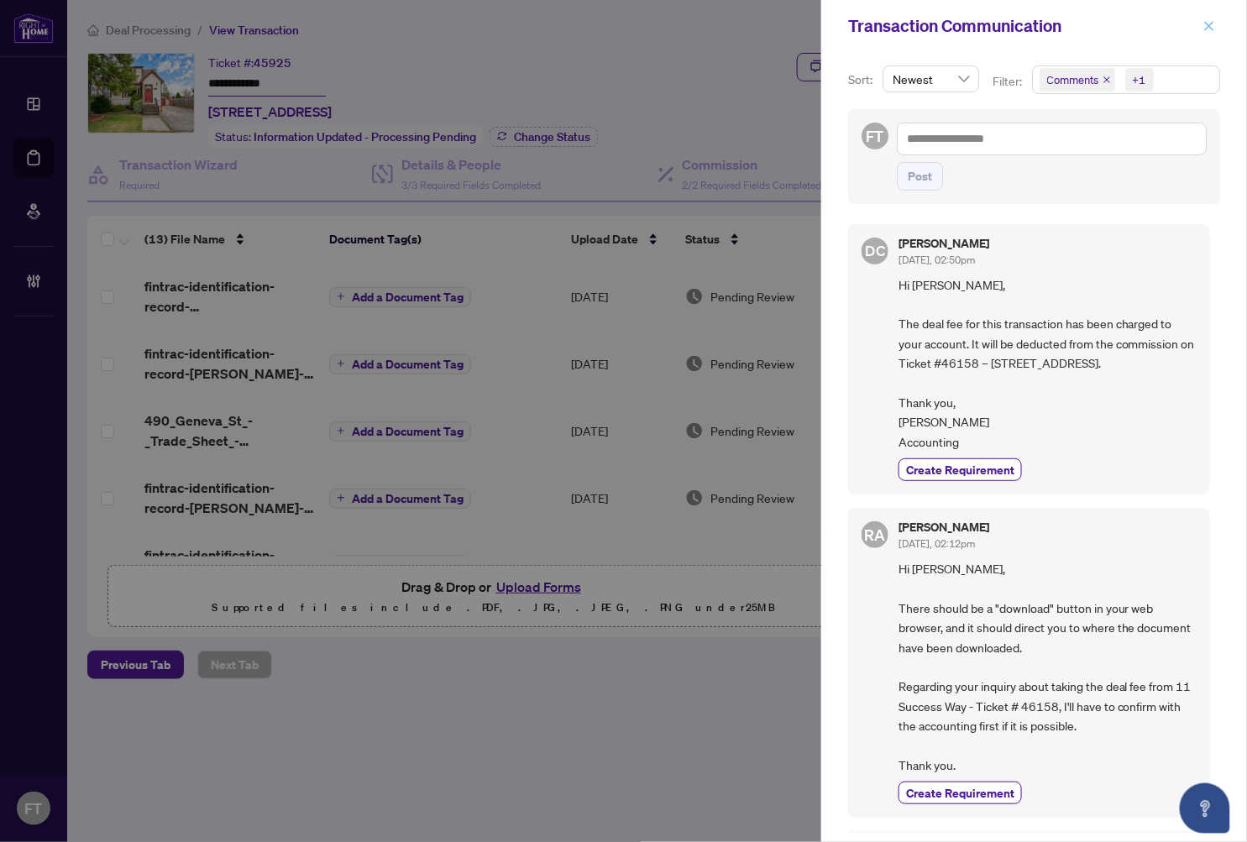
click at [1143, 22] on icon "close" at bounding box center [1209, 26] width 12 height 12
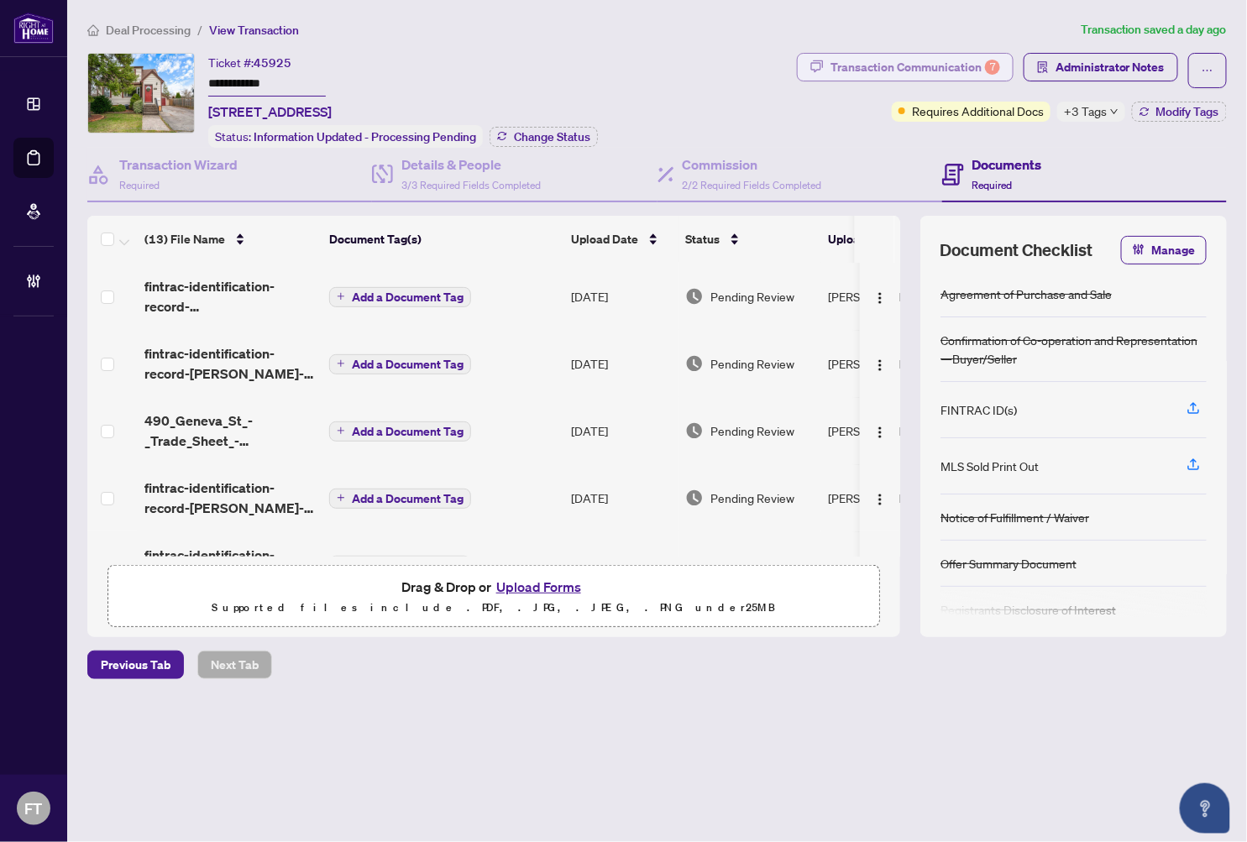
click at [911, 76] on div "Transaction Communication 7" at bounding box center [915, 67] width 170 height 27
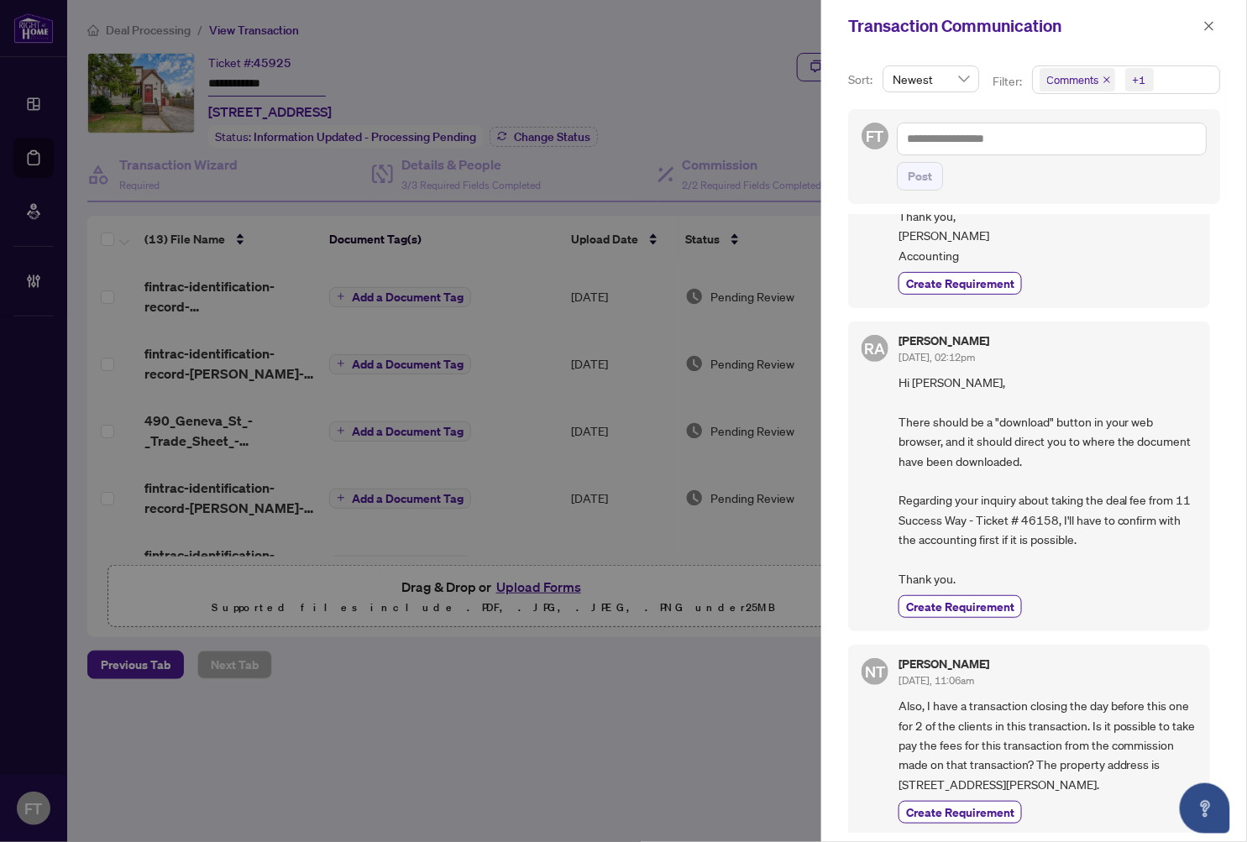
click at [1143, 422] on span "Hi Nicky, There should be a "download" button in your web browser, and it shoul…" at bounding box center [1047, 481] width 298 height 216
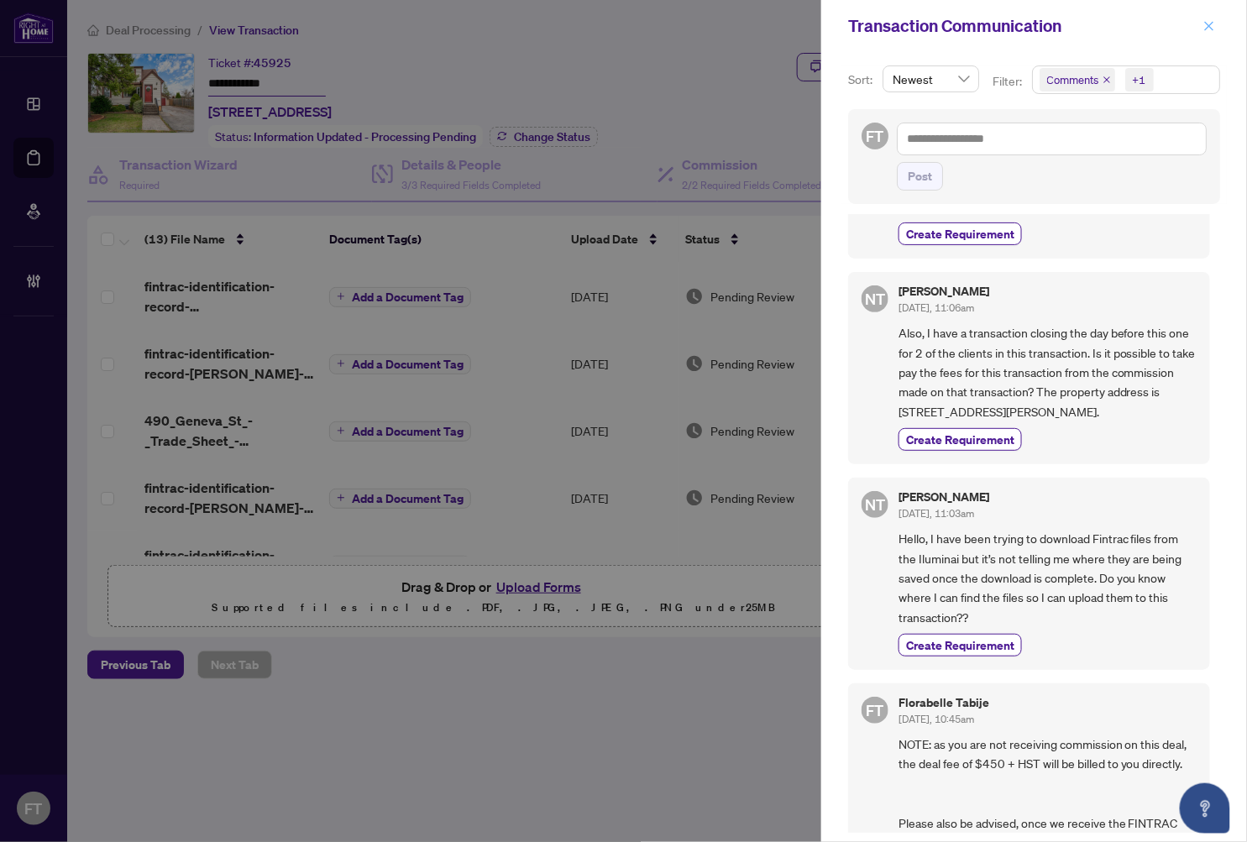
click at [1143, 18] on button "button" at bounding box center [1209, 26] width 22 height 20
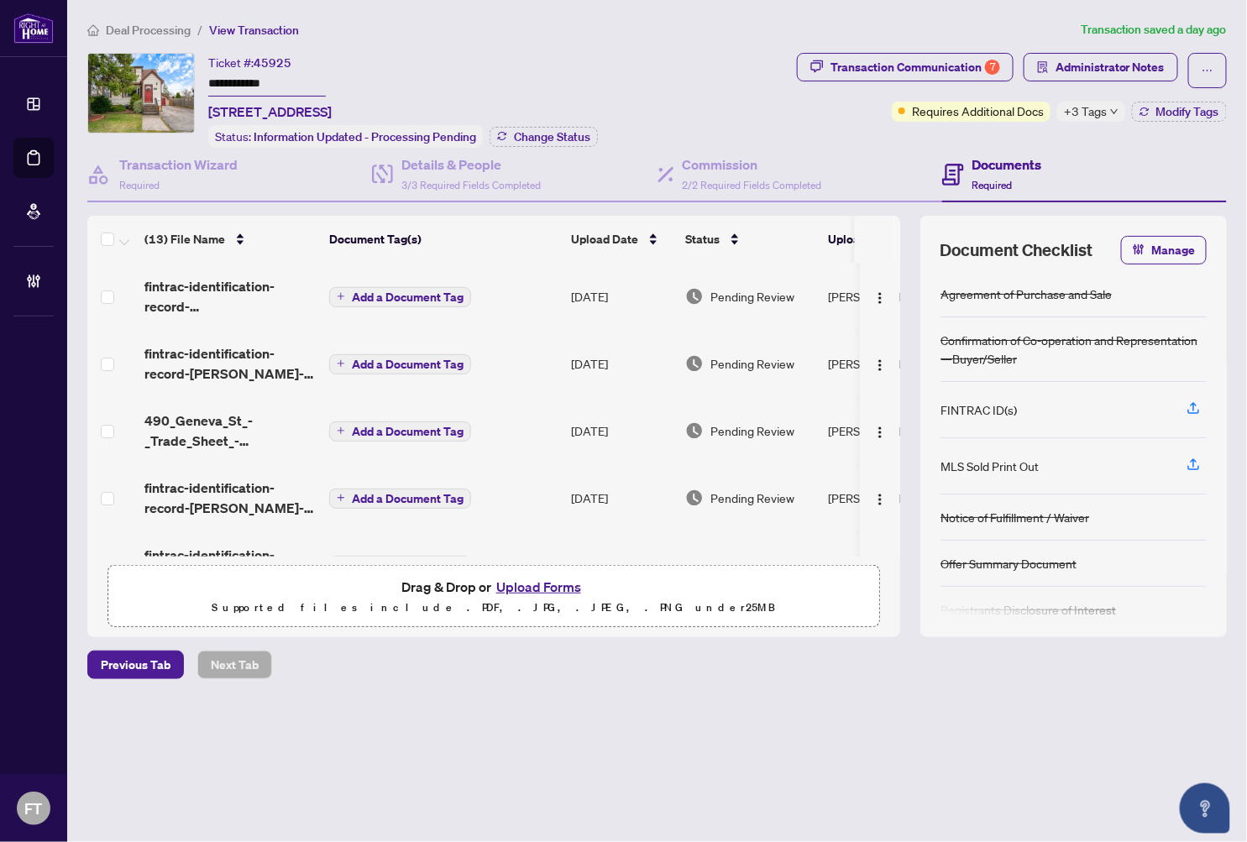
click at [464, 32] on ol "Deal Processing / View Transaction" at bounding box center [580, 29] width 987 height 19
click at [183, 34] on span "Deal Processing" at bounding box center [148, 30] width 85 height 15
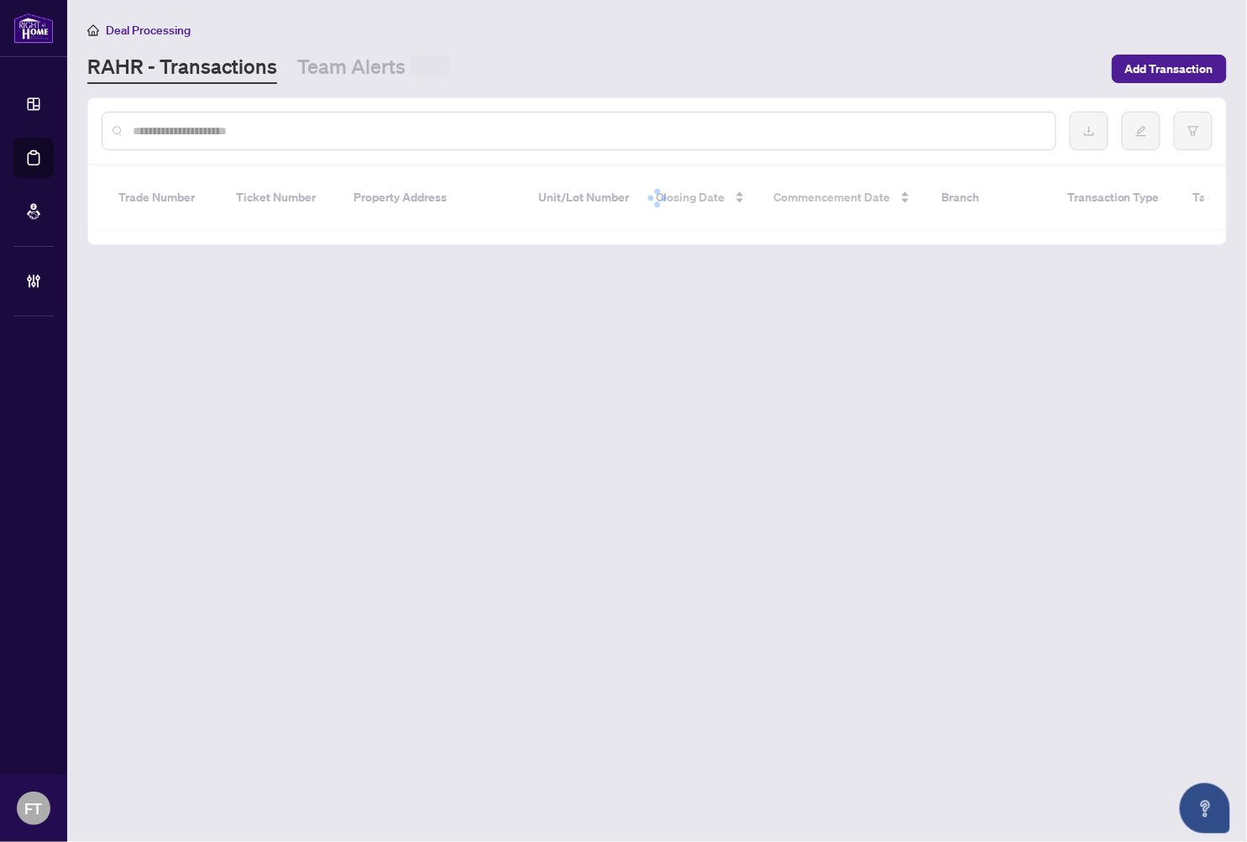
click at [188, 126] on input "text" at bounding box center [587, 131] width 909 height 18
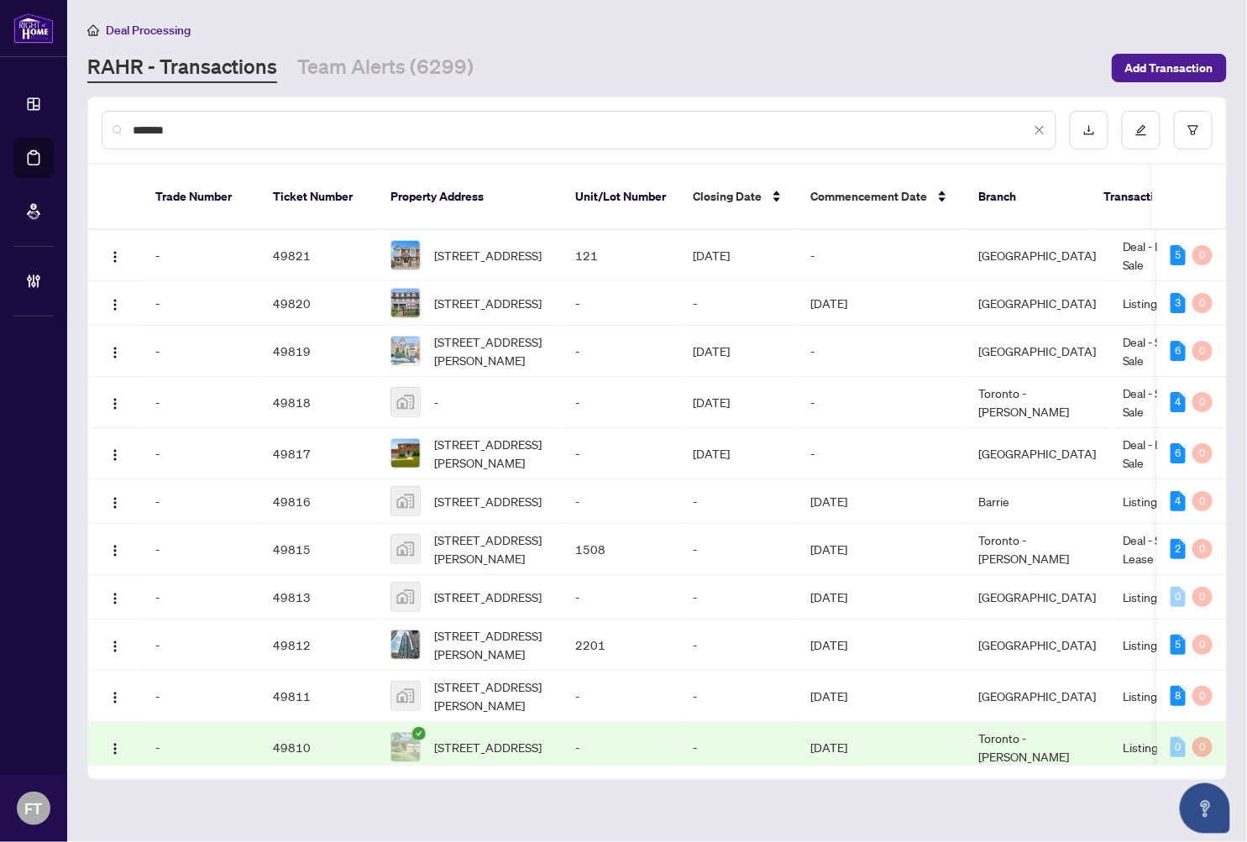
type input "*******"
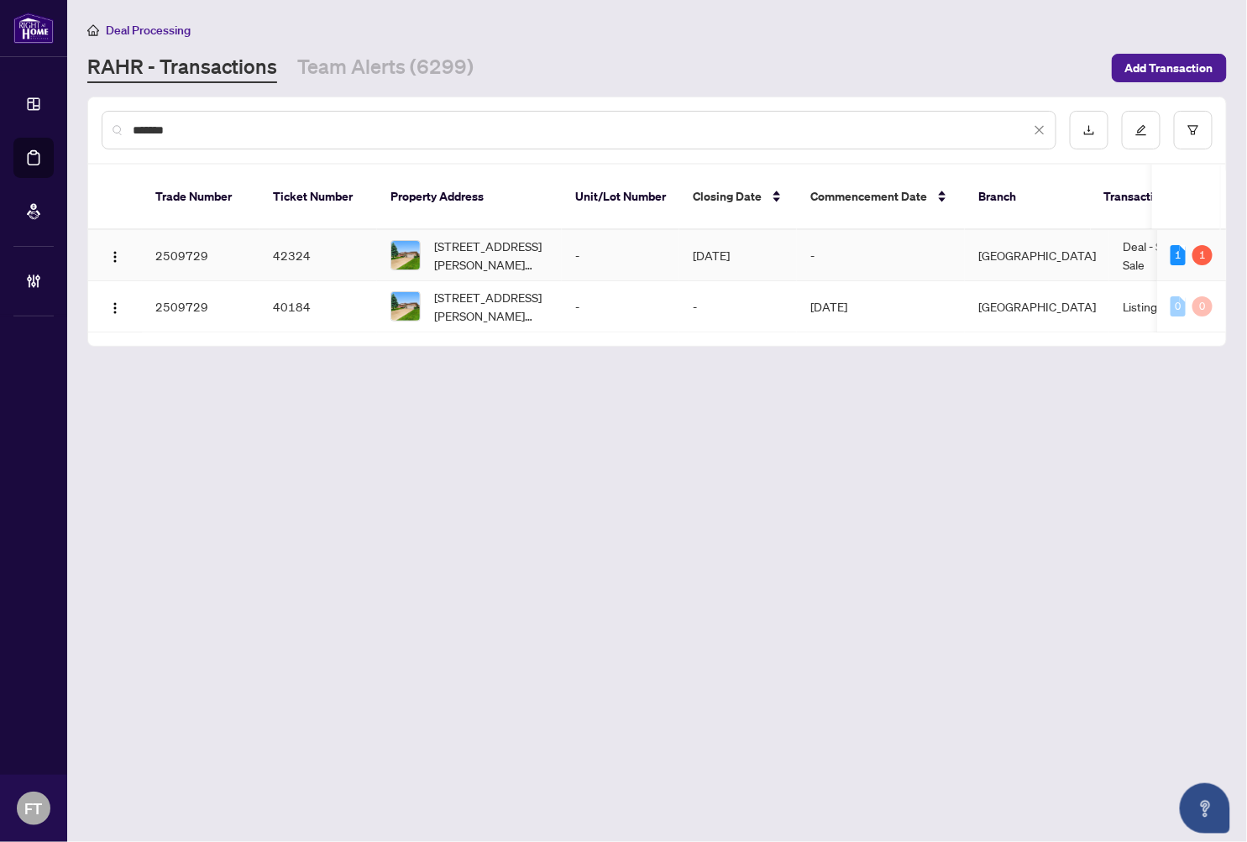
click at [1082, 238] on td "Burlington" at bounding box center [1037, 255] width 144 height 51
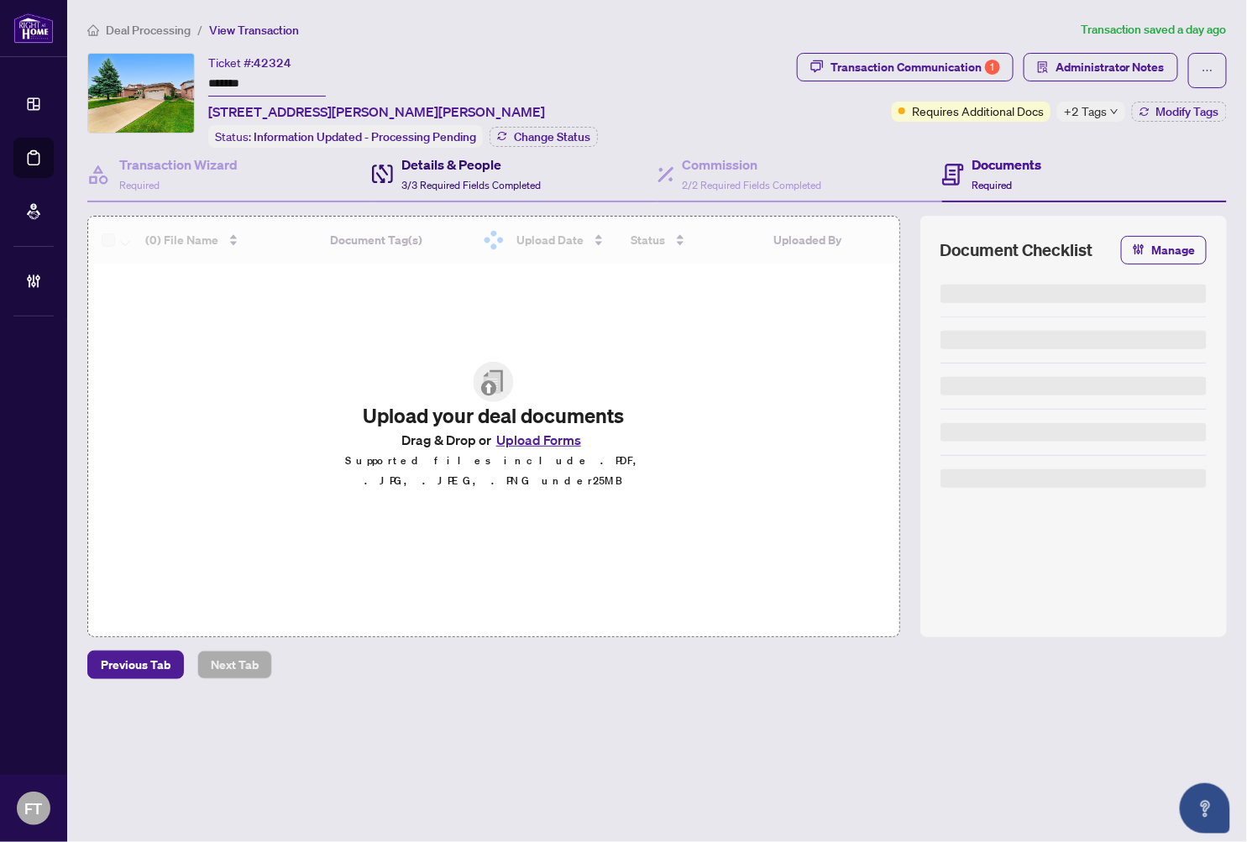
click at [397, 164] on div "Details & People 3/3 Required Fields Completed" at bounding box center [456, 174] width 169 height 39
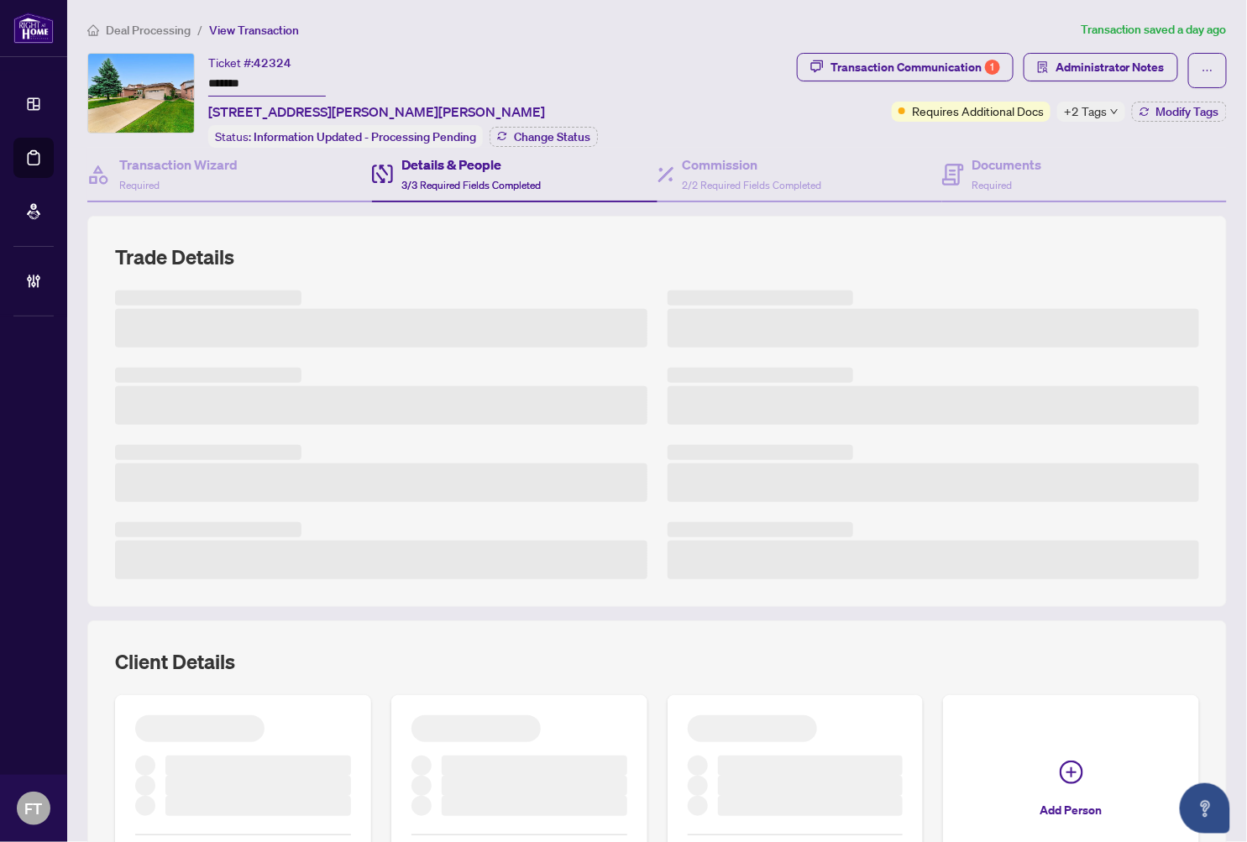
scroll to position [191, 0]
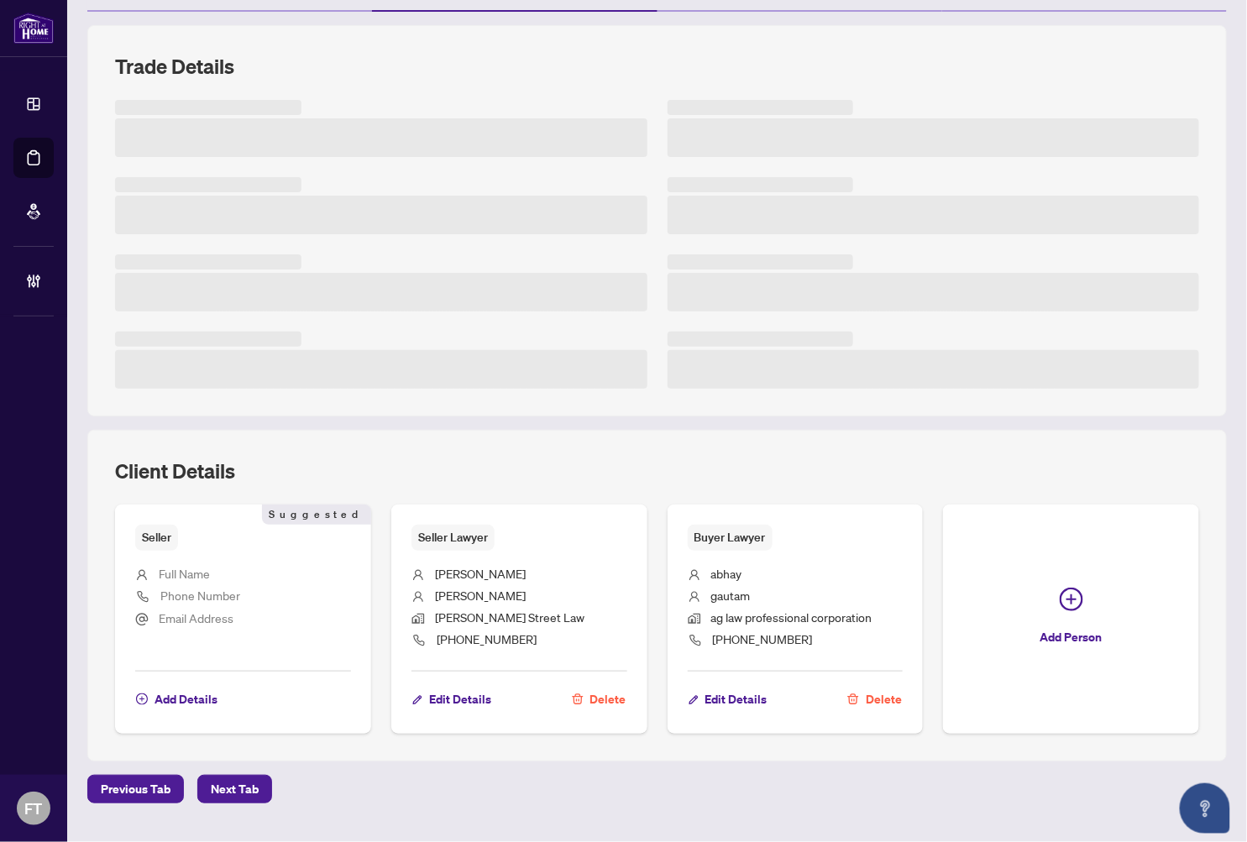
click at [547, 458] on div "Client Details" at bounding box center [657, 481] width 1084 height 47
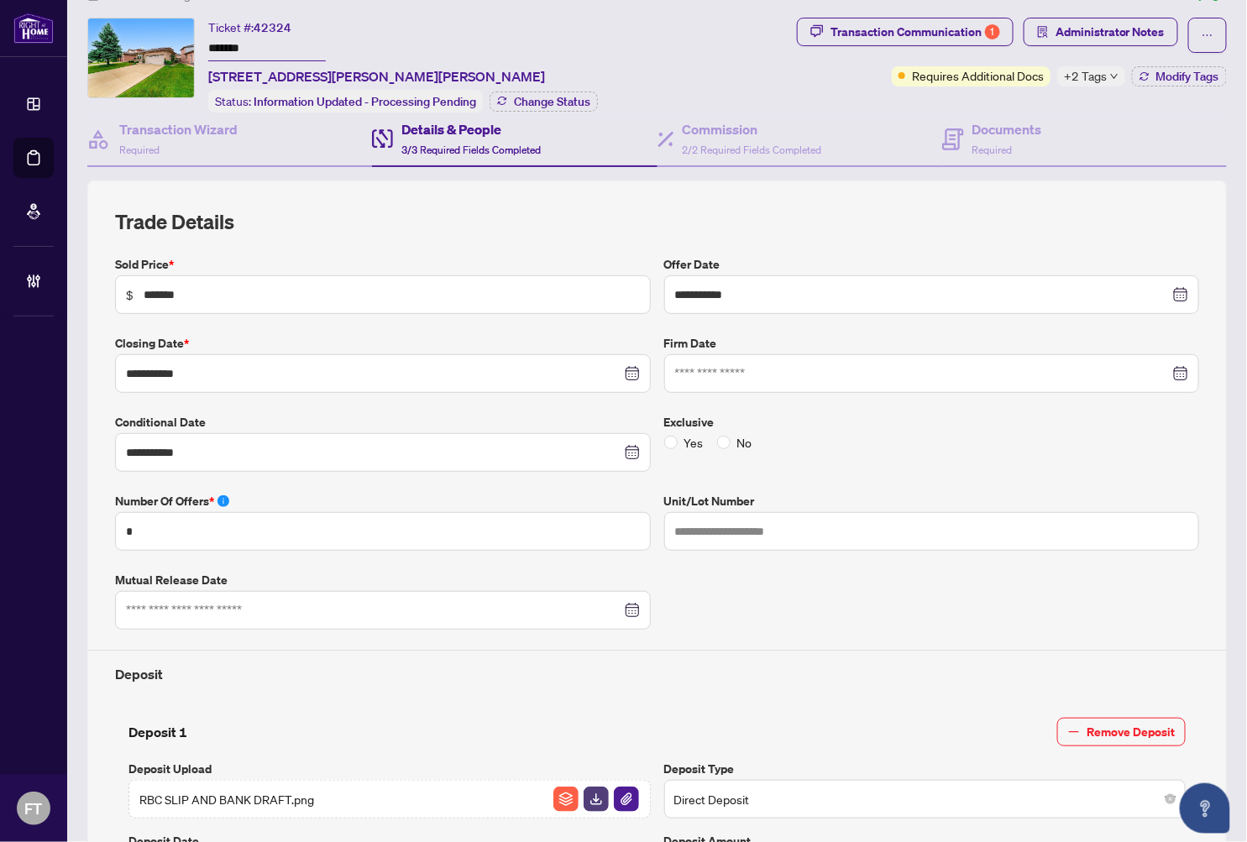
scroll to position [0, 0]
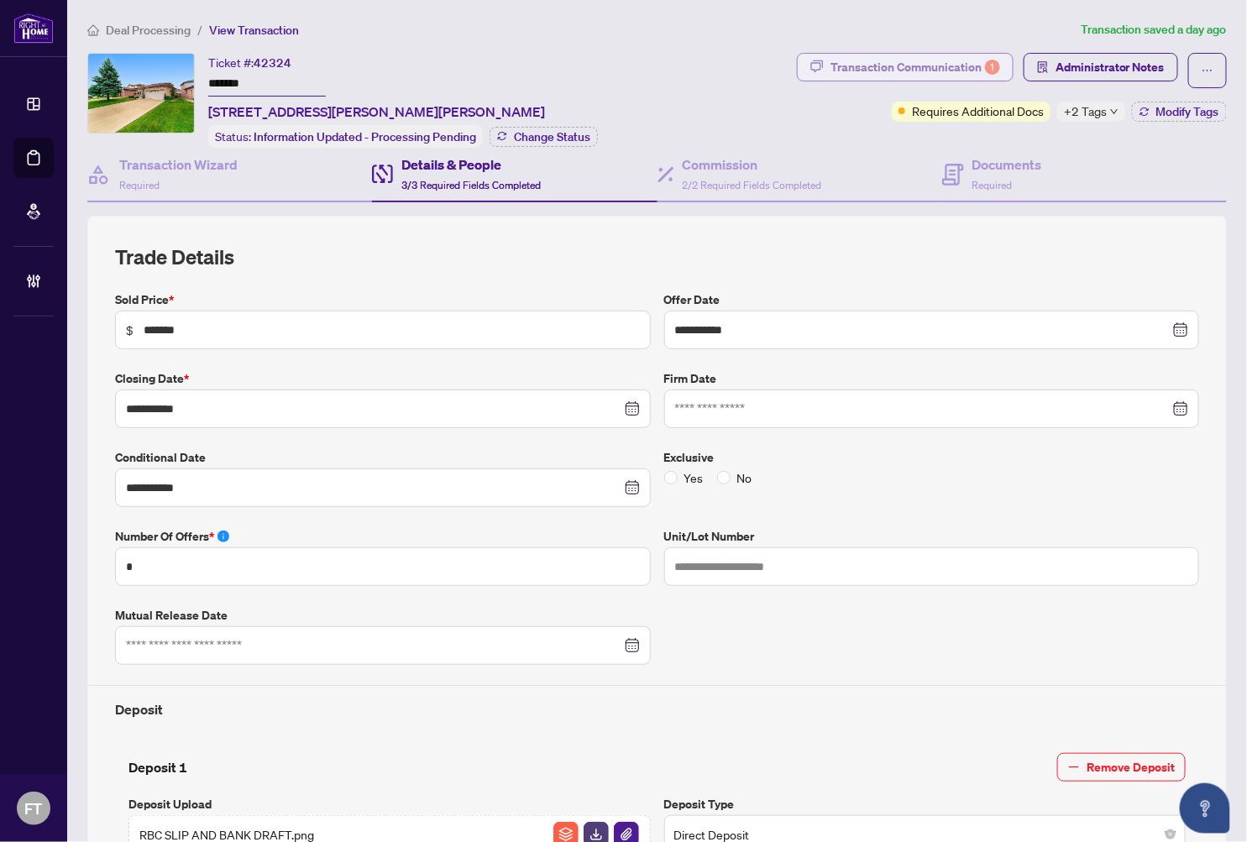
click at [883, 69] on div "Transaction Communication 1" at bounding box center [915, 67] width 170 height 27
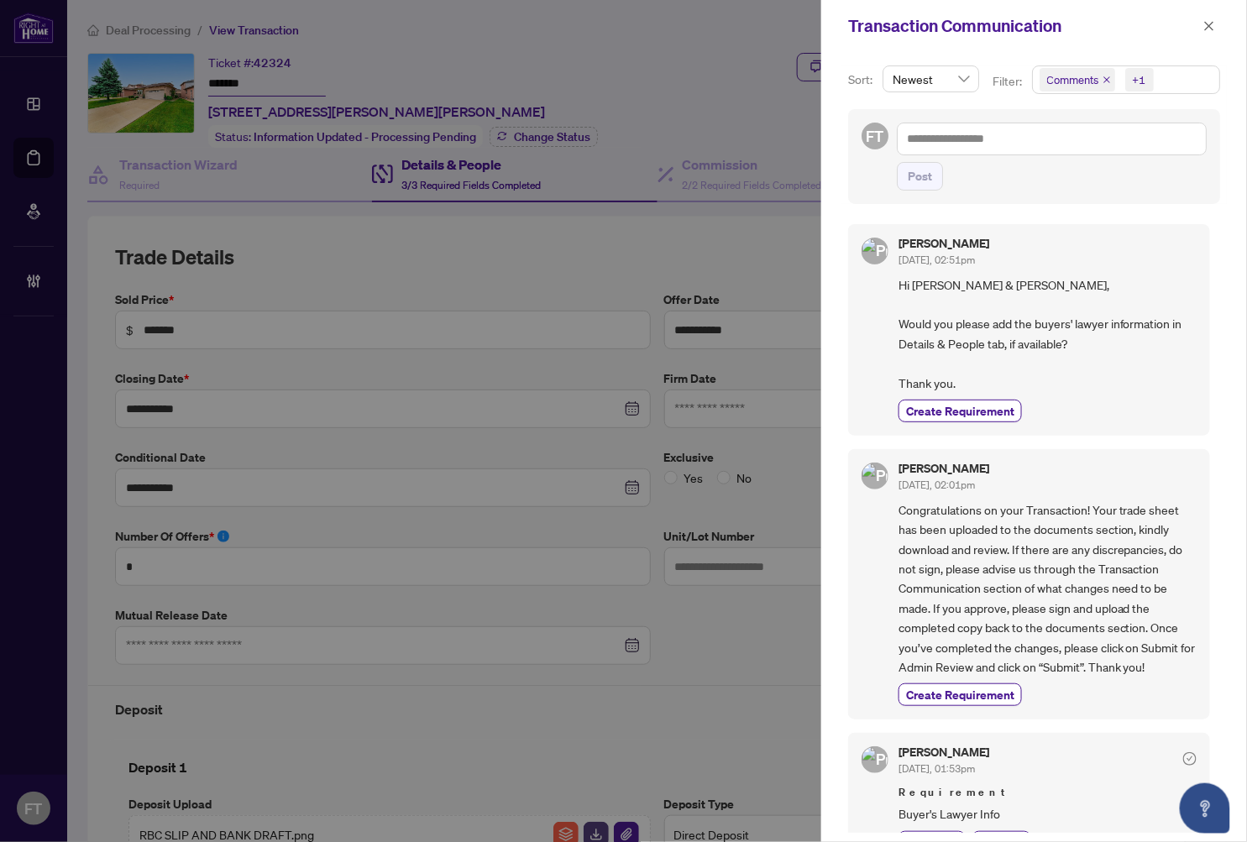
click at [1143, 82] on span "Comments +1" at bounding box center [1126, 79] width 186 height 27
click at [1080, 194] on span "Activity History" at bounding box center [1106, 197] width 80 height 15
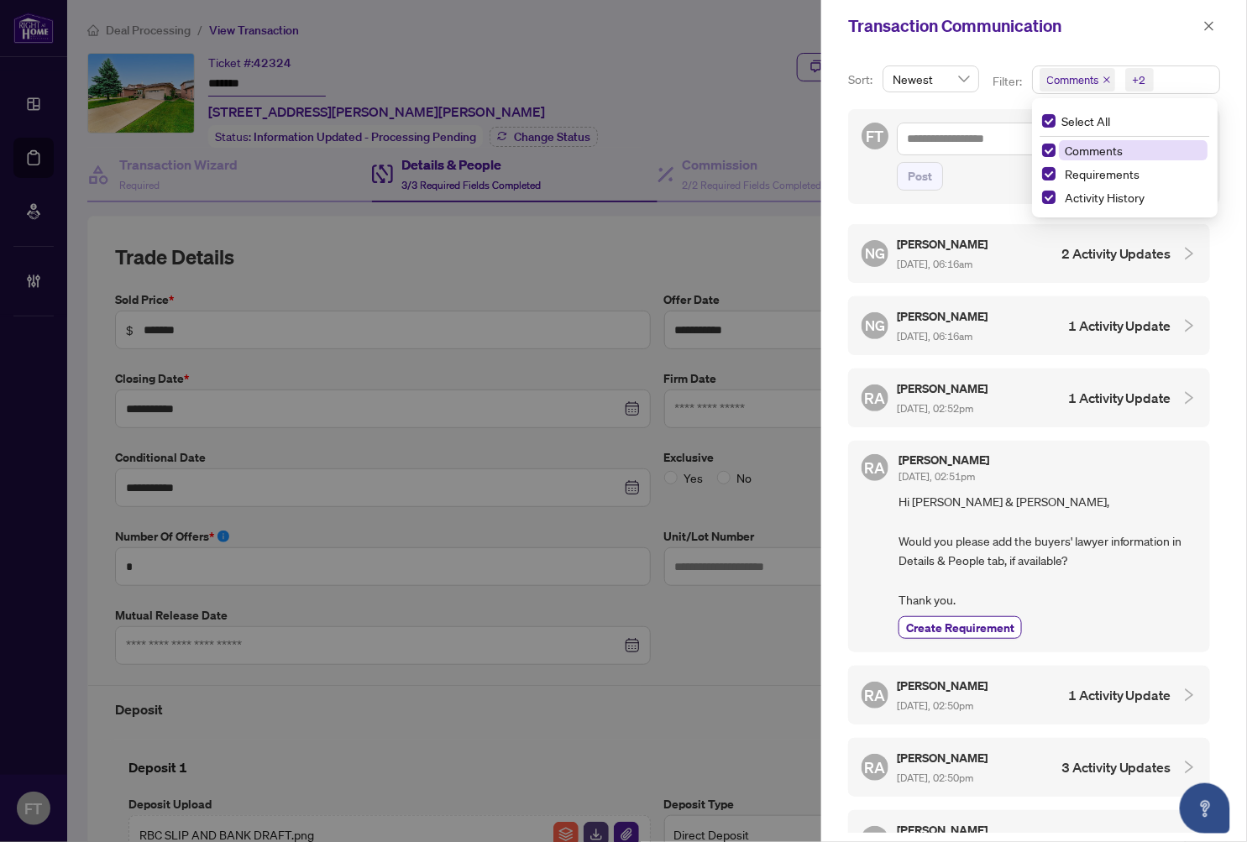
click at [1088, 149] on span "Comments" at bounding box center [1095, 150] width 58 height 15
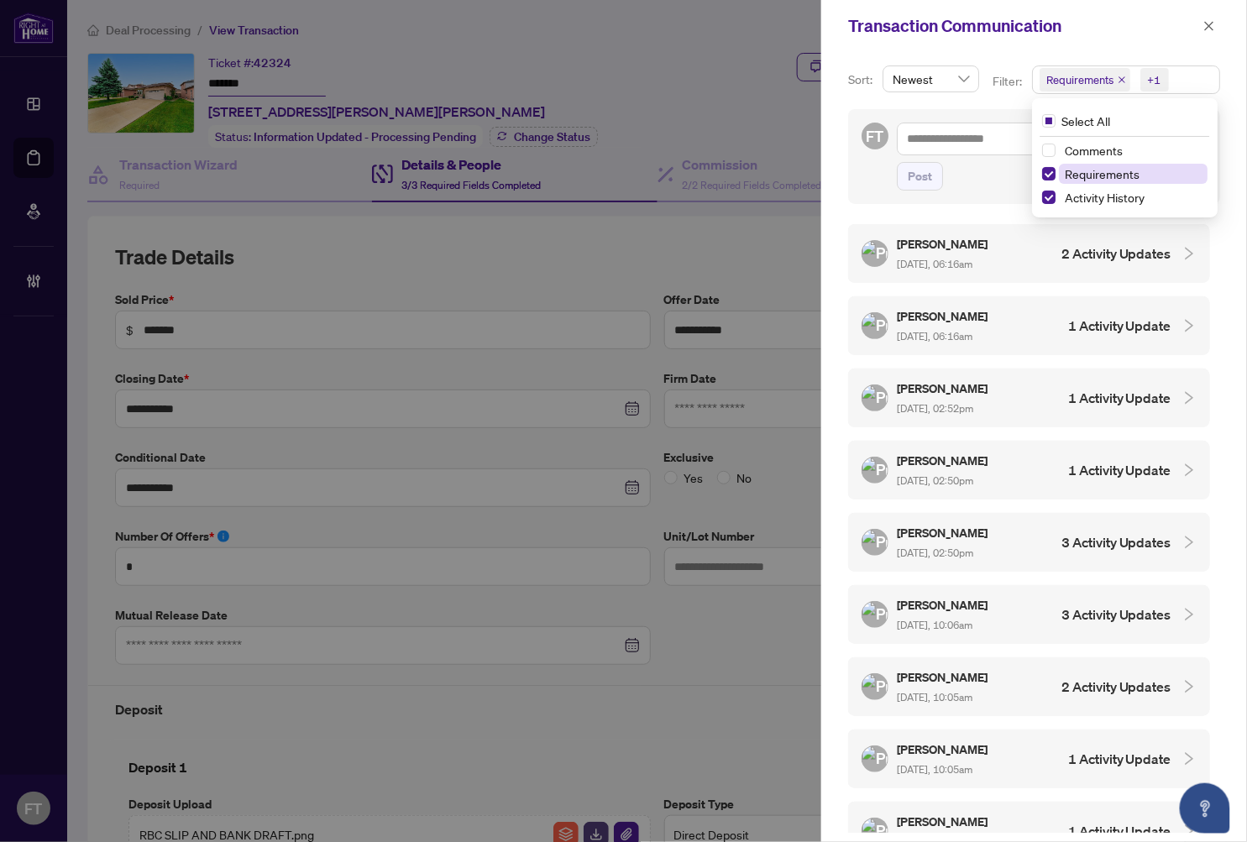
click at [1092, 179] on span "Requirements" at bounding box center [1103, 173] width 75 height 15
click at [1024, 264] on div "NG Nick Gewarges Aug/21/2025, 06:16am 2 Activity Updates" at bounding box center [1017, 253] width 310 height 39
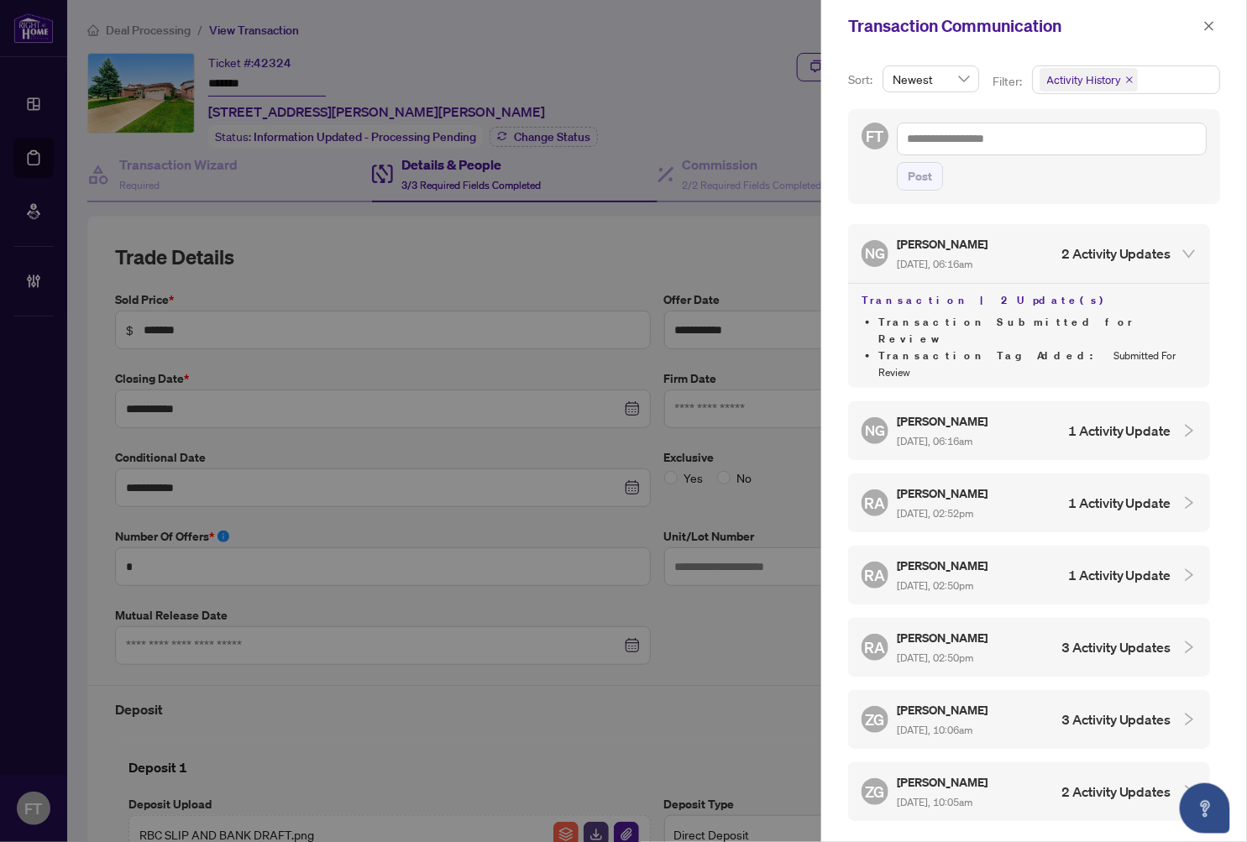
click at [1050, 411] on div "NG Nick Gewarges Aug/21/2025, 06:16am 1 Activity Update" at bounding box center [1017, 430] width 310 height 39
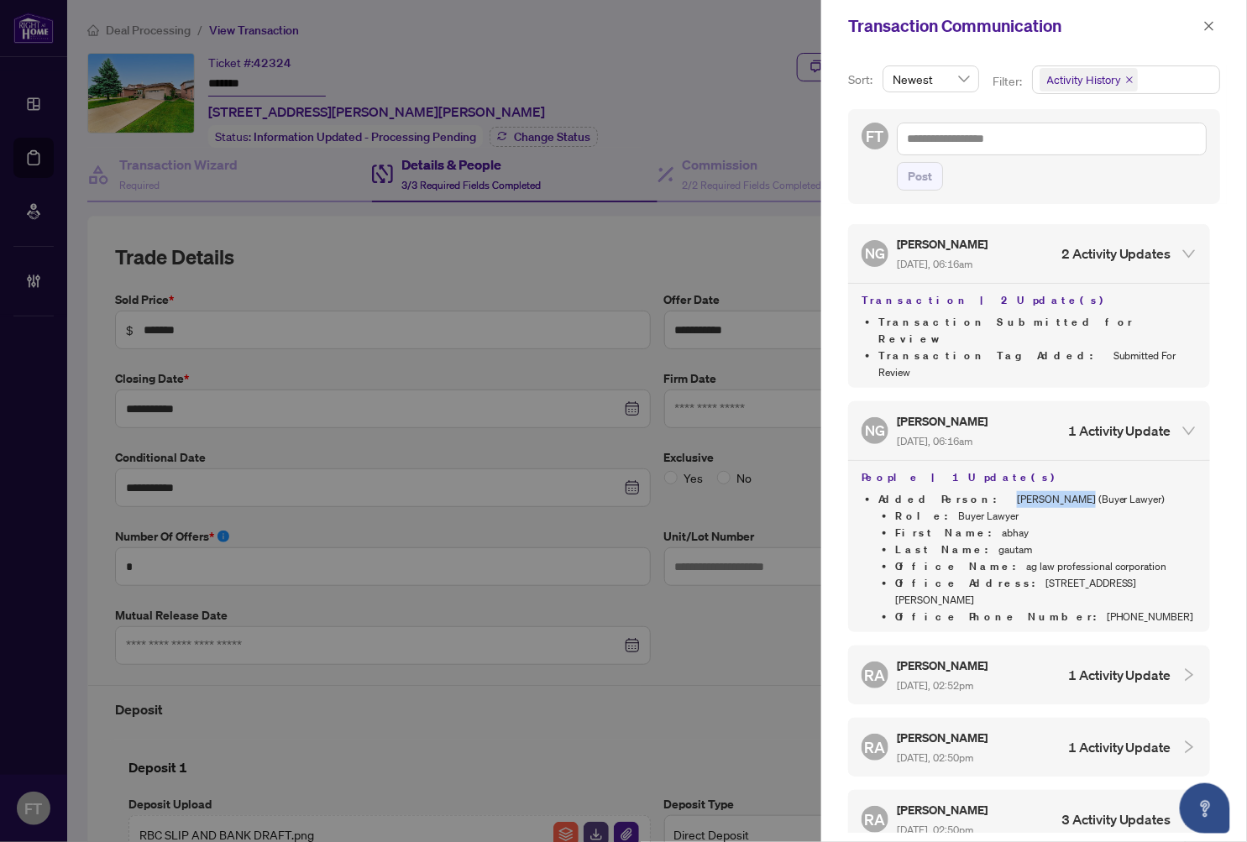
drag, startPoint x: 1014, startPoint y: 463, endPoint x: 951, endPoint y: 468, distance: 63.2
click at [951, 491] on li "Added Person : abhay gautam (Buyer Lawyer) Role : Buyer Lawyer First Name : abh…" at bounding box center [1037, 558] width 318 height 134
copy li "abhay gautam"
click at [1143, 18] on span "button" at bounding box center [1209, 26] width 12 height 27
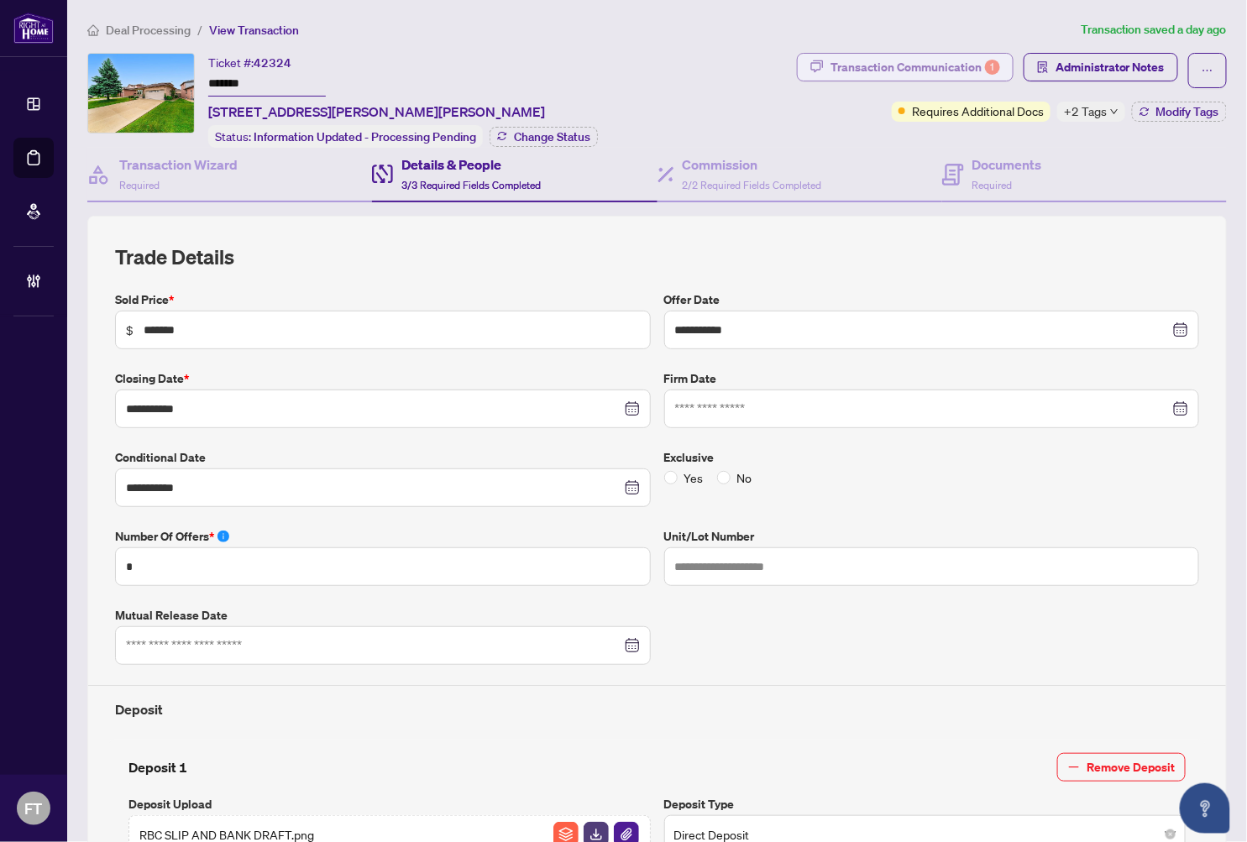
click at [985, 71] on div "1" at bounding box center [992, 67] width 15 height 15
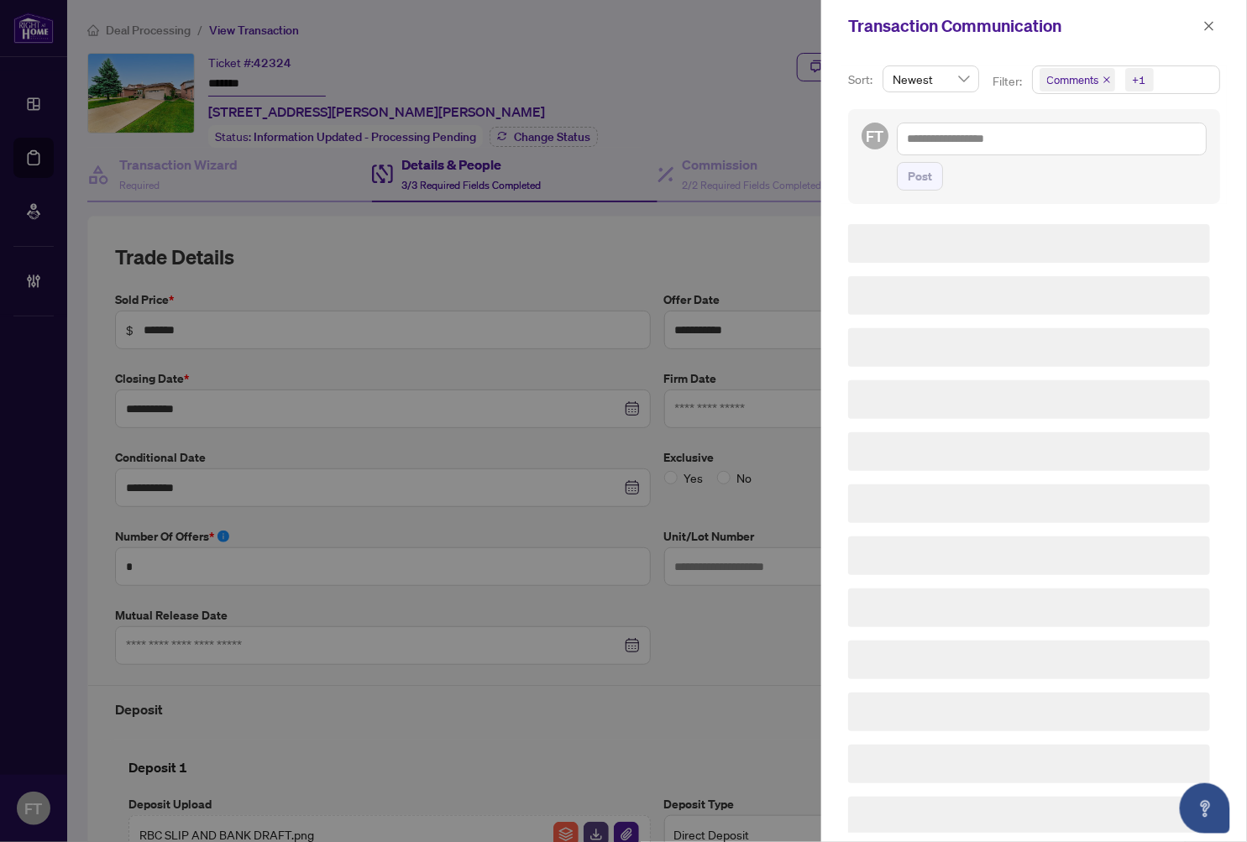
click at [1143, 85] on span "Comments +1" at bounding box center [1126, 79] width 186 height 27
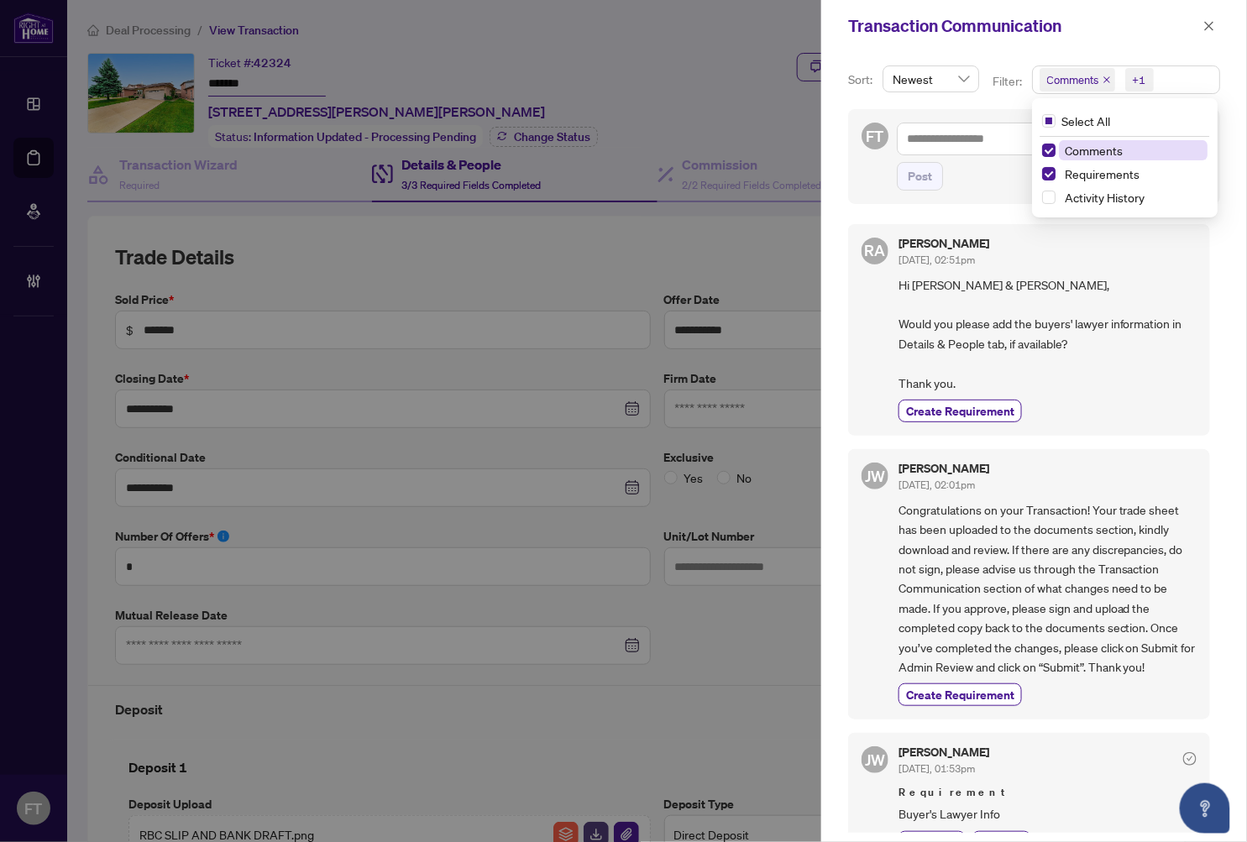
click at [1087, 148] on span "Comments" at bounding box center [1095, 150] width 58 height 15
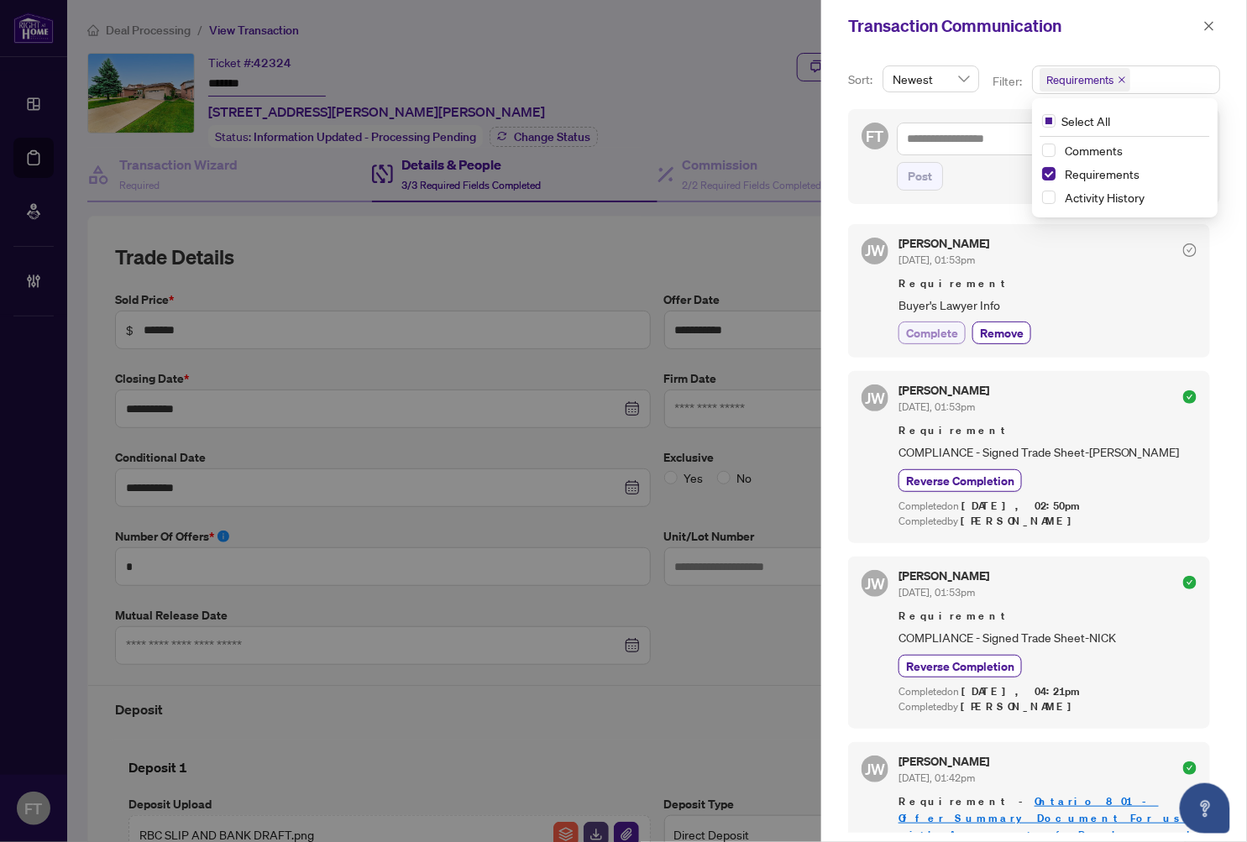
click at [924, 342] on button "Complete" at bounding box center [931, 333] width 67 height 23
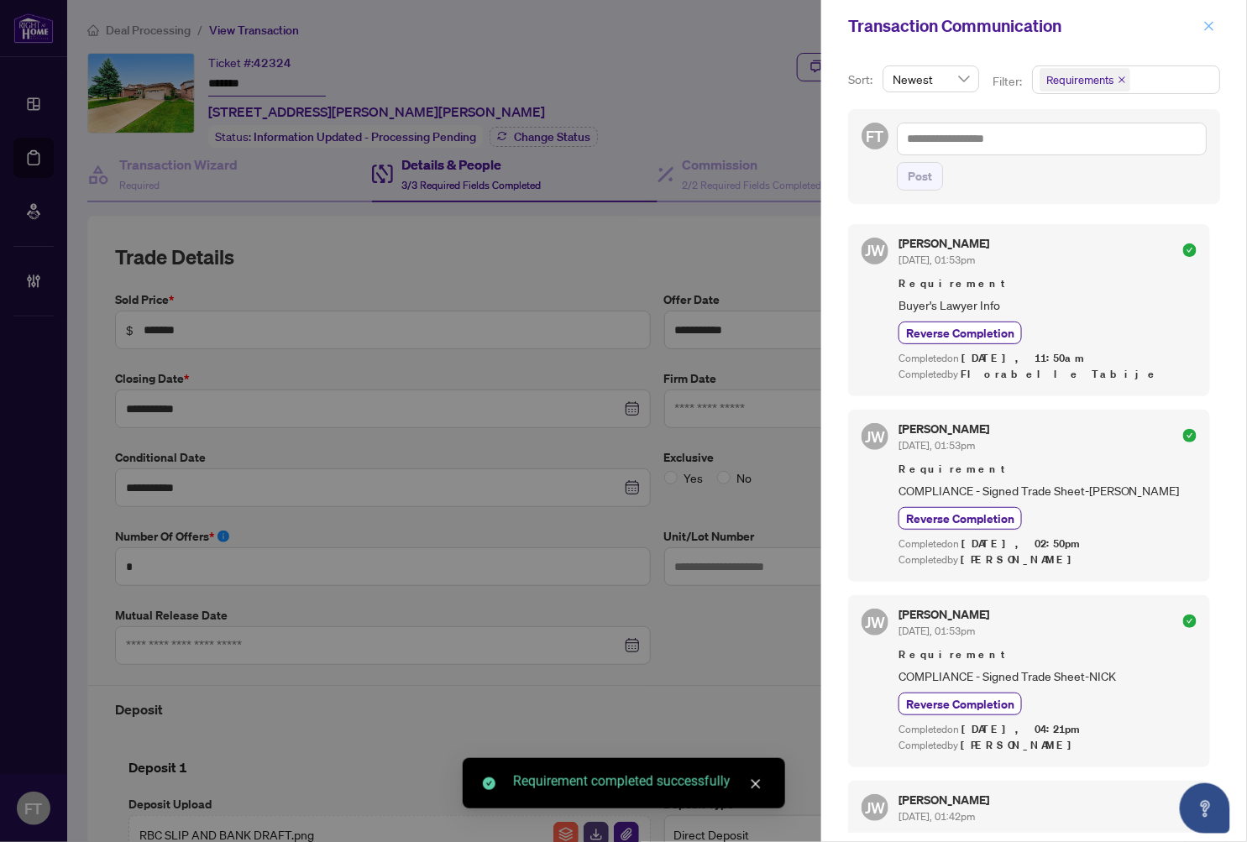
click at [1143, 25] on icon "close" at bounding box center [1209, 26] width 12 height 12
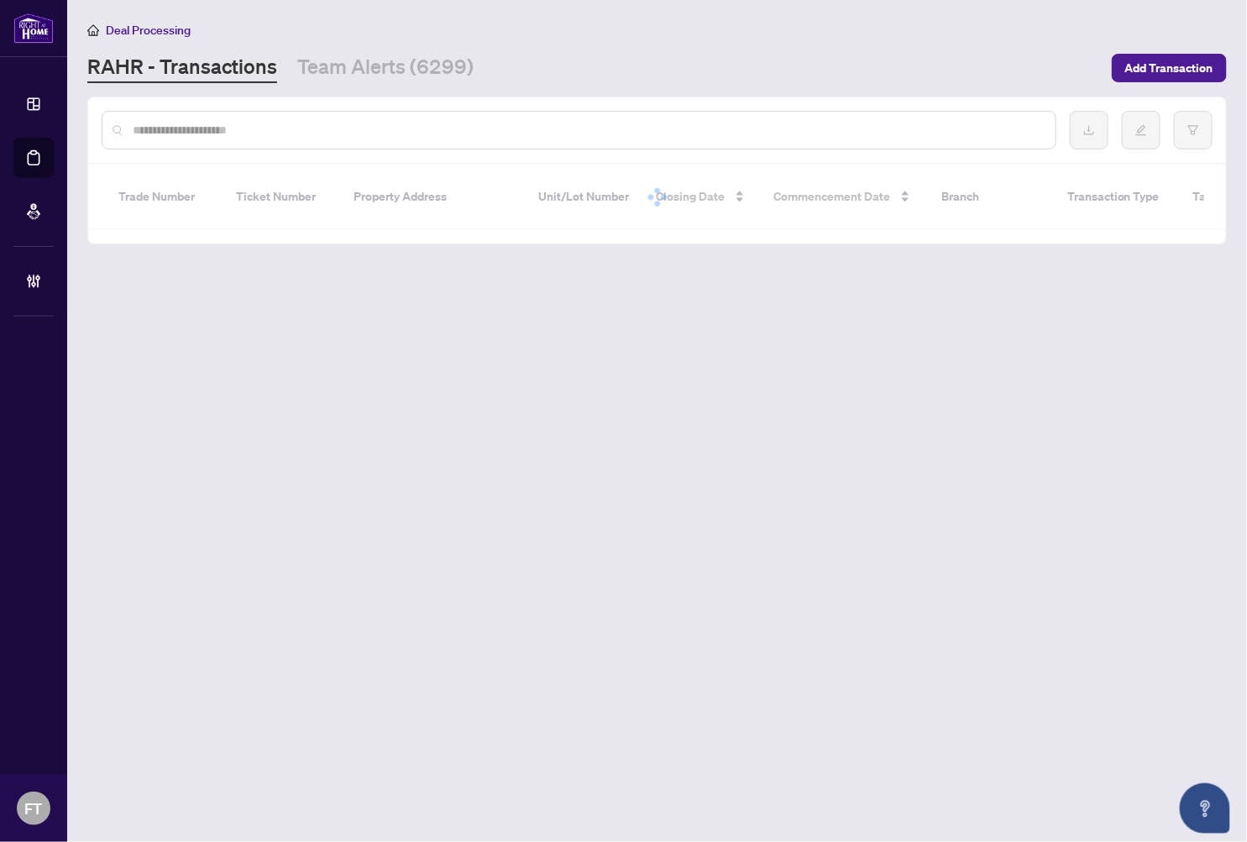
click at [367, 76] on link "Team Alerts (6299)" at bounding box center [385, 68] width 176 height 30
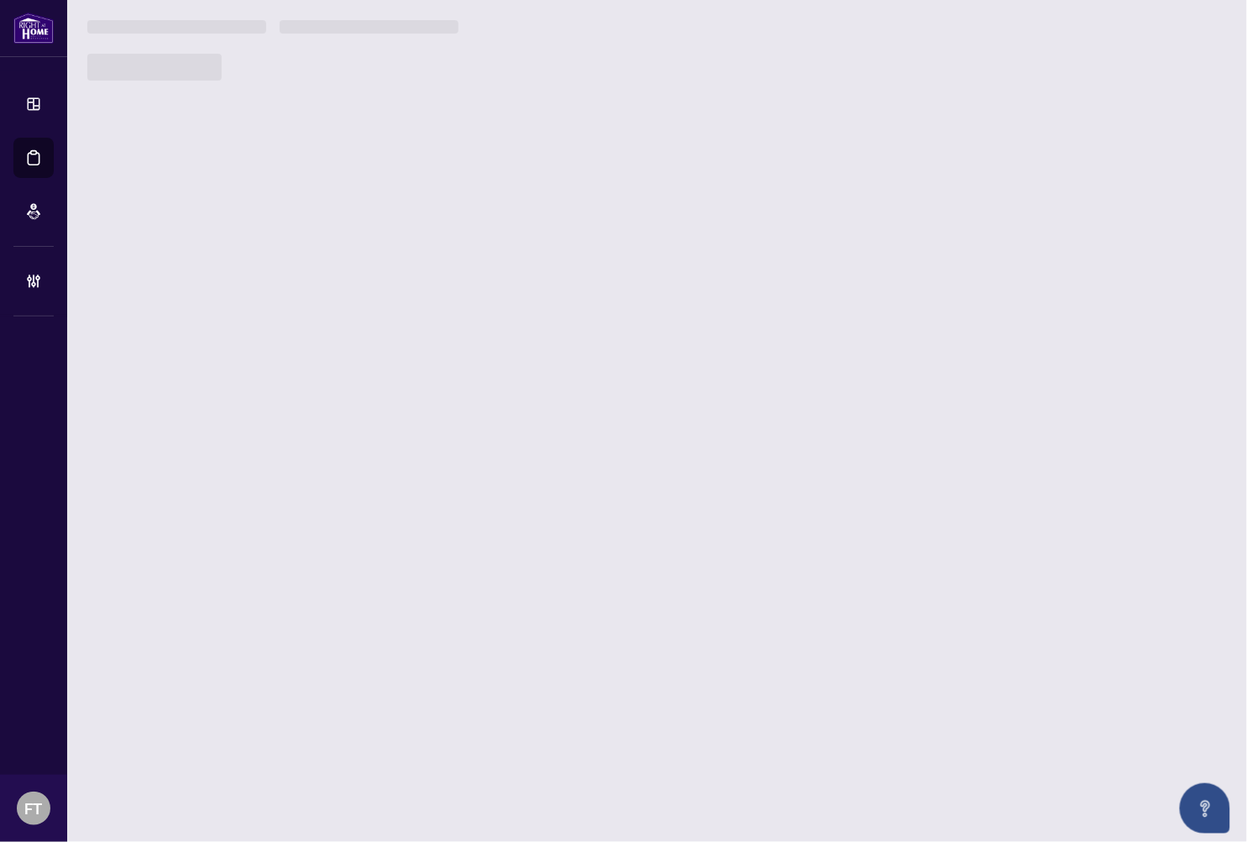
click at [307, 128] on main "Deal Processing [PERSON_NAME] - Transactions Team Alerts (6299) Add Transaction…" at bounding box center [657, 421] width 1180 height 842
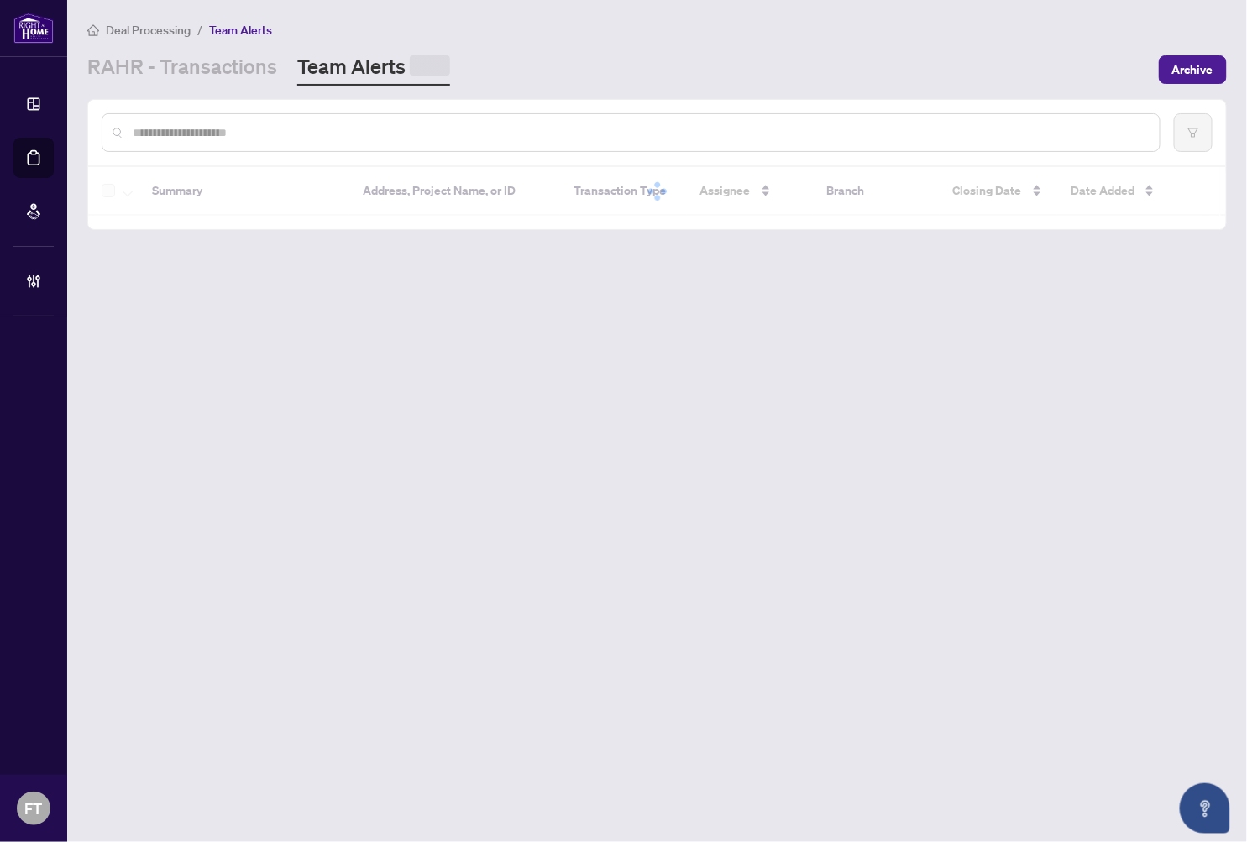
click at [223, 140] on div at bounding box center [631, 132] width 1059 height 39
click at [218, 128] on input "text" at bounding box center [640, 130] width 1014 height 18
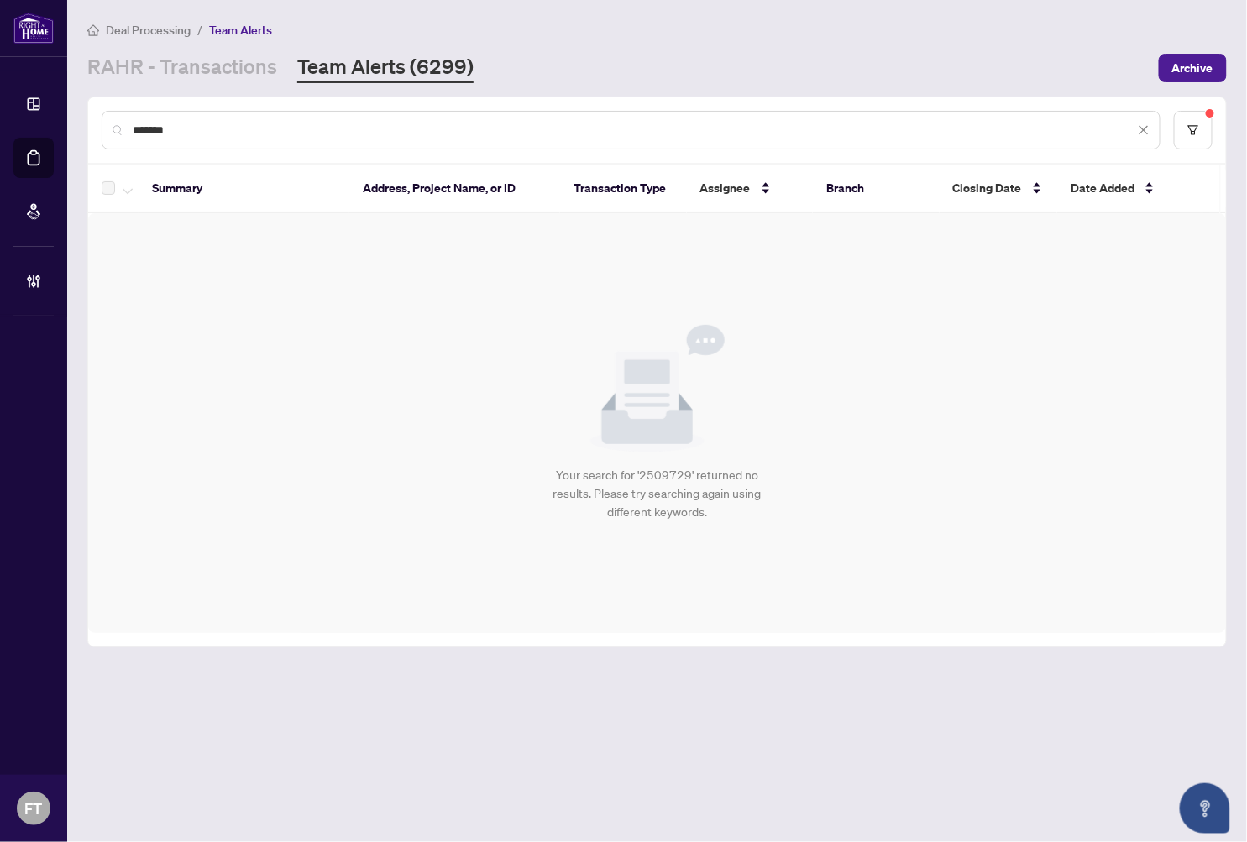
type input "*******"
click at [1191, 139] on button "button" at bounding box center [1193, 130] width 39 height 39
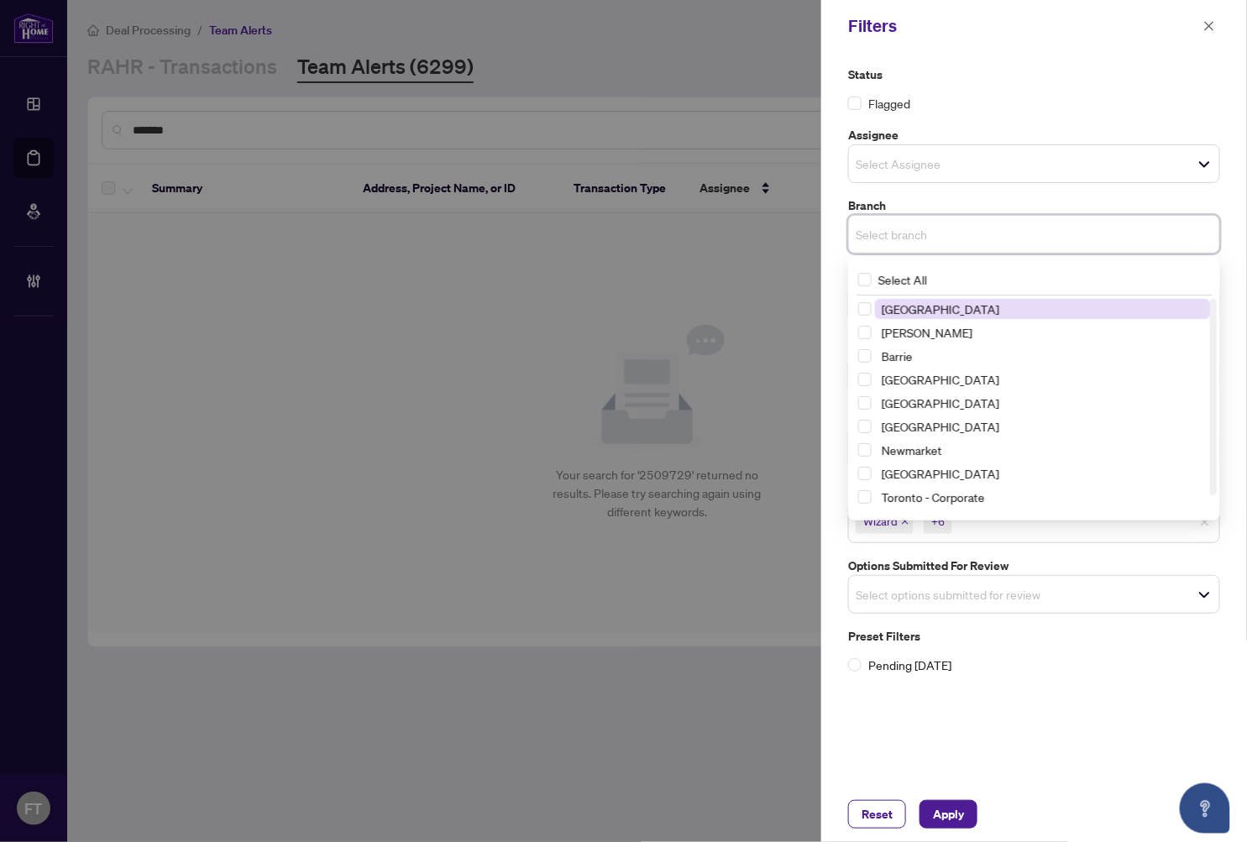
drag, startPoint x: 1035, startPoint y: 220, endPoint x: 943, endPoint y: 232, distance: 93.1
click at [1035, 220] on div "Select branch" at bounding box center [1034, 234] width 372 height 39
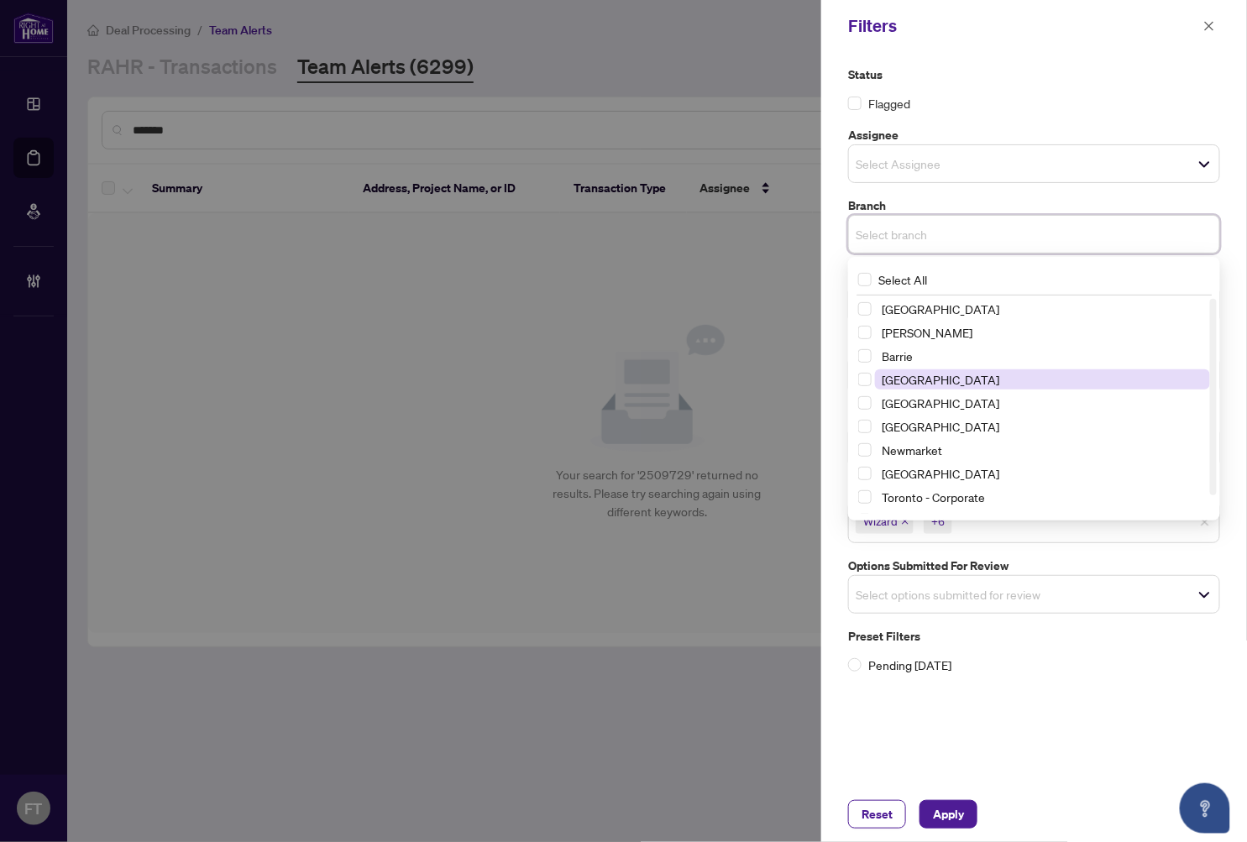
click at [903, 379] on span "[GEOGRAPHIC_DATA]" at bounding box center [941, 379] width 118 height 15
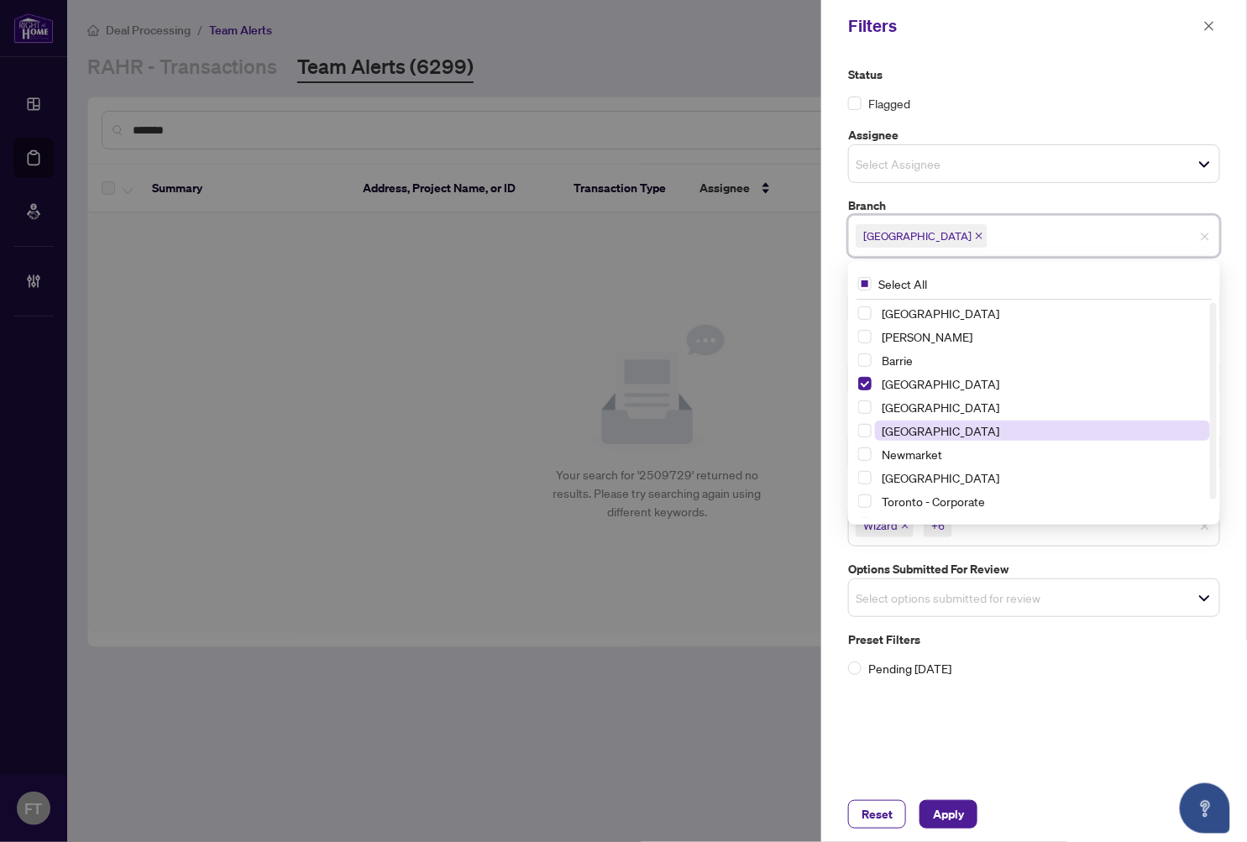
click at [899, 435] on span "[GEOGRAPHIC_DATA]" at bounding box center [941, 430] width 118 height 15
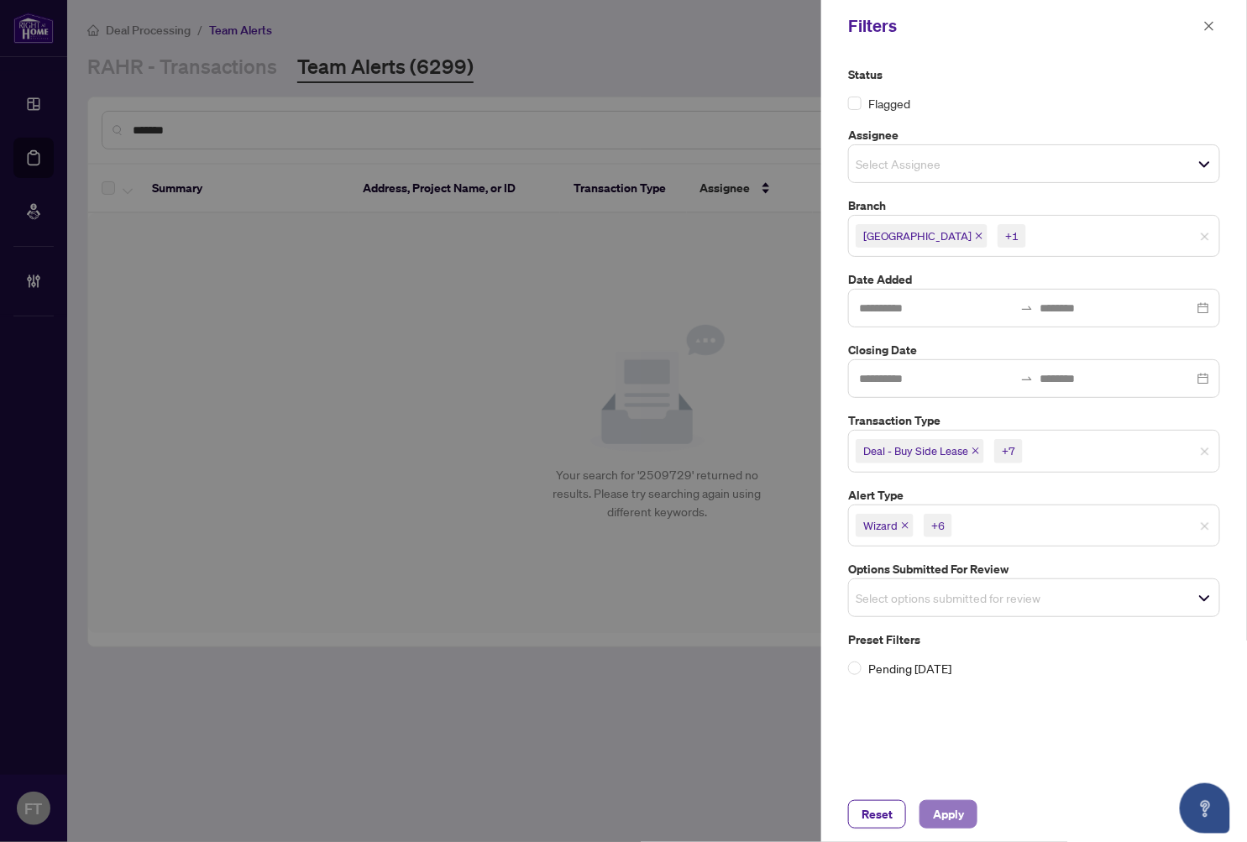
click at [942, 812] on span "Apply" at bounding box center [948, 814] width 31 height 27
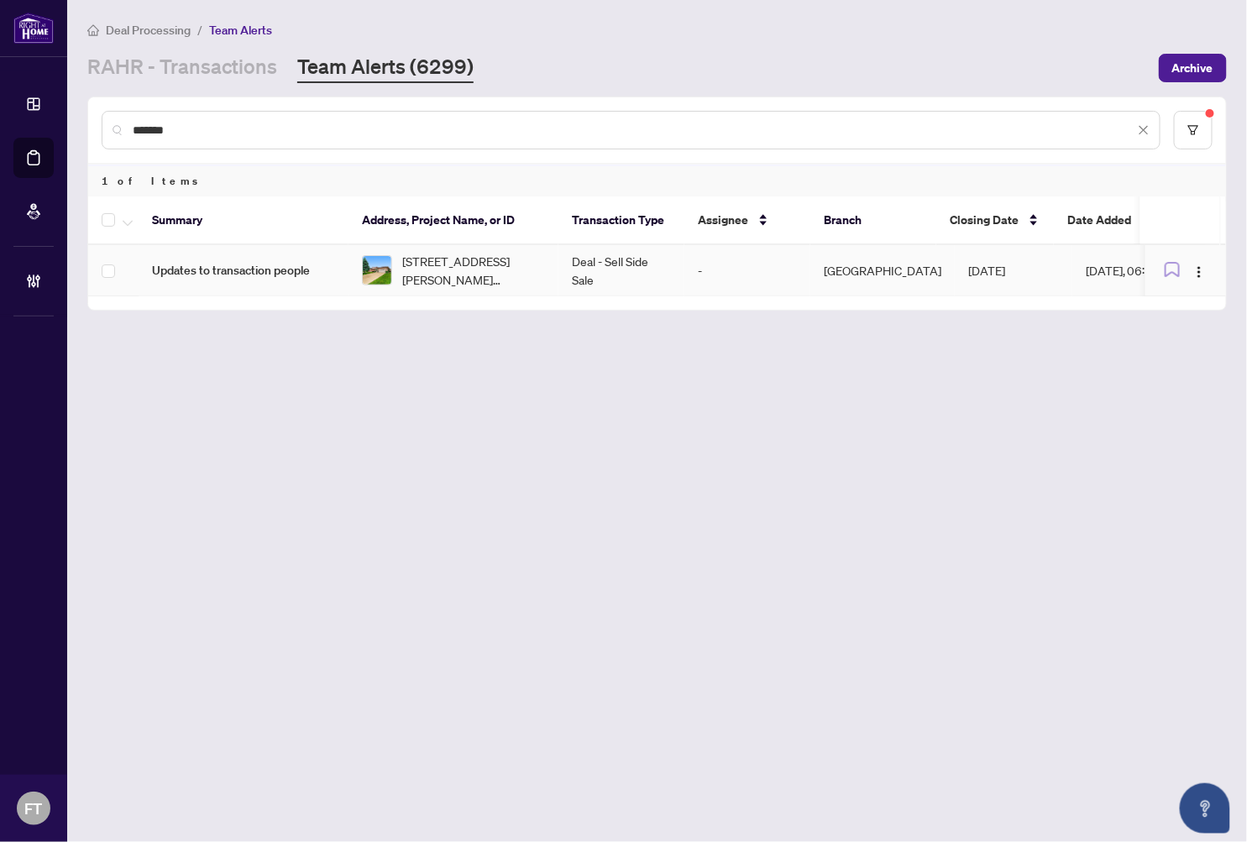
click at [359, 259] on td "[STREET_ADDRESS][PERSON_NAME][PERSON_NAME]" at bounding box center [453, 270] width 210 height 51
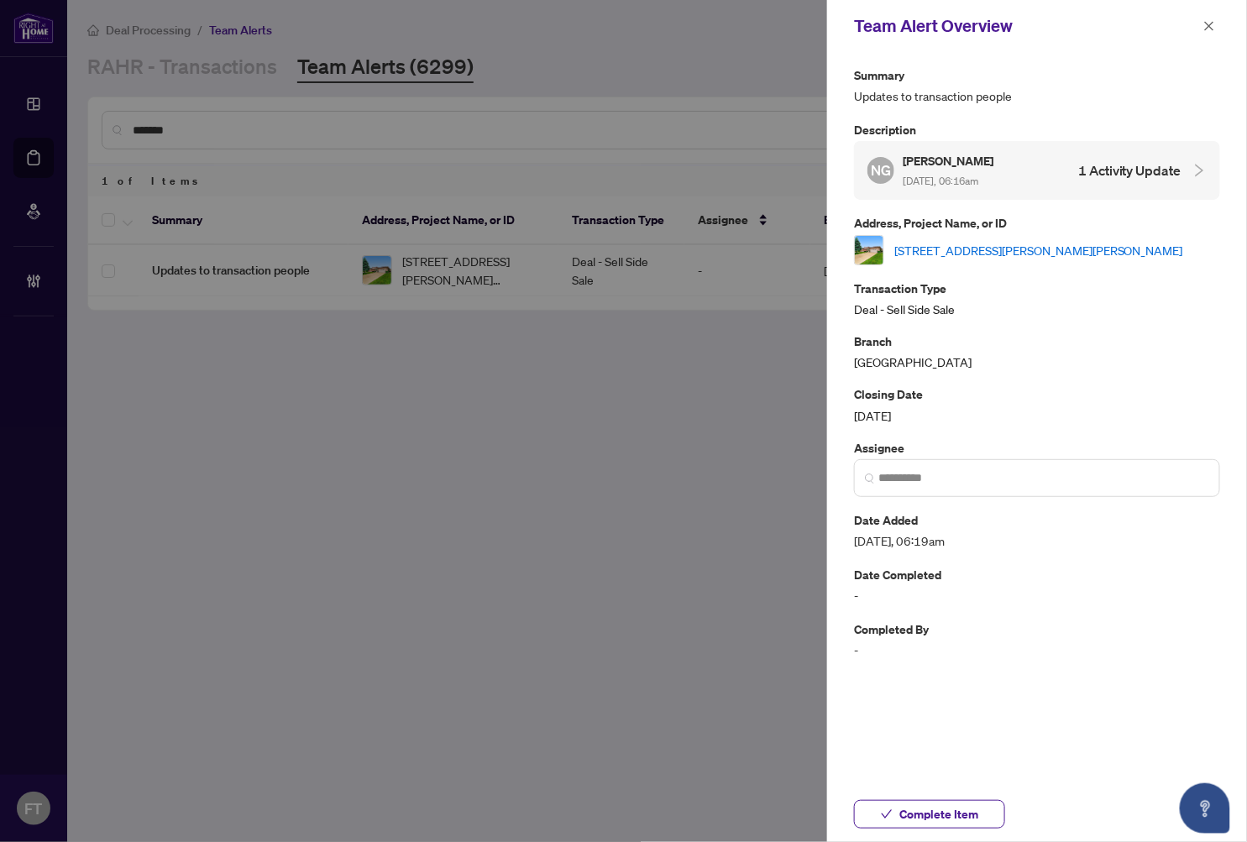
click at [1030, 166] on div "NG [PERSON_NAME] [DATE], 06:16am 1 Activity Update" at bounding box center [1024, 170] width 314 height 39
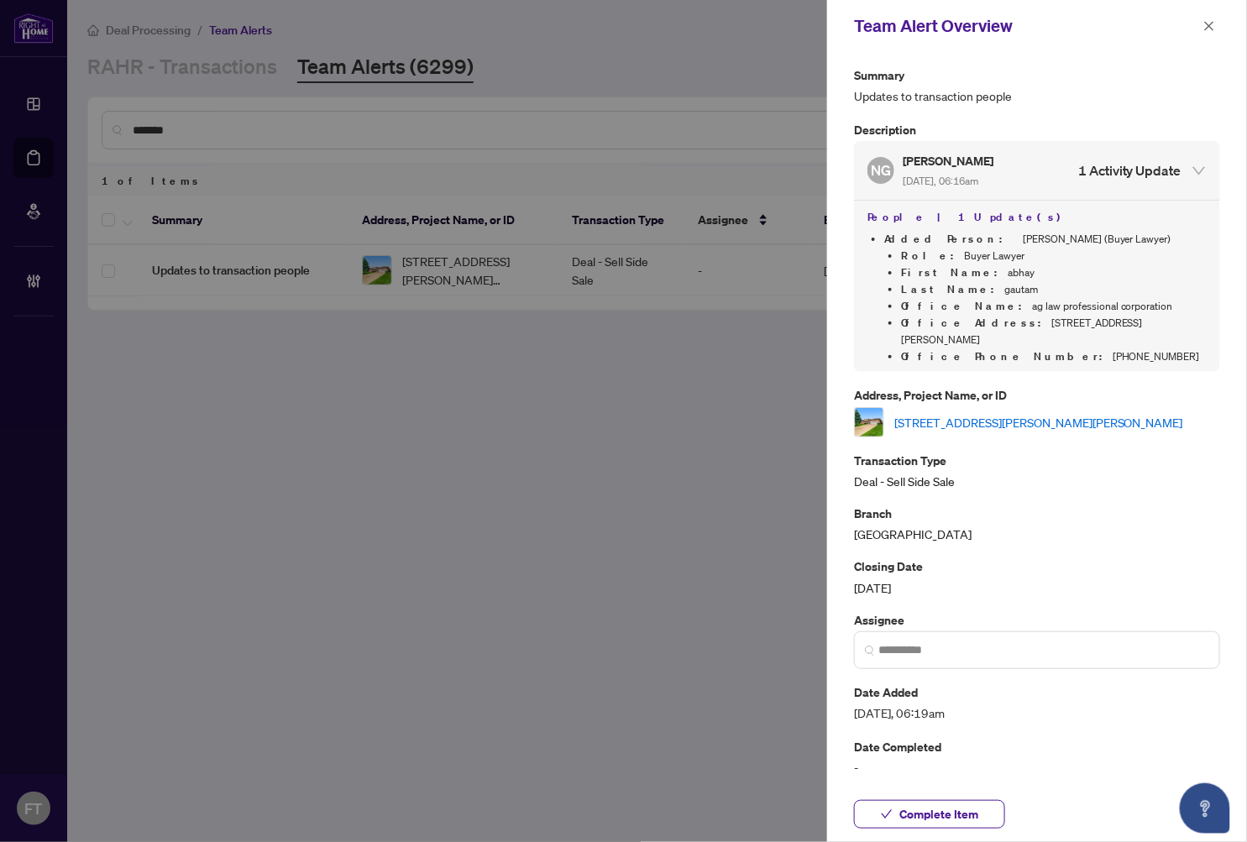
click at [145, 411] on div at bounding box center [623, 421] width 1247 height 842
drag, startPoint x: 938, startPoint y: 816, endPoint x: 1056, endPoint y: 568, distance: 274.2
click at [938, 815] on span "Complete Item" at bounding box center [938, 814] width 79 height 27
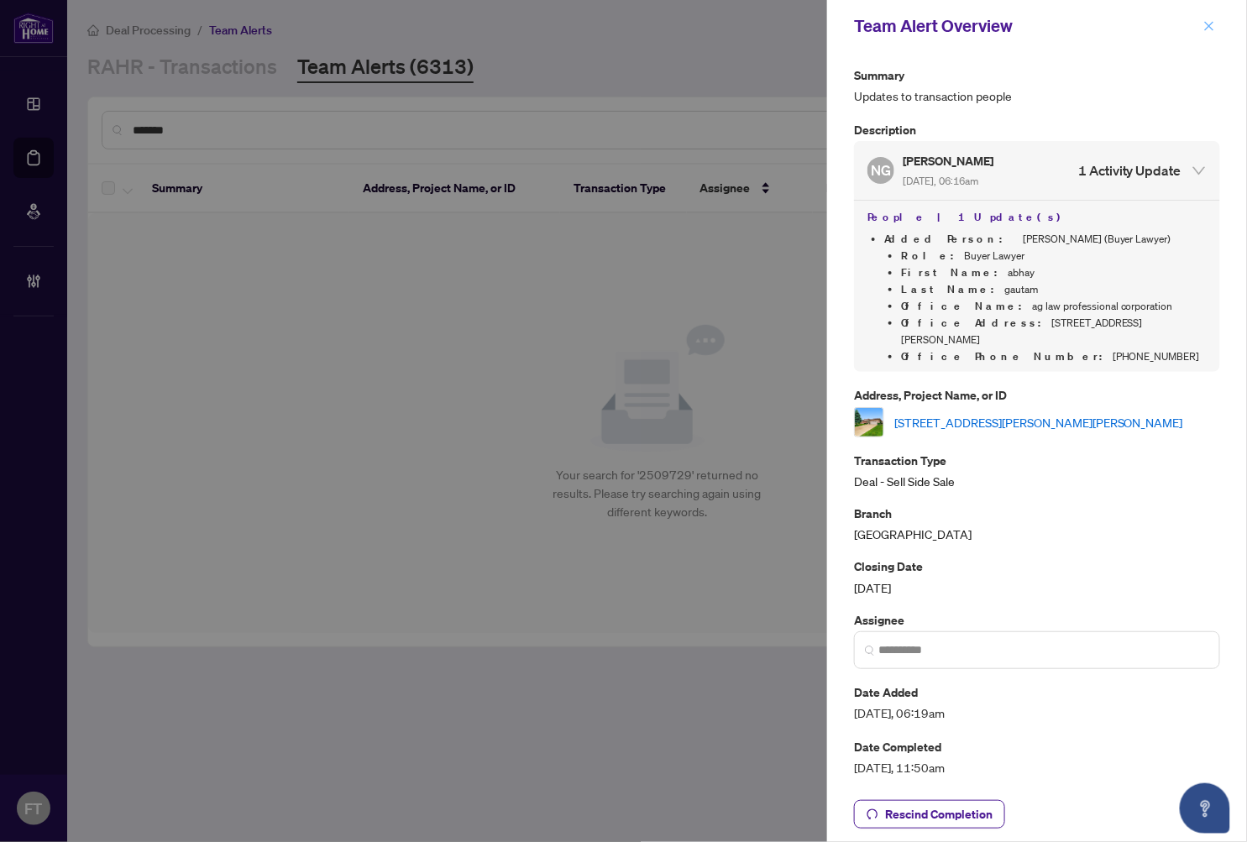
click at [1218, 24] on div "Team Alert Overview" at bounding box center [1037, 26] width 420 height 52
click at [1211, 28] on icon "close" at bounding box center [1209, 25] width 9 height 9
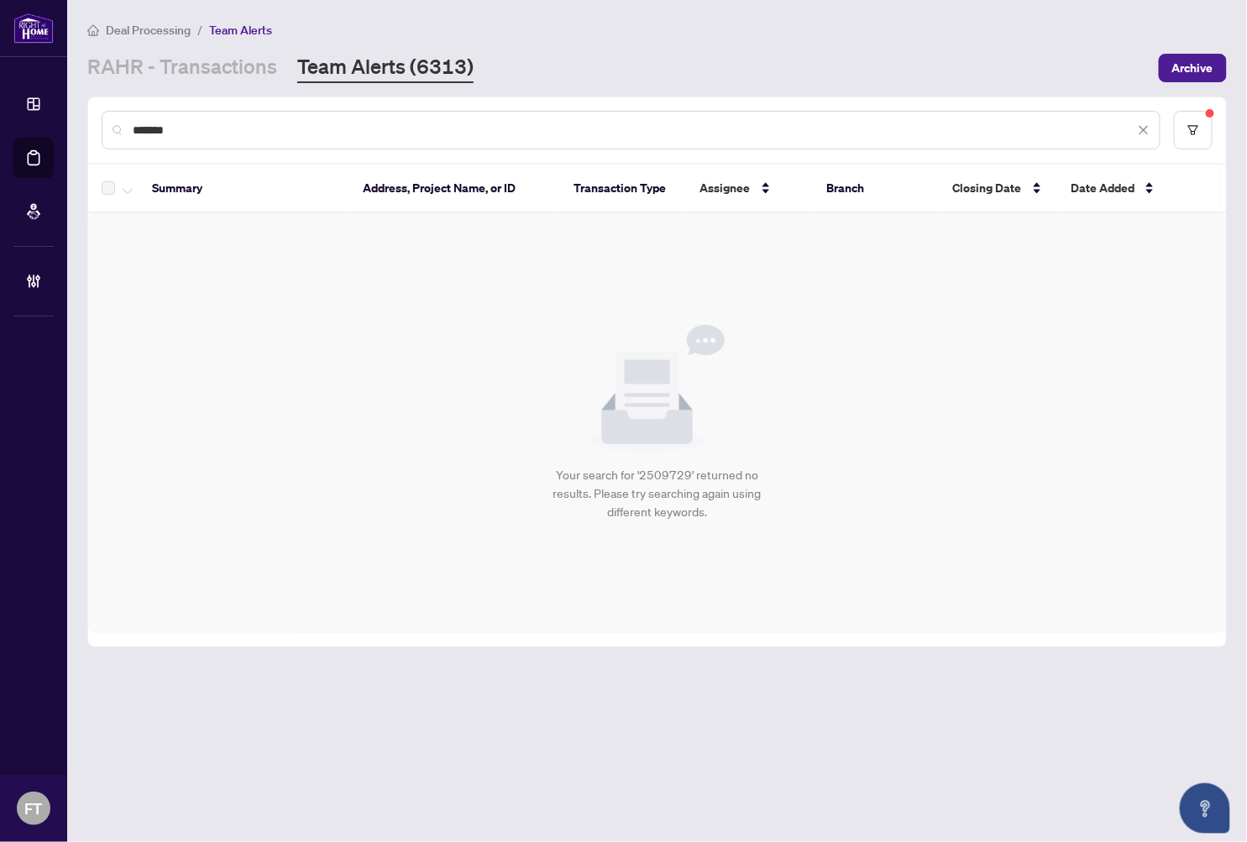
drag, startPoint x: 267, startPoint y: 123, endPoint x: 228, endPoint y: 122, distance: 38.7
click at [267, 123] on input "*******" at bounding box center [634, 130] width 1002 height 18
click at [186, 80] on link "RAHR - Transactions" at bounding box center [182, 68] width 190 height 30
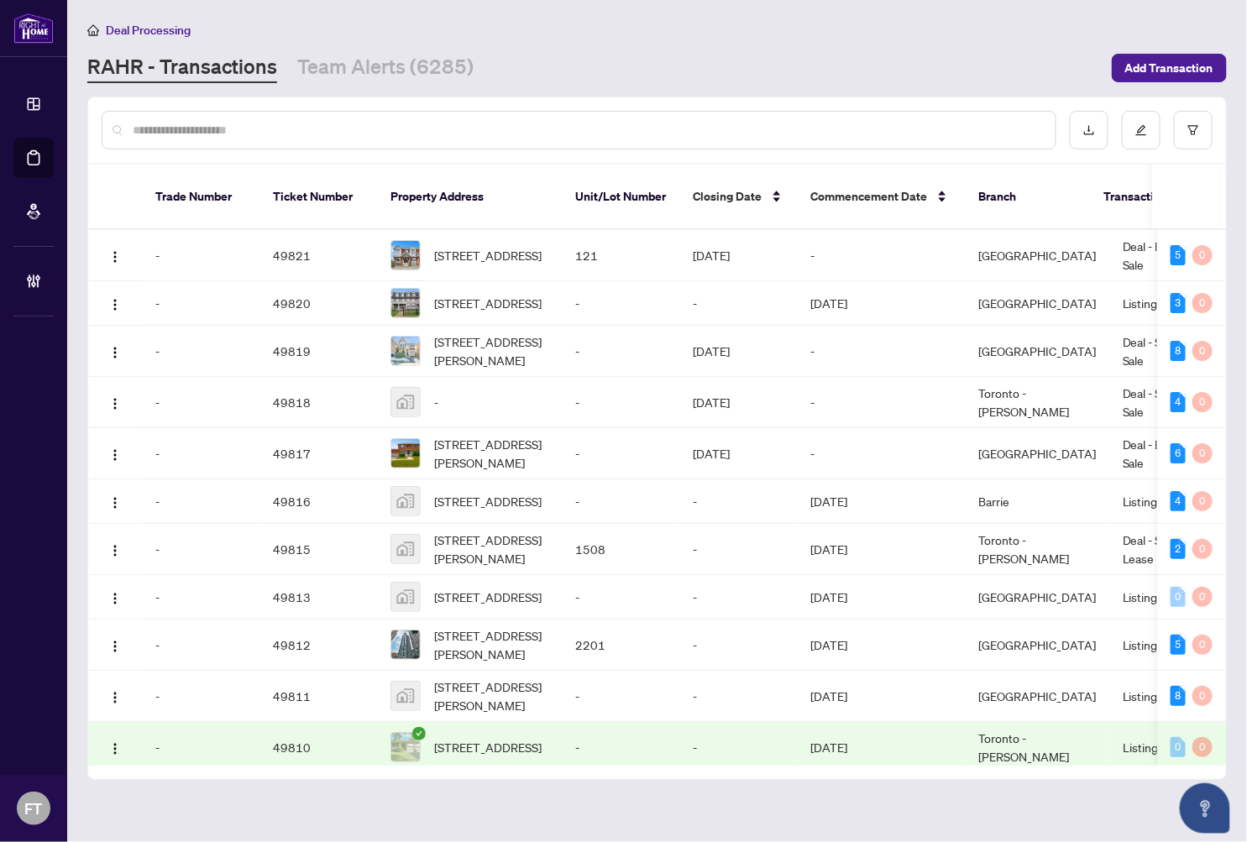
click at [536, 112] on div at bounding box center [579, 130] width 955 height 39
click at [527, 131] on input "text" at bounding box center [587, 130] width 909 height 18
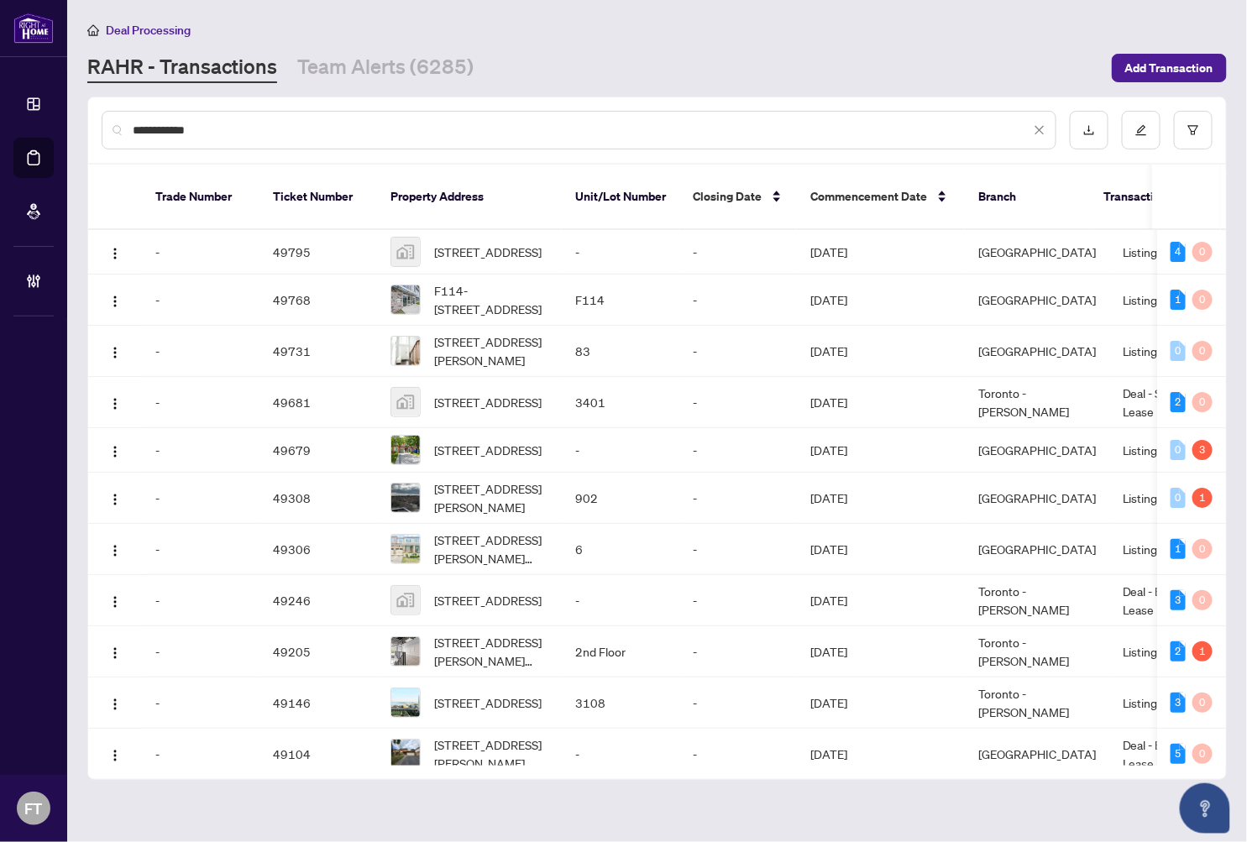
type input "**********"
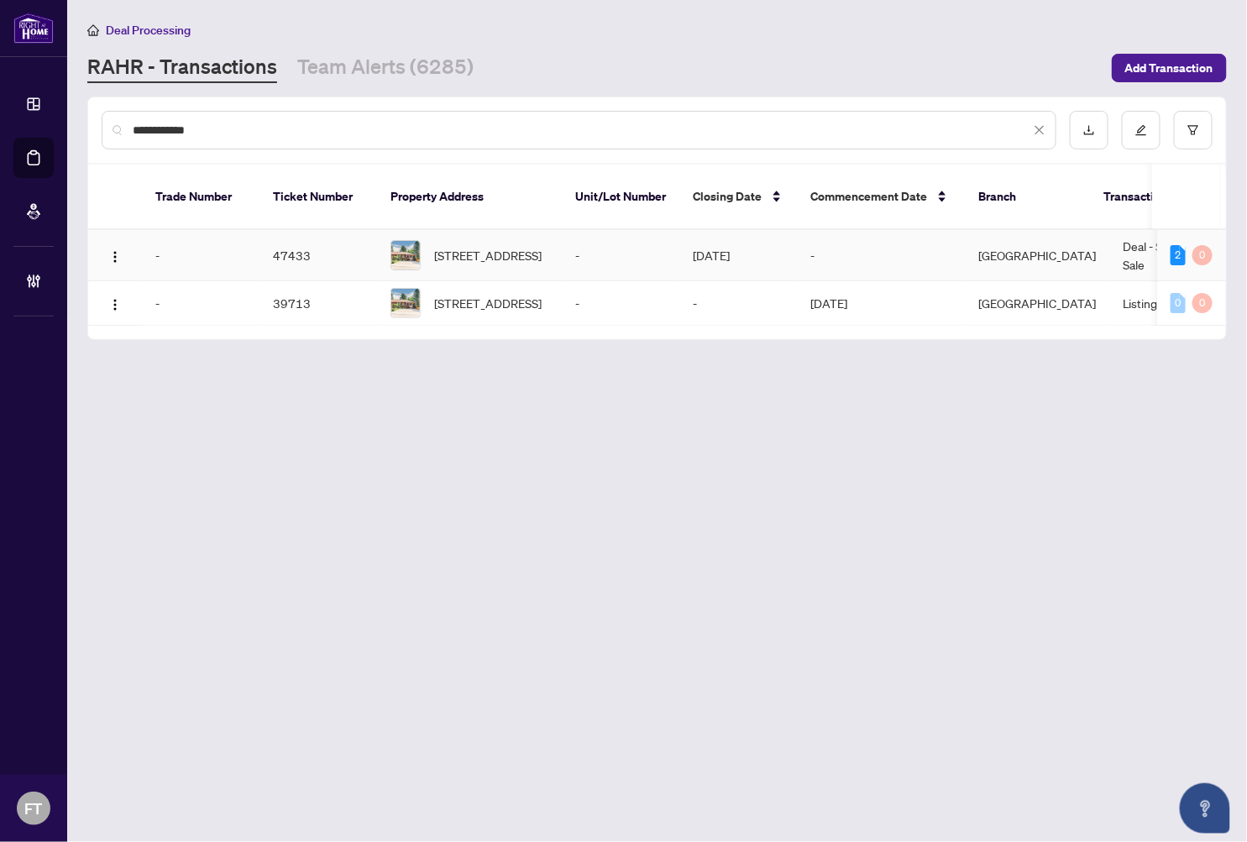
click at [584, 238] on td "-" at bounding box center [621, 255] width 118 height 51
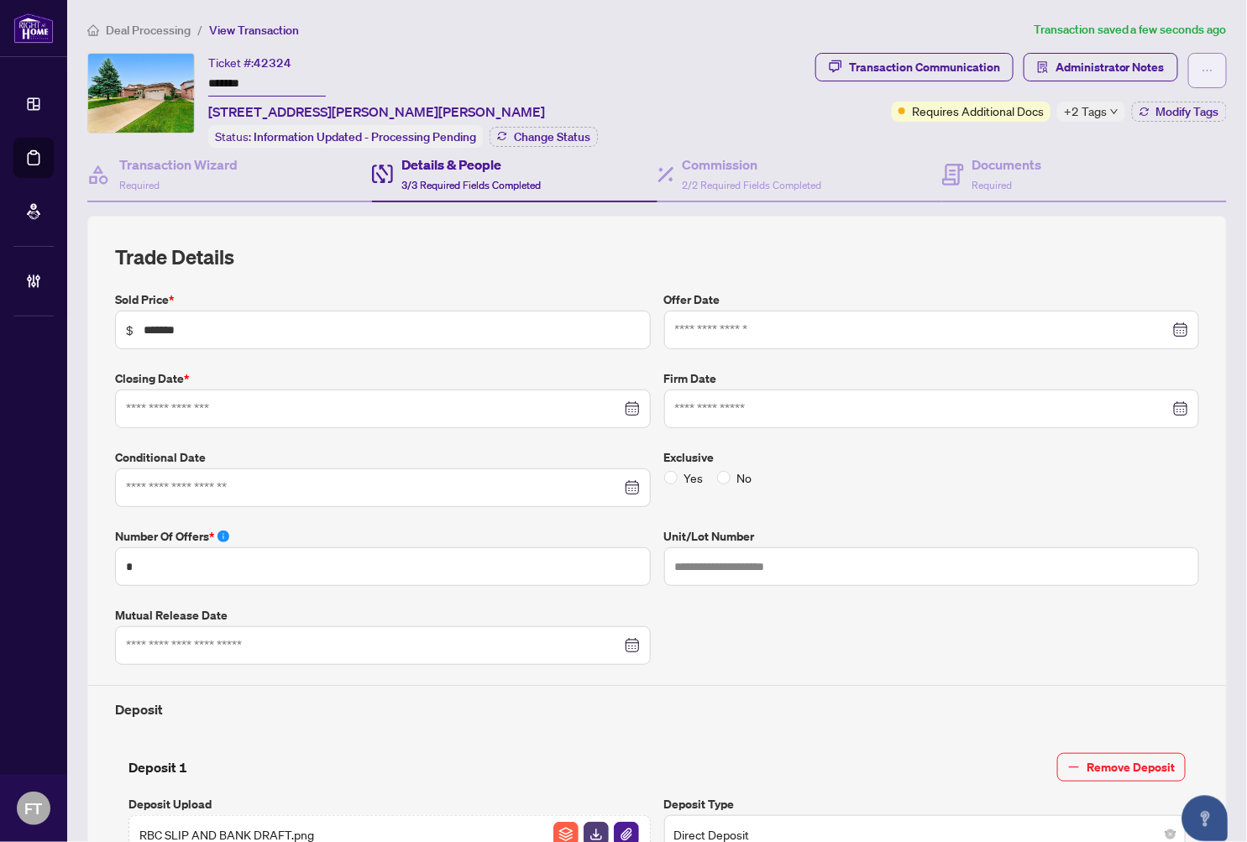
type input "**********"
click at [1202, 69] on icon "ellipsis" at bounding box center [1208, 71] width 12 height 12
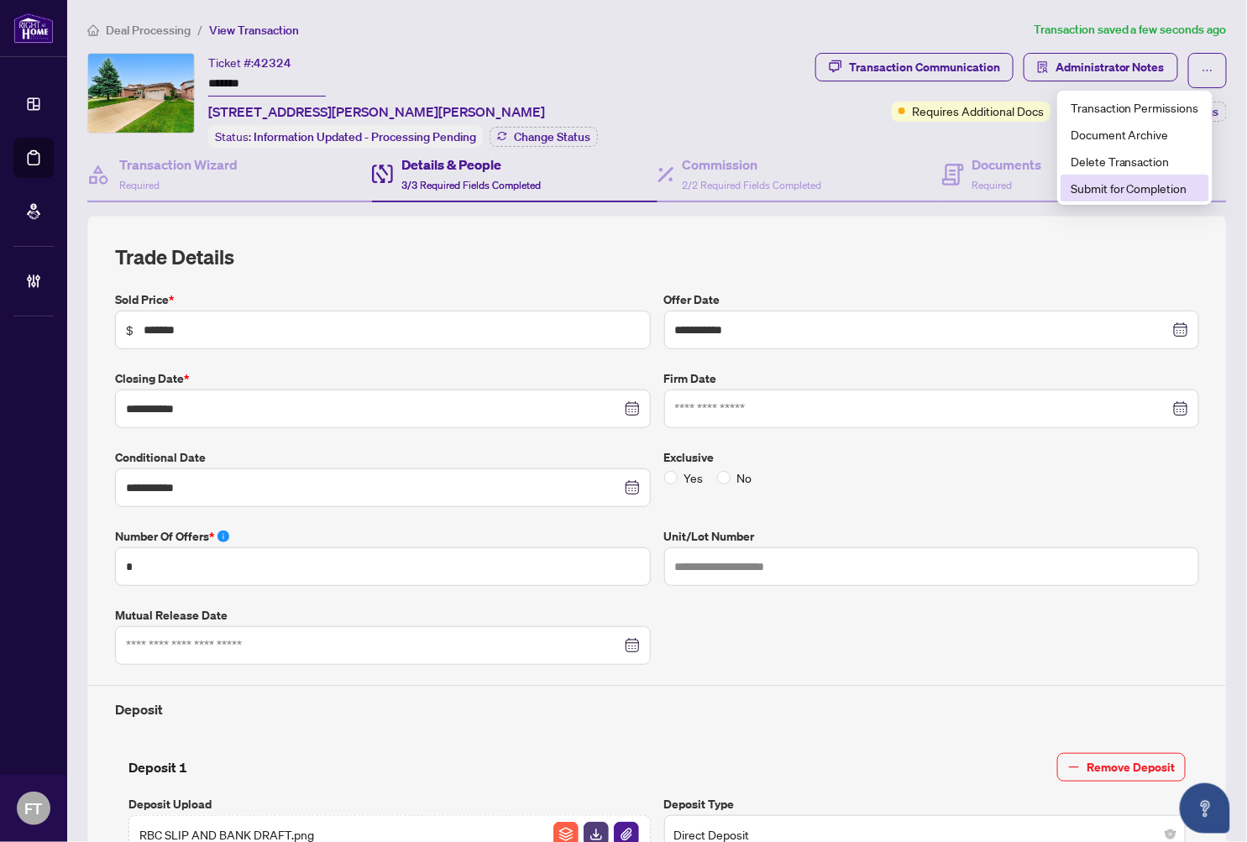
click at [1108, 191] on span "Submit for Completion" at bounding box center [1135, 188] width 128 height 18
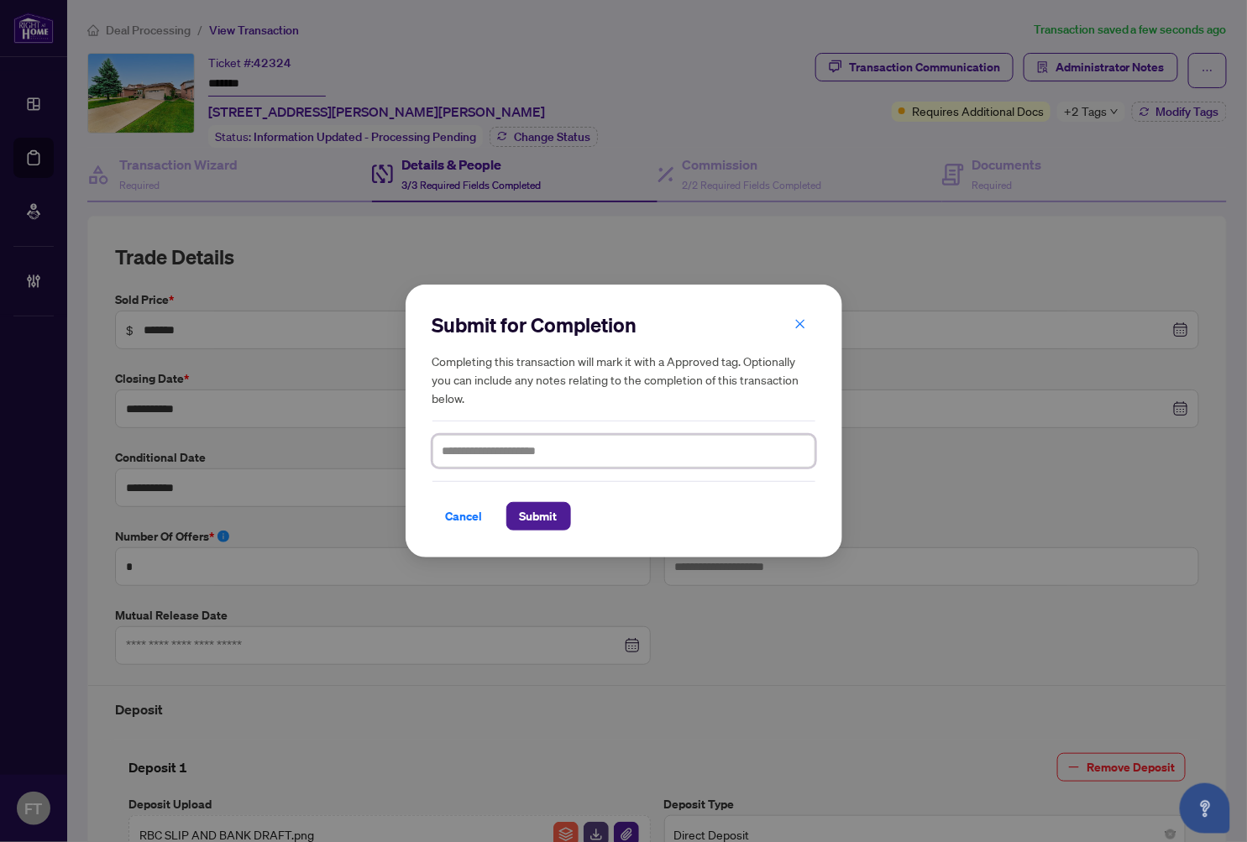
click at [636, 442] on textarea at bounding box center [623, 451] width 383 height 32
paste textarea "**********"
type textarea "**********"
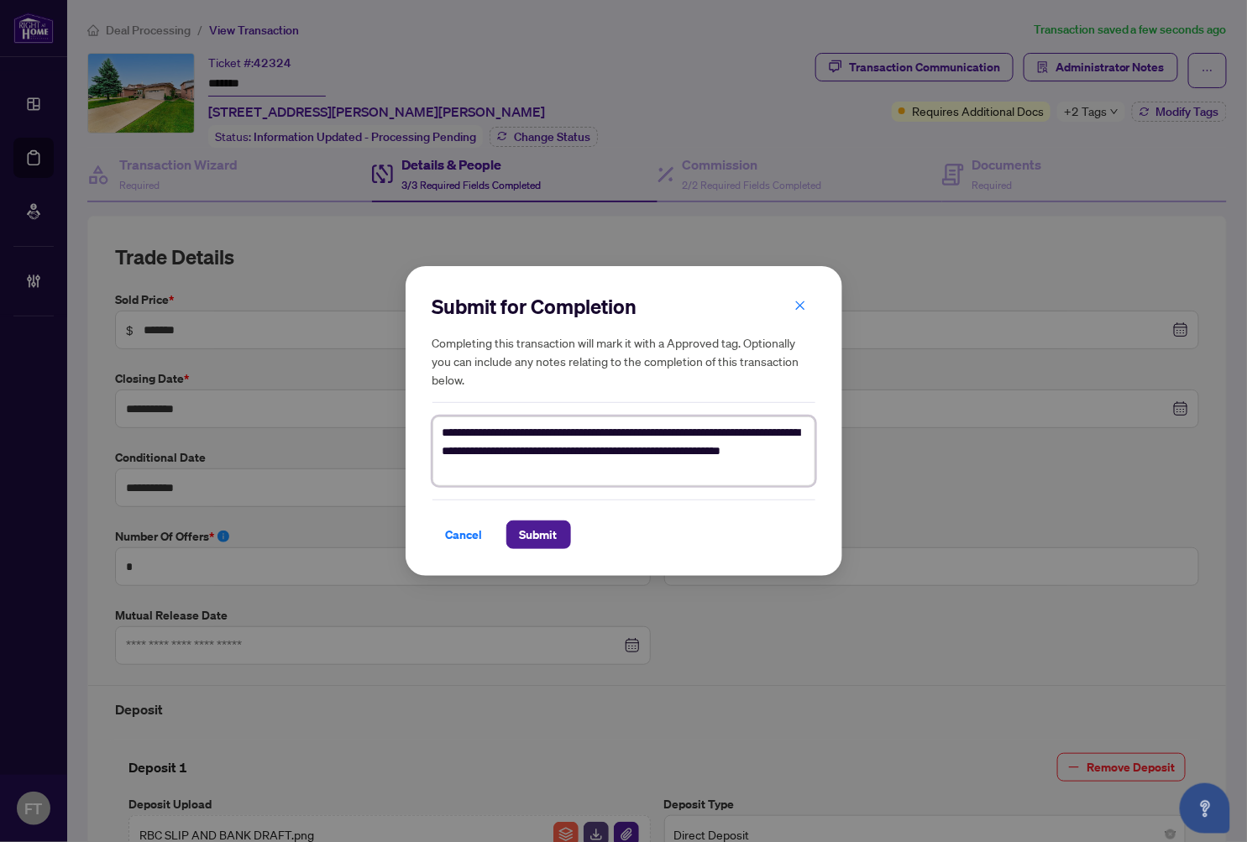
drag, startPoint x: 536, startPoint y: 452, endPoint x: 401, endPoint y: 445, distance: 134.5
click at [401, 445] on div "**********" at bounding box center [623, 421] width 1247 height 842
type textarea "**********"
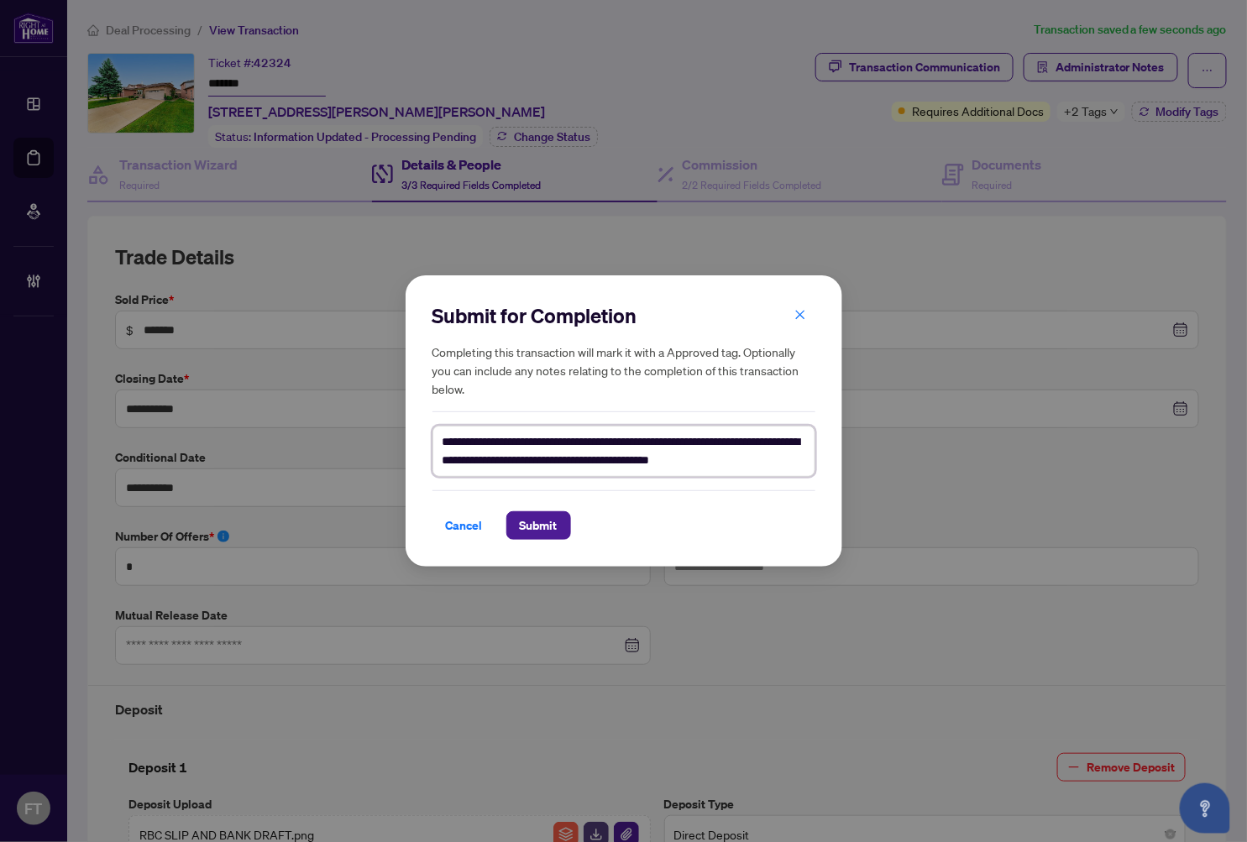
type textarea "**********"
click at [511, 532] on button "Submit" at bounding box center [538, 525] width 65 height 29
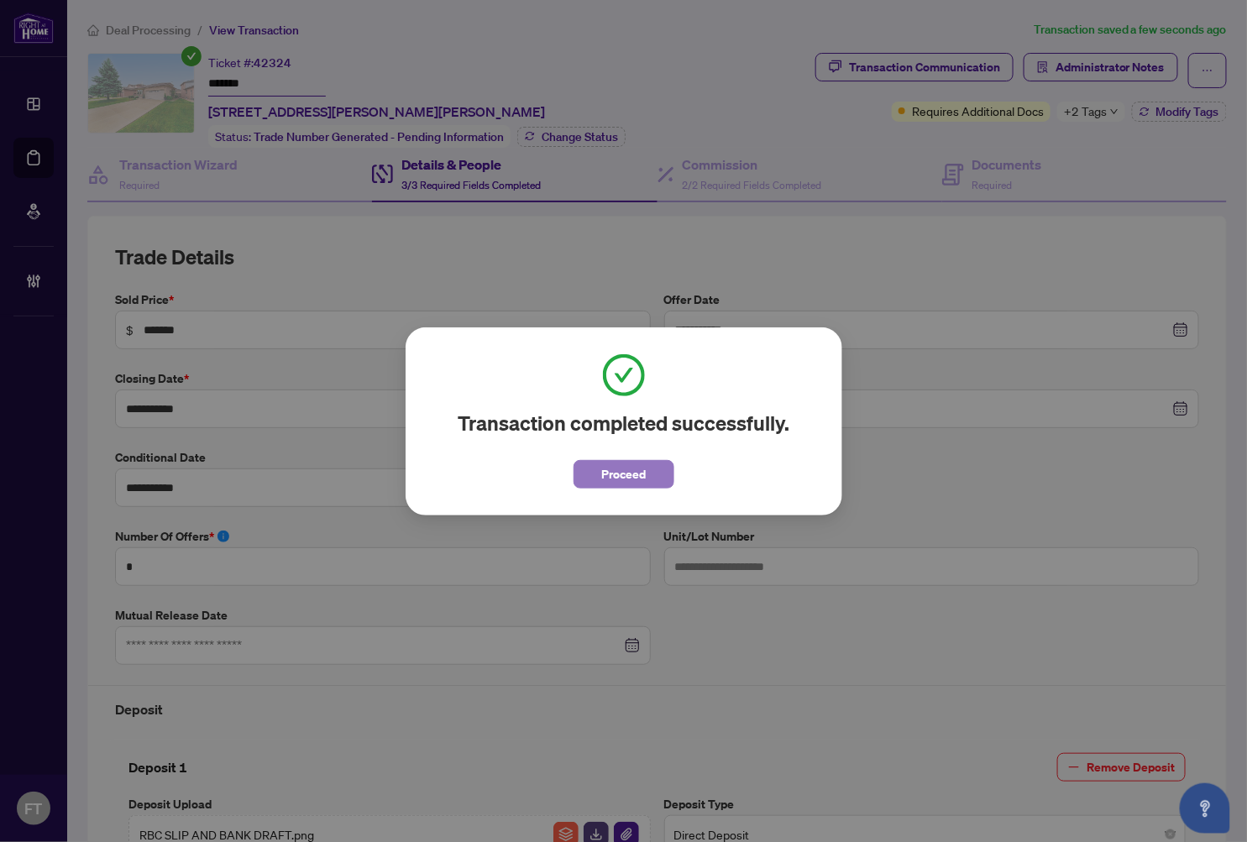
click at [616, 477] on span "Proceed" at bounding box center [623, 474] width 45 height 27
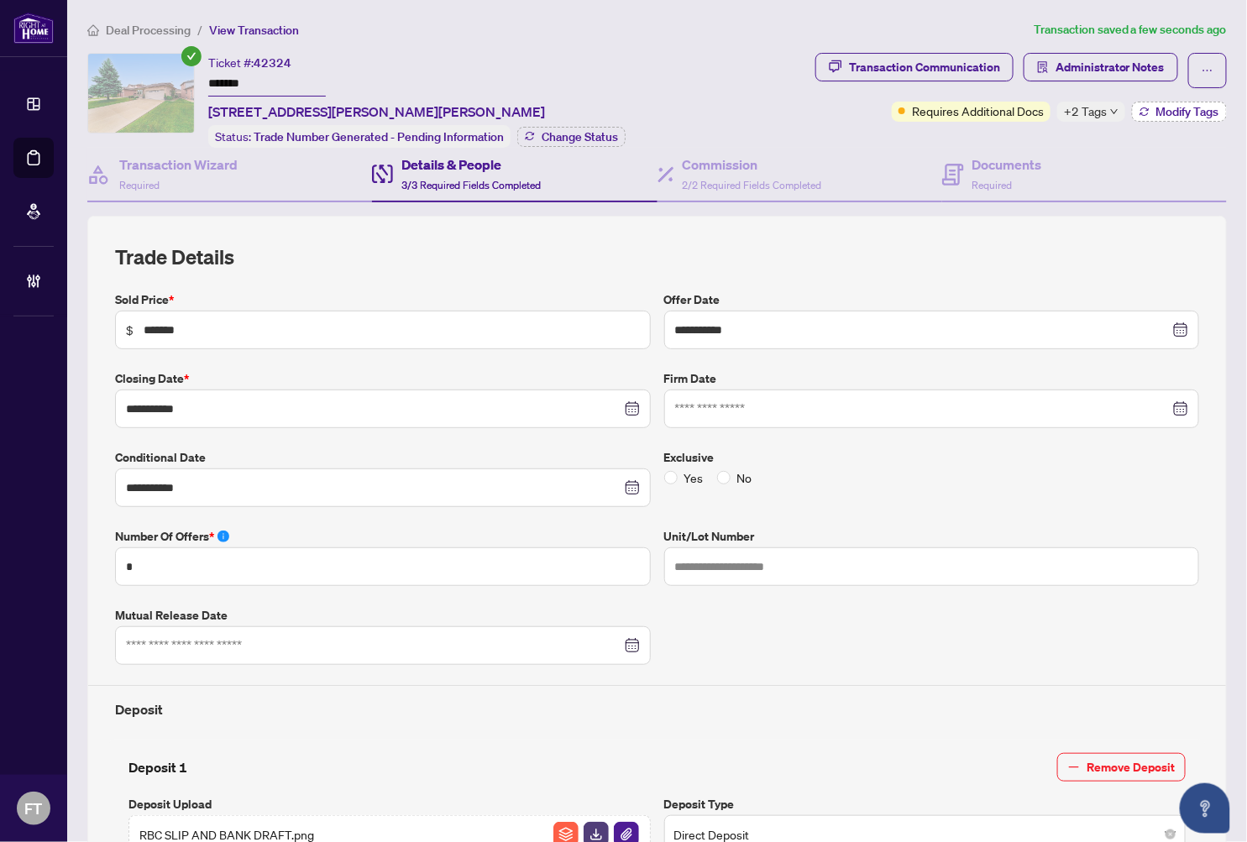
click at [1171, 119] on button "Modify Tags" at bounding box center [1179, 112] width 95 height 20
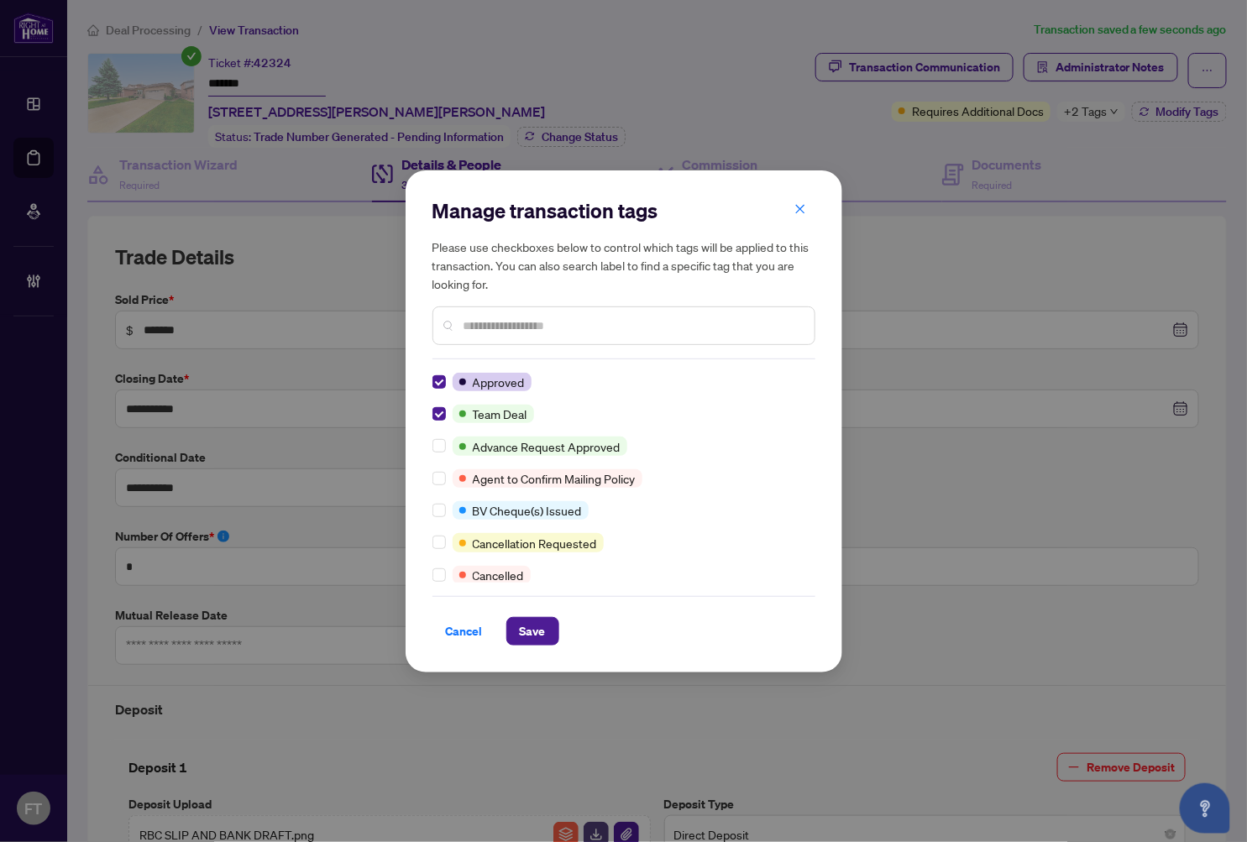
drag, startPoint x: 536, startPoint y: 333, endPoint x: 513, endPoint y: 346, distance: 25.9
click at [535, 333] on input "text" at bounding box center [633, 326] width 338 height 18
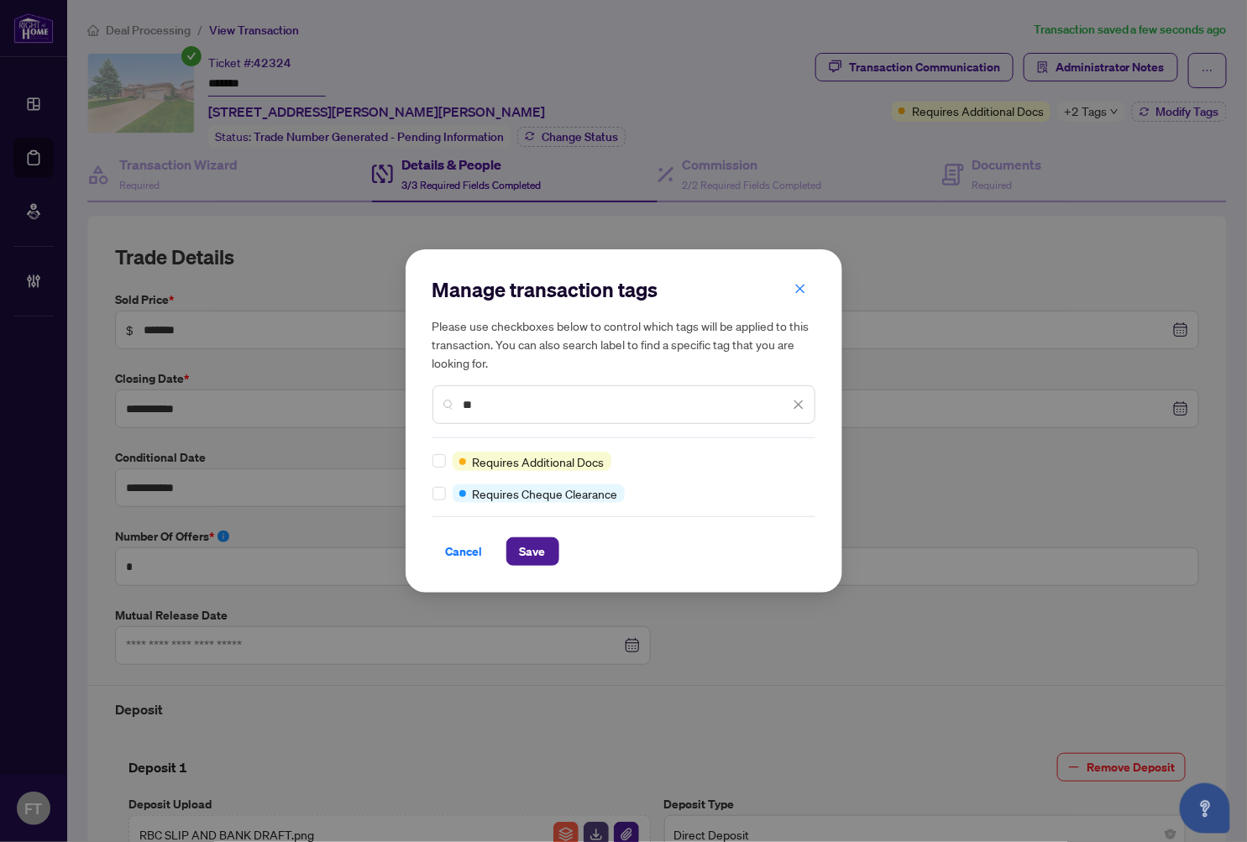
type input "*"
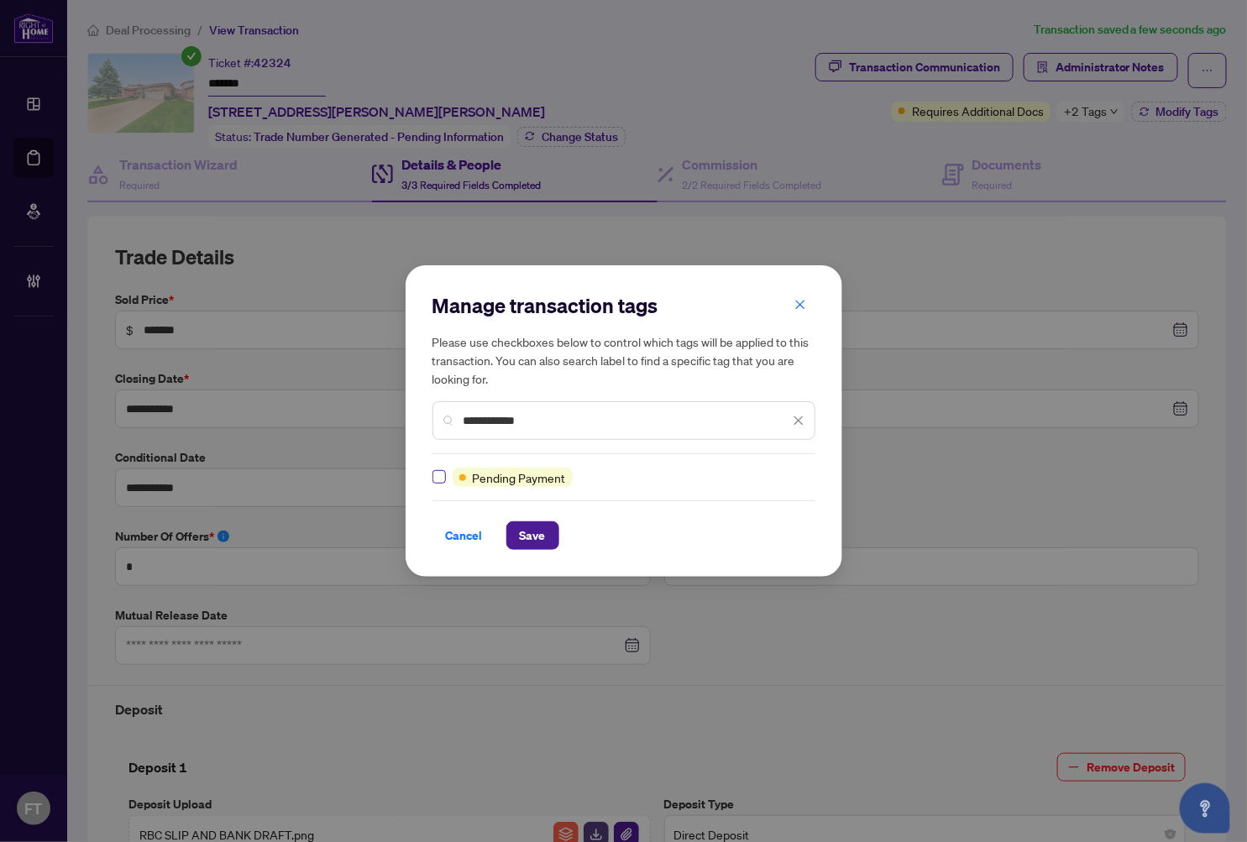
type input "**********"
click at [554, 543] on button "Save" at bounding box center [532, 535] width 53 height 29
